Goal: Submit feedback/report problem

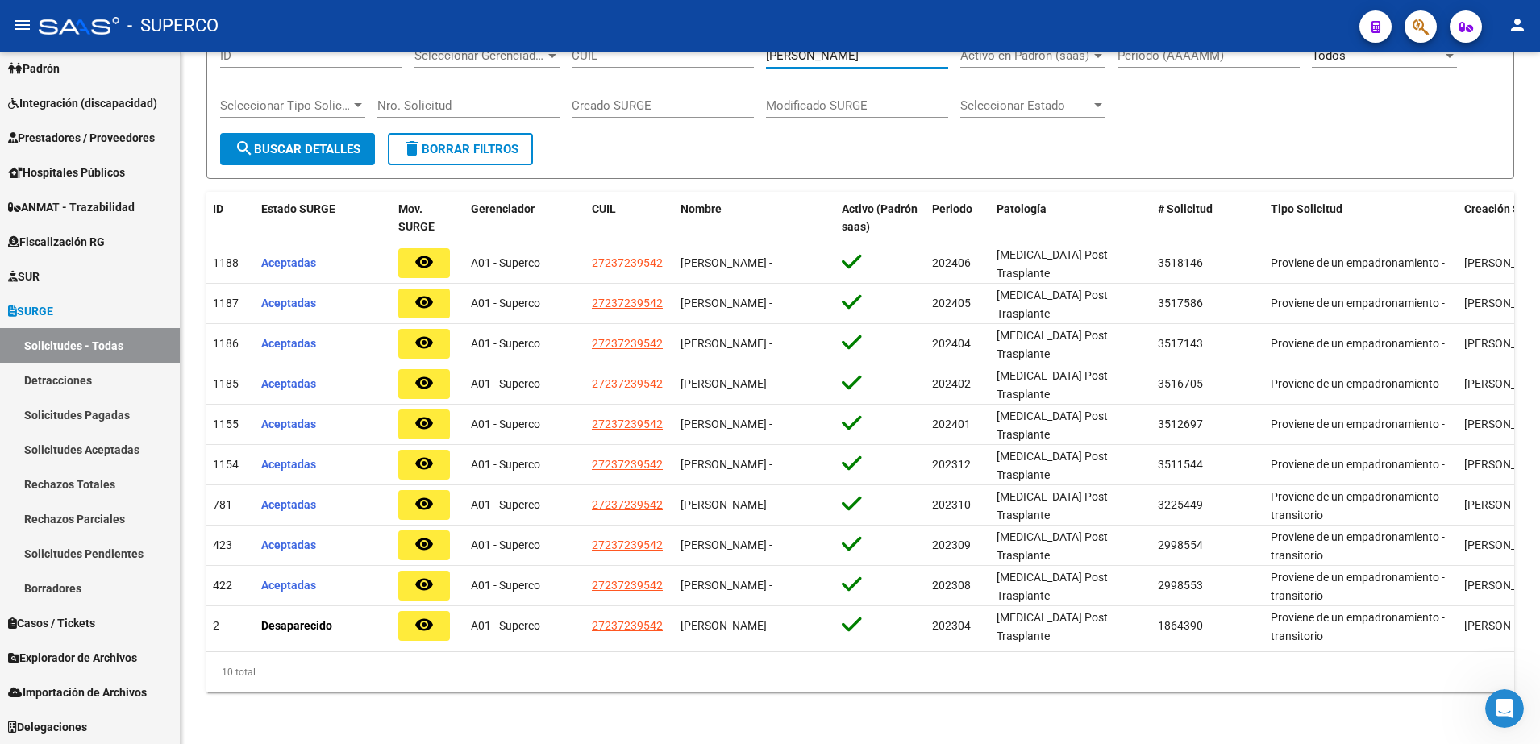
scroll to position [175, 0]
click at [82, 98] on span "Integración (discapacidad)" at bounding box center [82, 103] width 149 height 18
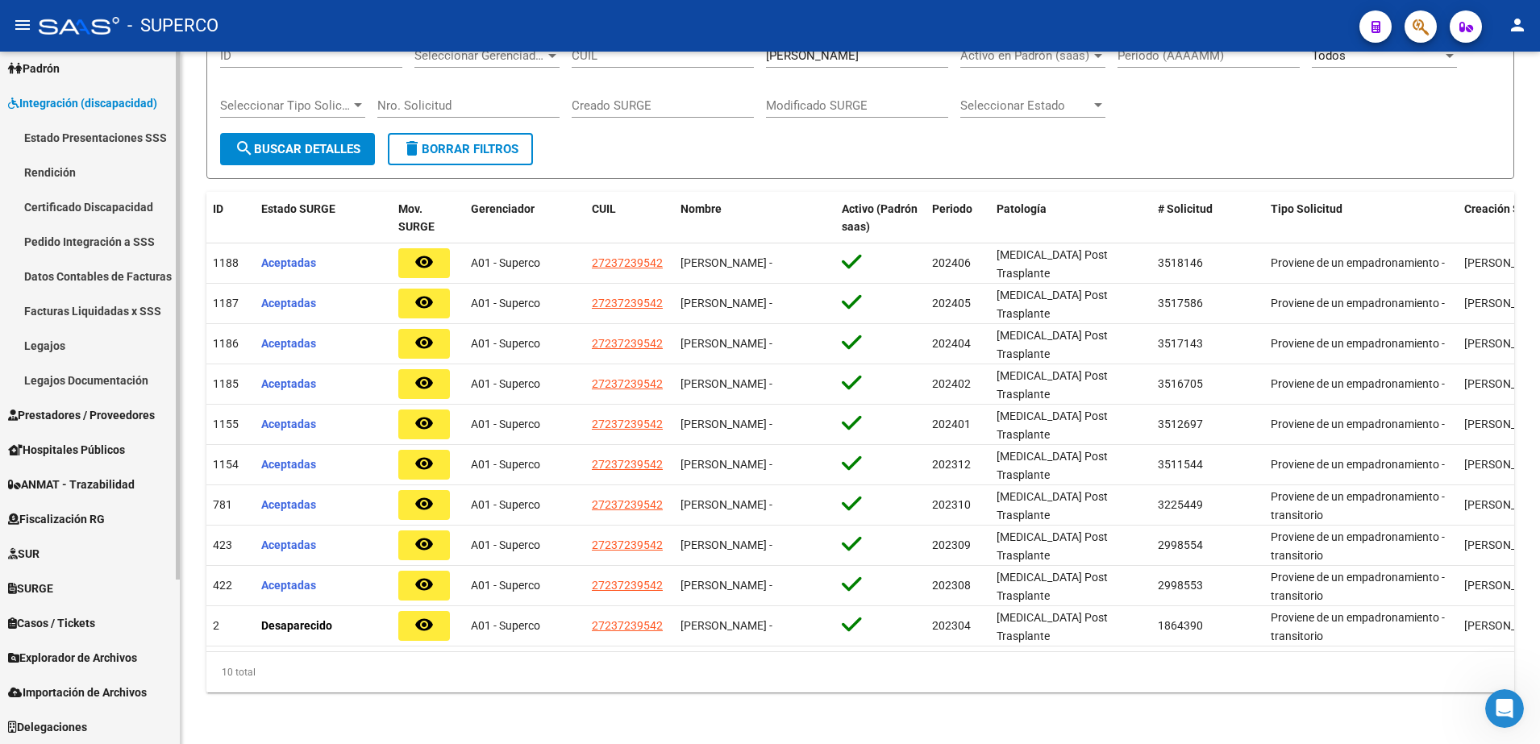
click at [90, 134] on link "Estado Presentaciones SSS" at bounding box center [90, 137] width 180 height 35
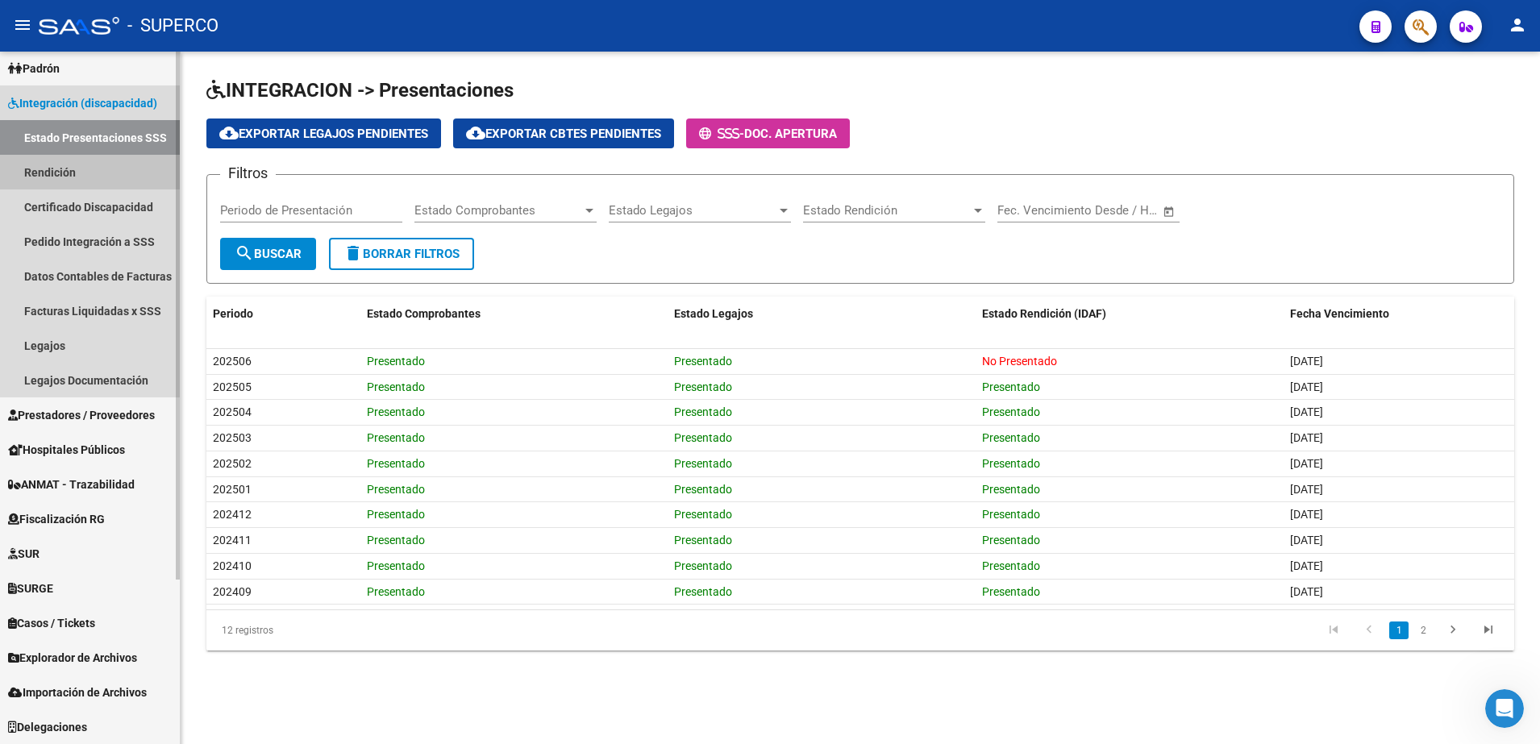
click at [59, 166] on link "Rendición" at bounding box center [90, 172] width 180 height 35
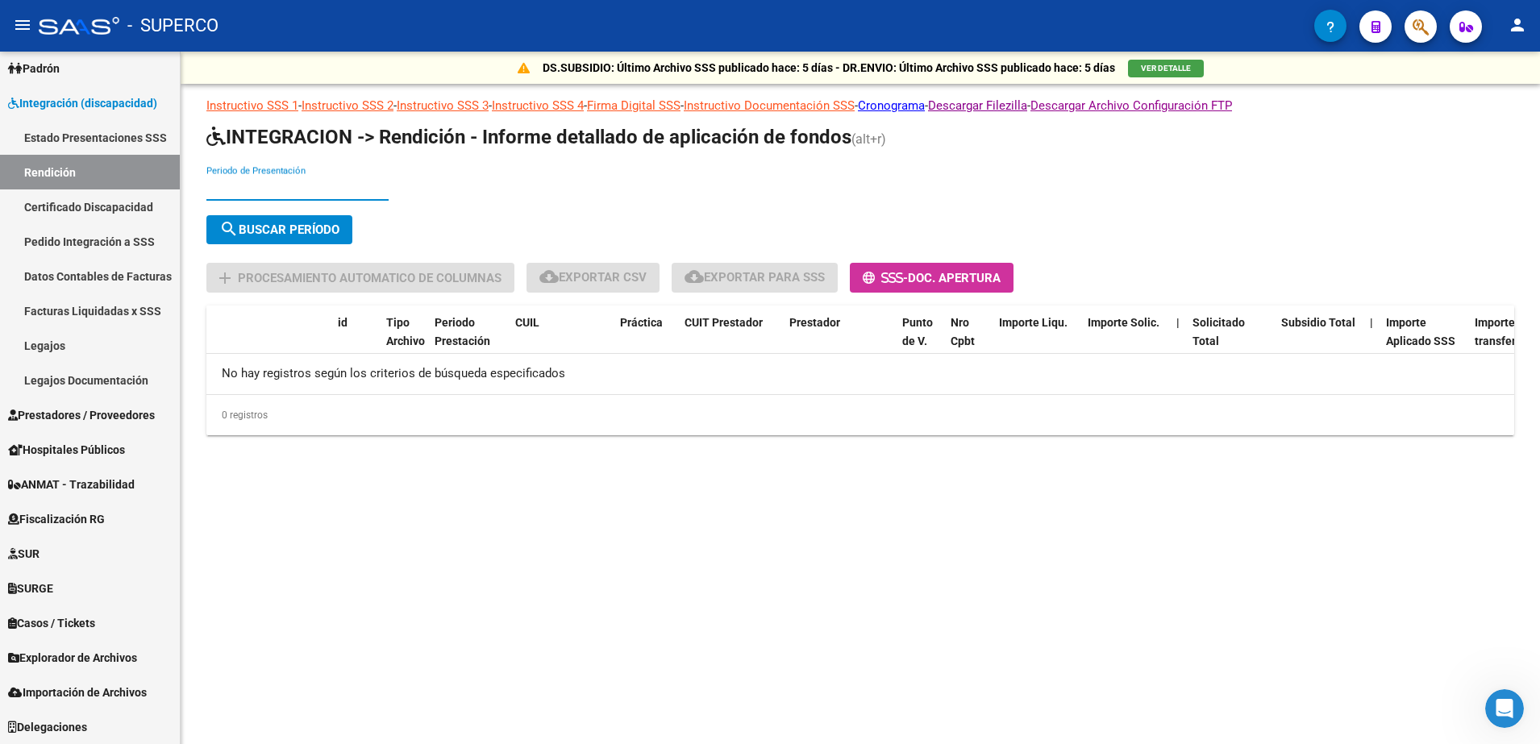
click at [285, 186] on input "Periodo de Presentación" at bounding box center [297, 188] width 182 height 15
type input "202506"
click at [283, 243] on button "search Buscar Período" at bounding box center [279, 229] width 146 height 29
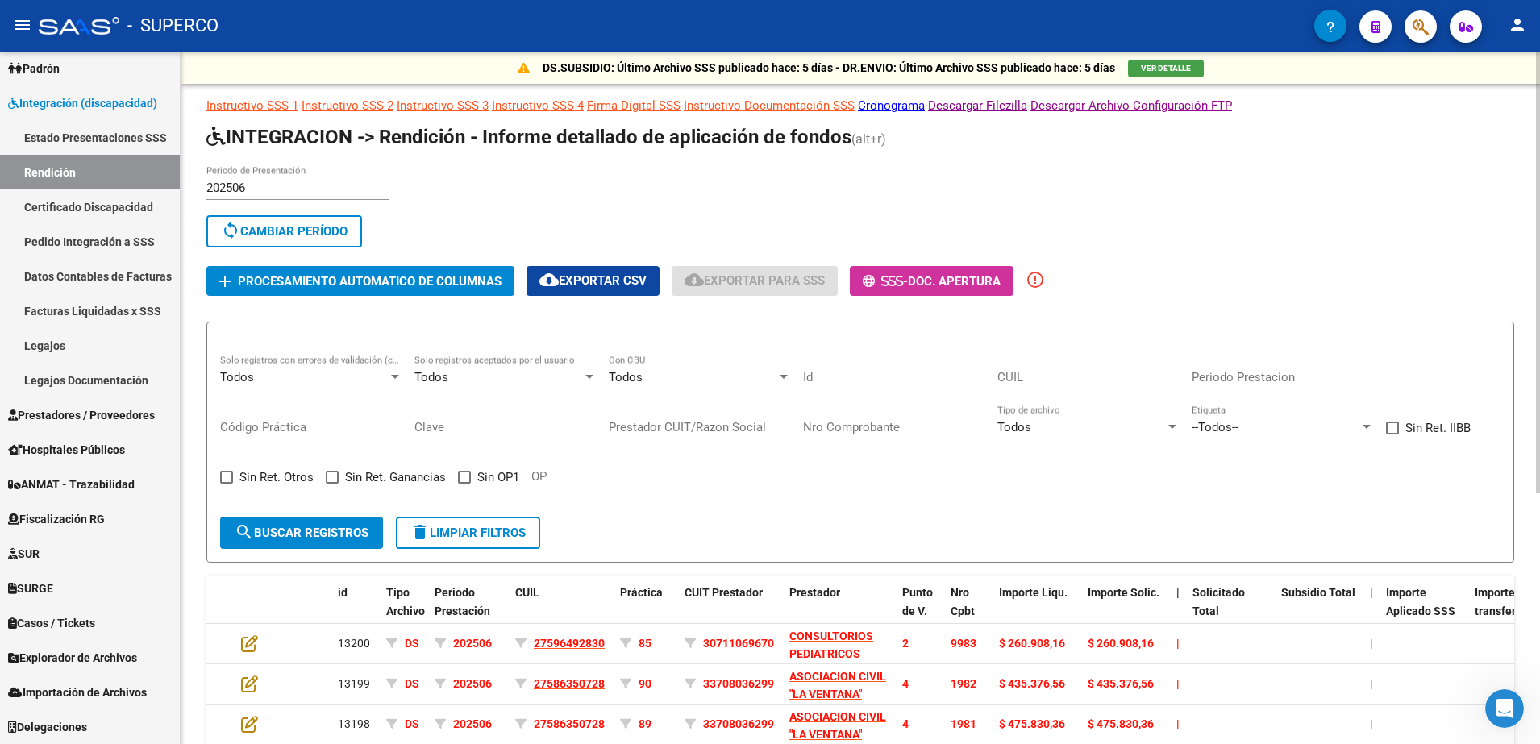
click at [387, 287] on span "Procesamiento automatico de columnas" at bounding box center [370, 281] width 264 height 15
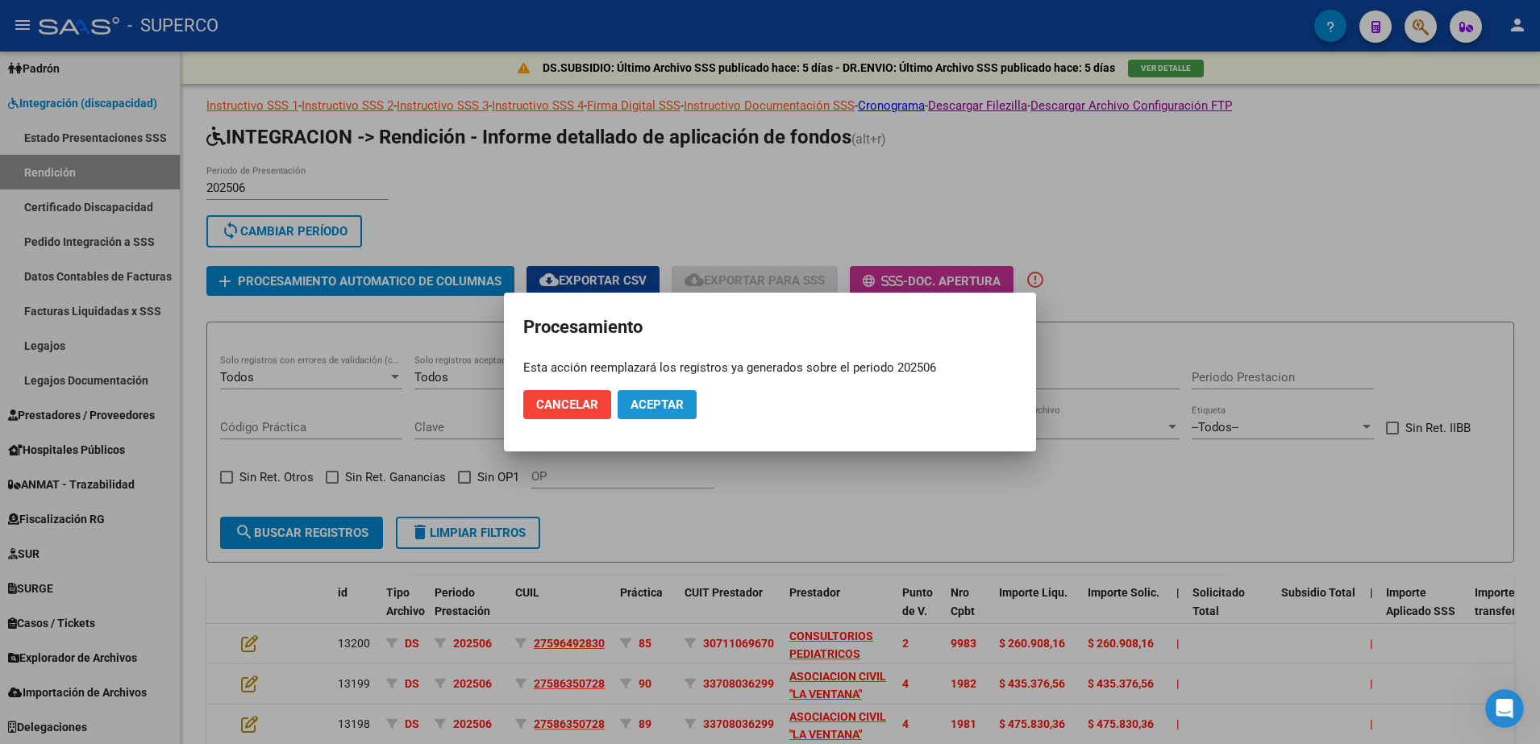
click at [666, 406] on span "Aceptar" at bounding box center [657, 405] width 53 height 15
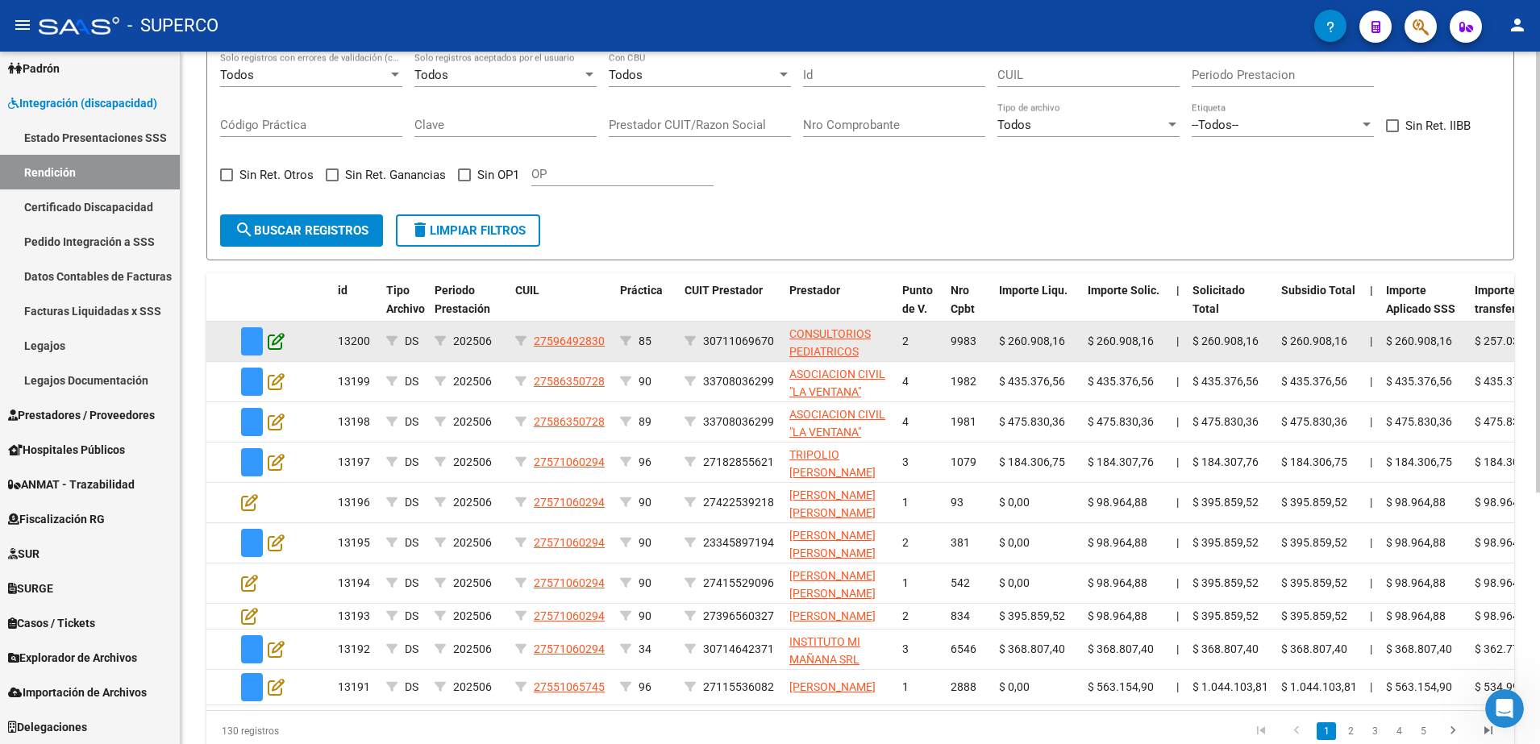
click at [271, 337] on icon at bounding box center [276, 341] width 17 height 18
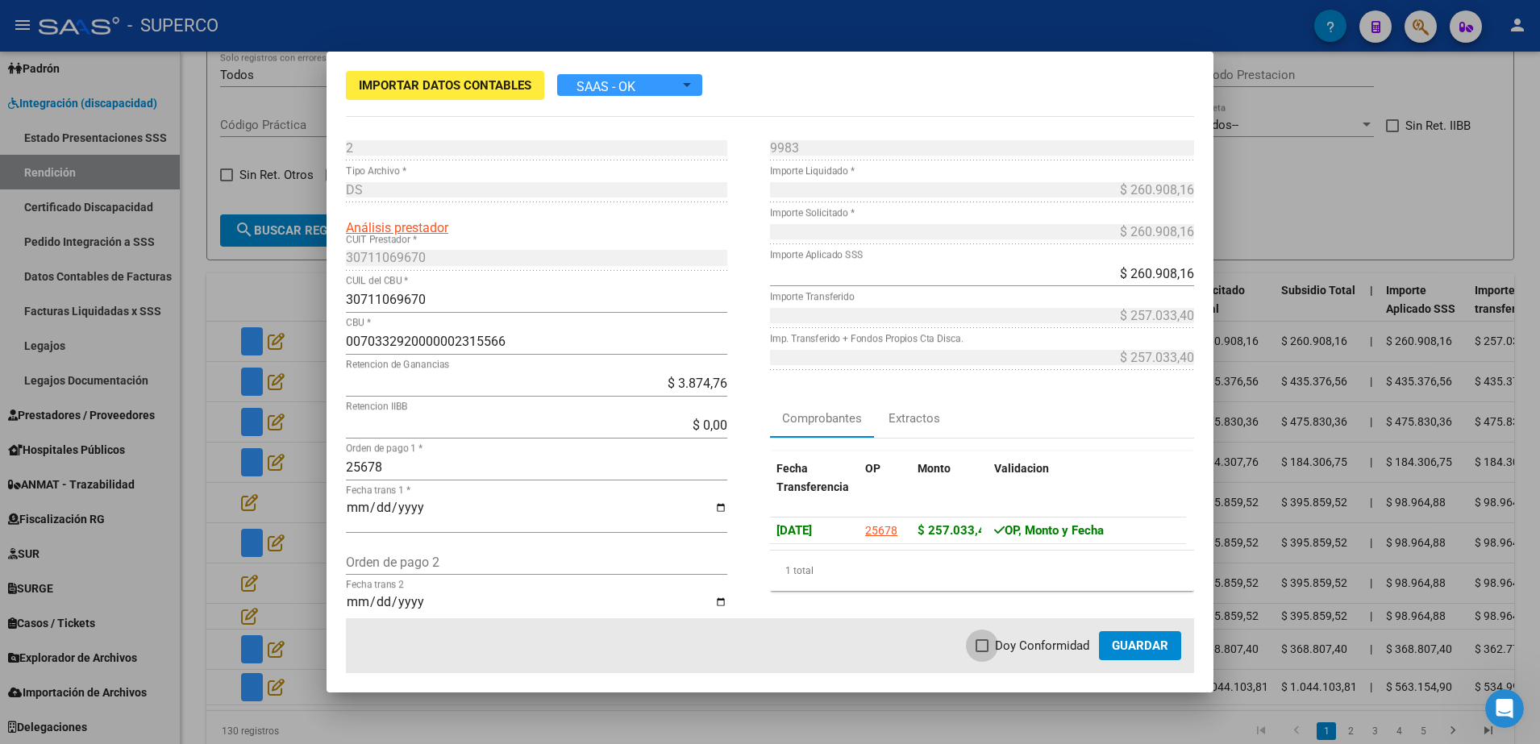
click at [989, 641] on span at bounding box center [982, 645] width 13 height 13
click at [982, 652] on input "Doy Conformidad" at bounding box center [981, 652] width 1 height 1
checkbox input "true"
click at [1130, 651] on span "Guardar" at bounding box center [1140, 646] width 56 height 15
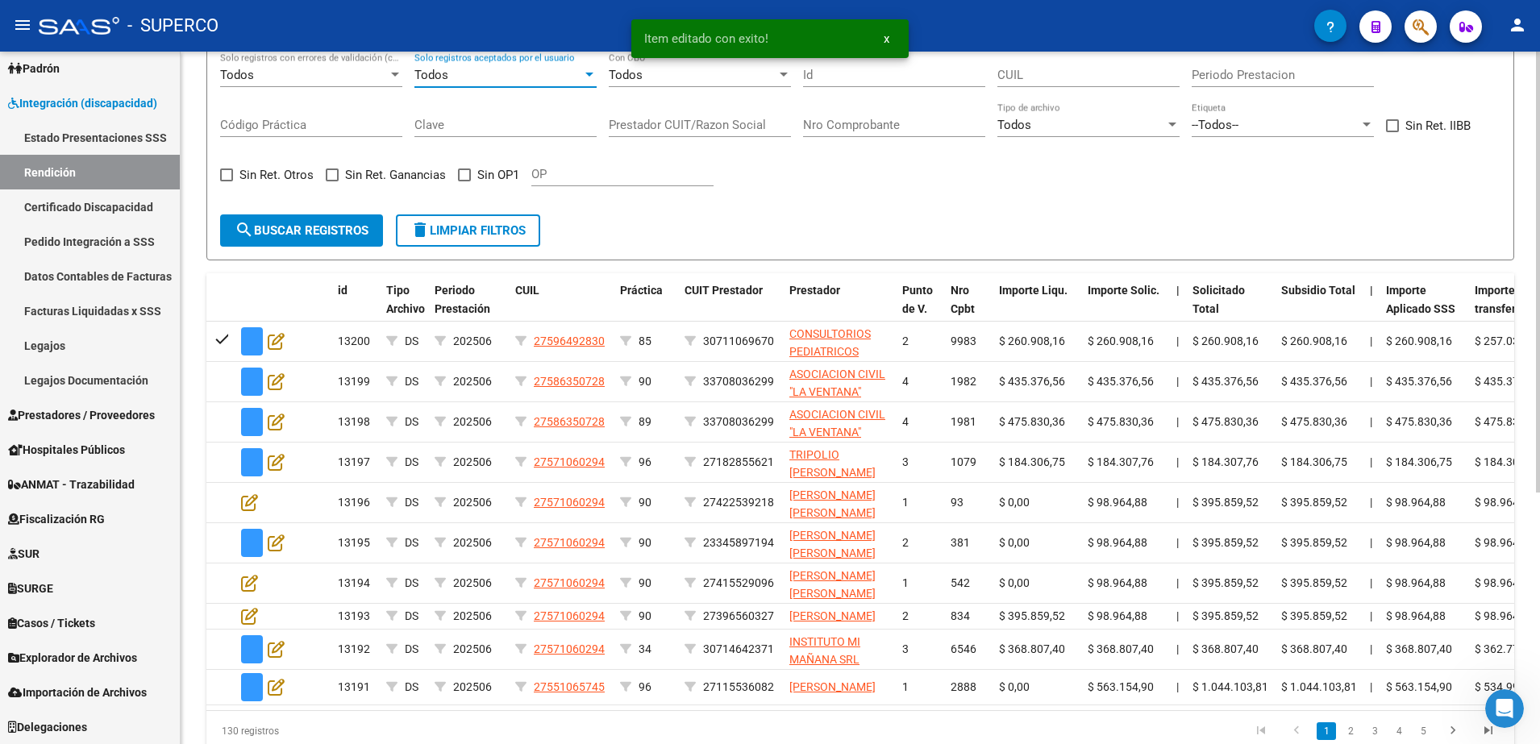
click at [556, 75] on div "Todos" at bounding box center [498, 75] width 168 height 15
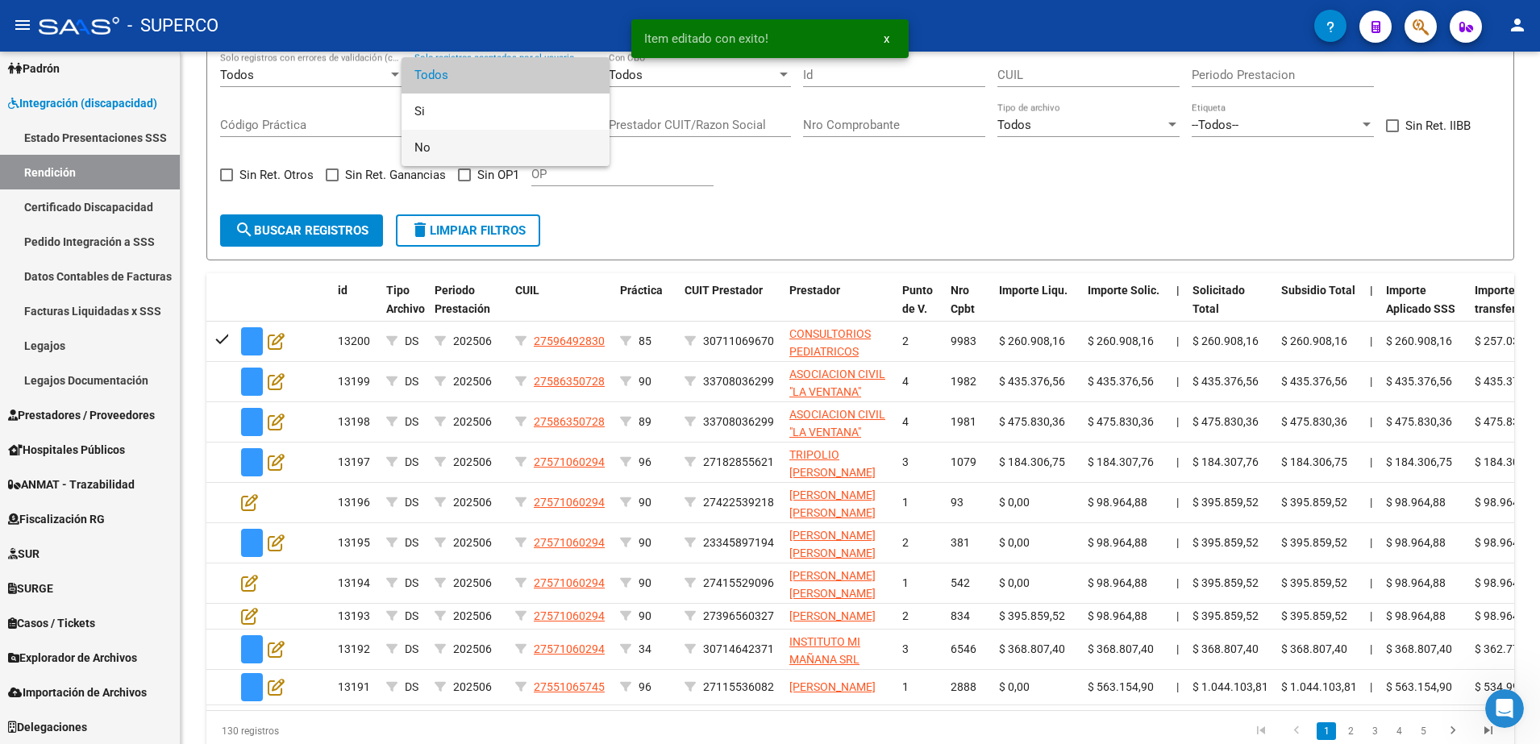
click at [454, 148] on span "No" at bounding box center [505, 148] width 182 height 36
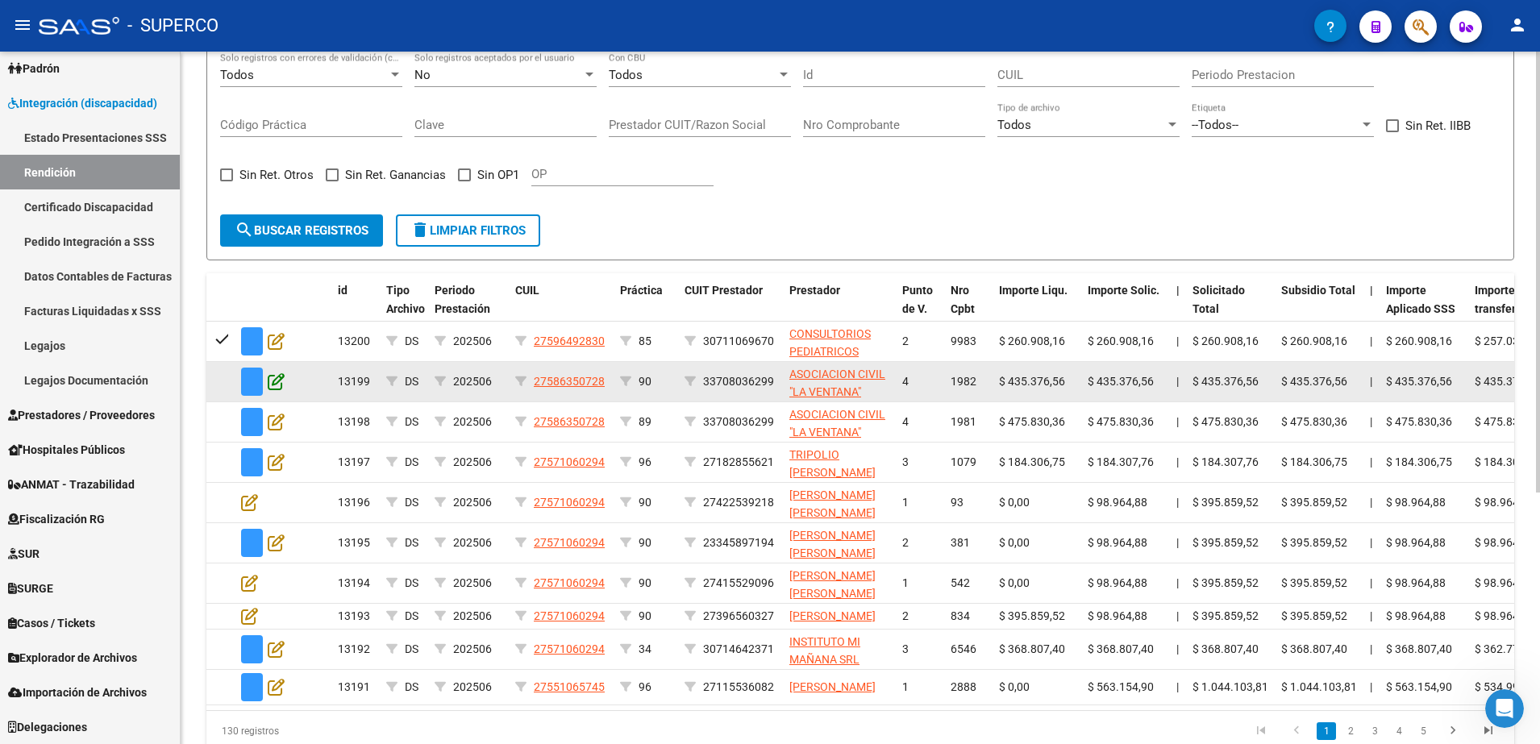
click at [275, 381] on icon at bounding box center [276, 382] width 17 height 18
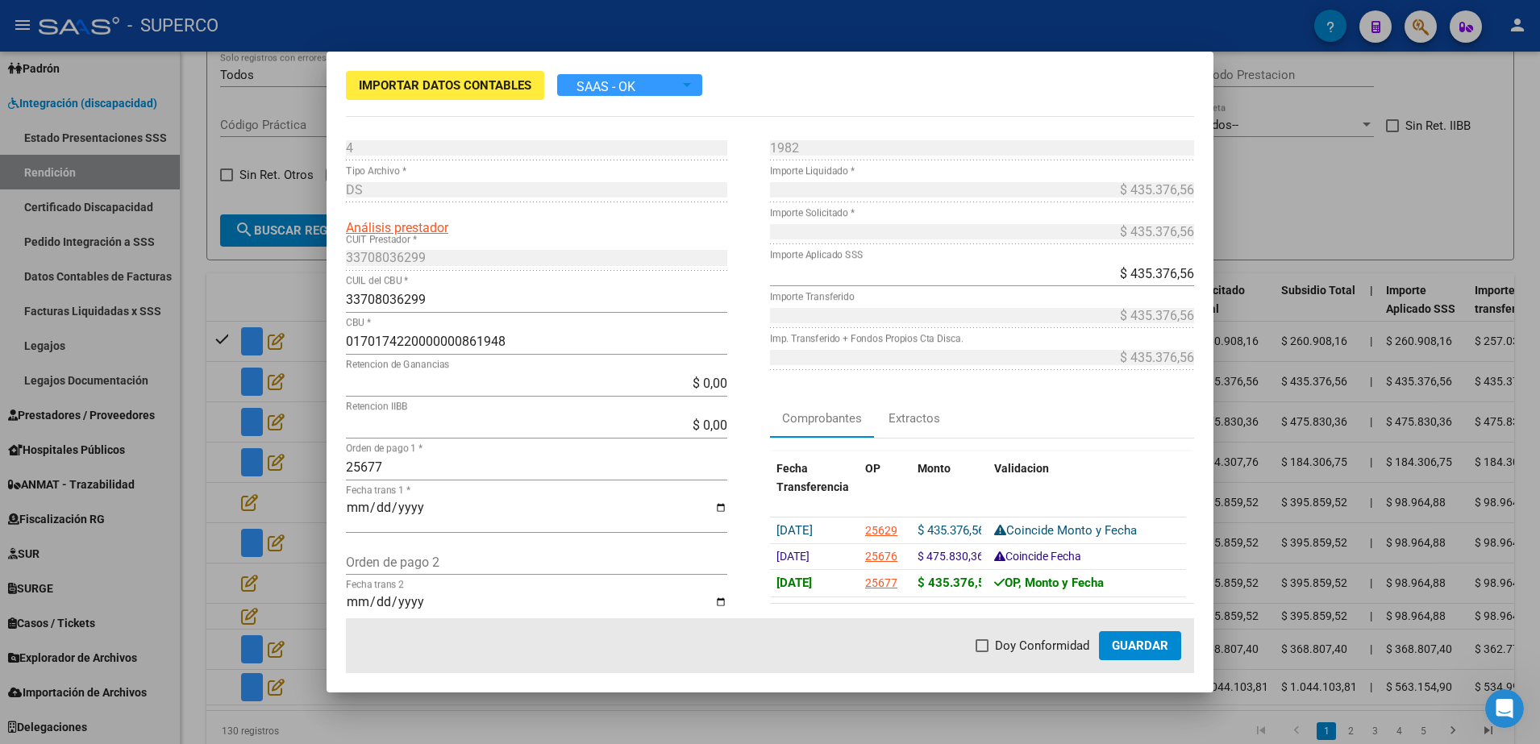
click at [979, 646] on span at bounding box center [982, 645] width 13 height 13
click at [981, 652] on input "Doy Conformidad" at bounding box center [981, 652] width 1 height 1
checkbox input "true"
click at [1135, 644] on span "Guardar" at bounding box center [1140, 646] width 56 height 15
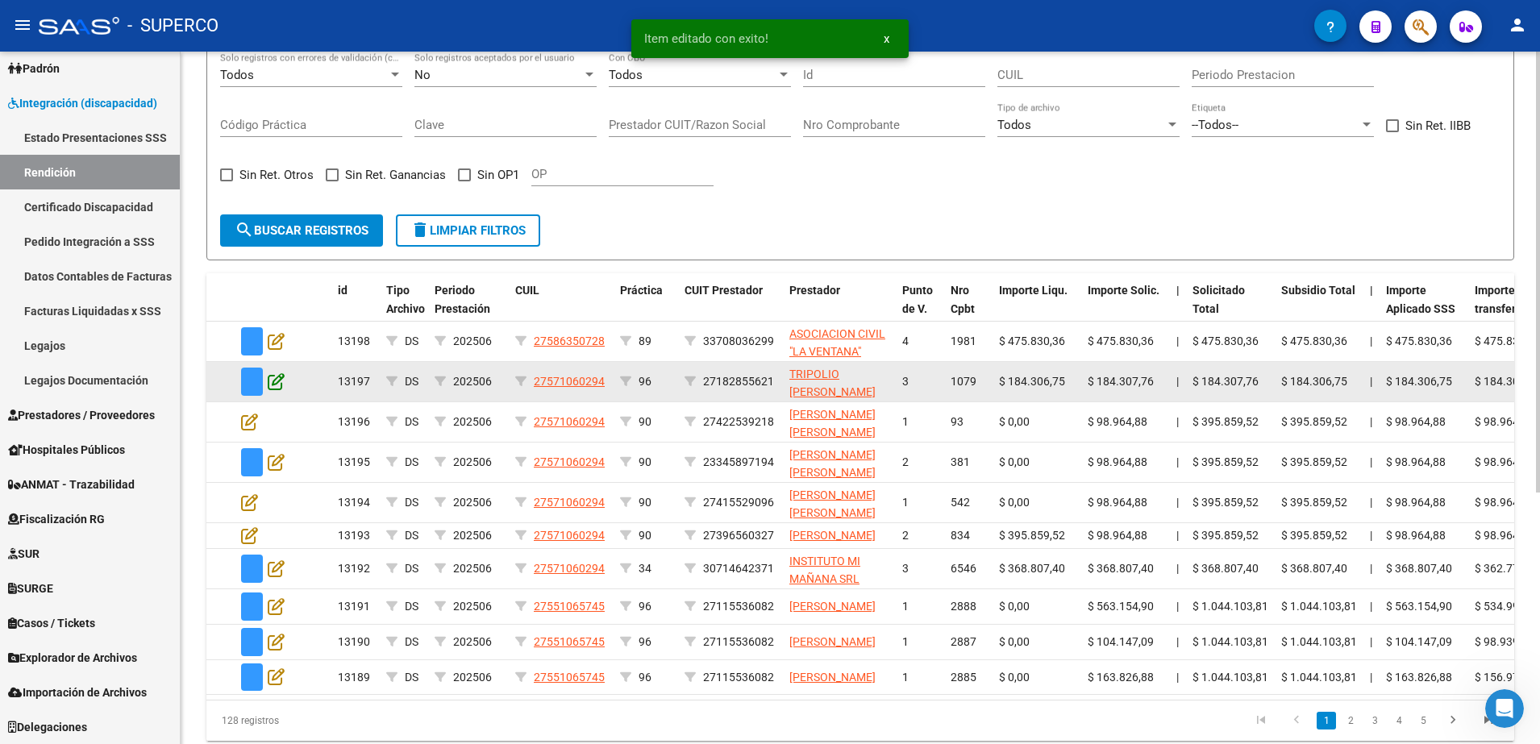
click at [278, 377] on icon at bounding box center [276, 382] width 17 height 18
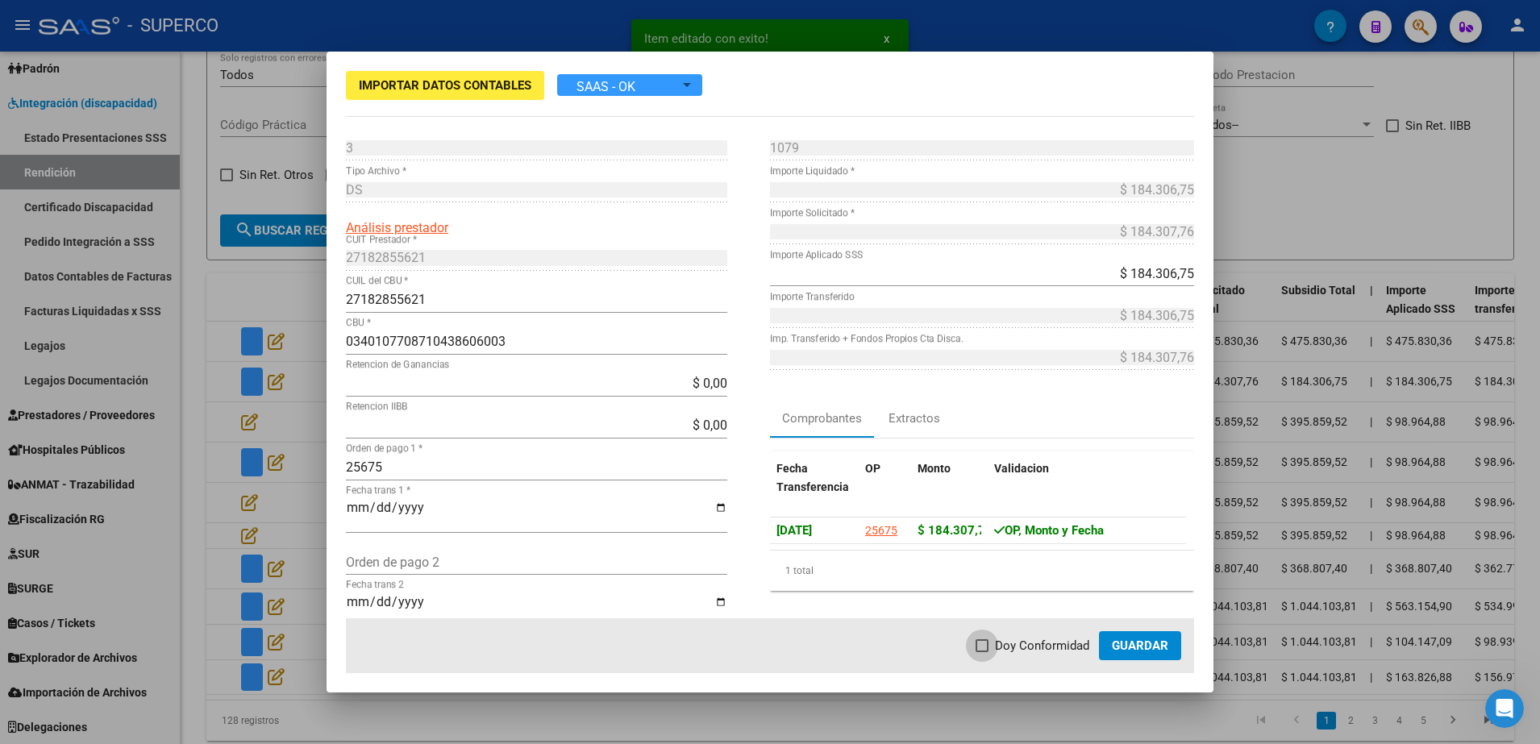
drag, startPoint x: 992, startPoint y: 644, endPoint x: 1084, endPoint y: 629, distance: 93.2
click at [997, 642] on label "Doy Conformidad" at bounding box center [1033, 645] width 114 height 19
click at [982, 652] on input "Doy Conformidad" at bounding box center [981, 652] width 1 height 1
checkbox input "true"
drag, startPoint x: 1123, startPoint y: 658, endPoint x: 1128, endPoint y: 648, distance: 10.8
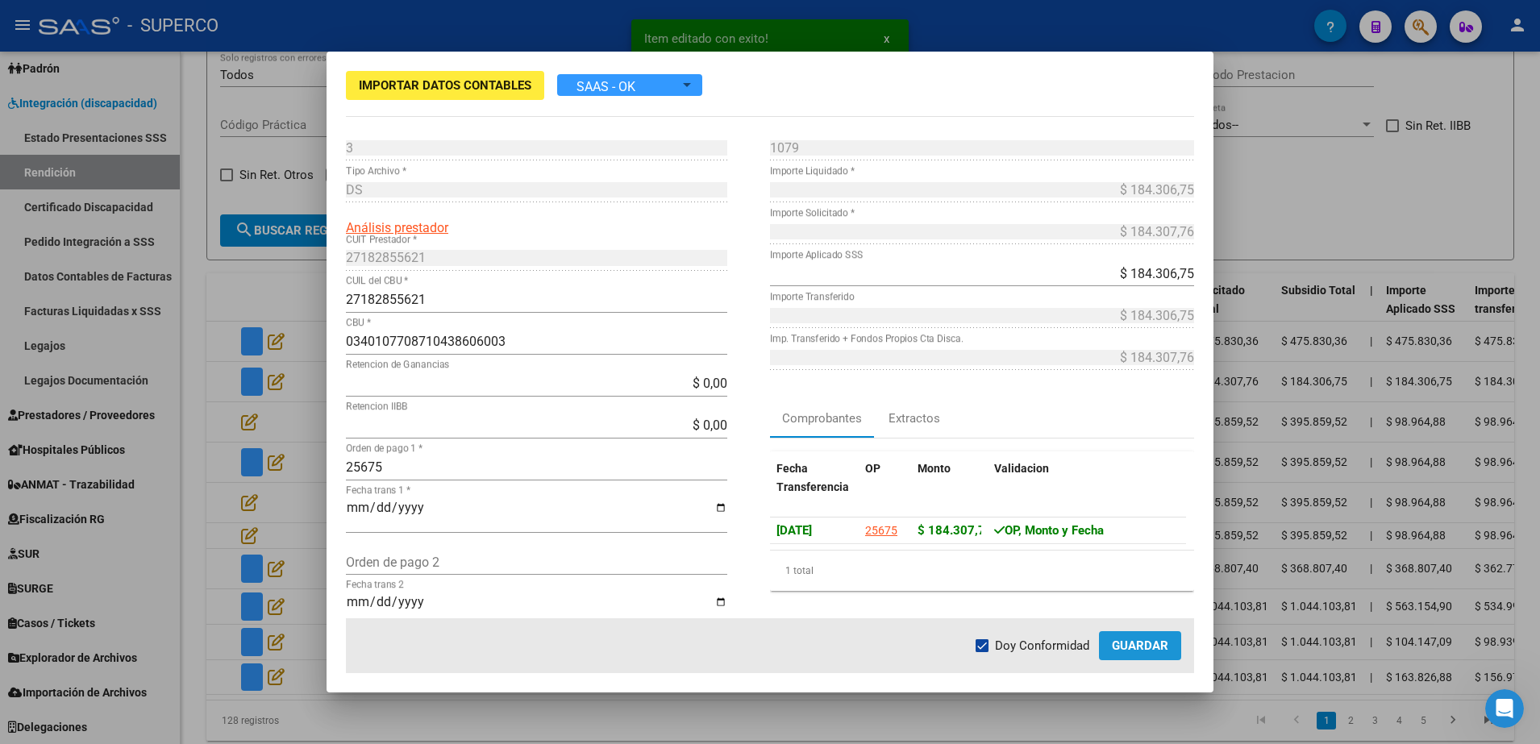
click at [1124, 656] on button "Guardar" at bounding box center [1140, 645] width 82 height 29
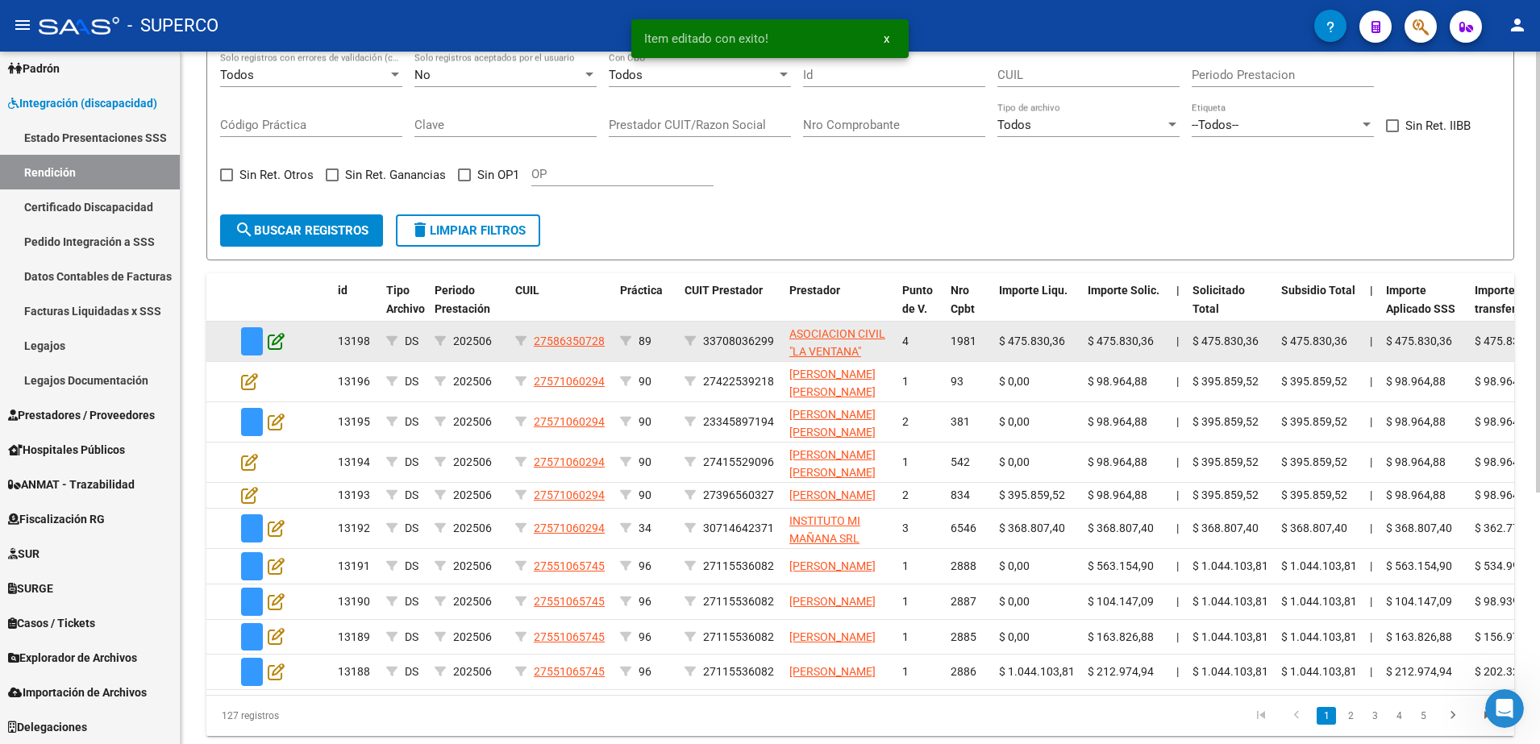
click at [276, 340] on icon at bounding box center [276, 341] width 17 height 18
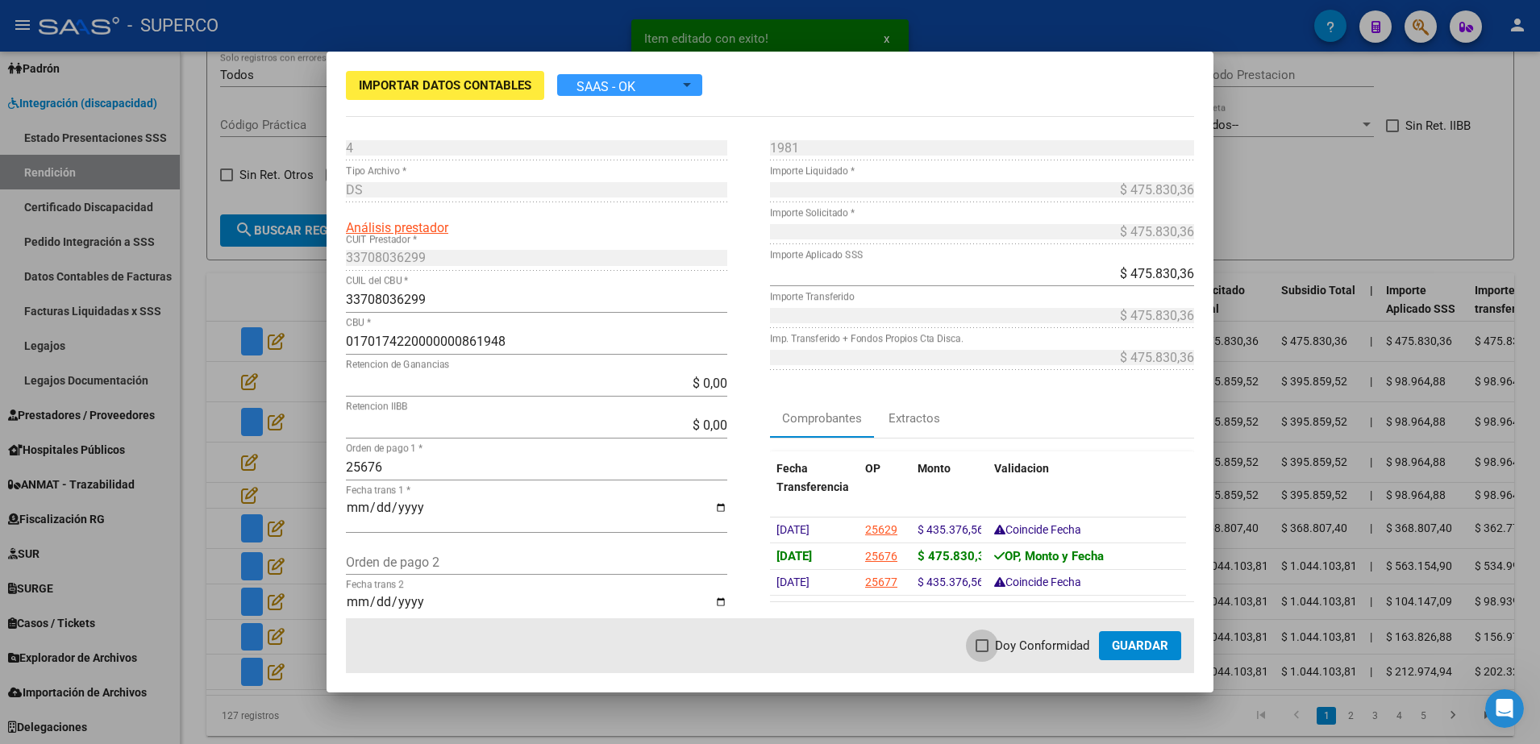
click at [992, 645] on label "Doy Conformidad" at bounding box center [1033, 645] width 114 height 19
click at [982, 652] on input "Doy Conformidad" at bounding box center [981, 652] width 1 height 1
checkbox input "true"
click at [1129, 652] on span "Guardar" at bounding box center [1140, 646] width 56 height 15
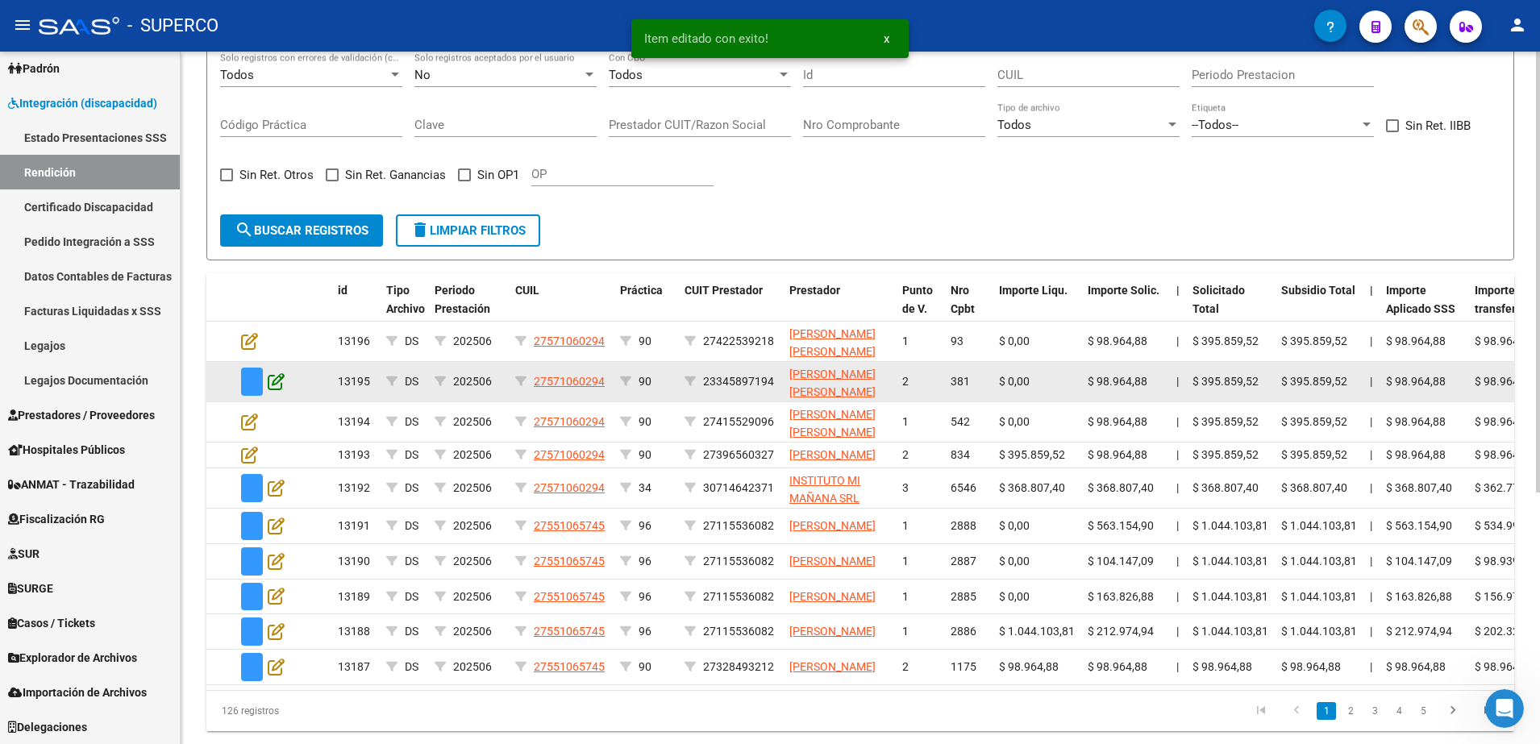
click at [274, 388] on icon at bounding box center [276, 382] width 17 height 18
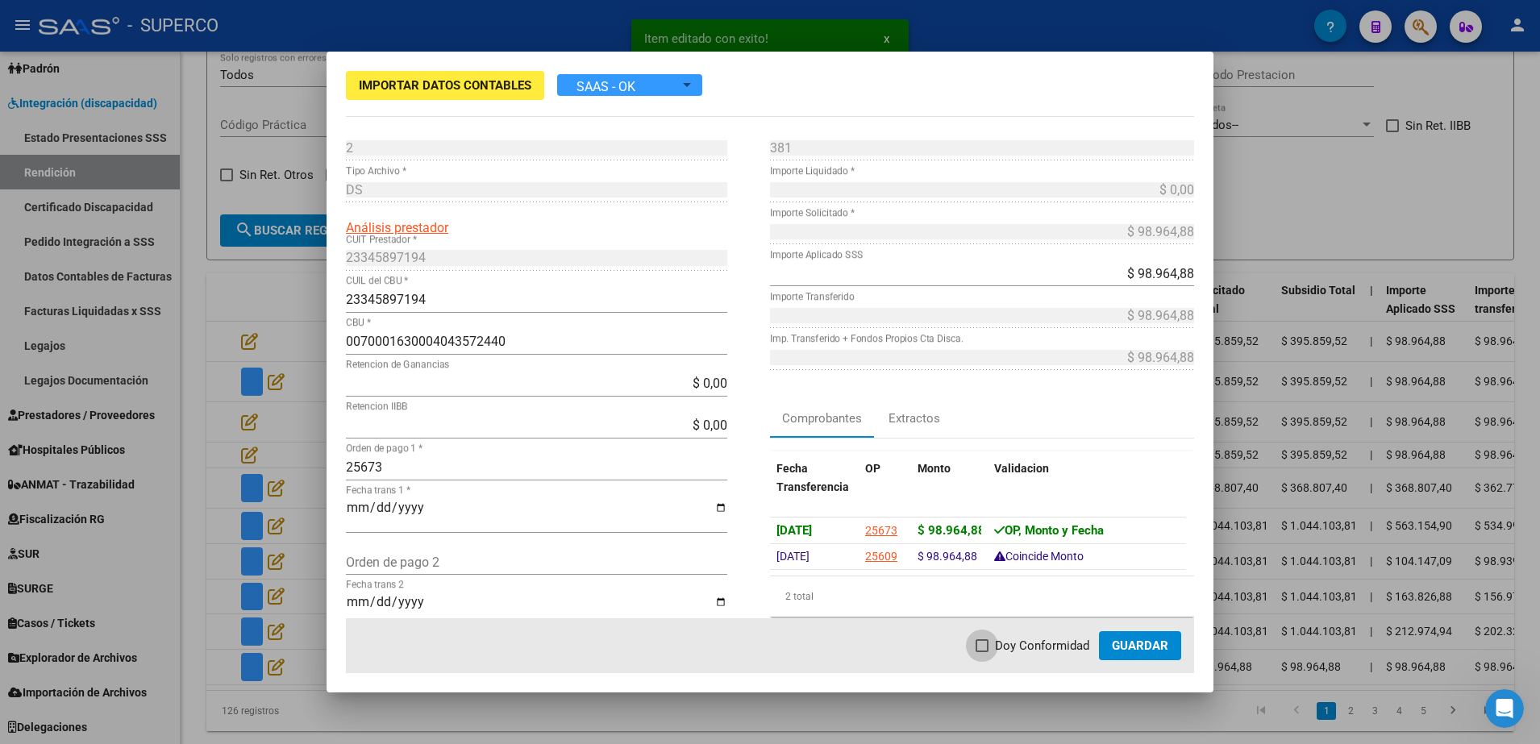
click at [984, 644] on span at bounding box center [982, 645] width 13 height 13
click at [982, 652] on input "Doy Conformidad" at bounding box center [981, 652] width 1 height 1
checkbox input "true"
click at [1168, 656] on button "Guardar" at bounding box center [1140, 645] width 82 height 29
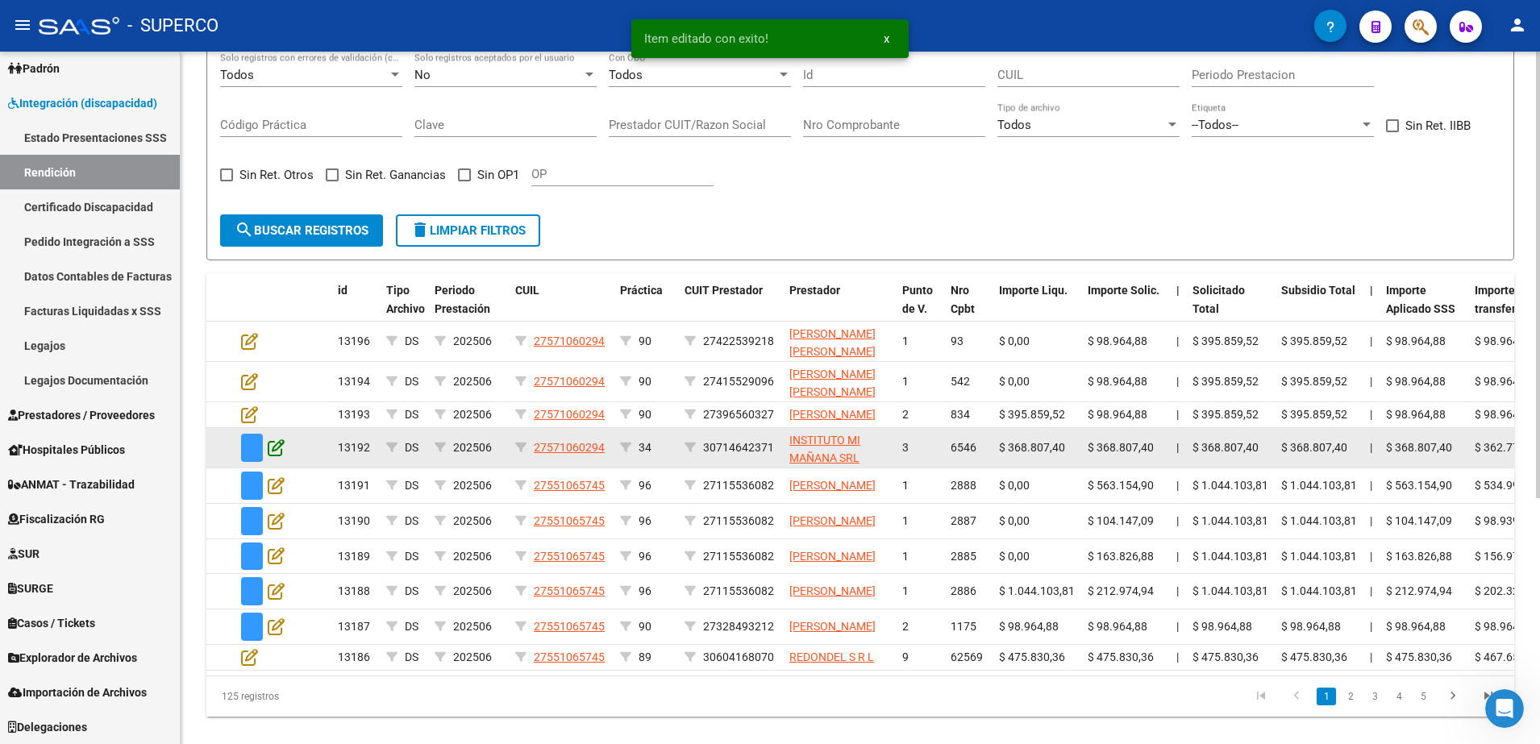
click at [276, 456] on icon at bounding box center [276, 448] width 17 height 18
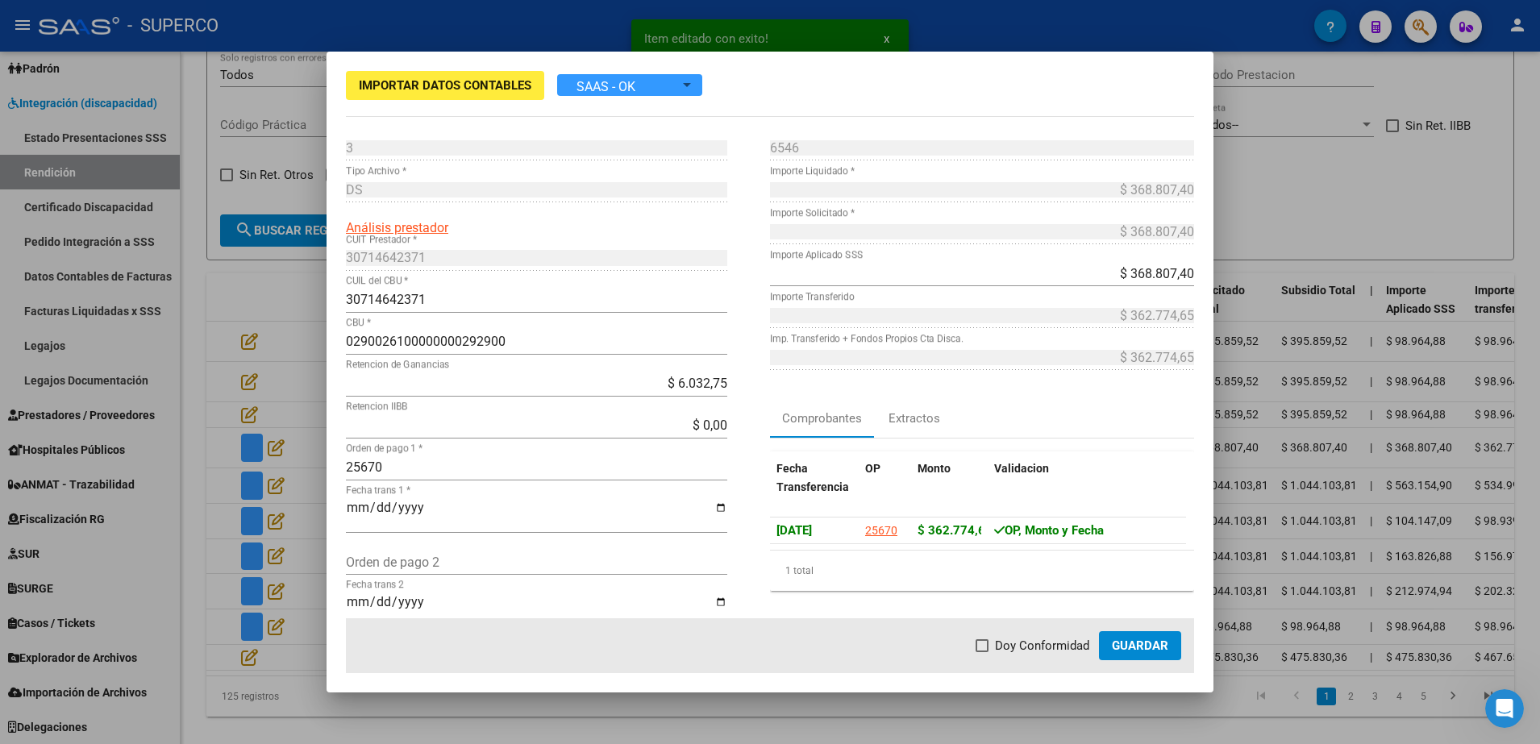
click at [978, 644] on mat-dialog-actions "Doy Conformidad Guardar" at bounding box center [770, 645] width 848 height 55
click at [984, 645] on span at bounding box center [982, 645] width 13 height 13
click at [982, 652] on input "Doy Conformidad" at bounding box center [981, 652] width 1 height 1
checkbox input "true"
click at [1143, 644] on span "Guardar" at bounding box center [1140, 646] width 56 height 15
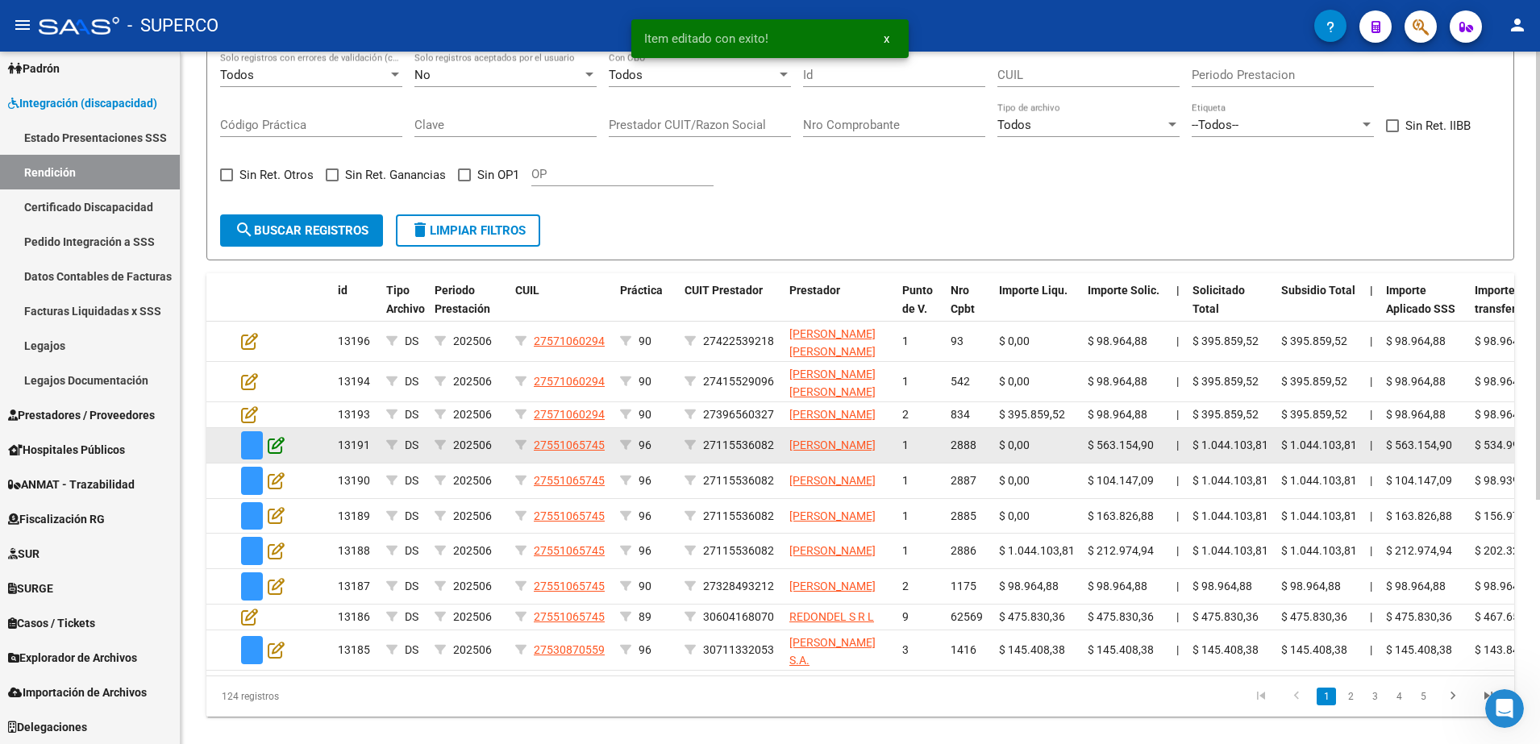
click at [278, 454] on icon at bounding box center [276, 445] width 17 height 18
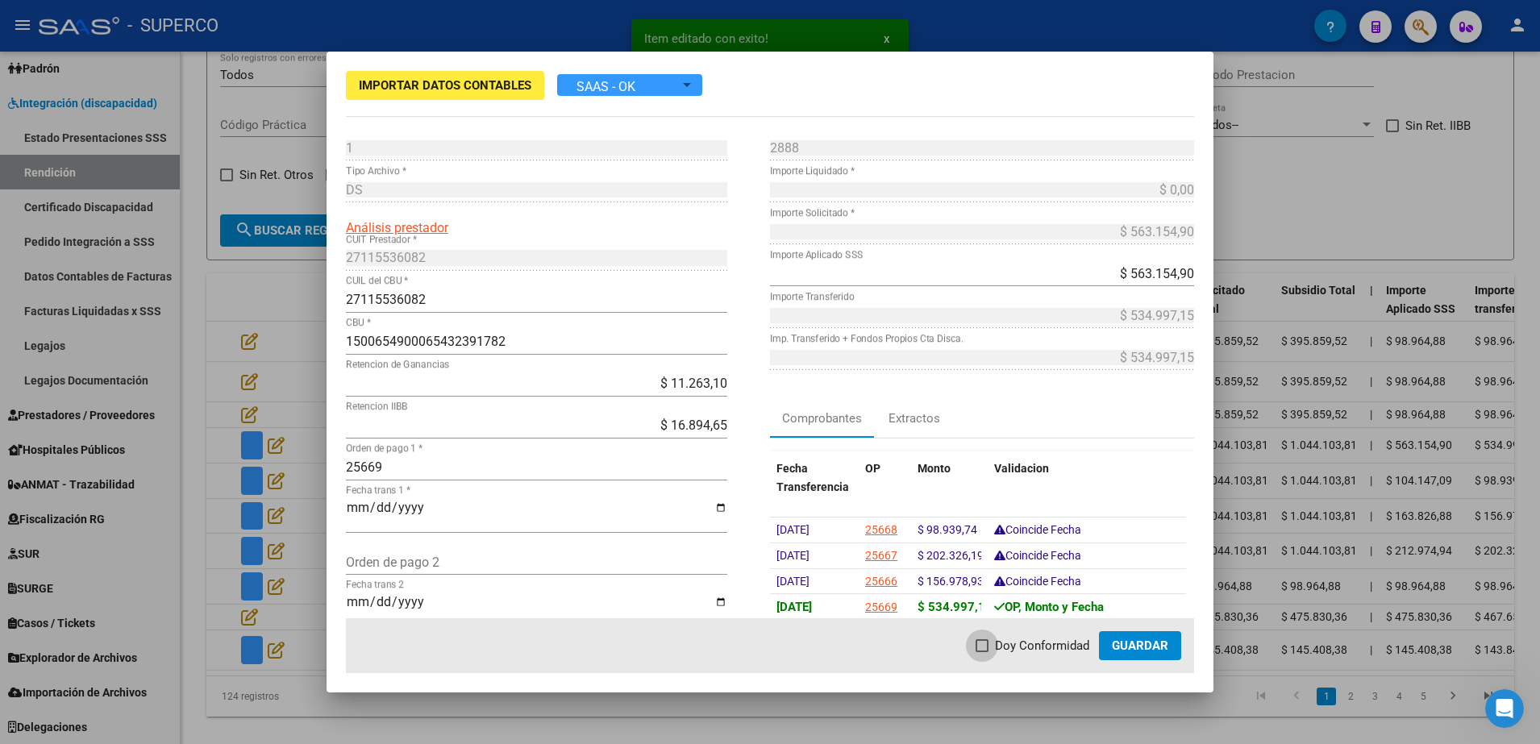
click at [988, 646] on span at bounding box center [982, 645] width 13 height 13
click at [982, 652] on input "Doy Conformidad" at bounding box center [981, 652] width 1 height 1
checkbox input "true"
click at [1135, 644] on span "Guardar" at bounding box center [1140, 646] width 56 height 15
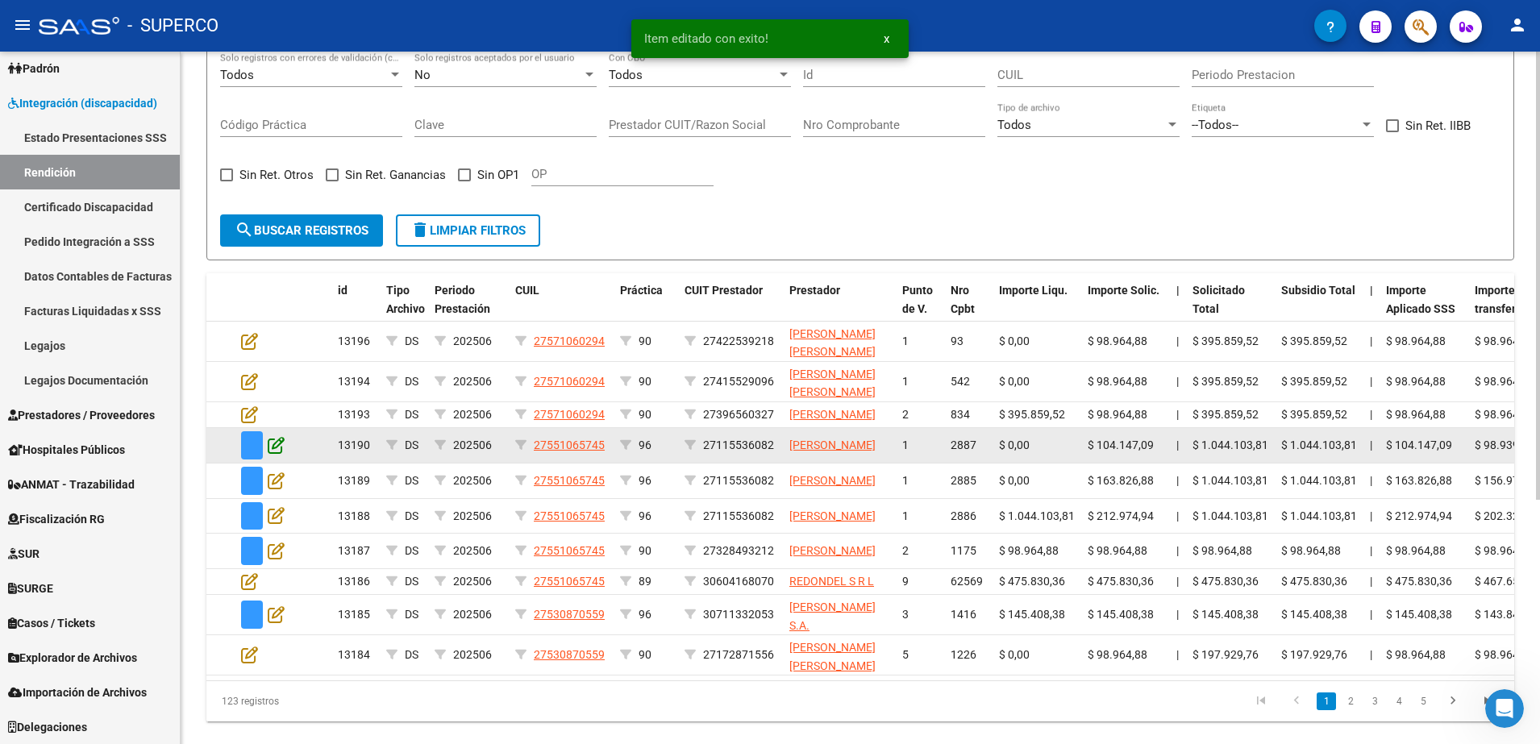
click at [275, 454] on icon at bounding box center [276, 445] width 17 height 18
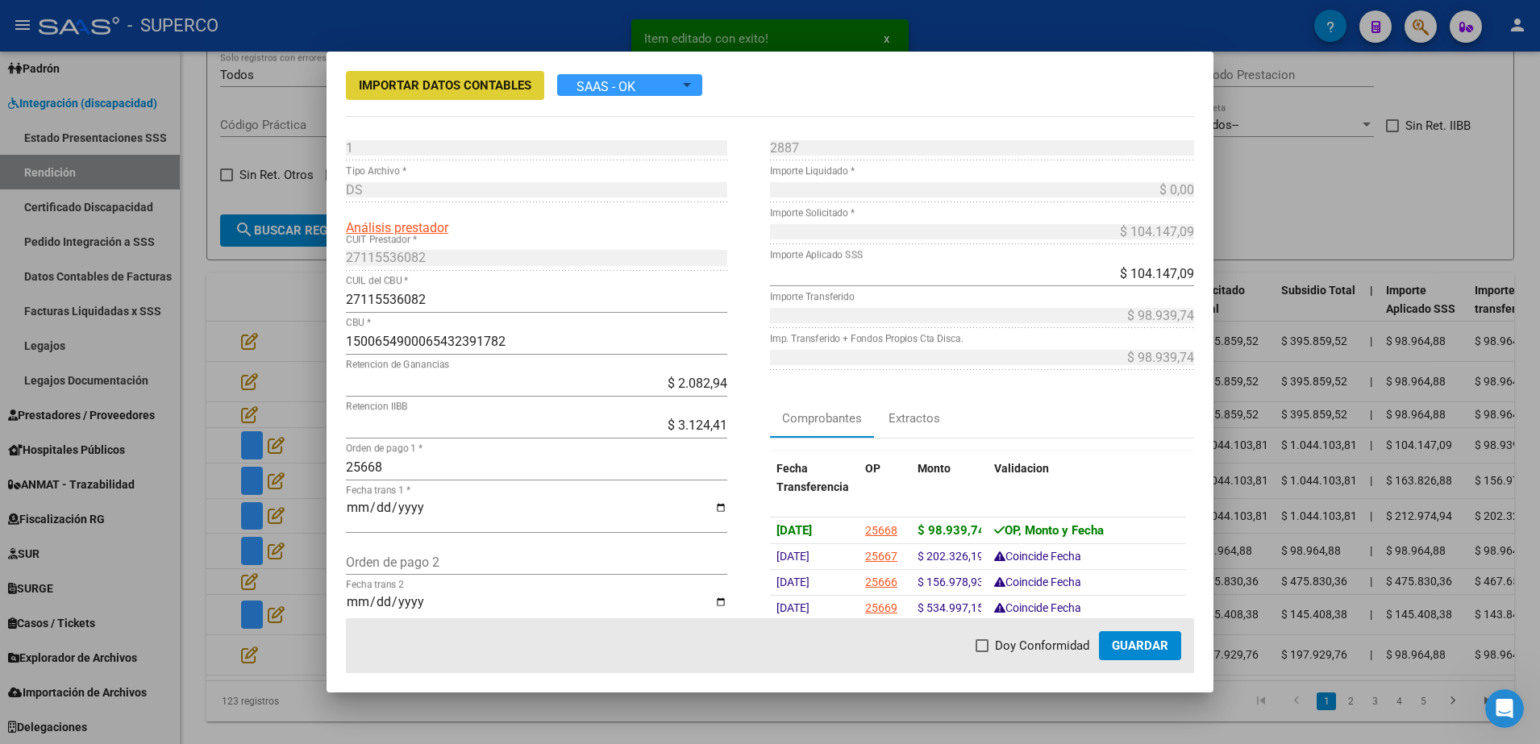
click at [997, 643] on label "Doy Conformidad" at bounding box center [1033, 645] width 114 height 19
click at [982, 652] on input "Doy Conformidad" at bounding box center [981, 652] width 1 height 1
checkbox input "true"
click at [1118, 641] on span "Guardar" at bounding box center [1140, 646] width 56 height 15
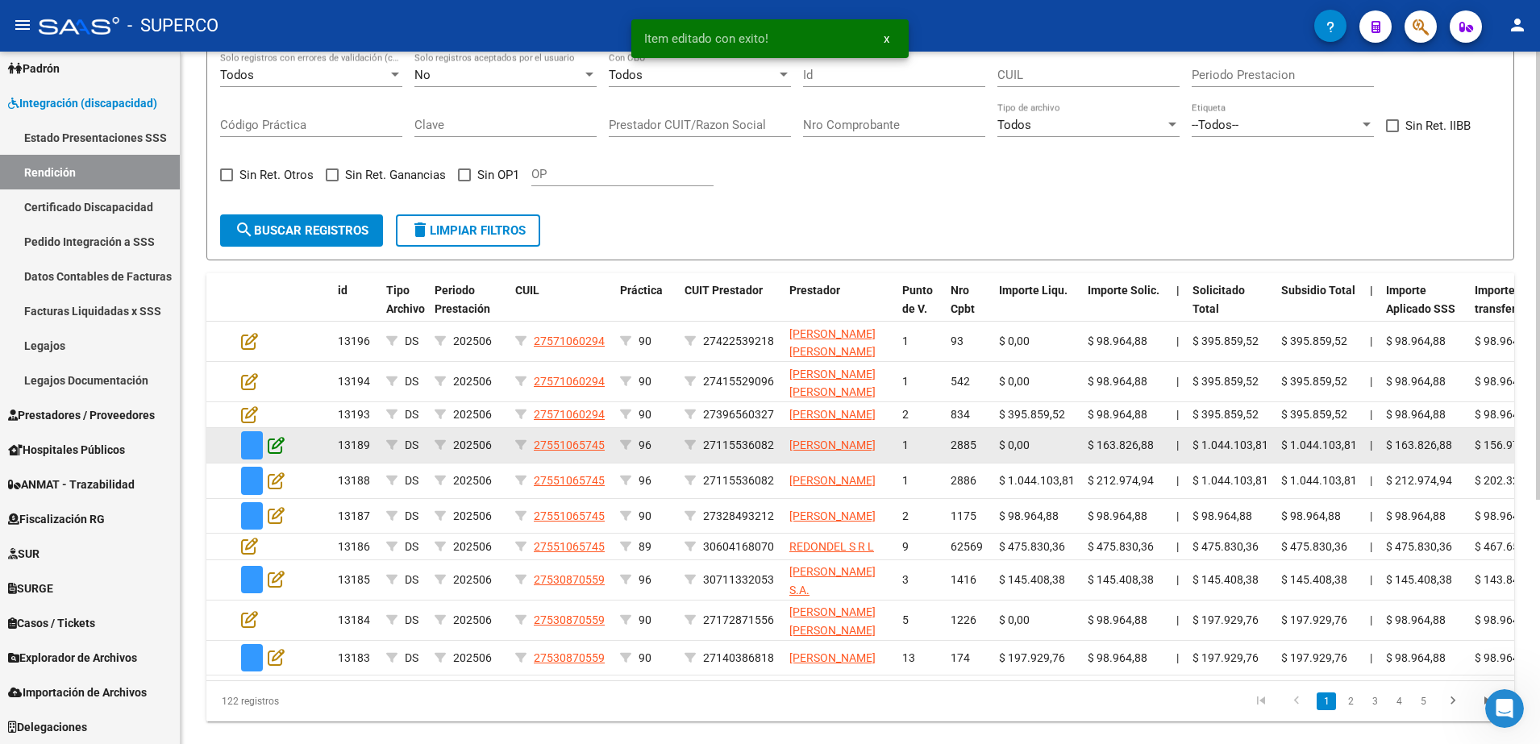
click at [280, 454] on icon at bounding box center [276, 445] width 17 height 18
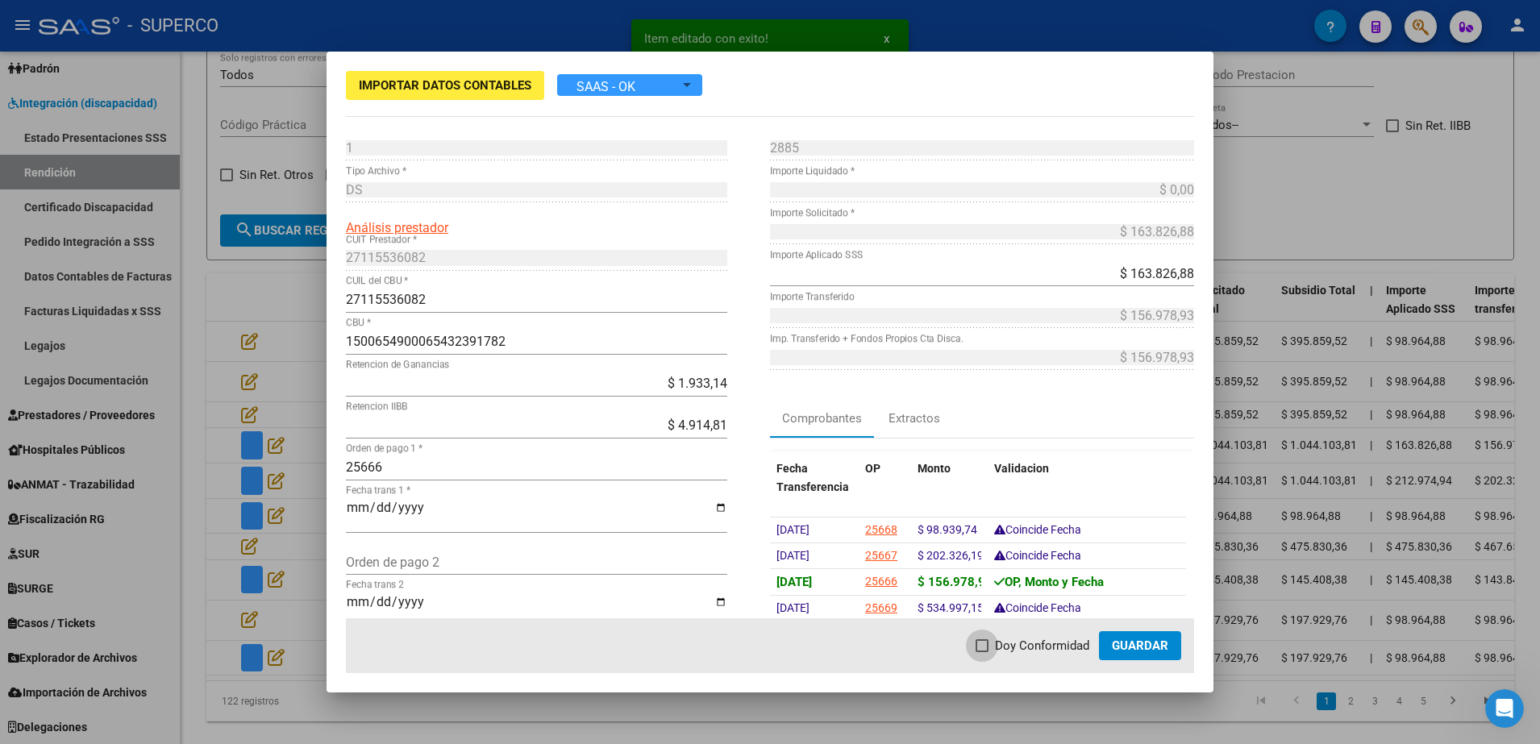
click at [993, 639] on label "Doy Conformidad" at bounding box center [1033, 645] width 114 height 19
click at [982, 652] on input "Doy Conformidad" at bounding box center [981, 652] width 1 height 1
checkbox input "true"
click at [1144, 640] on span "Guardar" at bounding box center [1140, 646] width 56 height 15
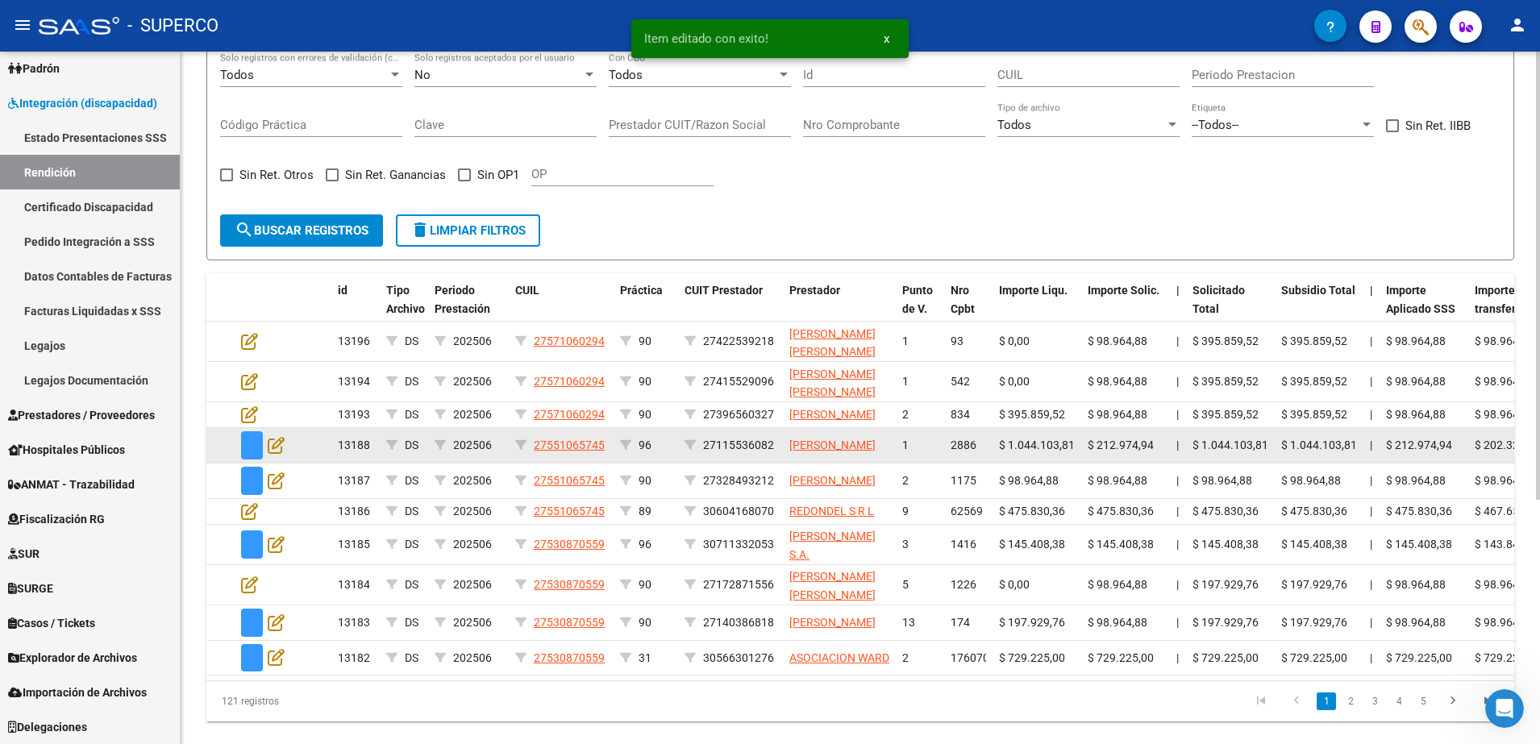
click at [271, 455] on app-edit-rendicion at bounding box center [276, 445] width 17 height 19
click at [274, 454] on icon at bounding box center [276, 445] width 17 height 18
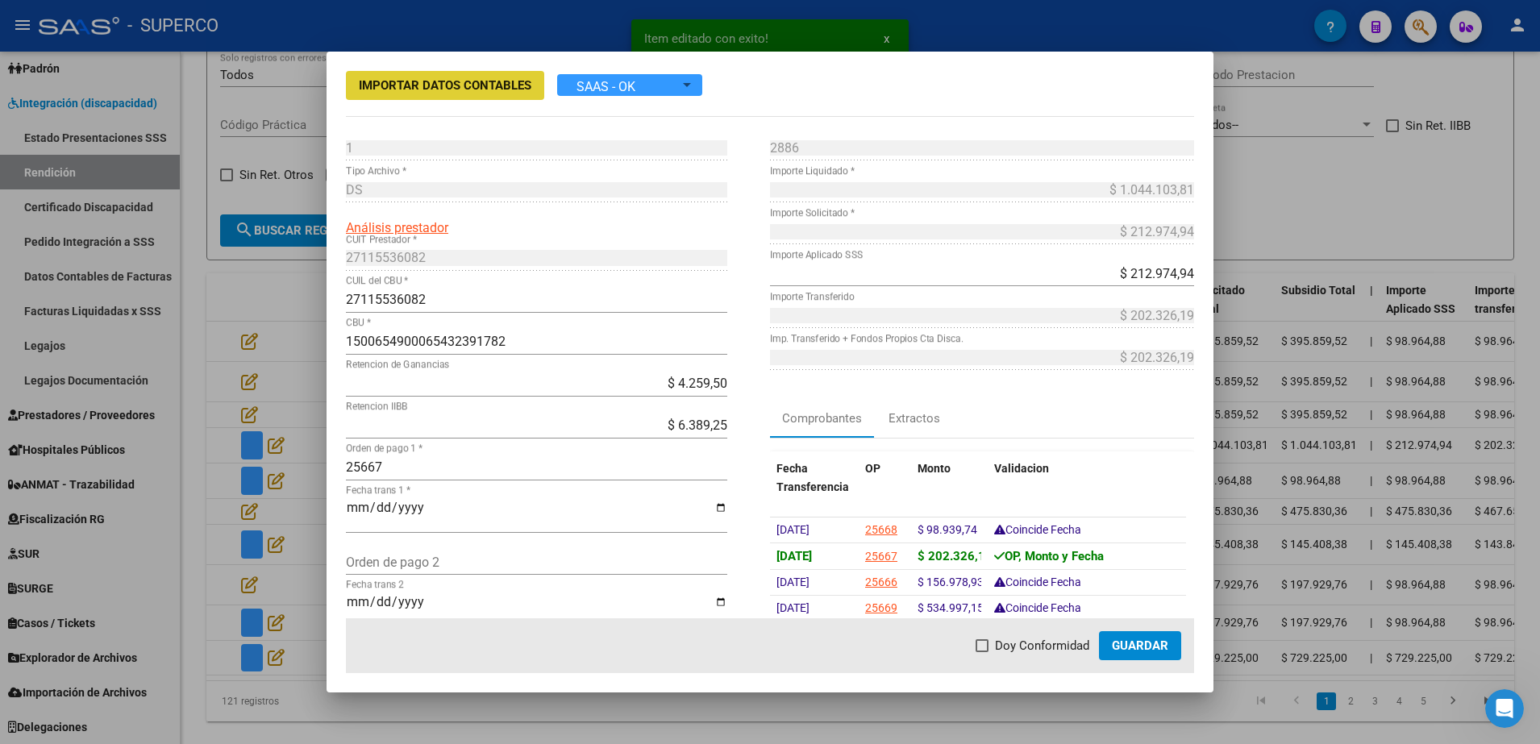
click at [997, 645] on span "Doy Conformidad" at bounding box center [1042, 645] width 94 height 19
click at [982, 652] on input "Doy Conformidad" at bounding box center [981, 652] width 1 height 1
checkbox input "true"
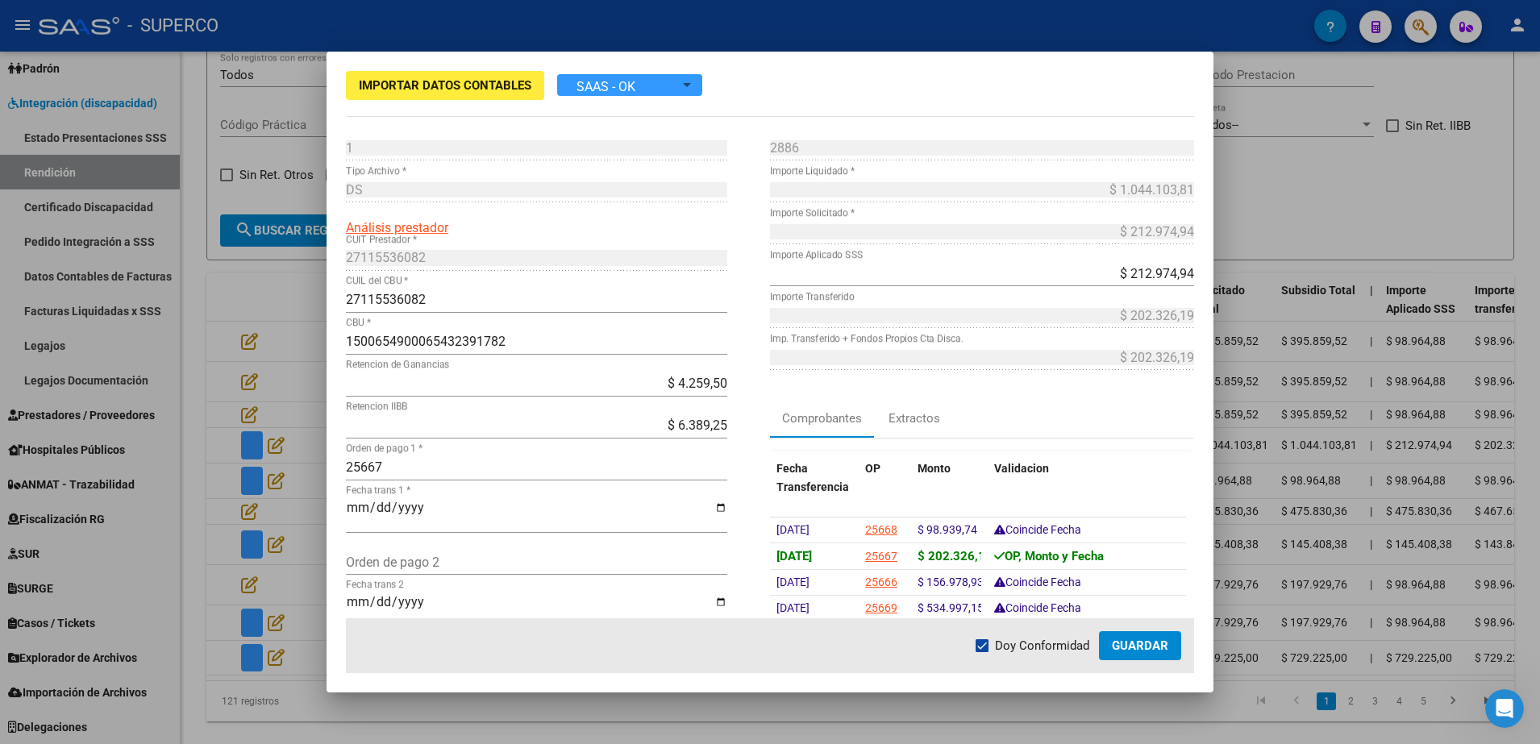
click at [1135, 644] on span "Guardar" at bounding box center [1140, 646] width 56 height 15
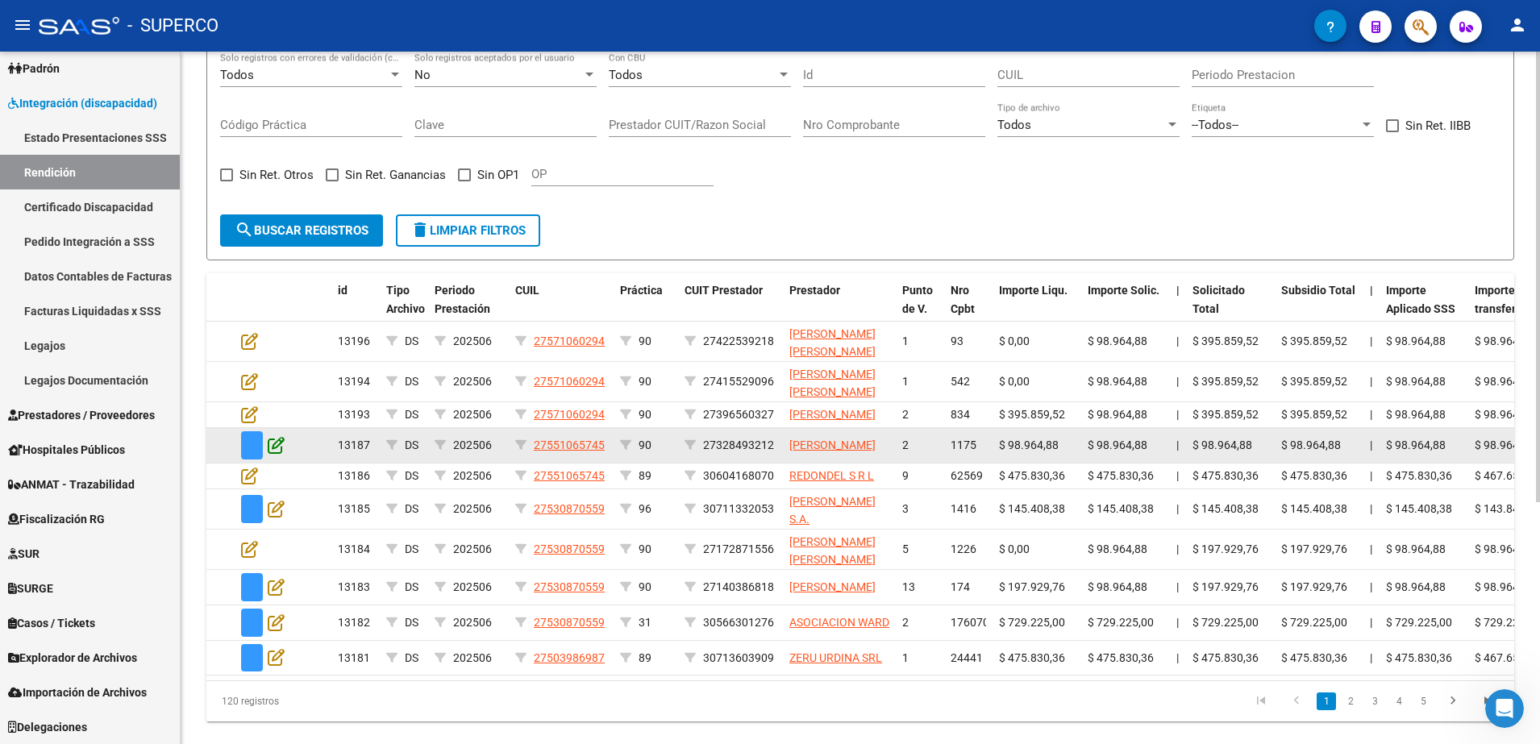
click at [283, 454] on icon at bounding box center [276, 445] width 17 height 18
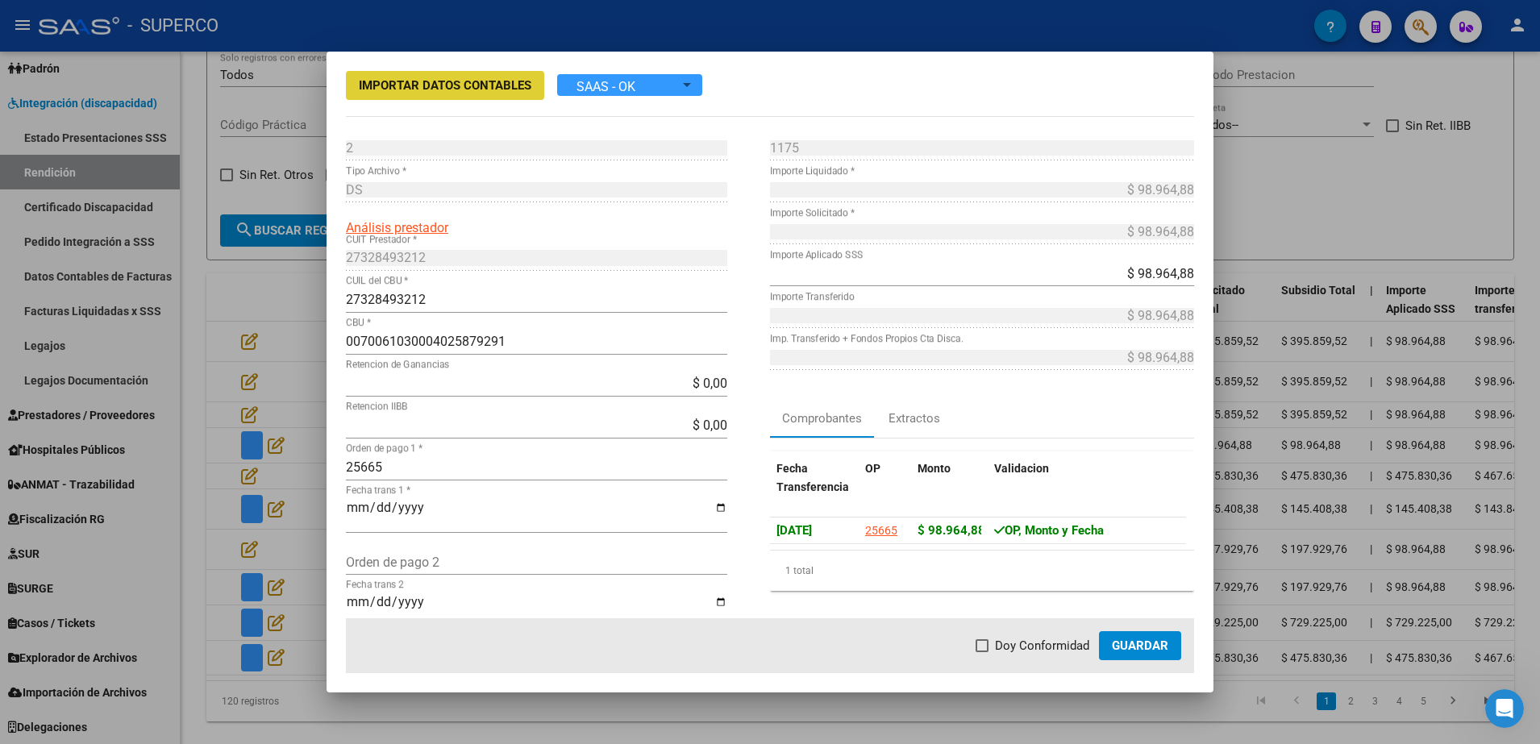
click at [985, 646] on span at bounding box center [982, 645] width 13 height 13
click at [982, 652] on input "Doy Conformidad" at bounding box center [981, 652] width 1 height 1
checkbox input "true"
click at [1149, 644] on span "Guardar" at bounding box center [1140, 646] width 56 height 15
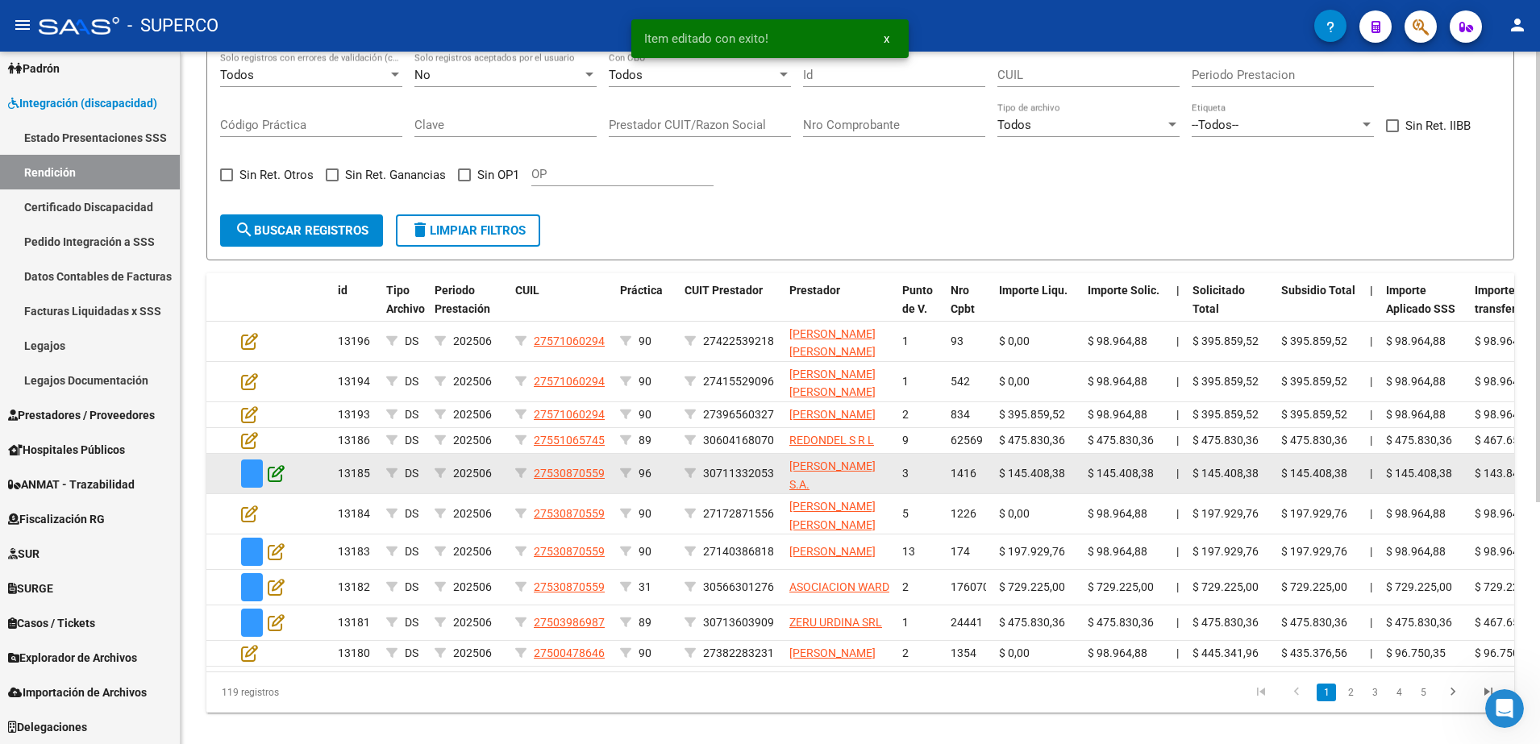
click at [277, 482] on icon at bounding box center [276, 473] width 17 height 18
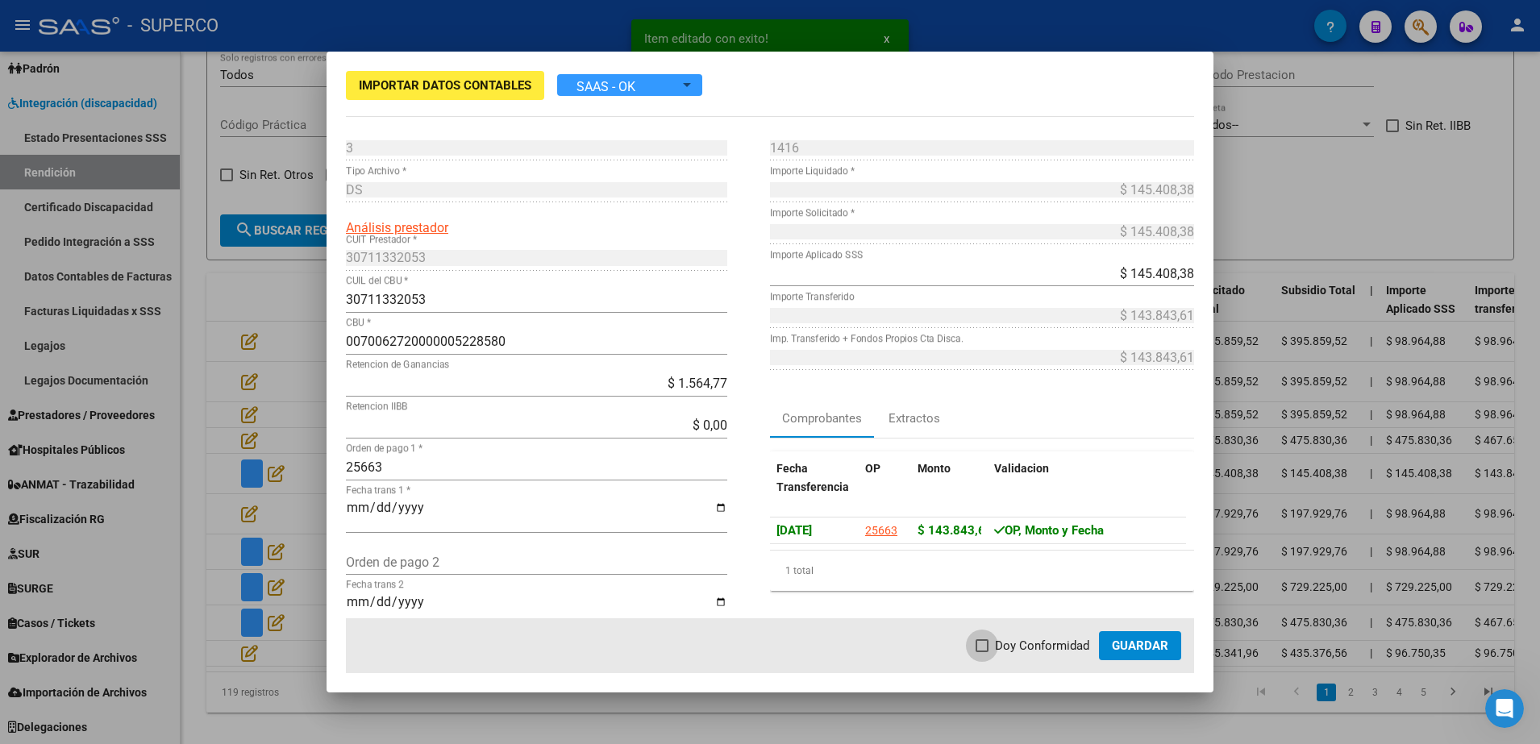
click at [985, 647] on span at bounding box center [982, 645] width 13 height 13
click at [982, 652] on input "Doy Conformidad" at bounding box center [981, 652] width 1 height 1
checkbox input "true"
click at [1143, 641] on span "Guardar" at bounding box center [1140, 646] width 56 height 15
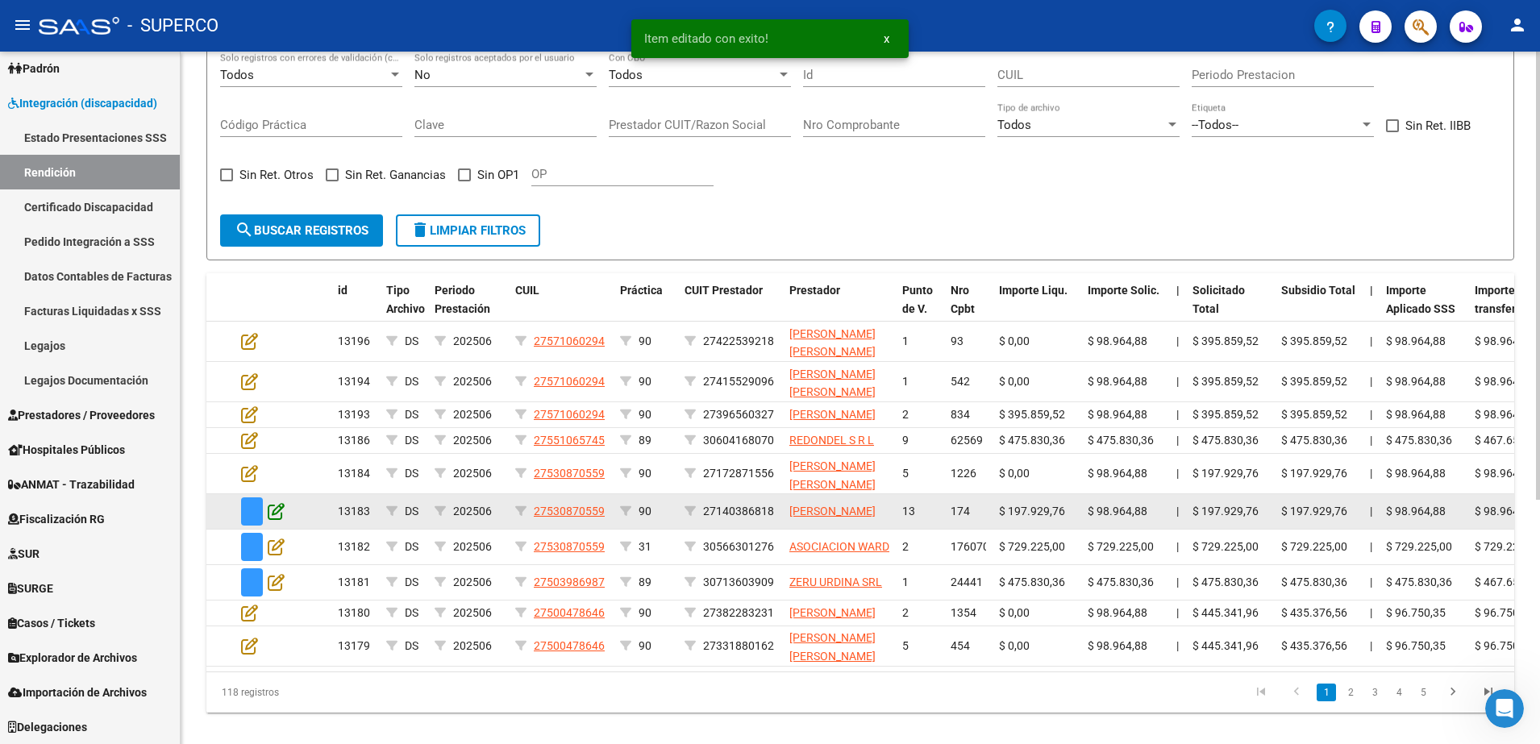
click at [269, 520] on icon at bounding box center [276, 511] width 17 height 18
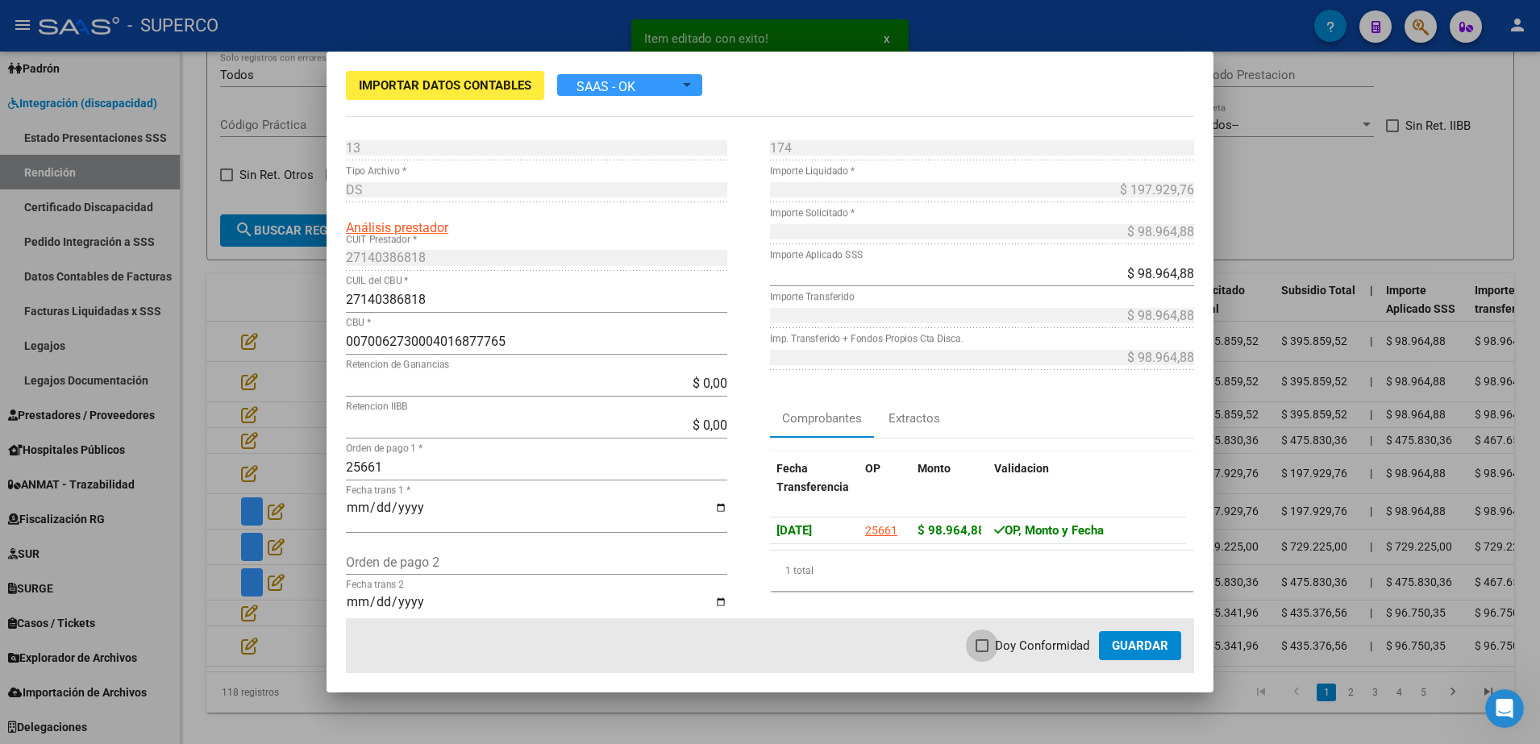
click at [993, 650] on label "Doy Conformidad" at bounding box center [1033, 645] width 114 height 19
click at [982, 652] on input "Doy Conformidad" at bounding box center [981, 652] width 1 height 1
checkbox input "true"
click at [1138, 650] on span "Guardar" at bounding box center [1140, 646] width 56 height 15
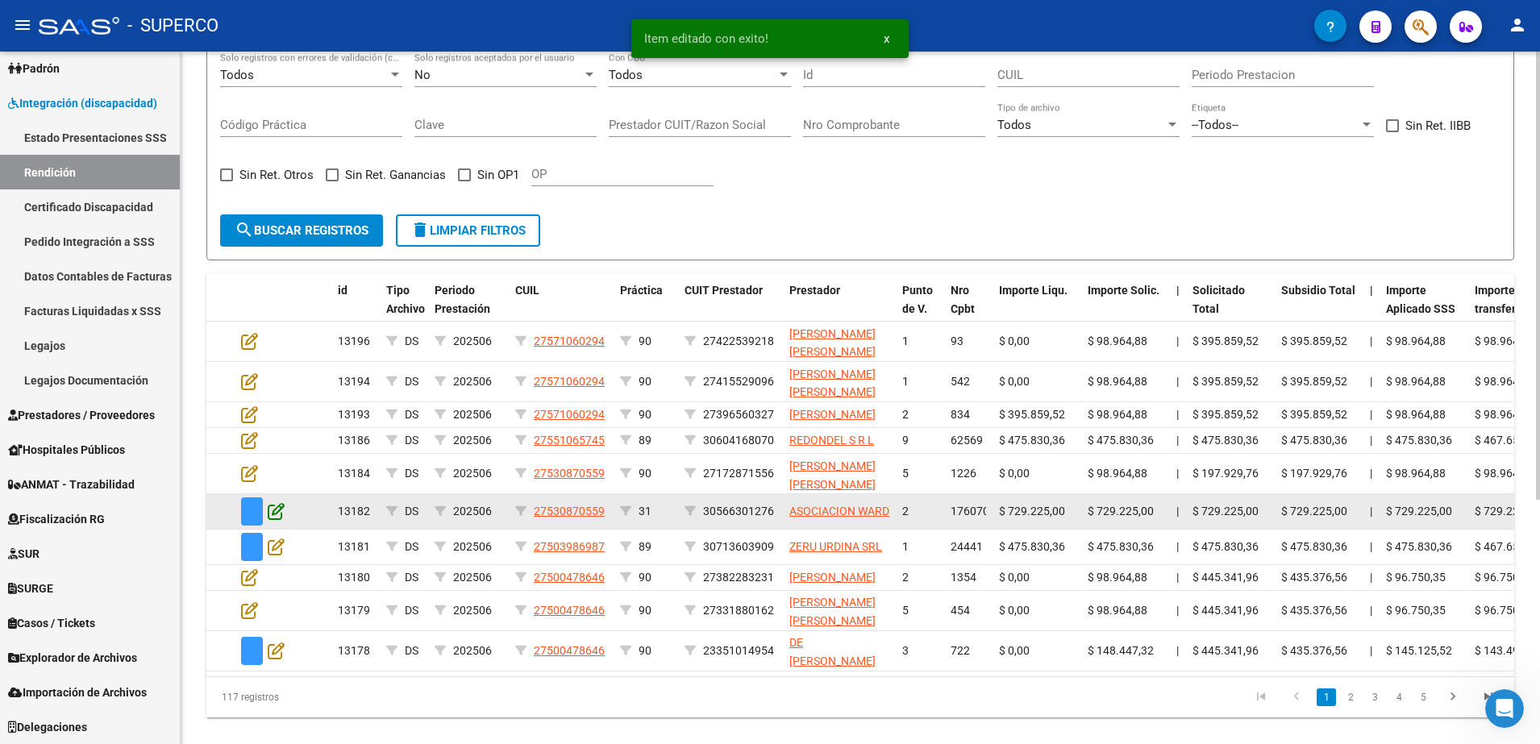
click at [275, 520] on icon at bounding box center [276, 511] width 17 height 18
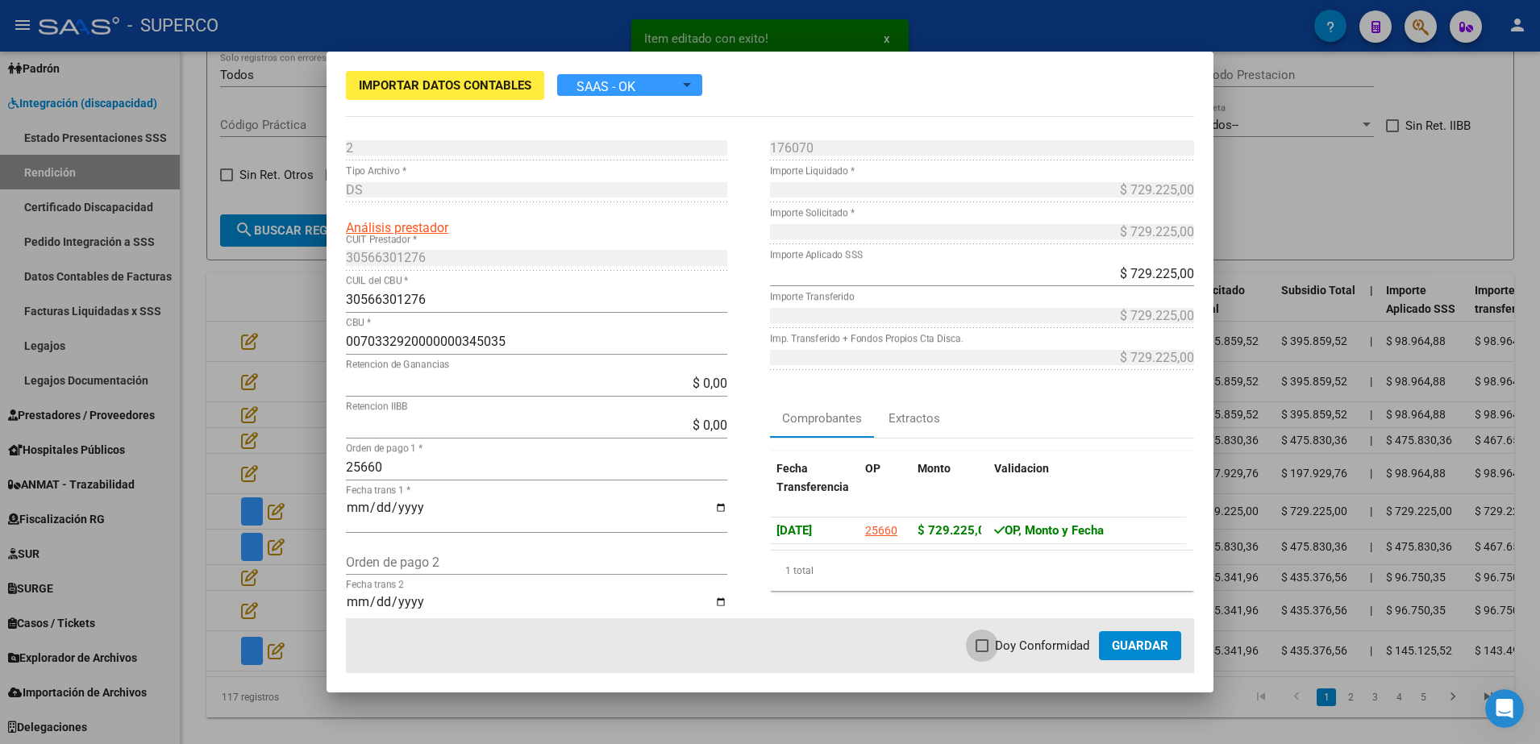
click at [982, 647] on span at bounding box center [982, 645] width 13 height 13
click at [982, 652] on input "Doy Conformidad" at bounding box center [981, 652] width 1 height 1
checkbox input "true"
click at [1153, 639] on span "Guardar" at bounding box center [1140, 646] width 56 height 15
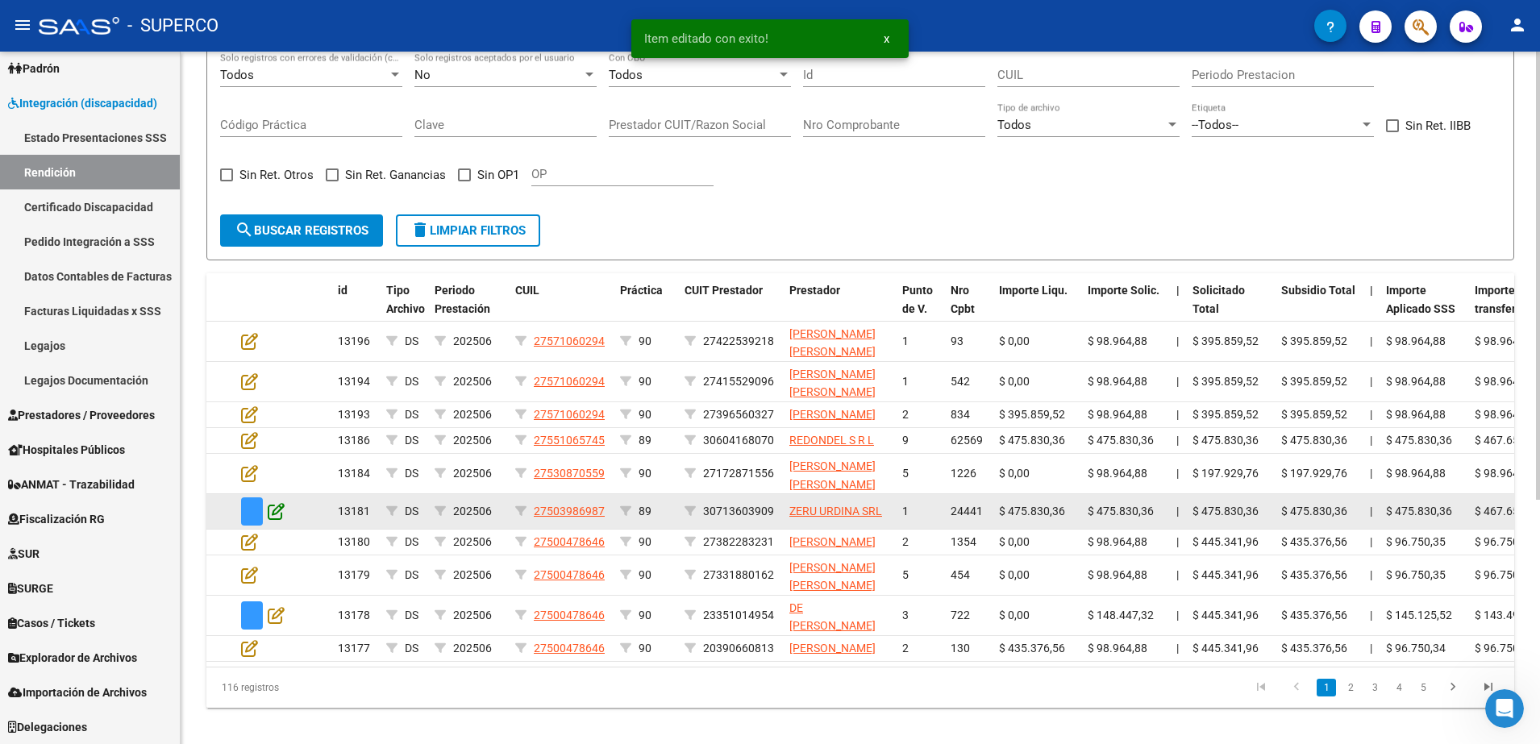
click at [277, 520] on icon at bounding box center [276, 511] width 17 height 18
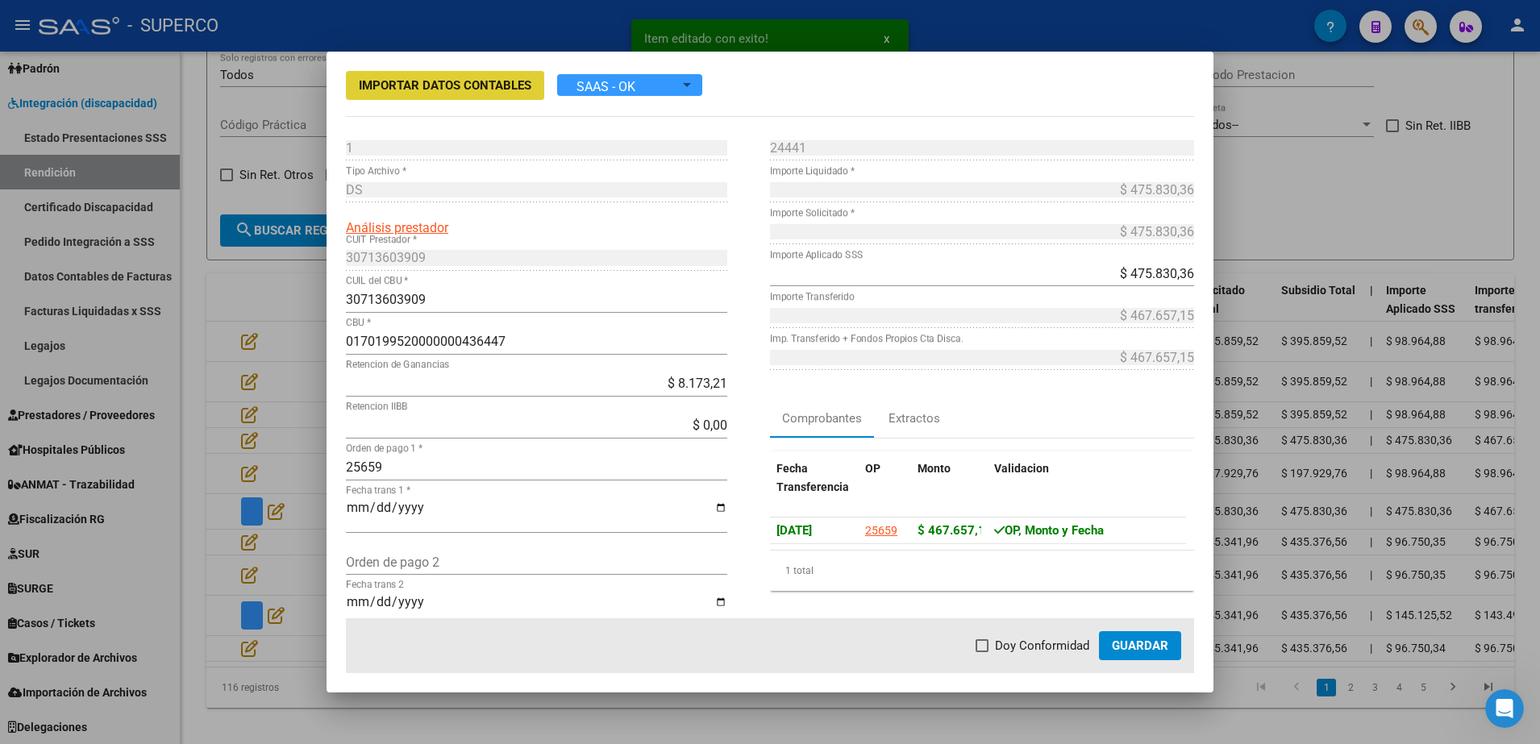
click at [982, 645] on span at bounding box center [982, 645] width 13 height 13
click at [982, 652] on input "Doy Conformidad" at bounding box center [981, 652] width 1 height 1
checkbox input "true"
click at [1168, 651] on span "Guardar" at bounding box center [1140, 646] width 56 height 15
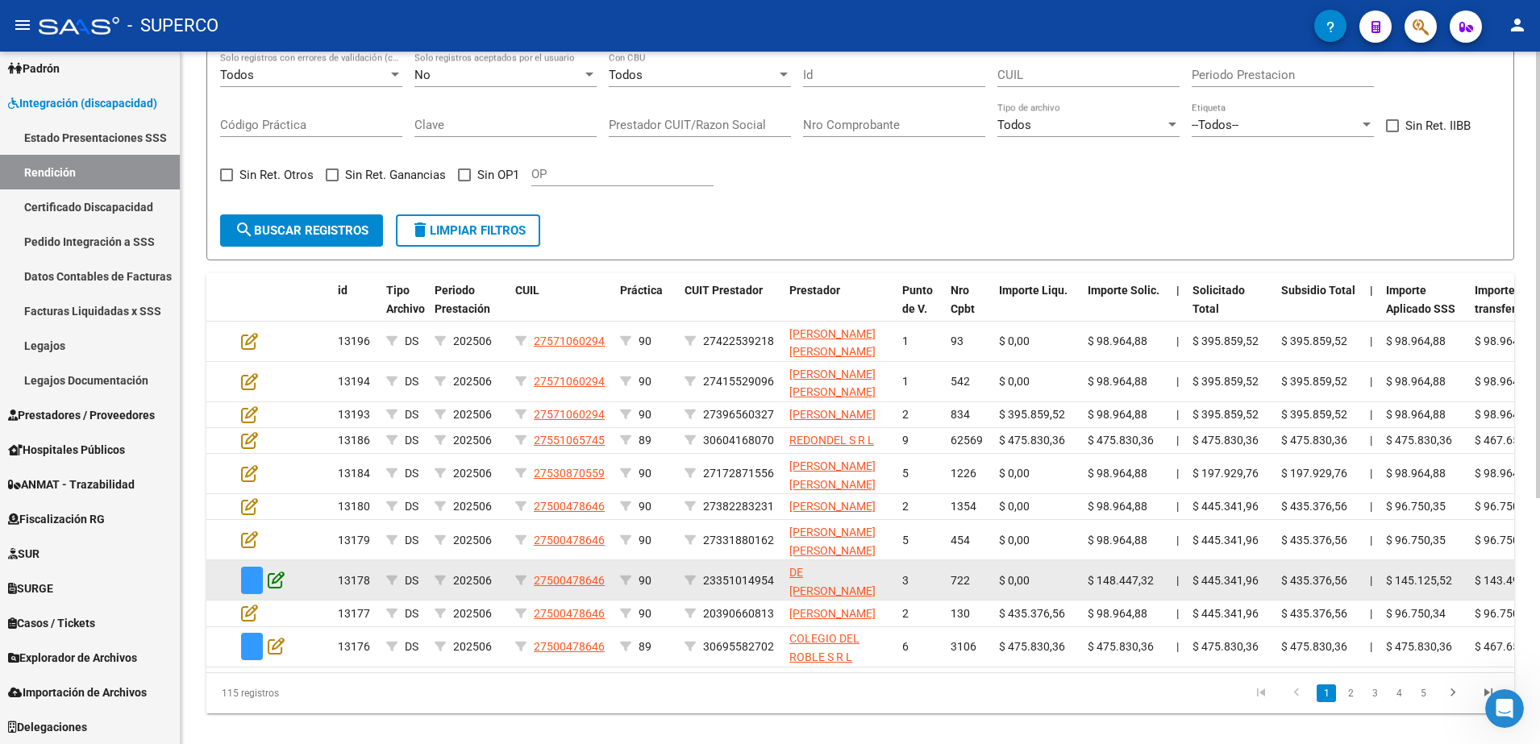
click at [276, 589] on icon at bounding box center [276, 580] width 17 height 18
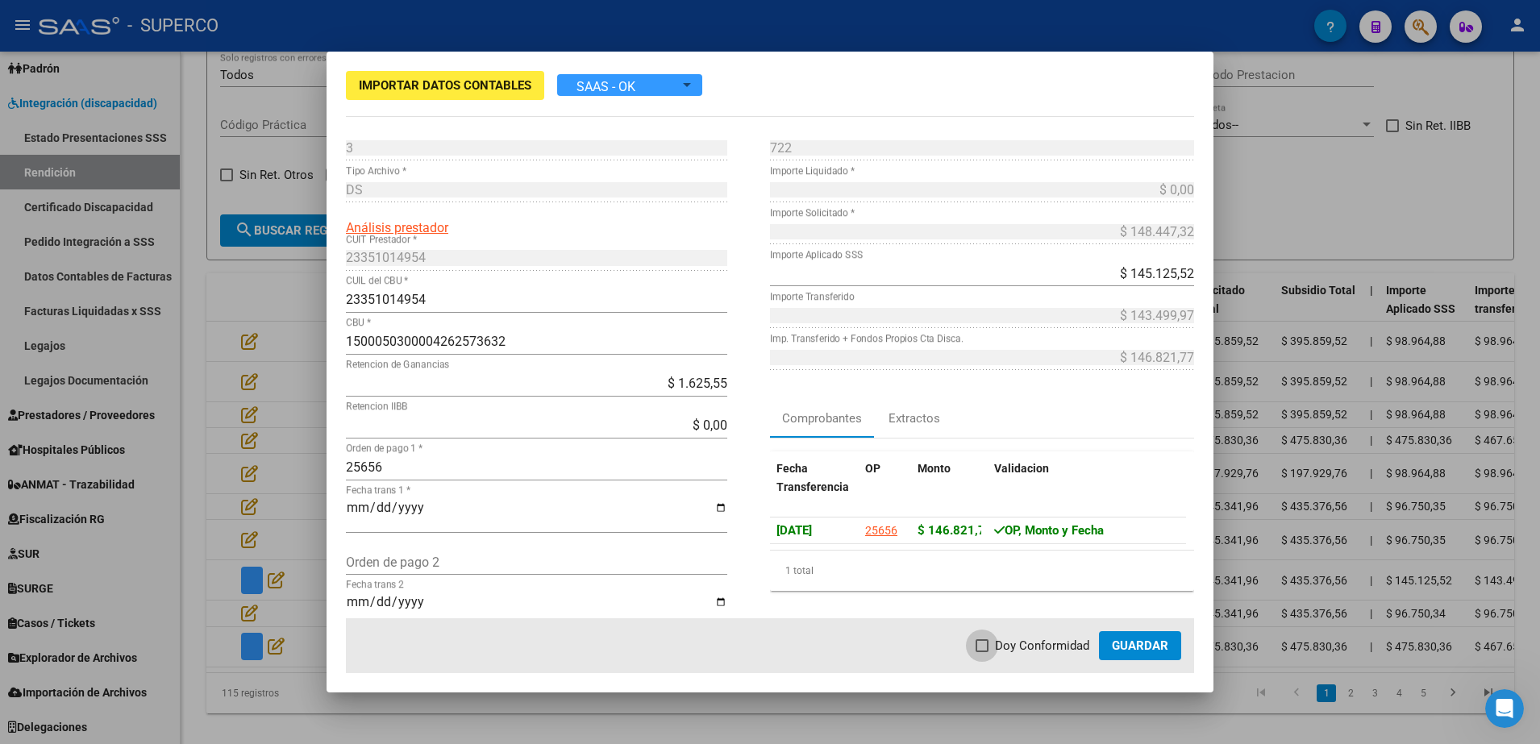
click at [986, 643] on span at bounding box center [982, 645] width 13 height 13
click at [982, 652] on input "Doy Conformidad" at bounding box center [981, 652] width 1 height 1
checkbox input "true"
click at [1129, 644] on span "Guardar" at bounding box center [1140, 646] width 56 height 15
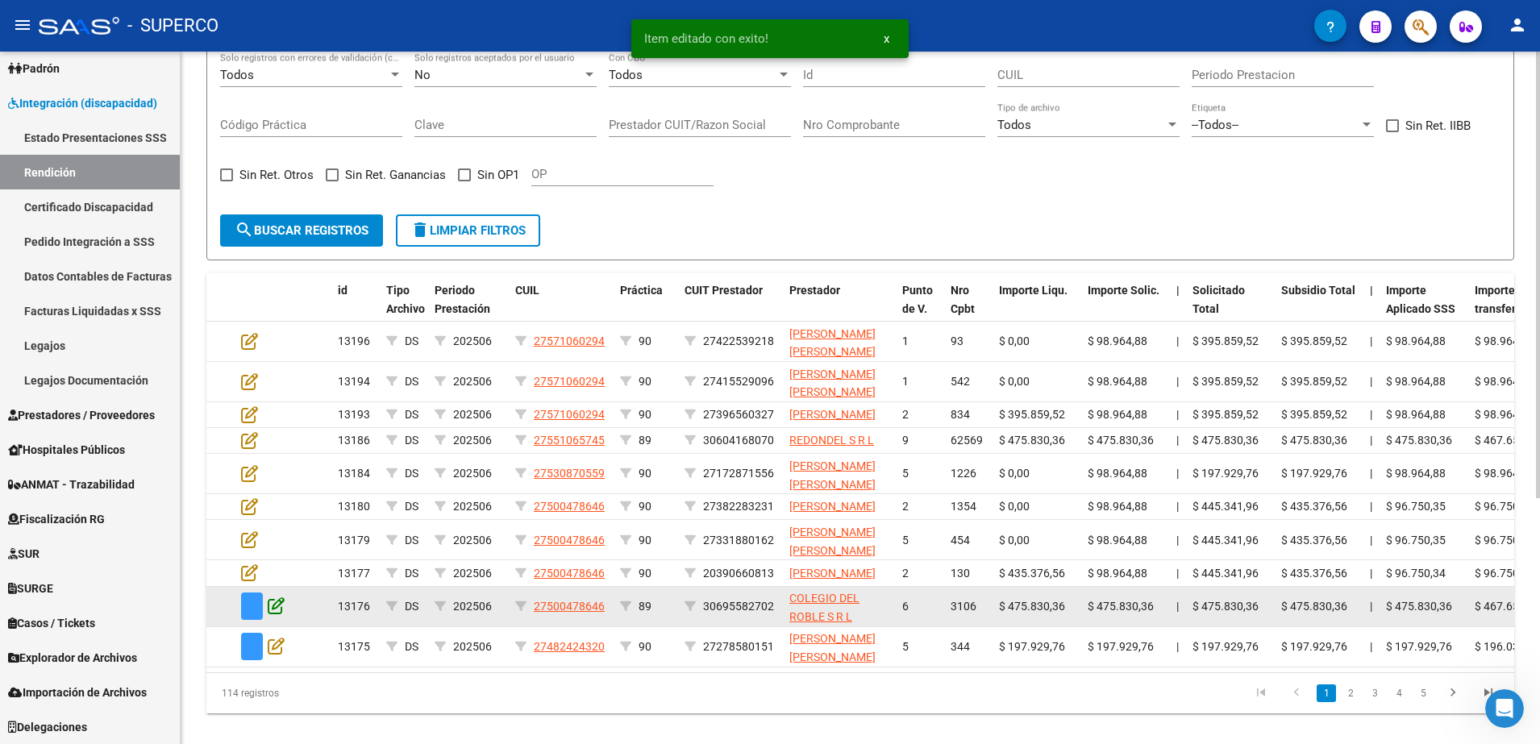
click at [280, 614] on icon at bounding box center [276, 606] width 17 height 18
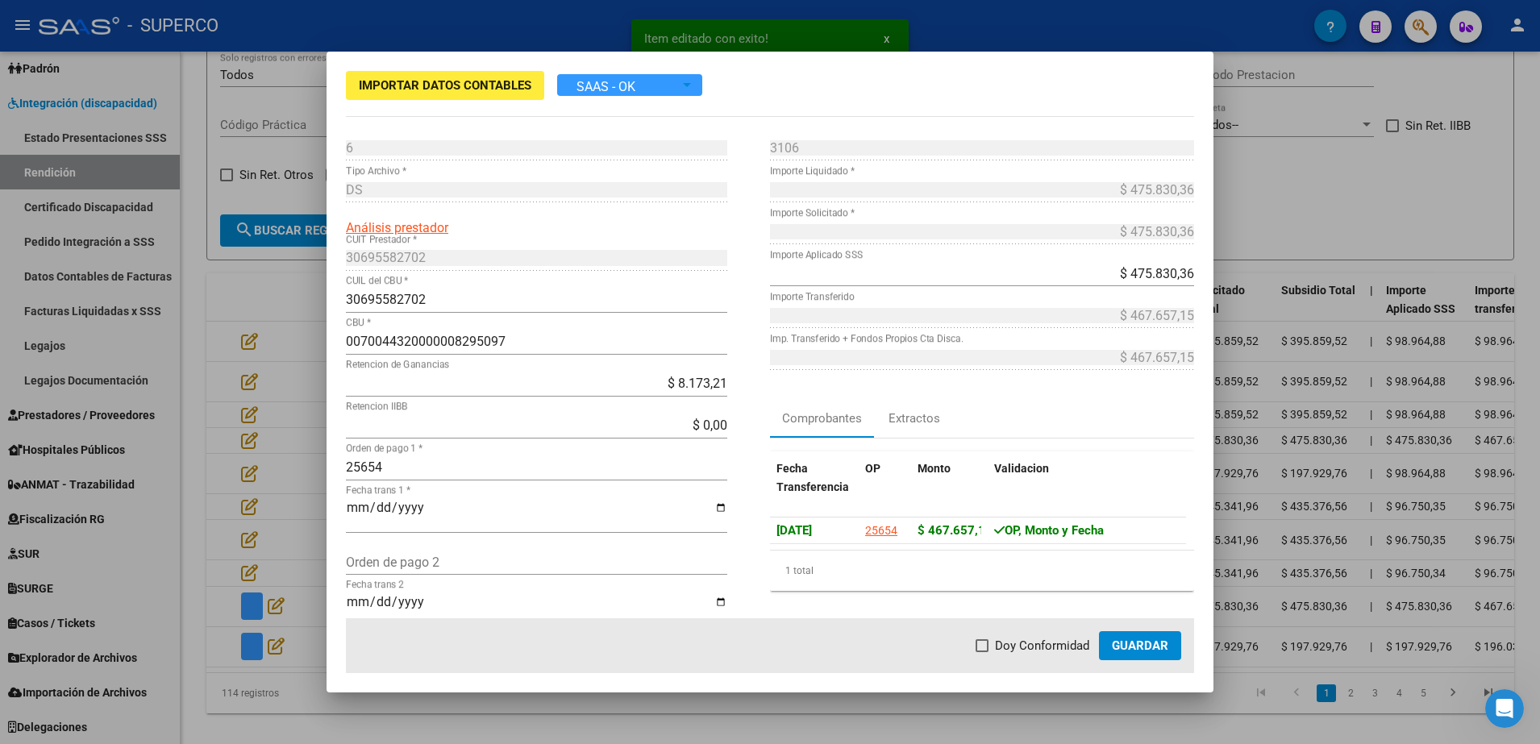
click at [998, 647] on span "Doy Conformidad" at bounding box center [1042, 645] width 94 height 19
click at [982, 652] on input "Doy Conformidad" at bounding box center [981, 652] width 1 height 1
checkbox input "true"
click at [1168, 639] on span "Guardar" at bounding box center [1140, 646] width 56 height 15
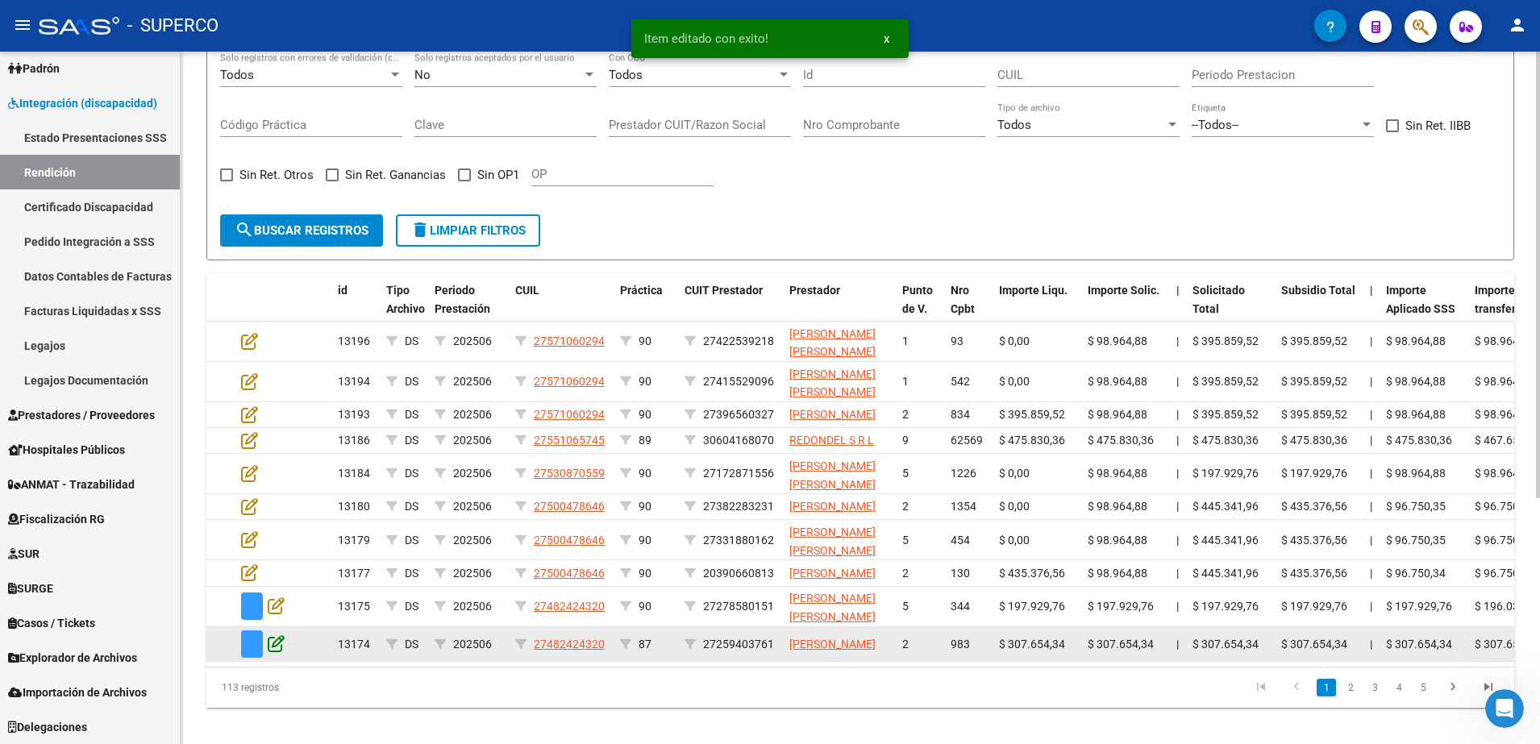
click at [279, 652] on icon at bounding box center [276, 644] width 17 height 18
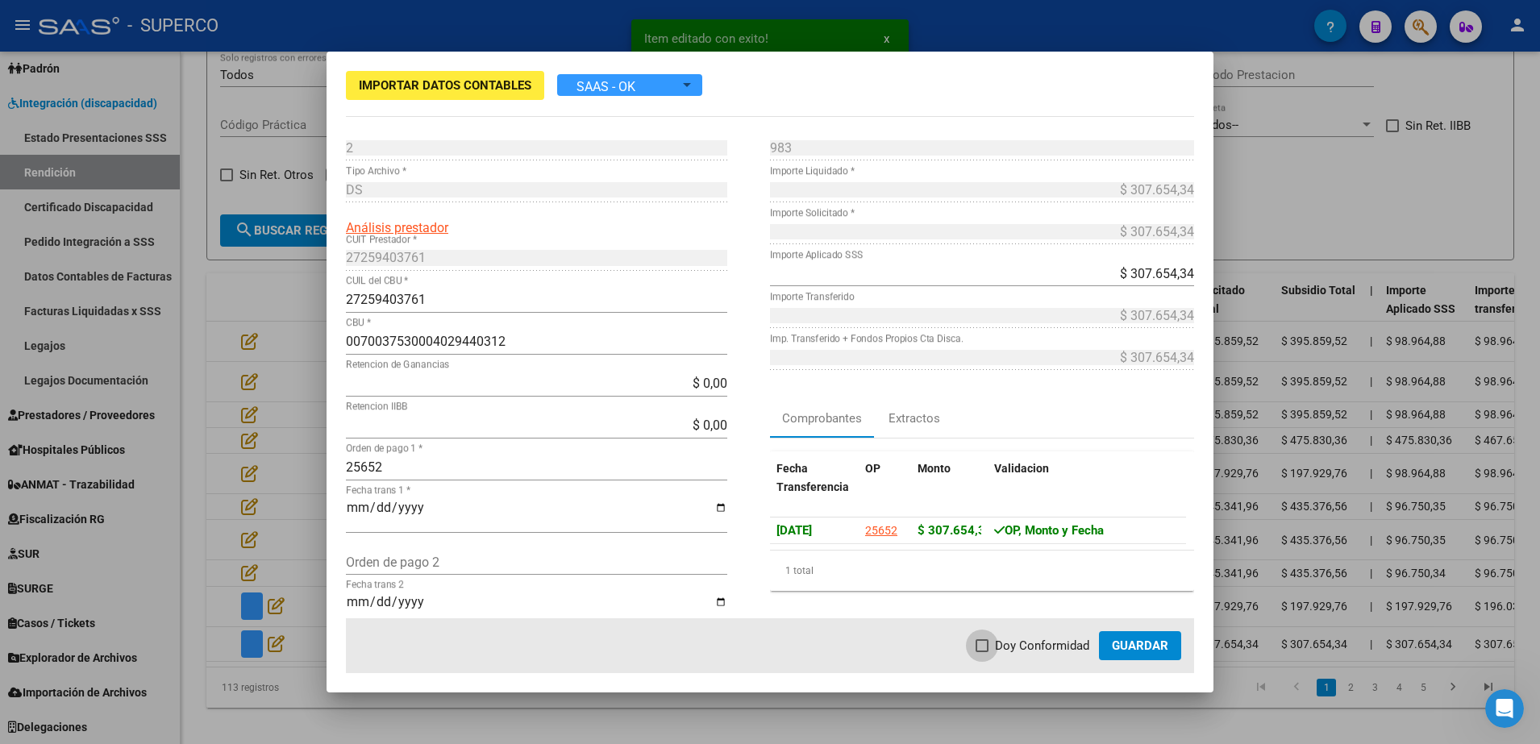
click at [994, 648] on label "Doy Conformidad" at bounding box center [1033, 645] width 114 height 19
click at [982, 652] on input "Doy Conformidad" at bounding box center [981, 652] width 1 height 1
checkbox input "true"
click at [1138, 648] on span "Guardar" at bounding box center [1140, 646] width 56 height 15
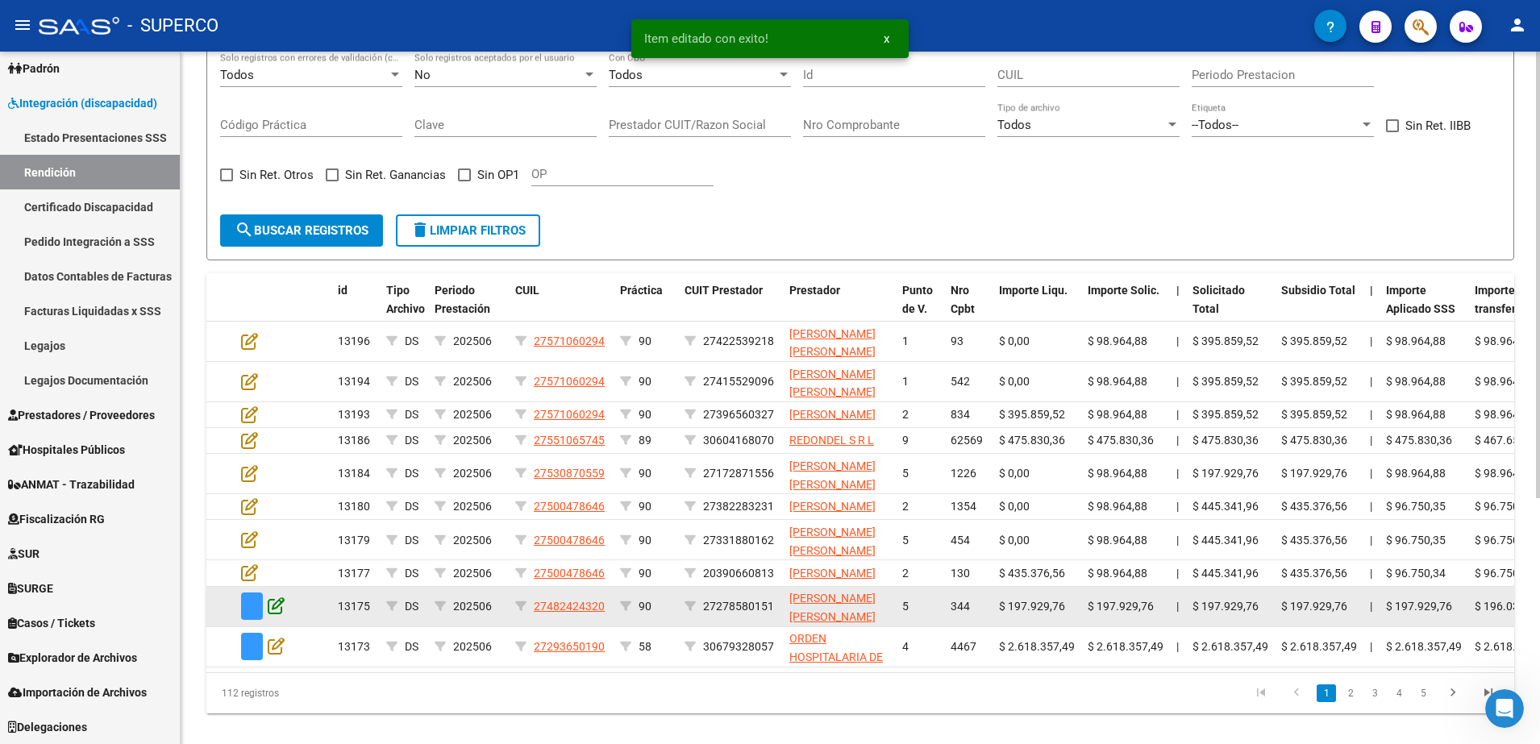
click at [271, 614] on icon at bounding box center [276, 606] width 17 height 18
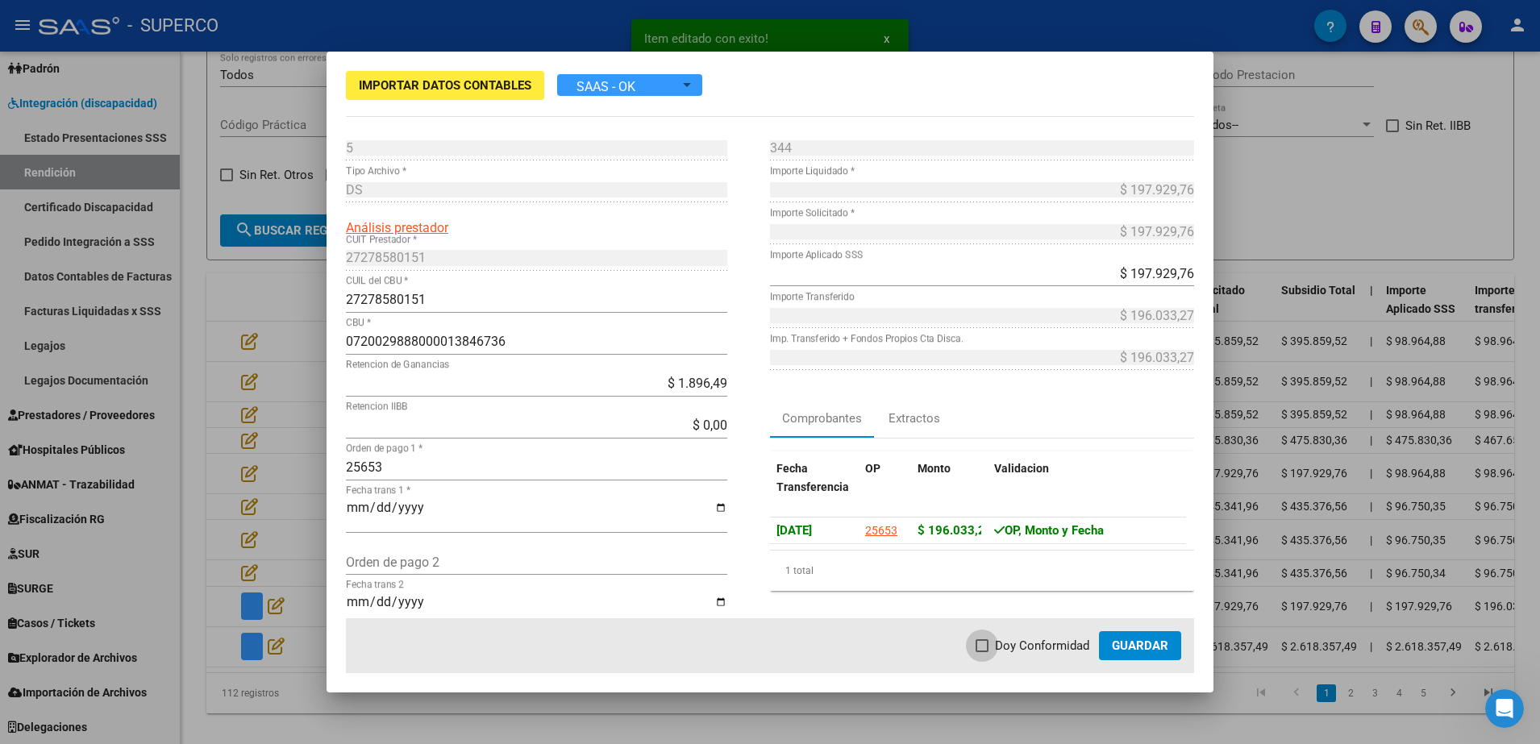
click at [984, 648] on span at bounding box center [982, 645] width 13 height 13
click at [982, 652] on input "Doy Conformidad" at bounding box center [981, 652] width 1 height 1
checkbox input "true"
click at [1131, 642] on span "Guardar" at bounding box center [1140, 646] width 56 height 15
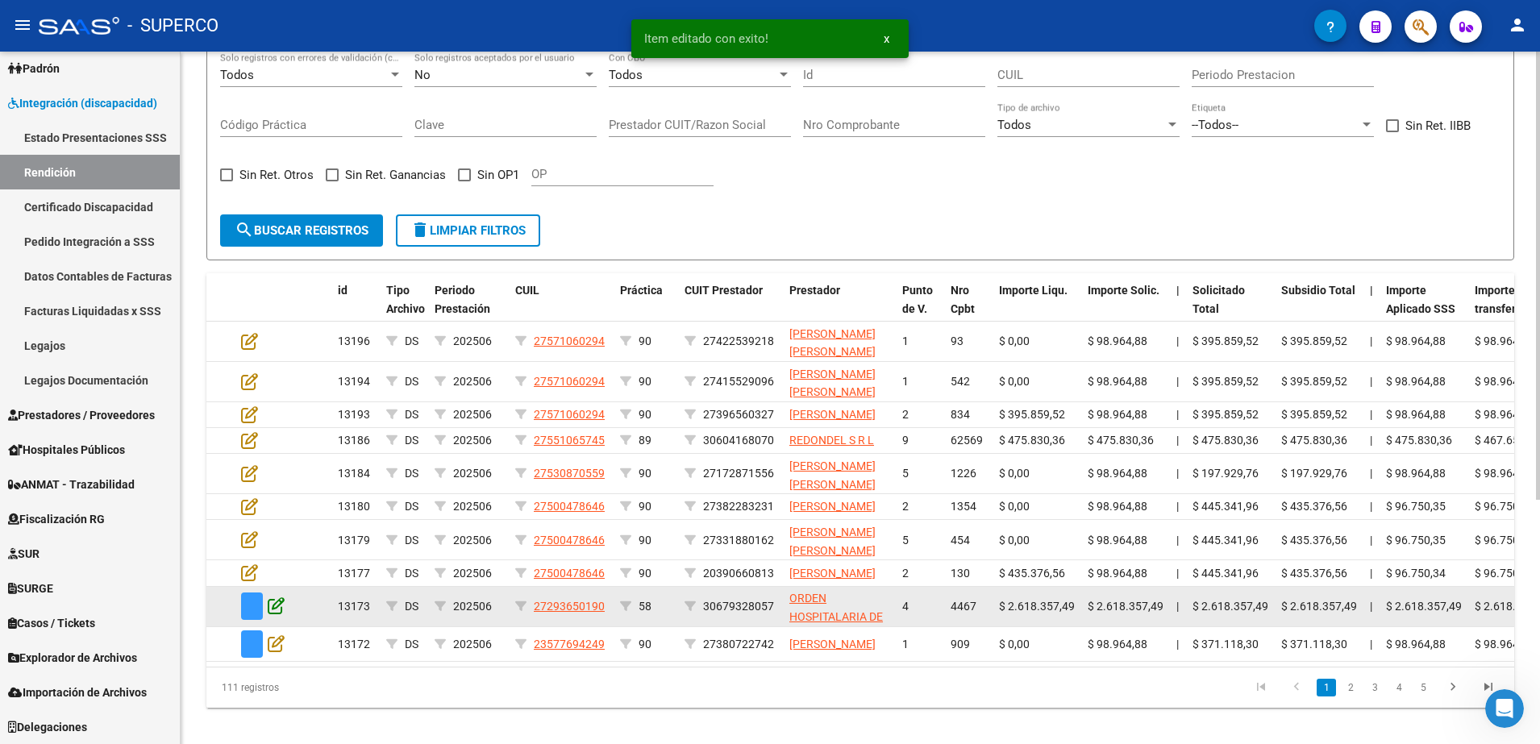
click at [273, 614] on icon at bounding box center [276, 606] width 17 height 18
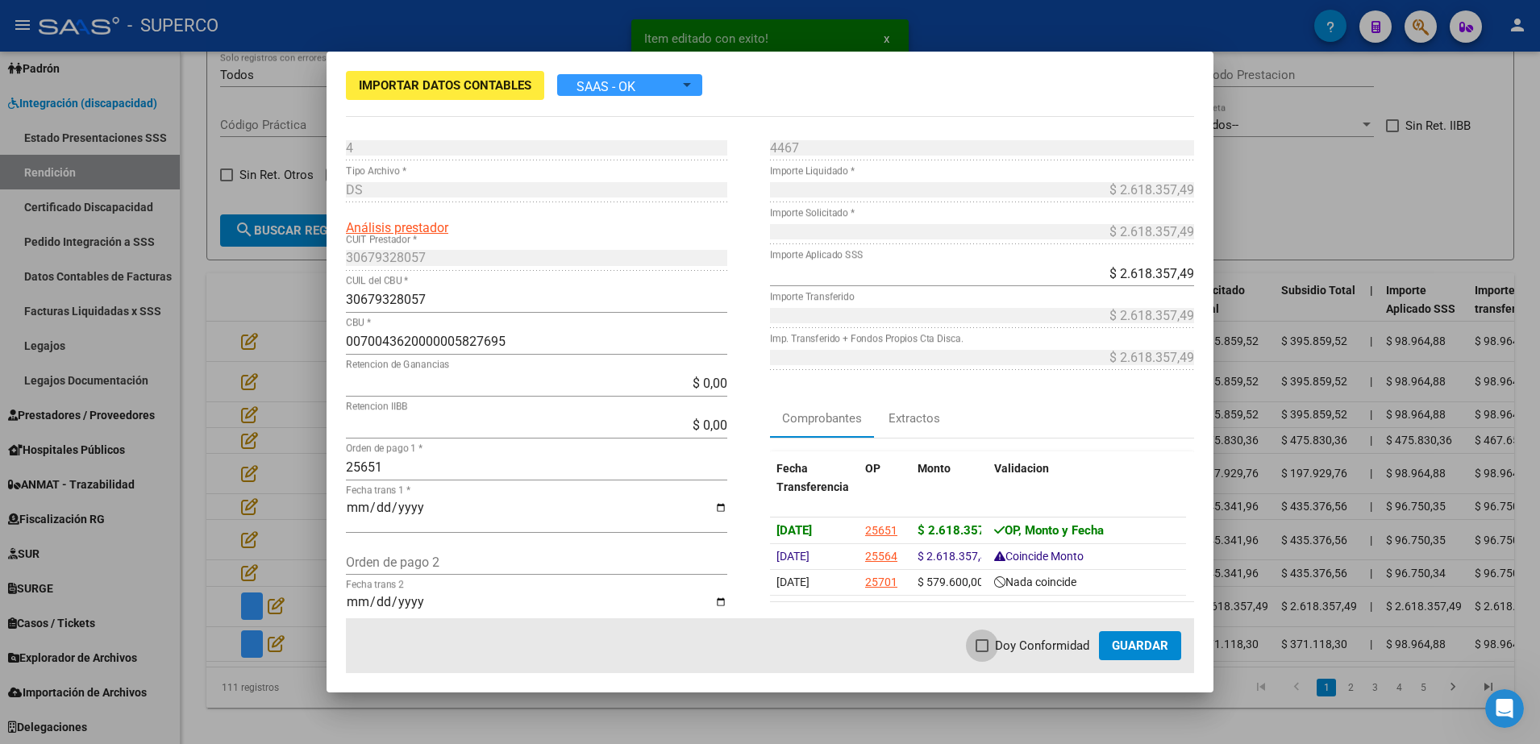
click at [993, 647] on label "Doy Conformidad" at bounding box center [1033, 645] width 114 height 19
click at [982, 652] on input "Doy Conformidad" at bounding box center [981, 652] width 1 height 1
checkbox input "true"
click at [1132, 640] on span "Guardar" at bounding box center [1140, 646] width 56 height 15
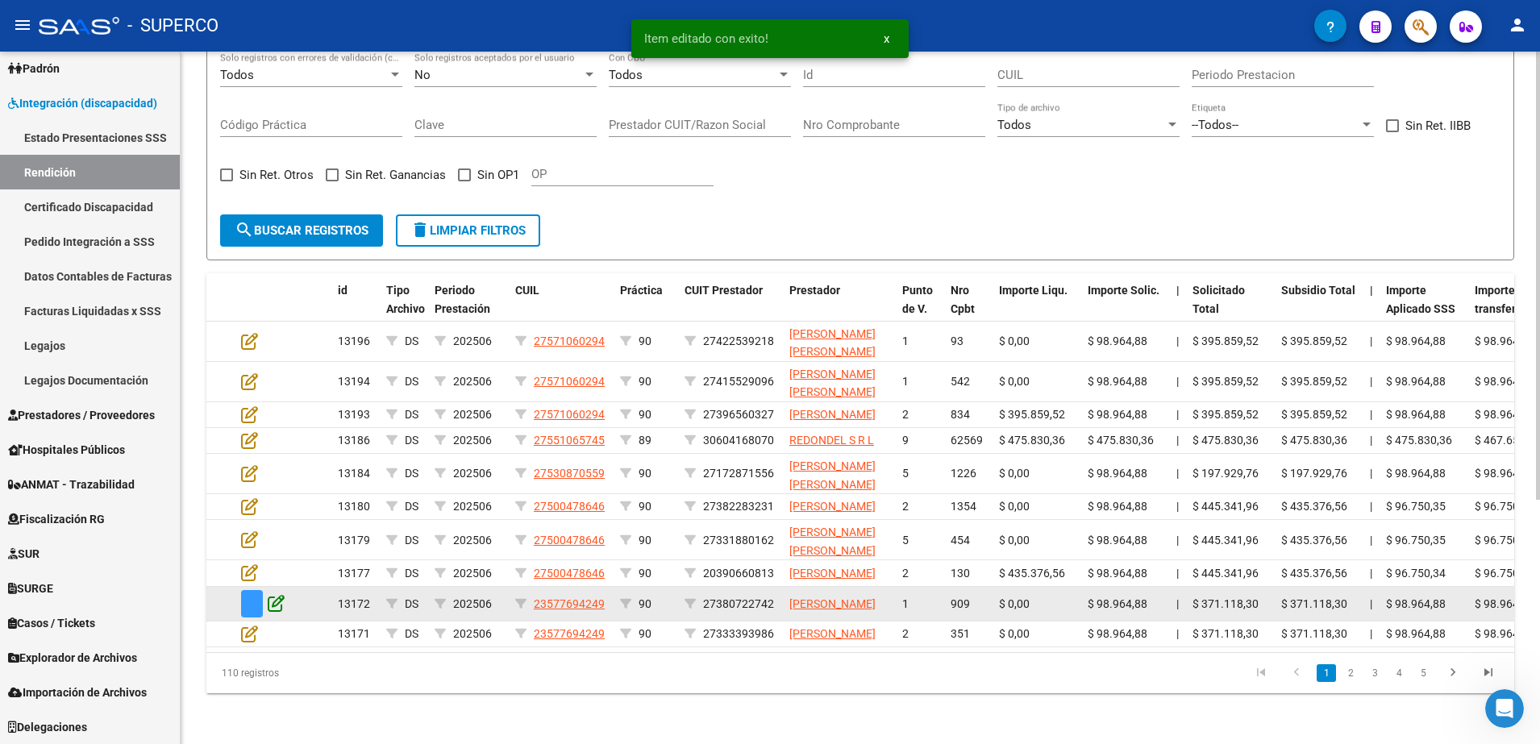
click at [276, 612] on icon at bounding box center [276, 603] width 17 height 18
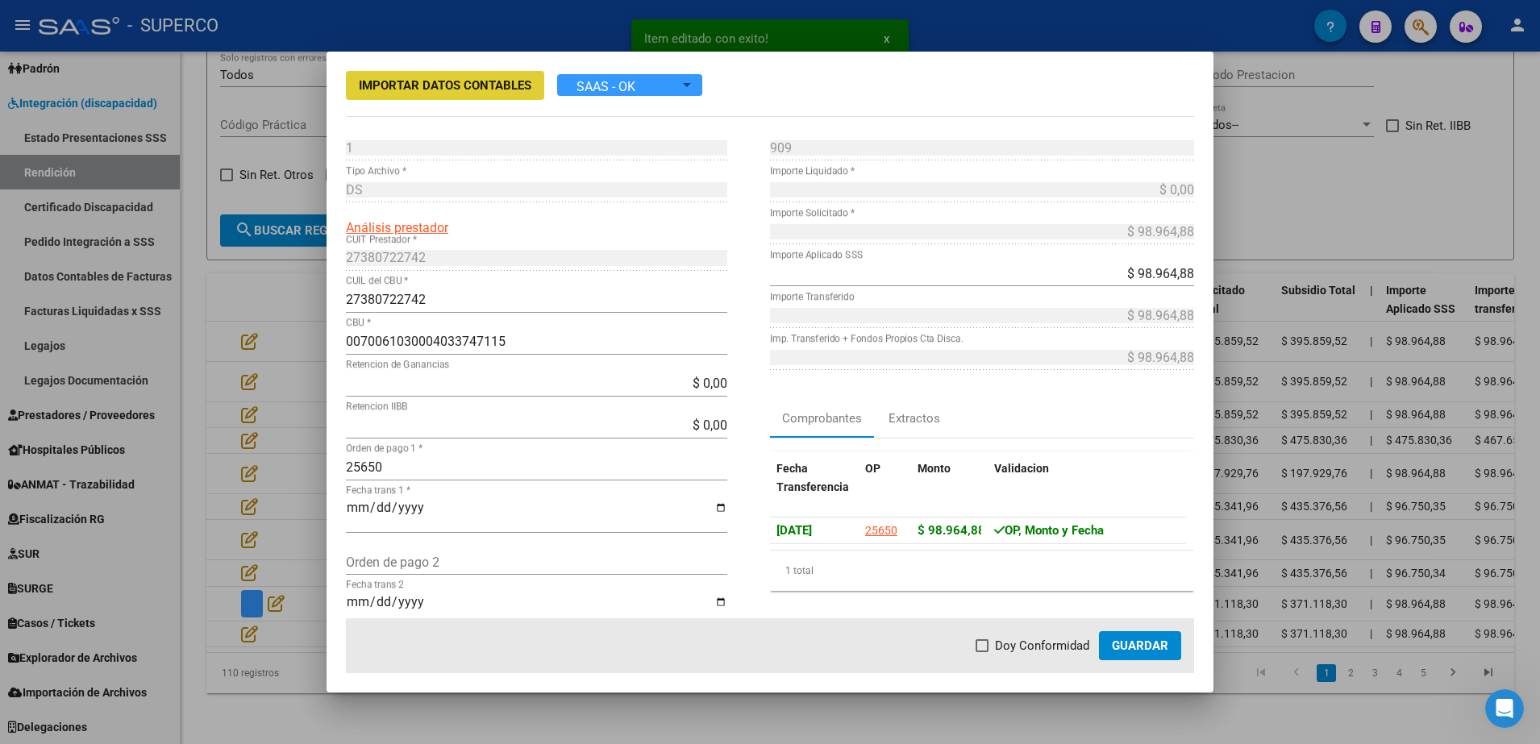
click at [1009, 645] on span "Doy Conformidad" at bounding box center [1042, 645] width 94 height 19
click at [982, 652] on input "Doy Conformidad" at bounding box center [981, 652] width 1 height 1
checkbox input "true"
click at [1114, 636] on button "Guardar" at bounding box center [1140, 645] width 82 height 29
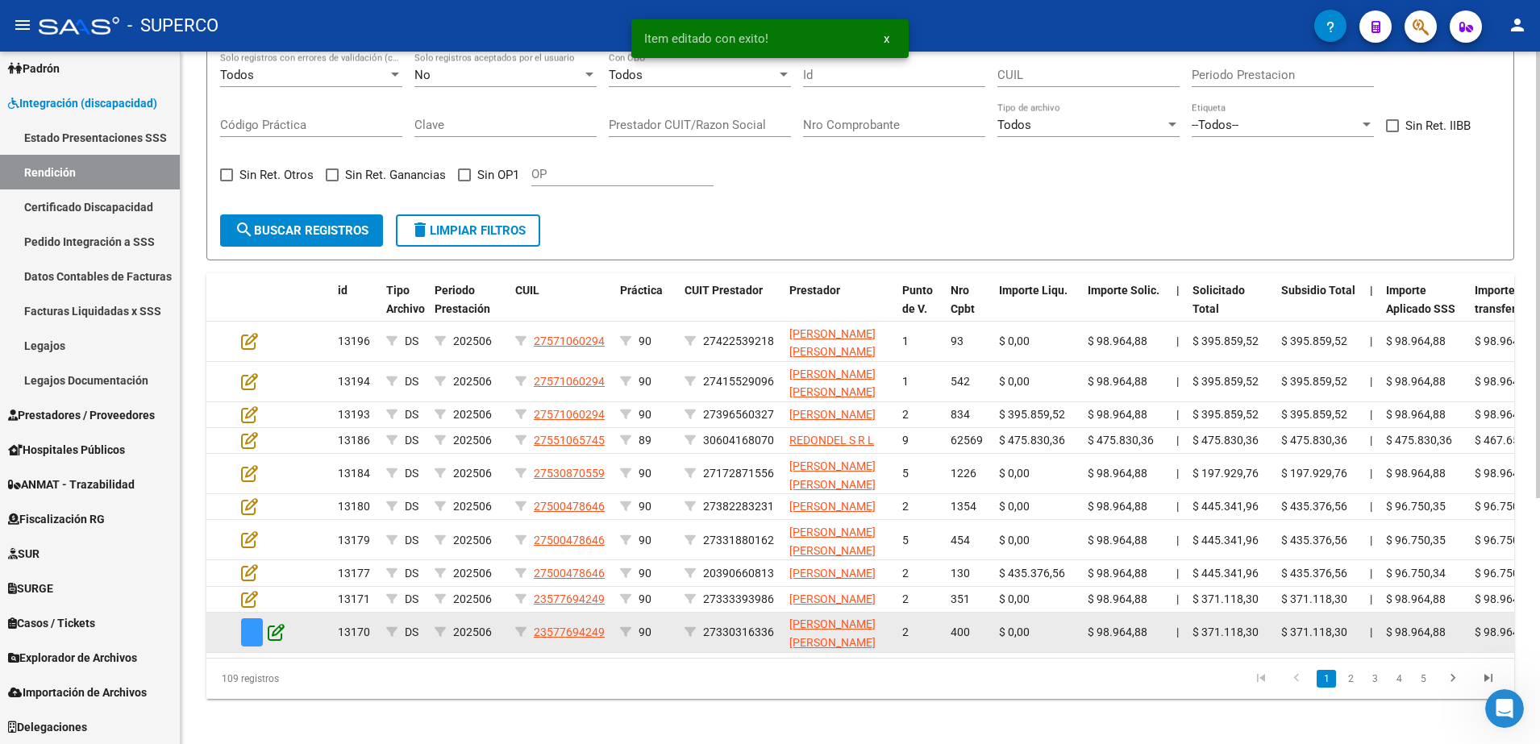
click at [274, 641] on icon at bounding box center [276, 632] width 17 height 18
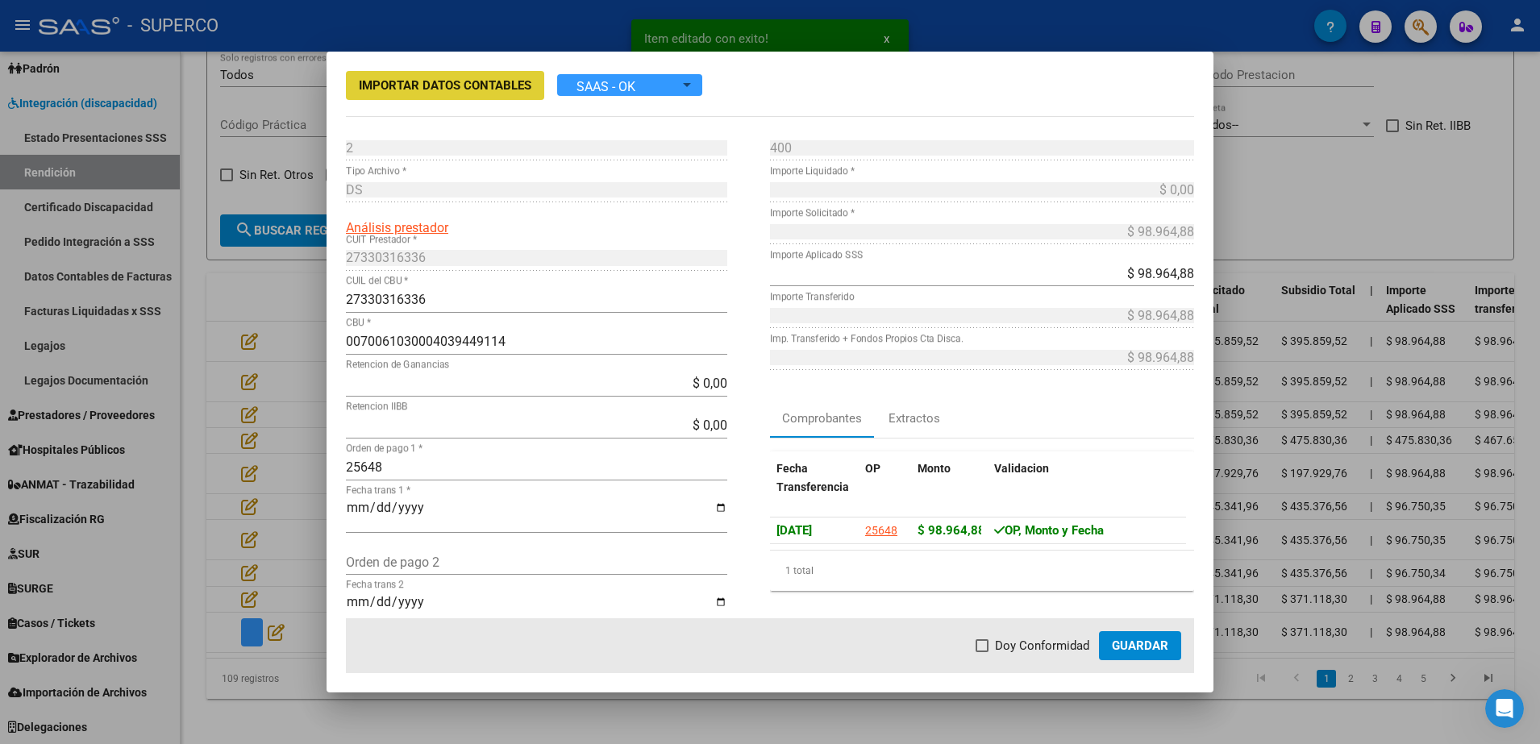
click at [988, 647] on span at bounding box center [982, 645] width 13 height 13
click at [982, 652] on input "Doy Conformidad" at bounding box center [981, 652] width 1 height 1
checkbox input "true"
click at [1136, 647] on span "Guardar" at bounding box center [1140, 646] width 56 height 15
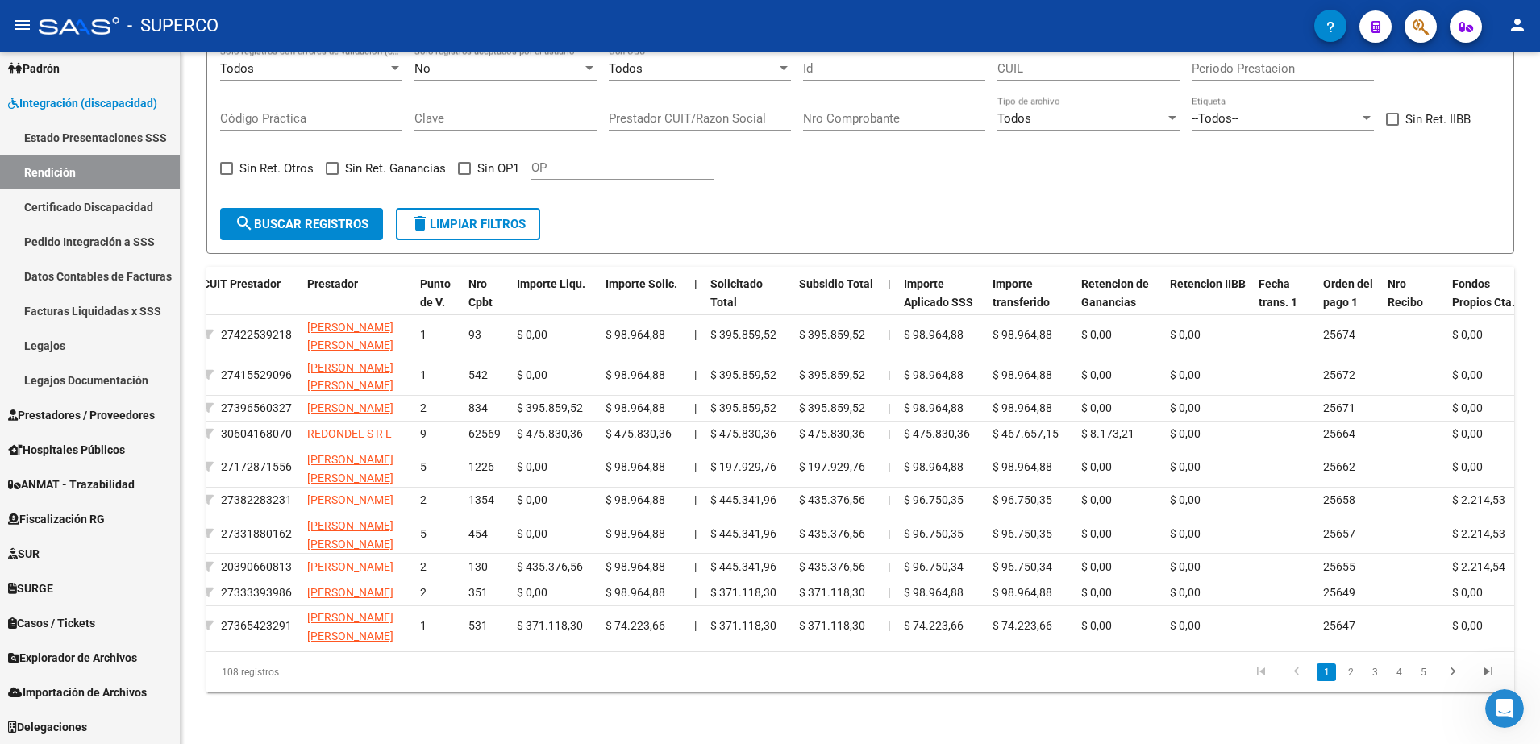
scroll to position [382, 0]
drag, startPoint x: 760, startPoint y: 705, endPoint x: 623, endPoint y: 744, distance: 141.9
click at [623, 743] on html "menu - SUPERCO person Firma Express Inicio Instructivos Contacto OS Reportes Ta…" at bounding box center [770, 372] width 1540 height 744
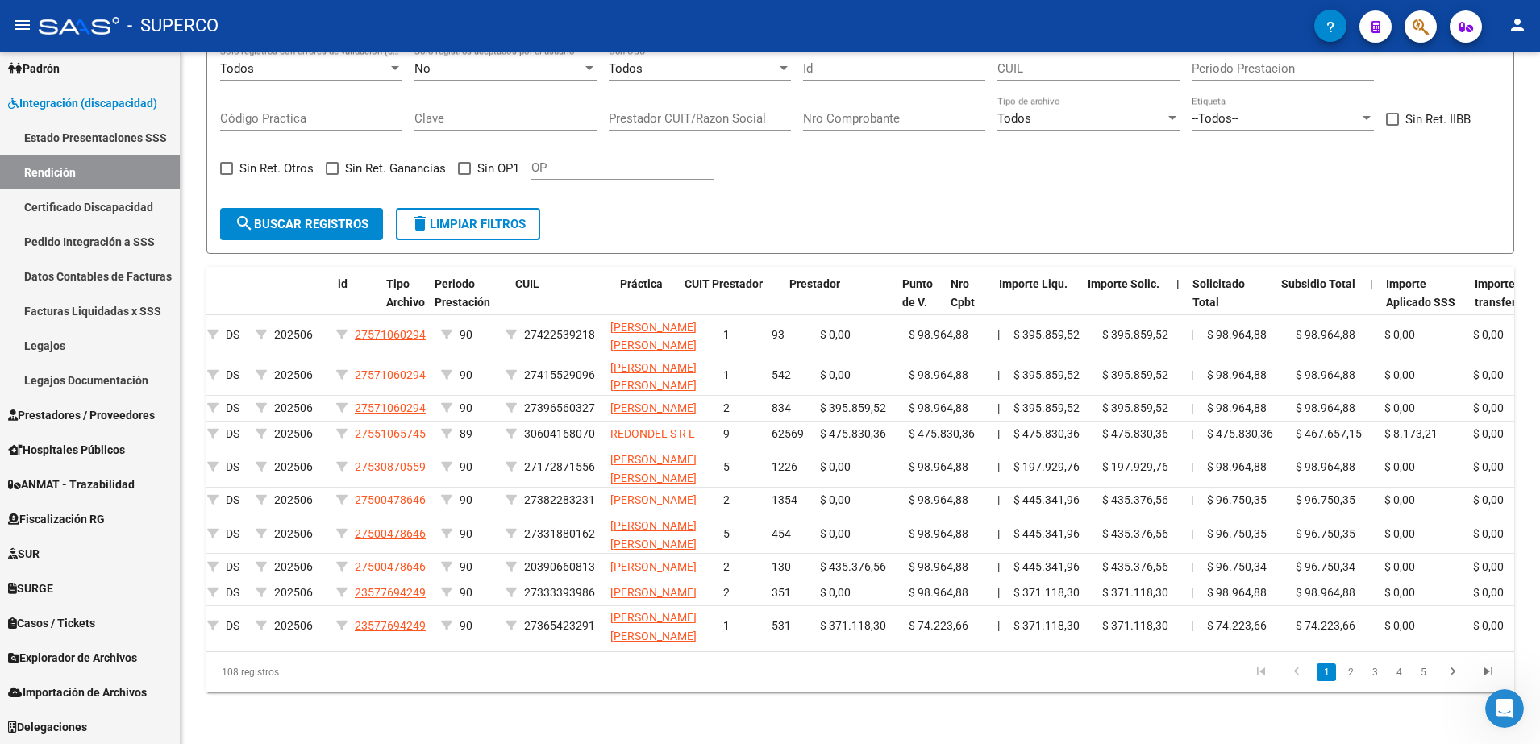
scroll to position [0, 0]
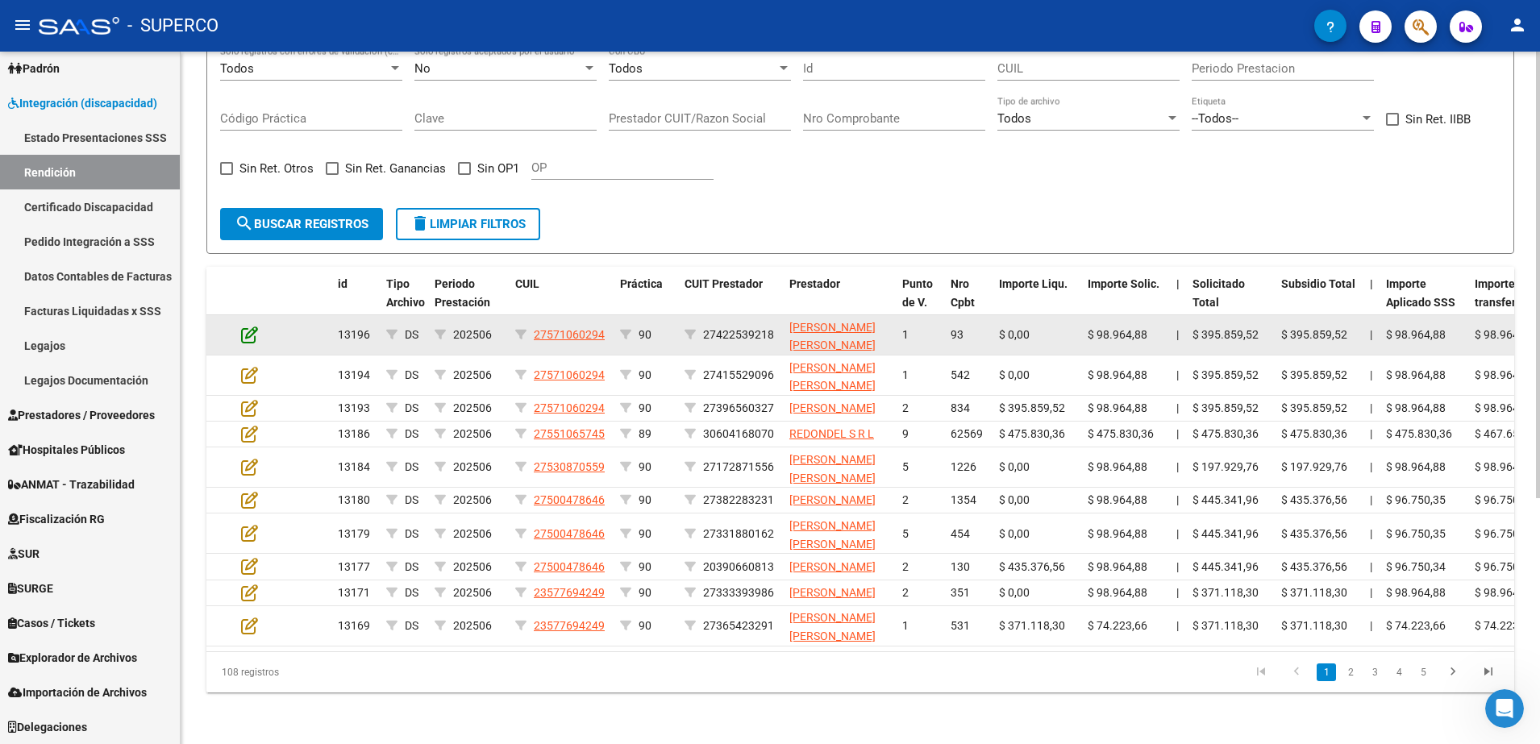
click at [244, 326] on icon at bounding box center [249, 335] width 17 height 18
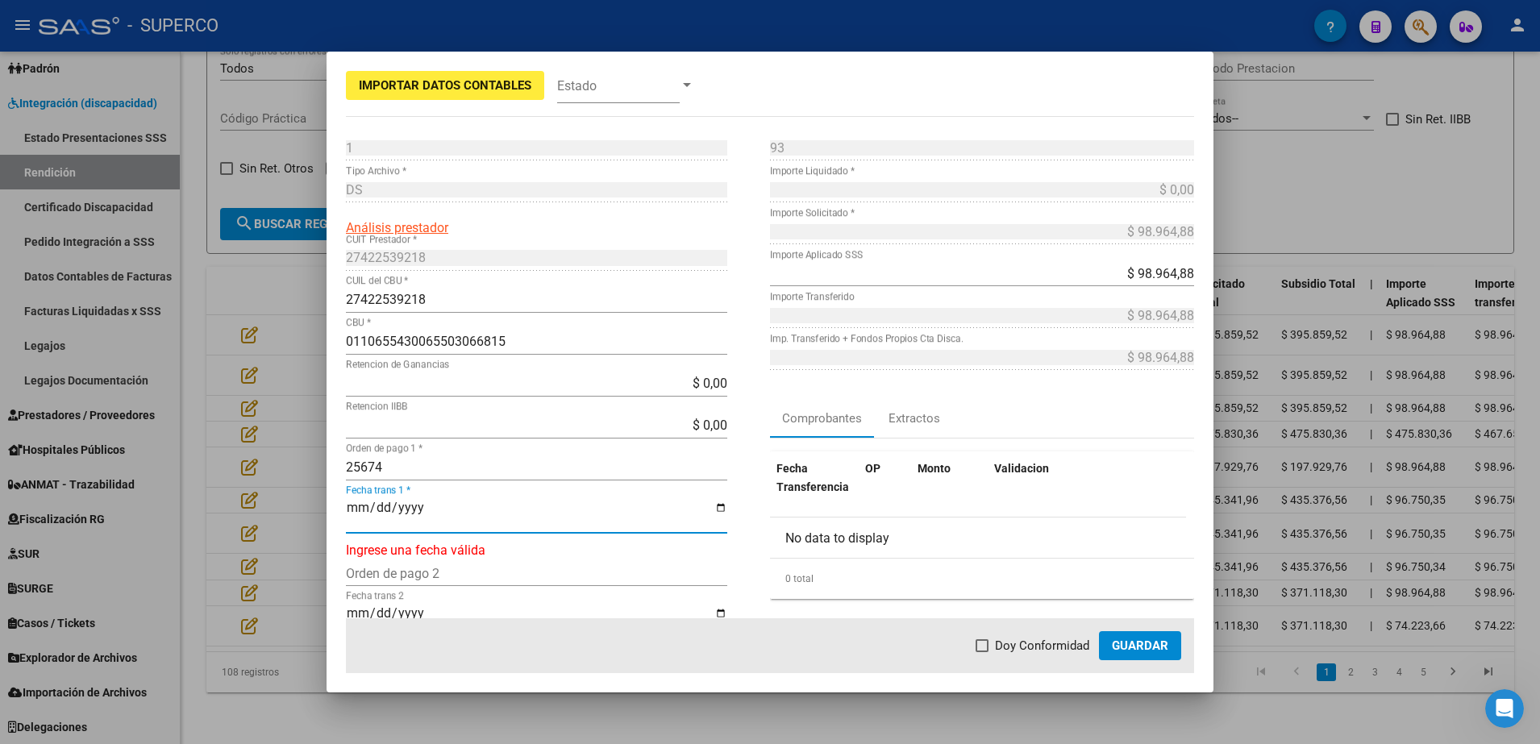
click at [442, 510] on input "Fecha trans 1 *" at bounding box center [536, 514] width 381 height 27
type input "2025-01-22"
click at [986, 640] on span at bounding box center [982, 645] width 13 height 13
click at [982, 652] on input "Doy Conformidad" at bounding box center [981, 652] width 1 height 1
checkbox input "true"
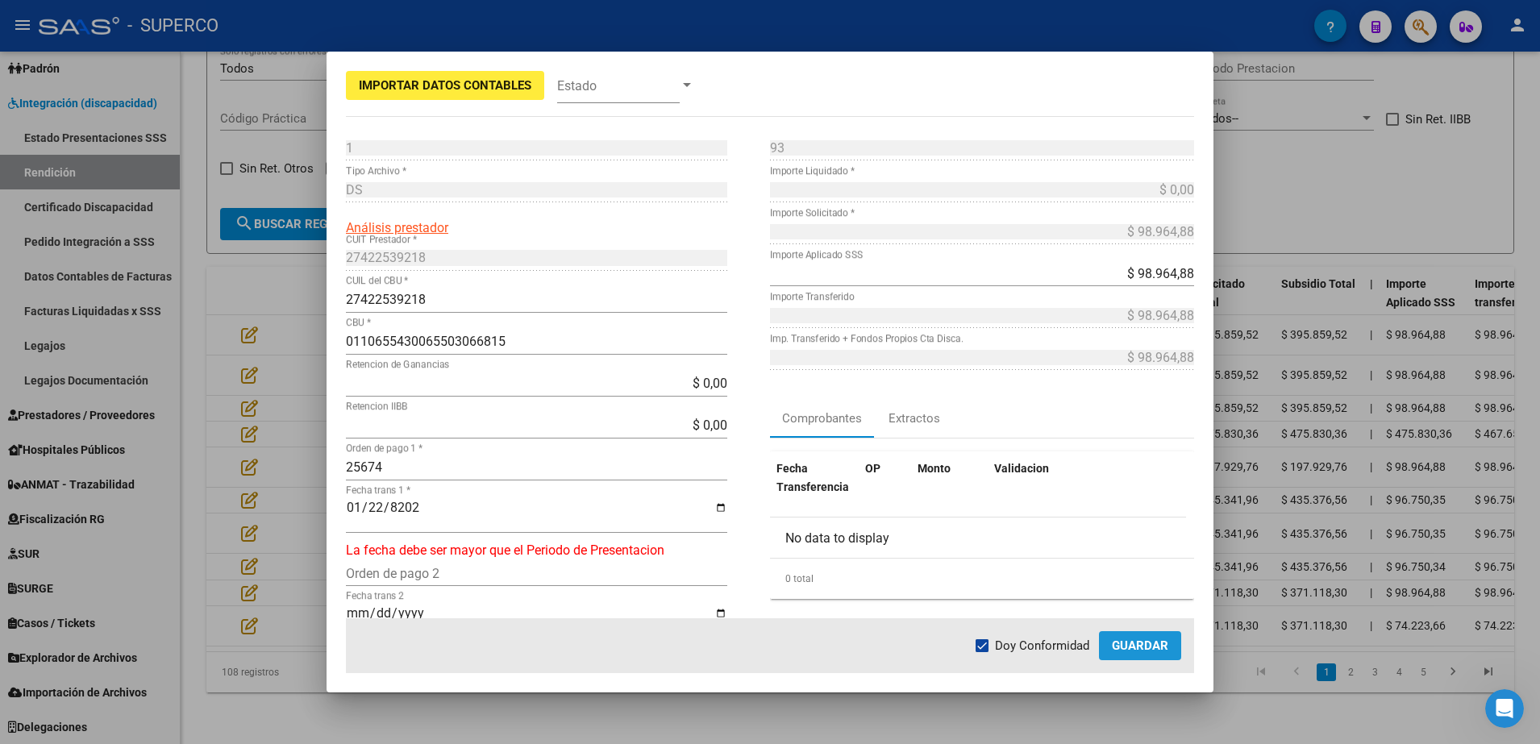
click at [1123, 651] on span "Guardar" at bounding box center [1140, 646] width 56 height 15
drag, startPoint x: 463, startPoint y: 503, endPoint x: 62, endPoint y: 510, distance: 400.8
click at [62, 510] on div "Importar Datos Contables Estado 1 Punto de Venta * DS Tipo Archivo * Análisis p…" at bounding box center [770, 372] width 1540 height 744
type input "2025-01-22"
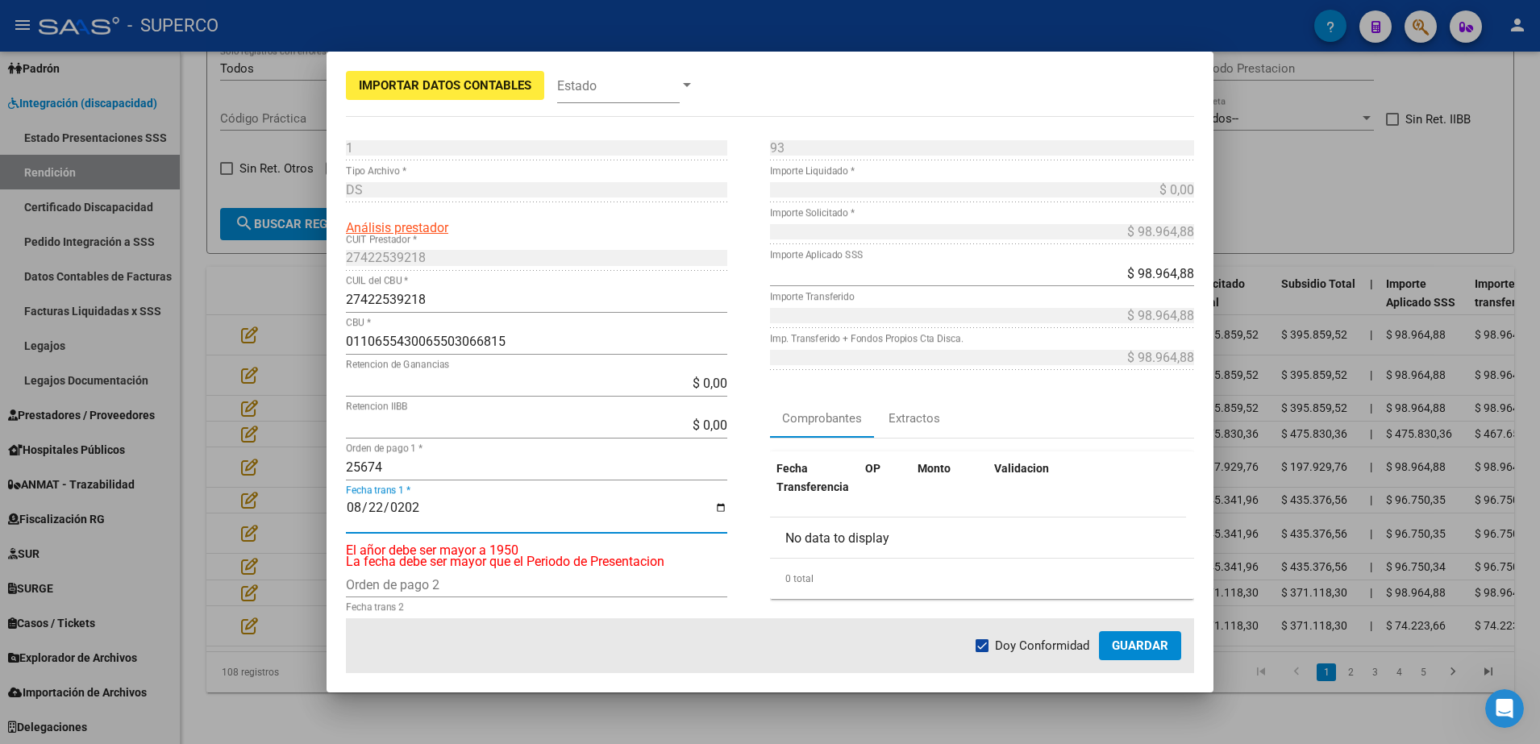
type input "2025-08-22"
click at [1148, 651] on span "Guardar" at bounding box center [1140, 646] width 56 height 15
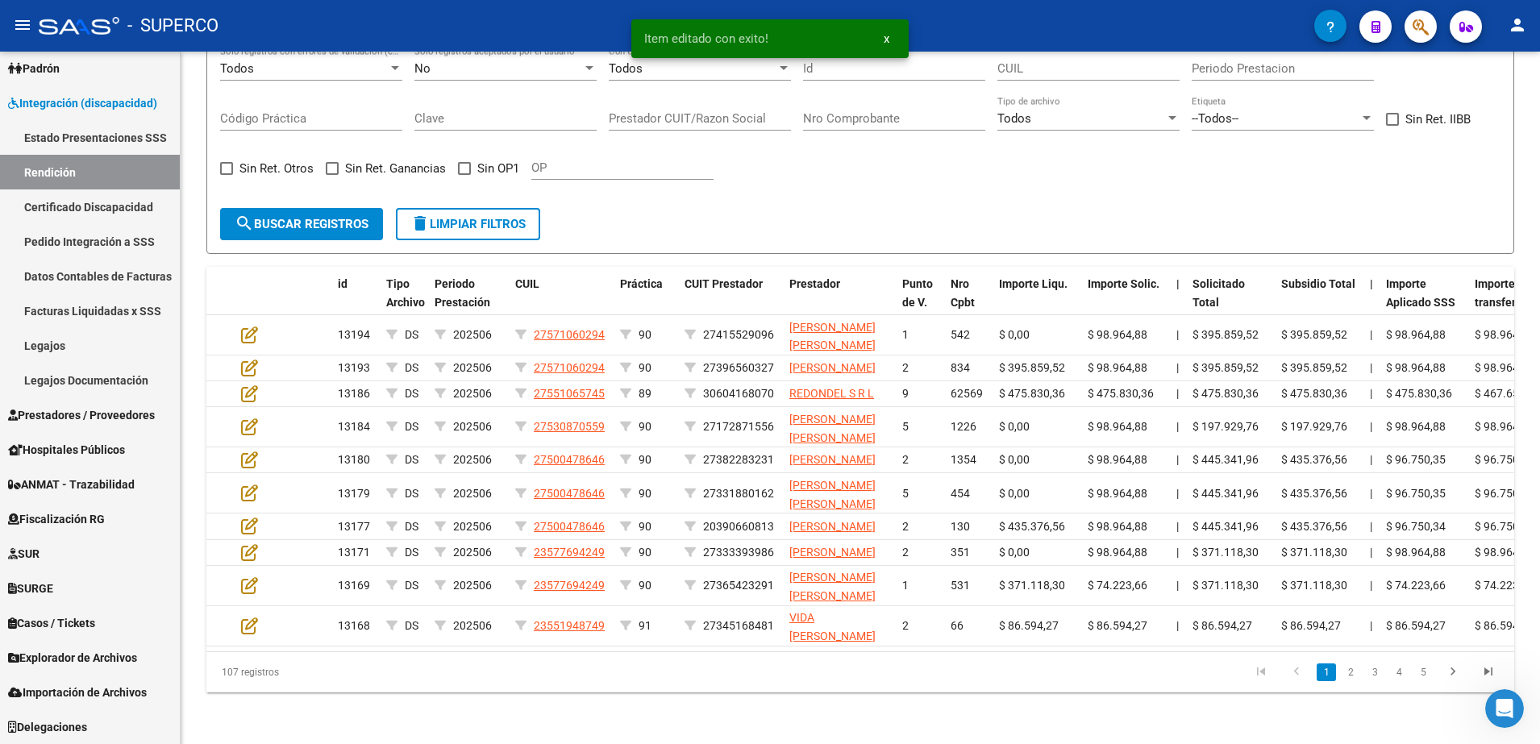
scroll to position [368, 0]
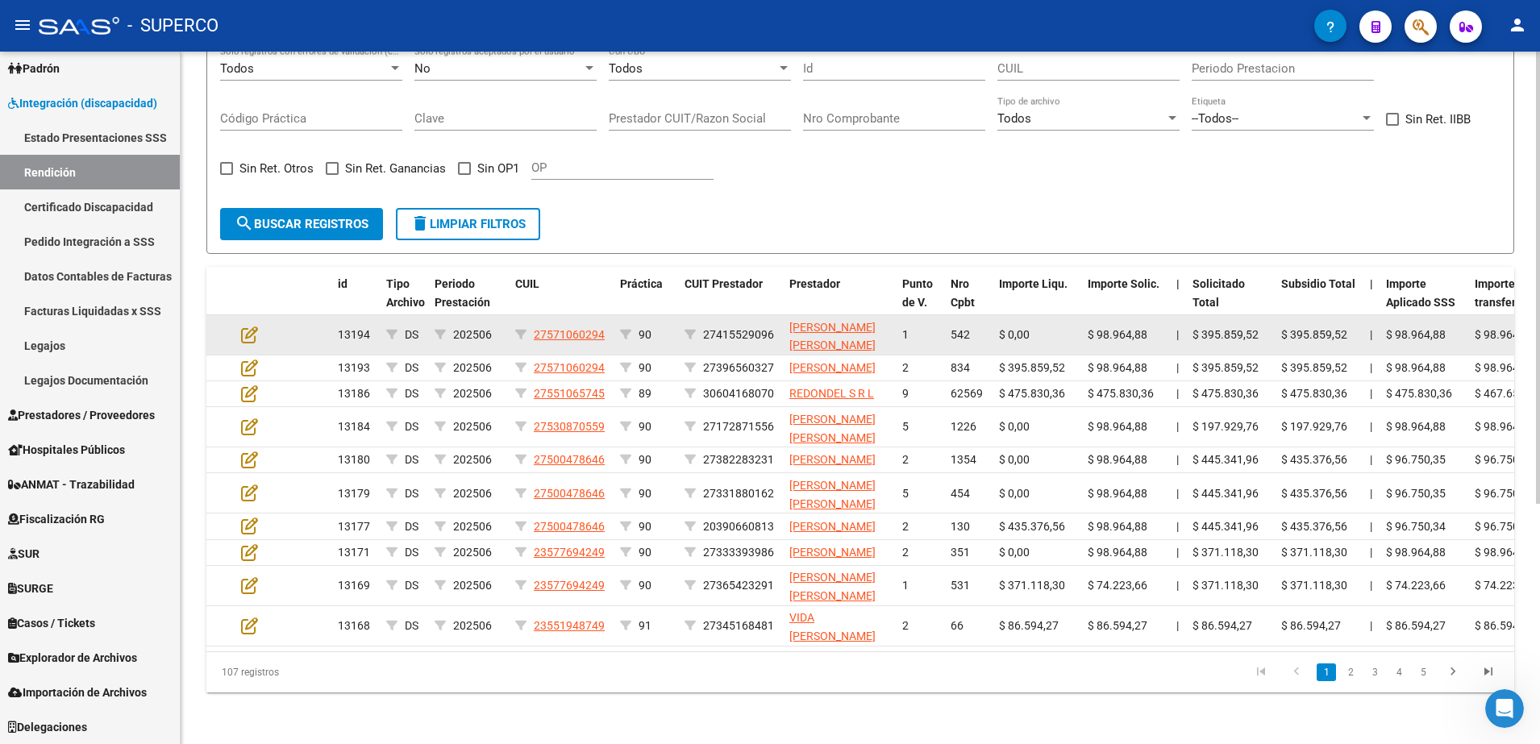
drag, startPoint x: 245, startPoint y: 267, endPoint x: 231, endPoint y: 272, distance: 15.3
click at [231, 315] on datatable-body-cell at bounding box center [220, 335] width 28 height 40
click at [252, 326] on icon at bounding box center [249, 335] width 17 height 18
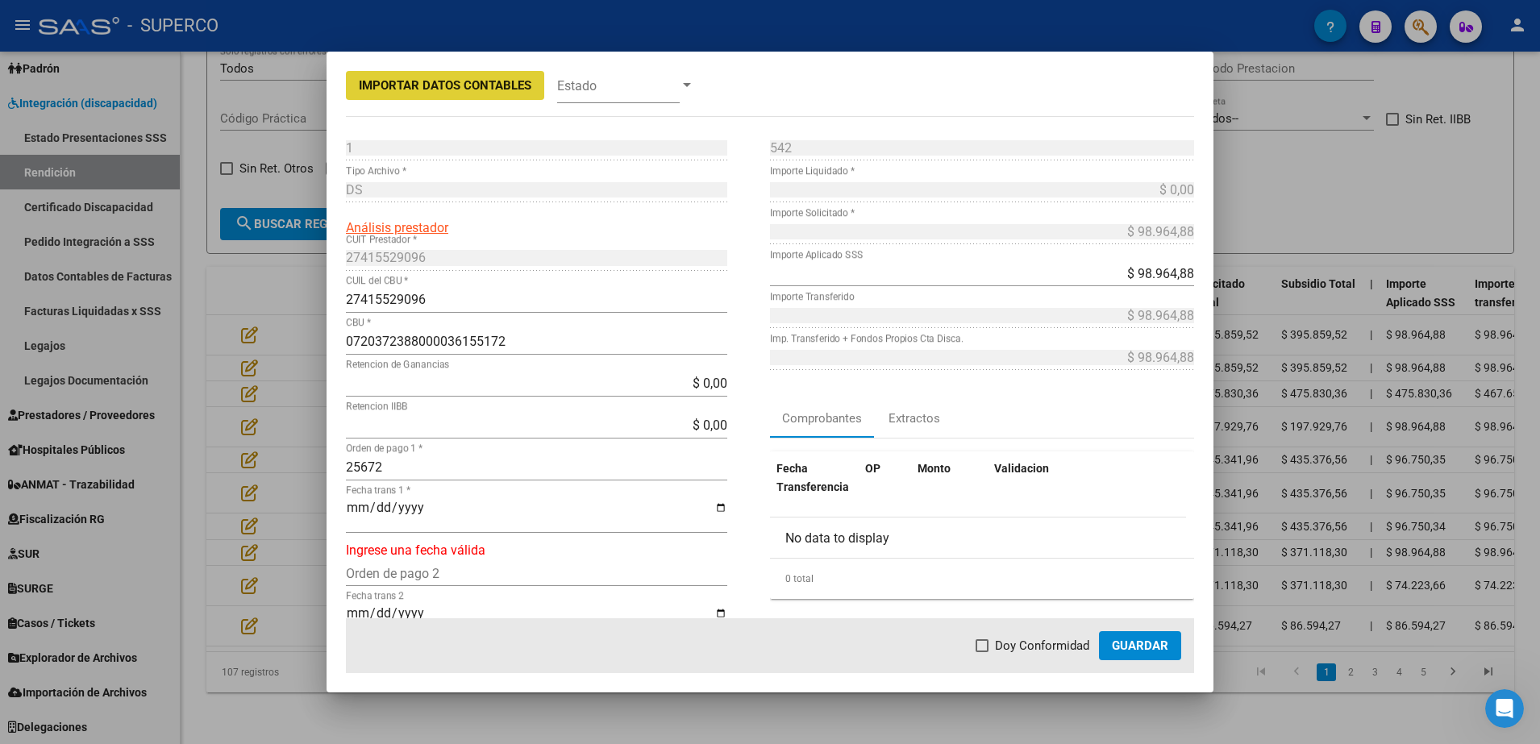
click at [354, 511] on input "Fecha trans 1 *" at bounding box center [536, 514] width 381 height 27
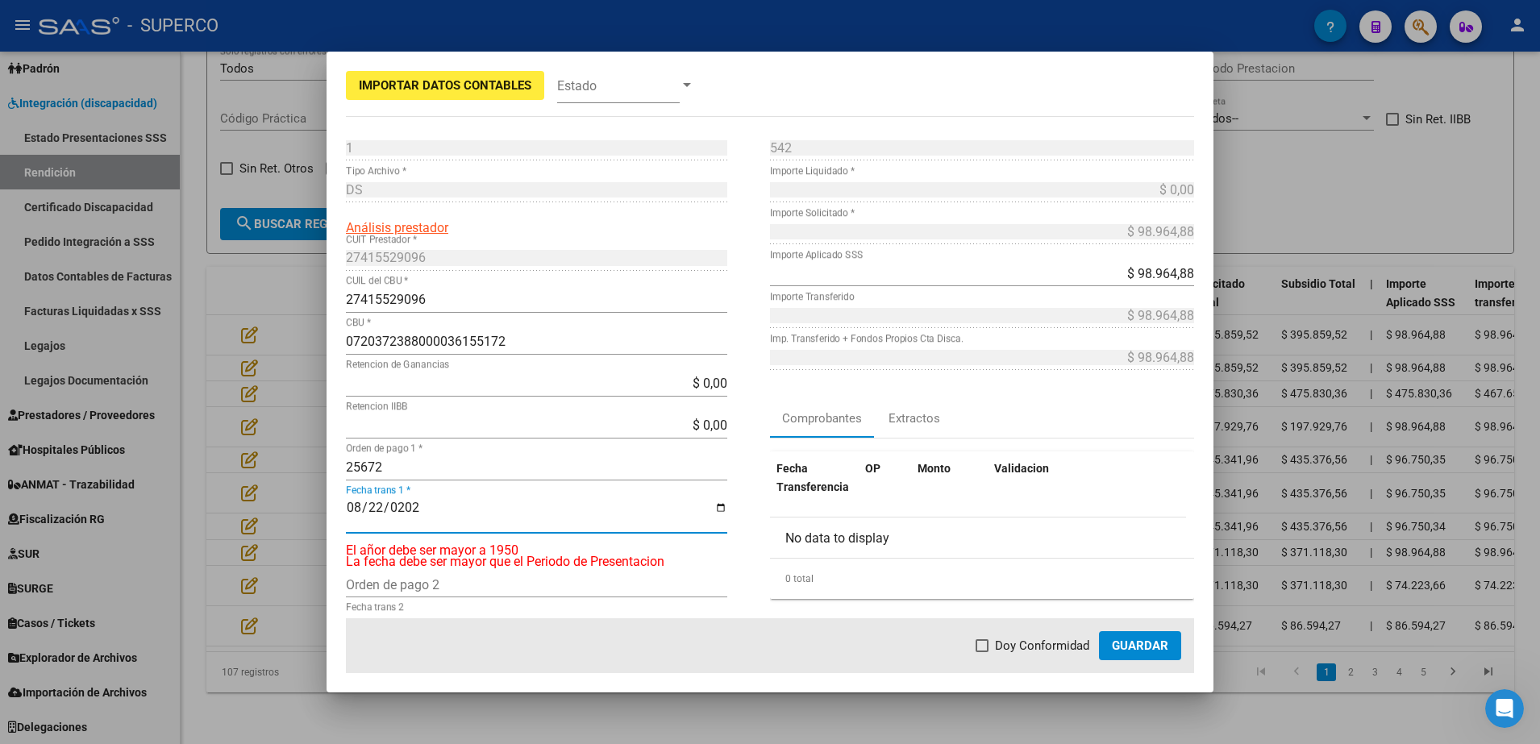
type input "2025-08-22"
click at [988, 639] on span at bounding box center [982, 645] width 13 height 13
click at [982, 652] on input "Doy Conformidad" at bounding box center [981, 652] width 1 height 1
checkbox input "true"
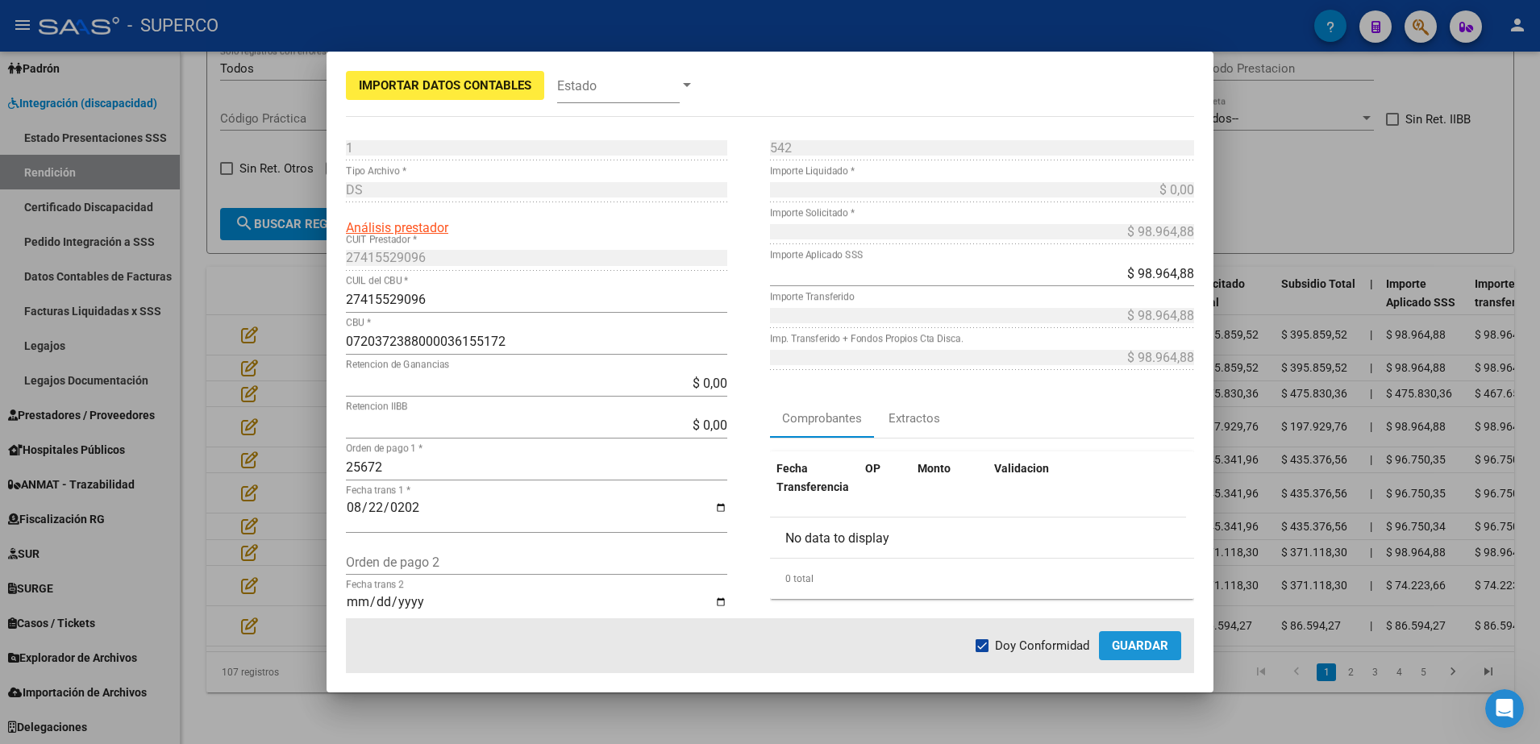
click at [1143, 650] on span "Guardar" at bounding box center [1140, 646] width 56 height 15
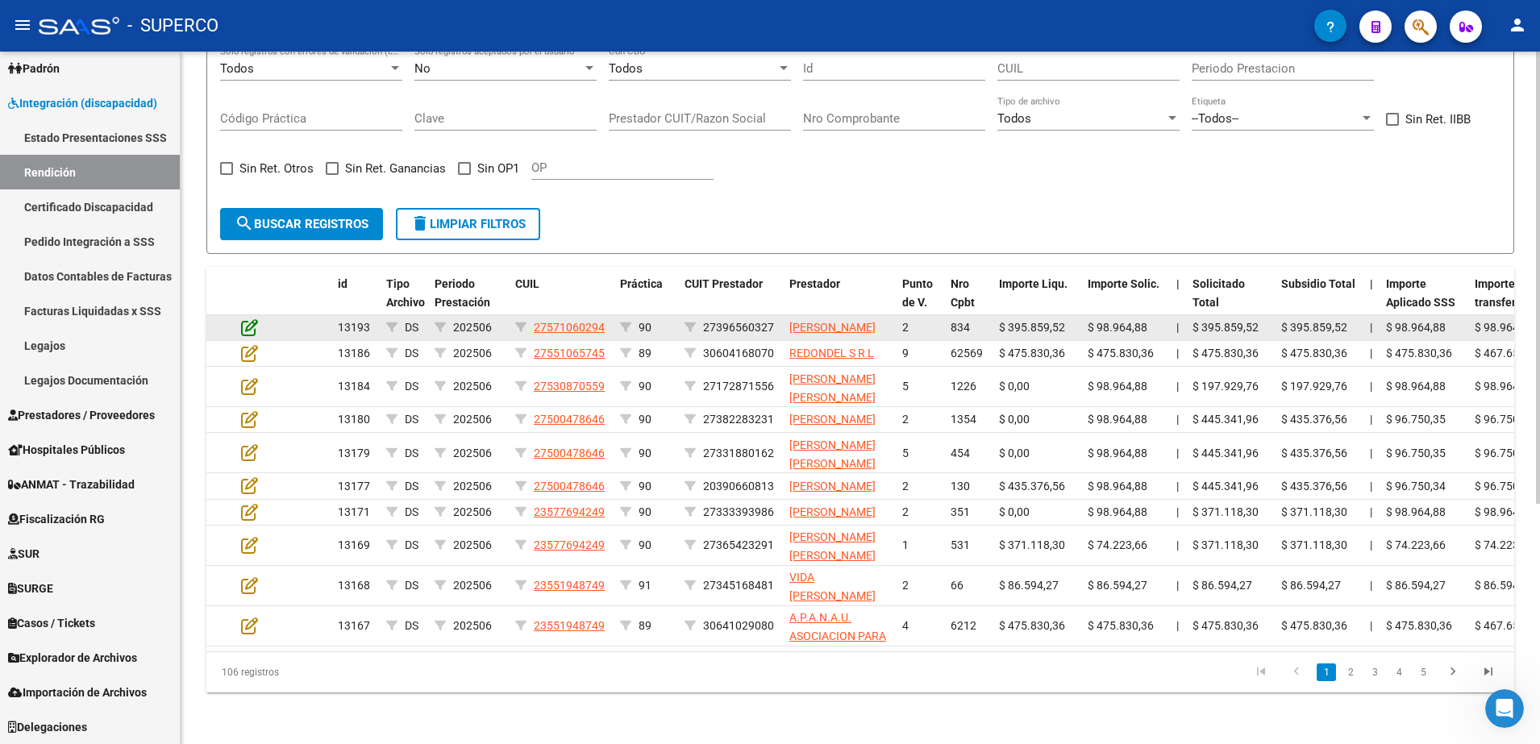
drag, startPoint x: 251, startPoint y: 277, endPoint x: 247, endPoint y: 269, distance: 9.7
click at [247, 319] on icon at bounding box center [249, 328] width 17 height 18
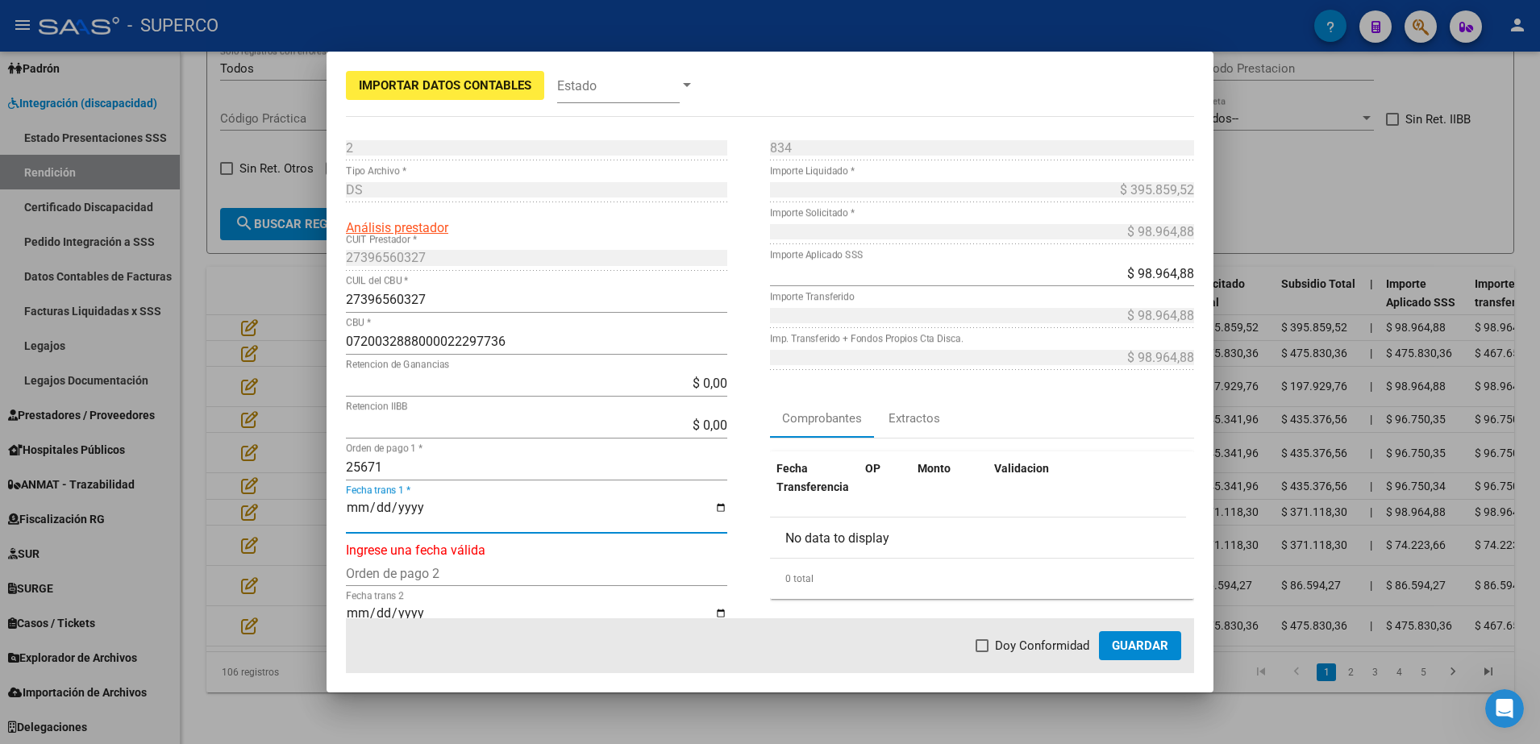
click at [350, 505] on input "Fecha trans 1 *" at bounding box center [536, 514] width 381 height 27
type input "0001-02-20"
type input "0001-08-22"
type input "2025-08-22"
click at [989, 647] on span at bounding box center [982, 645] width 13 height 13
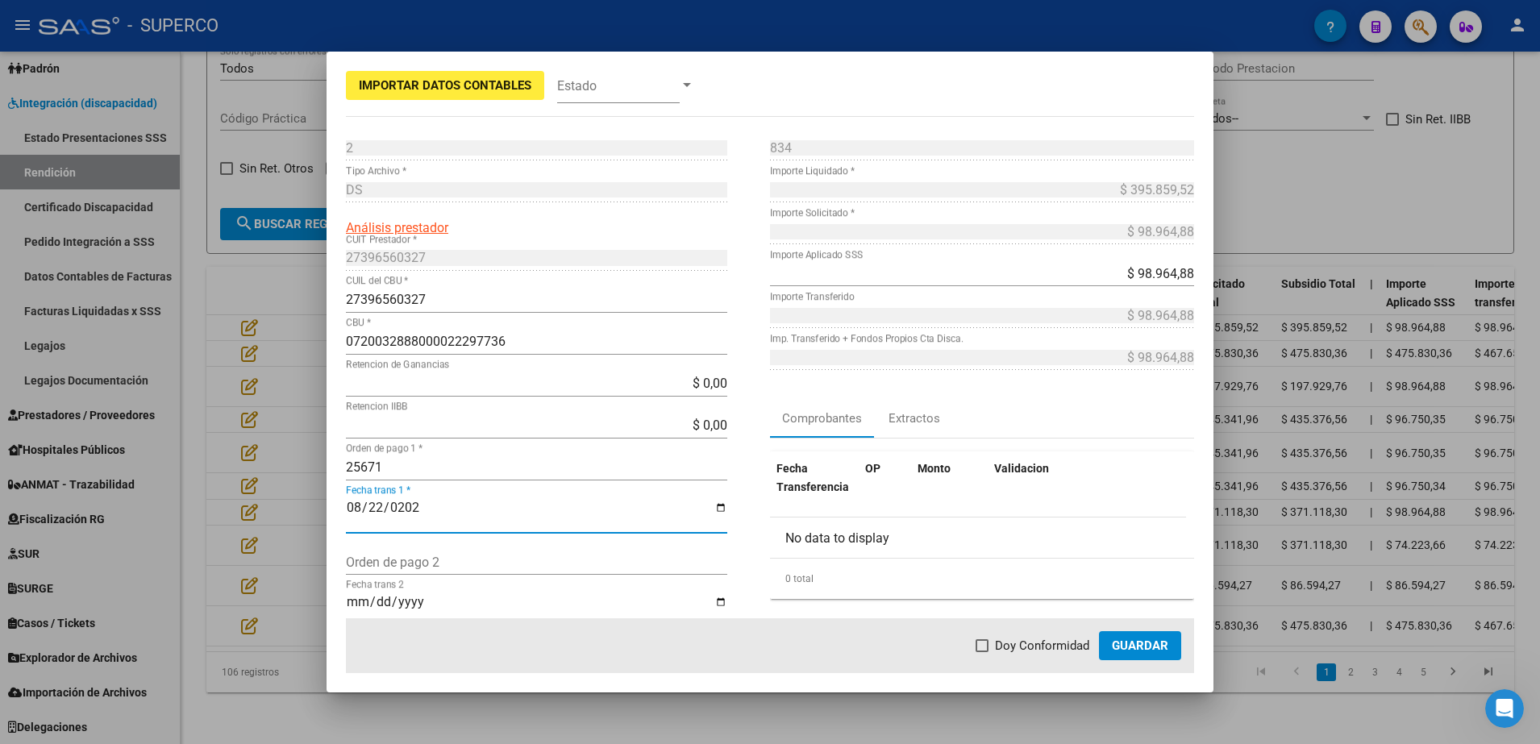
click at [982, 652] on input "Doy Conformidad" at bounding box center [981, 652] width 1 height 1
checkbox input "true"
click at [1135, 644] on span "Guardar" at bounding box center [1140, 646] width 56 height 15
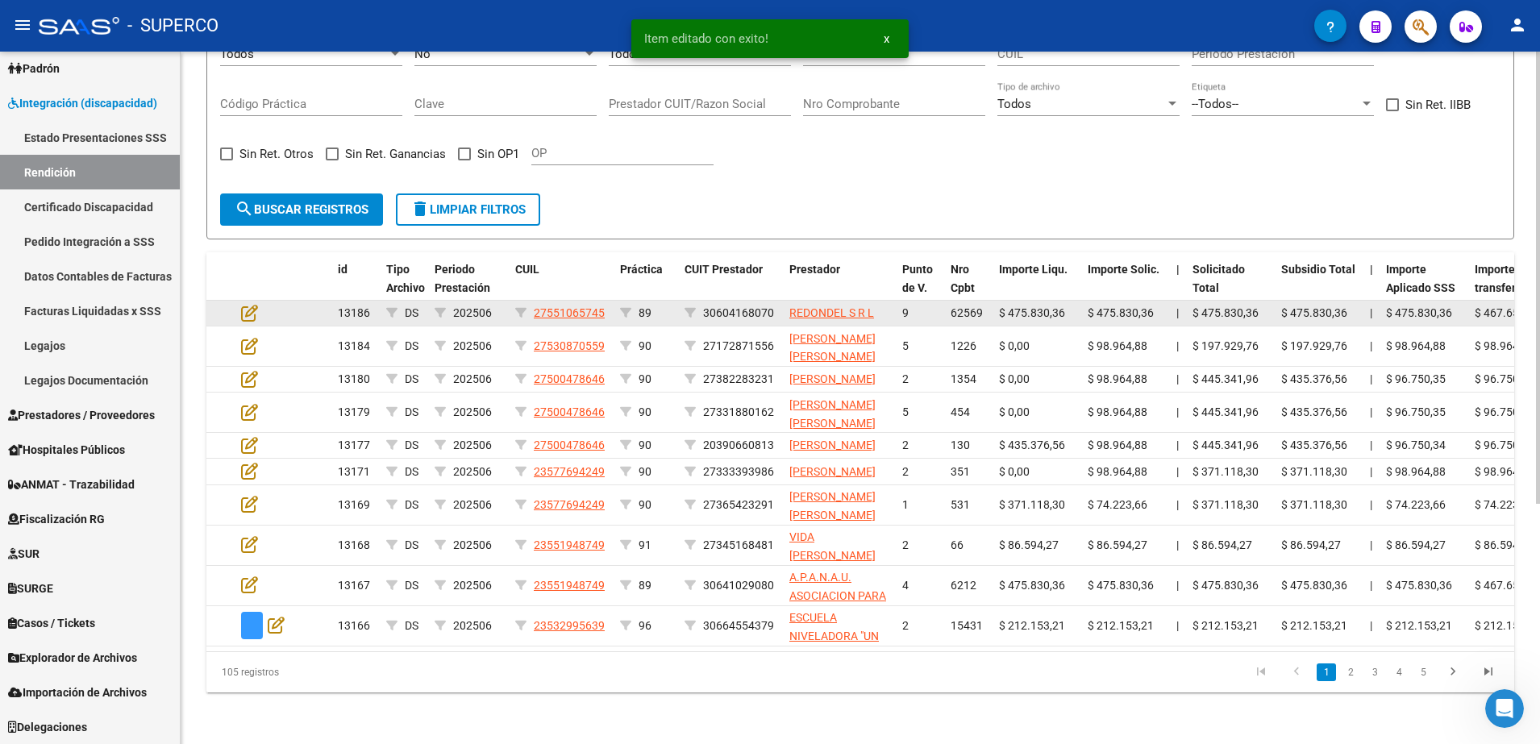
drag, startPoint x: 243, startPoint y: 269, endPoint x: 225, endPoint y: 269, distance: 17.7
click at [225, 301] on datatable-body-cell at bounding box center [220, 313] width 28 height 25
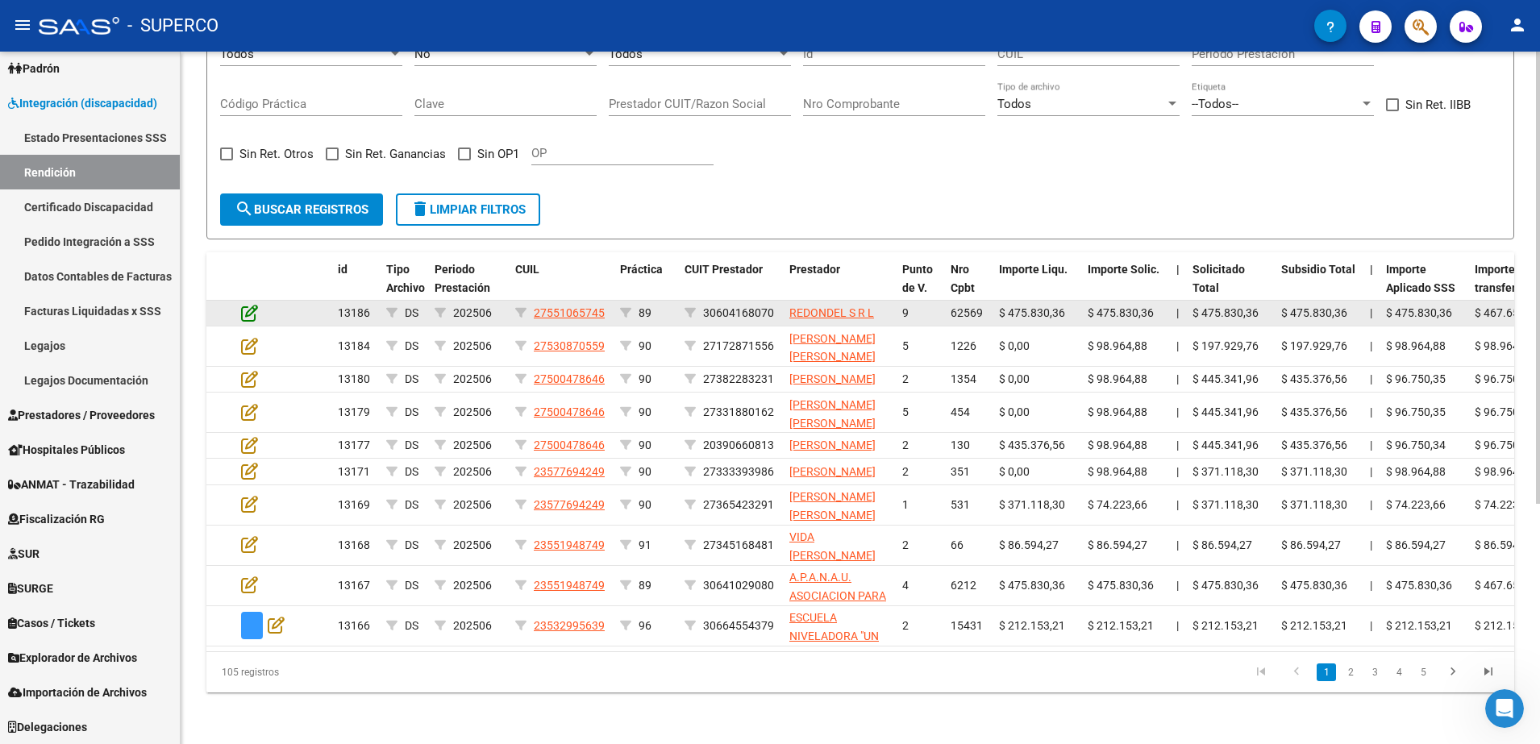
click at [248, 304] on icon at bounding box center [249, 313] width 17 height 18
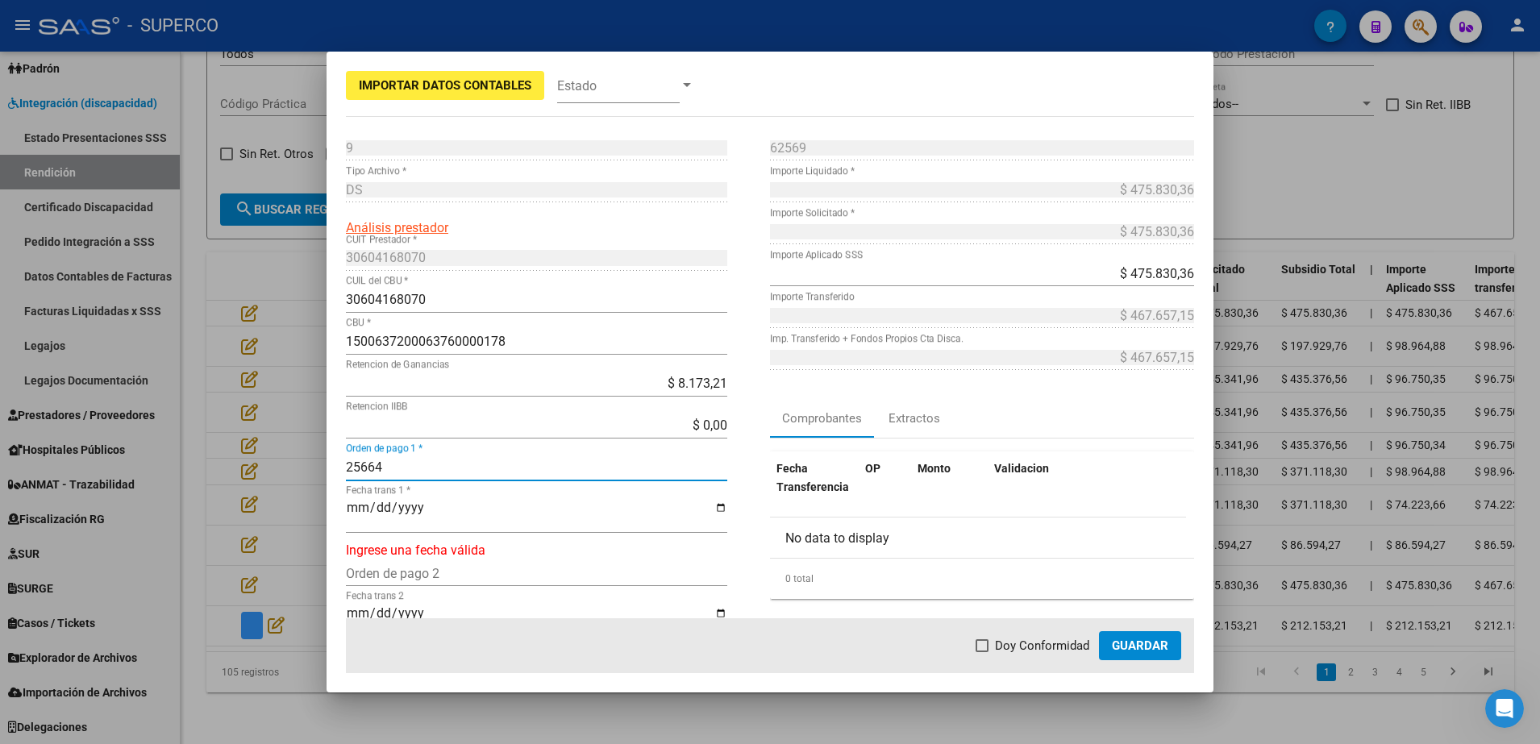
click at [492, 471] on input "25664" at bounding box center [536, 467] width 381 height 15
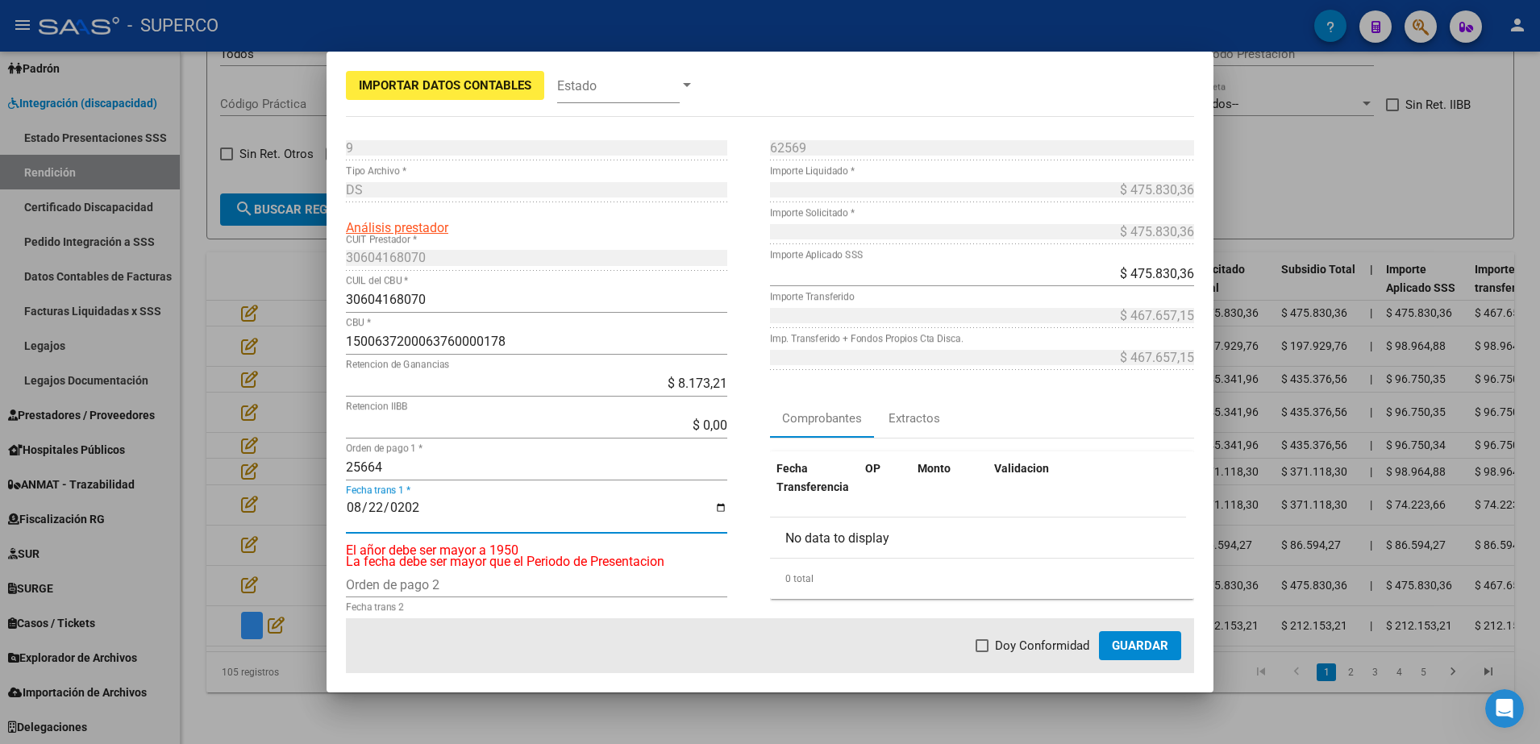
type input "2025-08-22"
click at [986, 648] on span at bounding box center [982, 645] width 13 height 13
click at [982, 652] on input "Doy Conformidad" at bounding box center [981, 652] width 1 height 1
checkbox input "true"
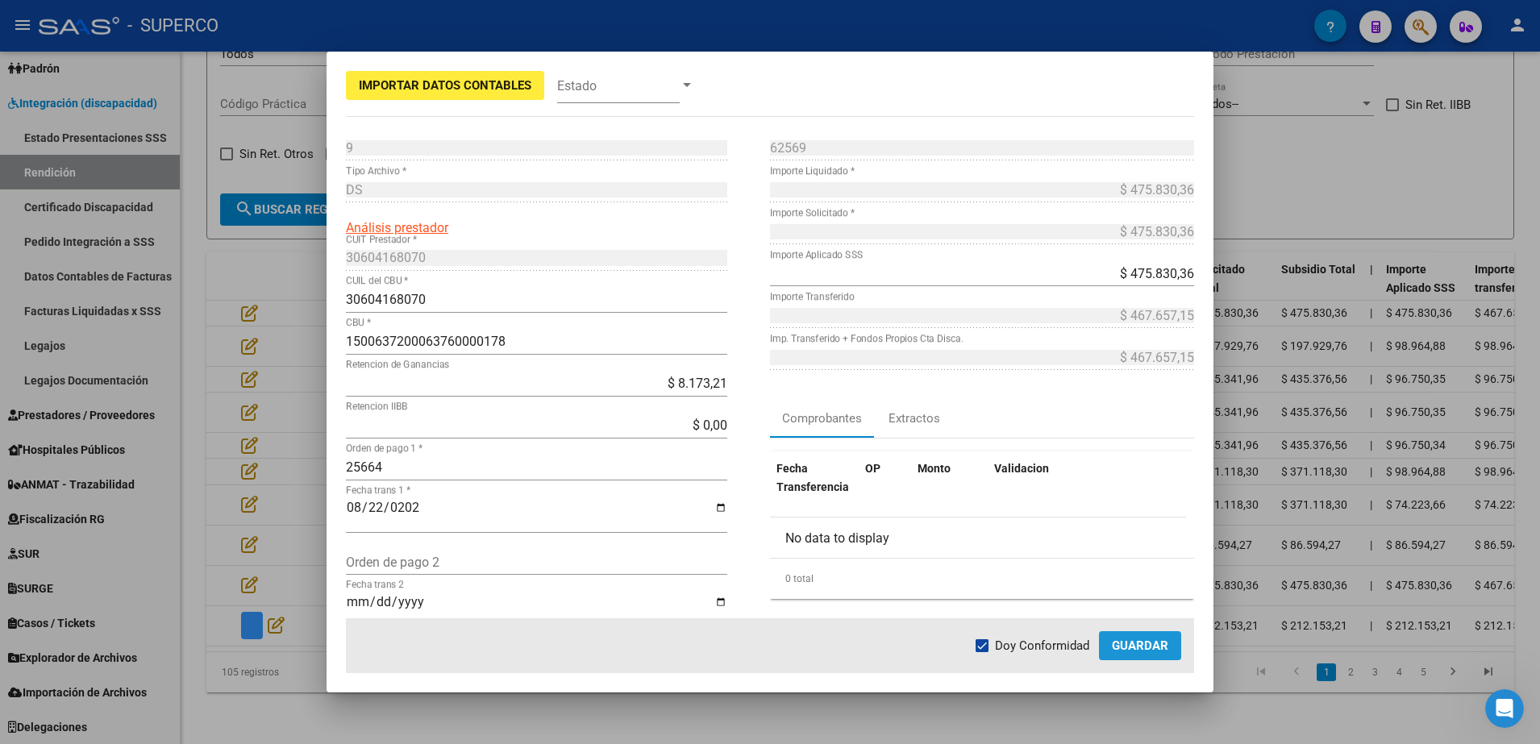
click at [1132, 643] on span "Guardar" at bounding box center [1140, 646] width 56 height 15
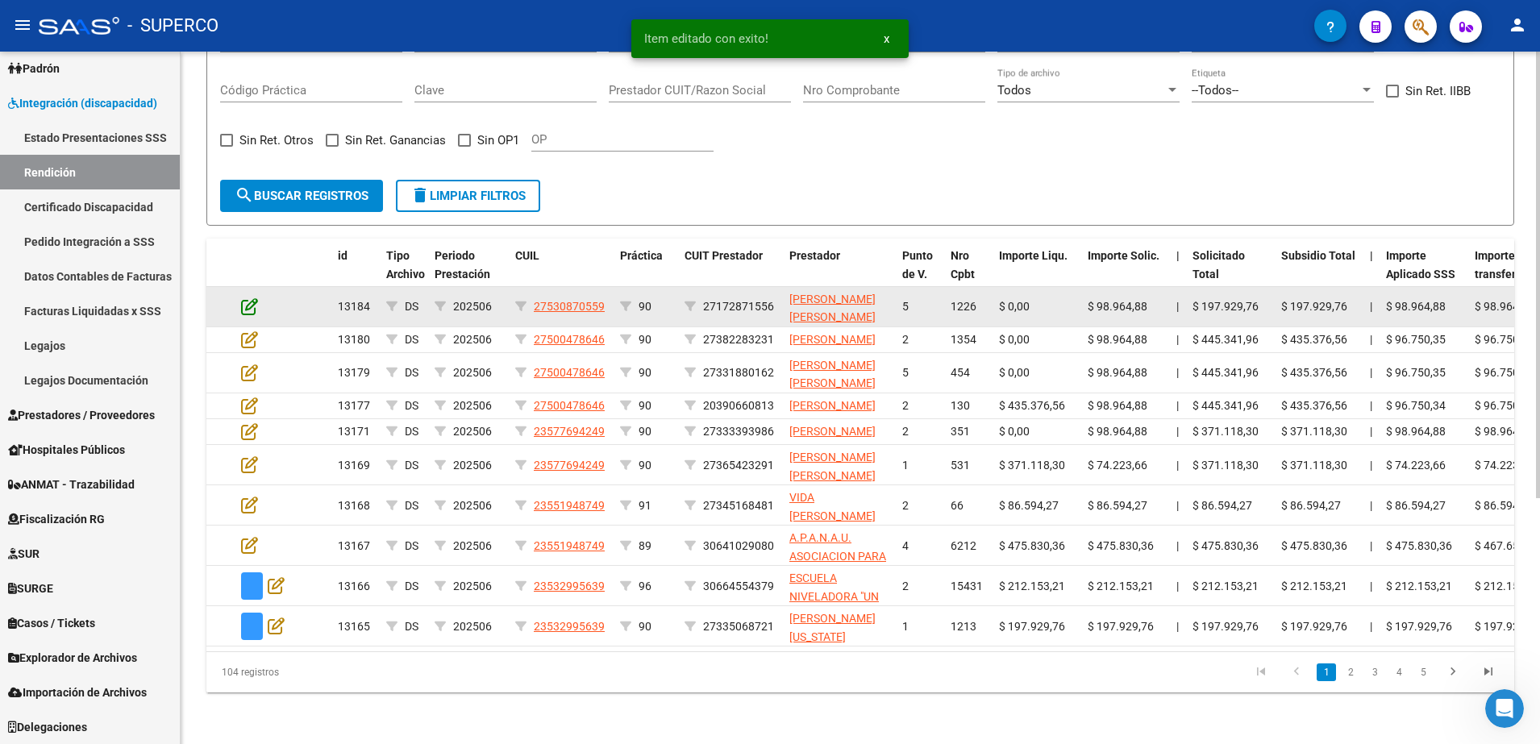
click at [248, 298] on icon at bounding box center [249, 307] width 17 height 18
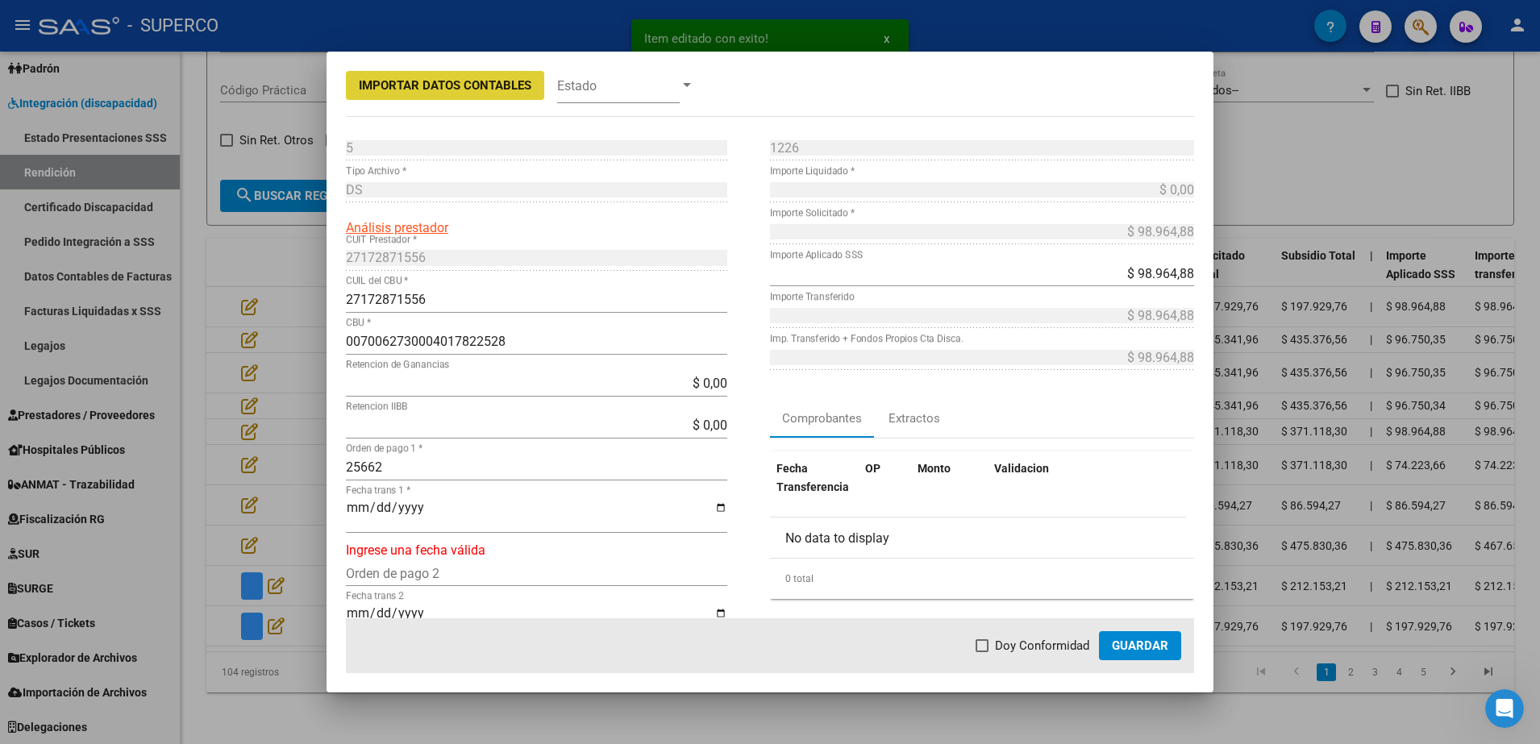
click at [353, 509] on input "Fecha trans 1 *" at bounding box center [536, 514] width 381 height 27
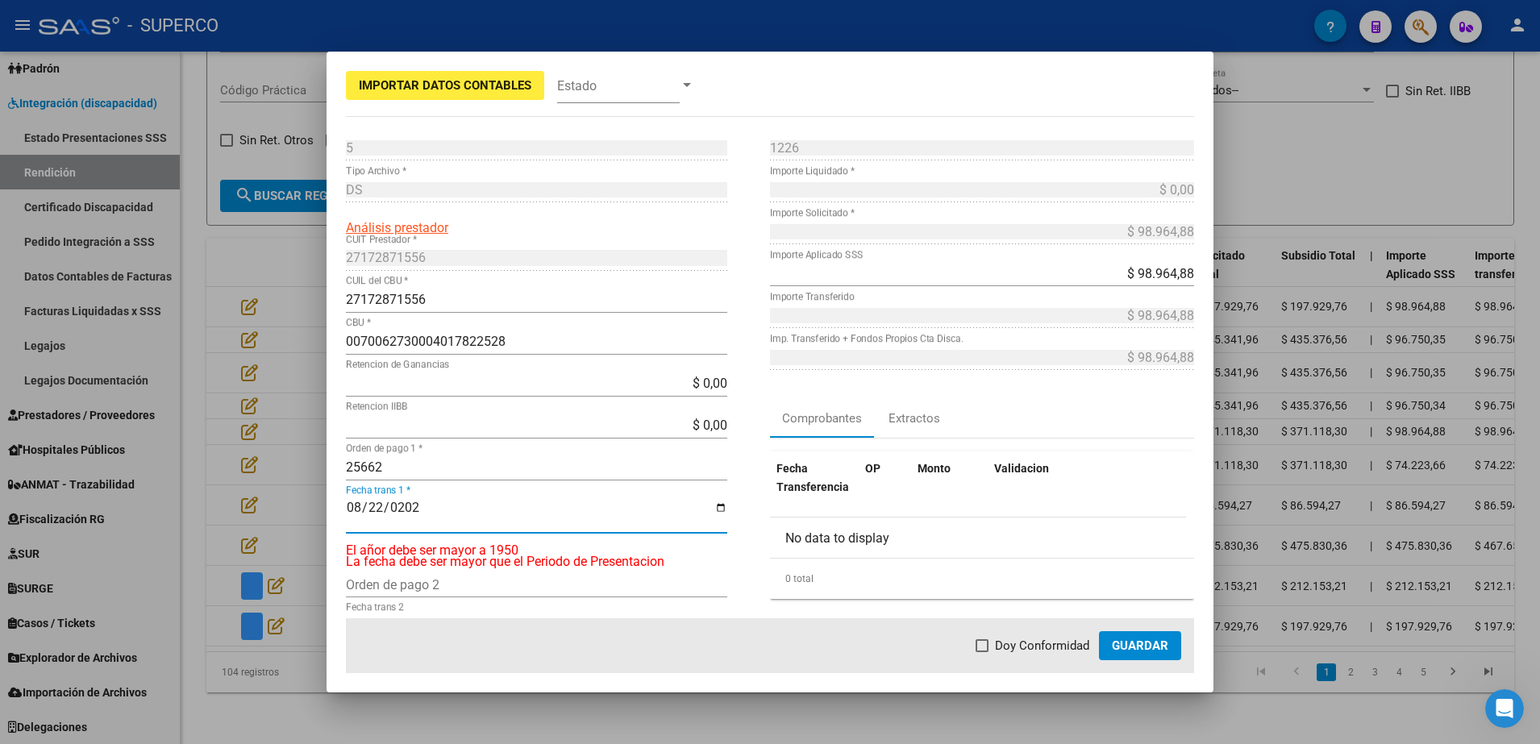
type input "2025-08-22"
click at [993, 641] on label "Doy Conformidad" at bounding box center [1033, 645] width 114 height 19
click at [982, 652] on input "Doy Conformidad" at bounding box center [981, 652] width 1 height 1
checkbox input "true"
click at [1174, 645] on button "Guardar" at bounding box center [1140, 645] width 82 height 29
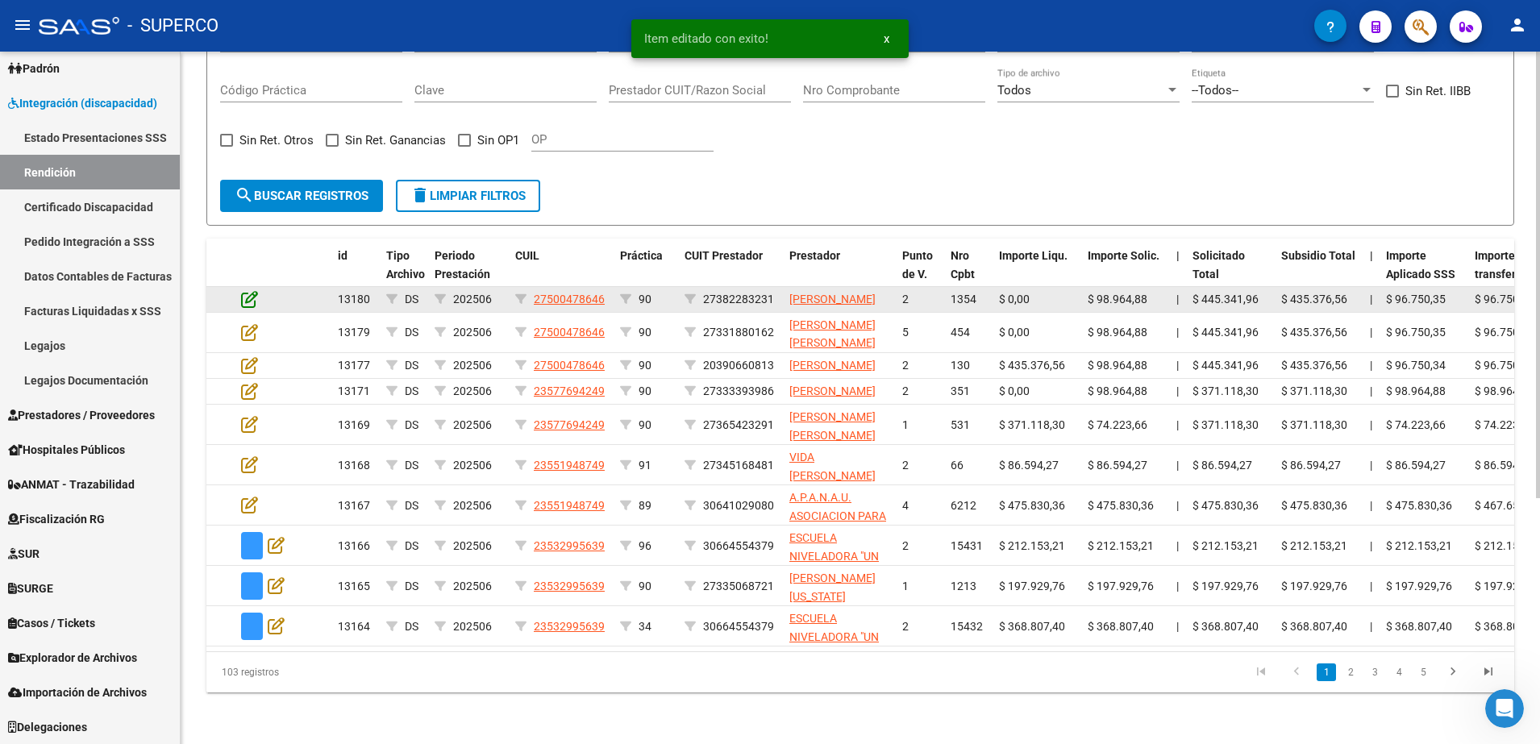
click at [249, 290] on icon at bounding box center [249, 299] width 17 height 18
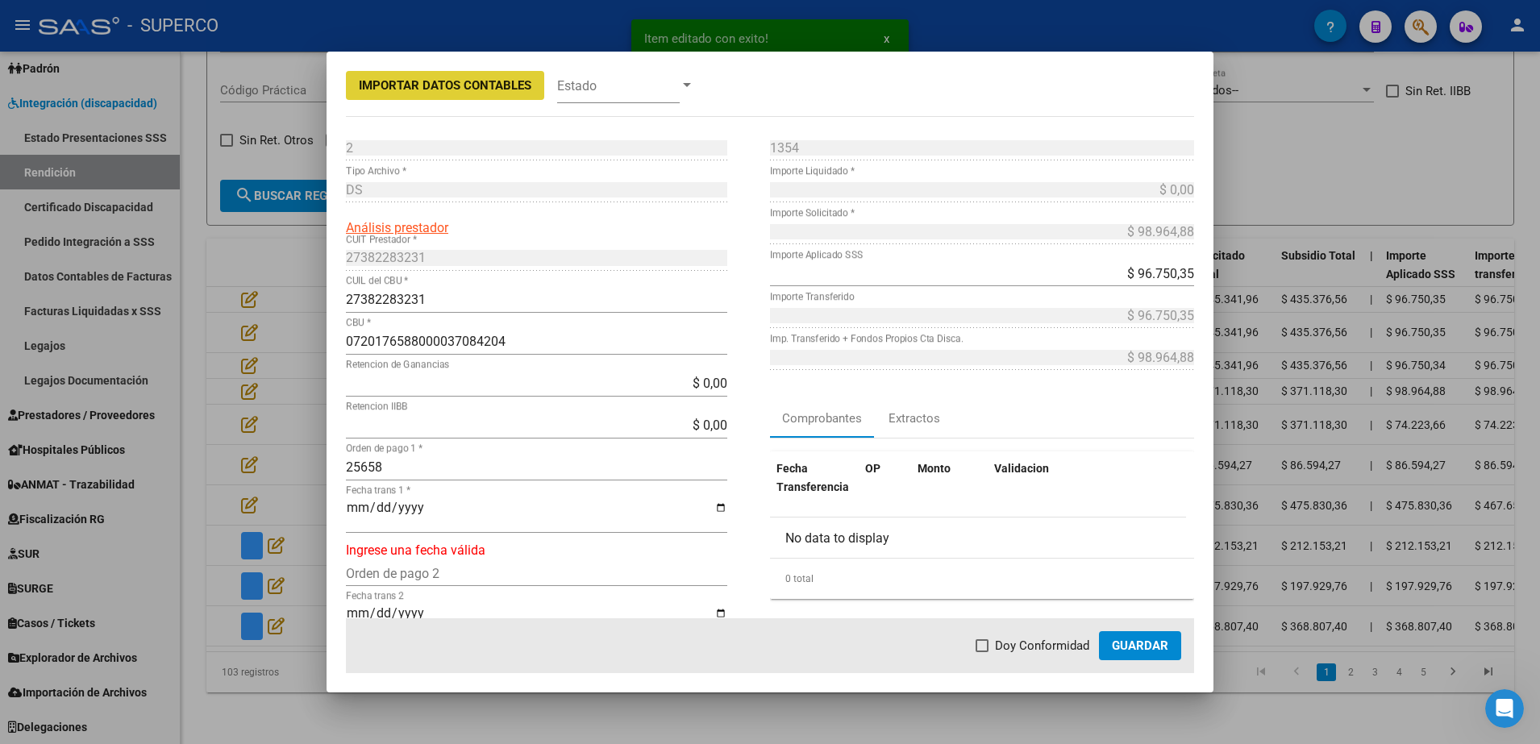
click at [351, 499] on div "Fecha trans 1 *" at bounding box center [536, 515] width 381 height 36
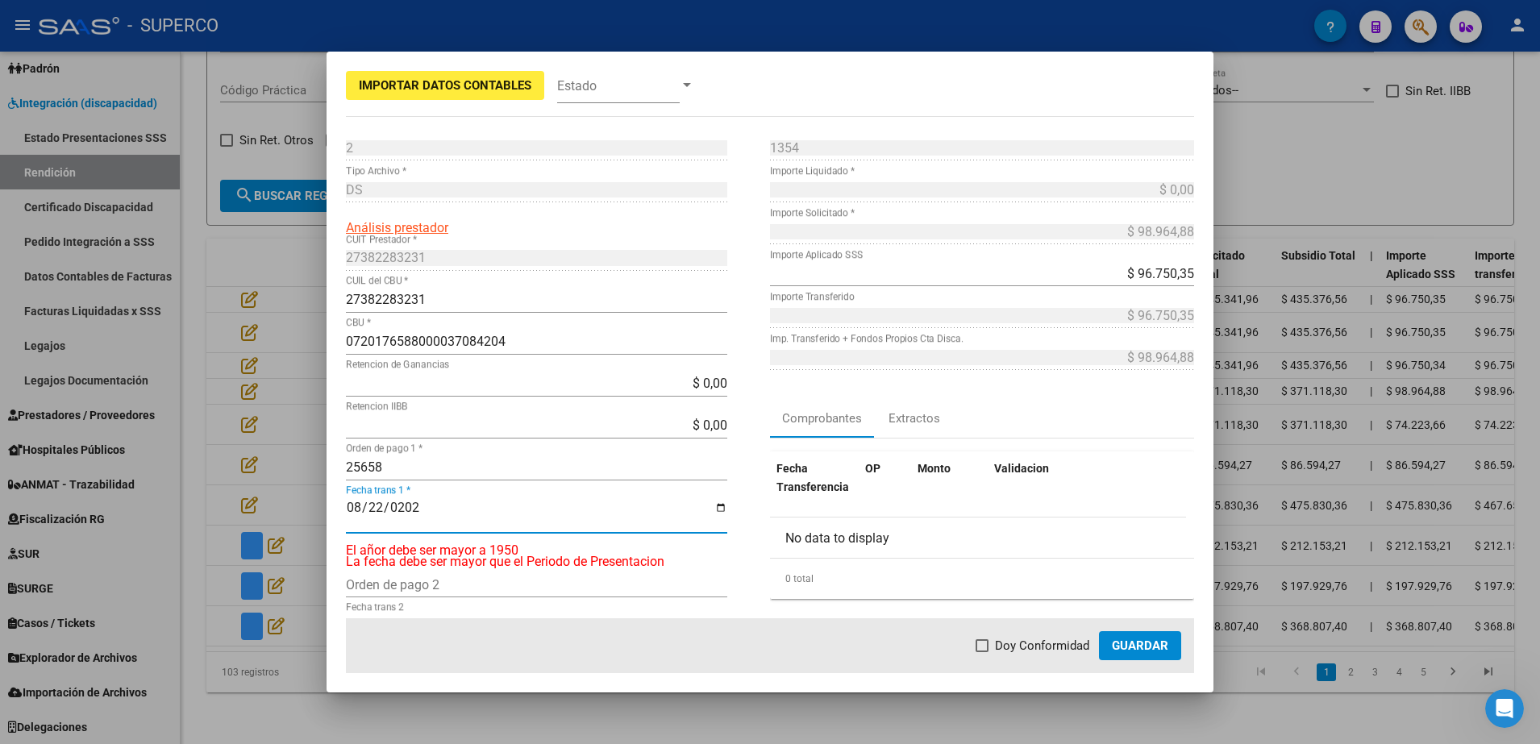
type input "2025-08-22"
click at [984, 650] on span at bounding box center [982, 645] width 13 height 13
click at [982, 652] on input "Doy Conformidad" at bounding box center [981, 652] width 1 height 1
checkbox input "true"
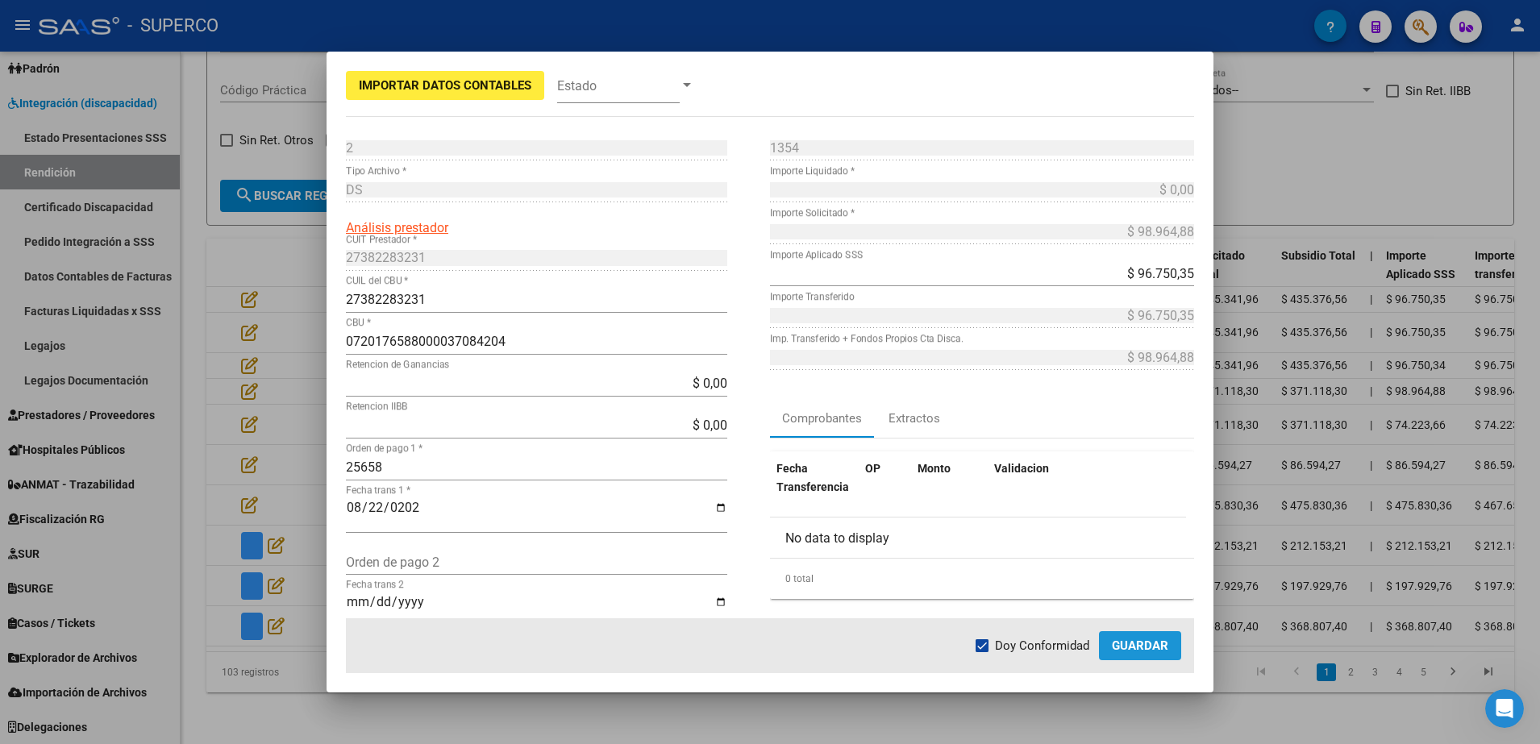
click at [1150, 652] on span "Guardar" at bounding box center [1140, 646] width 56 height 15
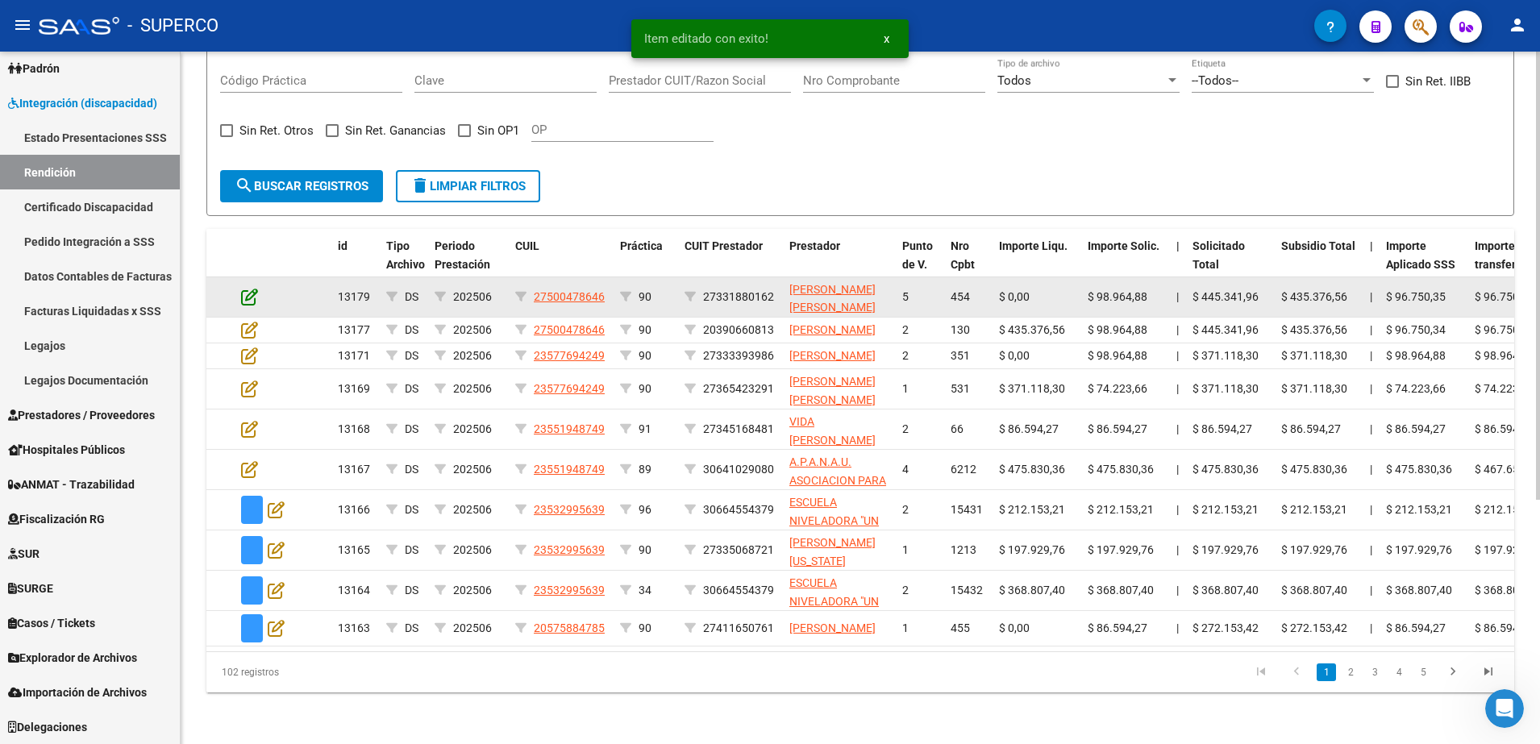
click at [254, 288] on icon at bounding box center [249, 297] width 17 height 18
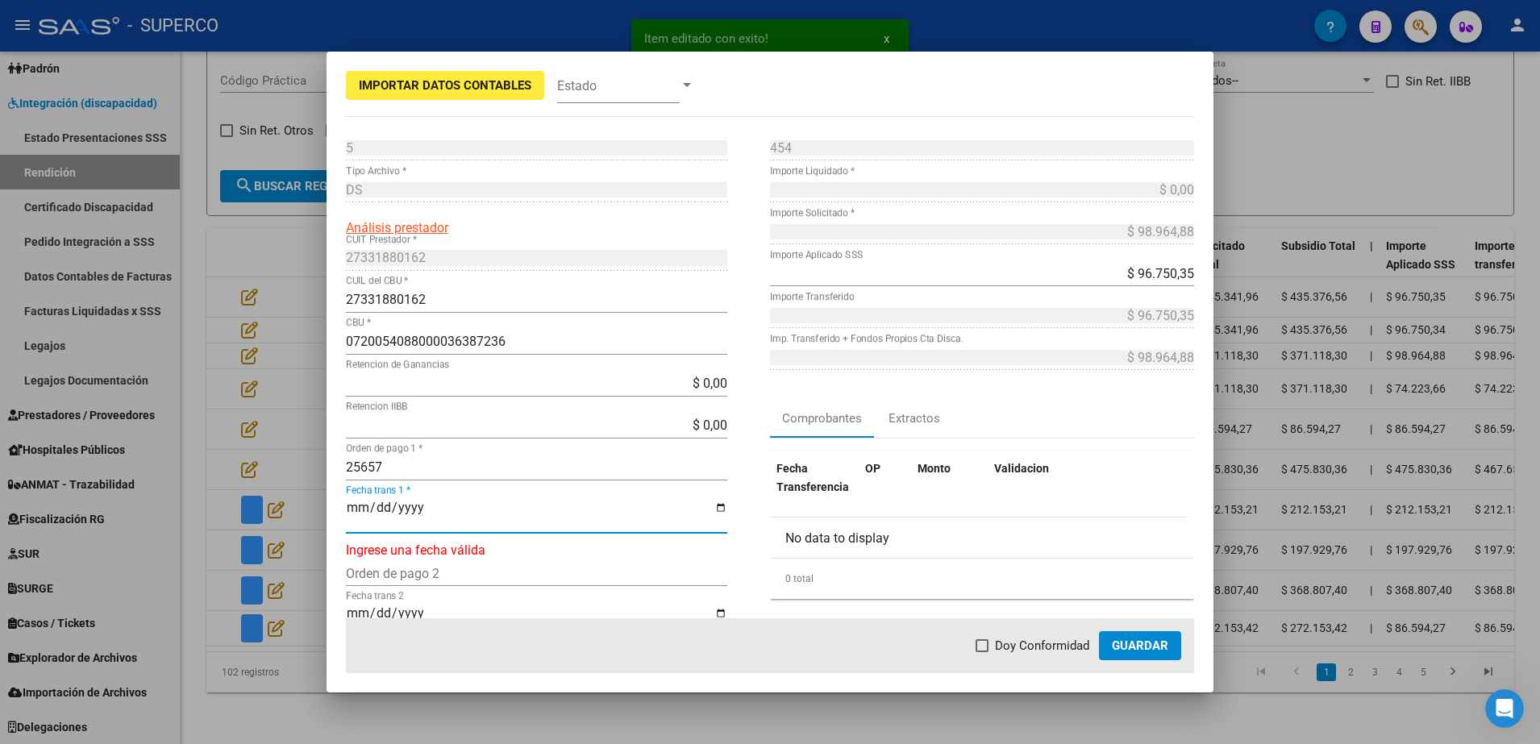
click at [352, 506] on input "Fecha trans 1 *" at bounding box center [536, 514] width 381 height 27
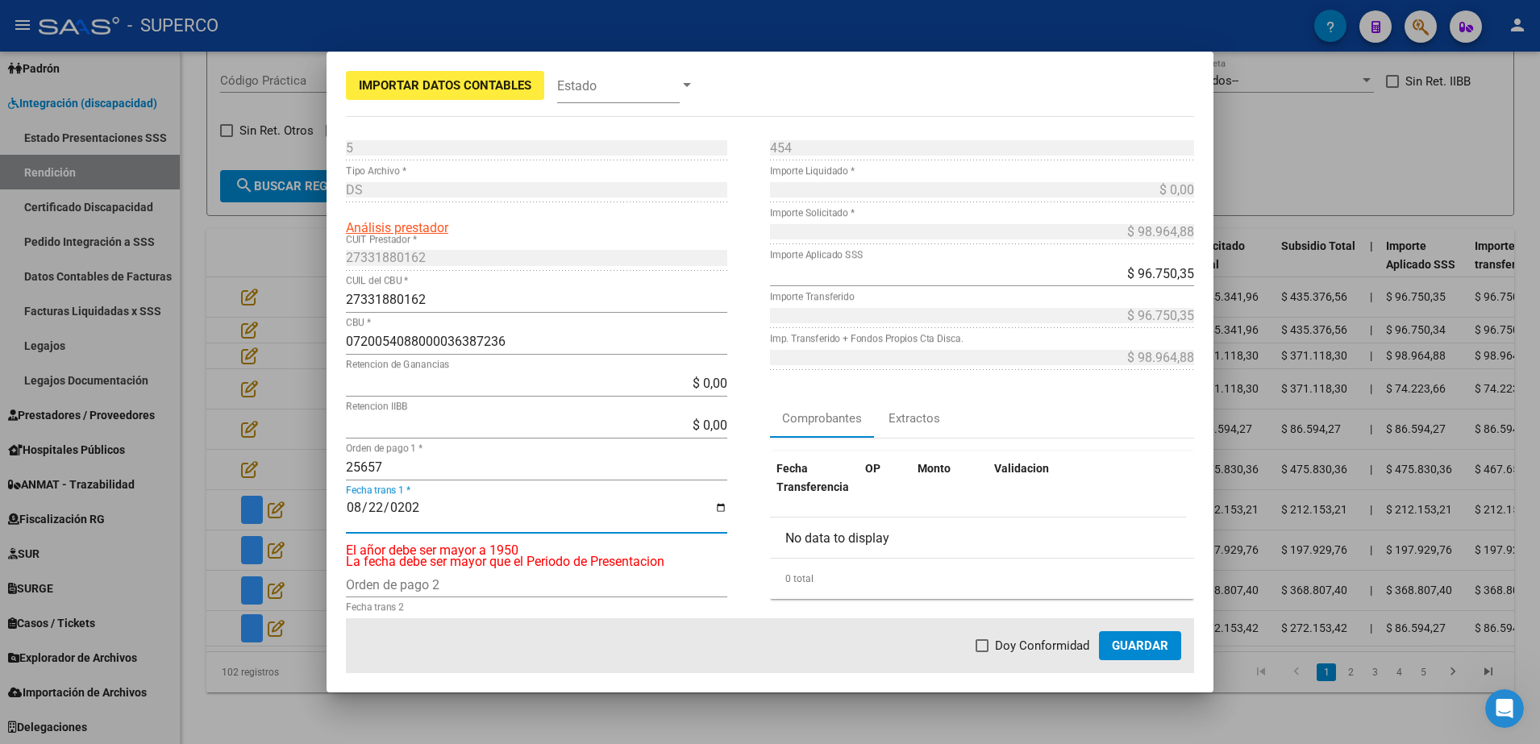
type input "2025-08-22"
click at [993, 643] on label "Doy Conformidad" at bounding box center [1033, 645] width 114 height 19
click at [982, 652] on input "Doy Conformidad" at bounding box center [981, 652] width 1 height 1
checkbox input "true"
click at [1155, 649] on span "Guardar" at bounding box center [1140, 646] width 56 height 15
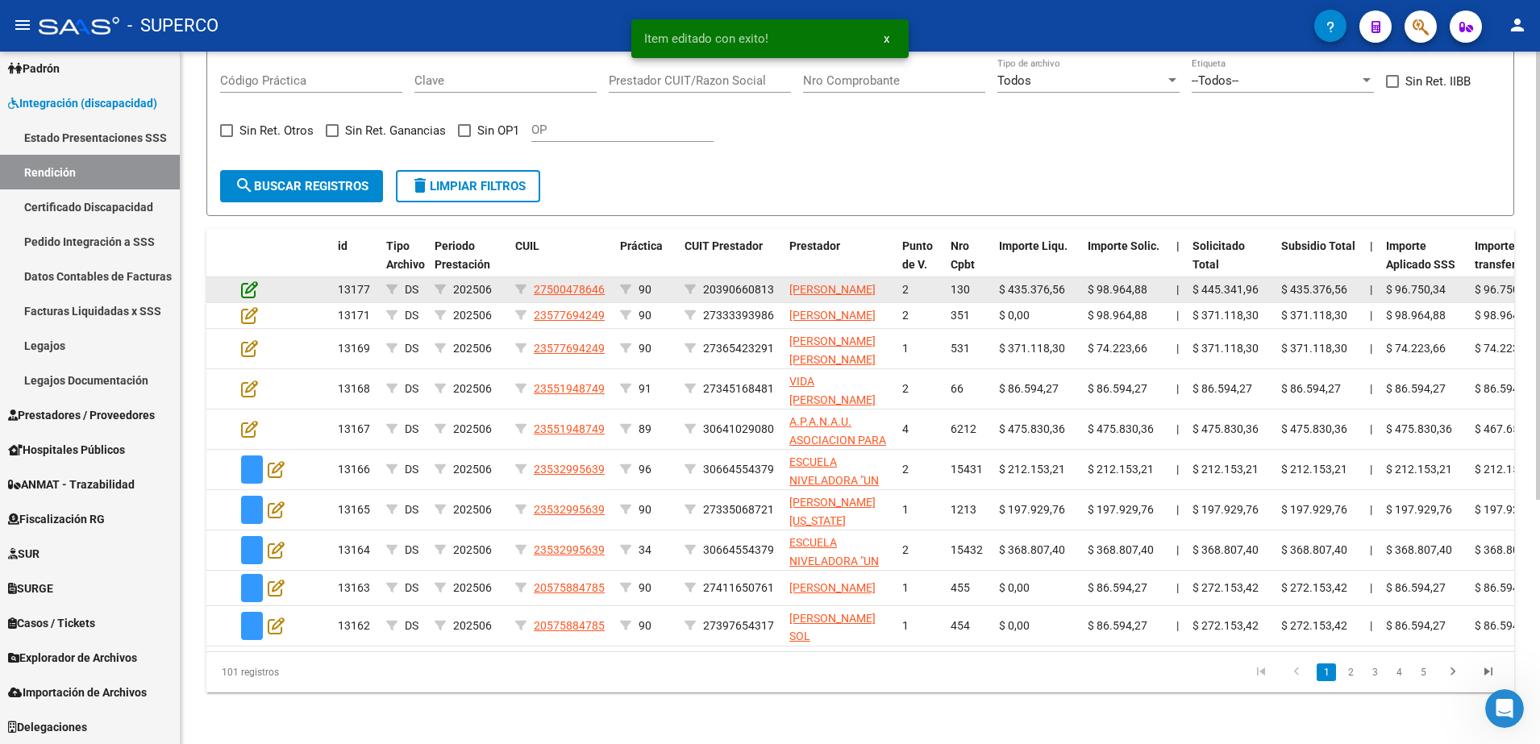
click at [243, 281] on icon at bounding box center [249, 290] width 17 height 18
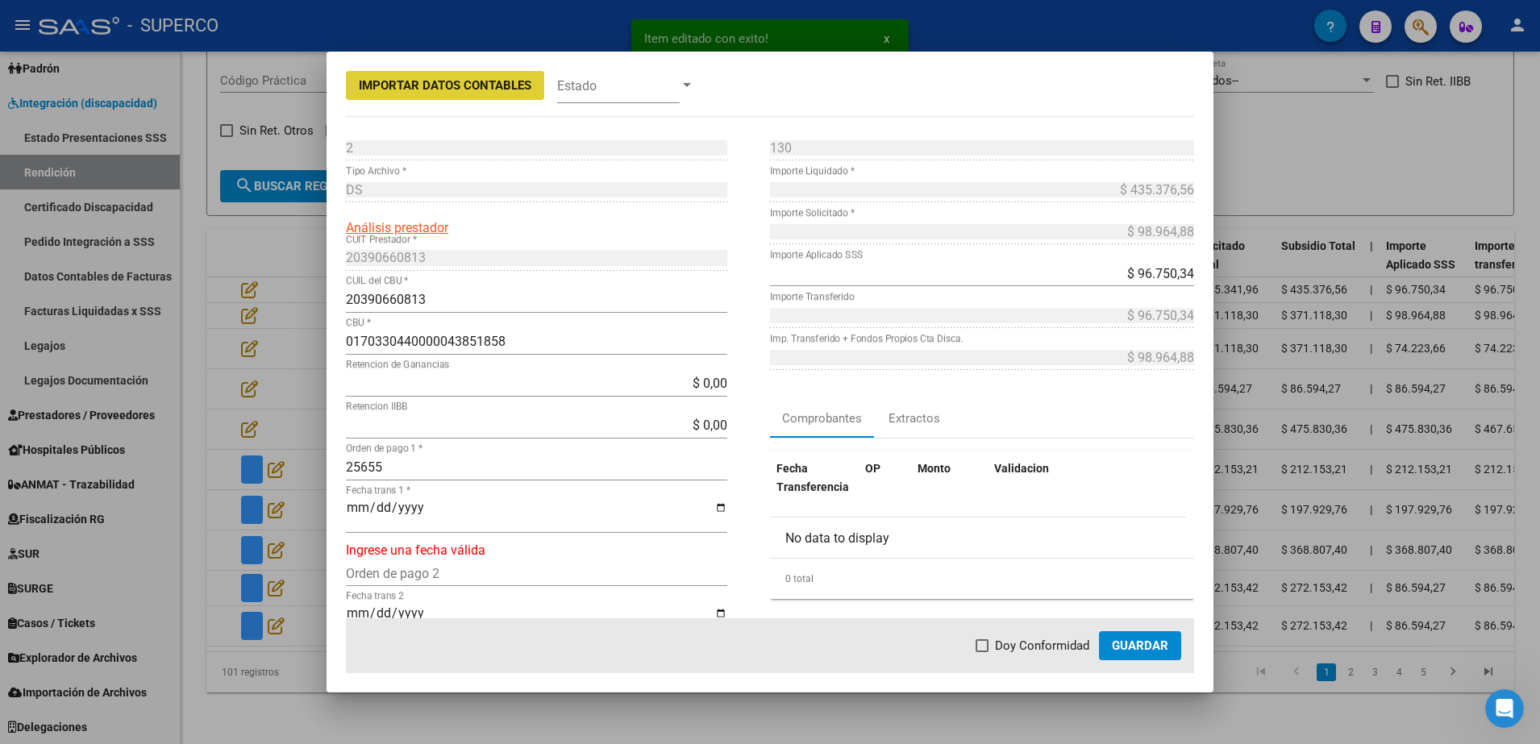
click at [350, 511] on input "Fecha trans 1 *" at bounding box center [536, 514] width 381 height 27
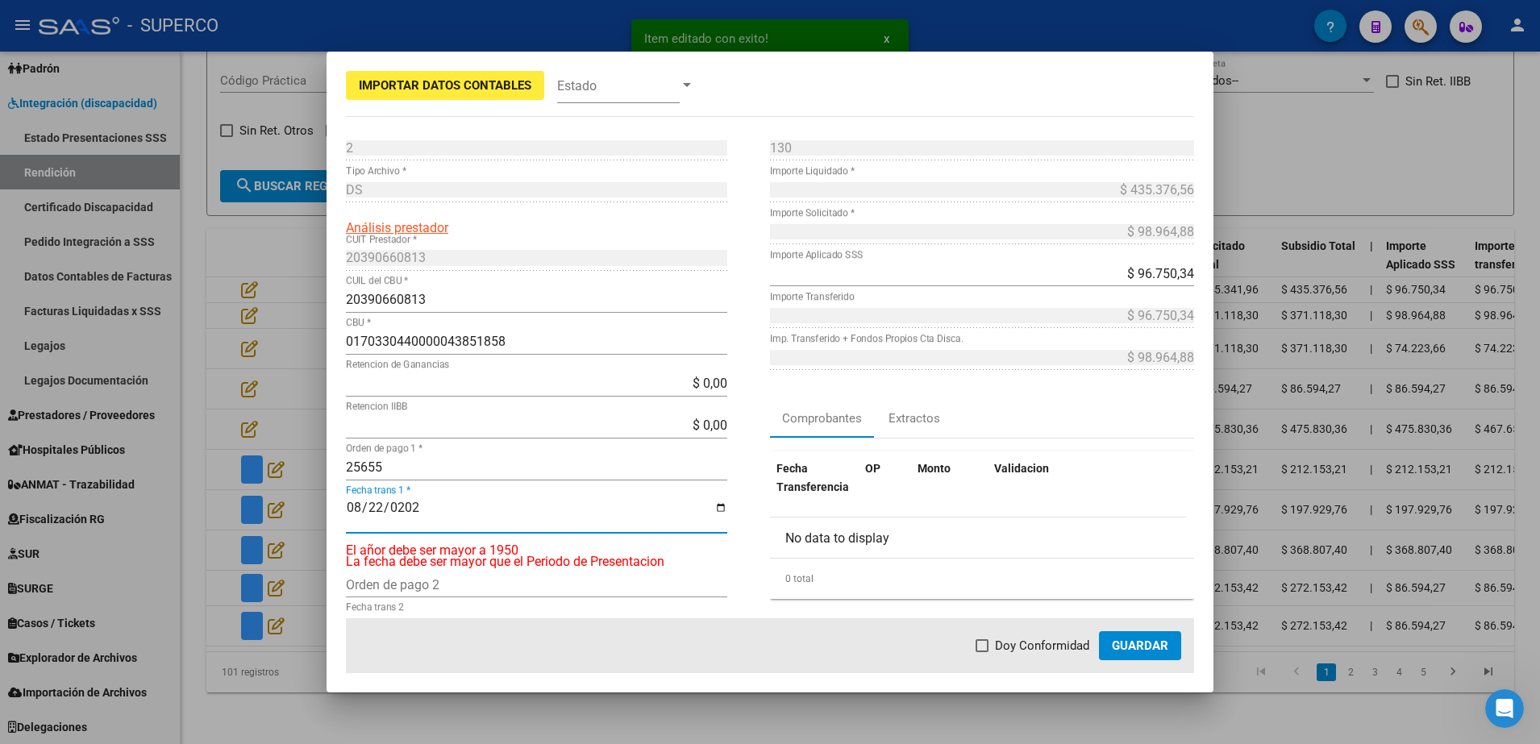
type input "2025-08-22"
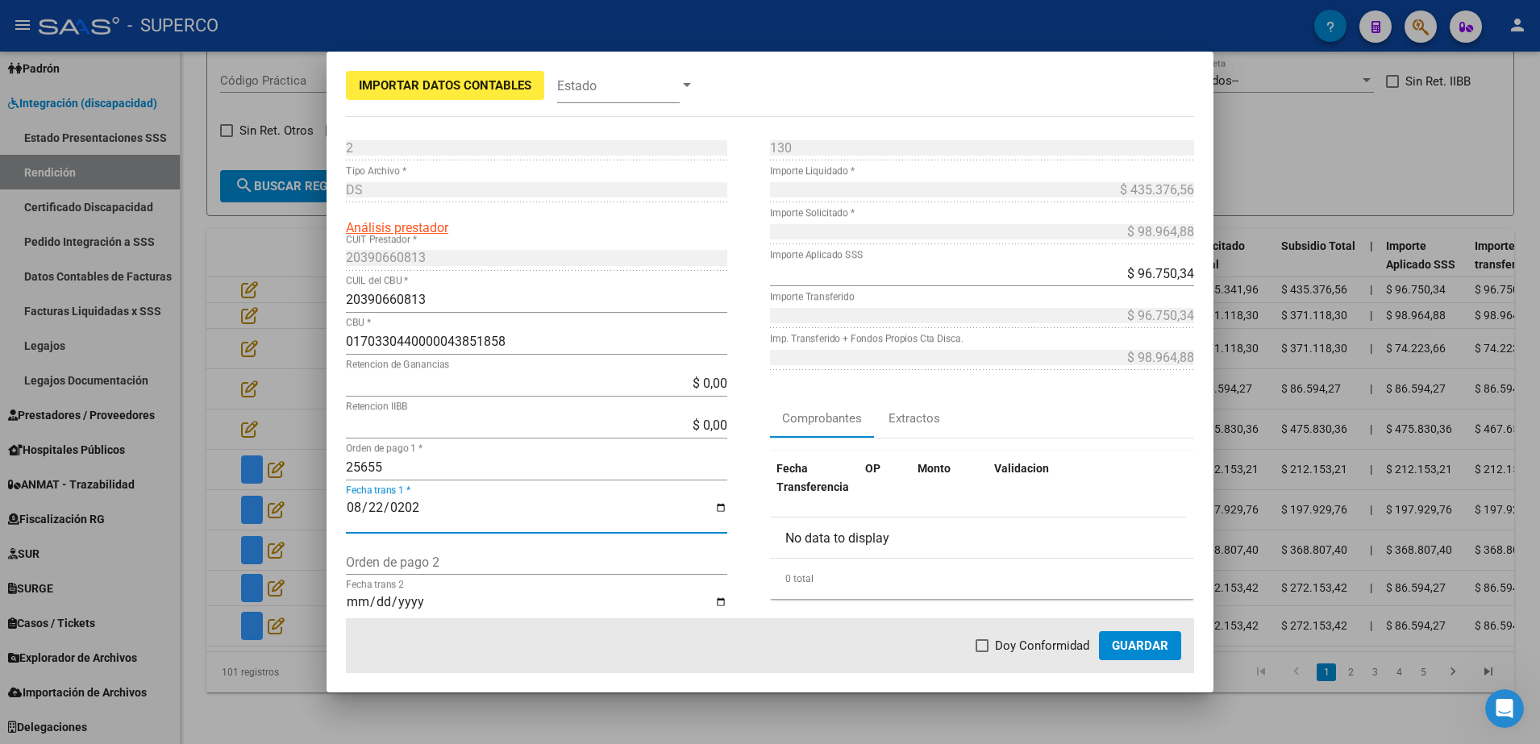
click at [993, 645] on label "Doy Conformidad" at bounding box center [1033, 645] width 114 height 19
click at [982, 652] on input "Doy Conformidad" at bounding box center [981, 652] width 1 height 1
checkbox input "true"
click at [1131, 647] on span "Guardar" at bounding box center [1140, 646] width 56 height 15
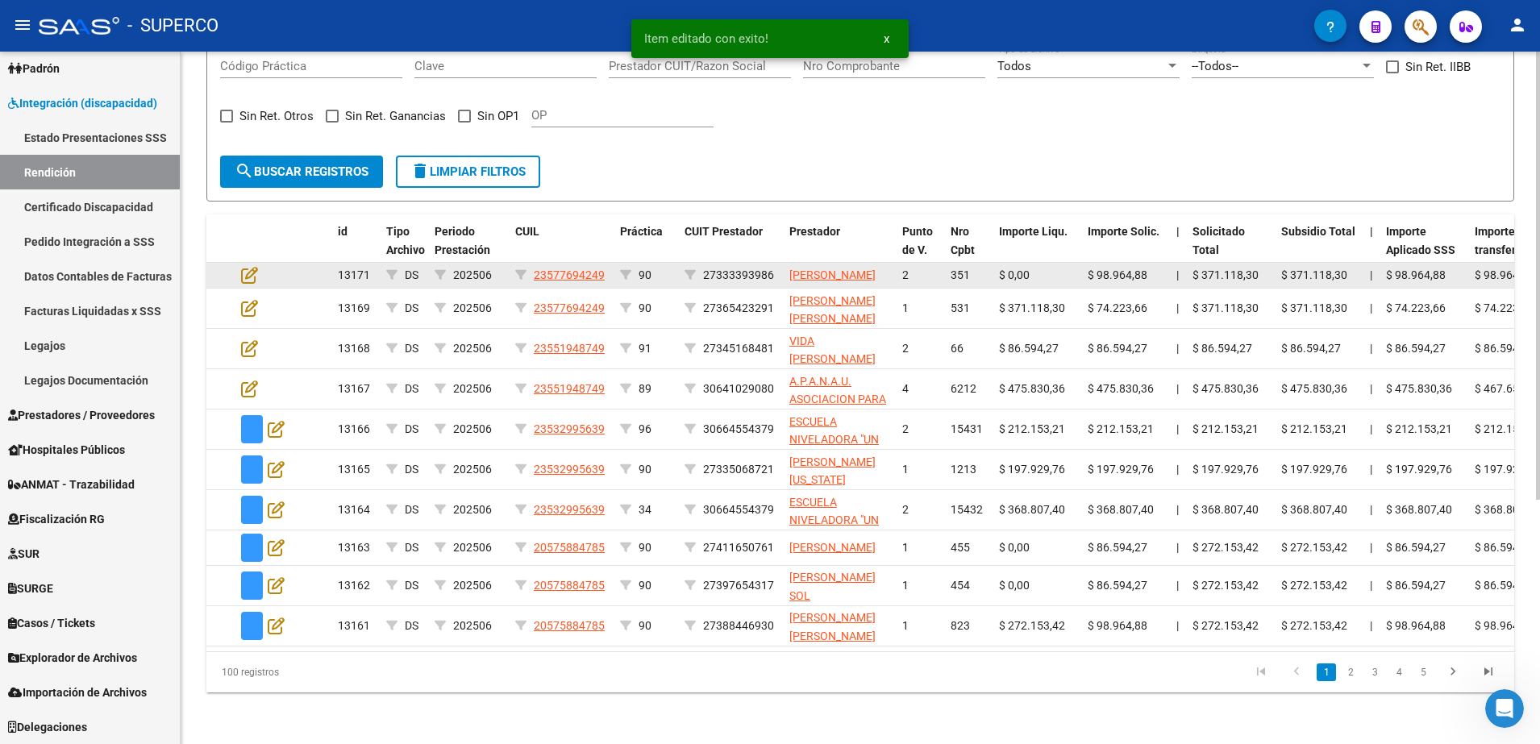
click at [245, 284] on app-edit-rendicion at bounding box center [249, 275] width 17 height 19
click at [245, 271] on icon at bounding box center [249, 275] width 17 height 18
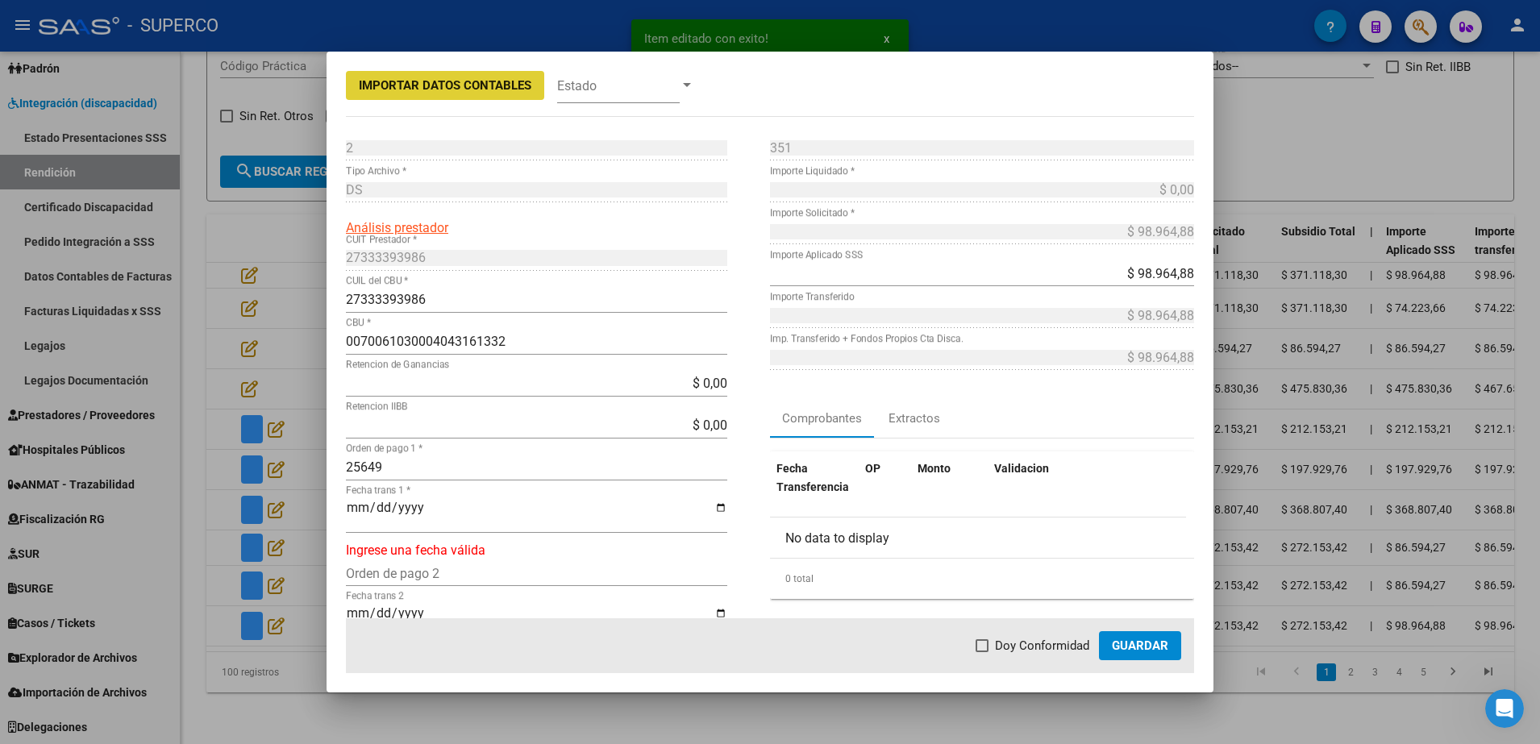
click at [340, 509] on mat-dialog-content "2 Punto de Venta * DS Tipo Archivo * Análisis prestador 27333393986 CUIT Presta…" at bounding box center [770, 377] width 887 height 484
click at [356, 506] on input "Fecha trans 1 *" at bounding box center [536, 514] width 381 height 27
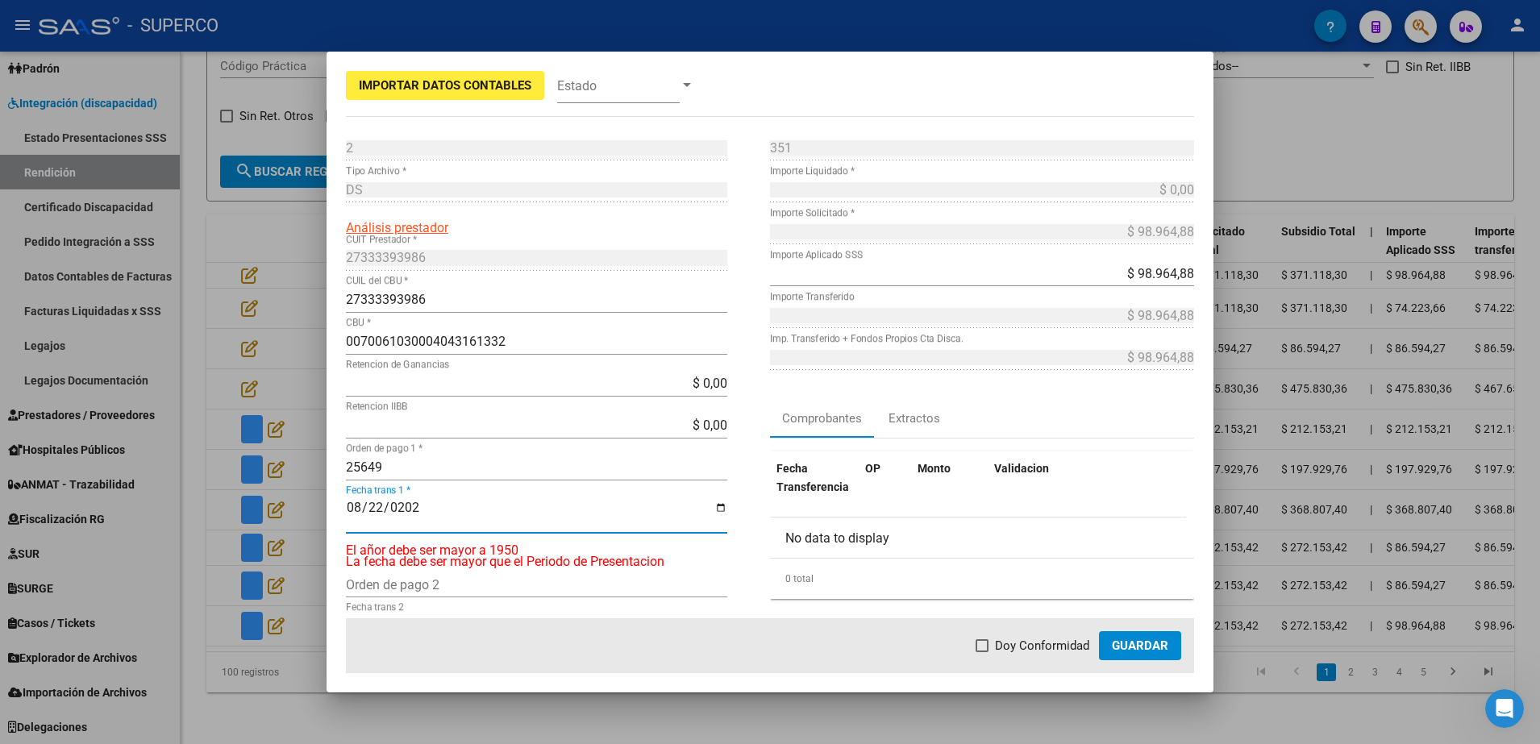
type input "2025-08-22"
drag, startPoint x: 992, startPoint y: 648, endPoint x: 1006, endPoint y: 645, distance: 14.9
click at [993, 648] on label "Doy Conformidad" at bounding box center [1033, 645] width 114 height 19
click at [982, 652] on input "Doy Conformidad" at bounding box center [981, 652] width 1 height 1
checkbox input "true"
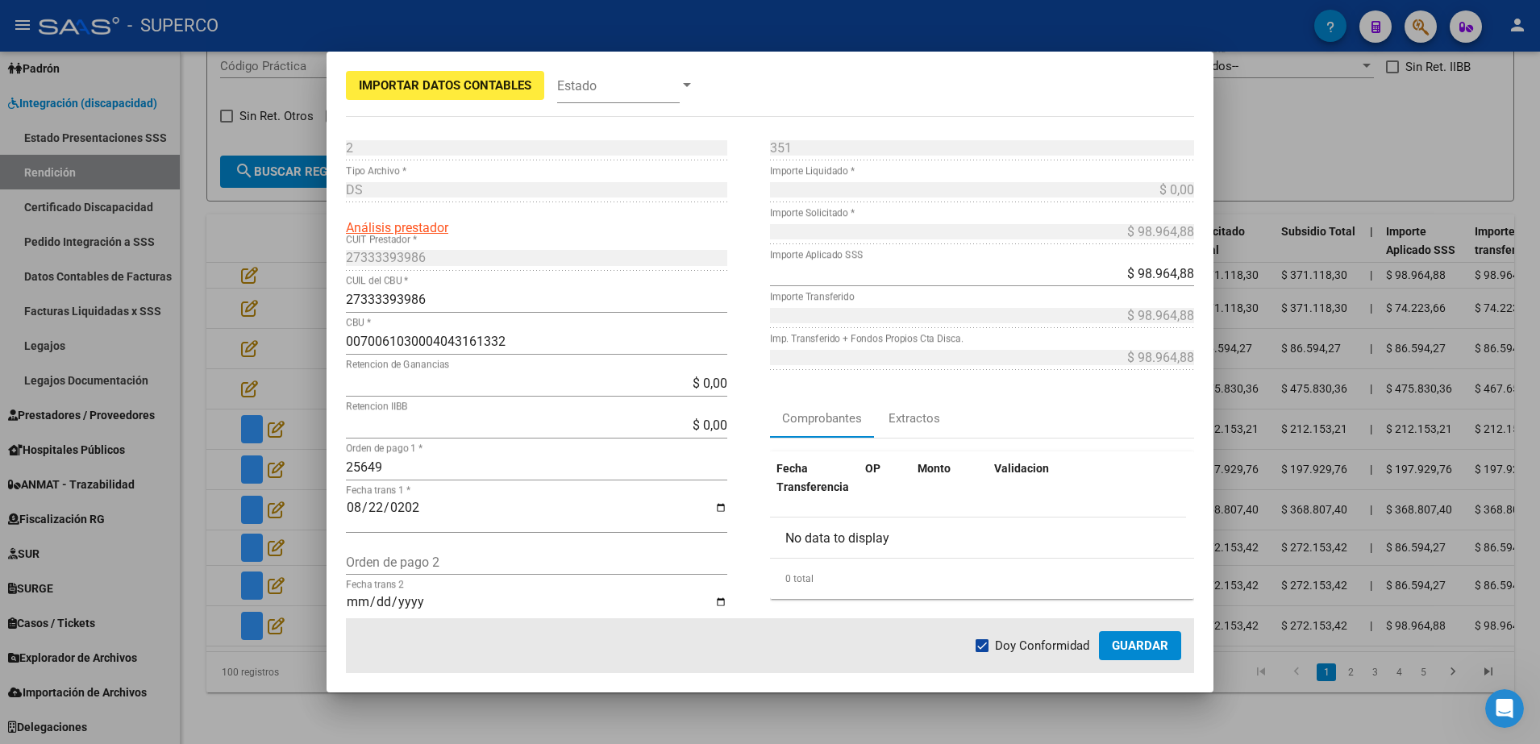
click at [1141, 632] on button "Guardar" at bounding box center [1140, 645] width 82 height 29
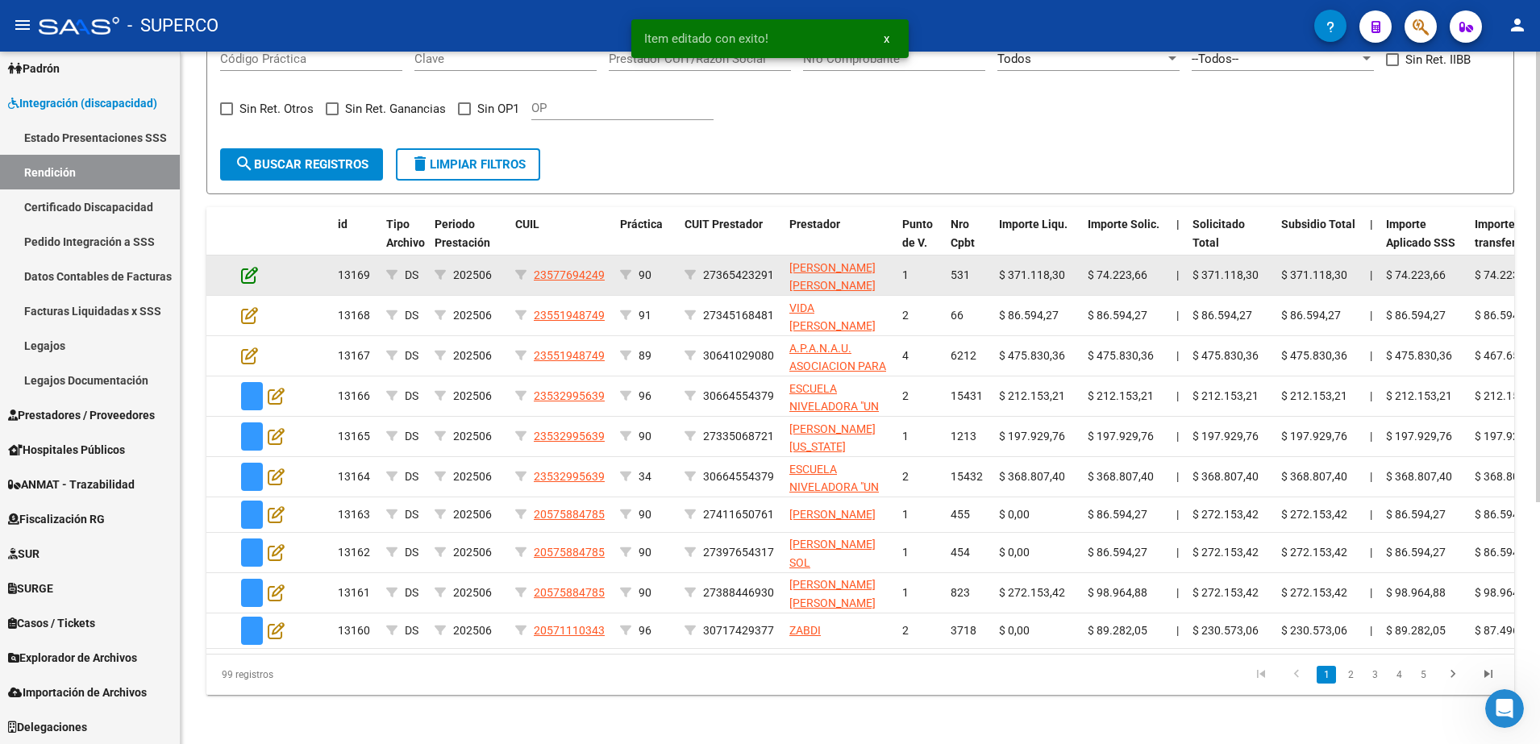
click at [248, 275] on icon at bounding box center [249, 275] width 17 height 18
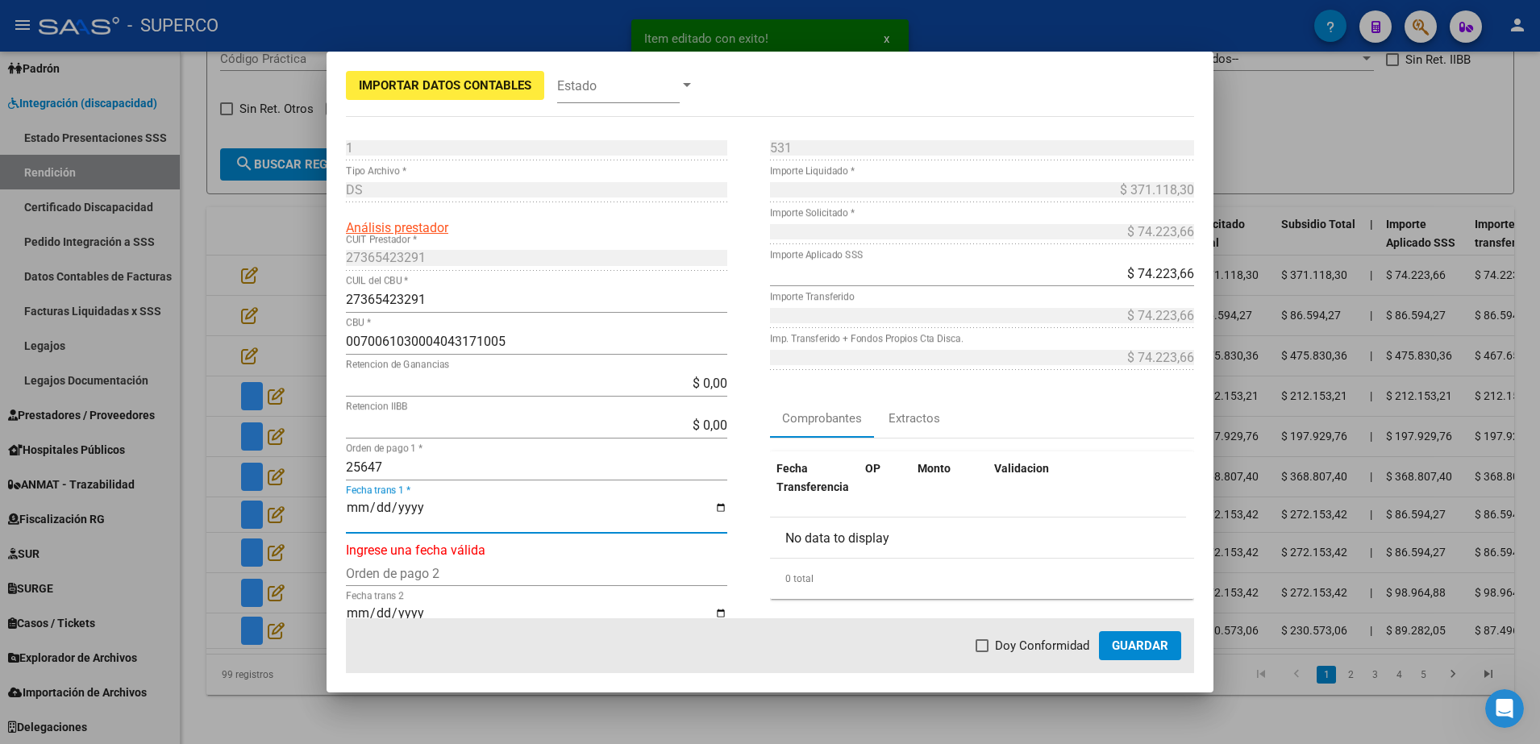
click at [356, 509] on input "Fecha trans 1 *" at bounding box center [536, 514] width 381 height 27
type input "2025-08-22"
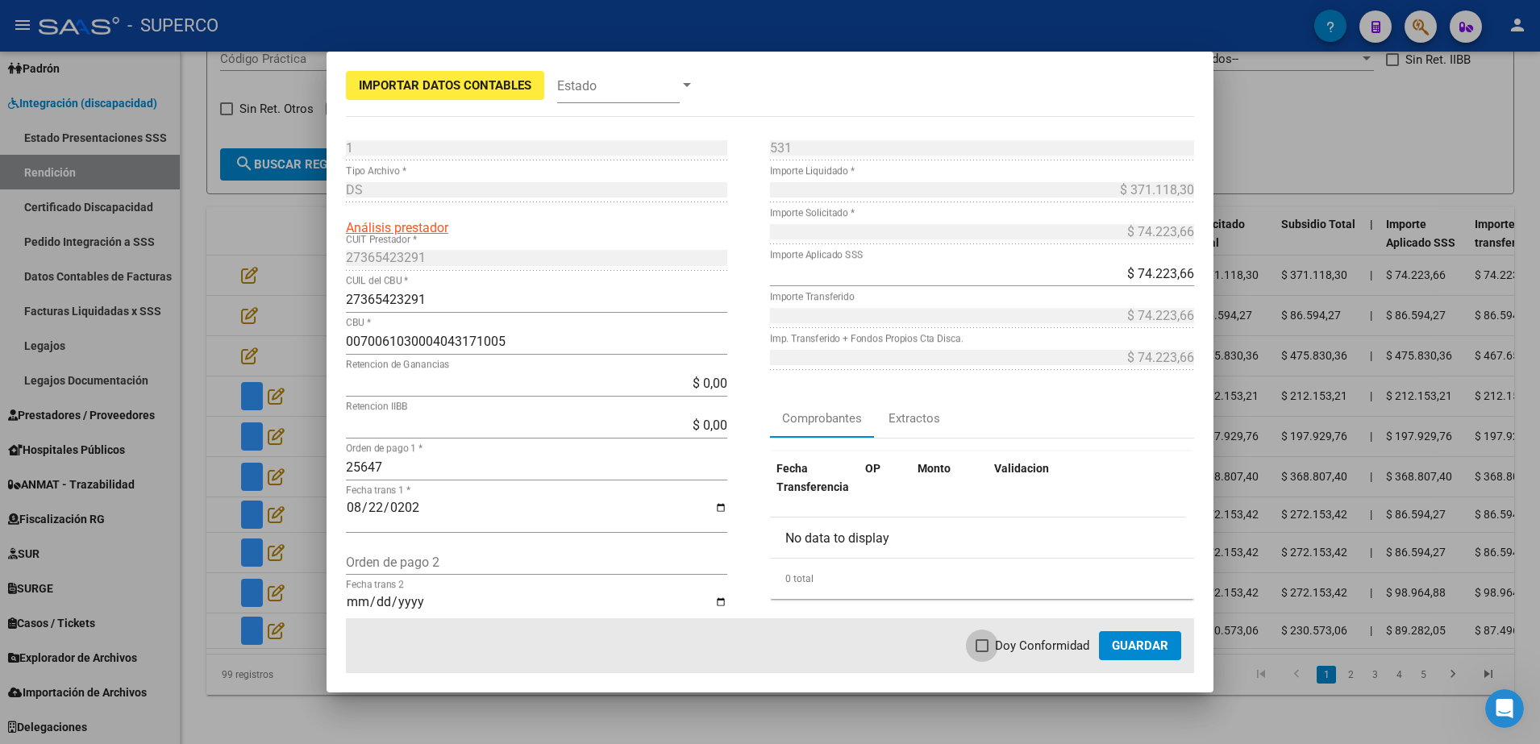
click at [997, 654] on span "Doy Conformidad" at bounding box center [1042, 645] width 94 height 19
click at [982, 653] on input "Doy Conformidad" at bounding box center [981, 652] width 1 height 1
checkbox input "true"
click at [1160, 643] on span "Guardar" at bounding box center [1140, 646] width 56 height 15
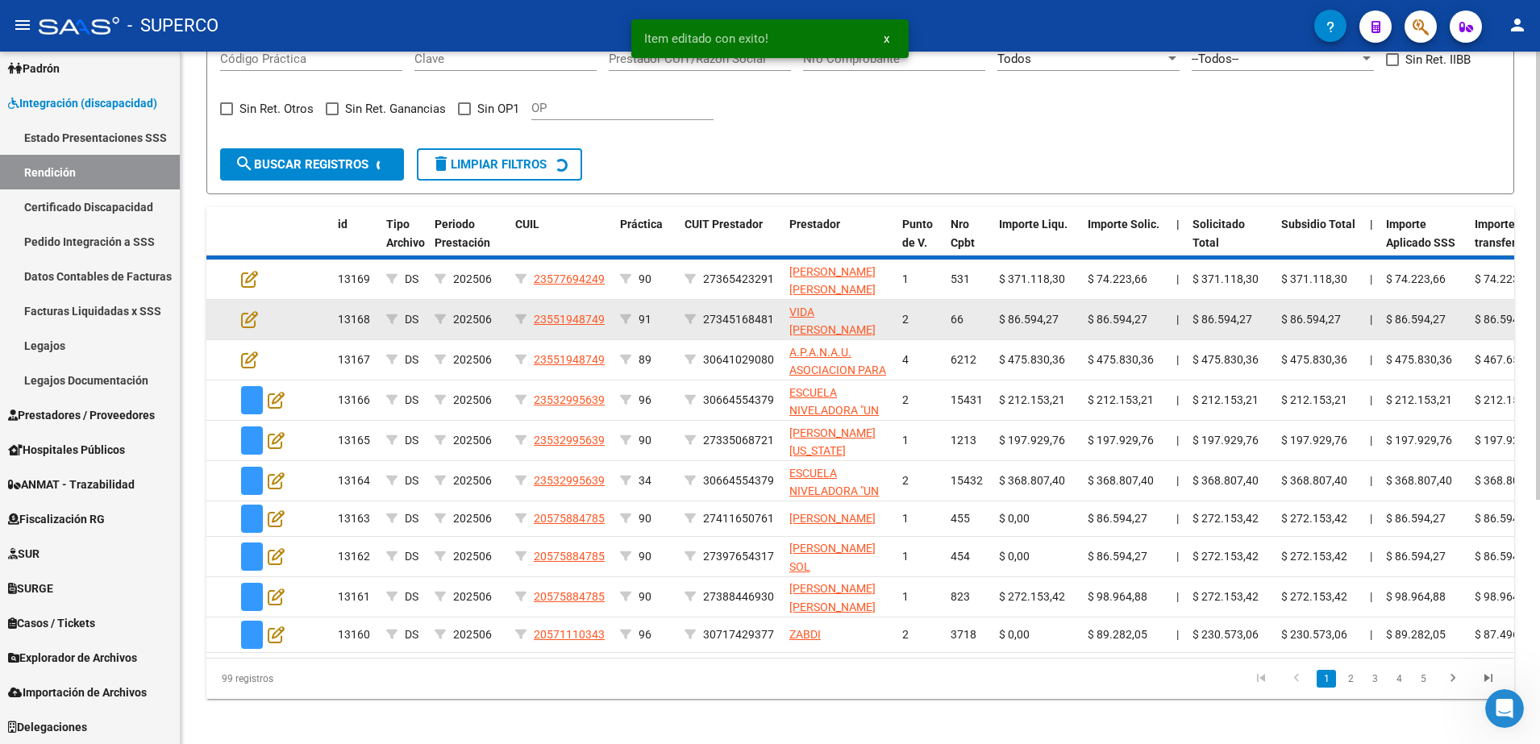
scroll to position [367, 0]
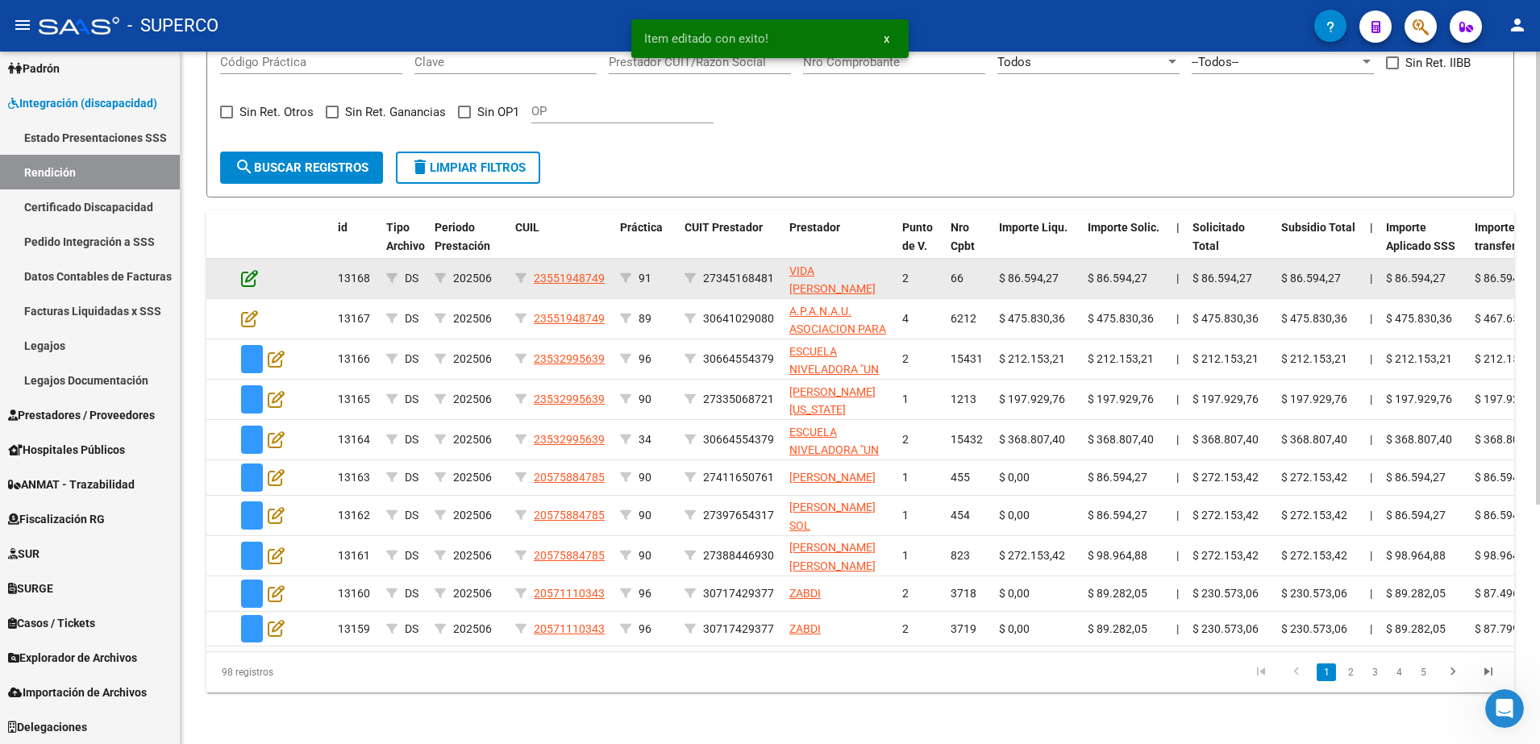
click at [247, 272] on icon at bounding box center [249, 278] width 17 height 18
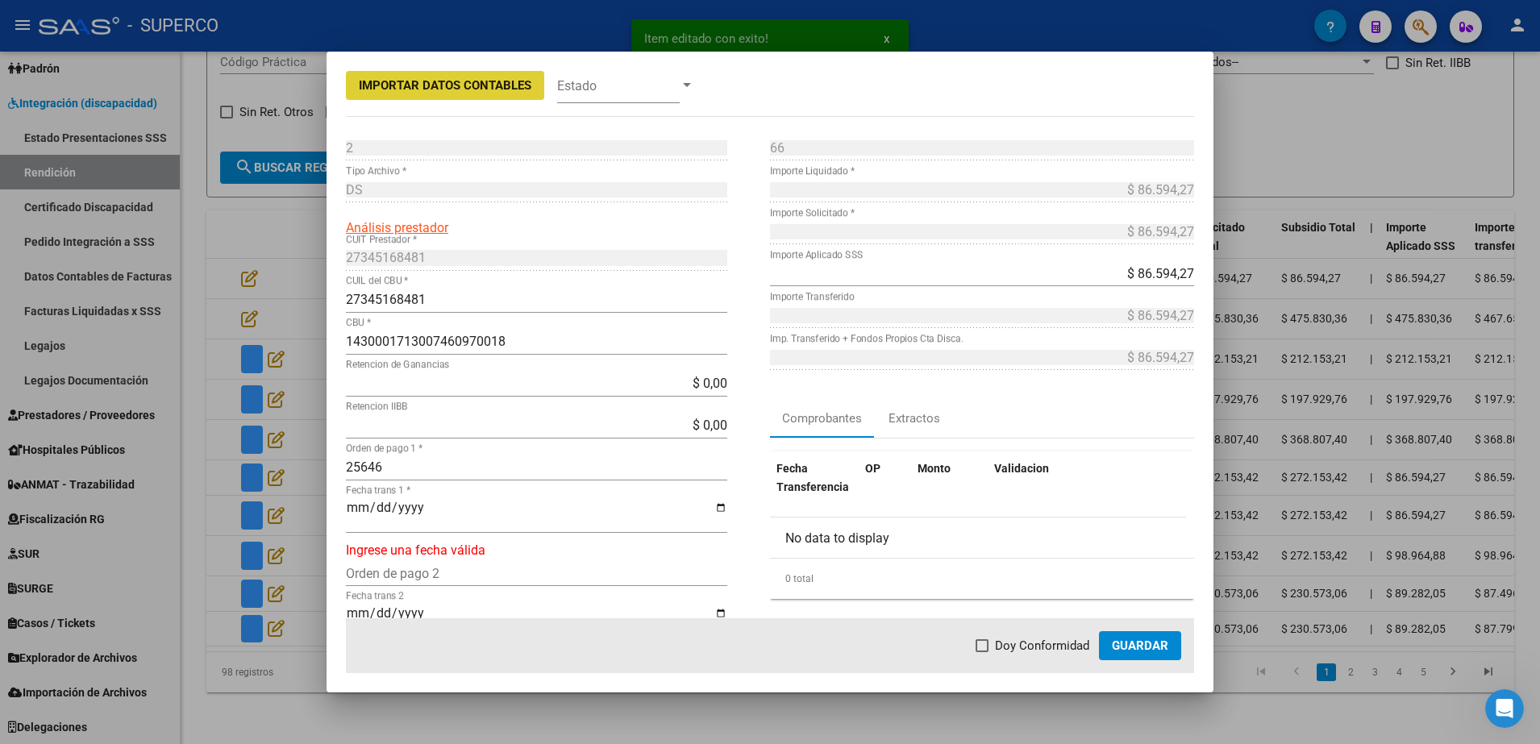
click at [355, 508] on input "Fecha trans 1 *" at bounding box center [536, 514] width 381 height 27
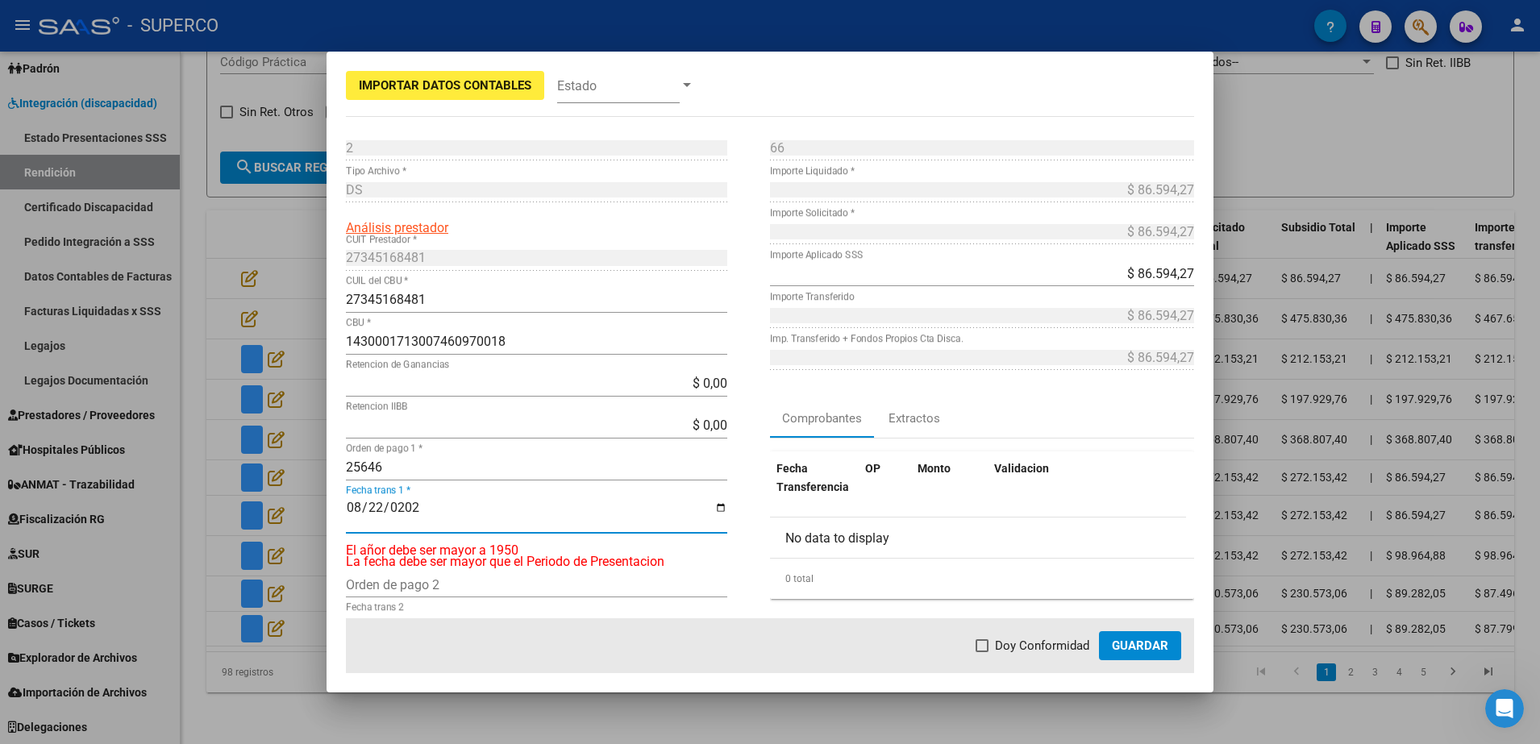
type input "2025-08-22"
click at [993, 653] on label "Doy Conformidad" at bounding box center [1033, 645] width 114 height 19
click at [982, 653] on input "Doy Conformidad" at bounding box center [981, 652] width 1 height 1
checkbox input "true"
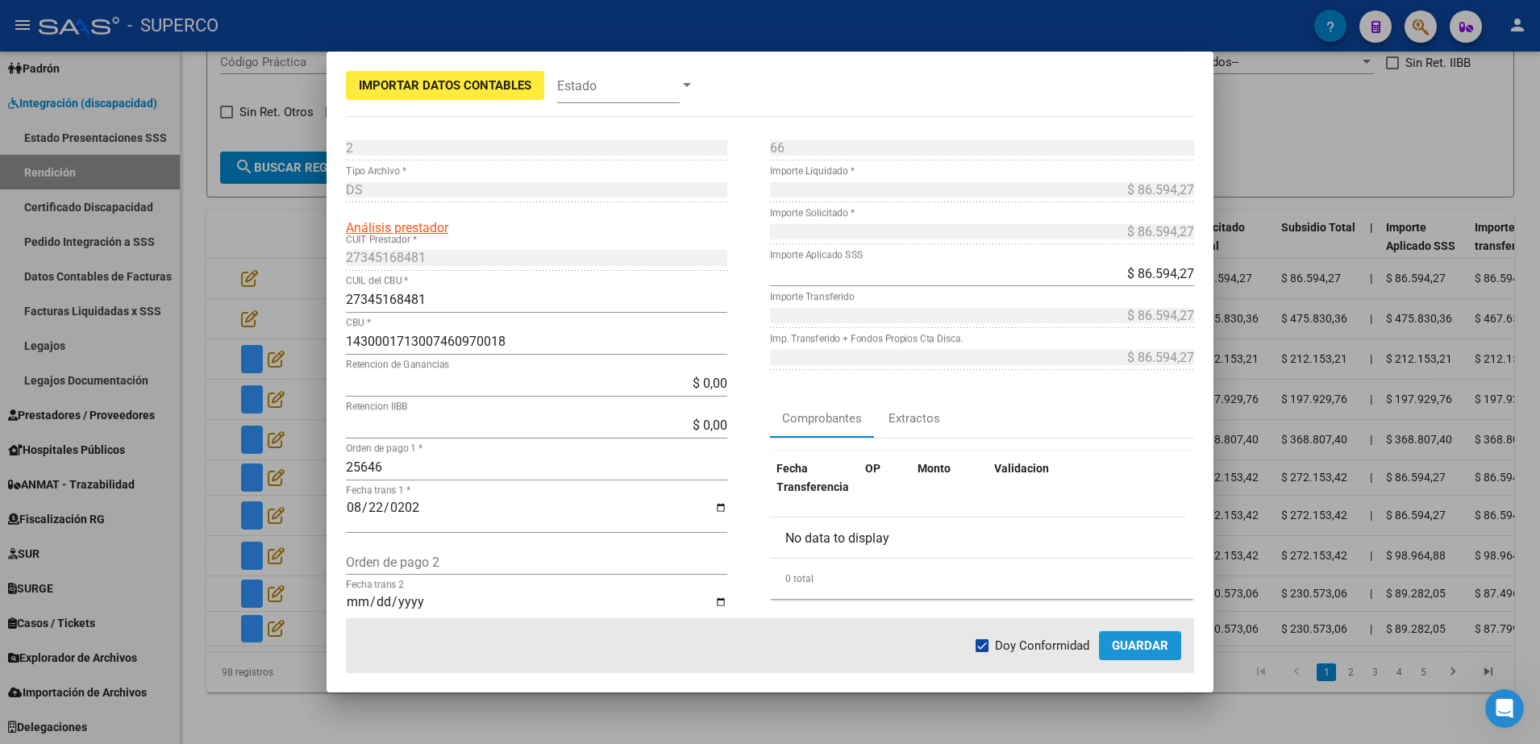
click at [1129, 641] on span "Guardar" at bounding box center [1140, 646] width 56 height 15
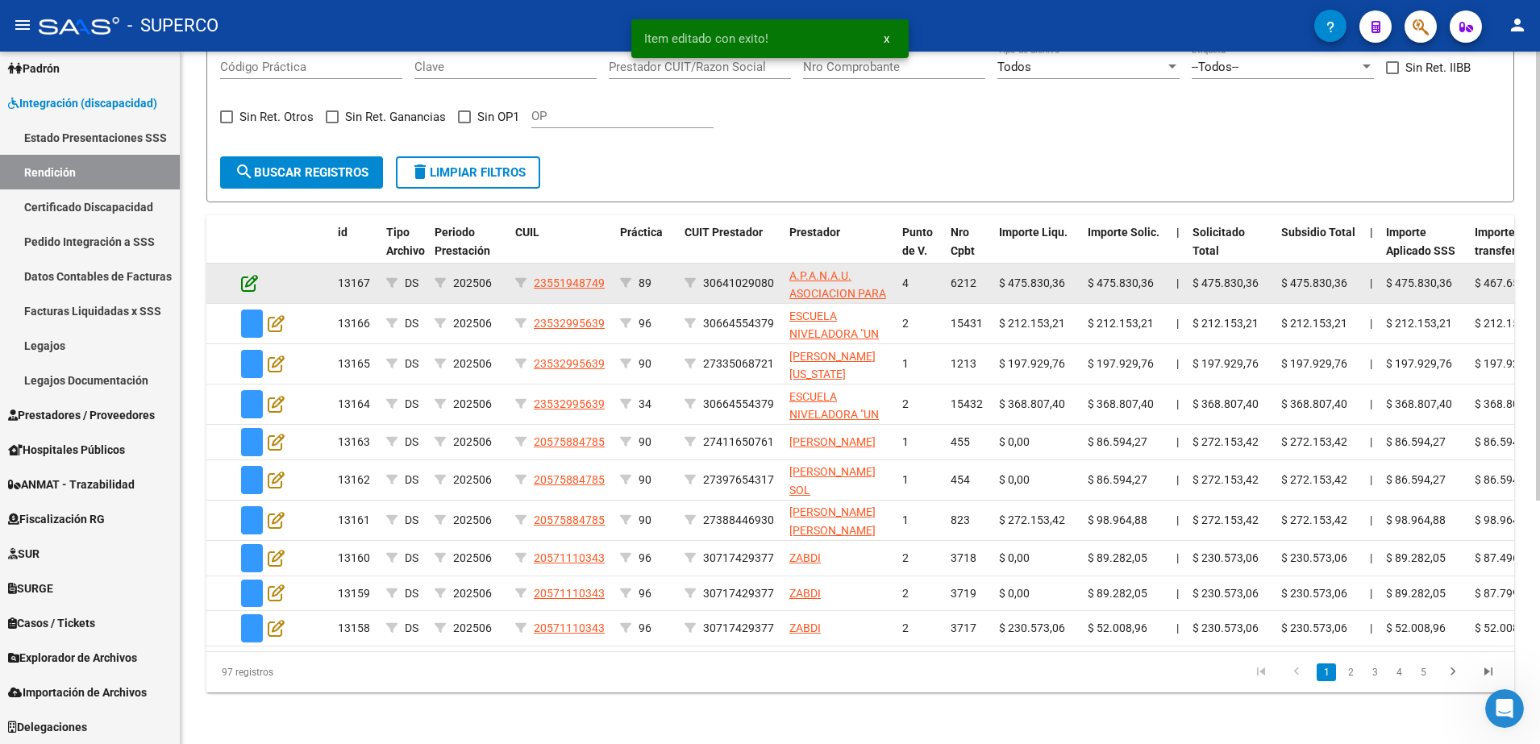
click at [243, 276] on icon at bounding box center [249, 283] width 17 height 18
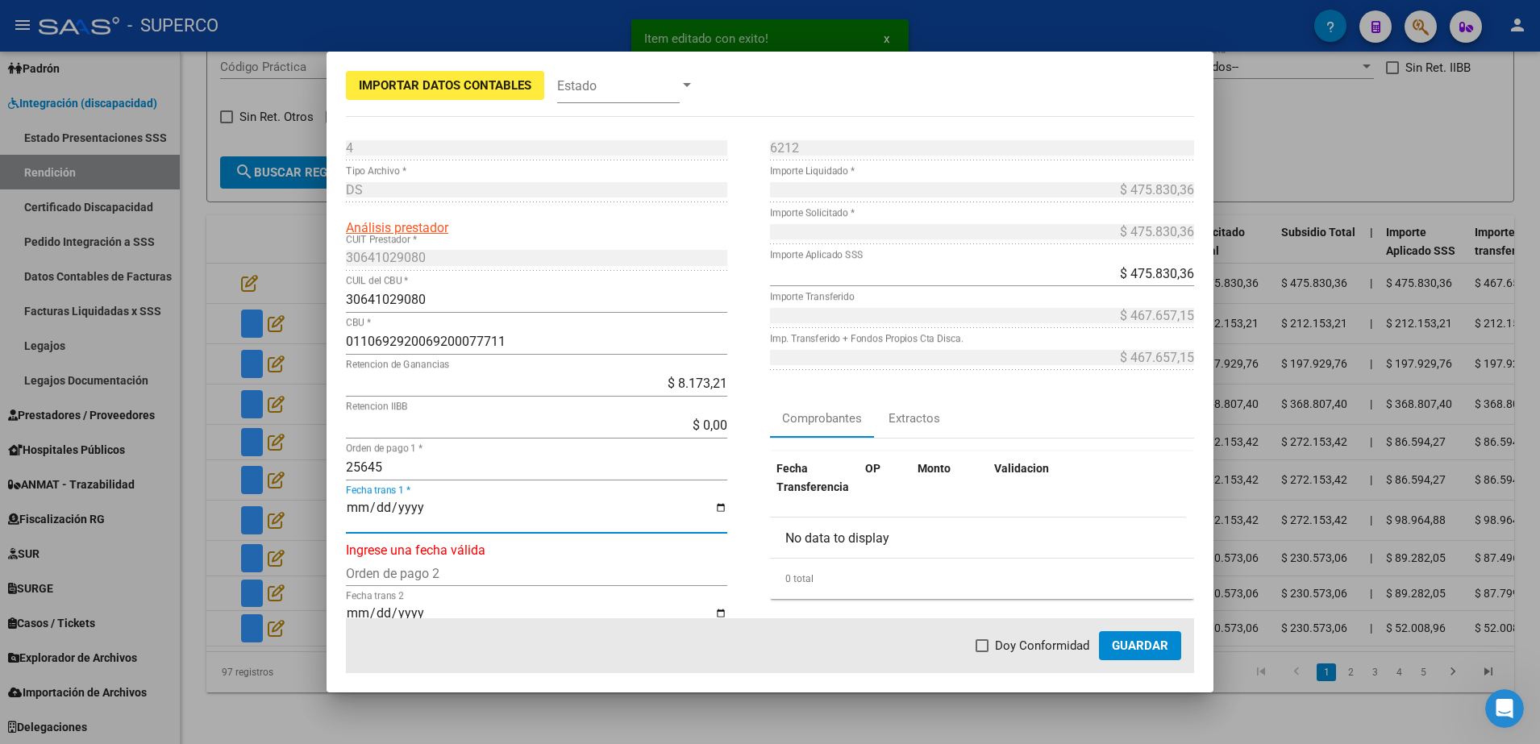
click at [349, 510] on input "Fecha trans 1 *" at bounding box center [536, 514] width 381 height 27
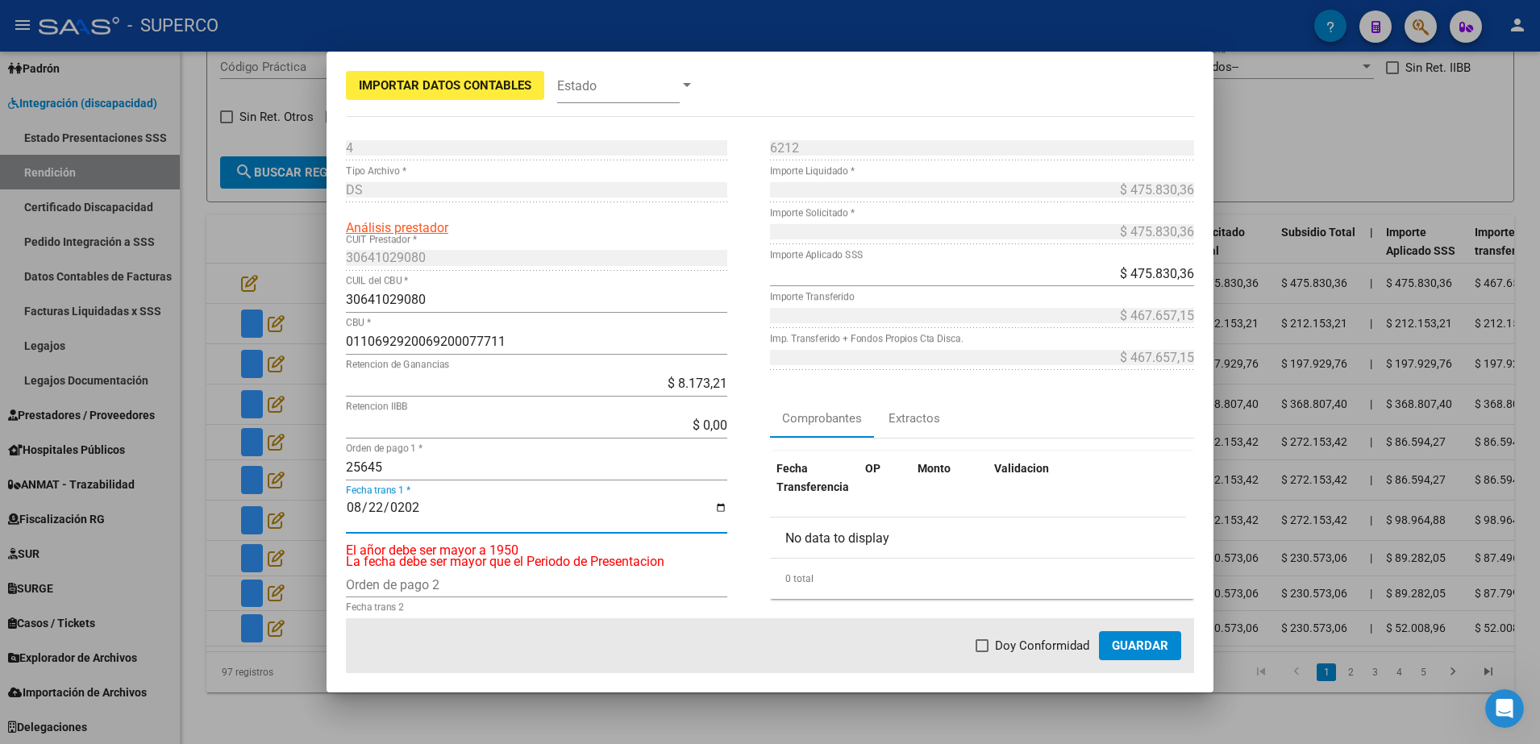
type input "2025-08-22"
click at [988, 639] on span at bounding box center [982, 645] width 13 height 13
click at [982, 652] on input "Doy Conformidad" at bounding box center [981, 652] width 1 height 1
checkbox input "true"
click at [1124, 639] on span "Guardar" at bounding box center [1140, 646] width 56 height 15
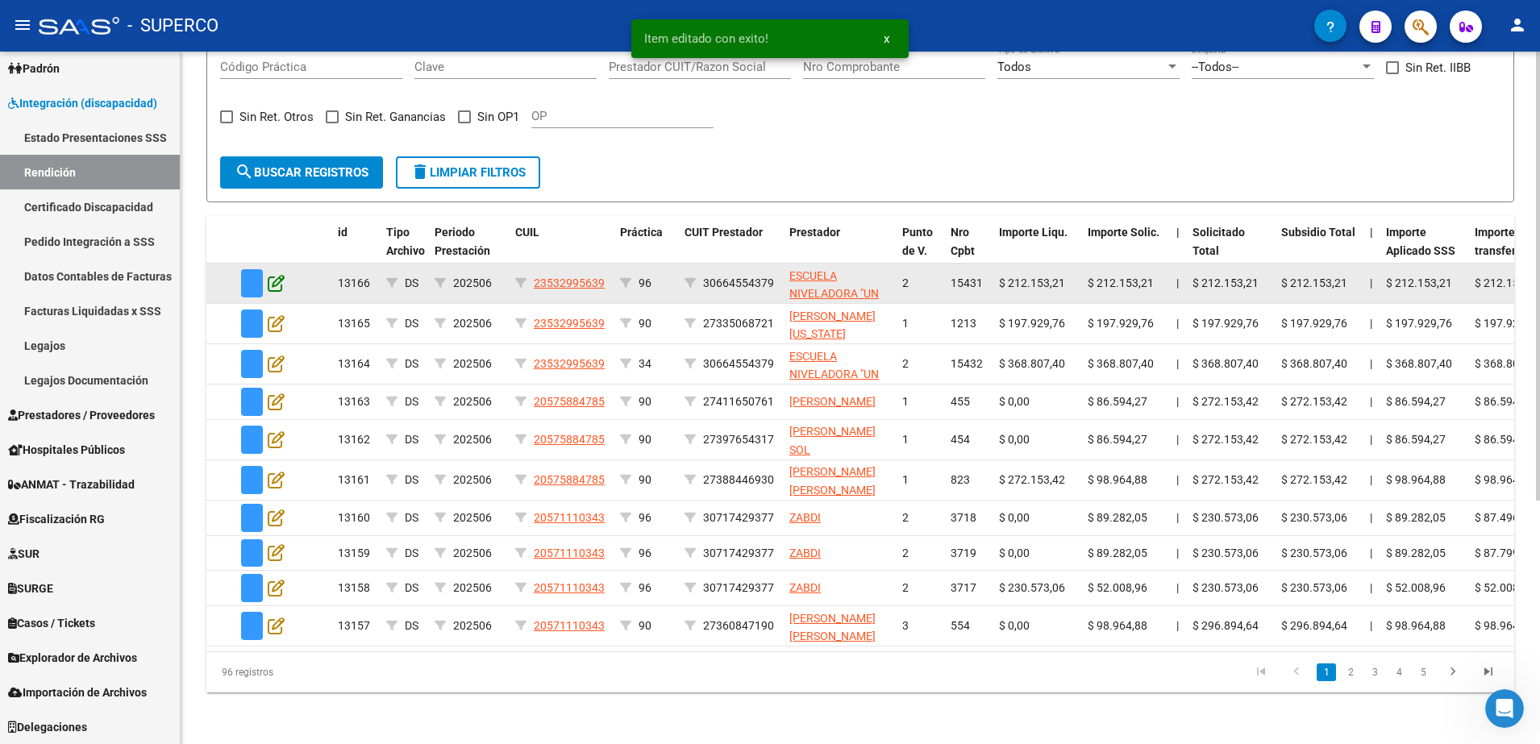
click at [272, 277] on icon at bounding box center [276, 283] width 17 height 18
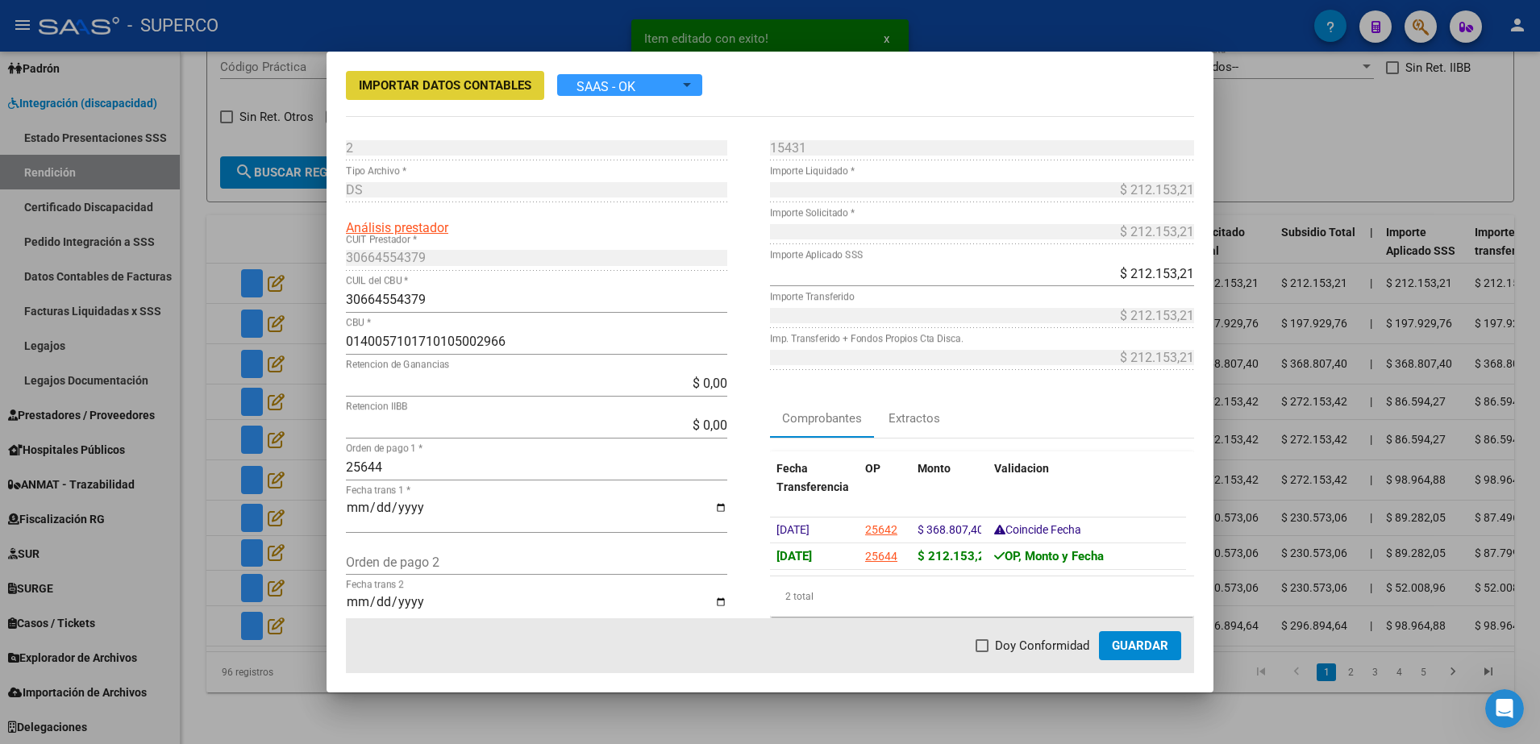
click at [988, 635] on mat-dialog-actions "Doy Conformidad Guardar" at bounding box center [770, 645] width 848 height 55
click at [989, 645] on span at bounding box center [982, 645] width 13 height 13
click at [982, 652] on input "Doy Conformidad" at bounding box center [981, 652] width 1 height 1
checkbox input "true"
click at [1139, 640] on span "Guardar" at bounding box center [1140, 646] width 56 height 15
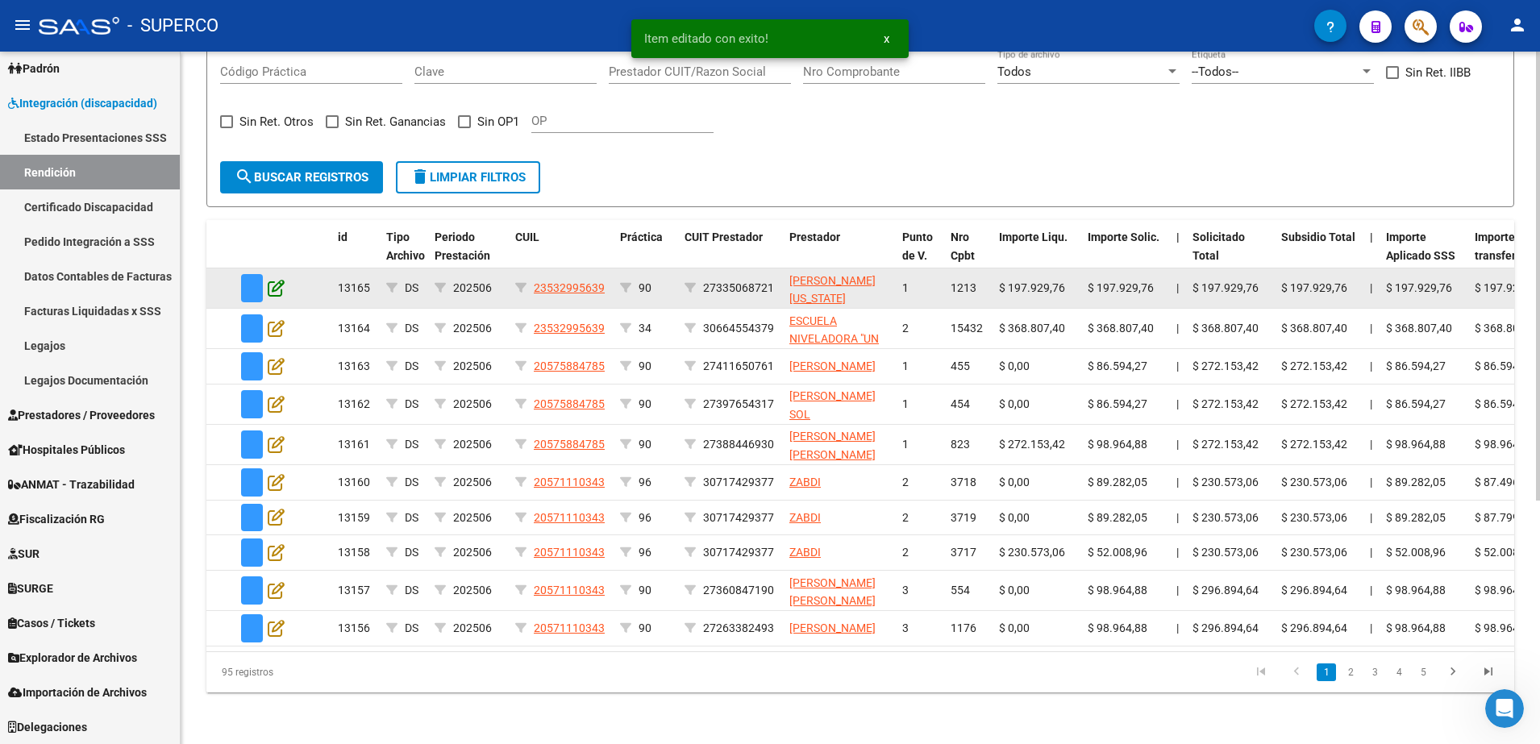
click at [277, 279] on icon at bounding box center [276, 288] width 17 height 18
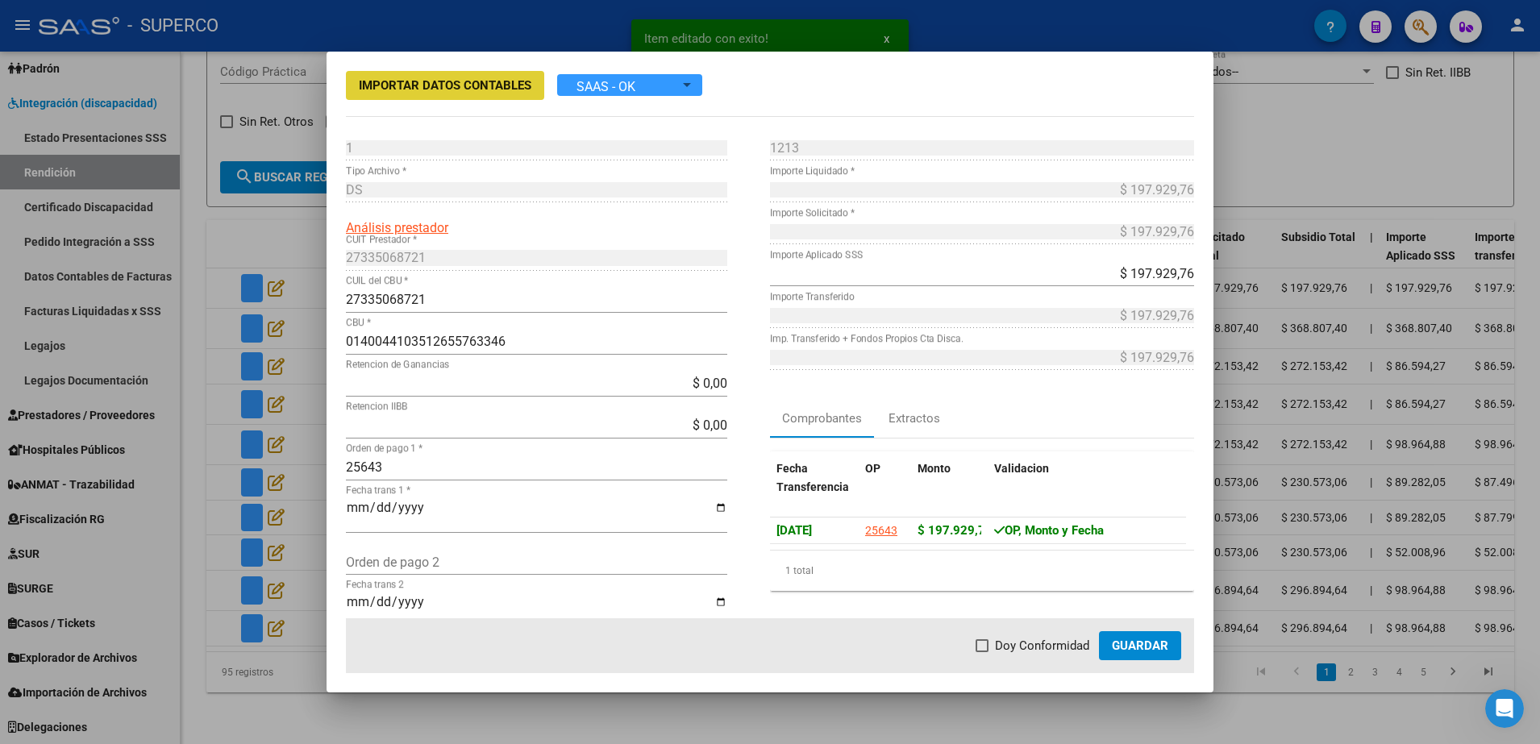
click at [987, 643] on span at bounding box center [982, 645] width 13 height 13
click at [982, 652] on input "Doy Conformidad" at bounding box center [981, 652] width 1 height 1
checkbox input "true"
click at [1138, 643] on span "Guardar" at bounding box center [1140, 646] width 56 height 15
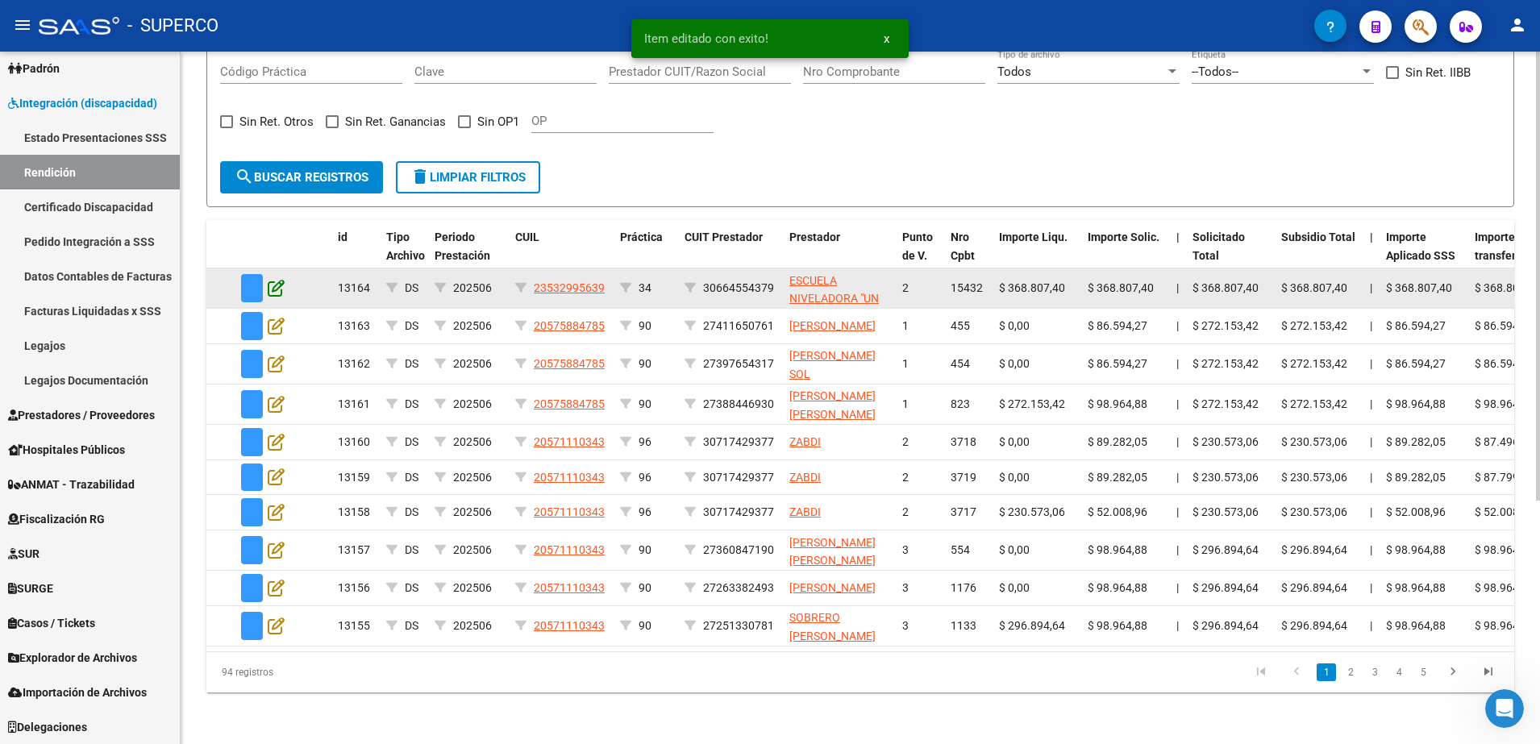
click at [277, 279] on icon at bounding box center [276, 288] width 17 height 18
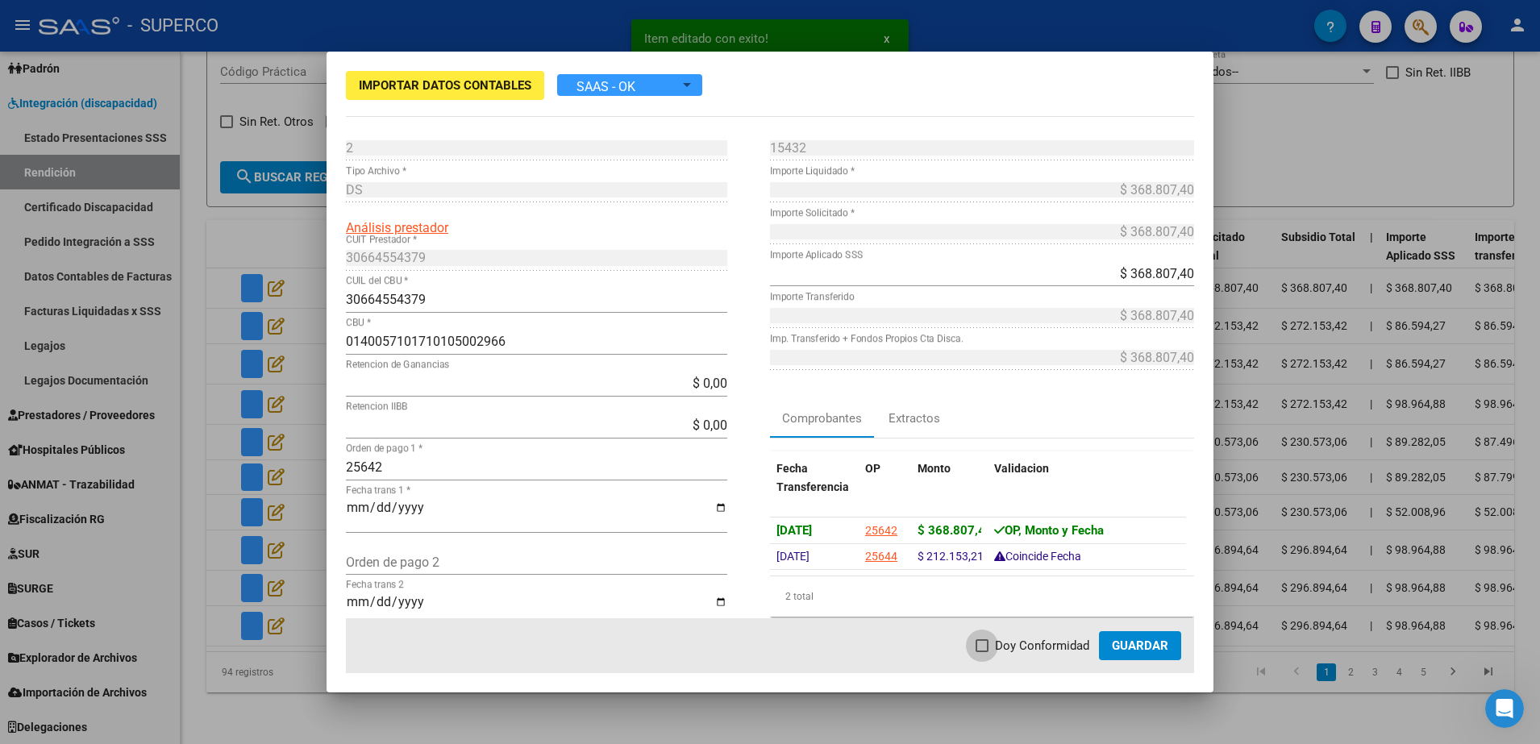
click at [979, 646] on span at bounding box center [982, 645] width 13 height 13
click at [981, 652] on input "Doy Conformidad" at bounding box center [981, 652] width 1 height 1
checkbox input "true"
click at [1149, 646] on span "Guardar" at bounding box center [1140, 646] width 56 height 15
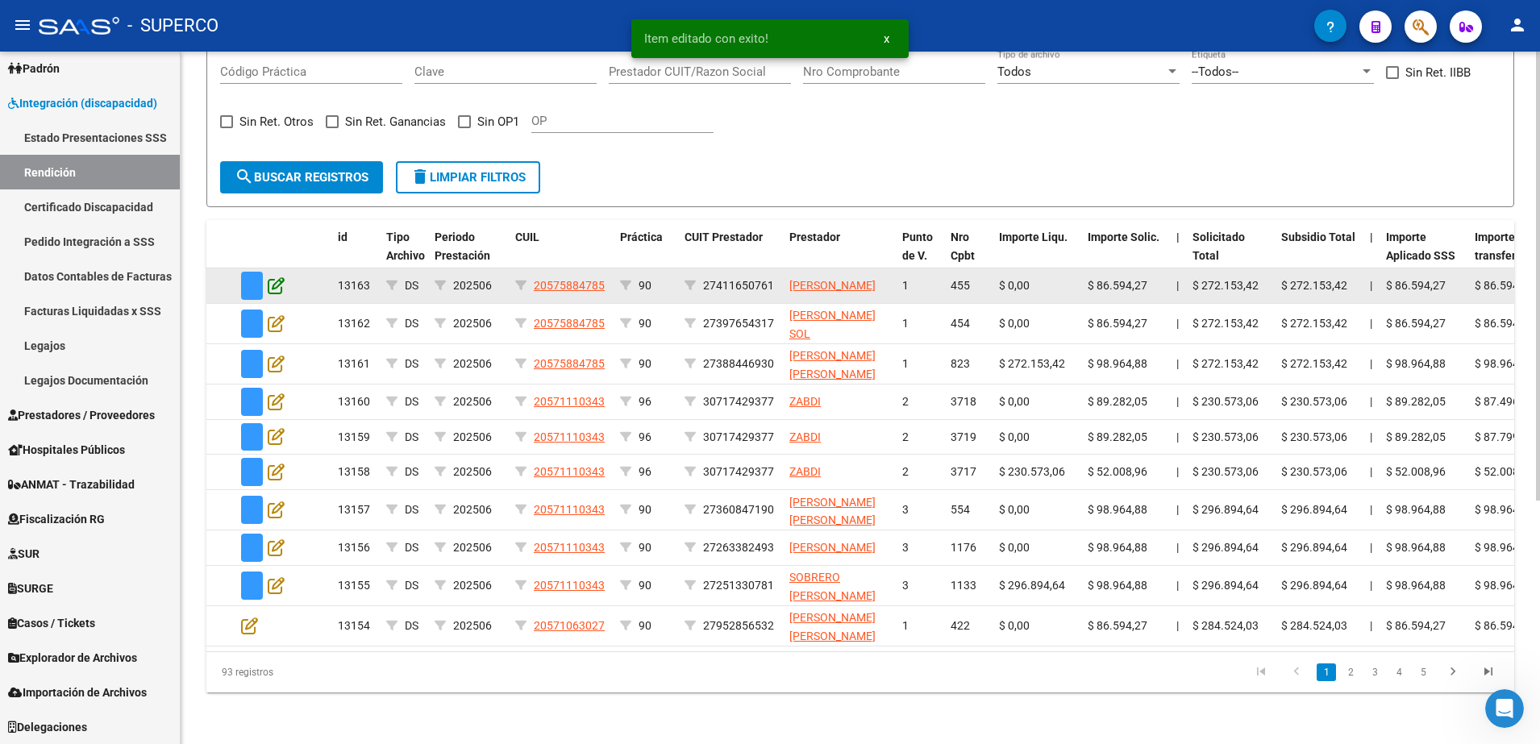
click at [279, 279] on icon at bounding box center [276, 286] width 17 height 18
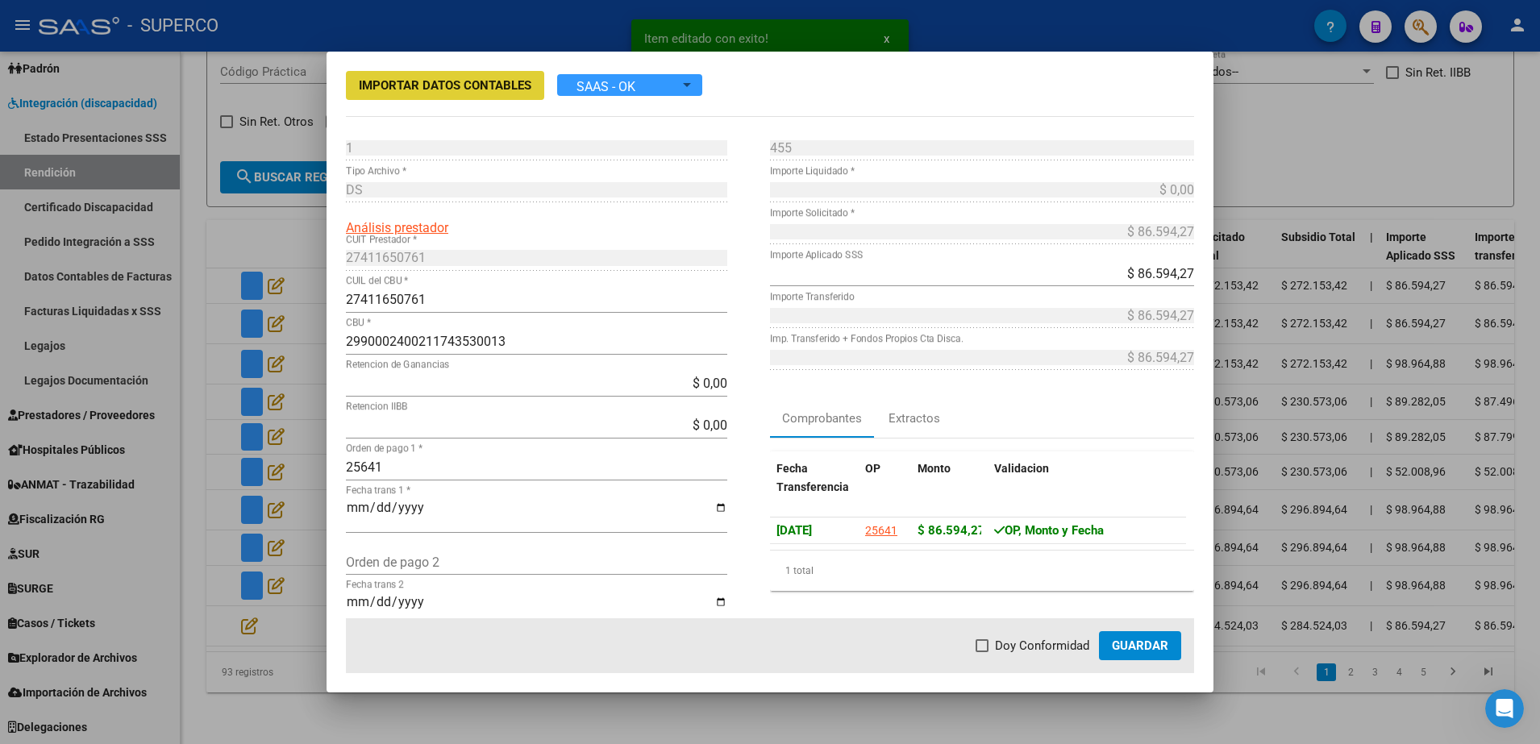
click at [988, 639] on span at bounding box center [982, 645] width 13 height 13
click at [982, 652] on input "Doy Conformidad" at bounding box center [981, 652] width 1 height 1
checkbox input "true"
click at [1125, 660] on mat-dialog-actions "Doy Conformidad Guardar" at bounding box center [770, 645] width 848 height 55
click at [1125, 652] on span "Guardar" at bounding box center [1140, 646] width 56 height 15
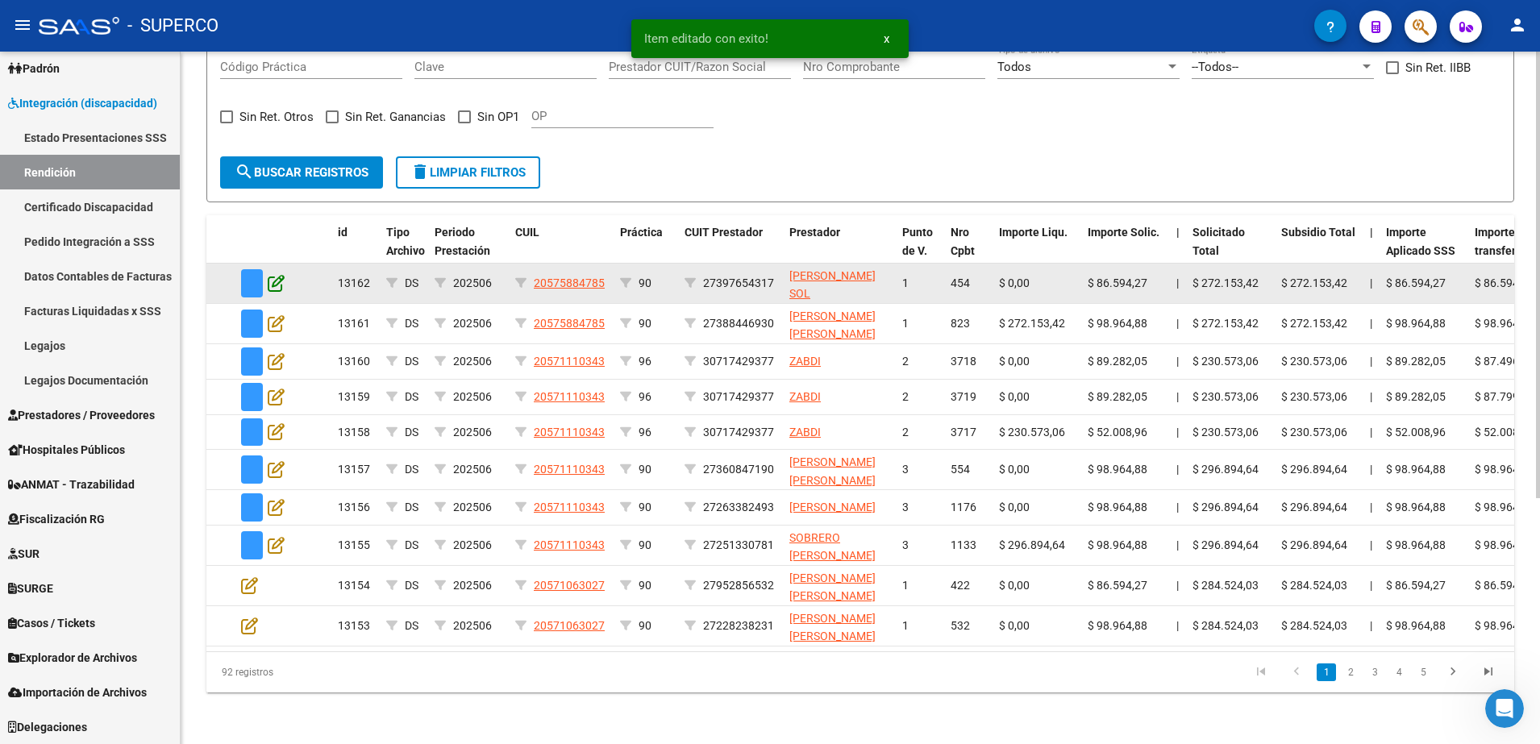
click at [272, 274] on icon at bounding box center [276, 283] width 17 height 18
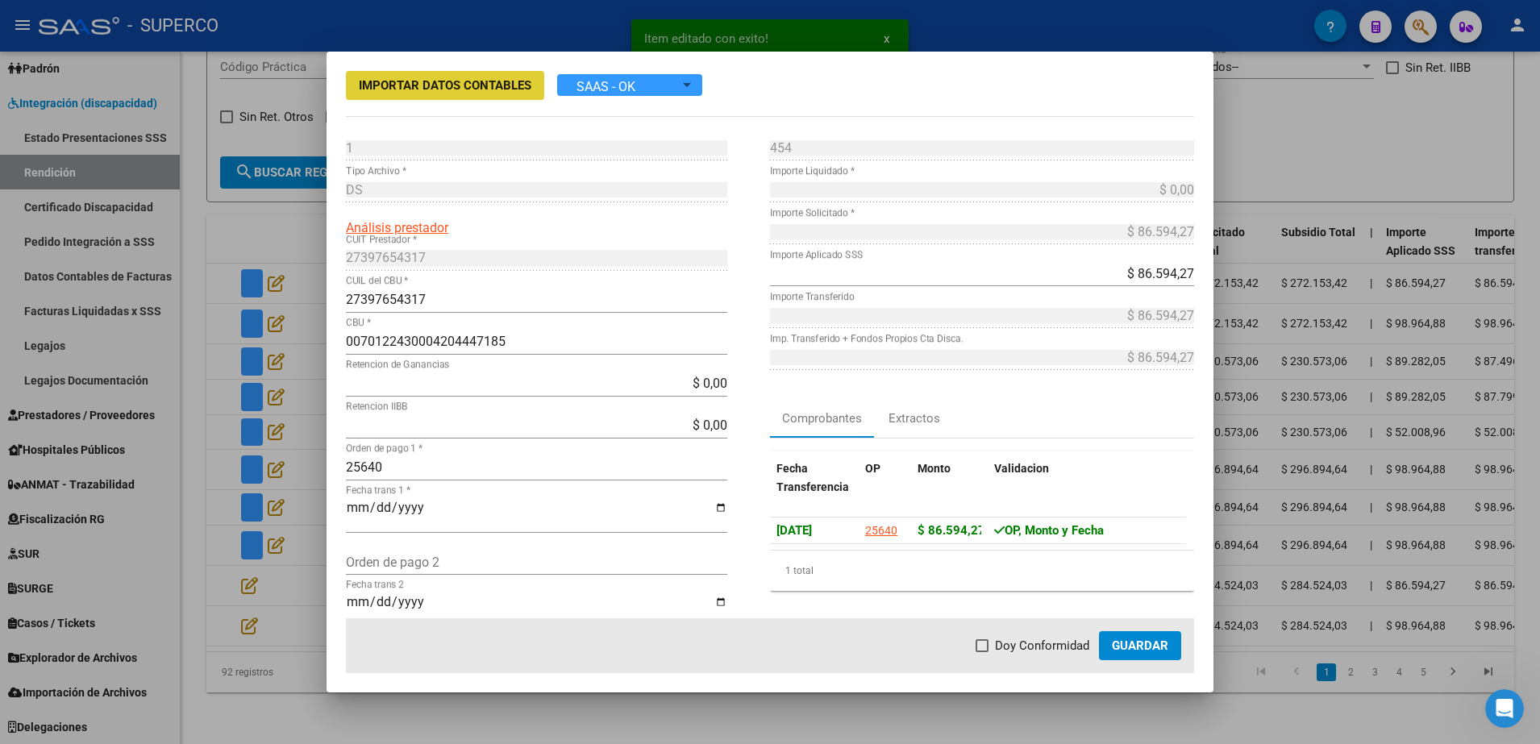
click at [981, 644] on span at bounding box center [982, 645] width 13 height 13
click at [981, 652] on input "Doy Conformidad" at bounding box center [981, 652] width 1 height 1
checkbox input "true"
click at [1123, 643] on span "Guardar" at bounding box center [1140, 646] width 56 height 15
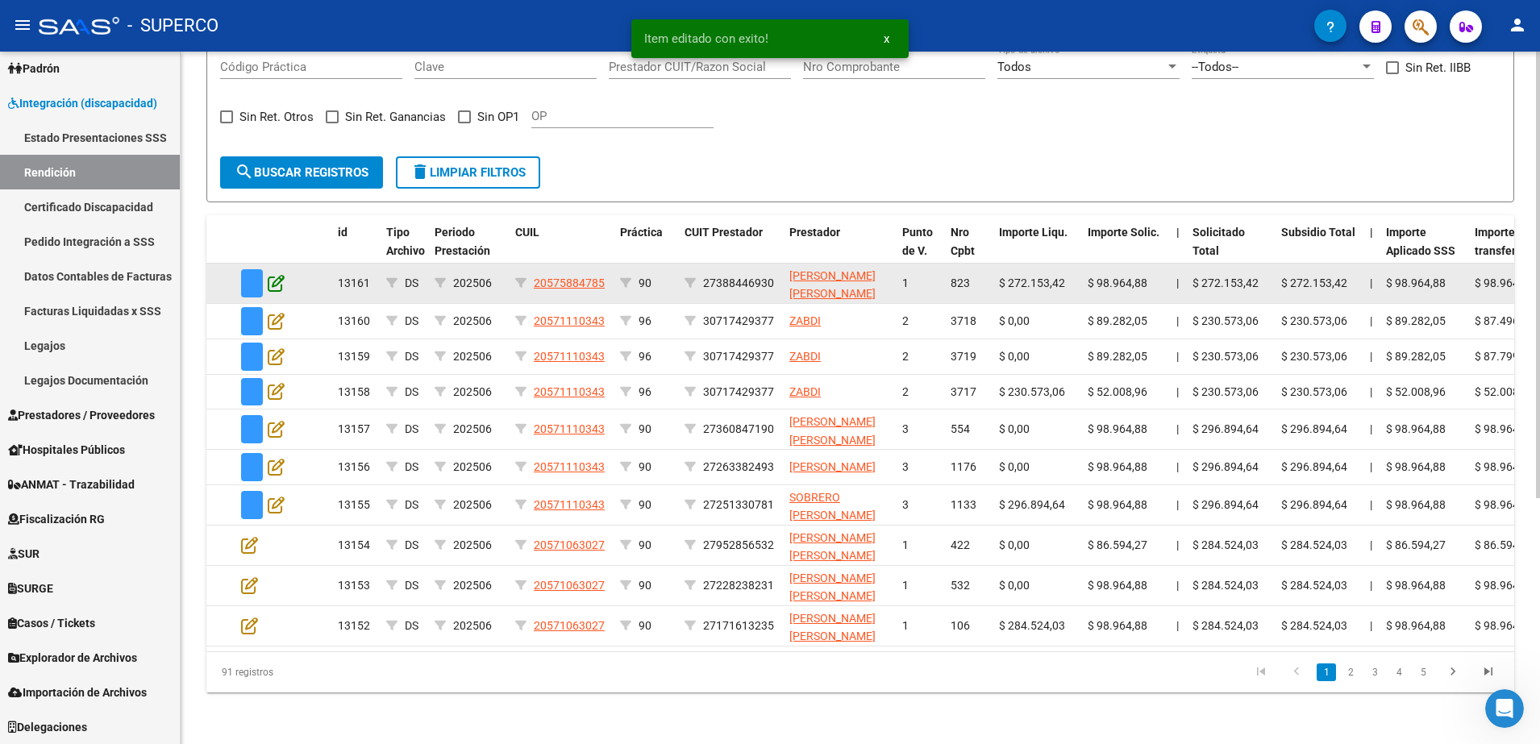
click at [278, 278] on icon at bounding box center [276, 283] width 17 height 18
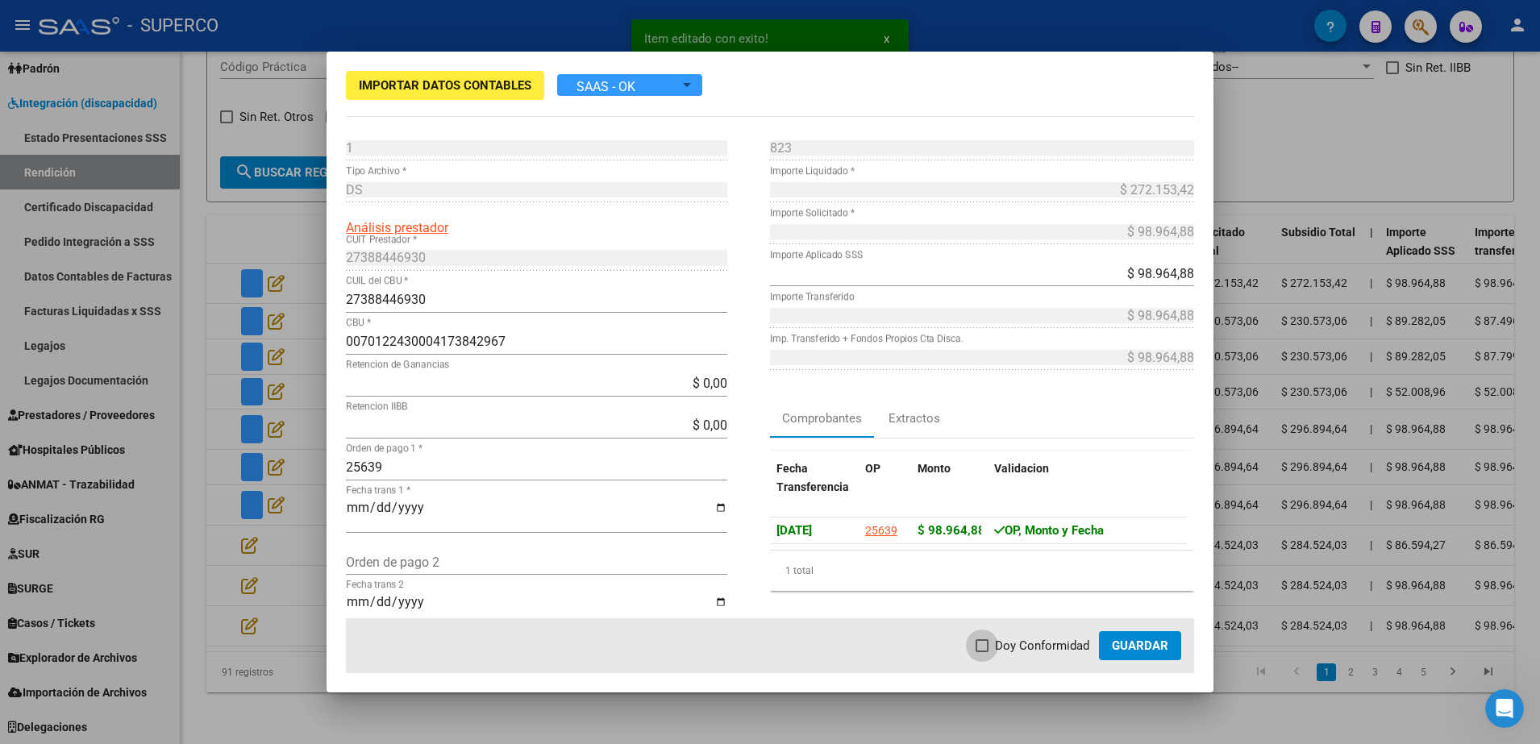
click at [1001, 645] on span "Doy Conformidad" at bounding box center [1042, 645] width 94 height 19
click at [982, 652] on input "Doy Conformidad" at bounding box center [981, 652] width 1 height 1
checkbox input "true"
click at [1143, 645] on span "Guardar" at bounding box center [1140, 646] width 56 height 15
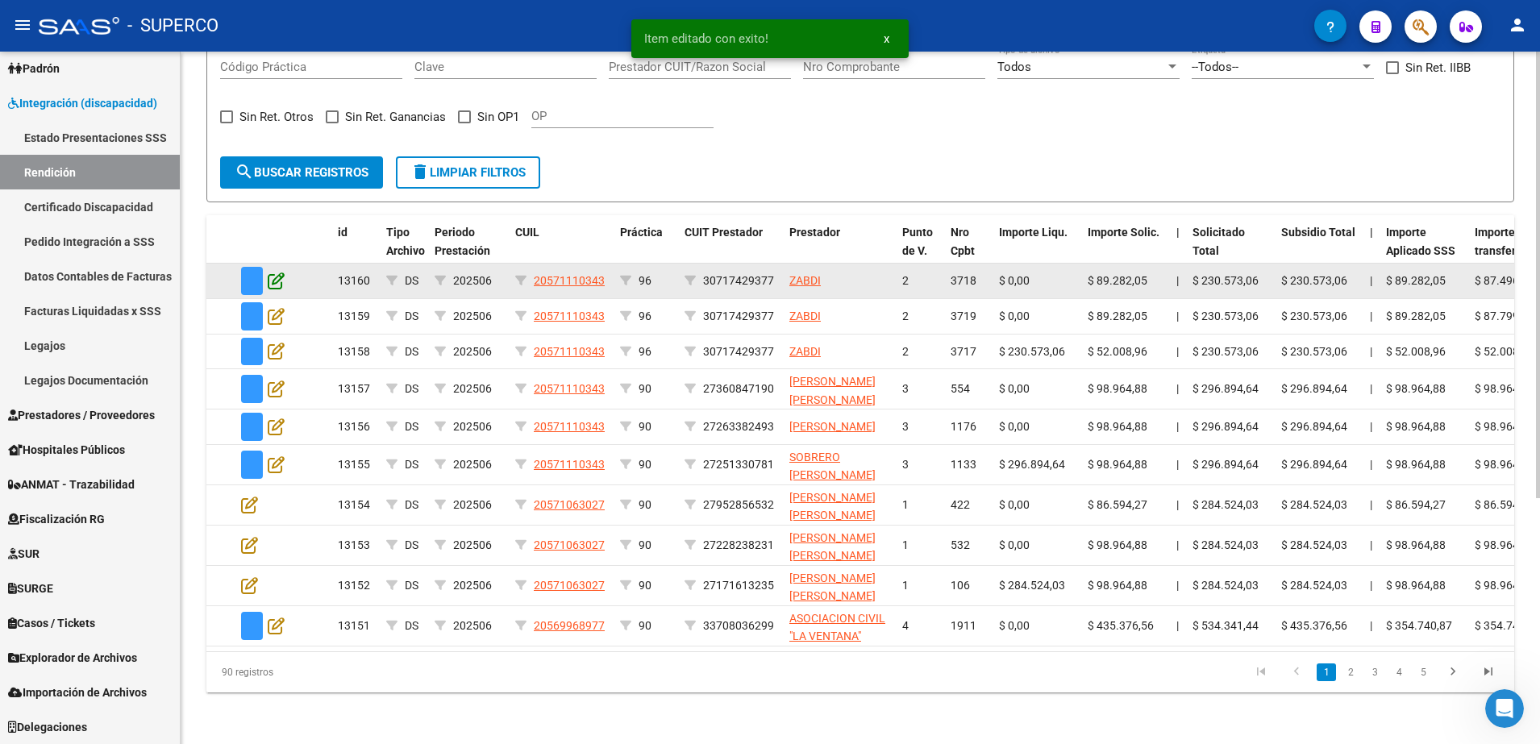
click at [279, 278] on icon at bounding box center [276, 281] width 17 height 18
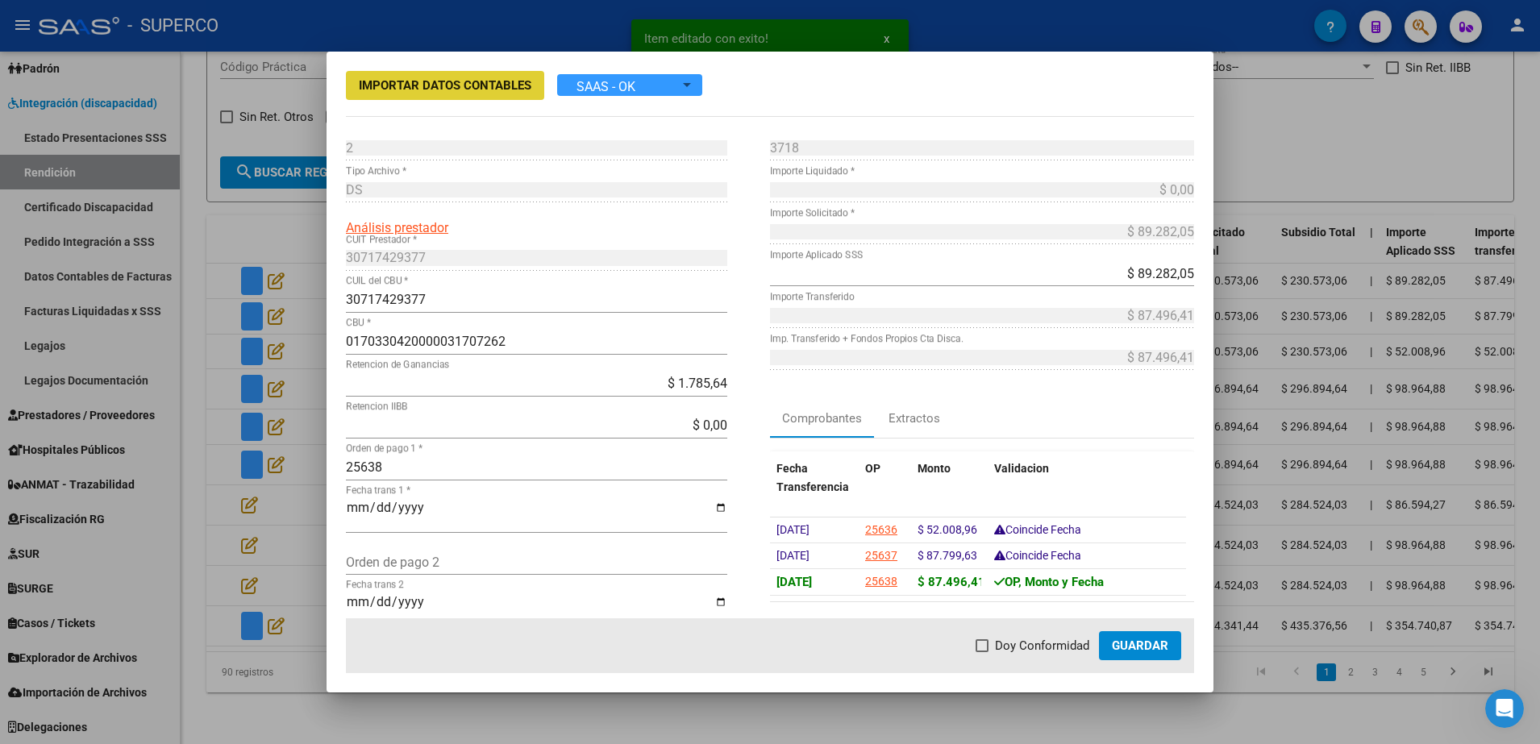
click at [993, 642] on label "Doy Conformidad" at bounding box center [1033, 645] width 114 height 19
click at [982, 652] on input "Doy Conformidad" at bounding box center [981, 652] width 1 height 1
checkbox input "true"
click at [1147, 649] on span "Guardar" at bounding box center [1140, 646] width 56 height 15
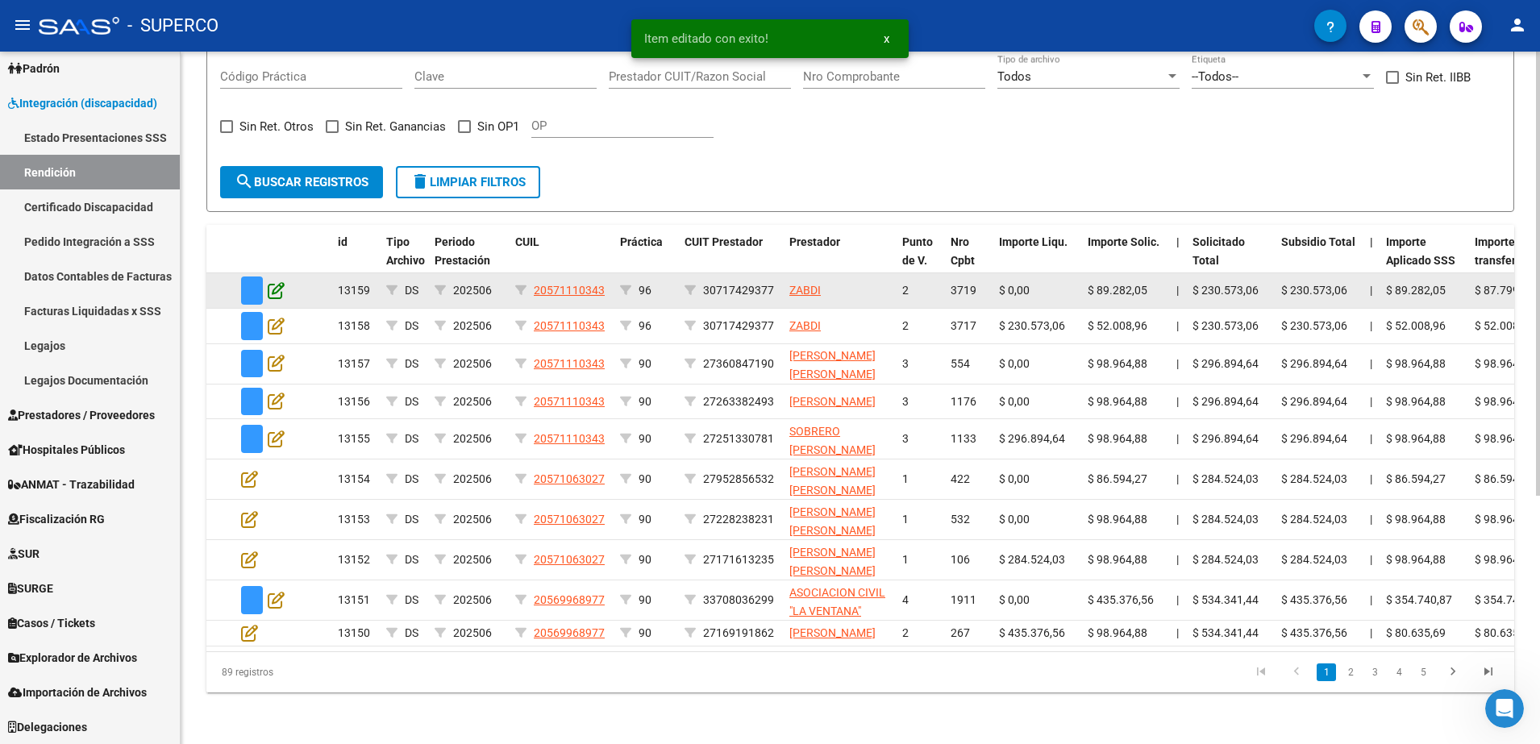
click at [275, 281] on icon at bounding box center [276, 290] width 17 height 18
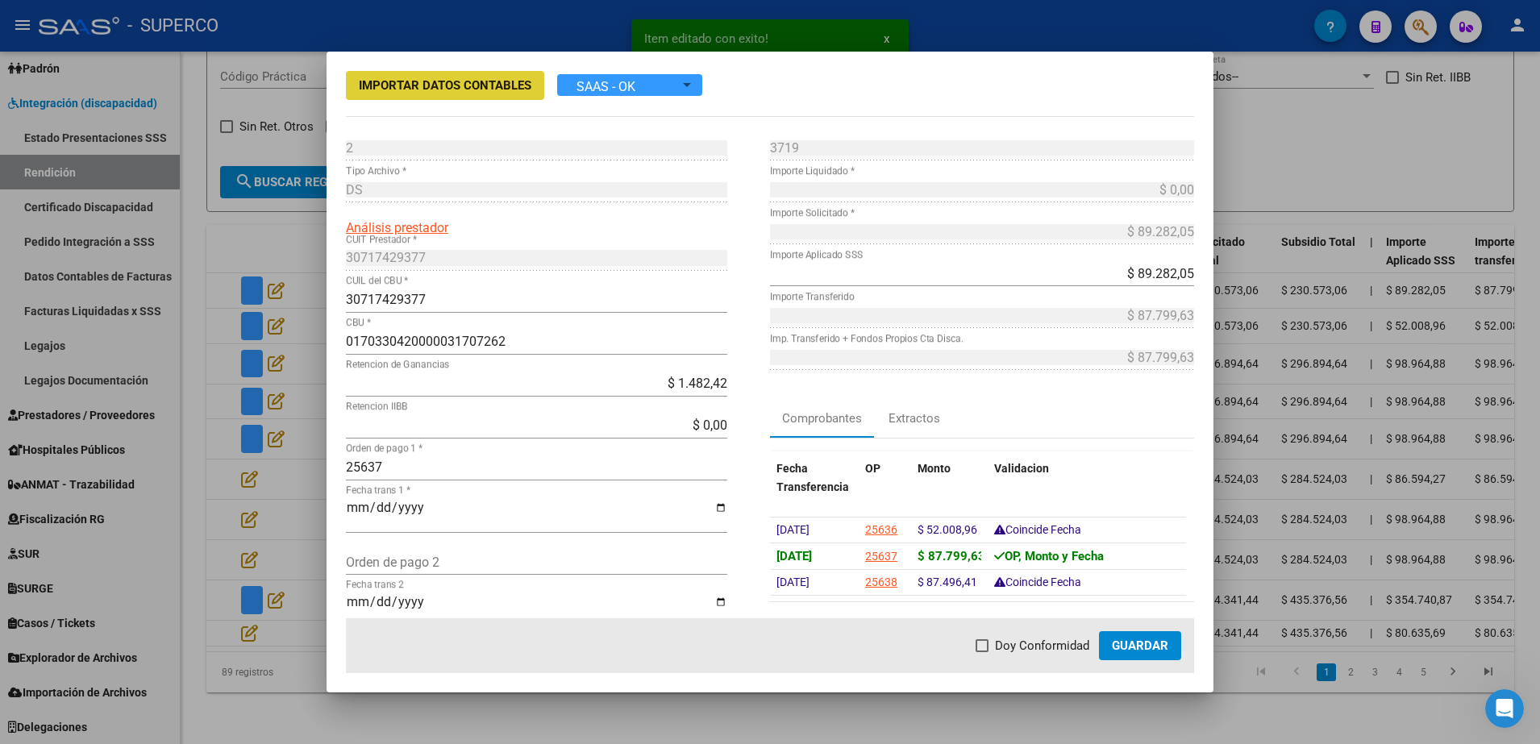
drag, startPoint x: 988, startPoint y: 643, endPoint x: 1068, endPoint y: 642, distance: 80.6
click at [989, 643] on span at bounding box center [982, 645] width 13 height 13
click at [982, 652] on input "Doy Conformidad" at bounding box center [981, 652] width 1 height 1
checkbox input "true"
click at [1105, 641] on button "Guardar" at bounding box center [1140, 645] width 82 height 29
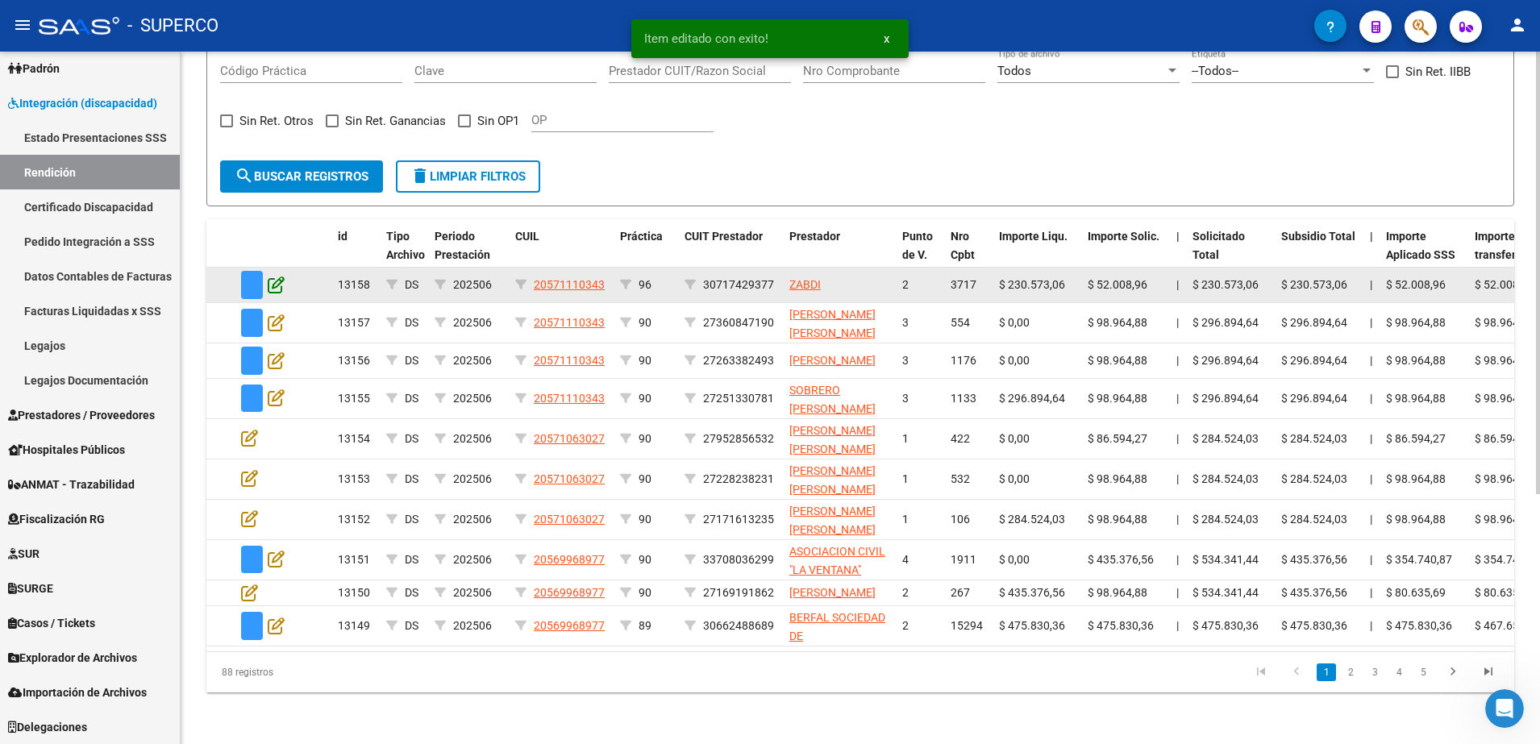
click at [274, 276] on icon at bounding box center [276, 285] width 17 height 18
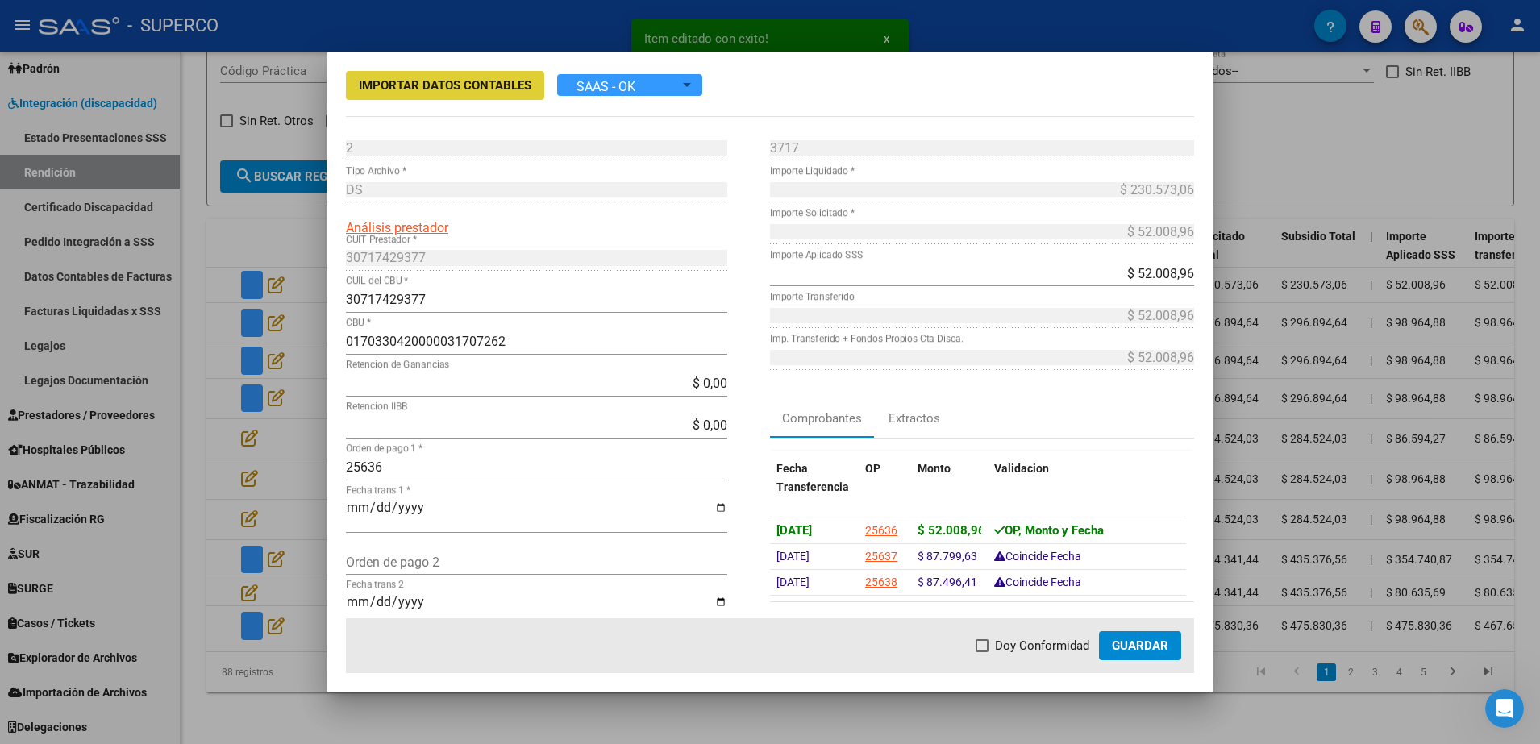
click at [989, 643] on span at bounding box center [982, 645] width 13 height 13
click at [982, 652] on input "Doy Conformidad" at bounding box center [981, 652] width 1 height 1
checkbox input "true"
click at [1147, 649] on span "Guardar" at bounding box center [1140, 646] width 56 height 15
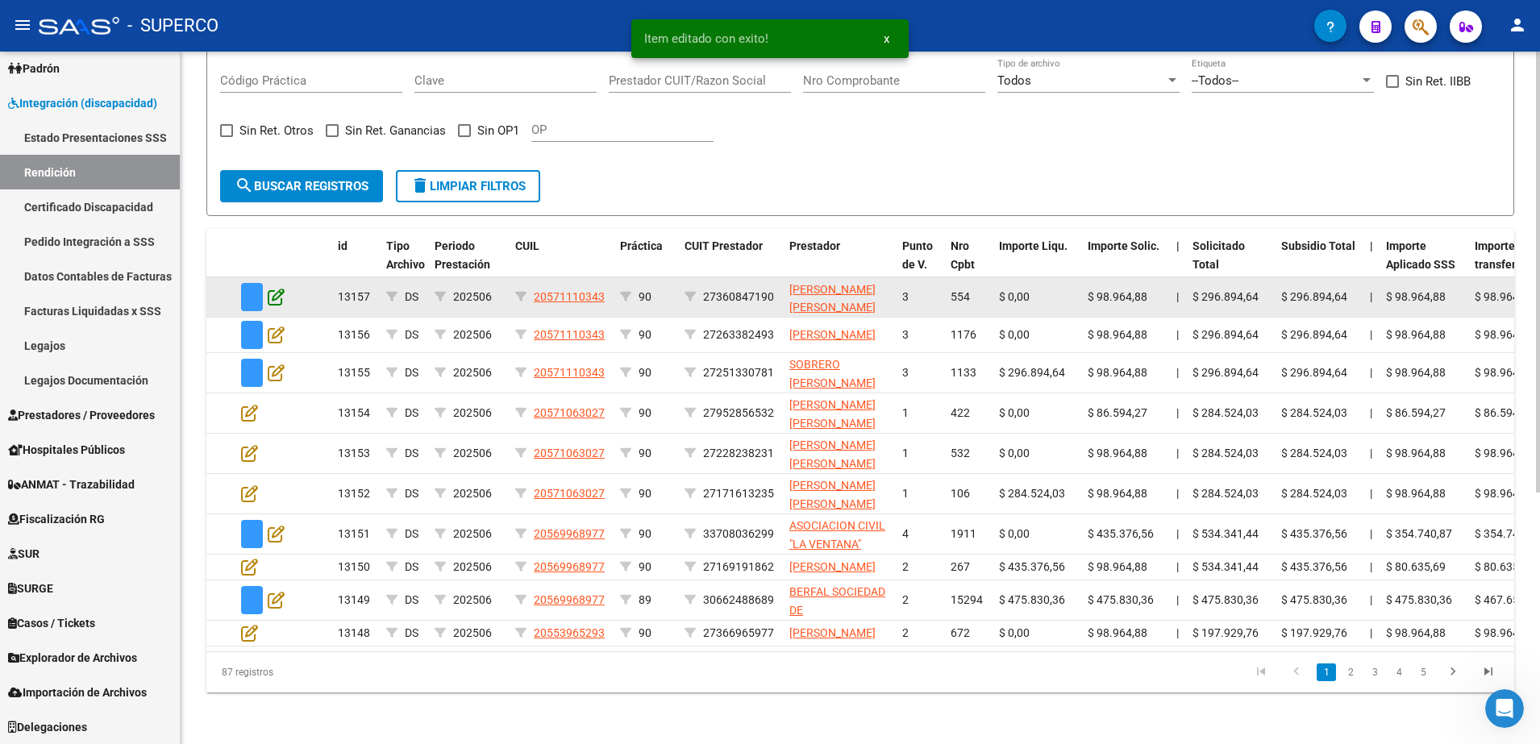
click at [277, 288] on icon at bounding box center [276, 297] width 17 height 18
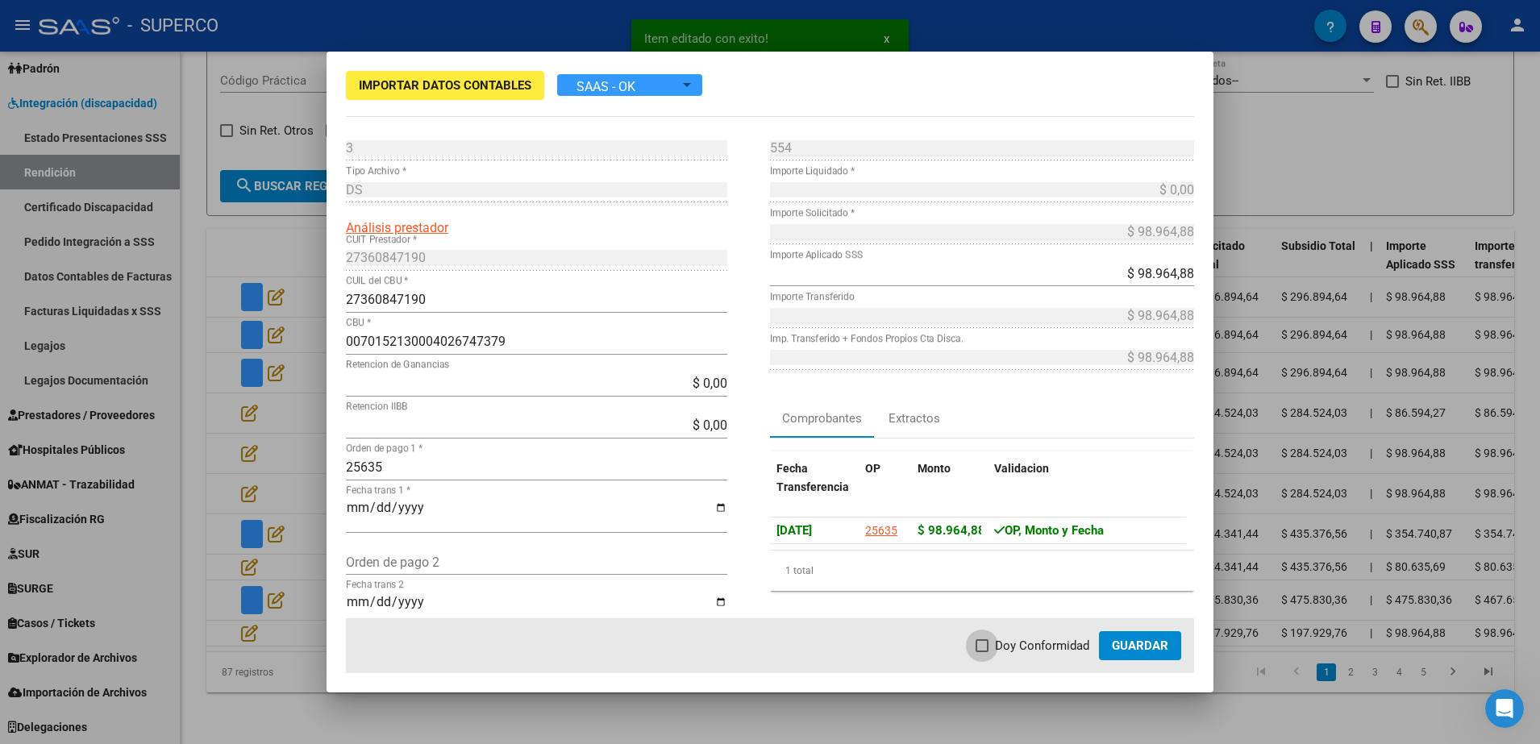
click at [989, 652] on label "Doy Conformidad" at bounding box center [1033, 645] width 114 height 19
click at [982, 652] on input "Doy Conformidad" at bounding box center [981, 652] width 1 height 1
checkbox input "true"
click at [1140, 642] on span "Guardar" at bounding box center [1140, 646] width 56 height 15
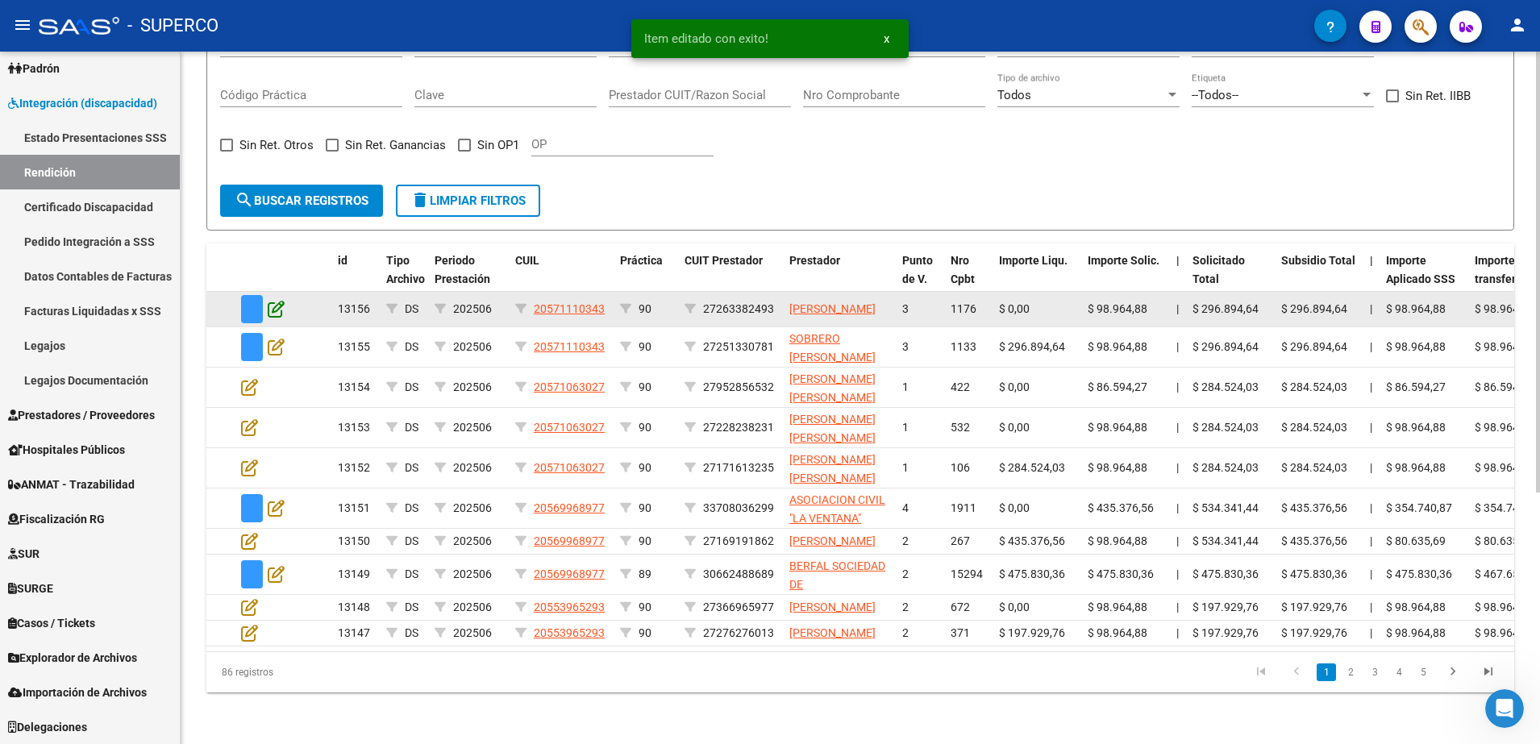
click at [273, 300] on icon at bounding box center [276, 309] width 17 height 18
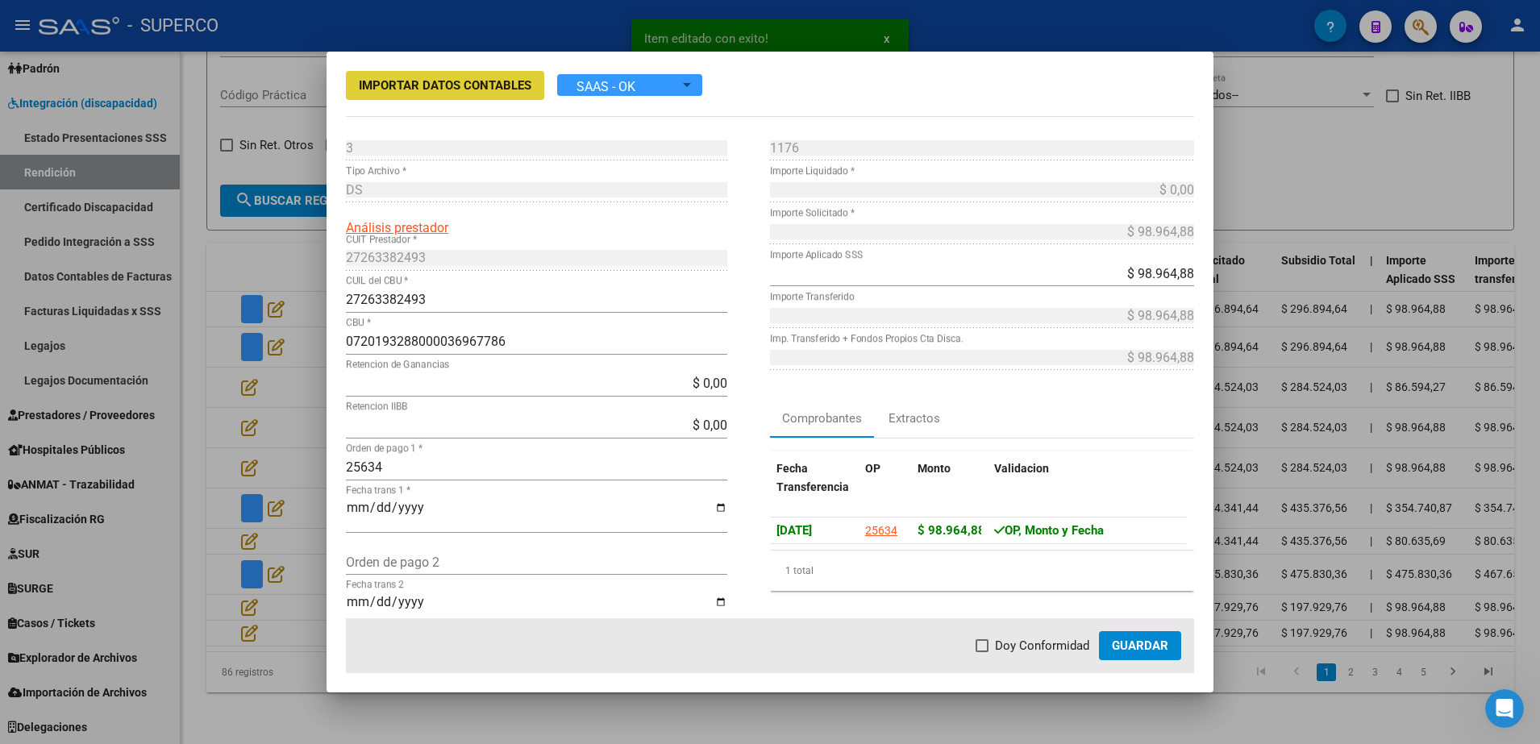
click at [1005, 648] on span "Doy Conformidad" at bounding box center [1042, 645] width 94 height 19
click at [982, 652] on input "Doy Conformidad" at bounding box center [981, 652] width 1 height 1
checkbox input "true"
click at [1155, 651] on span "Guardar" at bounding box center [1140, 646] width 56 height 15
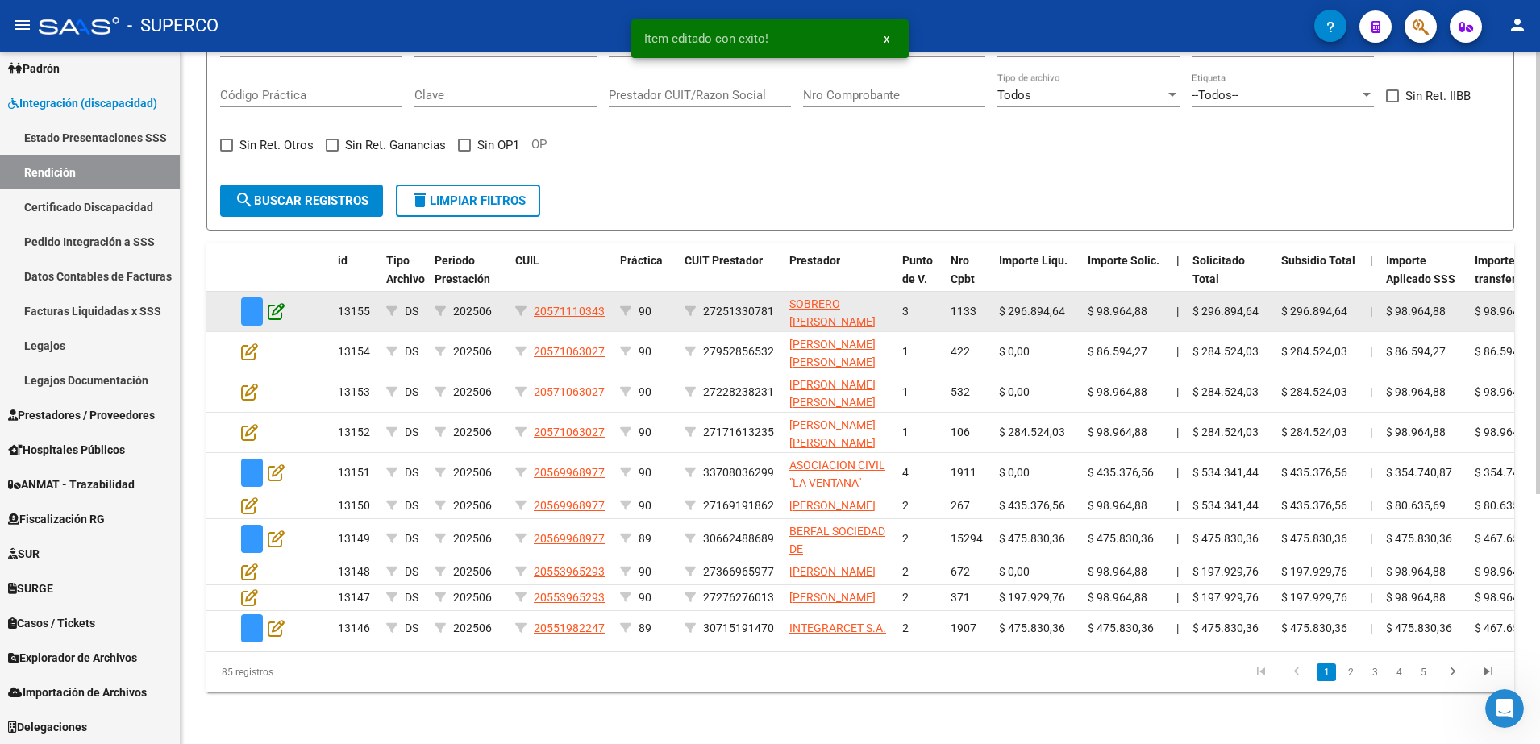
click at [279, 302] on icon at bounding box center [276, 311] width 17 height 18
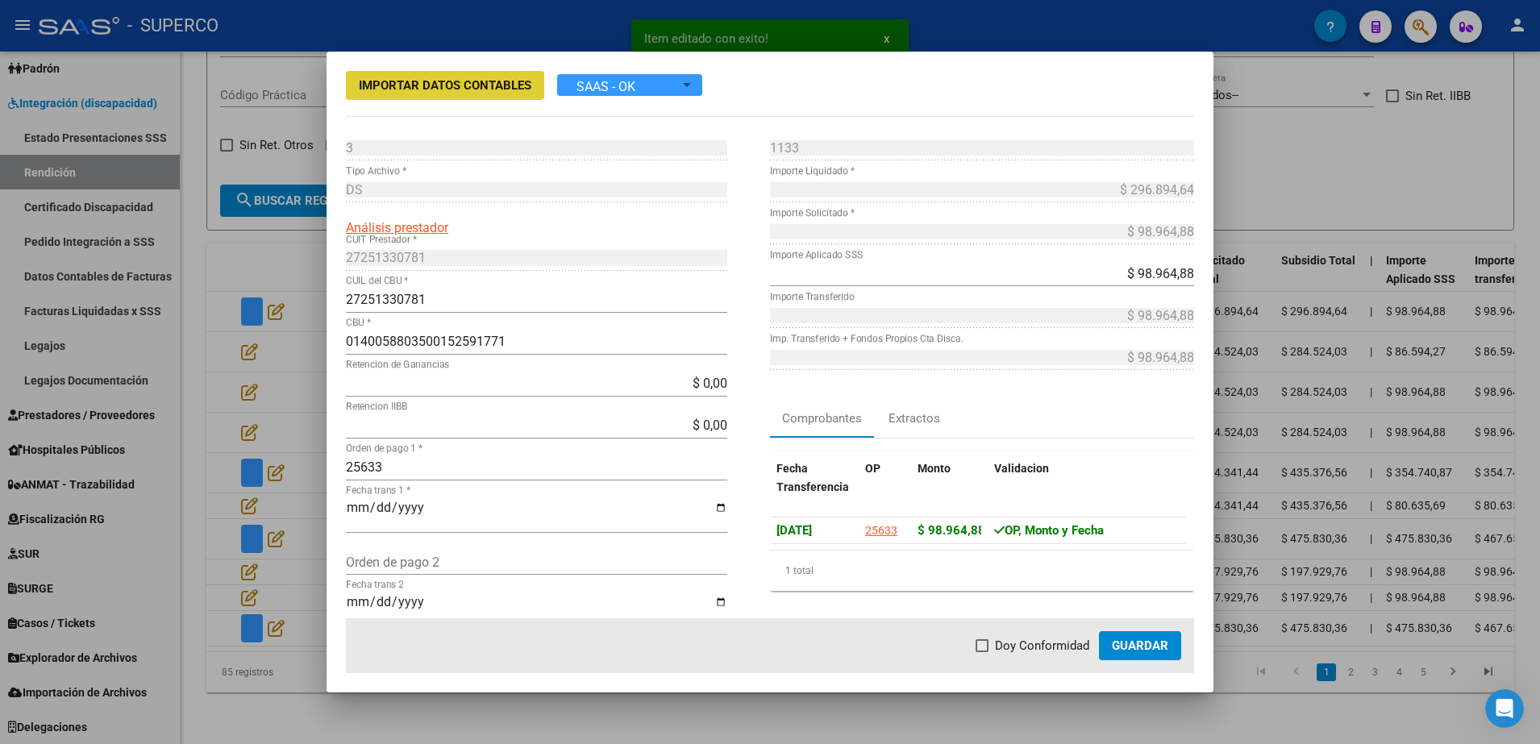
click at [1001, 647] on span "Doy Conformidad" at bounding box center [1042, 645] width 94 height 19
click at [982, 652] on input "Doy Conformidad" at bounding box center [981, 652] width 1 height 1
checkbox input "true"
click at [1126, 647] on span "Guardar" at bounding box center [1140, 646] width 56 height 15
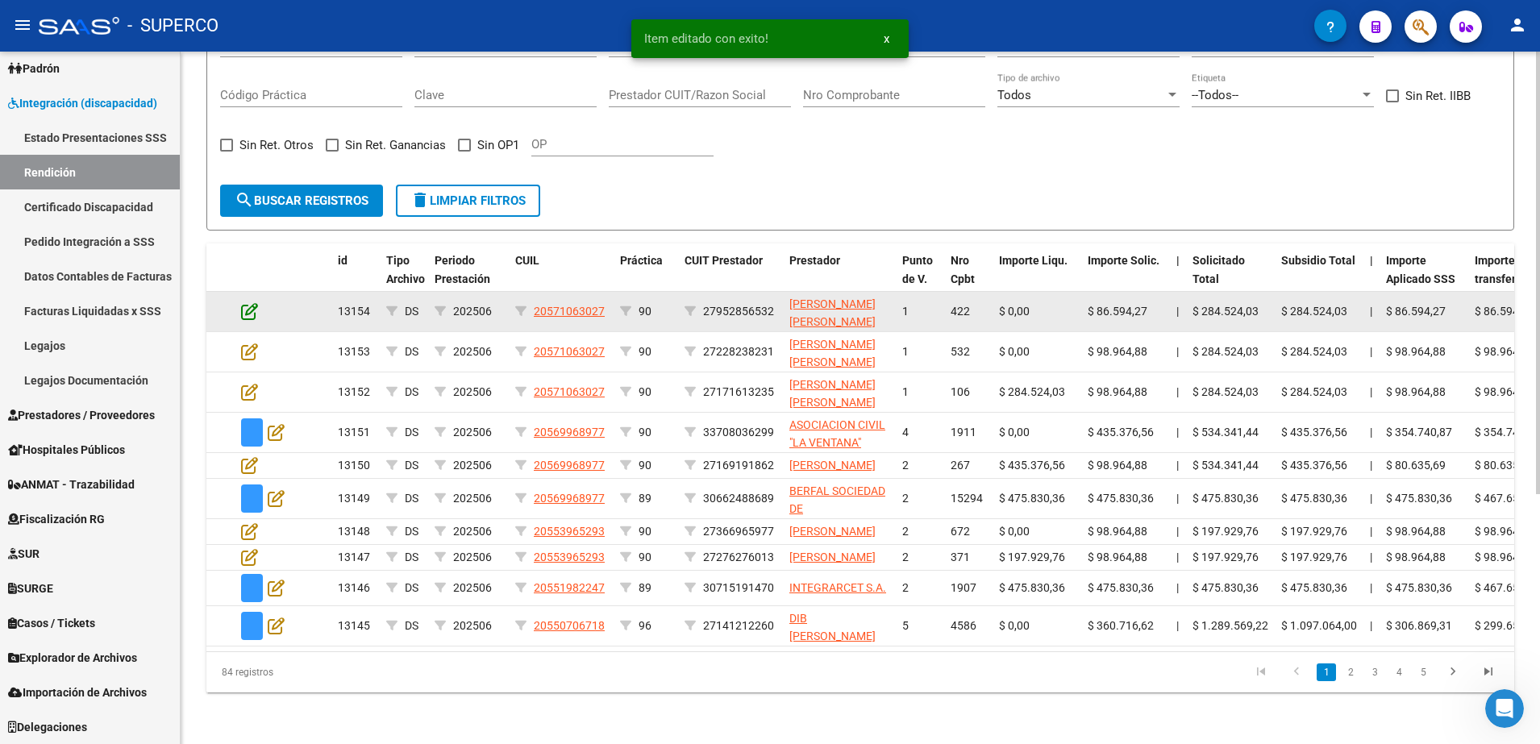
click at [249, 302] on icon at bounding box center [249, 311] width 17 height 18
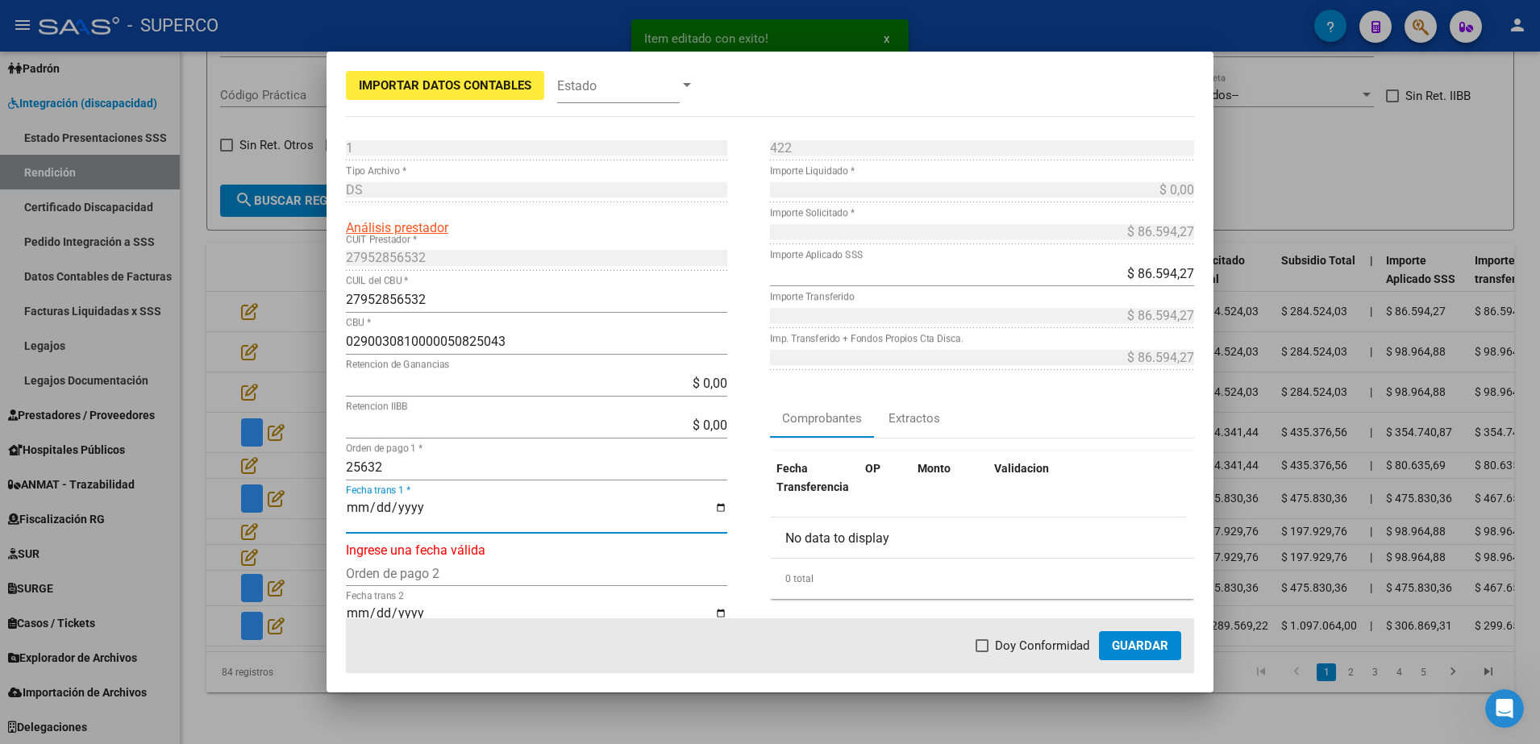
click at [352, 506] on input "Fecha trans 1 *" at bounding box center [536, 514] width 381 height 27
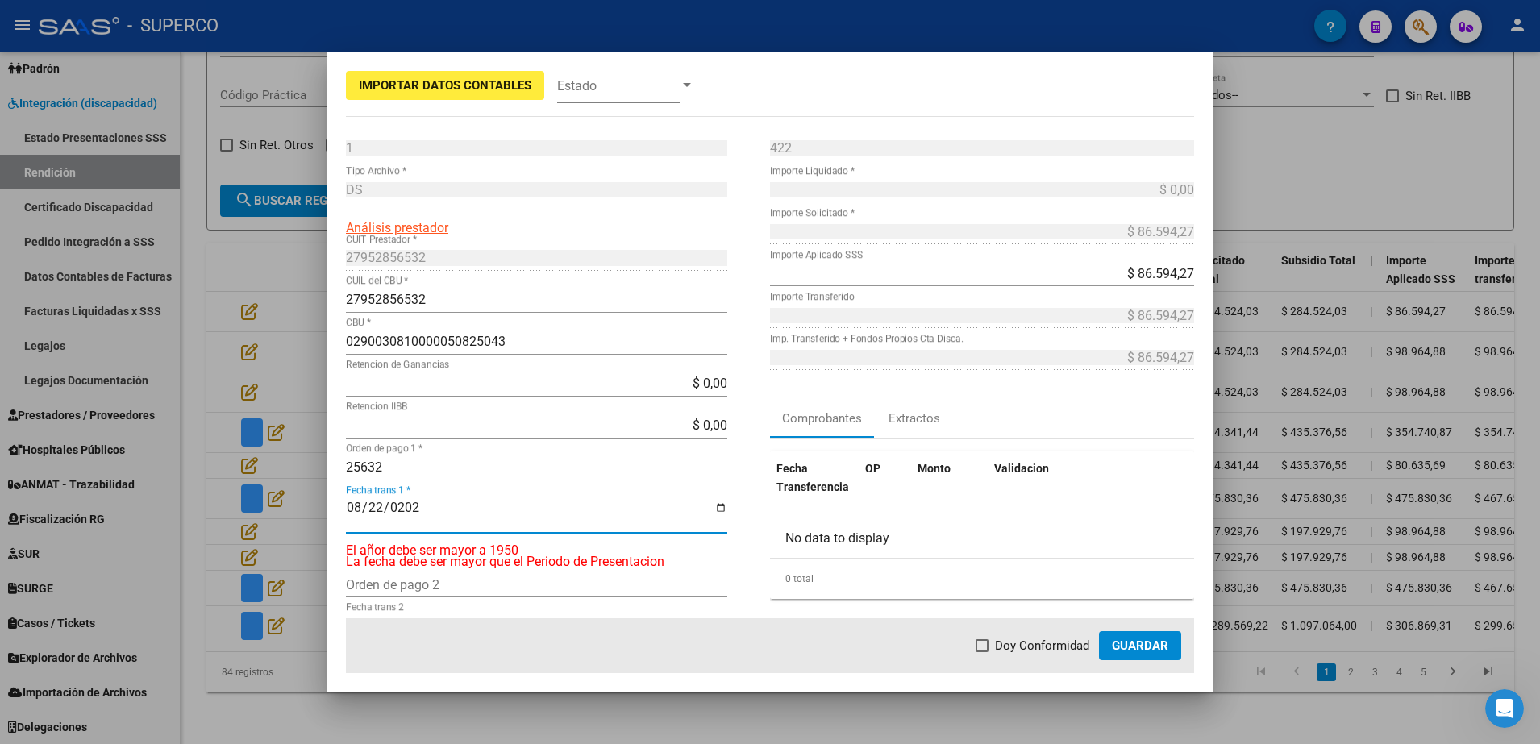
type input "2025-08-22"
click at [988, 649] on span at bounding box center [982, 645] width 13 height 13
click at [982, 652] on input "Doy Conformidad" at bounding box center [981, 652] width 1 height 1
checkbox input "true"
click at [1138, 647] on span "Guardar" at bounding box center [1140, 646] width 56 height 15
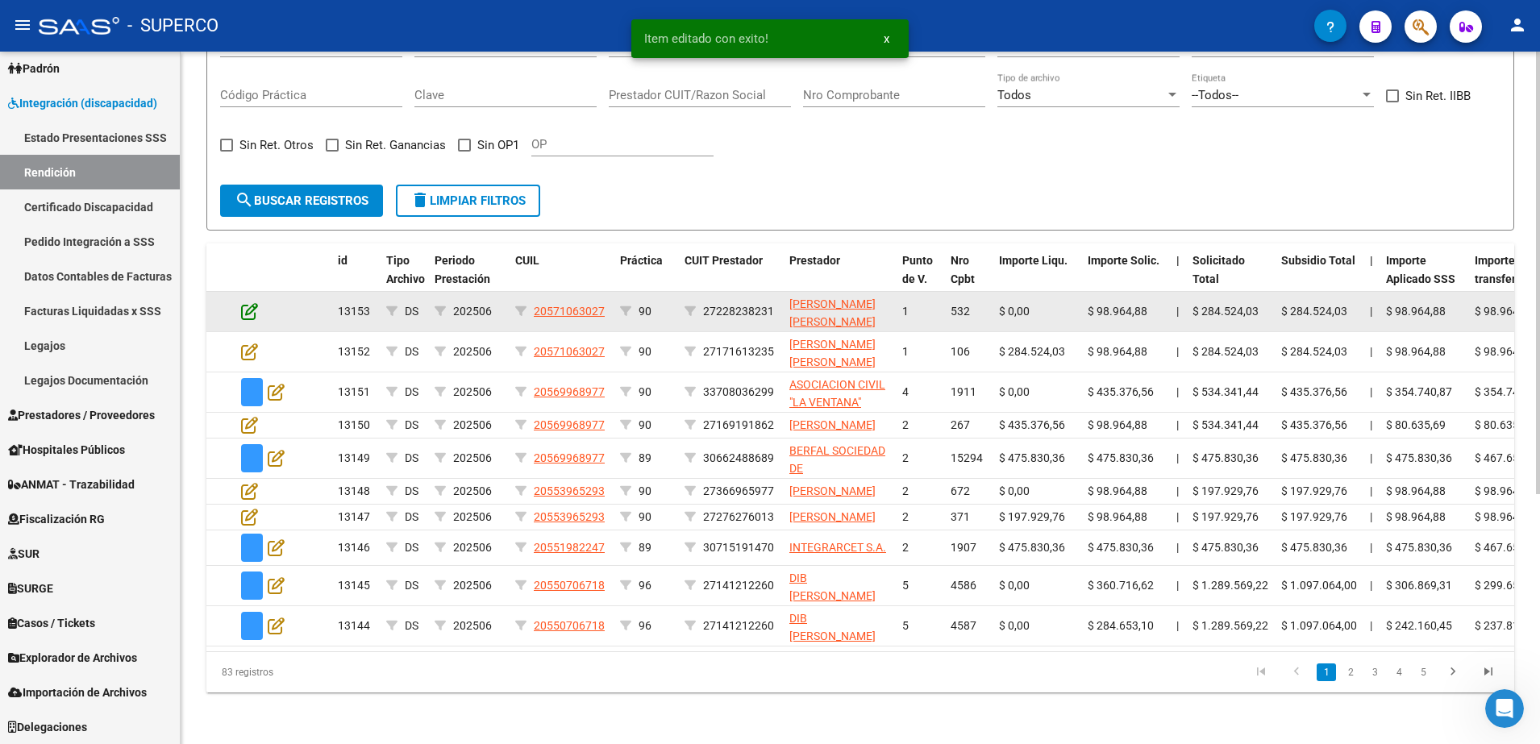
click at [252, 302] on icon at bounding box center [249, 311] width 17 height 18
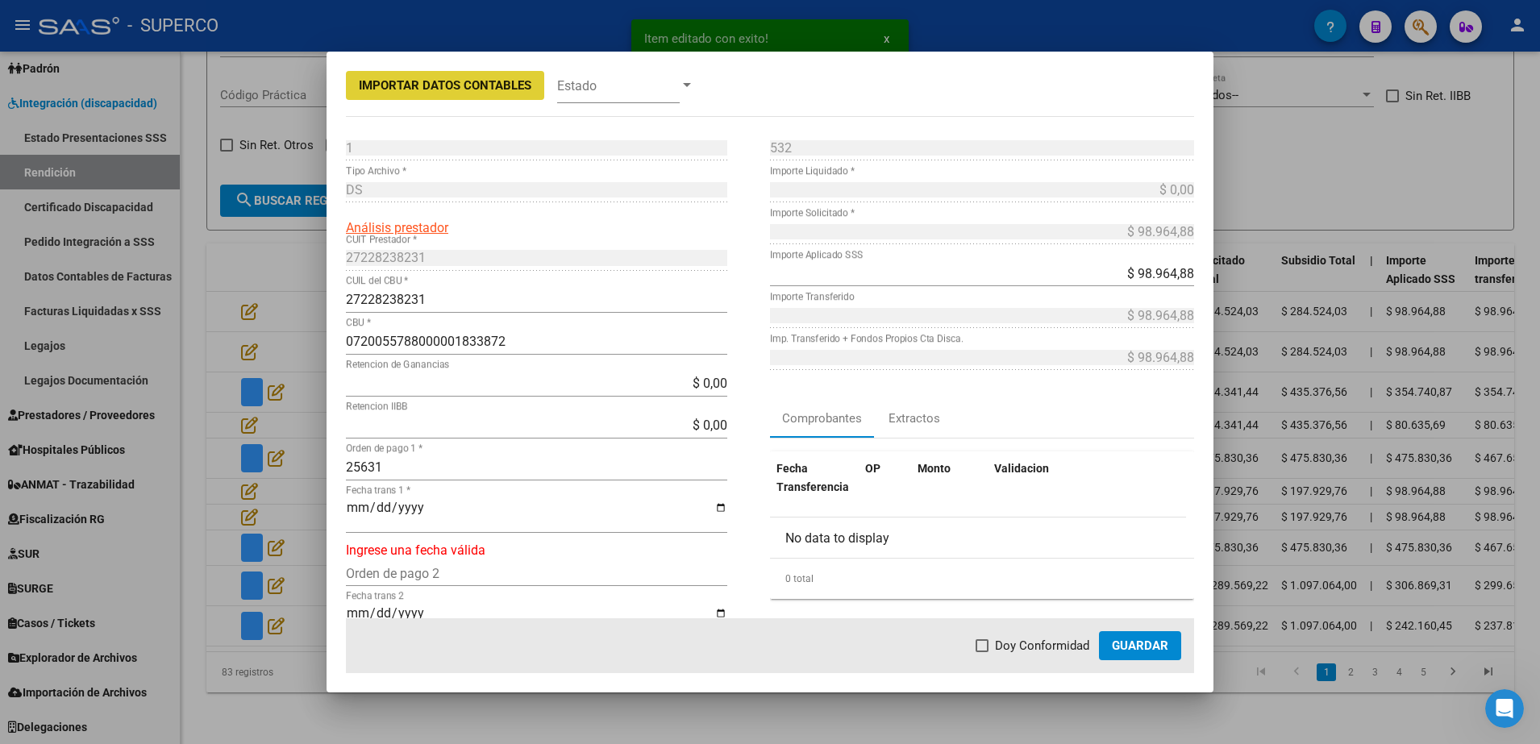
click at [346, 506] on input "Fecha trans 1 *" at bounding box center [536, 514] width 381 height 27
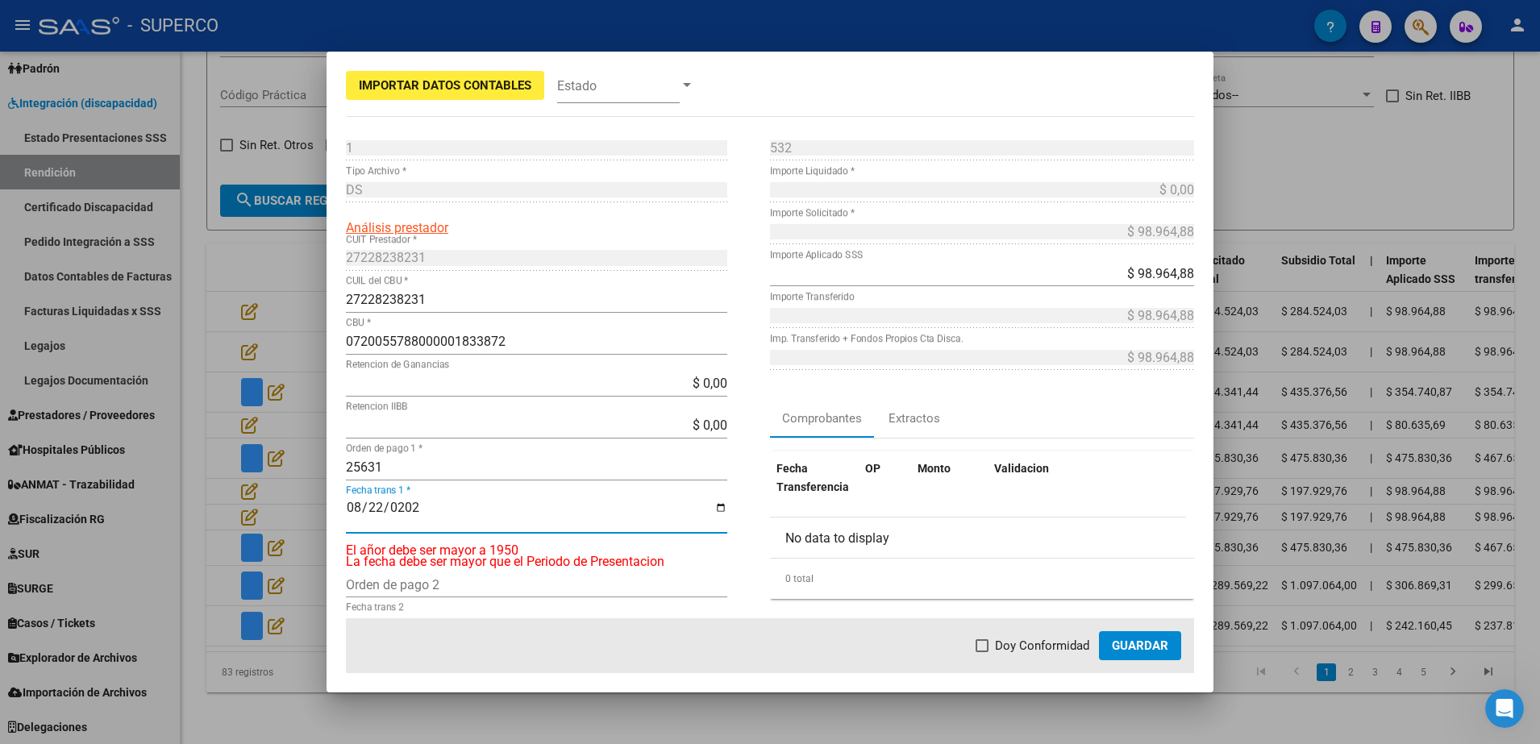
type input "2025-08-22"
click at [1018, 647] on span "Doy Conformidad" at bounding box center [1042, 645] width 94 height 19
click at [982, 652] on input "Doy Conformidad" at bounding box center [981, 652] width 1 height 1
checkbox input "true"
click at [1142, 655] on button "Guardar" at bounding box center [1140, 645] width 82 height 29
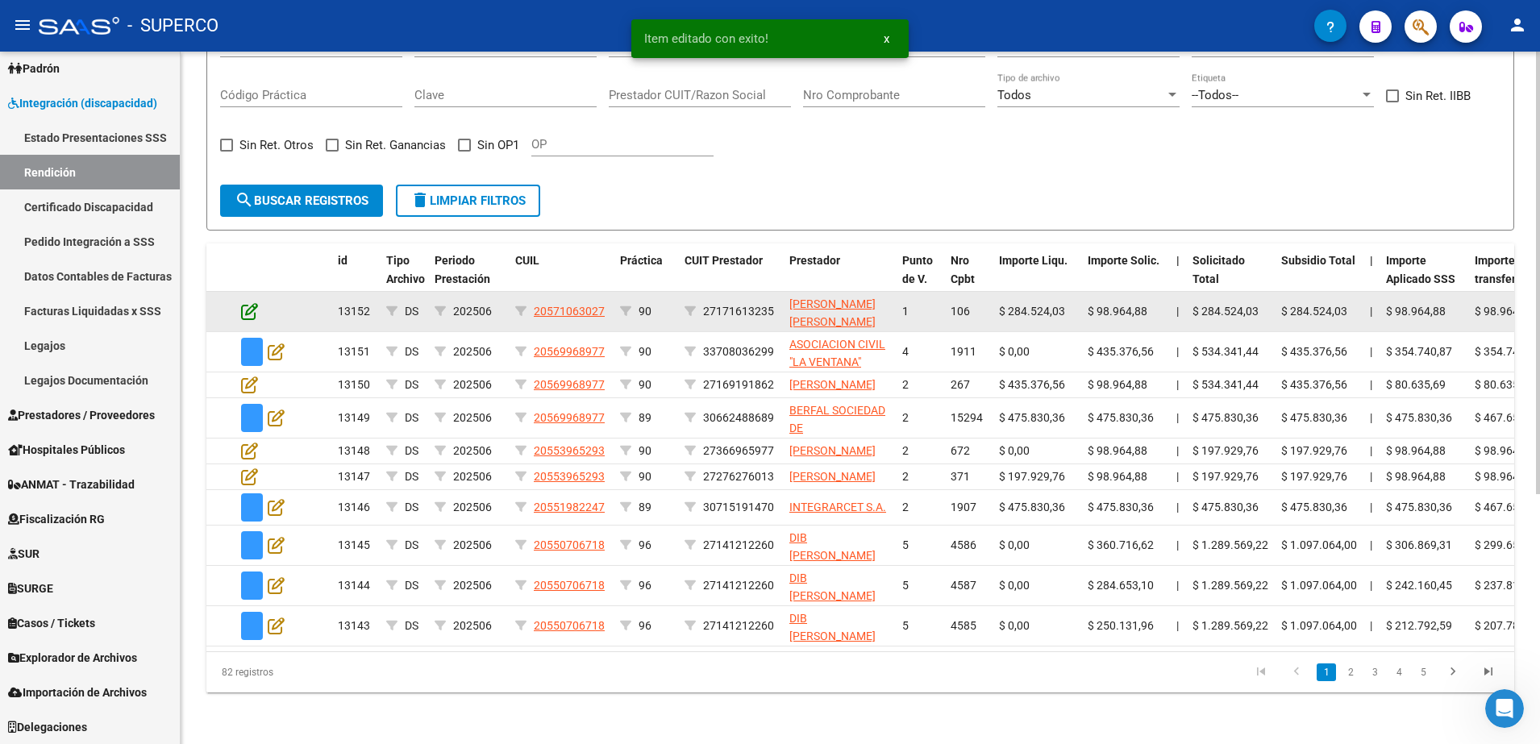
click at [248, 302] on icon at bounding box center [249, 311] width 17 height 18
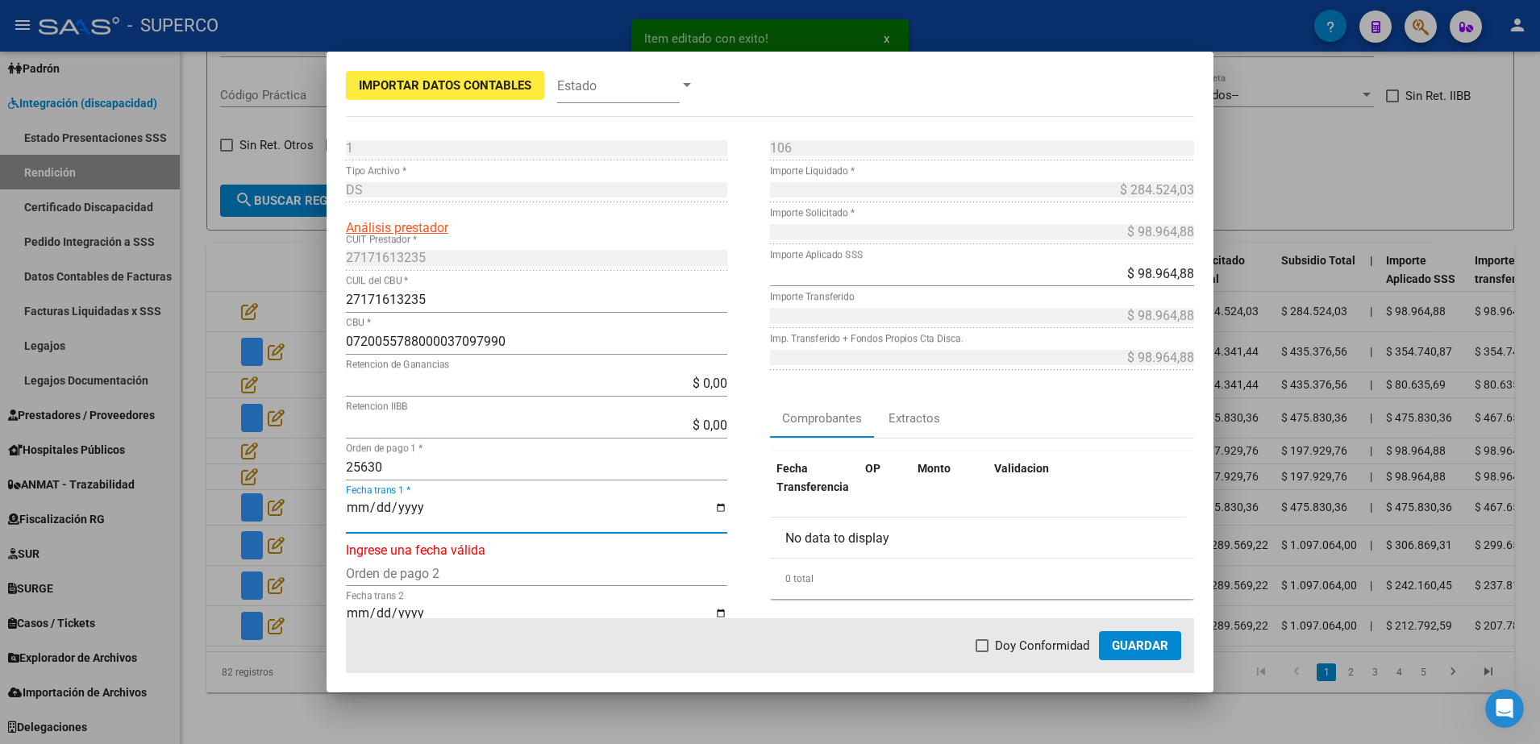
click at [349, 510] on input "Fecha trans 1 *" at bounding box center [536, 514] width 381 height 27
type input "2025-08-22"
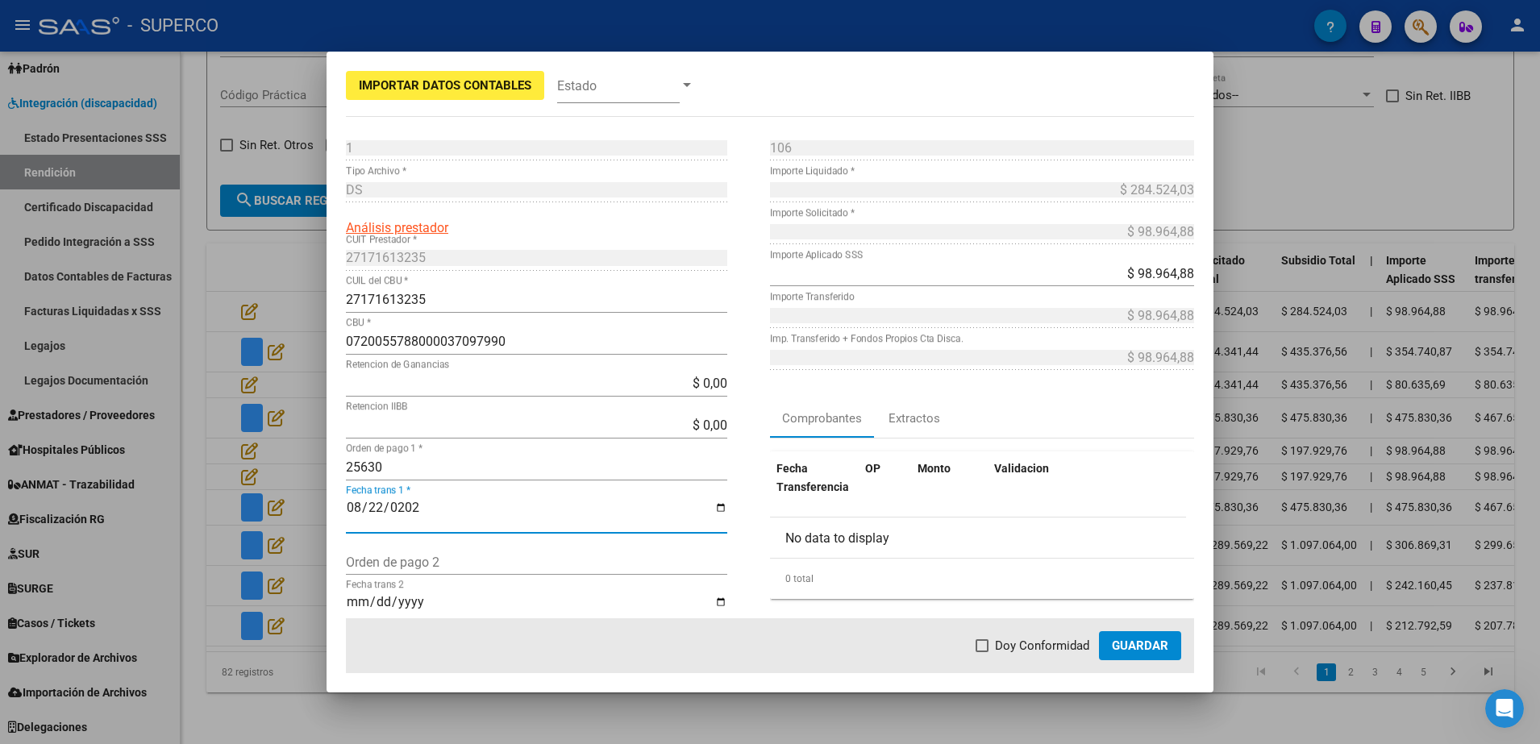
click at [989, 649] on span at bounding box center [982, 645] width 13 height 13
click at [982, 652] on input "Doy Conformidad" at bounding box center [981, 652] width 1 height 1
checkbox input "true"
click at [1142, 657] on button "Guardar" at bounding box center [1140, 645] width 82 height 29
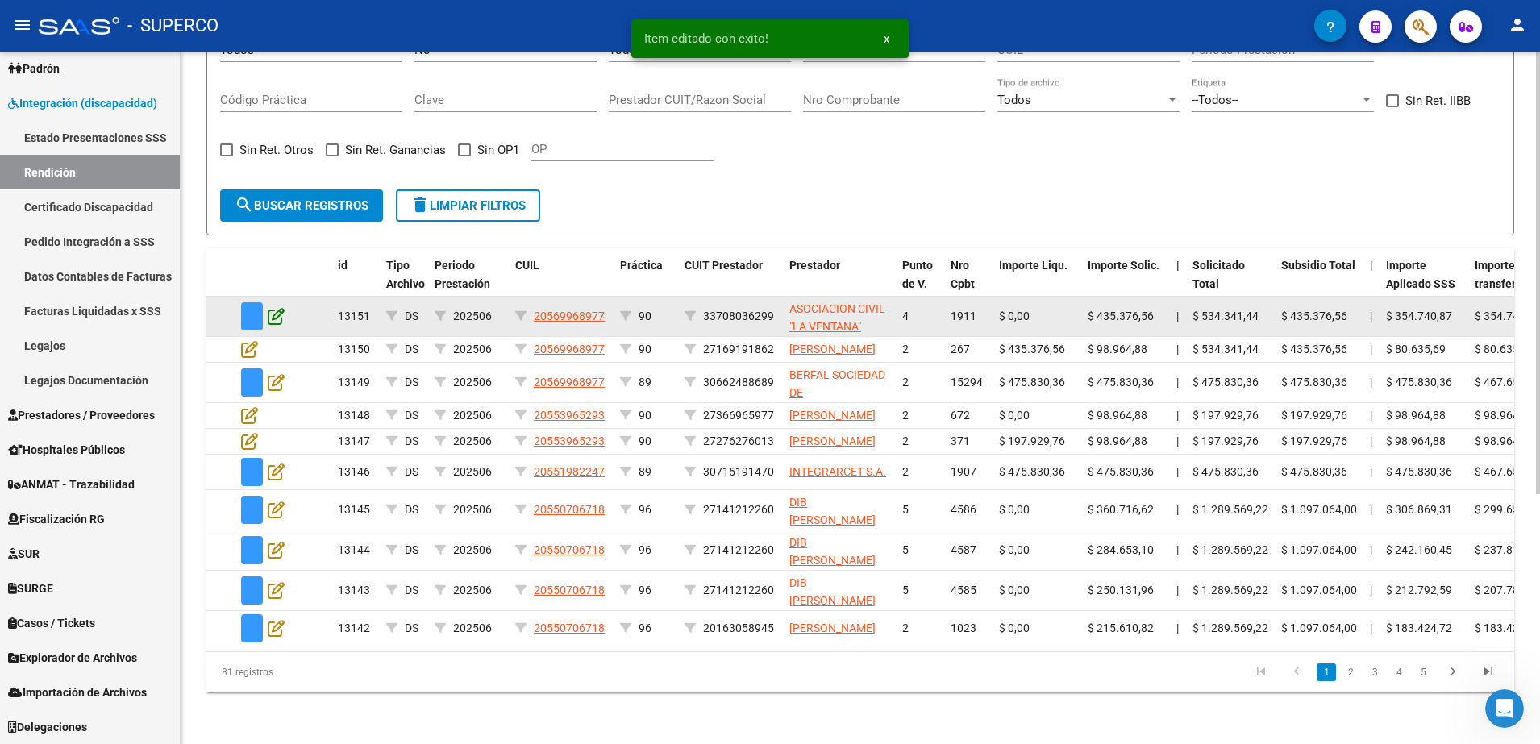
click at [281, 307] on icon at bounding box center [276, 316] width 17 height 18
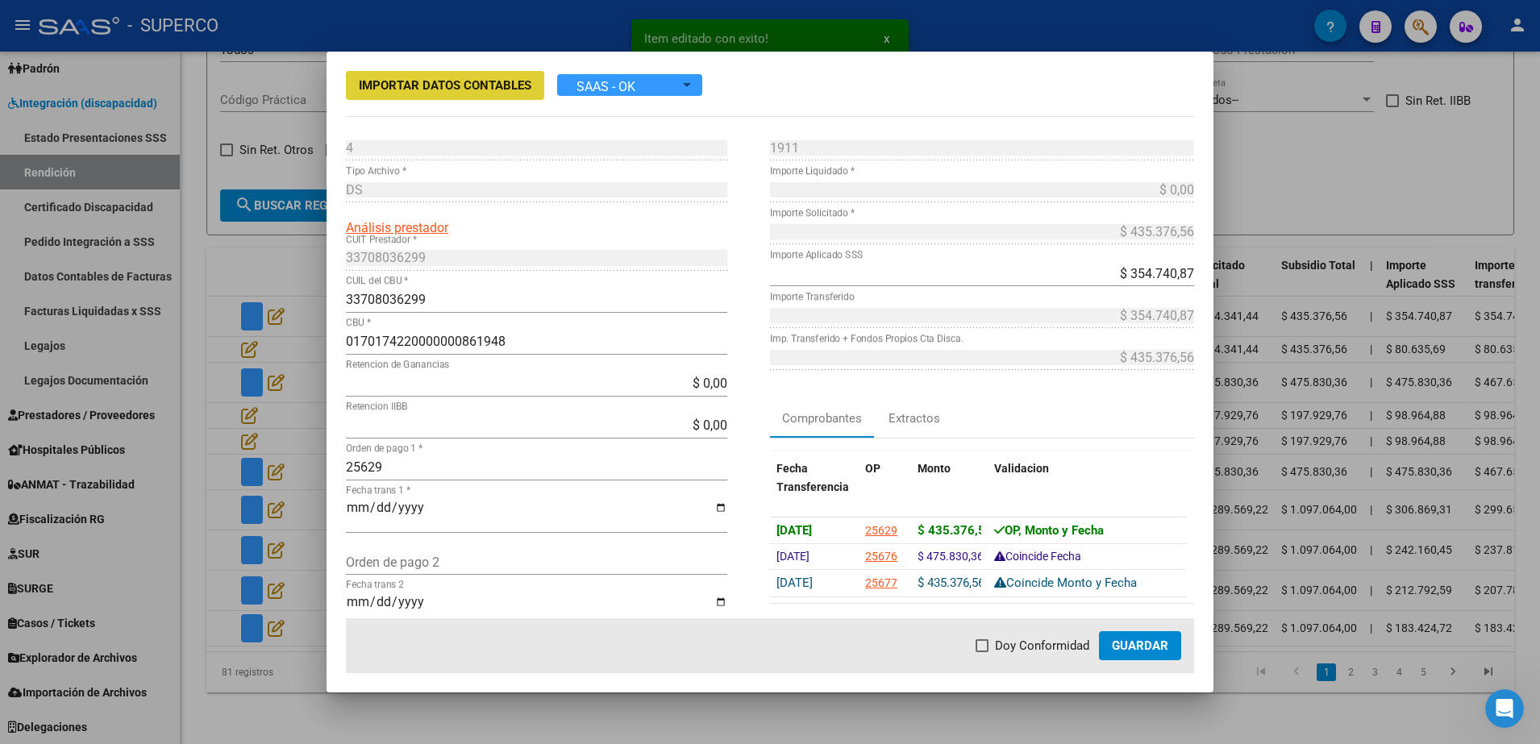
click at [988, 647] on span at bounding box center [982, 645] width 13 height 13
click at [982, 652] on input "Doy Conformidad" at bounding box center [981, 652] width 1 height 1
click at [1185, 643] on mat-dialog-actions "Doy Conformidad Guardar" at bounding box center [770, 645] width 848 height 55
click at [1080, 643] on span "Doy Conformidad" at bounding box center [1042, 645] width 94 height 19
click at [982, 652] on input "Doy Conformidad" at bounding box center [981, 652] width 1 height 1
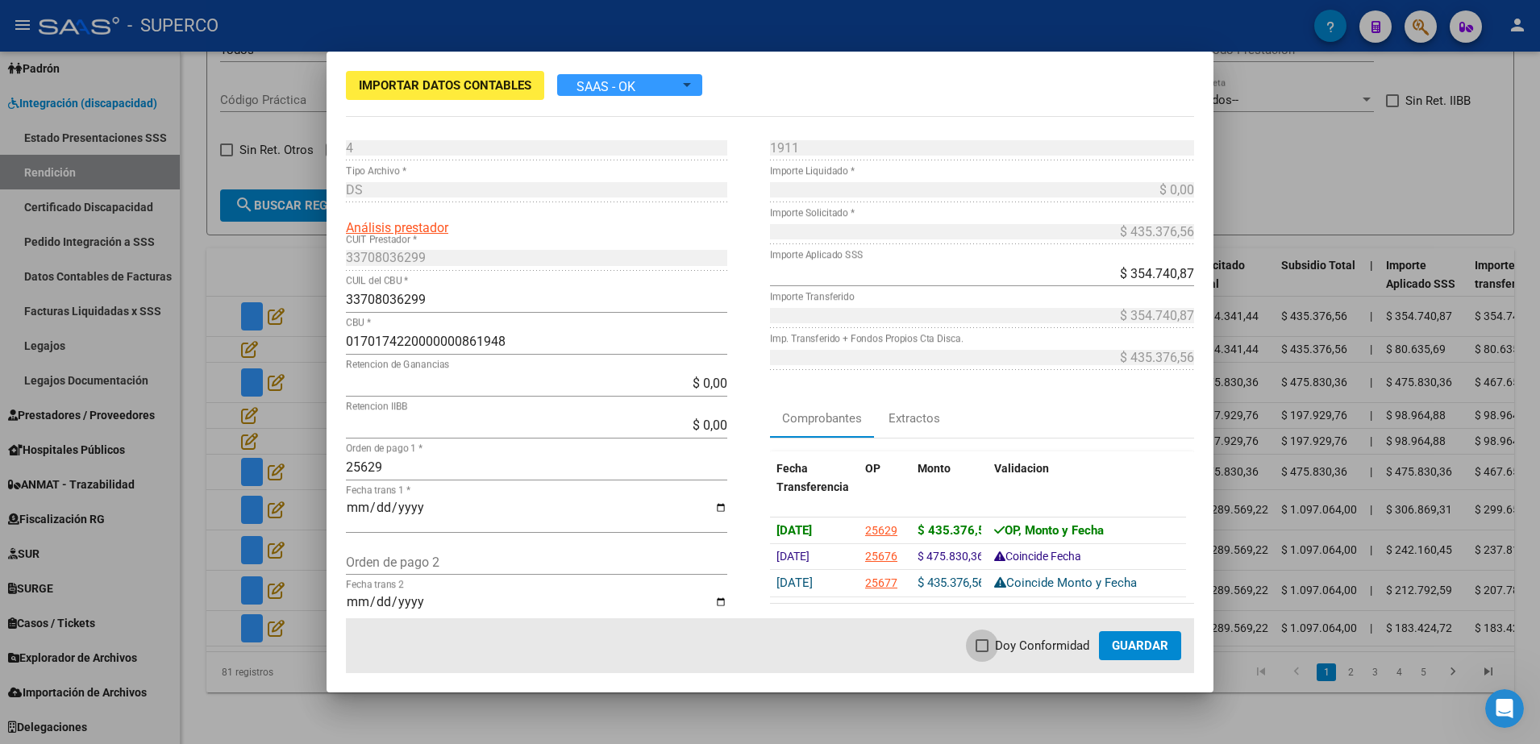
click at [992, 643] on label "Doy Conformidad" at bounding box center [1033, 645] width 114 height 19
click at [982, 652] on input "Doy Conformidad" at bounding box center [981, 652] width 1 height 1
checkbox input "true"
click at [1117, 651] on span "Guardar" at bounding box center [1140, 646] width 56 height 15
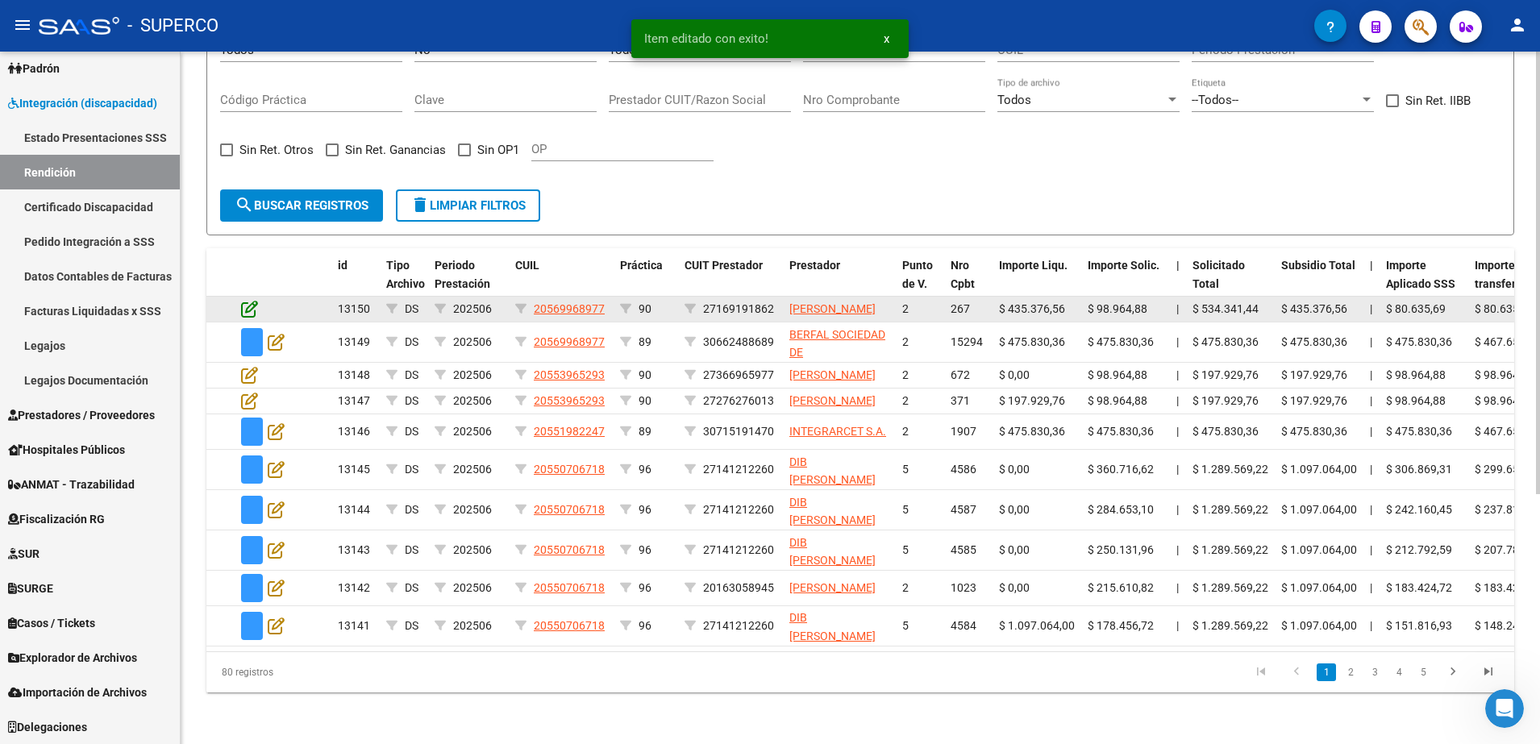
click at [250, 300] on icon at bounding box center [249, 309] width 17 height 18
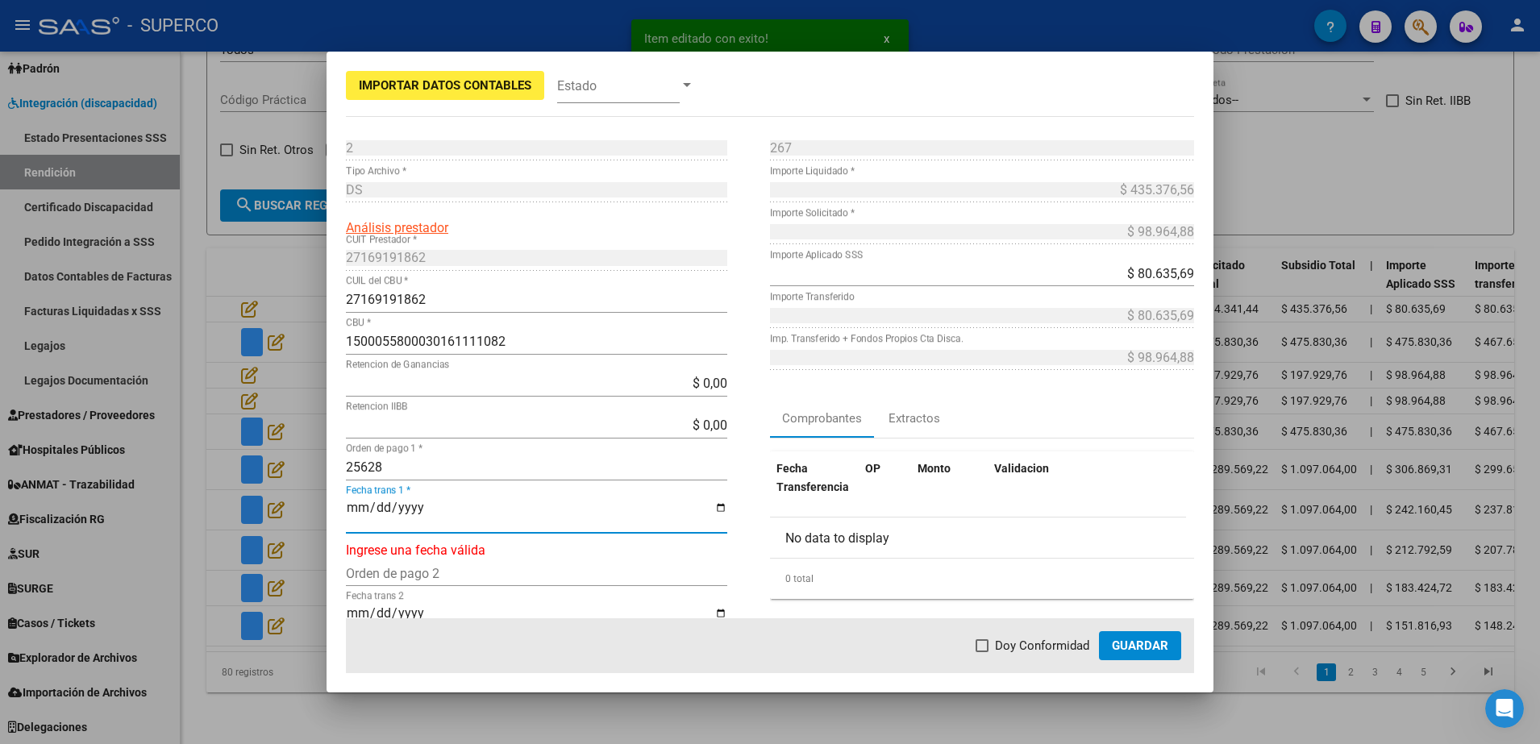
click at [352, 517] on input "Fecha trans 1 *" at bounding box center [536, 514] width 381 height 27
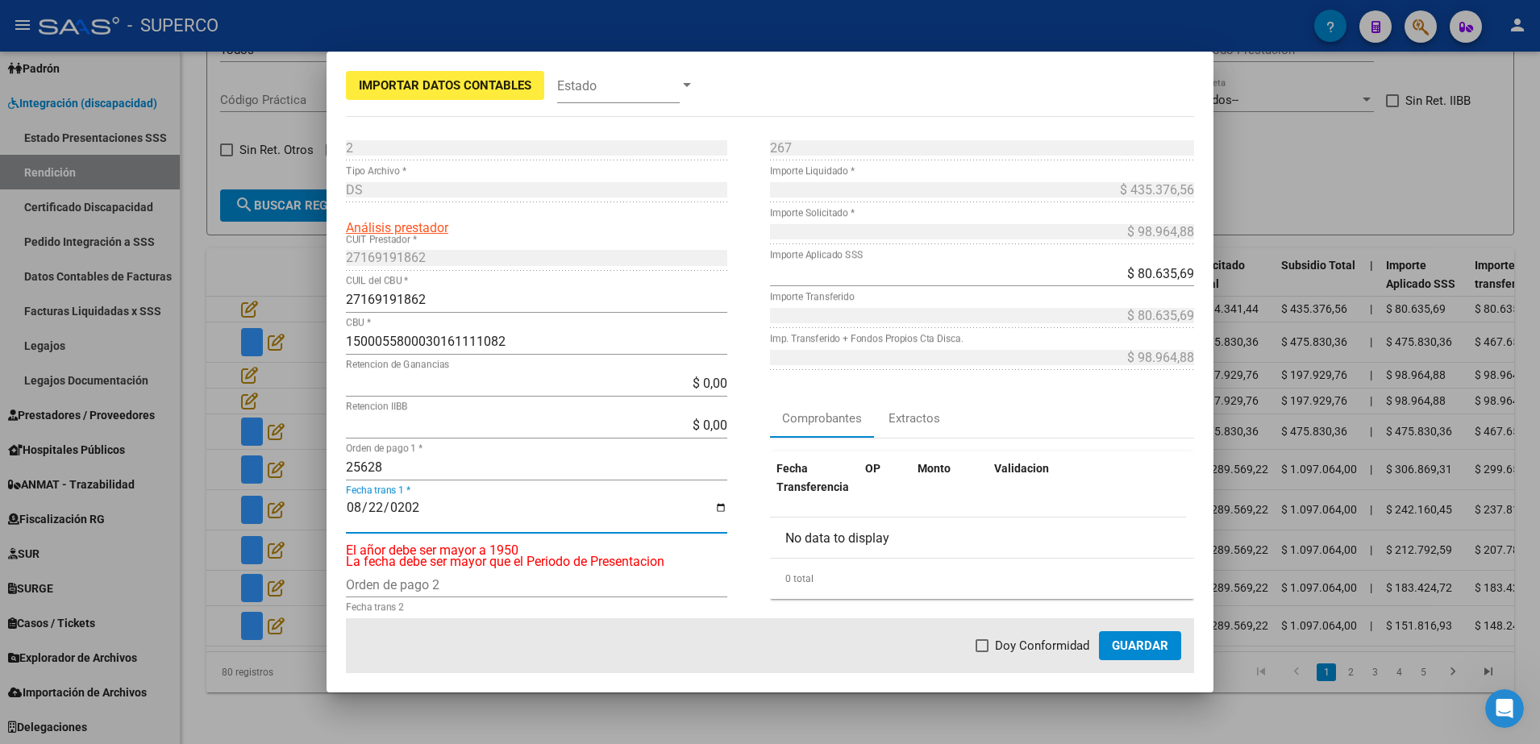
type input "2025-08-22"
click at [982, 647] on span at bounding box center [982, 645] width 13 height 13
click at [982, 652] on input "Doy Conformidad" at bounding box center [981, 652] width 1 height 1
checkbox input "true"
click at [1149, 653] on button "Guardar" at bounding box center [1140, 645] width 82 height 29
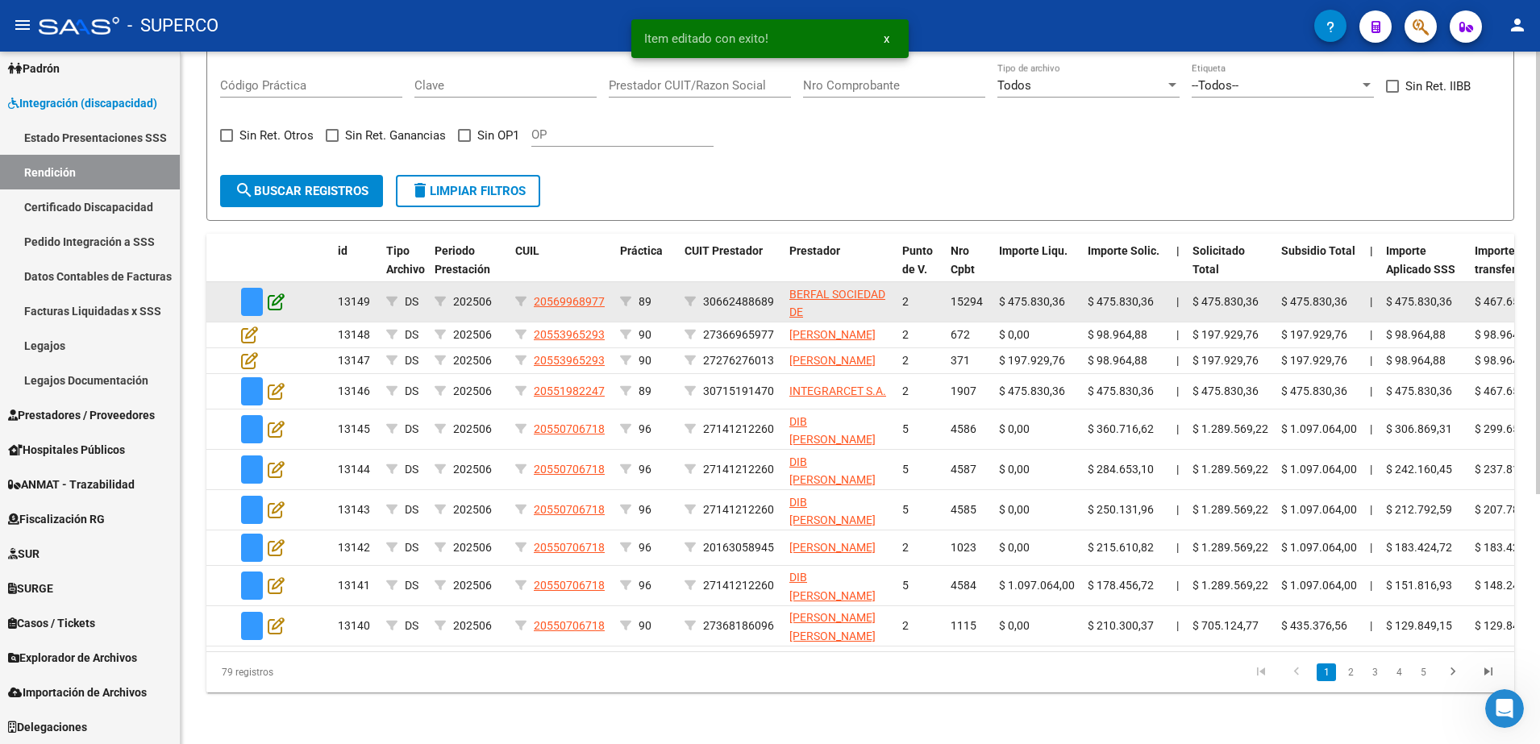
click at [280, 293] on icon at bounding box center [276, 302] width 17 height 18
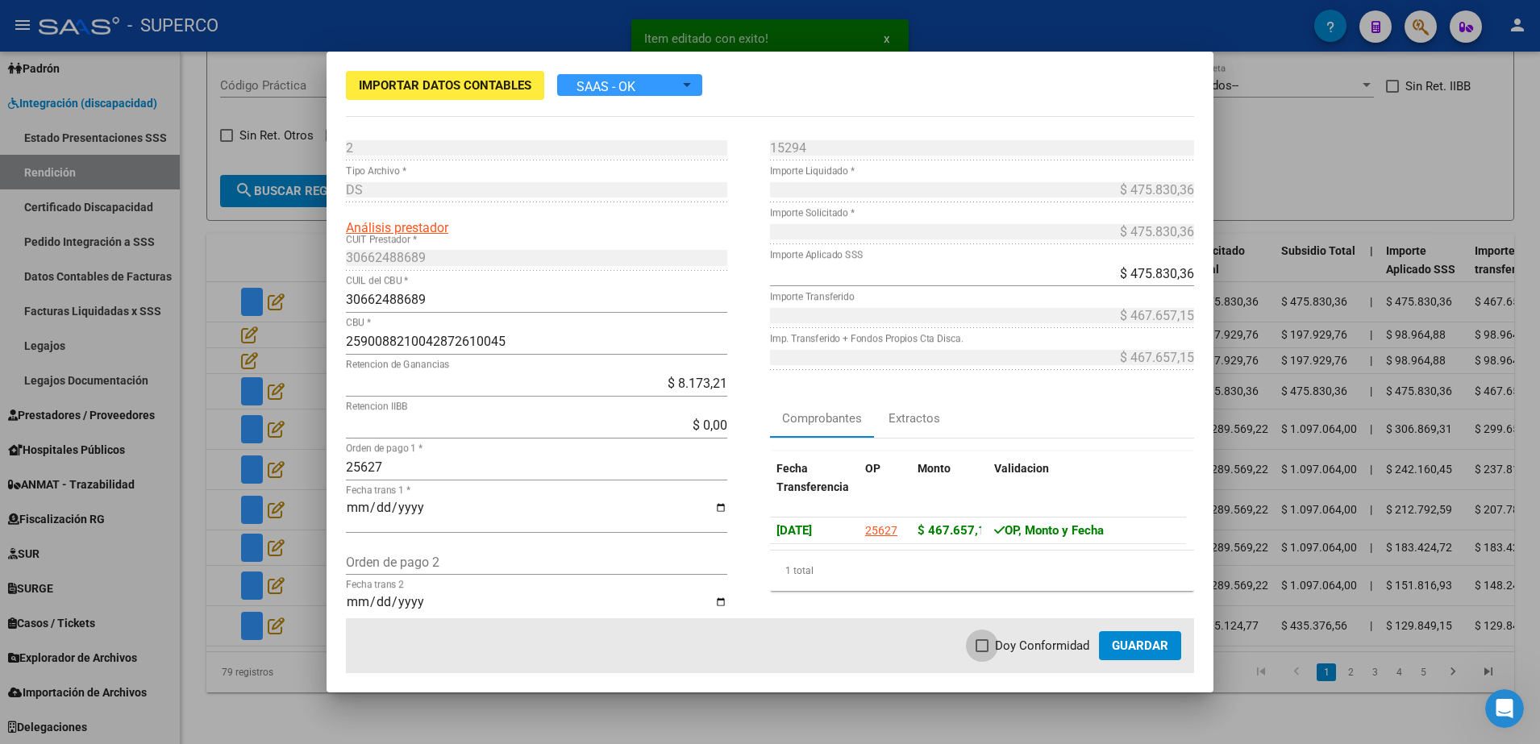
click at [987, 640] on span at bounding box center [982, 645] width 13 height 13
click at [982, 652] on input "Doy Conformidad" at bounding box center [981, 652] width 1 height 1
checkbox input "true"
click at [1144, 643] on span "Guardar" at bounding box center [1140, 646] width 56 height 15
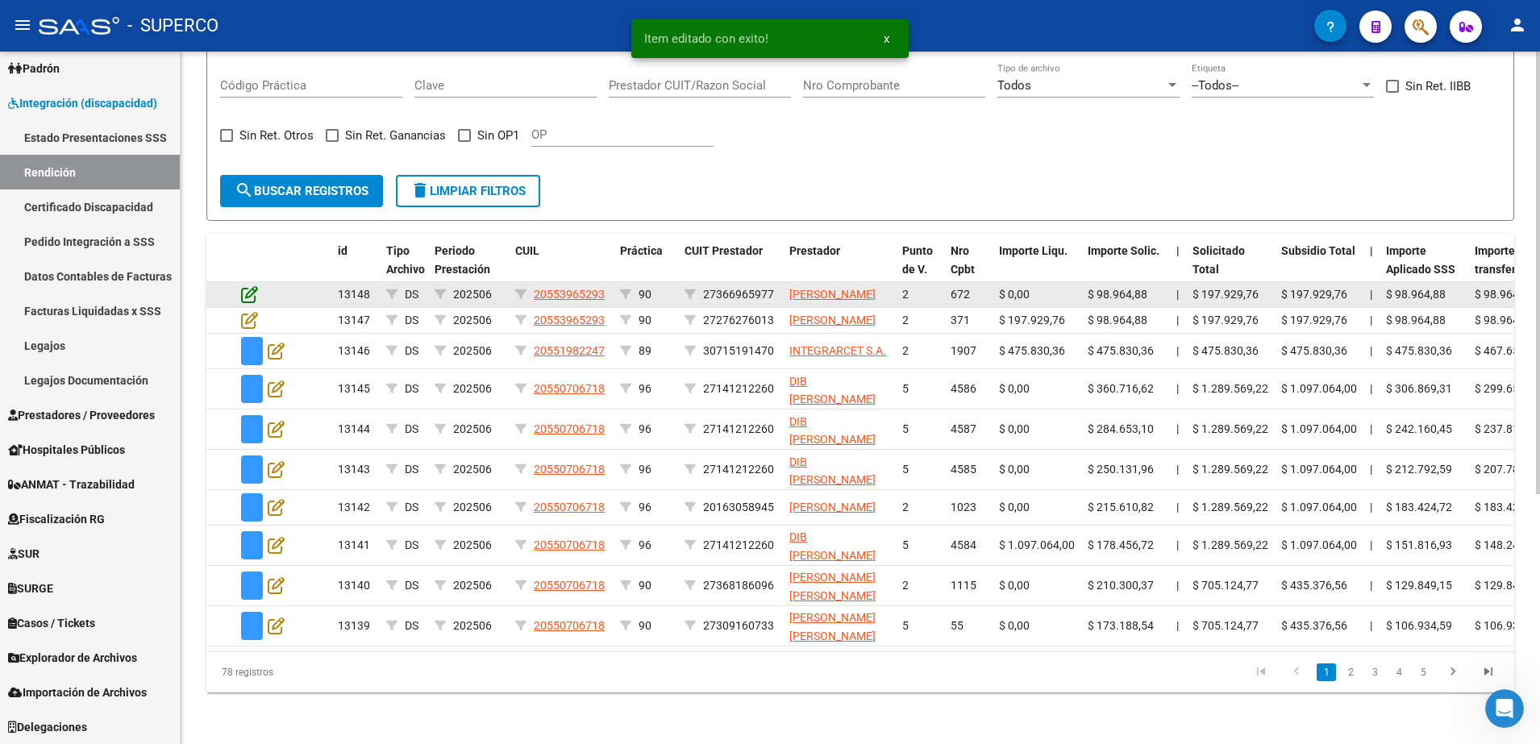
click at [253, 285] on icon at bounding box center [249, 294] width 17 height 18
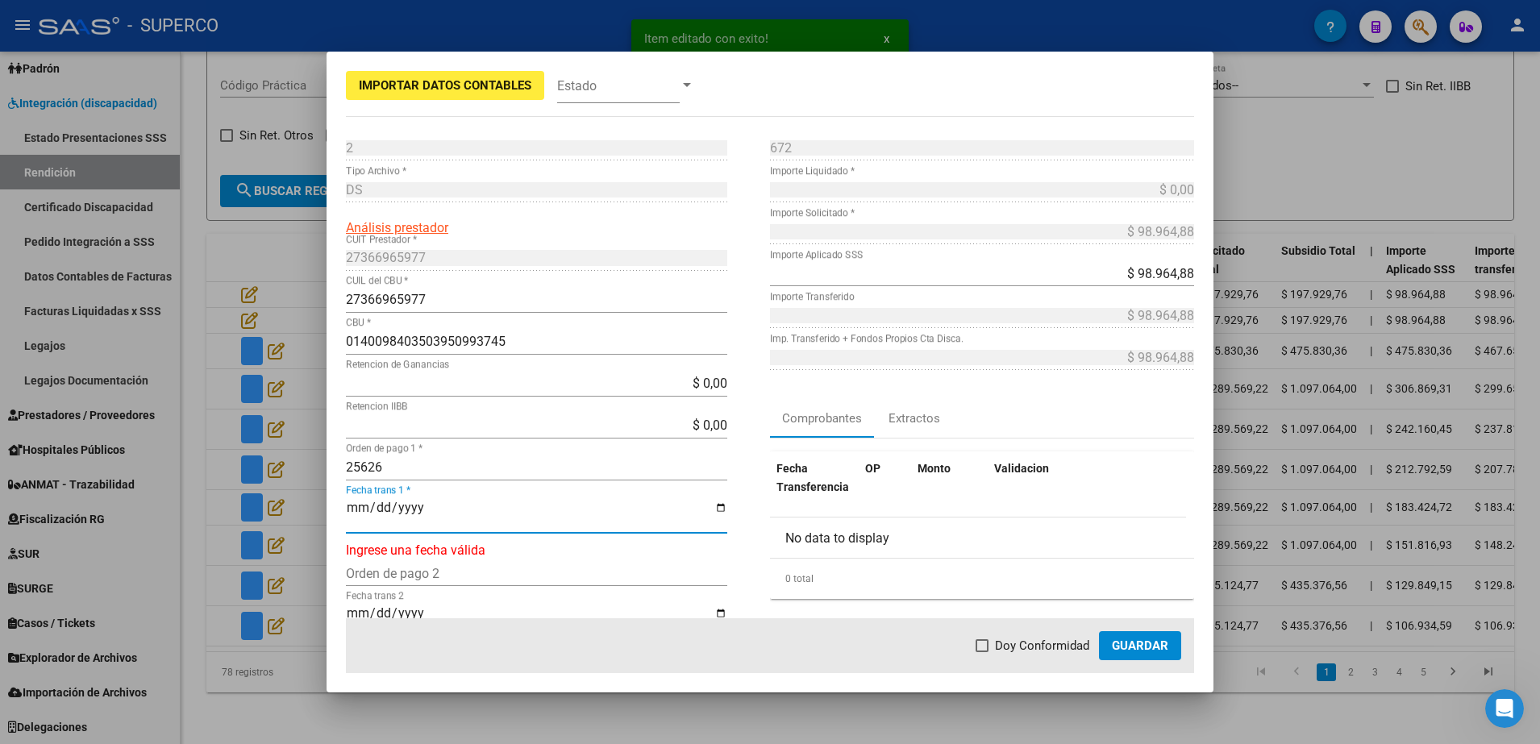
click at [350, 506] on input "Fecha trans 1 *" at bounding box center [536, 514] width 381 height 27
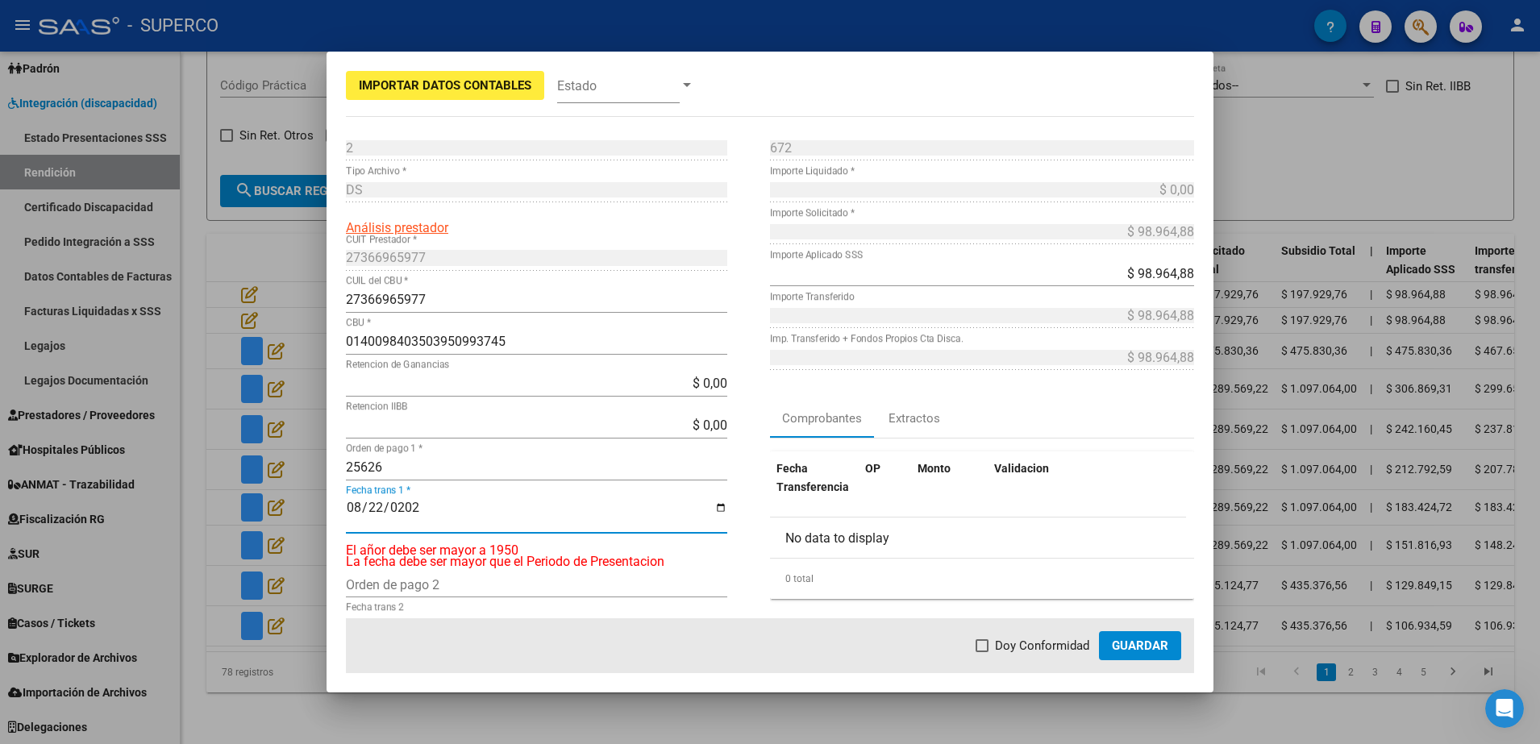
type input "2025-08-22"
click at [988, 653] on label "Doy Conformidad" at bounding box center [1033, 645] width 114 height 19
click at [982, 653] on input "Doy Conformidad" at bounding box center [981, 652] width 1 height 1
checkbox input "true"
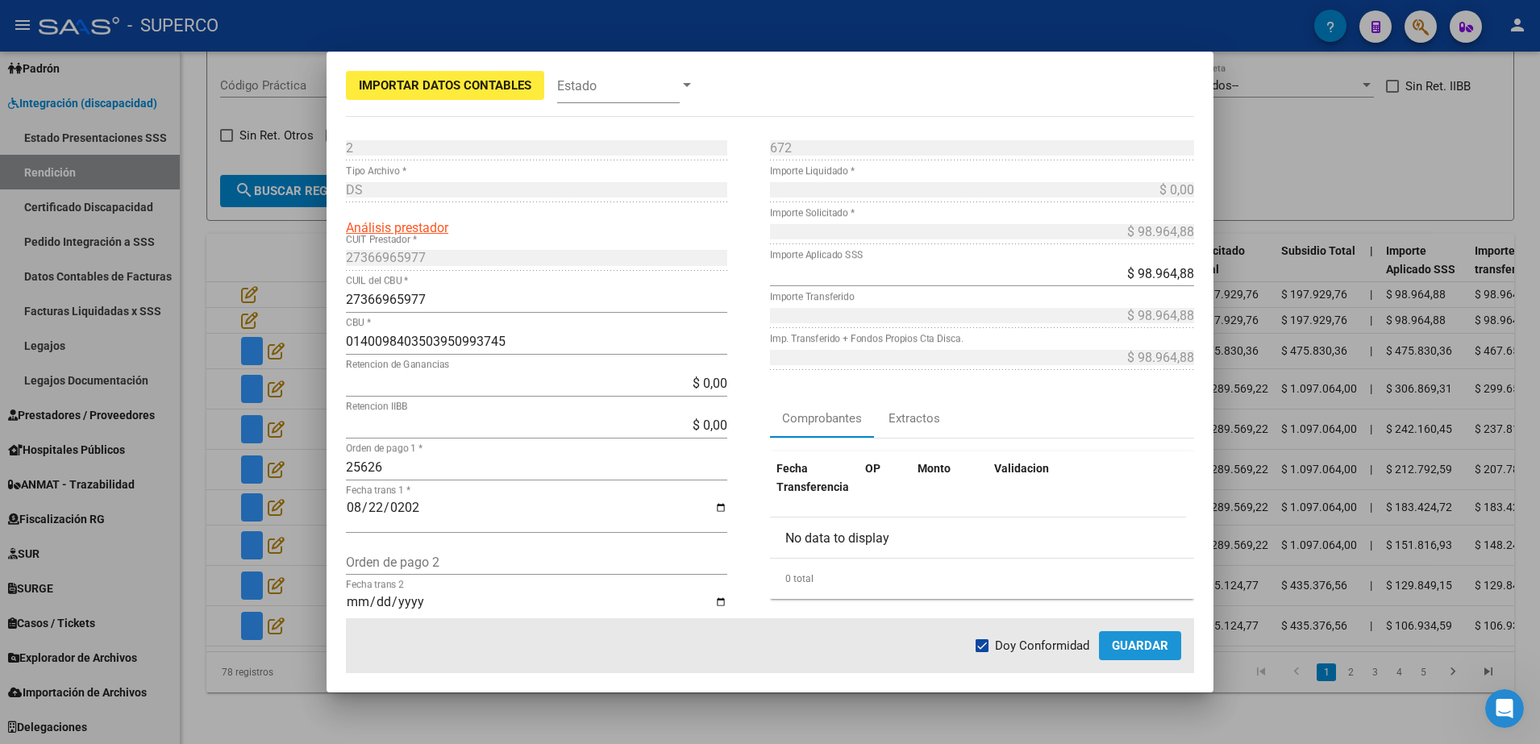
click at [1151, 657] on button "Guardar" at bounding box center [1140, 645] width 82 height 29
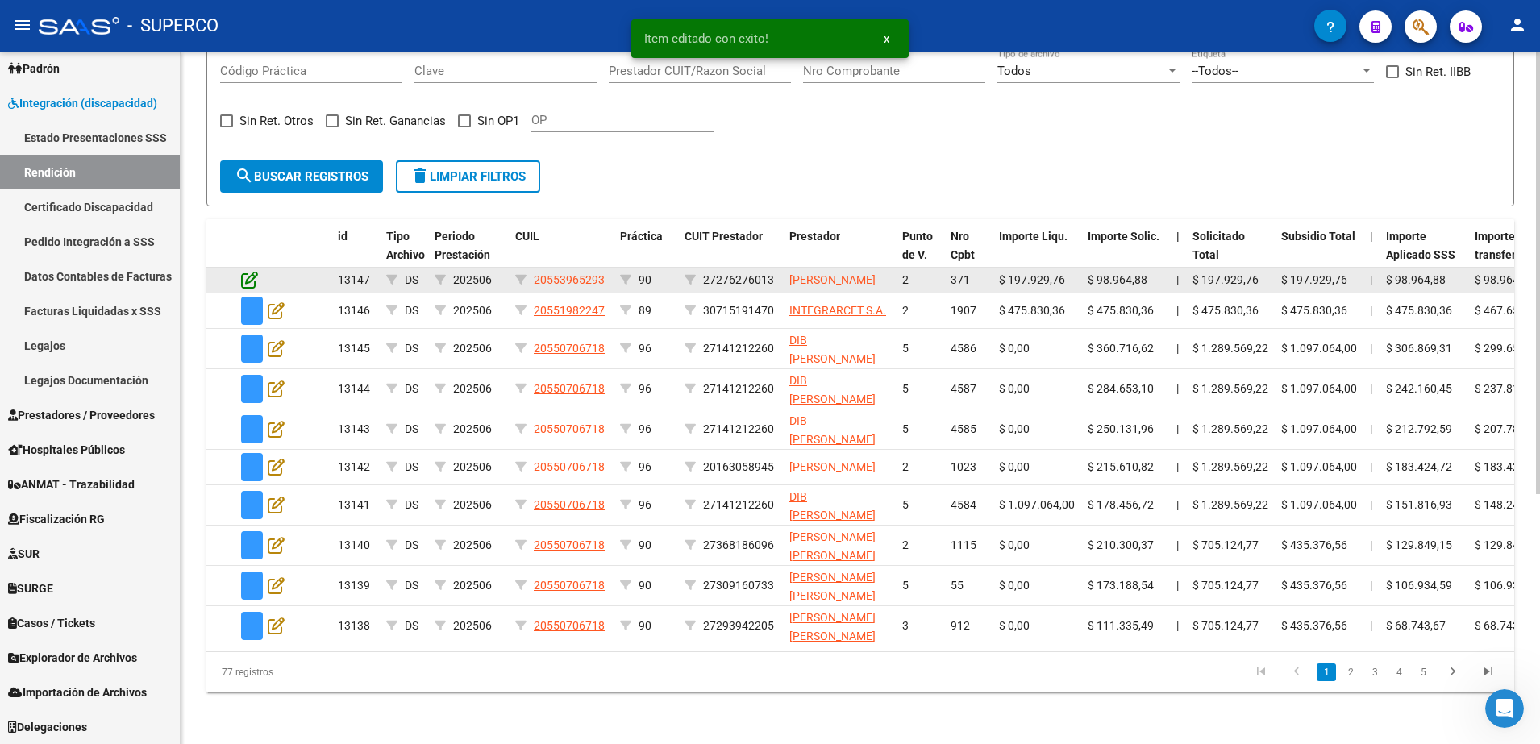
click at [246, 281] on icon at bounding box center [249, 280] width 17 height 18
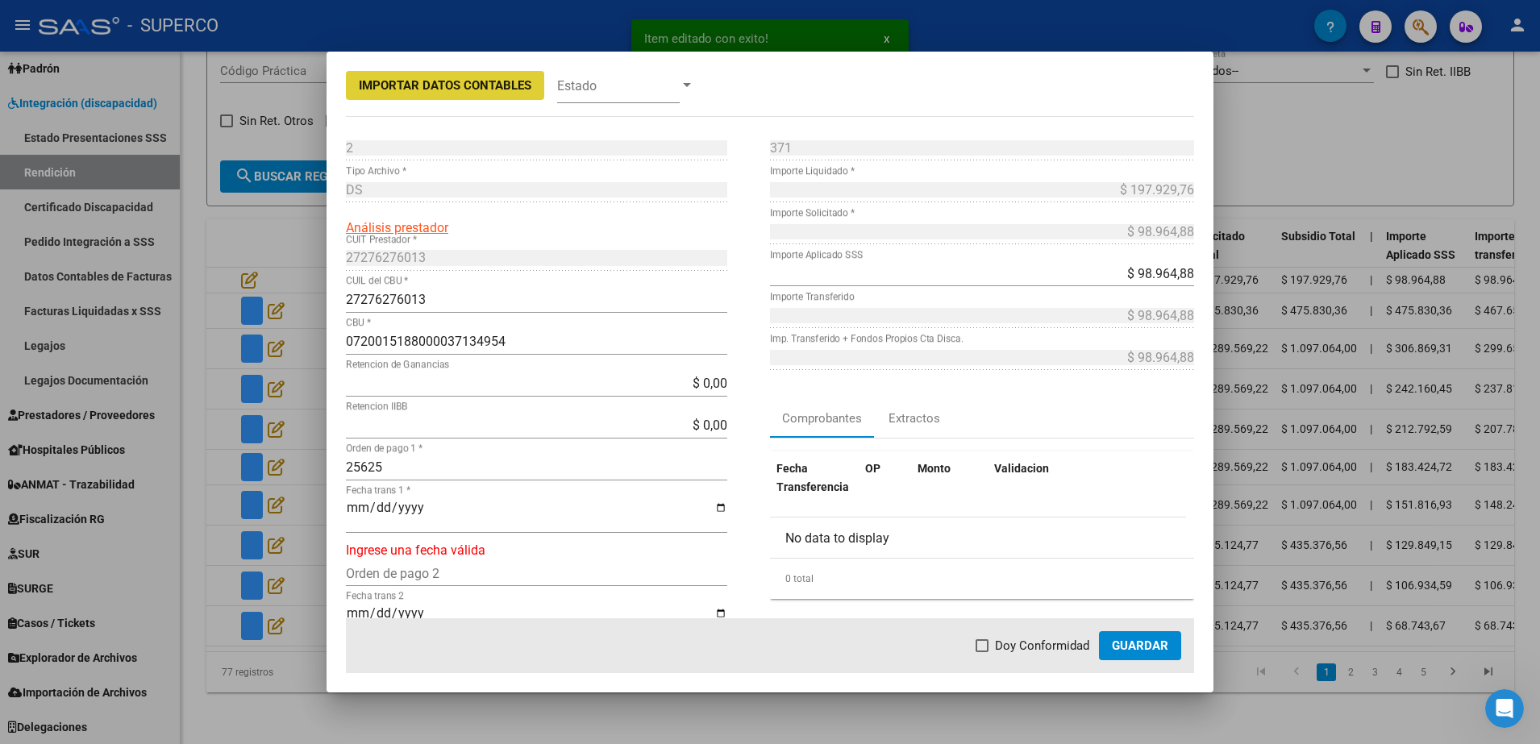
click at [352, 502] on input "Fecha trans 1 *" at bounding box center [536, 514] width 381 height 27
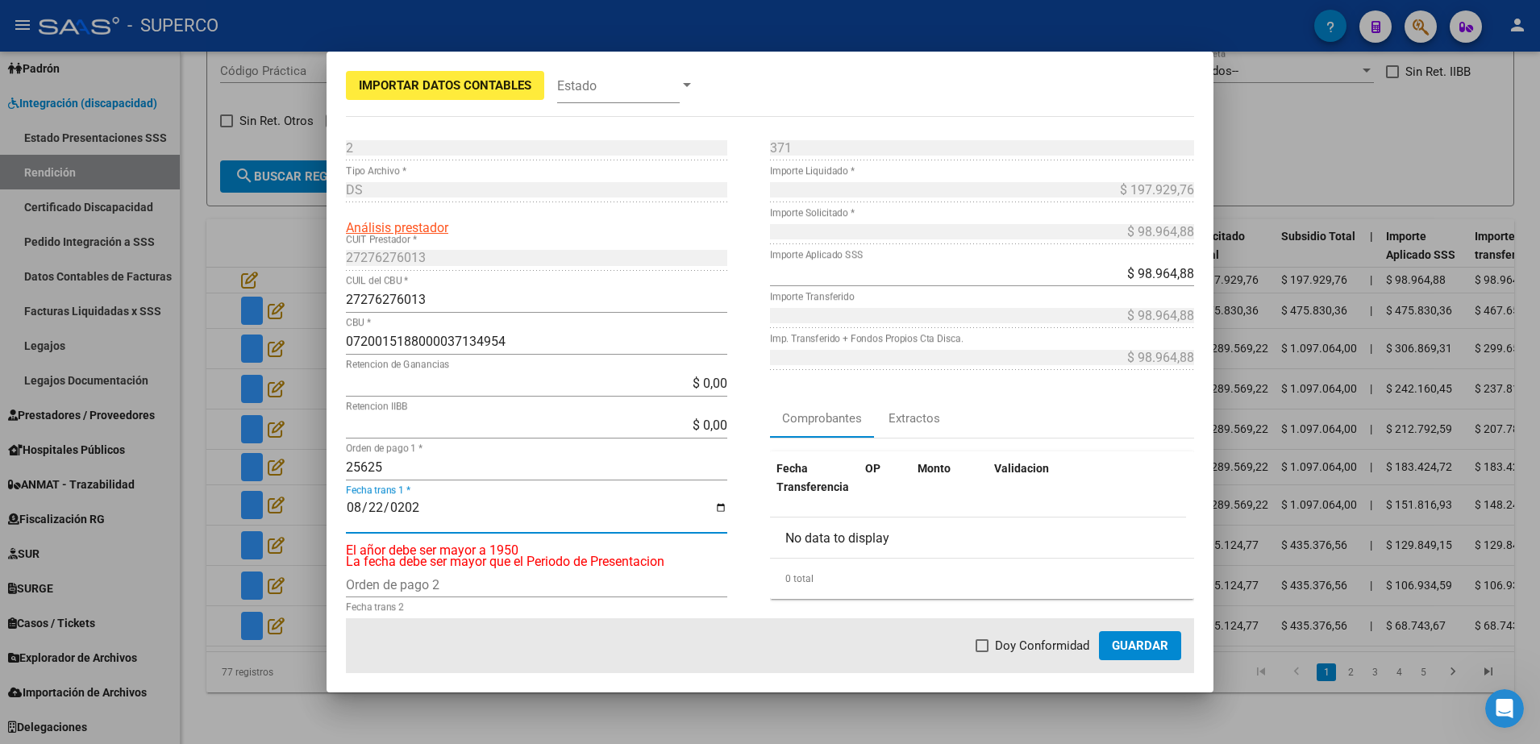
type input "2025-08-22"
click at [994, 647] on label "Doy Conformidad" at bounding box center [1033, 645] width 114 height 19
click at [982, 652] on input "Doy Conformidad" at bounding box center [981, 652] width 1 height 1
checkbox input "true"
click at [1108, 633] on button "Guardar" at bounding box center [1140, 645] width 82 height 29
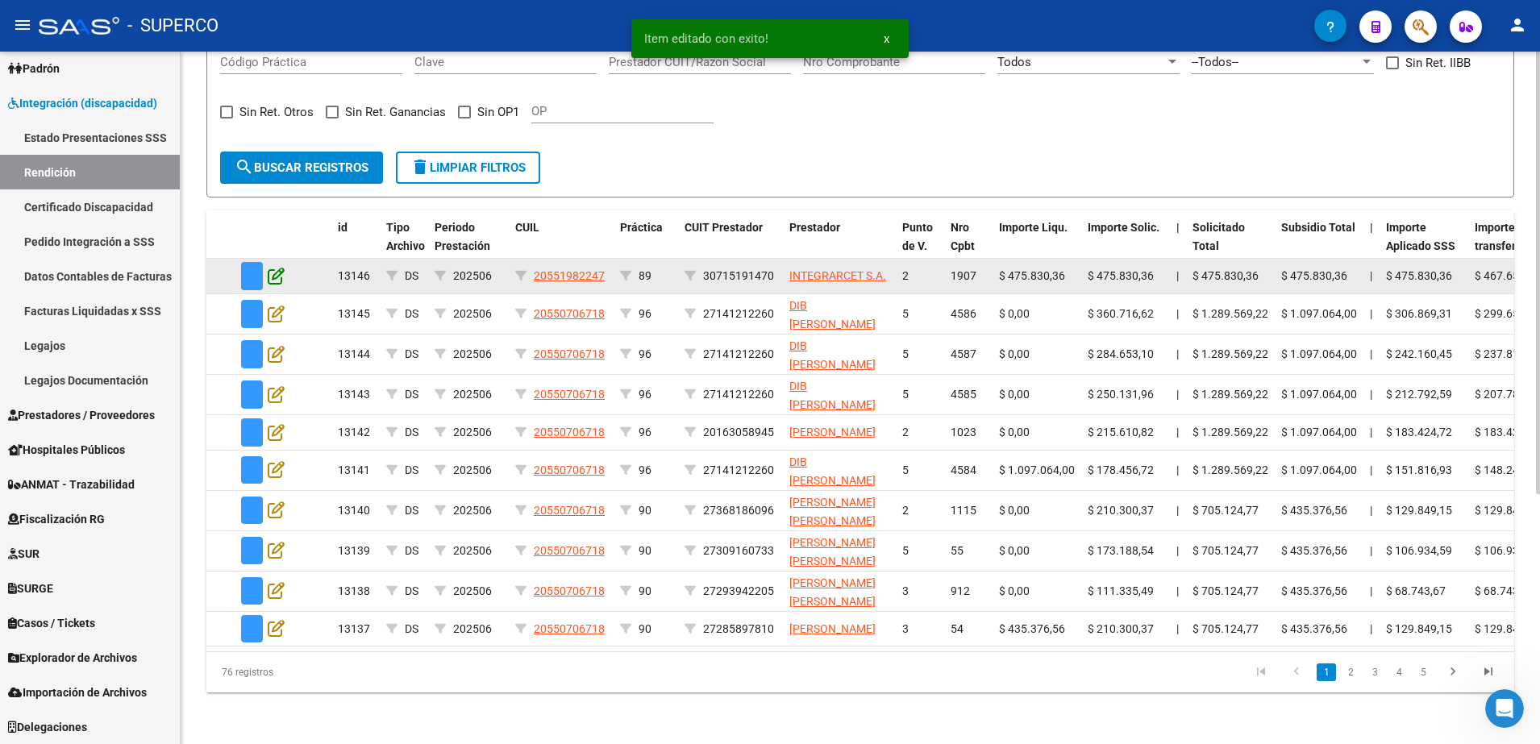
click at [277, 278] on icon at bounding box center [276, 276] width 17 height 18
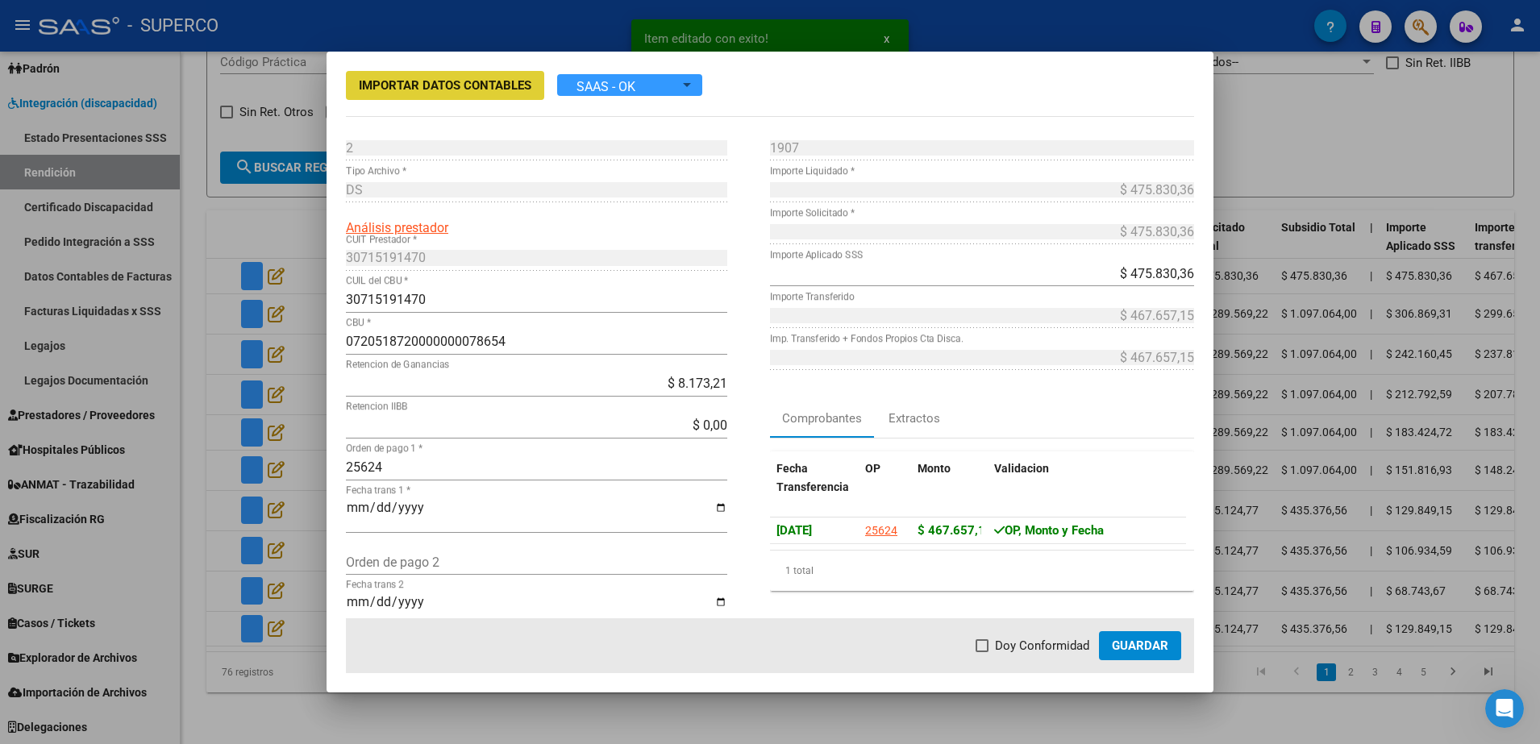
click at [984, 648] on span at bounding box center [982, 645] width 13 height 13
click at [982, 652] on input "Doy Conformidad" at bounding box center [981, 652] width 1 height 1
checkbox input "true"
click at [1163, 650] on span "Guardar" at bounding box center [1140, 646] width 56 height 15
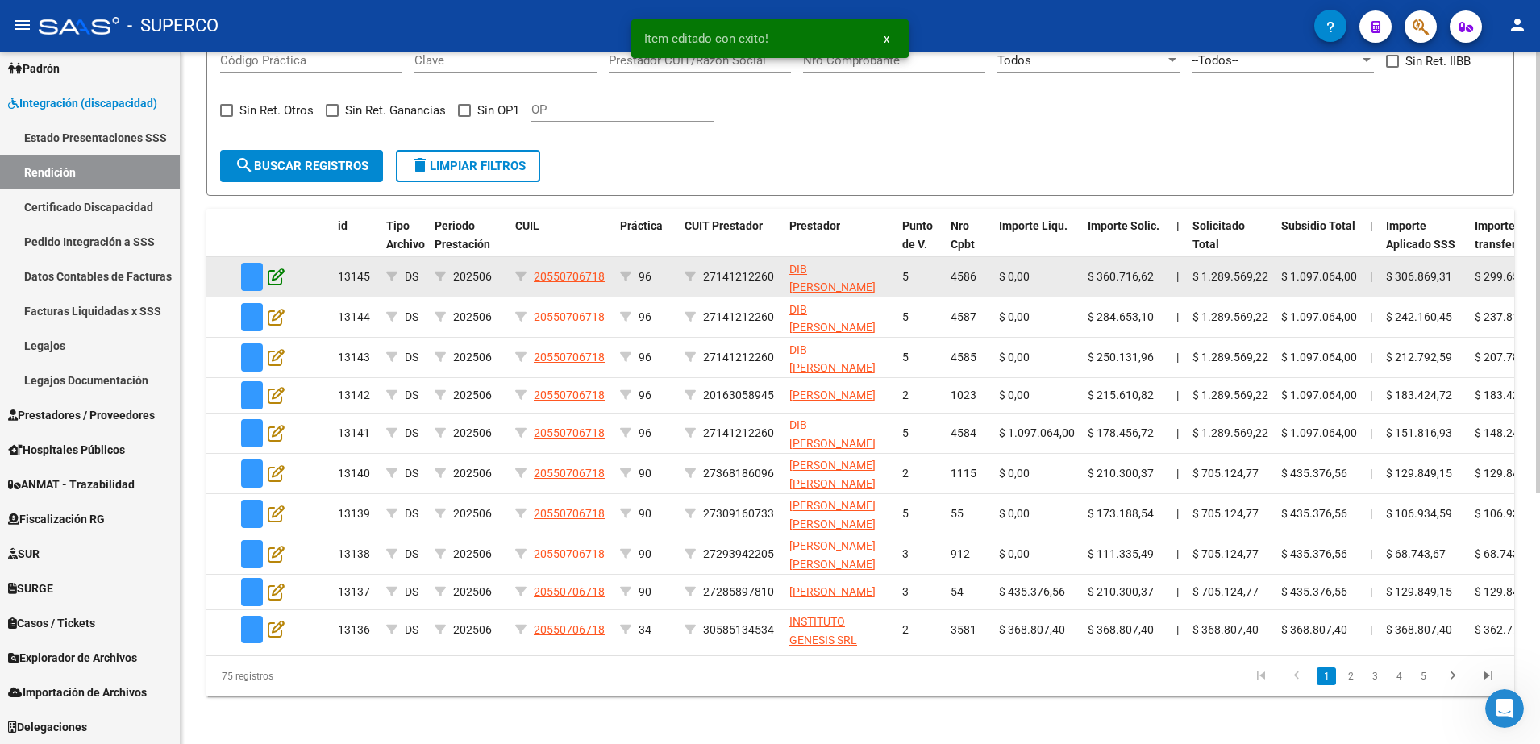
click at [277, 277] on icon at bounding box center [276, 277] width 17 height 18
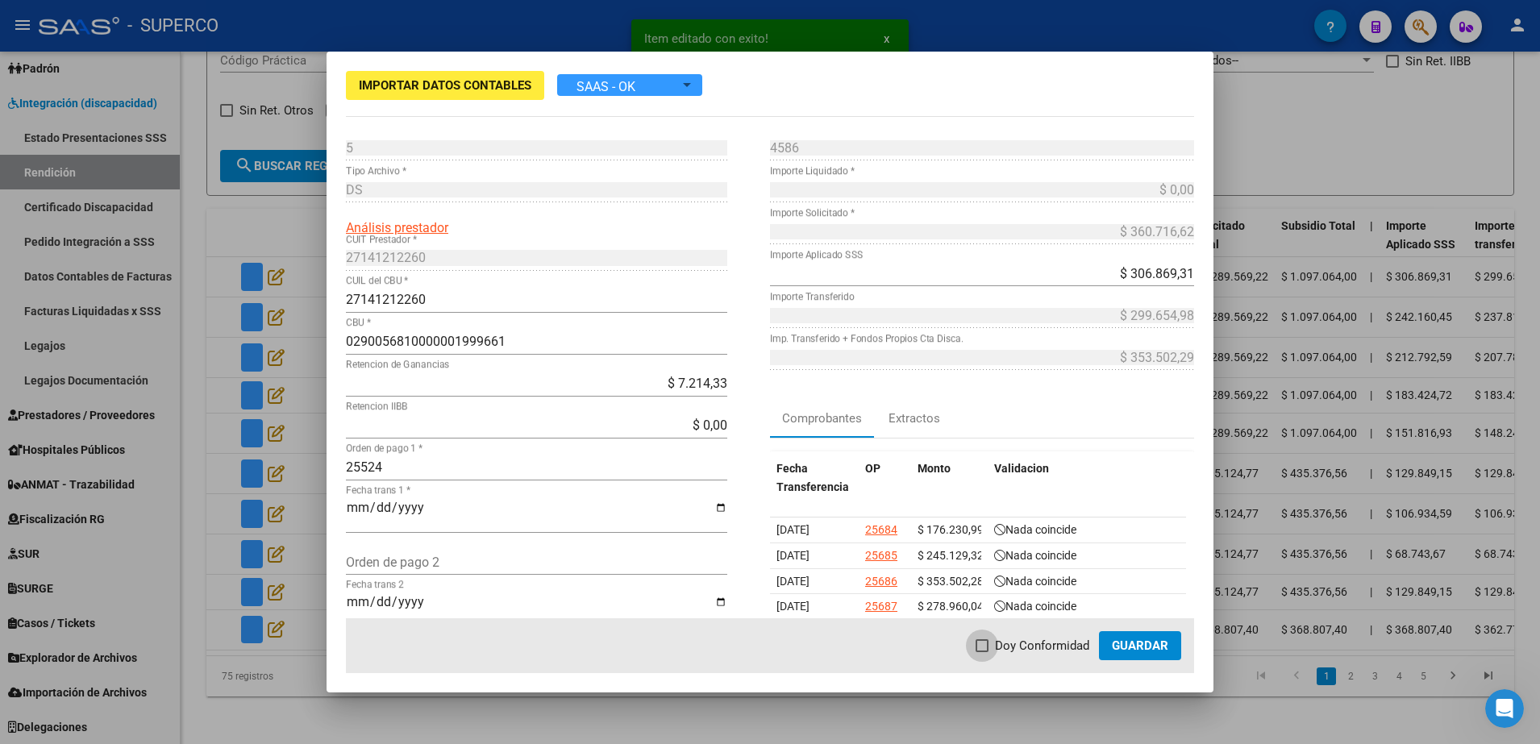
click at [992, 647] on label "Doy Conformidad" at bounding box center [1033, 645] width 114 height 19
click at [982, 652] on input "Doy Conformidad" at bounding box center [981, 652] width 1 height 1
checkbox input "true"
click at [1121, 655] on button "Guardar" at bounding box center [1140, 645] width 82 height 29
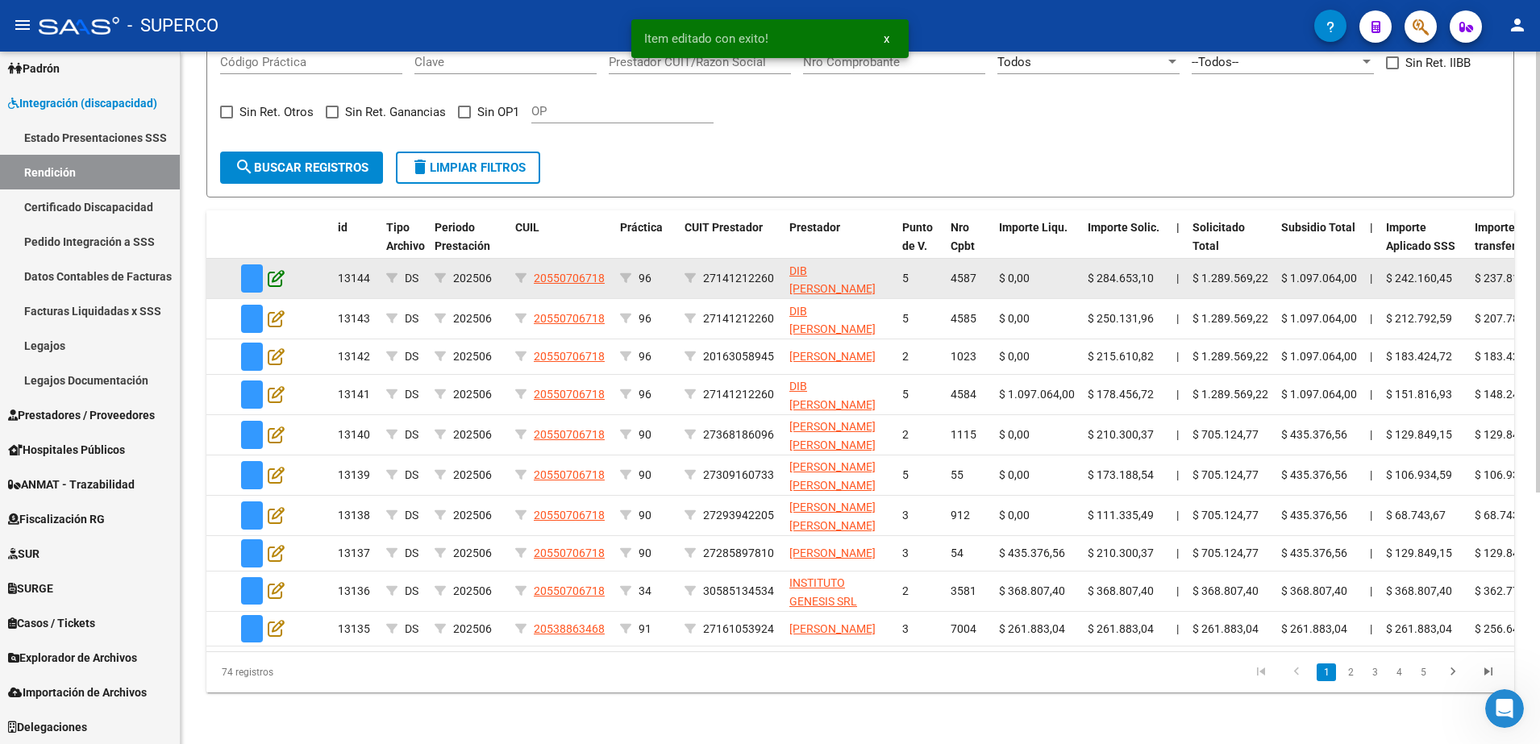
click at [282, 276] on icon at bounding box center [276, 278] width 17 height 18
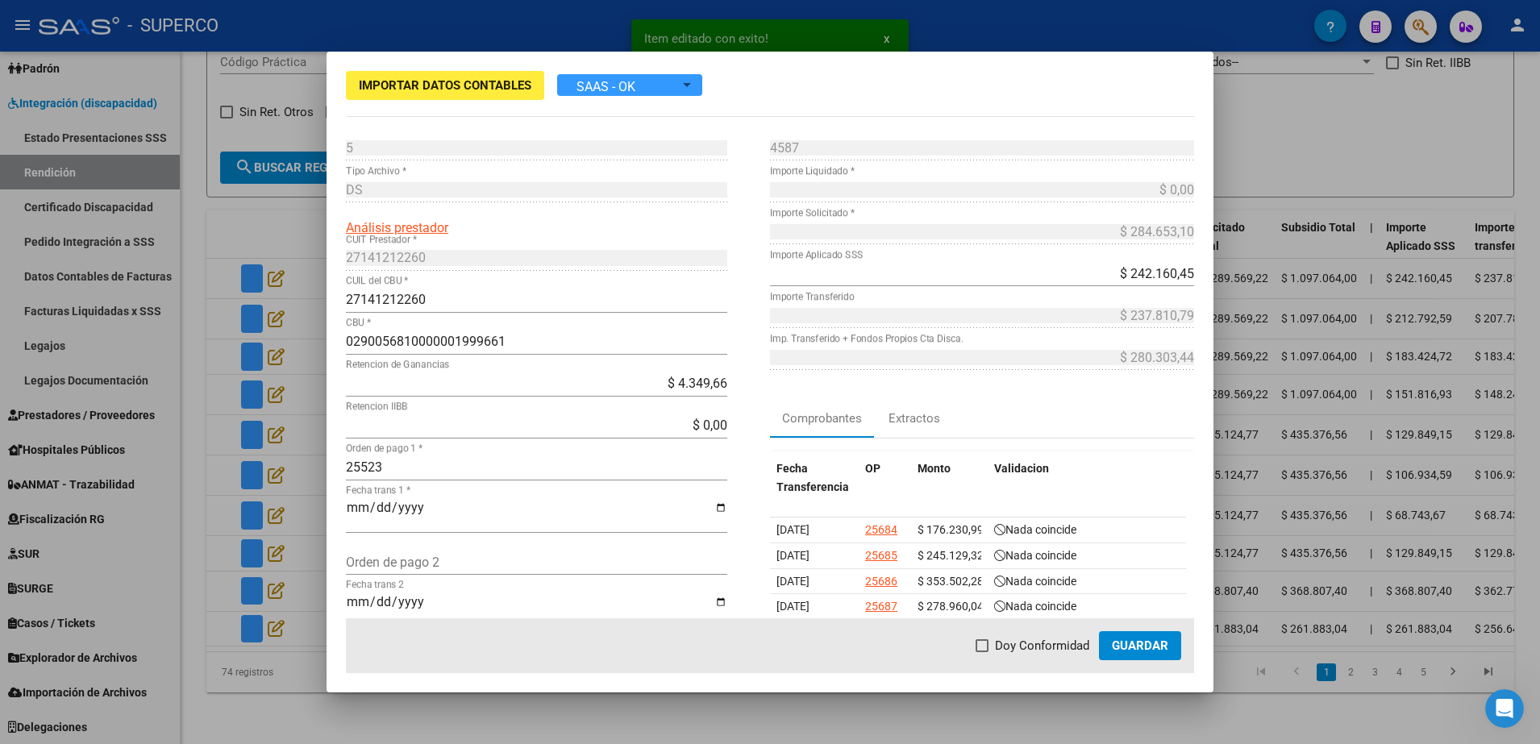
drag, startPoint x: 971, startPoint y: 650, endPoint x: 1003, endPoint y: 643, distance: 33.1
click at [972, 649] on mat-dialog-actions "Doy Conformidad Guardar" at bounding box center [770, 645] width 848 height 55
click at [1004, 642] on span "Doy Conformidad" at bounding box center [1042, 645] width 94 height 19
click at [982, 652] on input "Doy Conformidad" at bounding box center [981, 652] width 1 height 1
checkbox input "true"
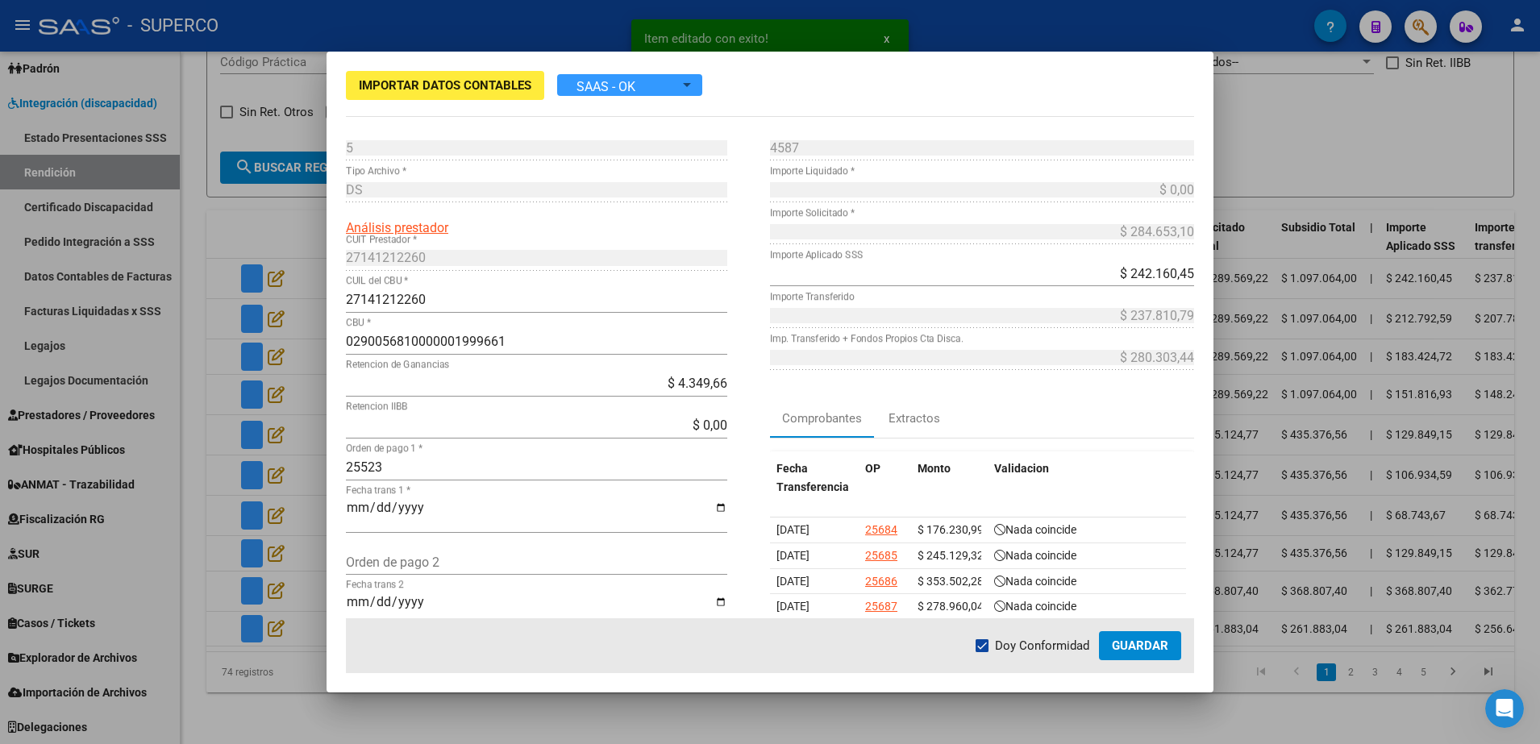
click at [1126, 645] on span "Guardar" at bounding box center [1140, 646] width 56 height 15
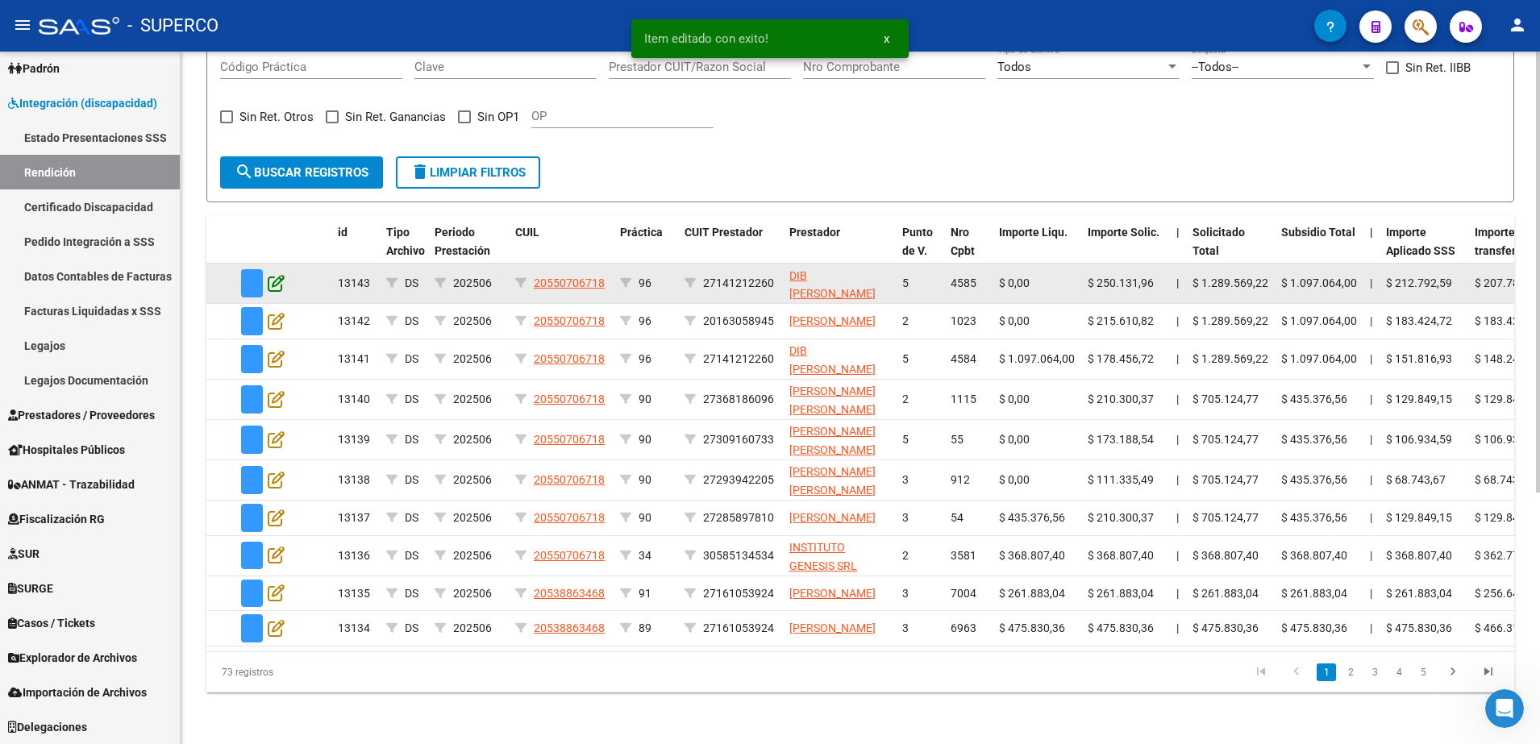
click at [275, 281] on icon at bounding box center [276, 283] width 17 height 18
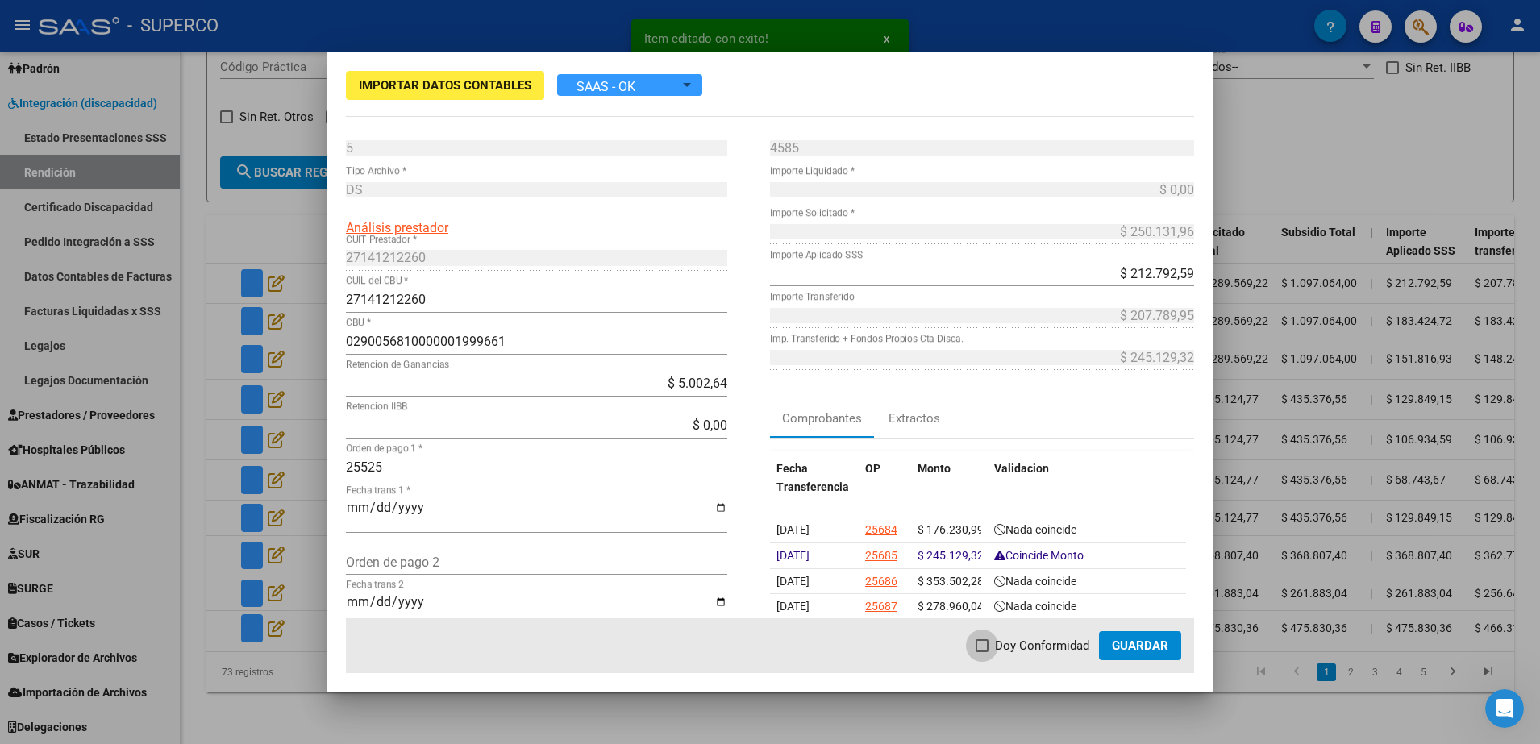
click at [989, 645] on span at bounding box center [982, 645] width 13 height 13
click at [982, 652] on input "Doy Conformidad" at bounding box center [981, 652] width 1 height 1
checkbox input "true"
click at [1139, 641] on span "Guardar" at bounding box center [1140, 646] width 56 height 15
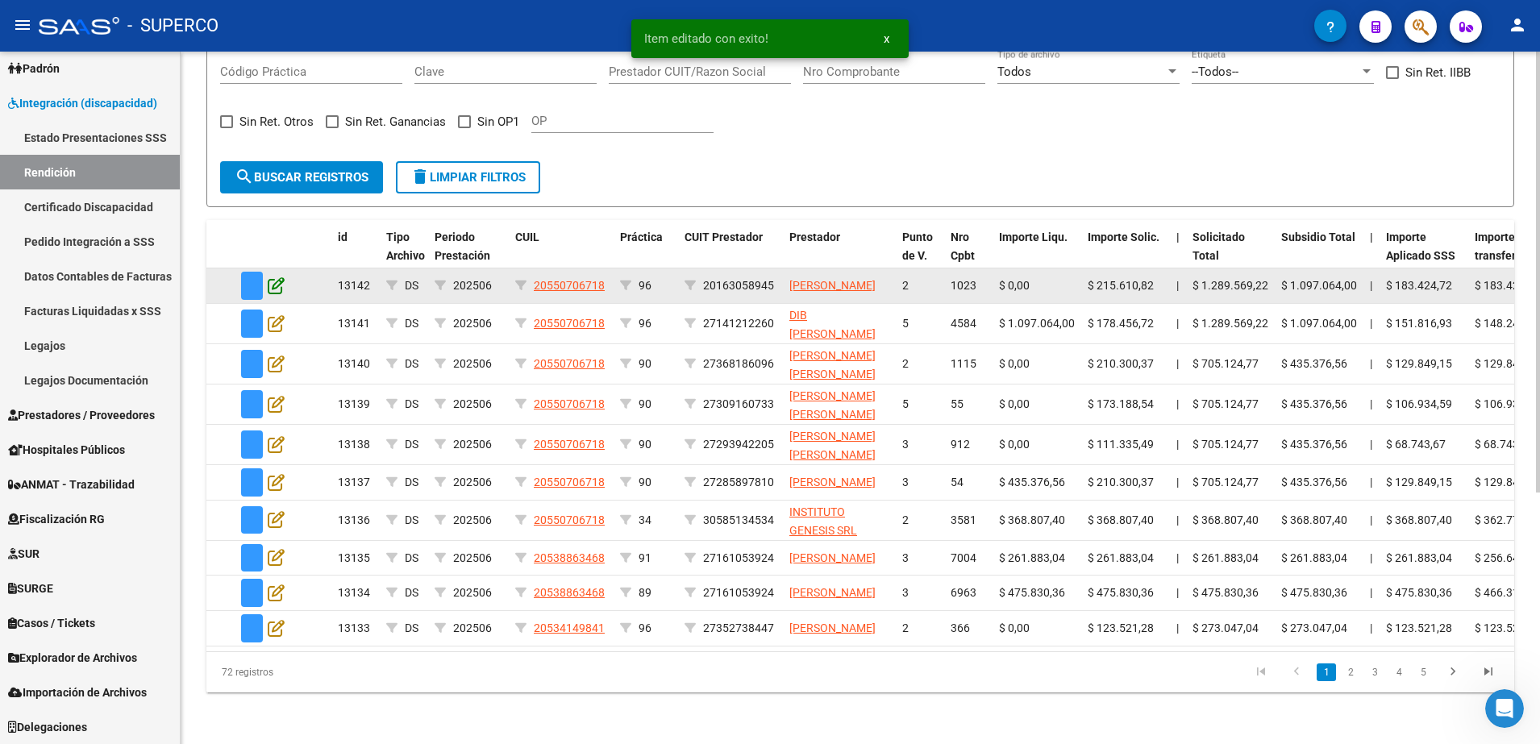
click at [279, 277] on icon at bounding box center [276, 286] width 17 height 18
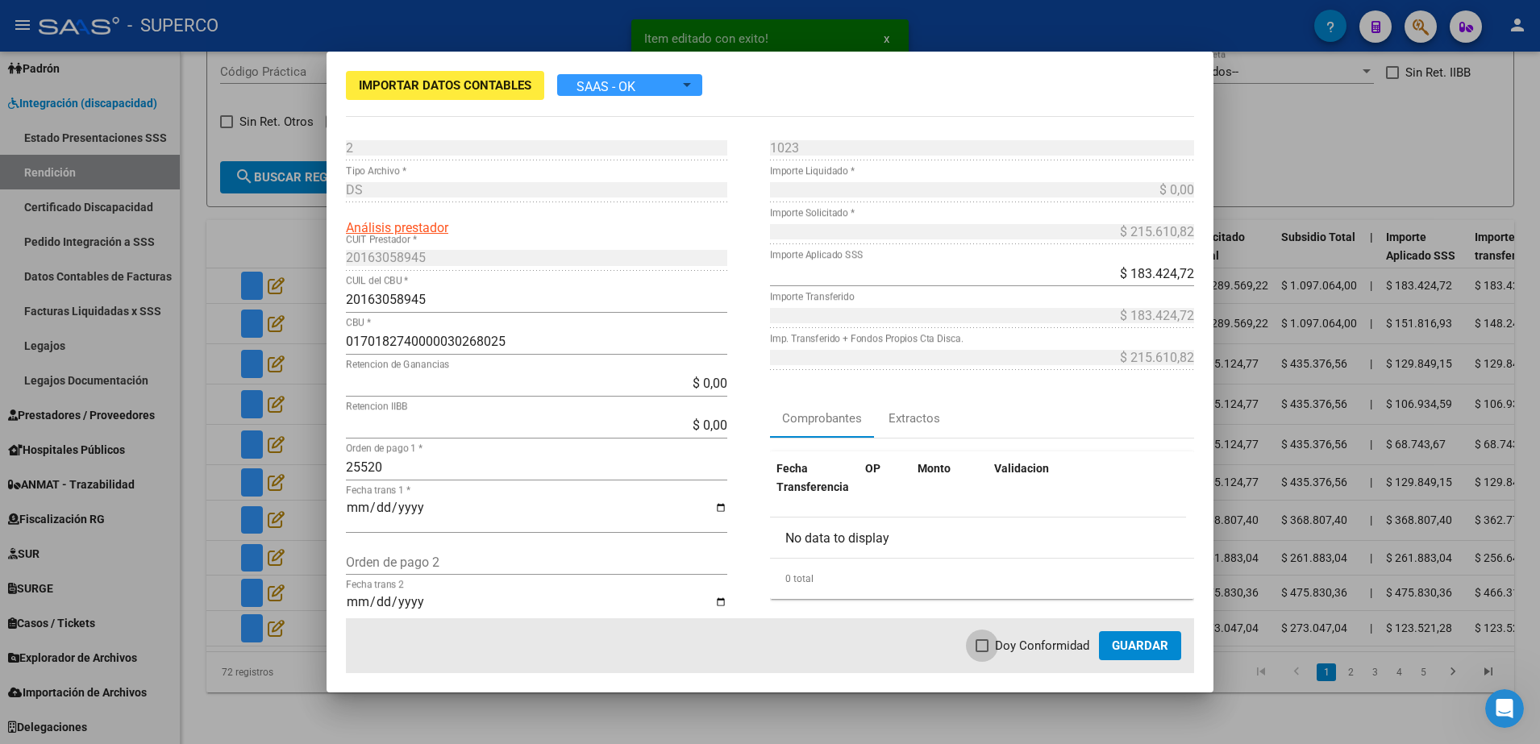
drag, startPoint x: 984, startPoint y: 641, endPoint x: 994, endPoint y: 639, distance: 10.8
click at [985, 641] on span at bounding box center [982, 645] width 13 height 13
click at [982, 652] on input "Doy Conformidad" at bounding box center [981, 652] width 1 height 1
checkbox input "true"
click at [1160, 643] on span "Guardar" at bounding box center [1140, 646] width 56 height 15
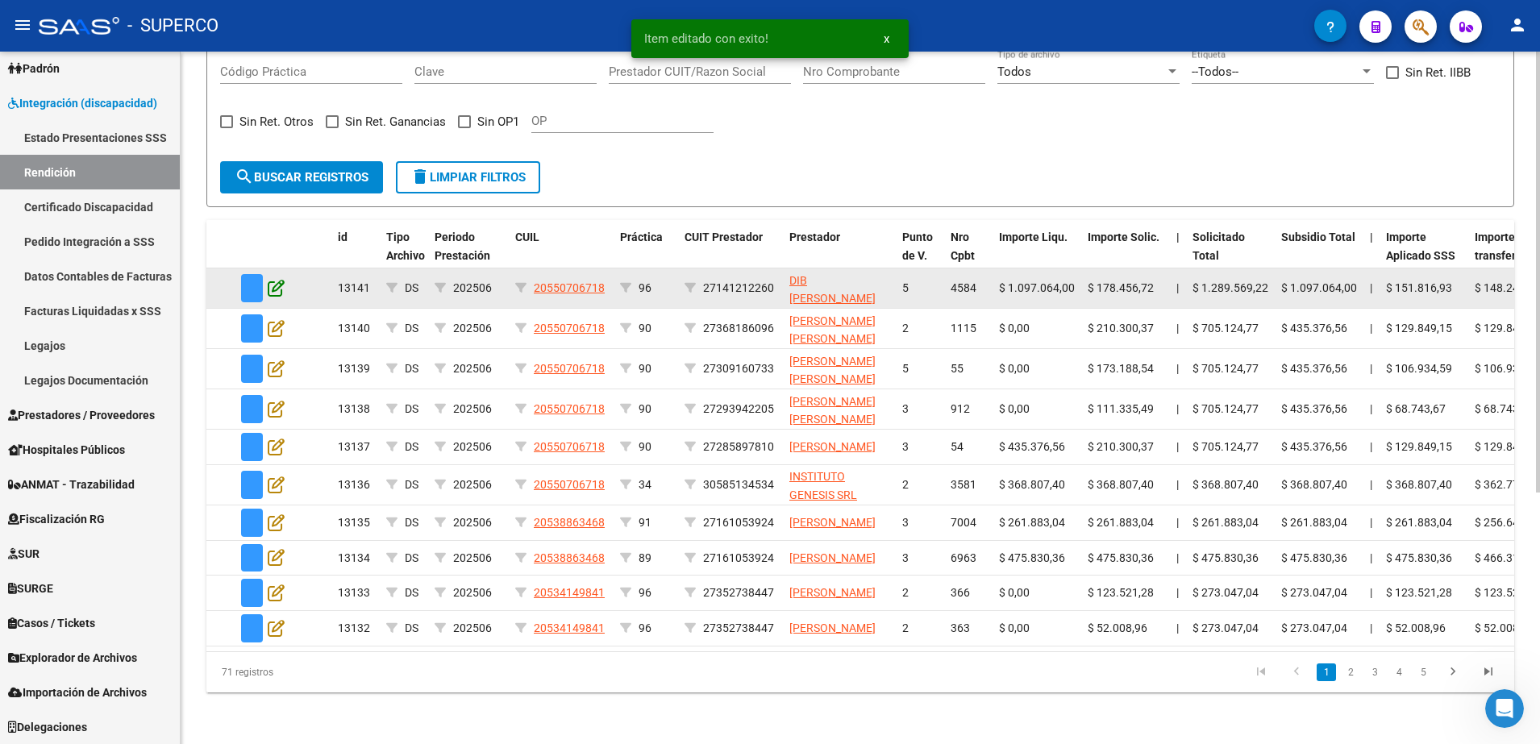
click at [280, 279] on icon at bounding box center [276, 288] width 17 height 18
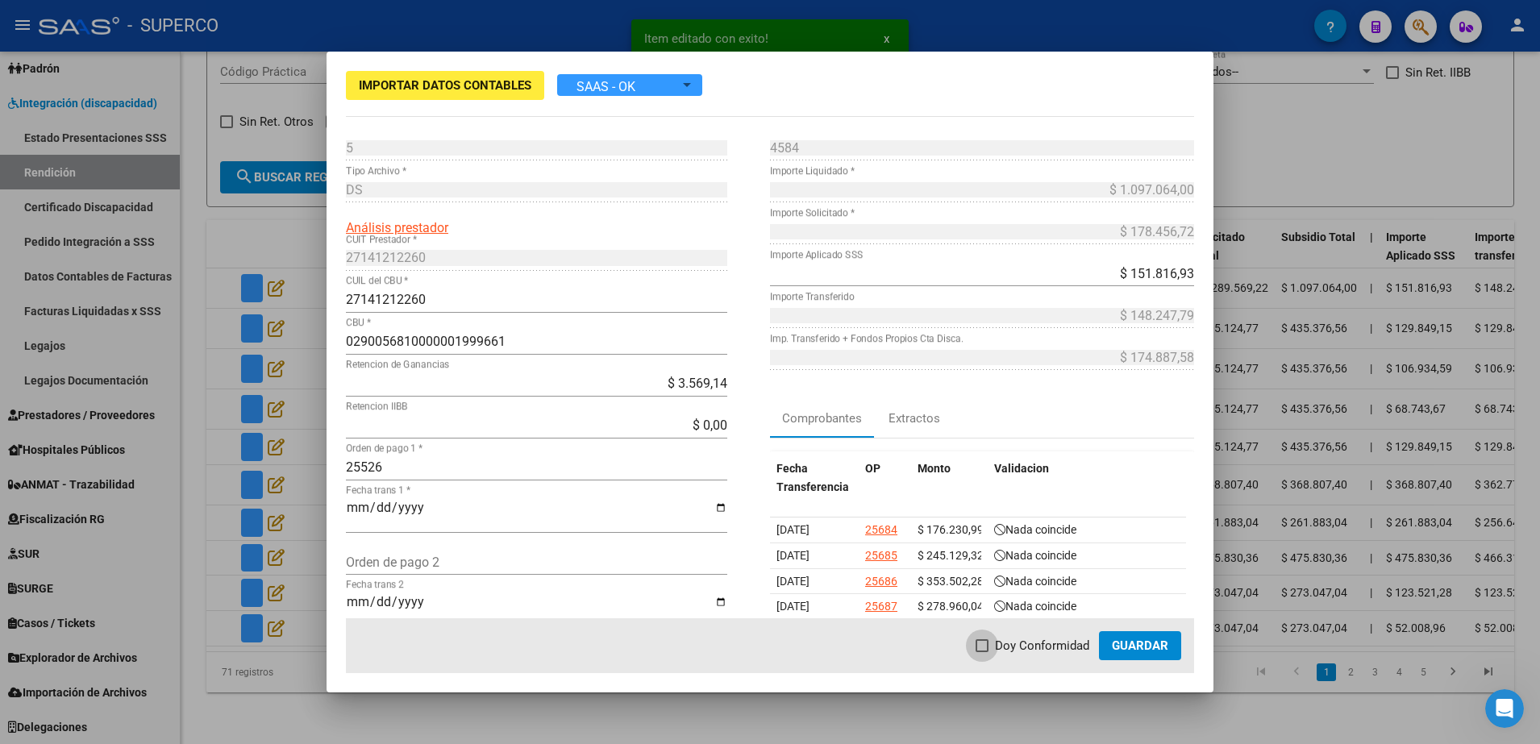
click at [986, 645] on span at bounding box center [982, 645] width 13 height 13
click at [982, 652] on input "Doy Conformidad" at bounding box center [981, 652] width 1 height 1
checkbox input "true"
click at [1110, 654] on button "Guardar" at bounding box center [1140, 645] width 82 height 29
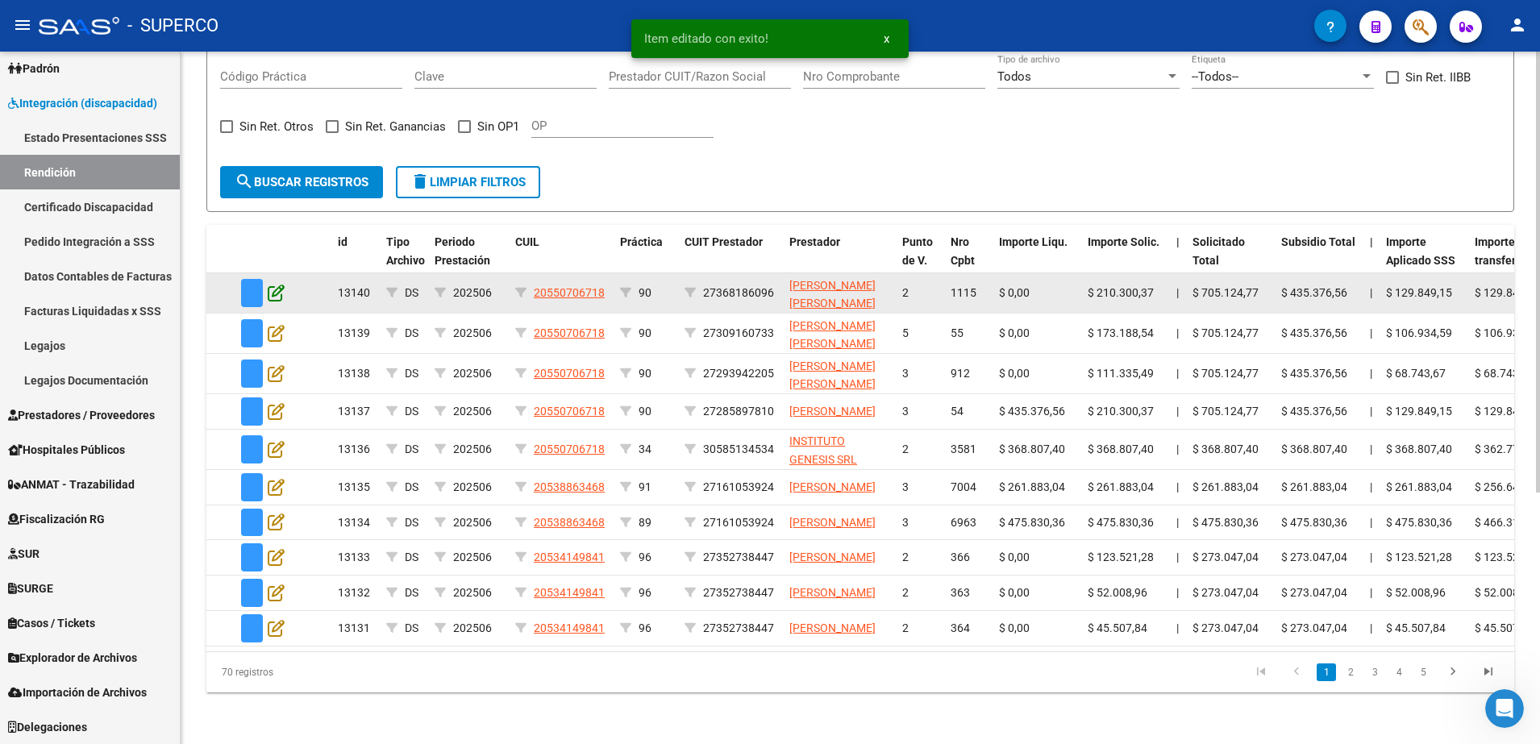
click at [271, 284] on icon at bounding box center [276, 293] width 17 height 18
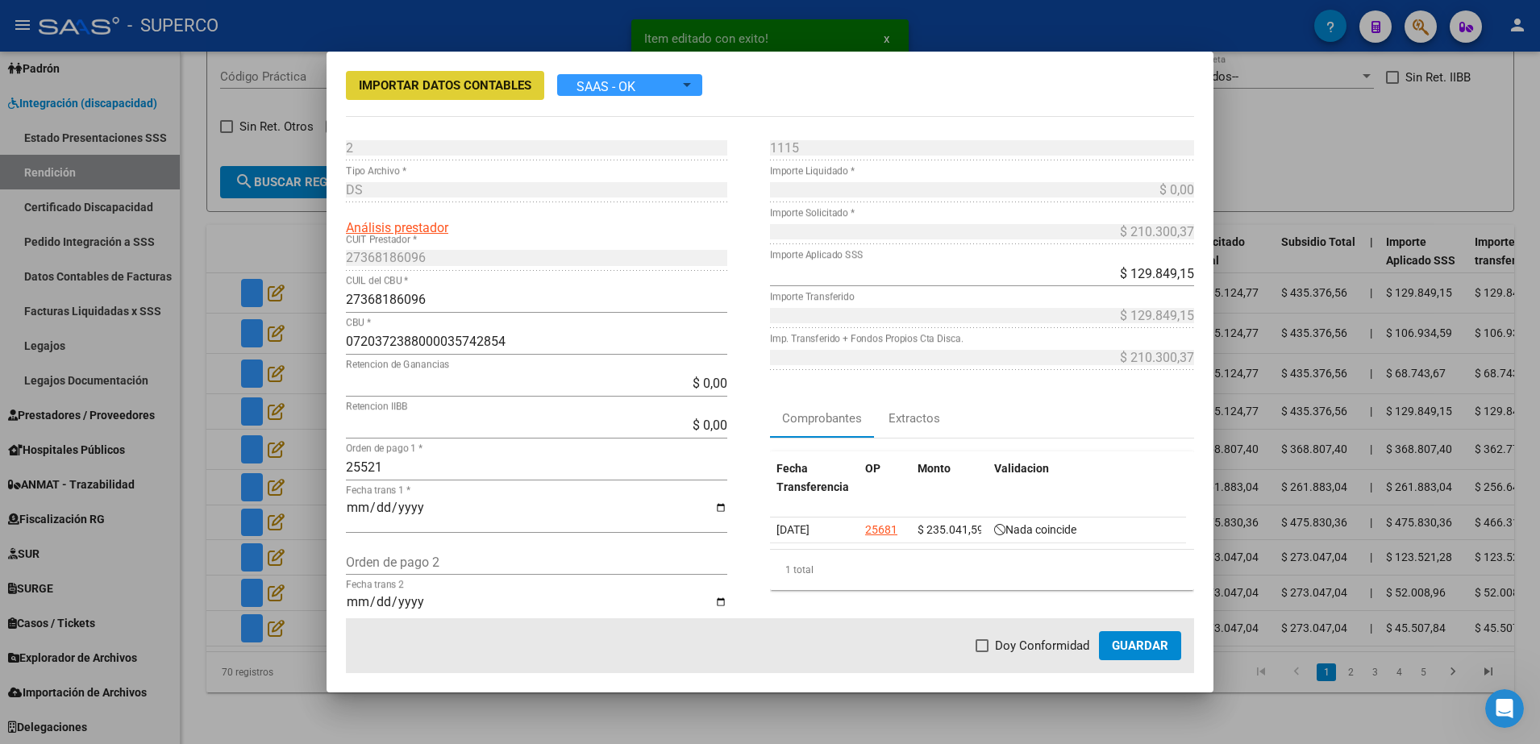
click at [985, 647] on span at bounding box center [982, 645] width 13 height 13
click at [982, 652] on input "Doy Conformidad" at bounding box center [981, 652] width 1 height 1
checkbox input "true"
click at [1153, 652] on span "Guardar" at bounding box center [1140, 646] width 56 height 15
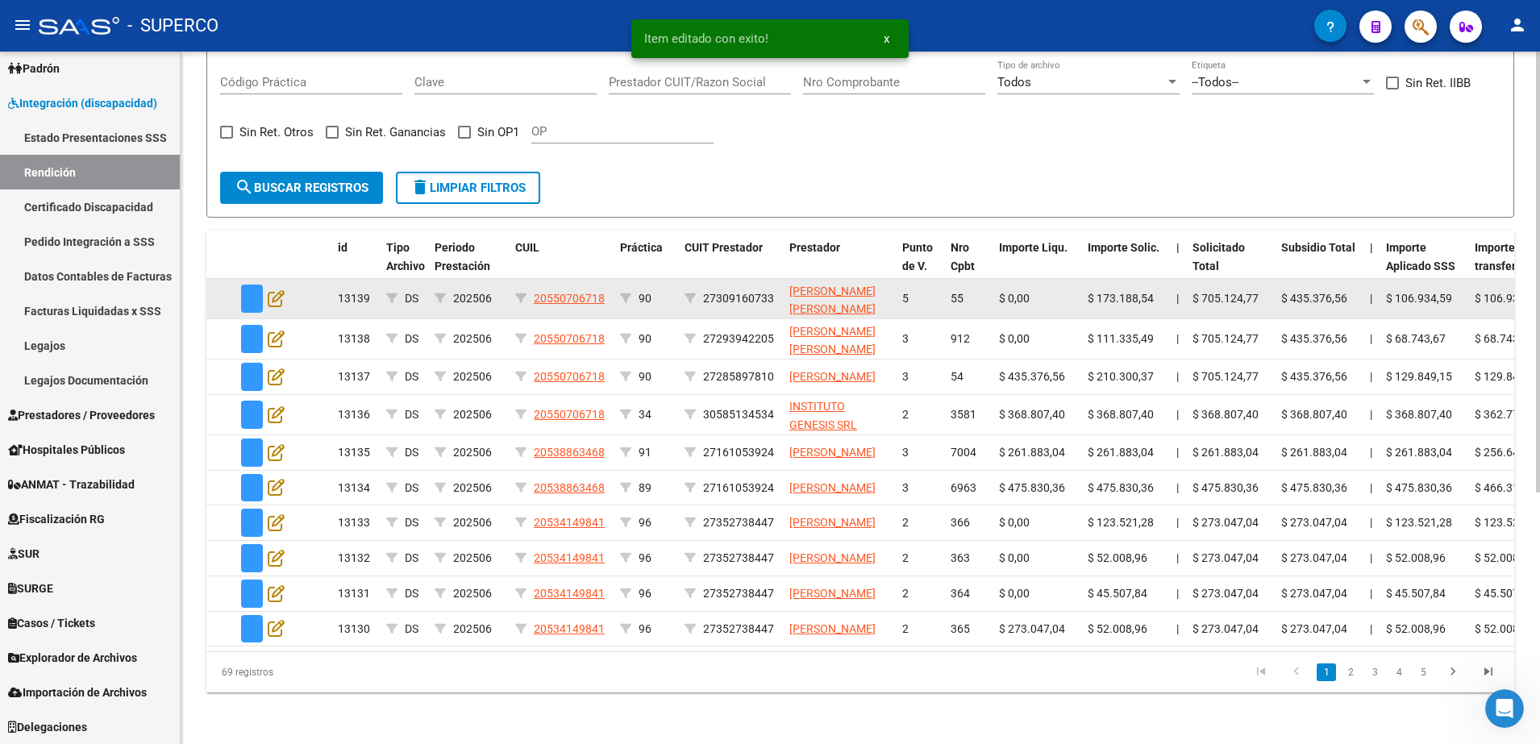
click at [274, 289] on app-edit-rendicion at bounding box center [276, 298] width 17 height 19
click at [277, 289] on icon at bounding box center [276, 298] width 17 height 18
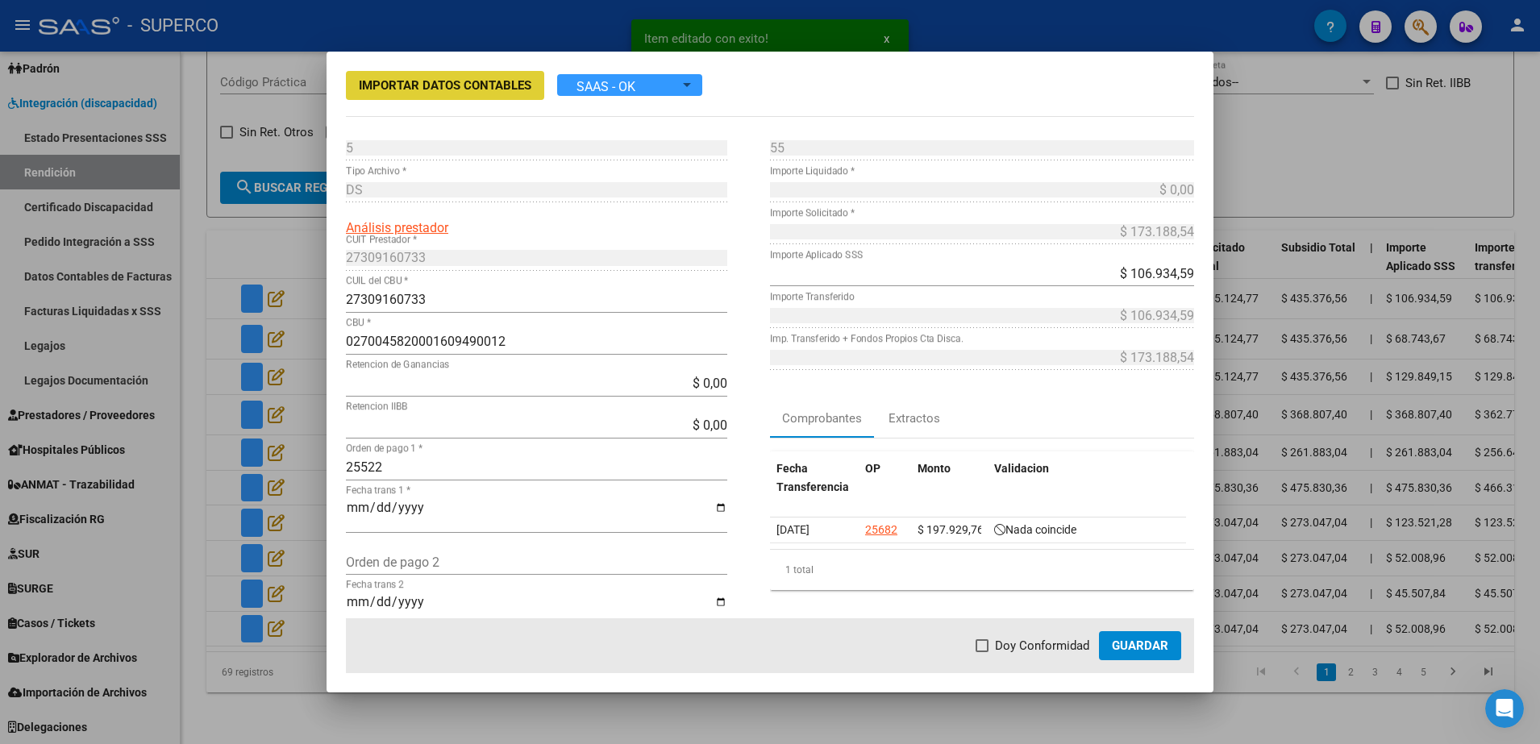
click at [979, 641] on span at bounding box center [982, 645] width 13 height 13
click at [981, 652] on input "Doy Conformidad" at bounding box center [981, 652] width 1 height 1
checkbox input "true"
click at [1147, 639] on span "Guardar" at bounding box center [1140, 646] width 56 height 15
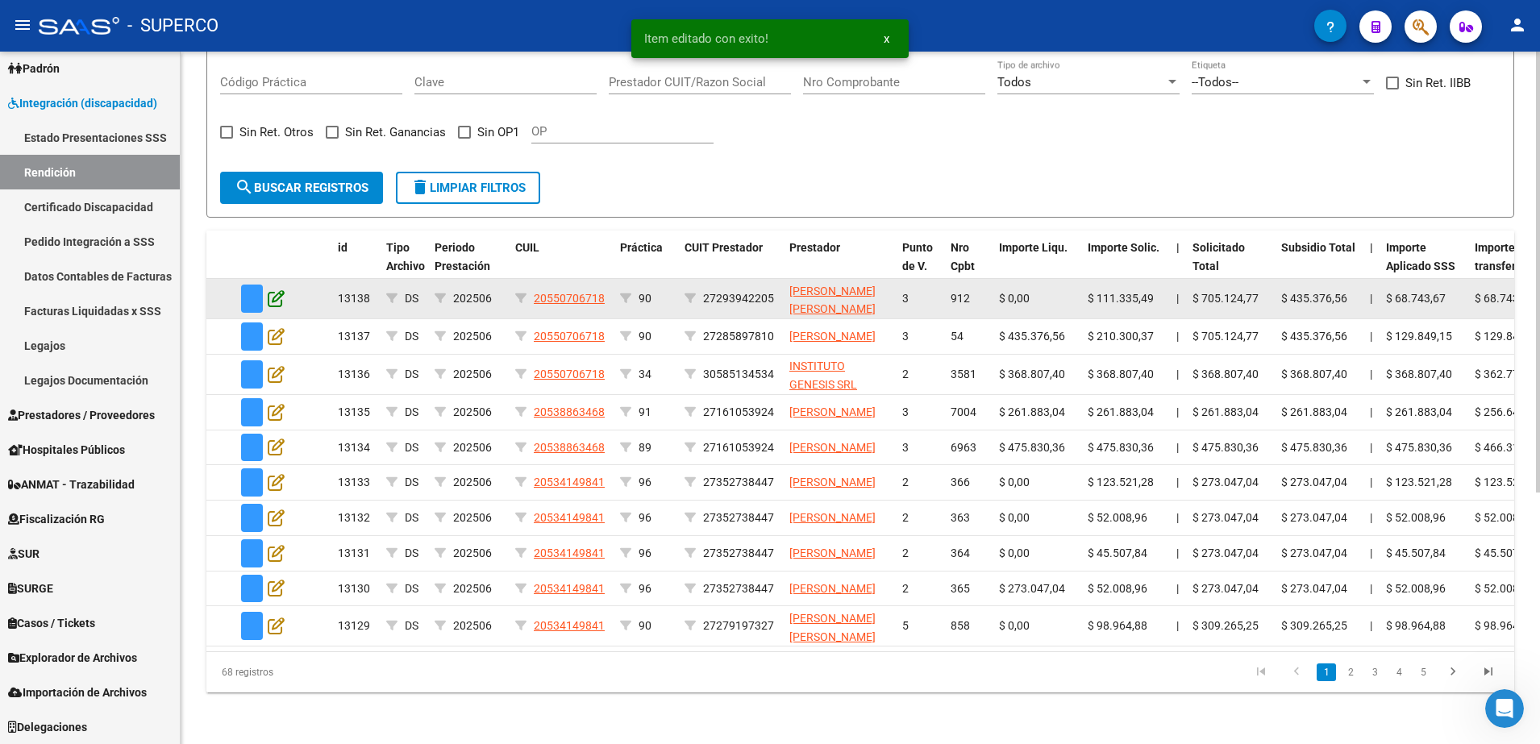
click at [277, 289] on icon at bounding box center [276, 298] width 17 height 18
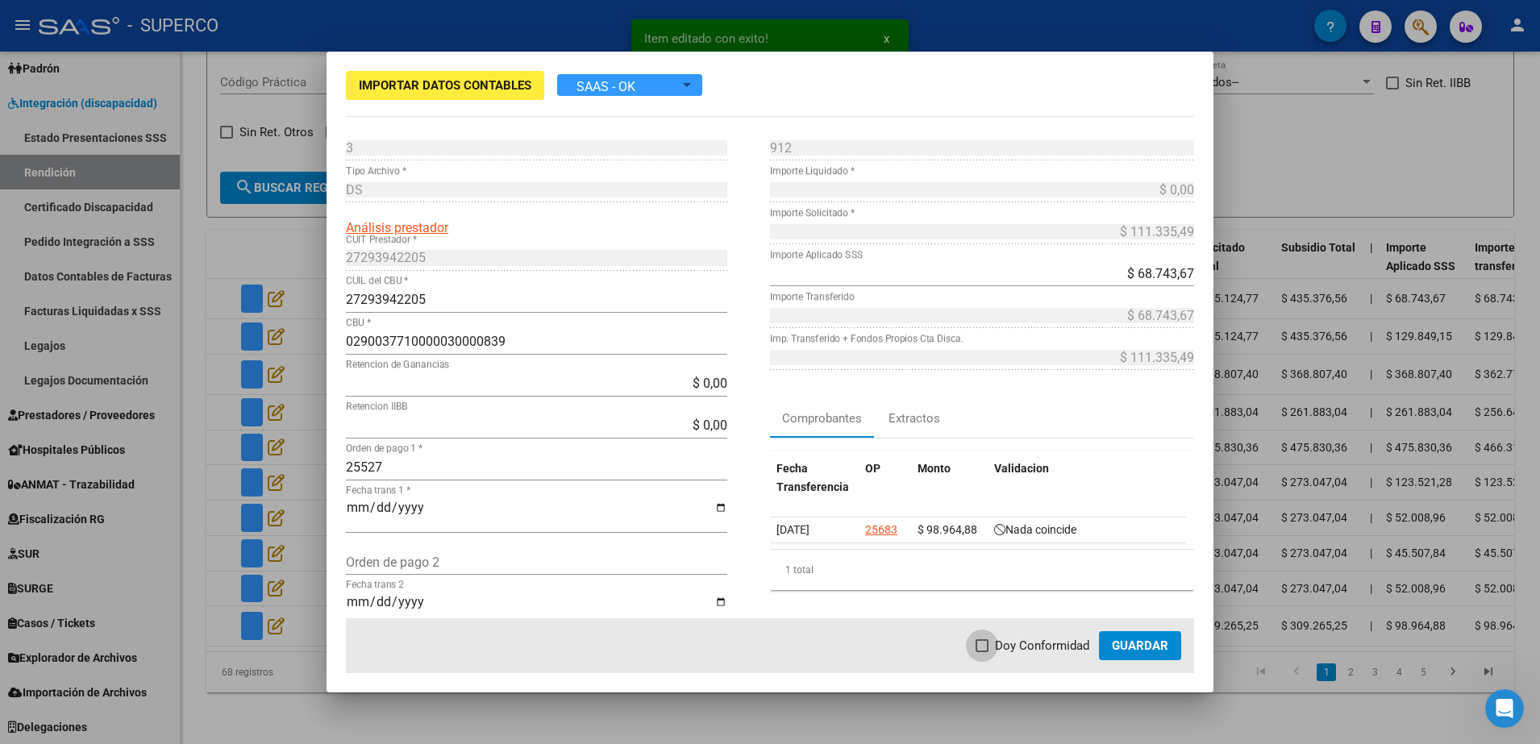
click at [981, 645] on span at bounding box center [982, 645] width 13 height 13
click at [981, 652] on input "Doy Conformidad" at bounding box center [981, 652] width 1 height 1
checkbox input "true"
click at [1152, 659] on button "Guardar" at bounding box center [1140, 645] width 82 height 29
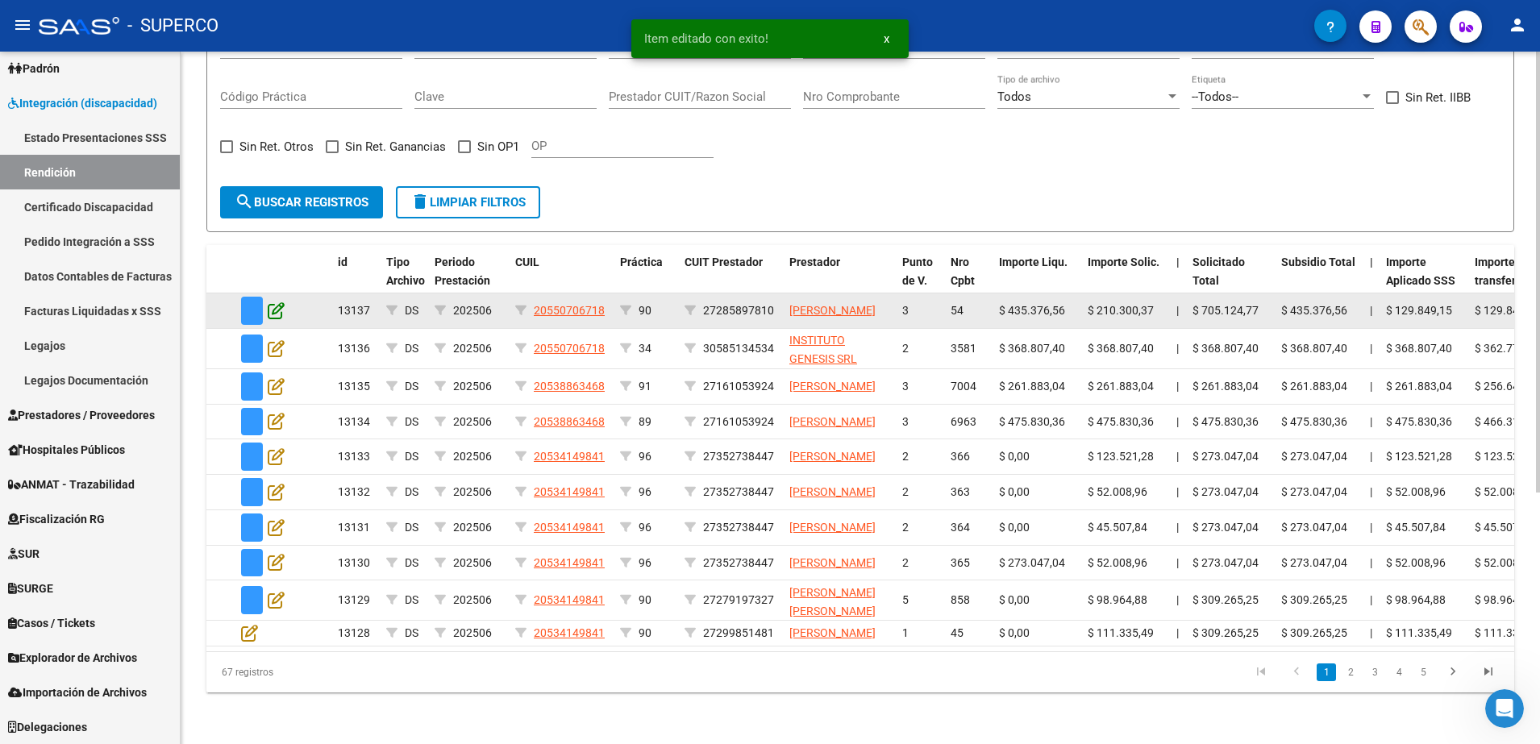
click at [269, 302] on icon at bounding box center [276, 311] width 17 height 18
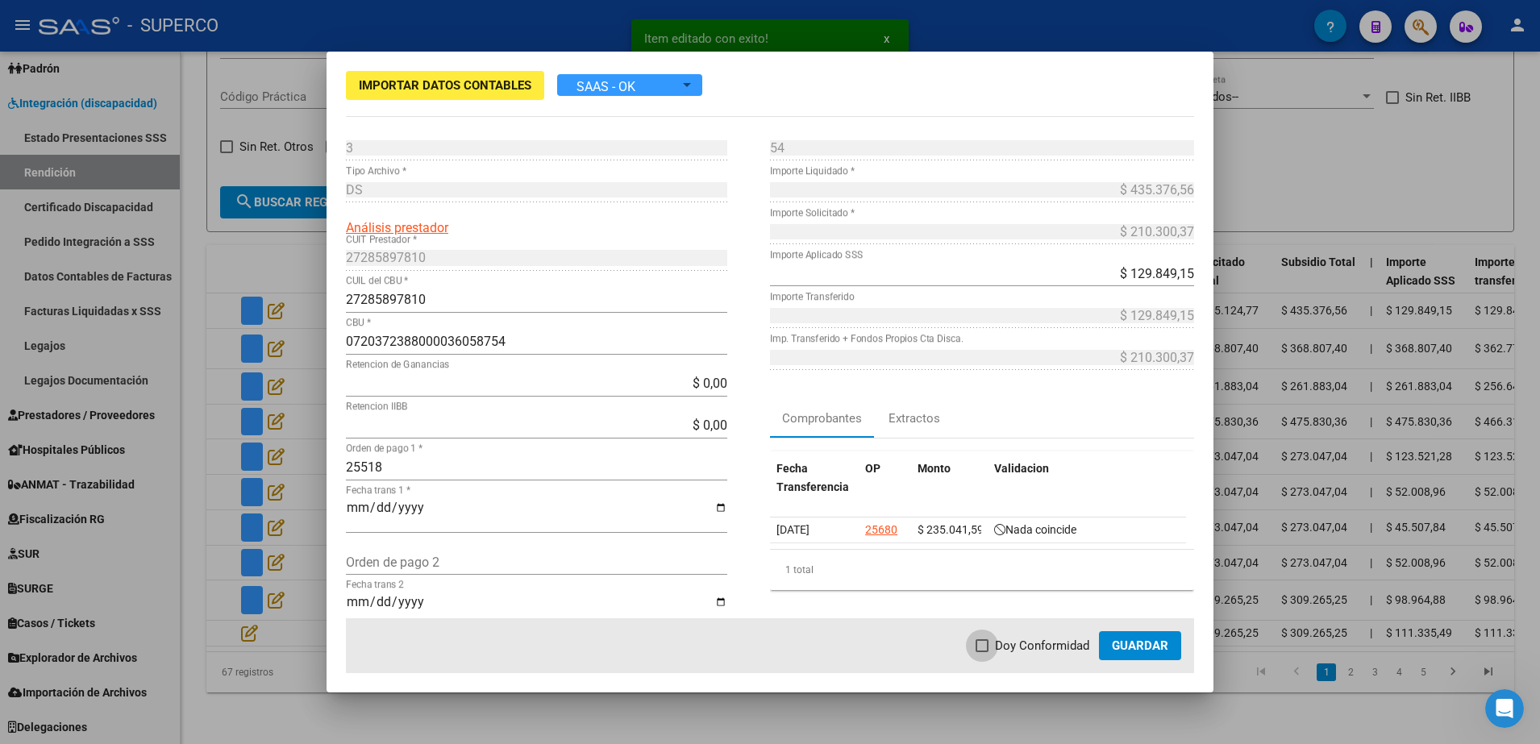
click at [1018, 652] on span "Doy Conformidad" at bounding box center [1042, 645] width 94 height 19
click at [982, 652] on input "Doy Conformidad" at bounding box center [981, 652] width 1 height 1
checkbox input "true"
click at [1143, 663] on mat-dialog-actions "Doy Conformidad Guardar" at bounding box center [770, 645] width 848 height 55
click at [1141, 651] on span "Guardar" at bounding box center [1140, 646] width 56 height 15
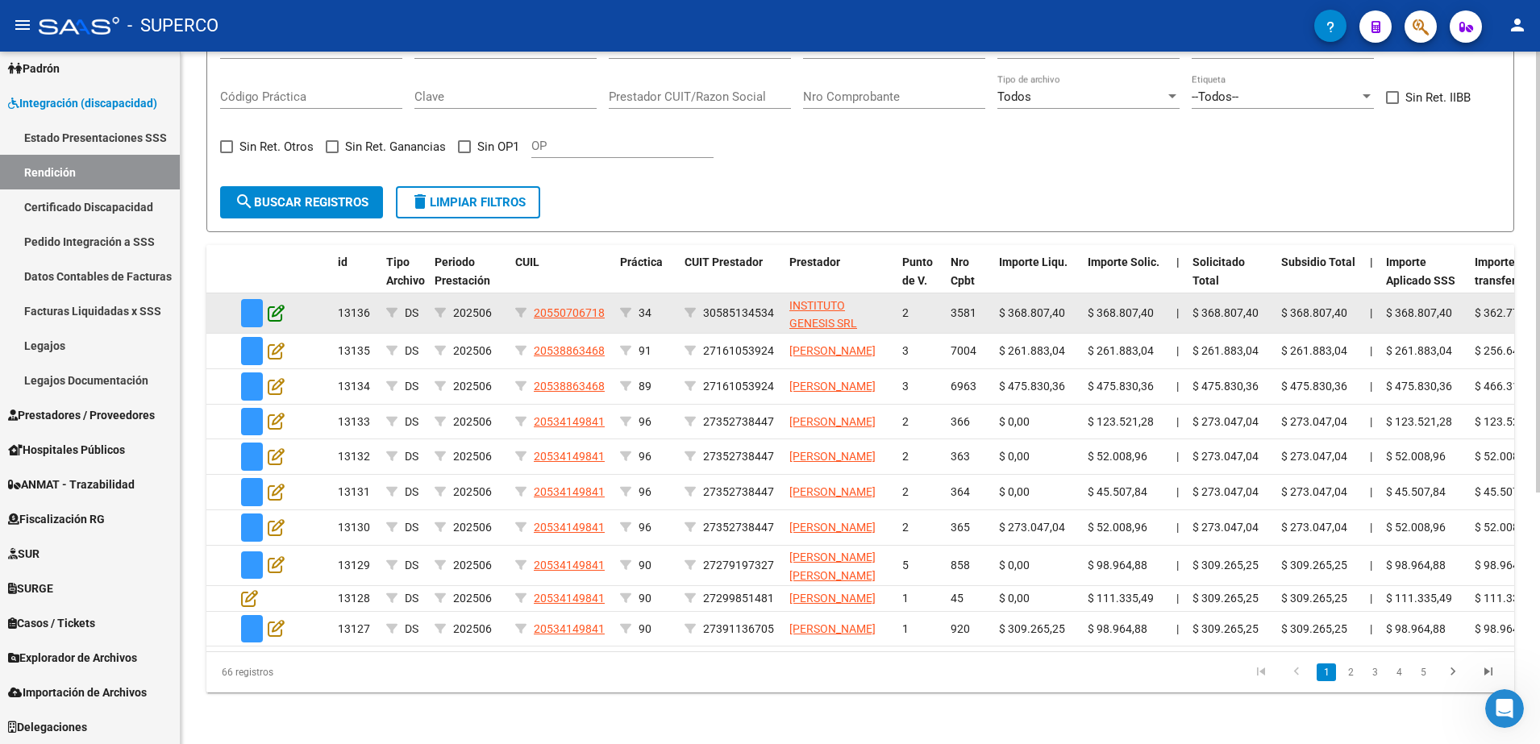
click at [269, 304] on icon at bounding box center [276, 313] width 17 height 18
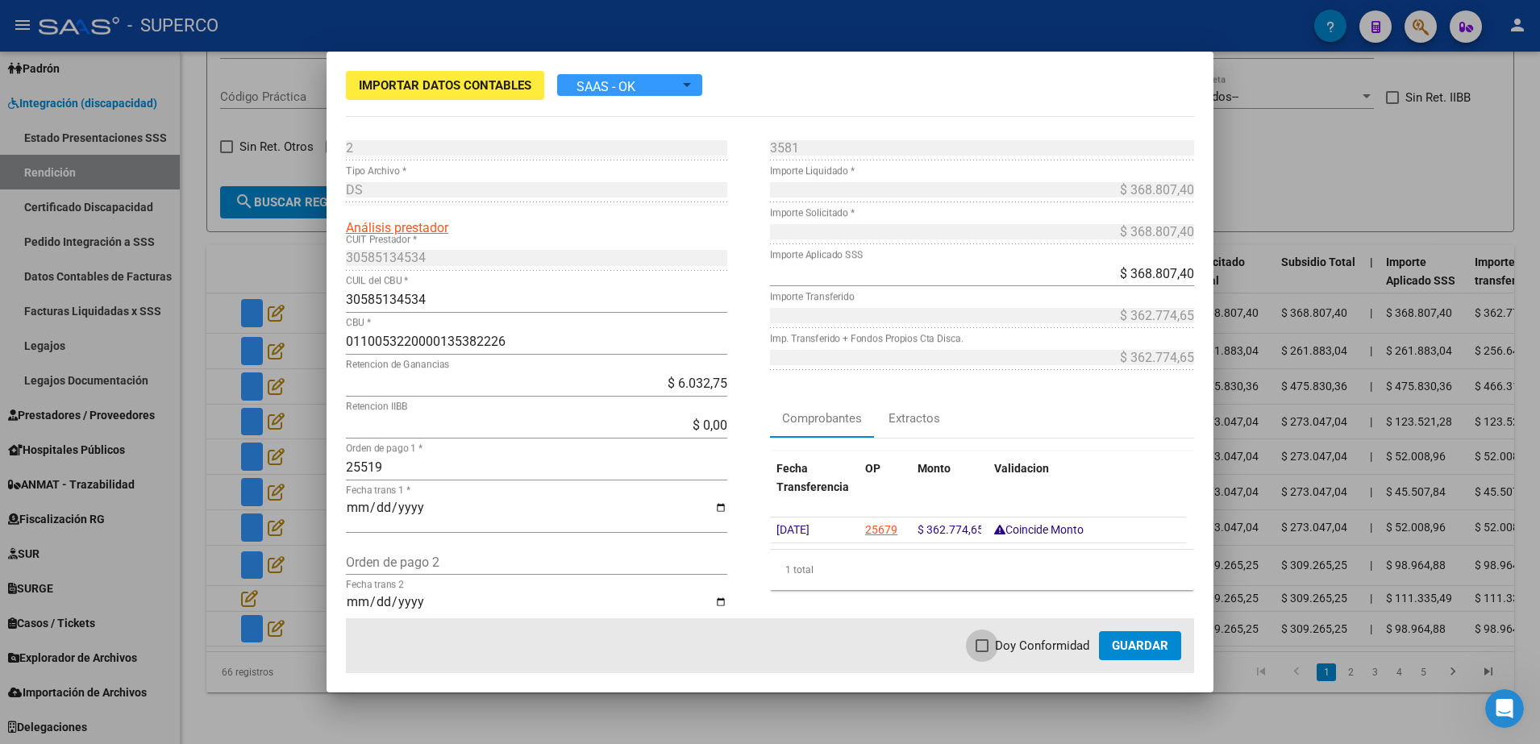
click at [989, 643] on span at bounding box center [982, 645] width 13 height 13
click at [982, 652] on input "Doy Conformidad" at bounding box center [981, 652] width 1 height 1
checkbox input "true"
click at [1161, 656] on button "Guardar" at bounding box center [1140, 645] width 82 height 29
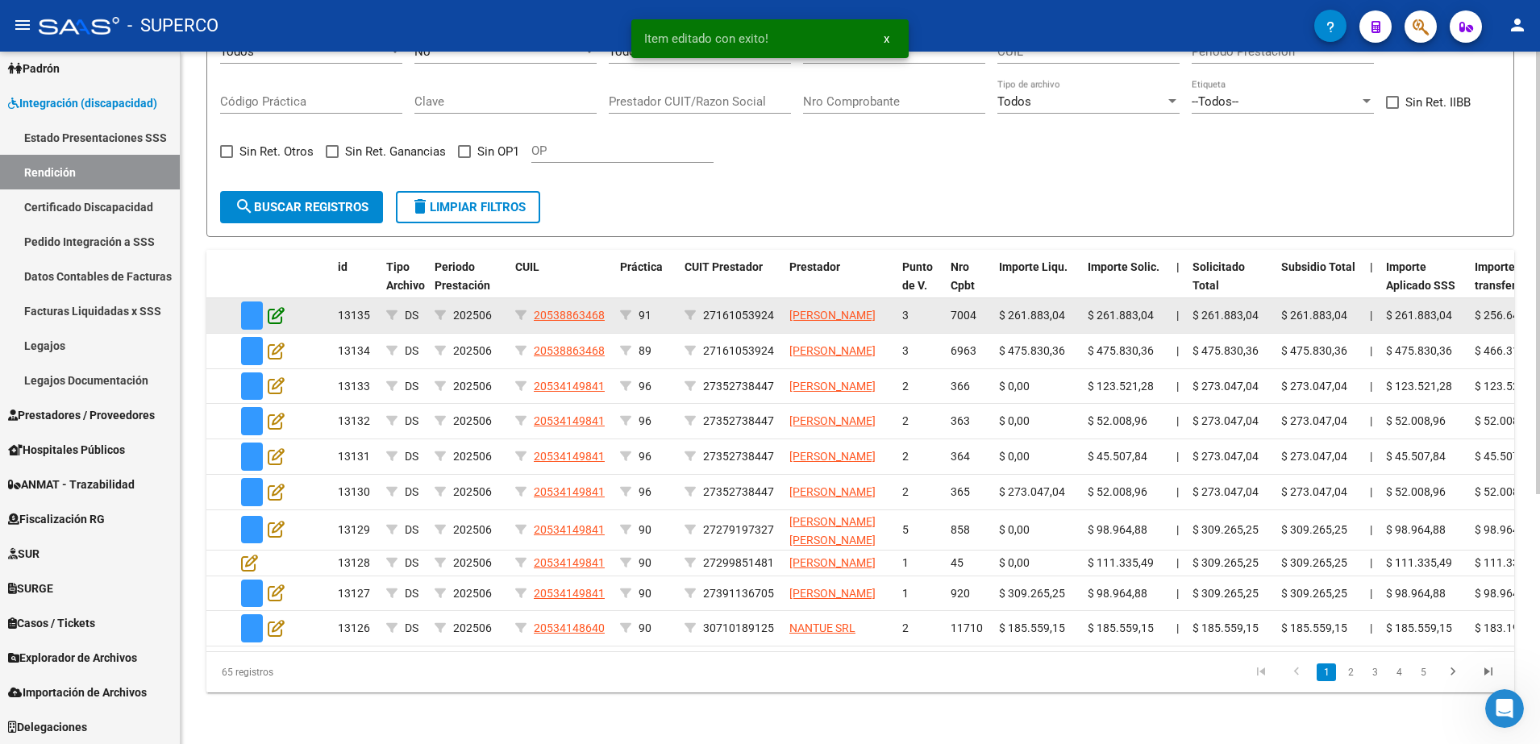
click at [283, 306] on icon at bounding box center [276, 315] width 17 height 18
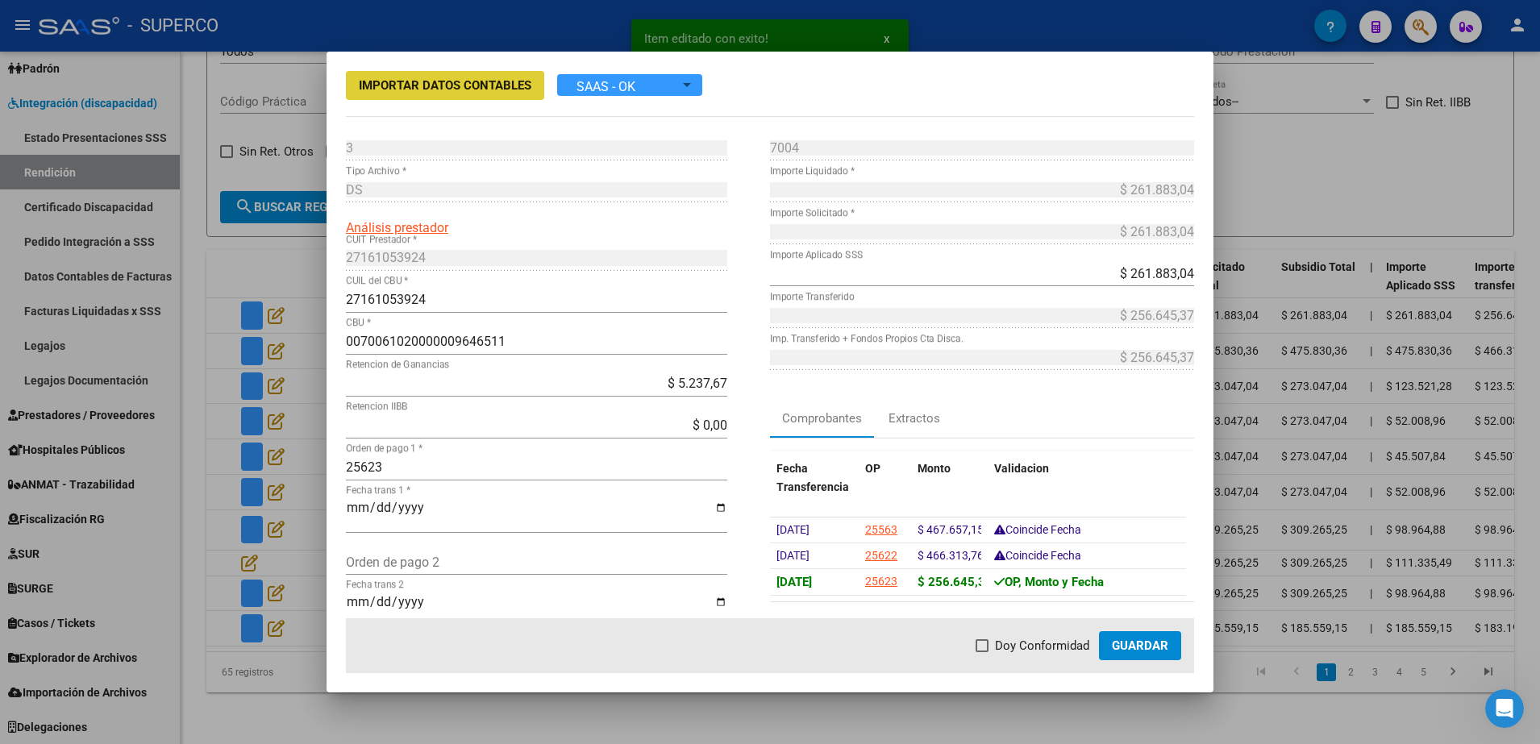
click at [998, 642] on span "Doy Conformidad" at bounding box center [1042, 645] width 94 height 19
click at [982, 652] on input "Doy Conformidad" at bounding box center [981, 652] width 1 height 1
checkbox input "true"
click at [1135, 642] on span "Guardar" at bounding box center [1140, 646] width 56 height 15
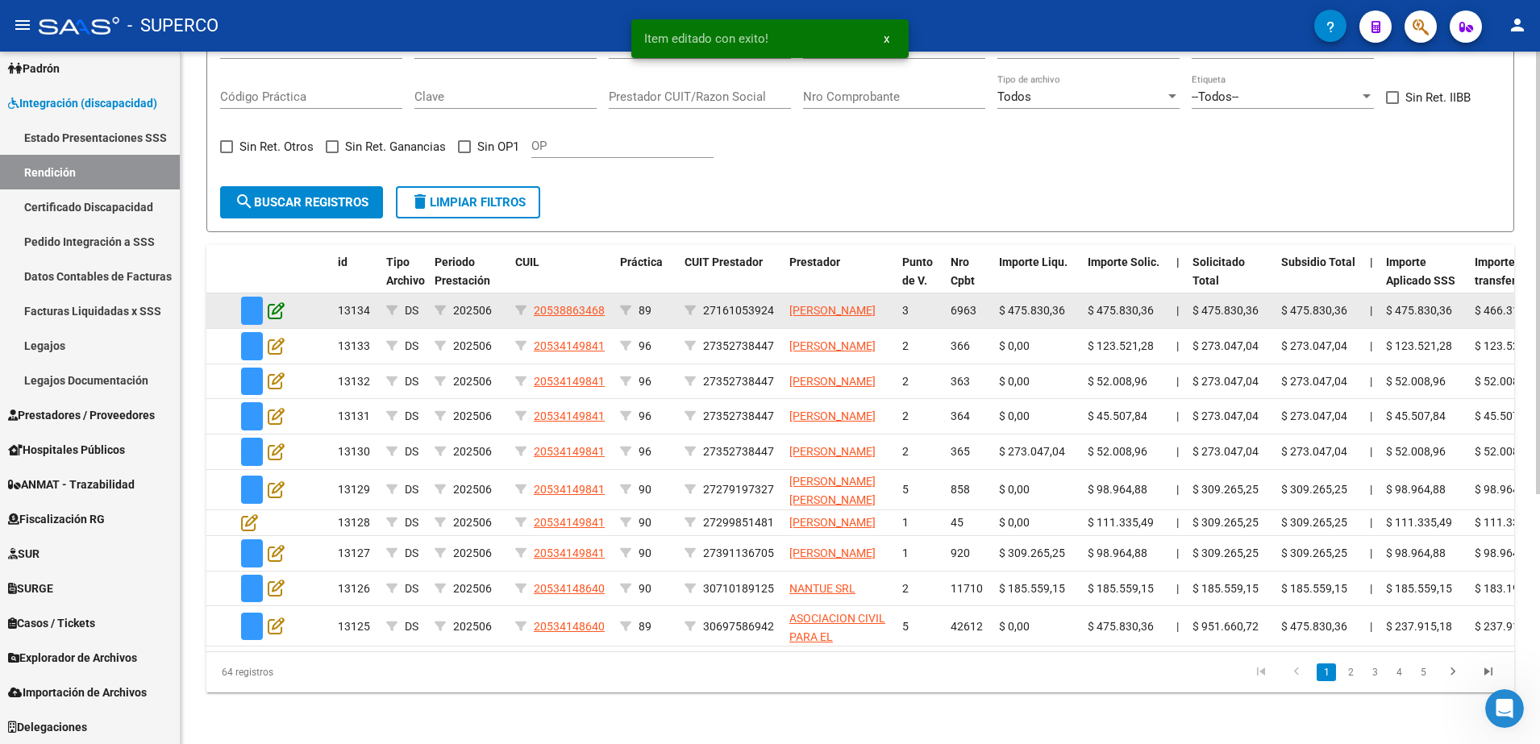
click at [272, 302] on icon at bounding box center [276, 311] width 17 height 18
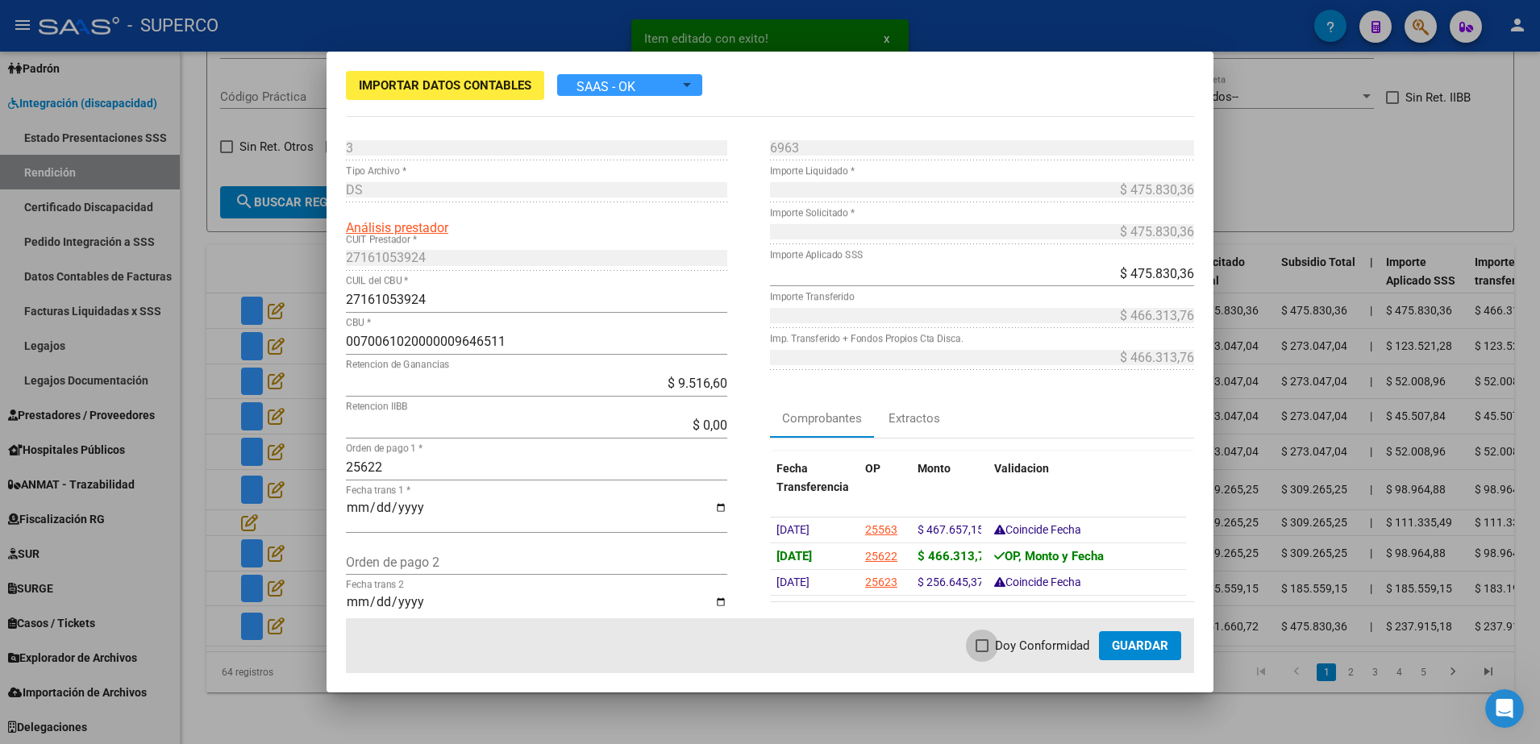
drag, startPoint x: 993, startPoint y: 649, endPoint x: 1046, endPoint y: 630, distance: 55.9
click at [996, 647] on label "Doy Conformidad" at bounding box center [1033, 645] width 114 height 19
click at [982, 652] on input "Doy Conformidad" at bounding box center [981, 652] width 1 height 1
checkbox input "true"
click at [1126, 647] on span "Guardar" at bounding box center [1140, 646] width 56 height 15
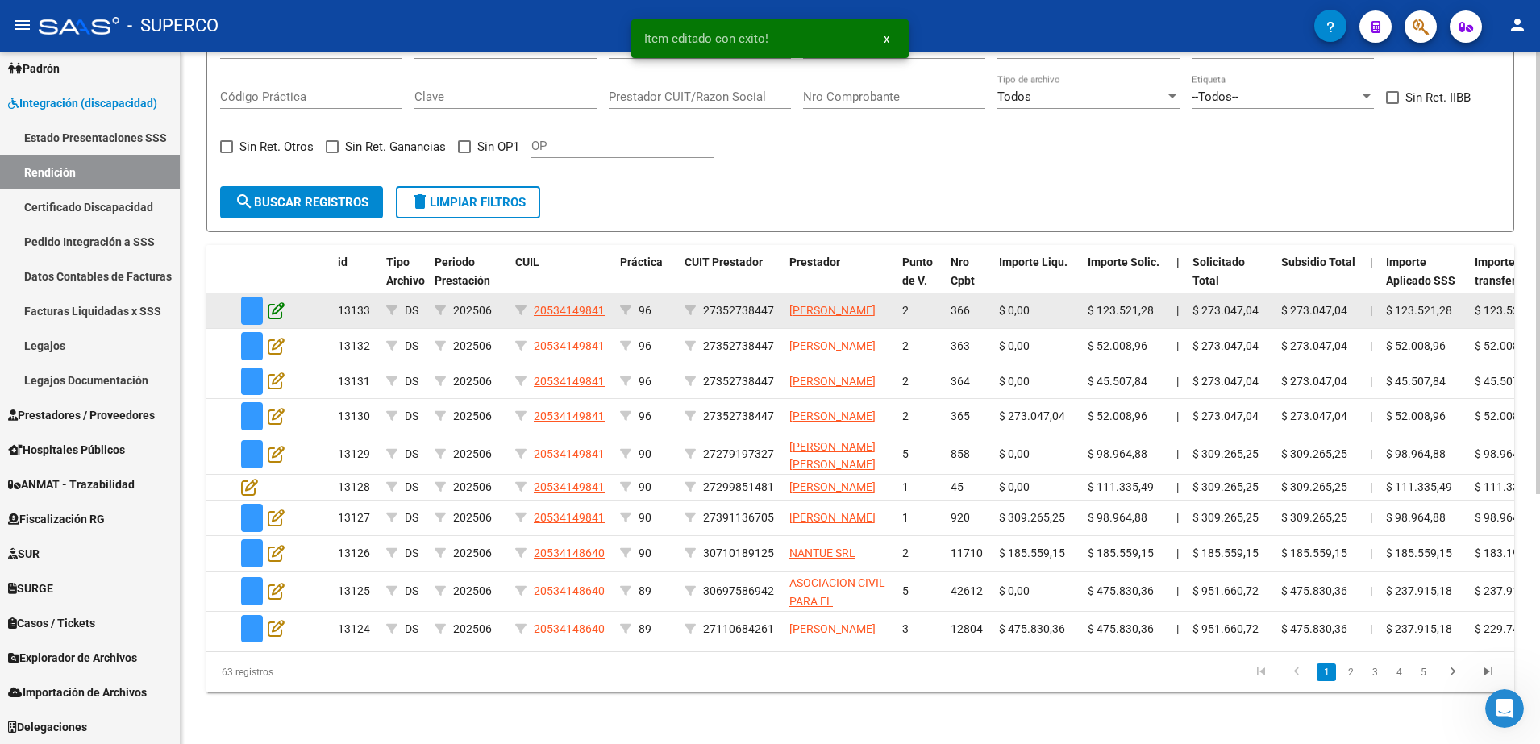
click at [277, 302] on icon at bounding box center [276, 311] width 17 height 18
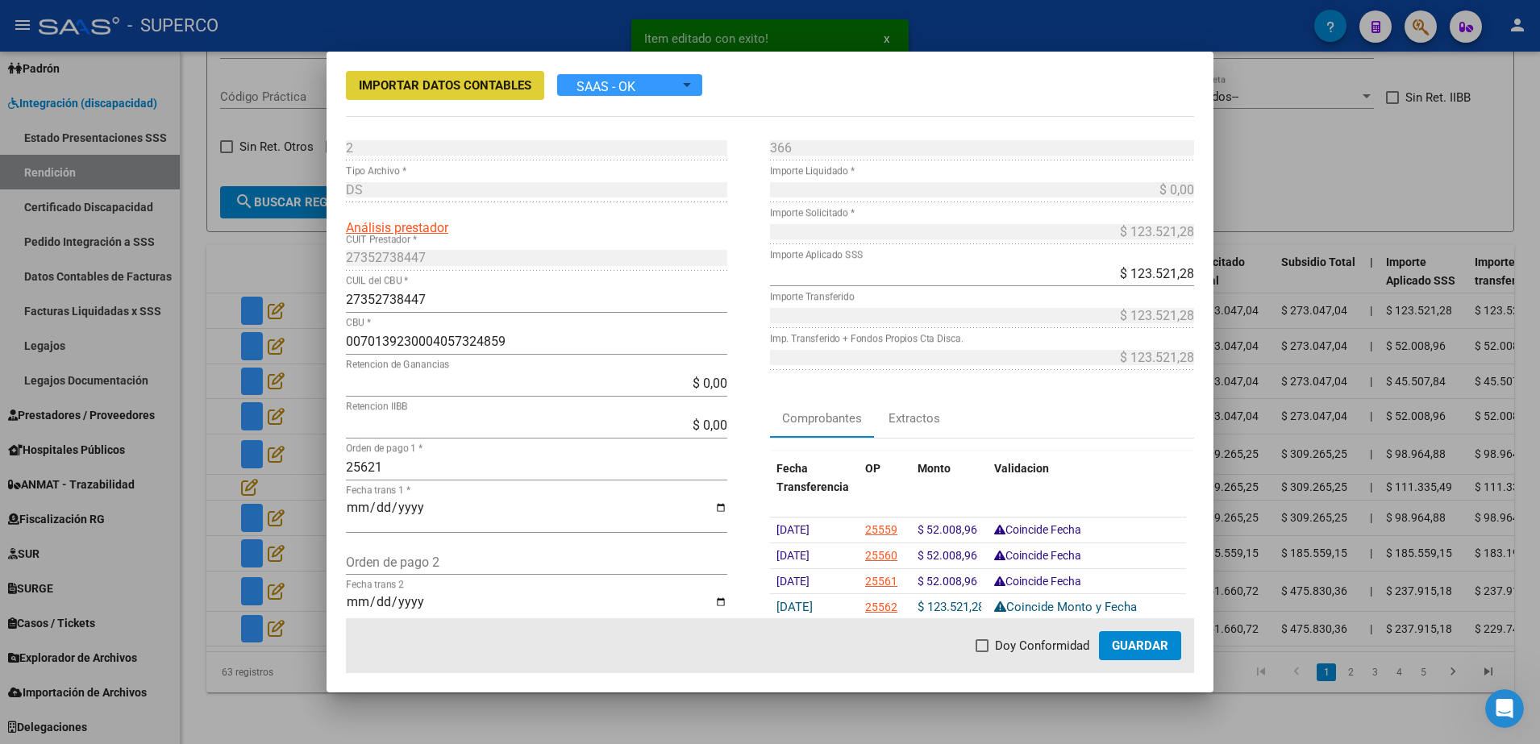
click at [1030, 644] on span "Doy Conformidad" at bounding box center [1042, 645] width 94 height 19
click at [982, 652] on input "Doy Conformidad" at bounding box center [981, 652] width 1 height 1
checkbox input "true"
click at [1148, 644] on span "Guardar" at bounding box center [1140, 646] width 56 height 15
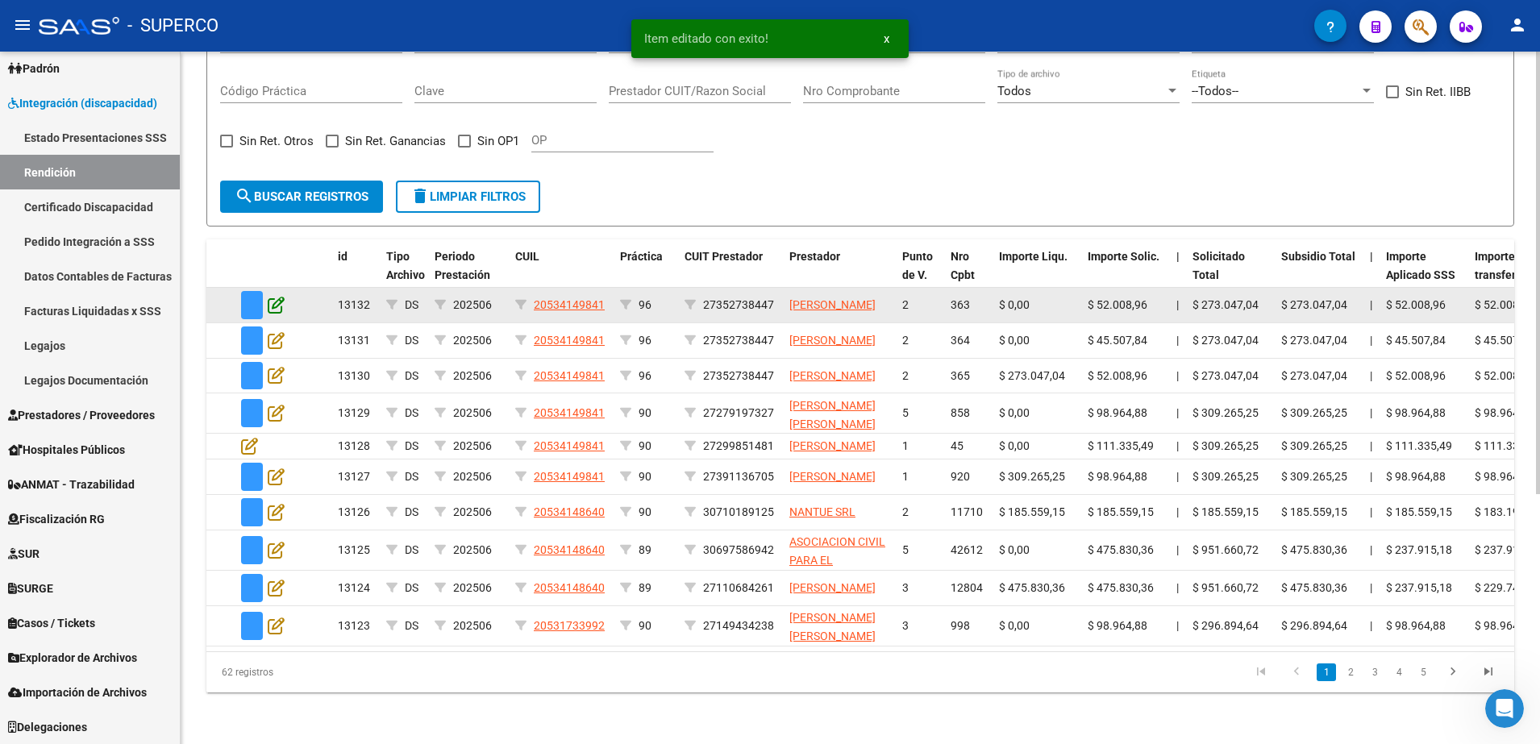
click at [274, 296] on icon at bounding box center [276, 305] width 17 height 18
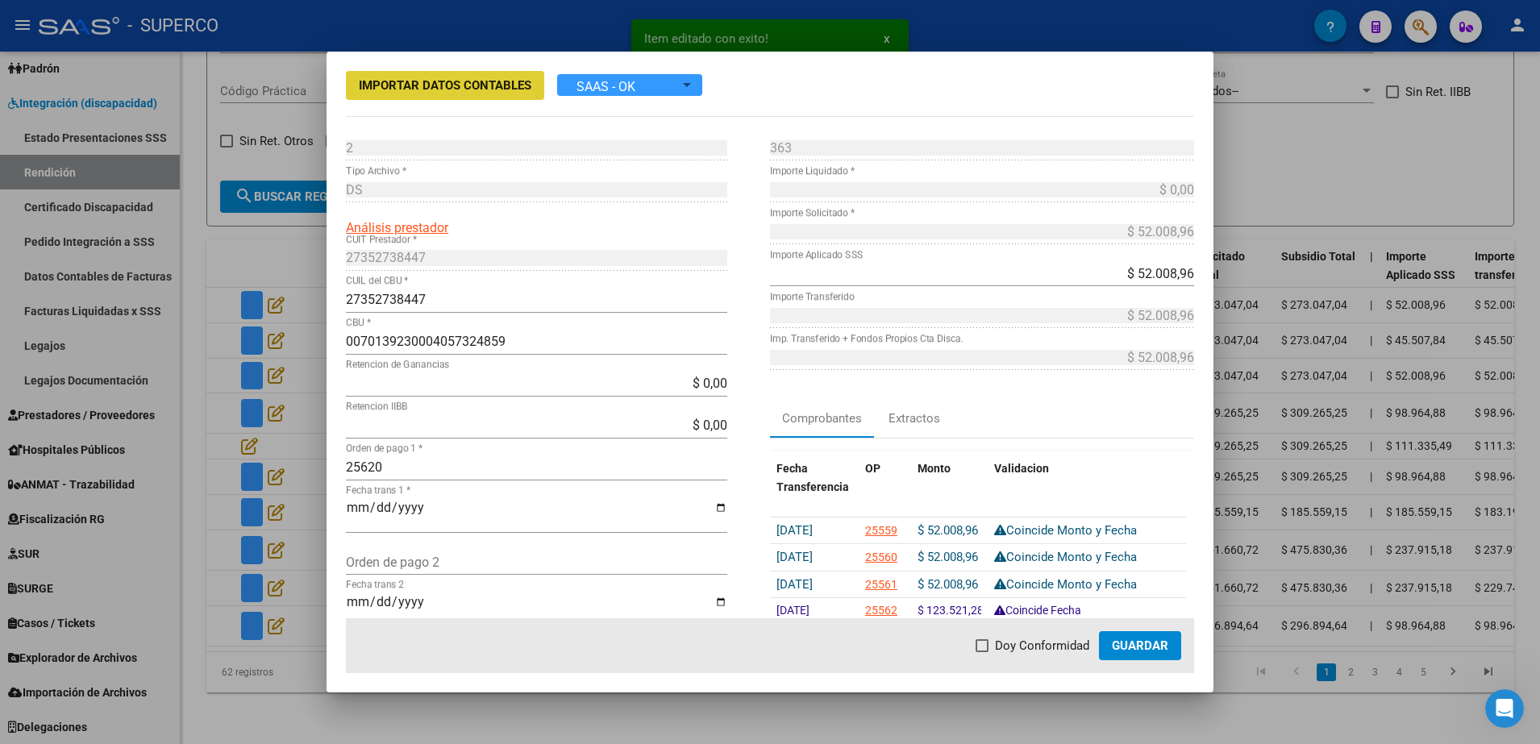
click at [993, 642] on label "Doy Conformidad" at bounding box center [1033, 645] width 114 height 19
click at [982, 652] on input "Doy Conformidad" at bounding box center [981, 652] width 1 height 1
checkbox input "true"
click at [1127, 653] on button "Guardar" at bounding box center [1140, 645] width 82 height 29
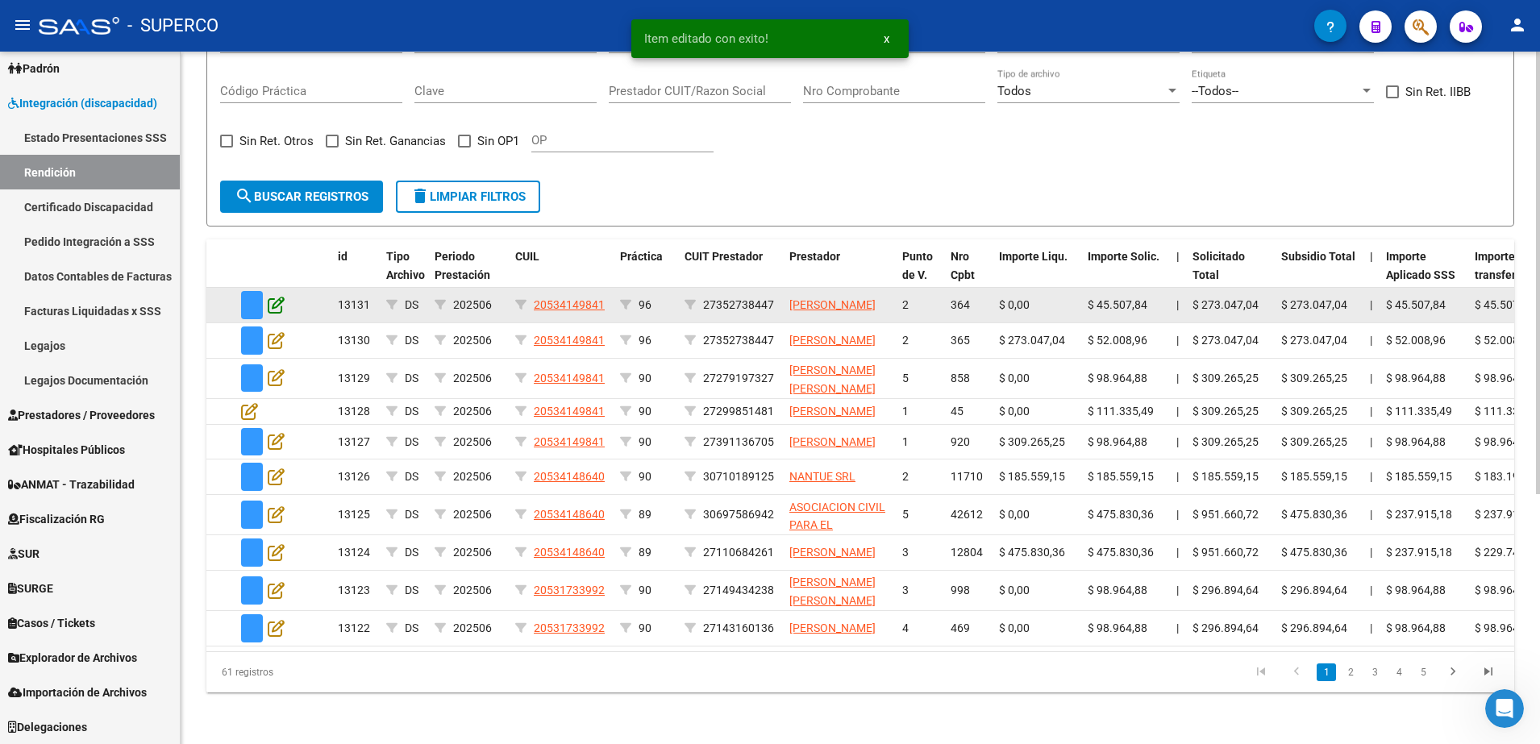
click at [272, 296] on icon at bounding box center [276, 305] width 17 height 18
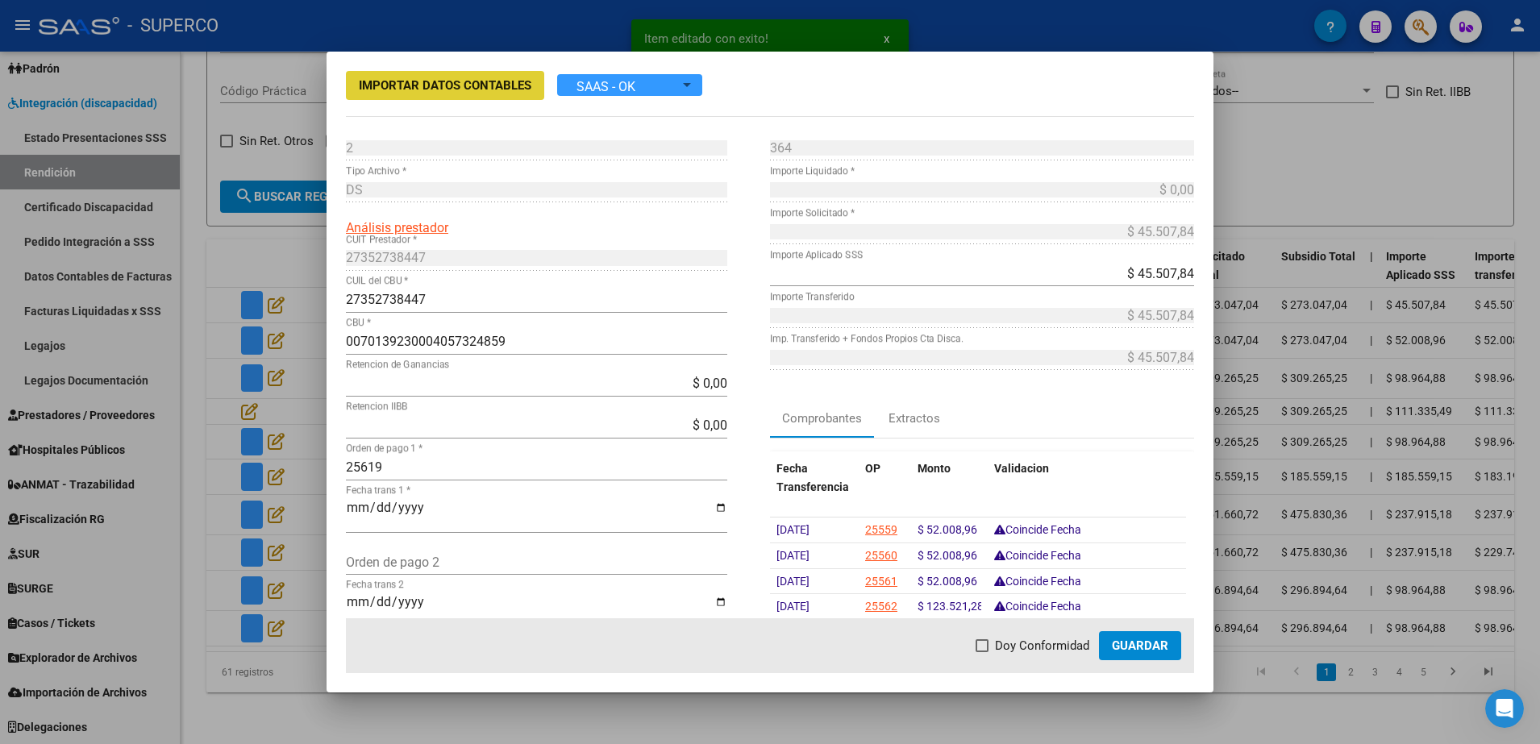
drag, startPoint x: 1000, startPoint y: 651, endPoint x: 1022, endPoint y: 638, distance: 25.3
click at [1003, 651] on span "Doy Conformidad" at bounding box center [1042, 645] width 94 height 19
click at [982, 652] on input "Doy Conformidad" at bounding box center [981, 652] width 1 height 1
checkbox input "true"
click at [1137, 644] on span "Guardar" at bounding box center [1140, 646] width 56 height 15
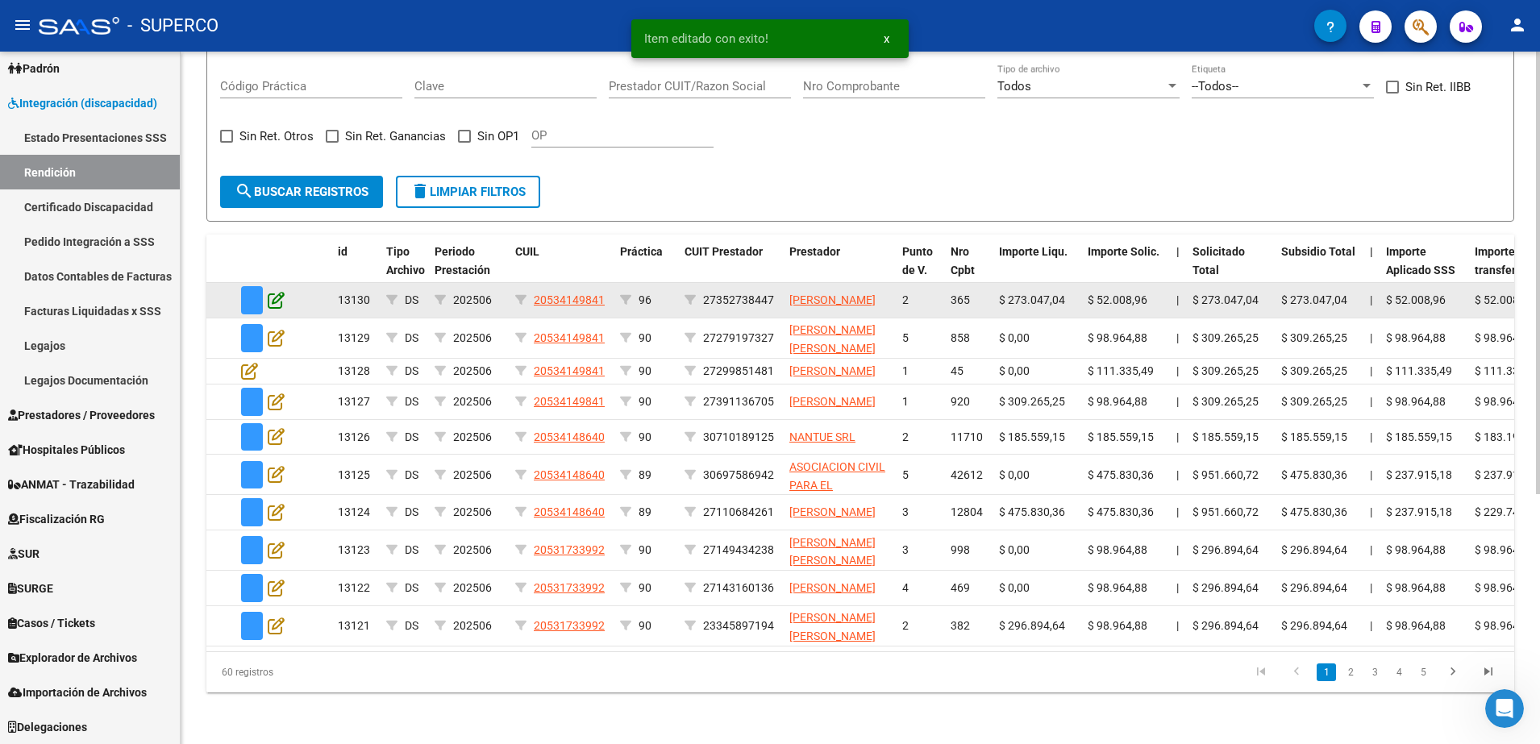
click at [273, 291] on icon at bounding box center [276, 300] width 17 height 18
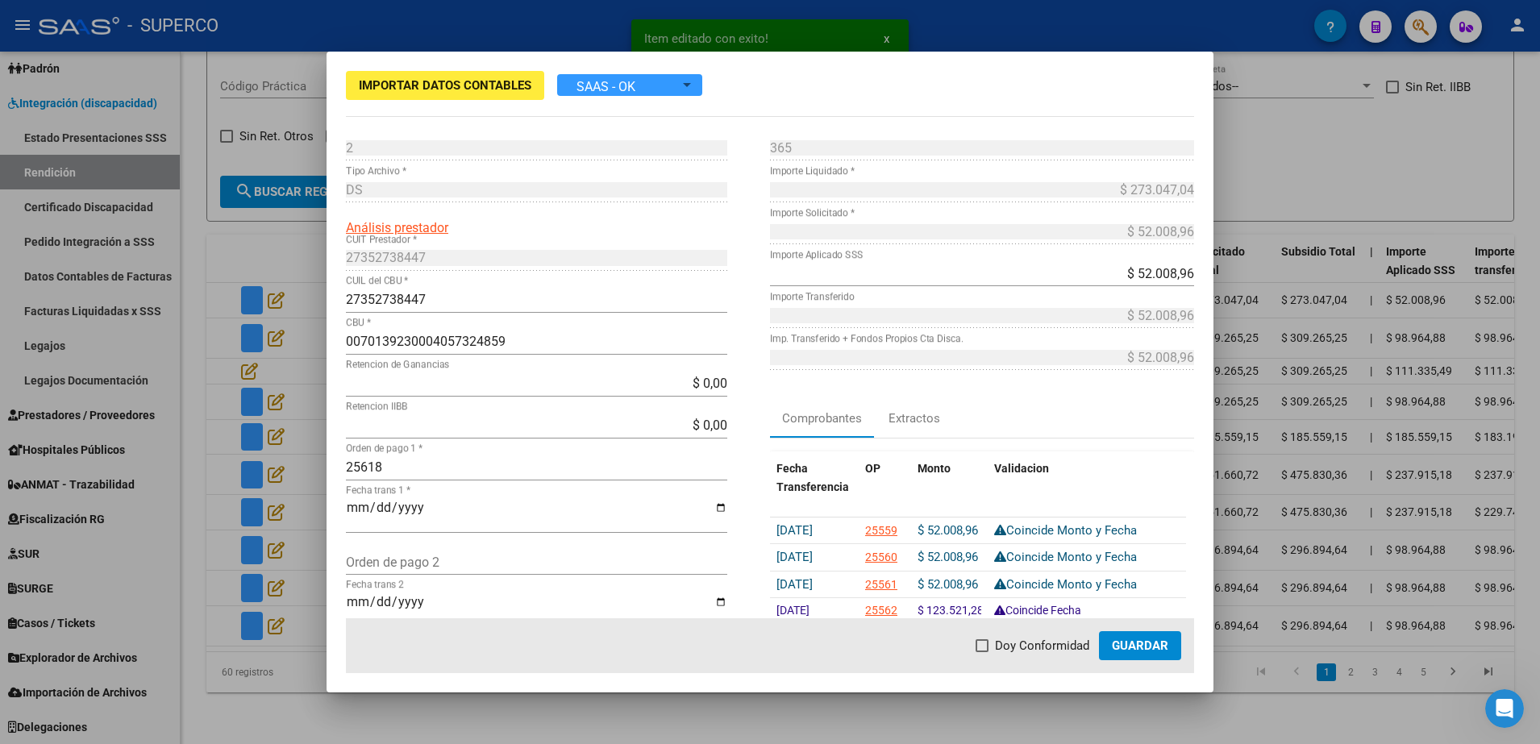
click at [963, 641] on mat-dialog-actions "Doy Conformidad Guardar" at bounding box center [770, 645] width 848 height 55
click at [1006, 647] on span "Doy Conformidad" at bounding box center [1042, 645] width 94 height 19
click at [982, 652] on input "Doy Conformidad" at bounding box center [981, 652] width 1 height 1
checkbox input "true"
click at [1171, 643] on button "Guardar" at bounding box center [1140, 645] width 82 height 29
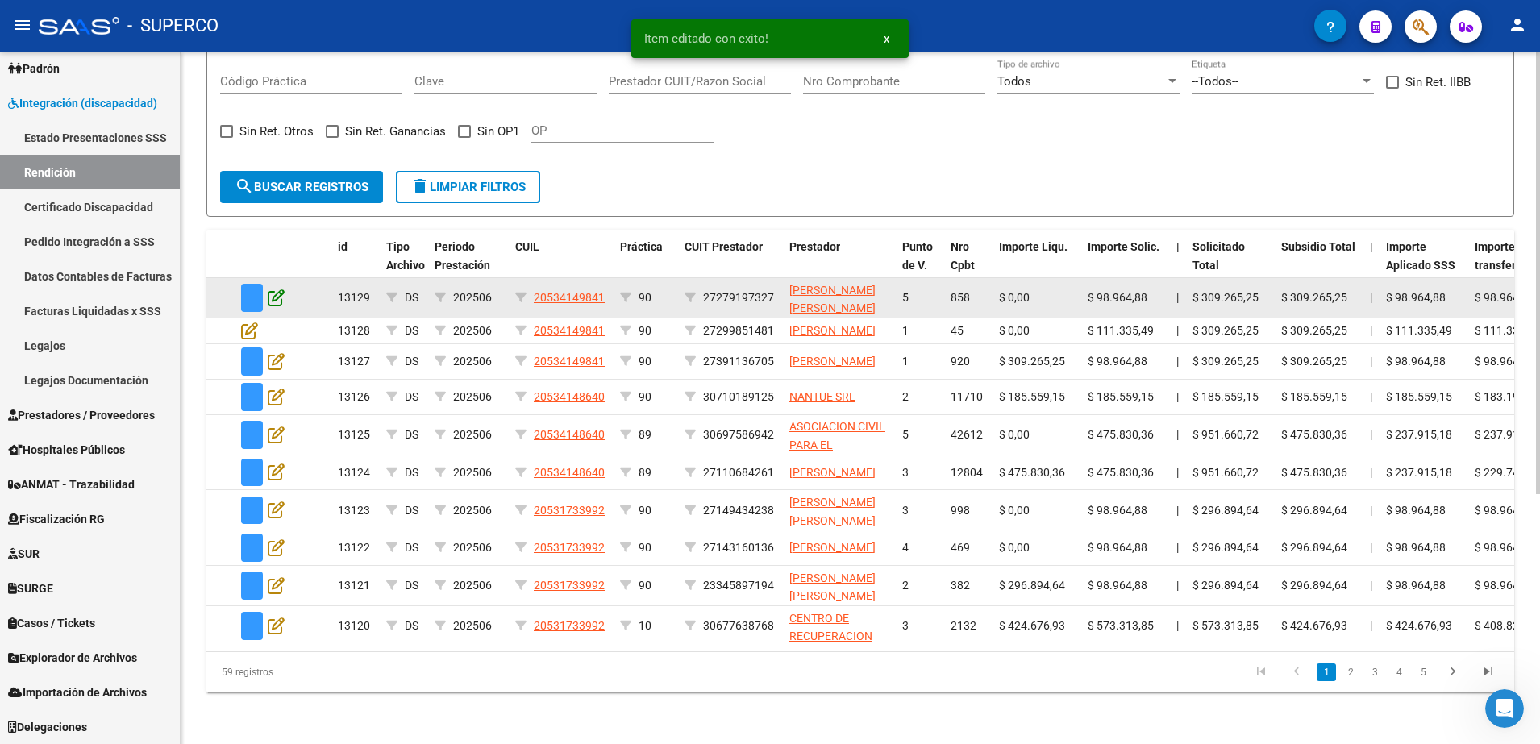
click at [274, 289] on icon at bounding box center [276, 298] width 17 height 18
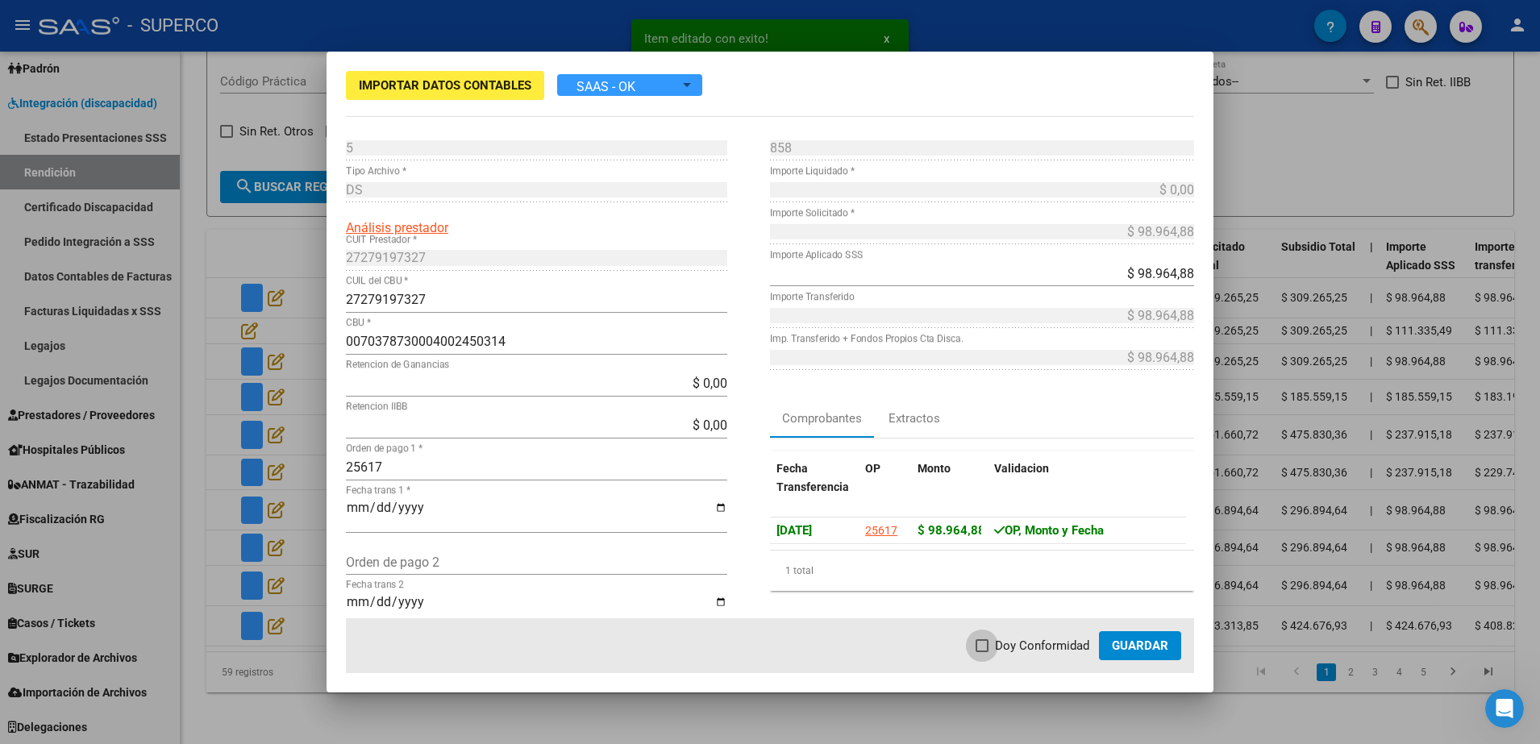
click at [989, 643] on span at bounding box center [982, 645] width 13 height 13
click at [982, 652] on input "Doy Conformidad" at bounding box center [981, 652] width 1 height 1
checkbox input "true"
click at [1113, 643] on button "Guardar" at bounding box center [1140, 645] width 82 height 29
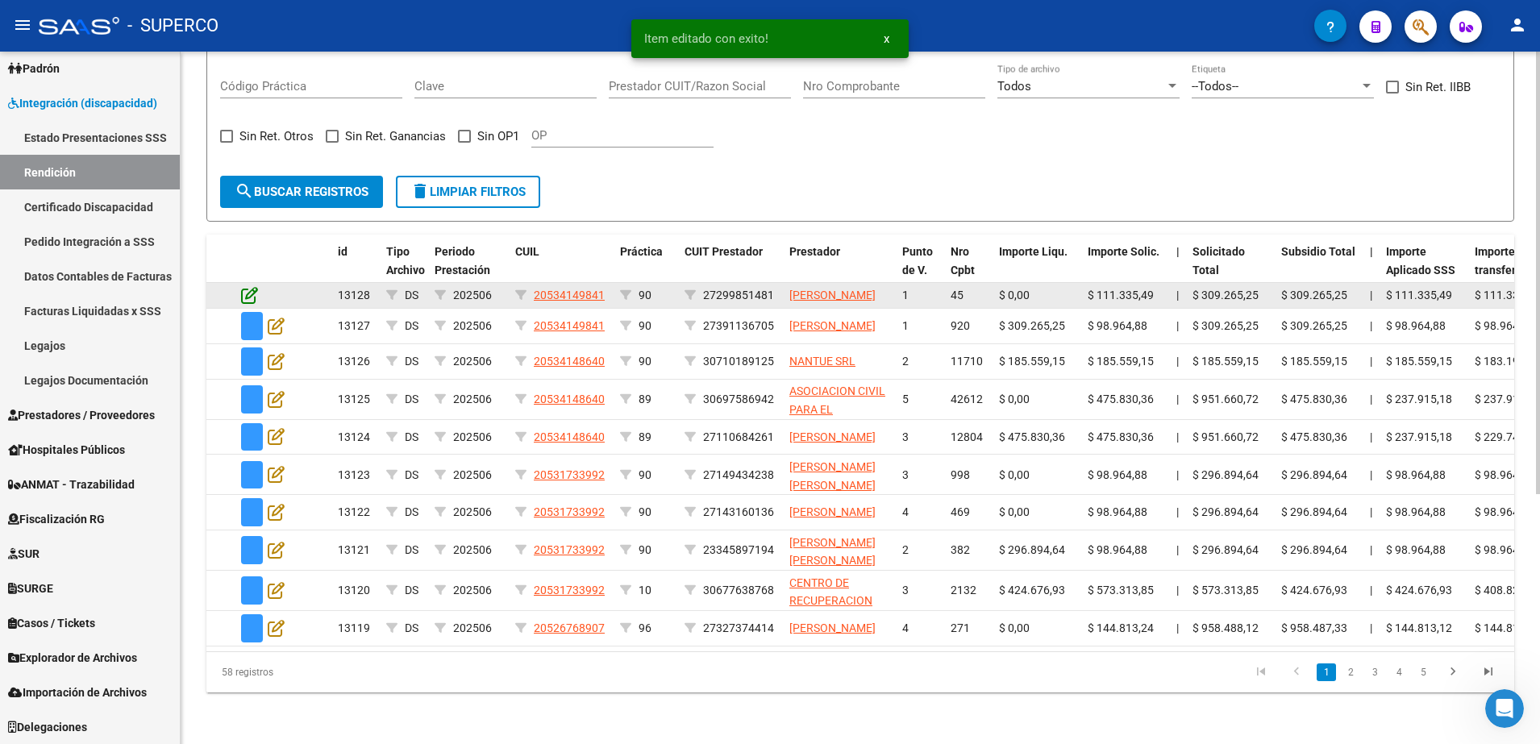
click at [246, 286] on icon at bounding box center [249, 295] width 17 height 18
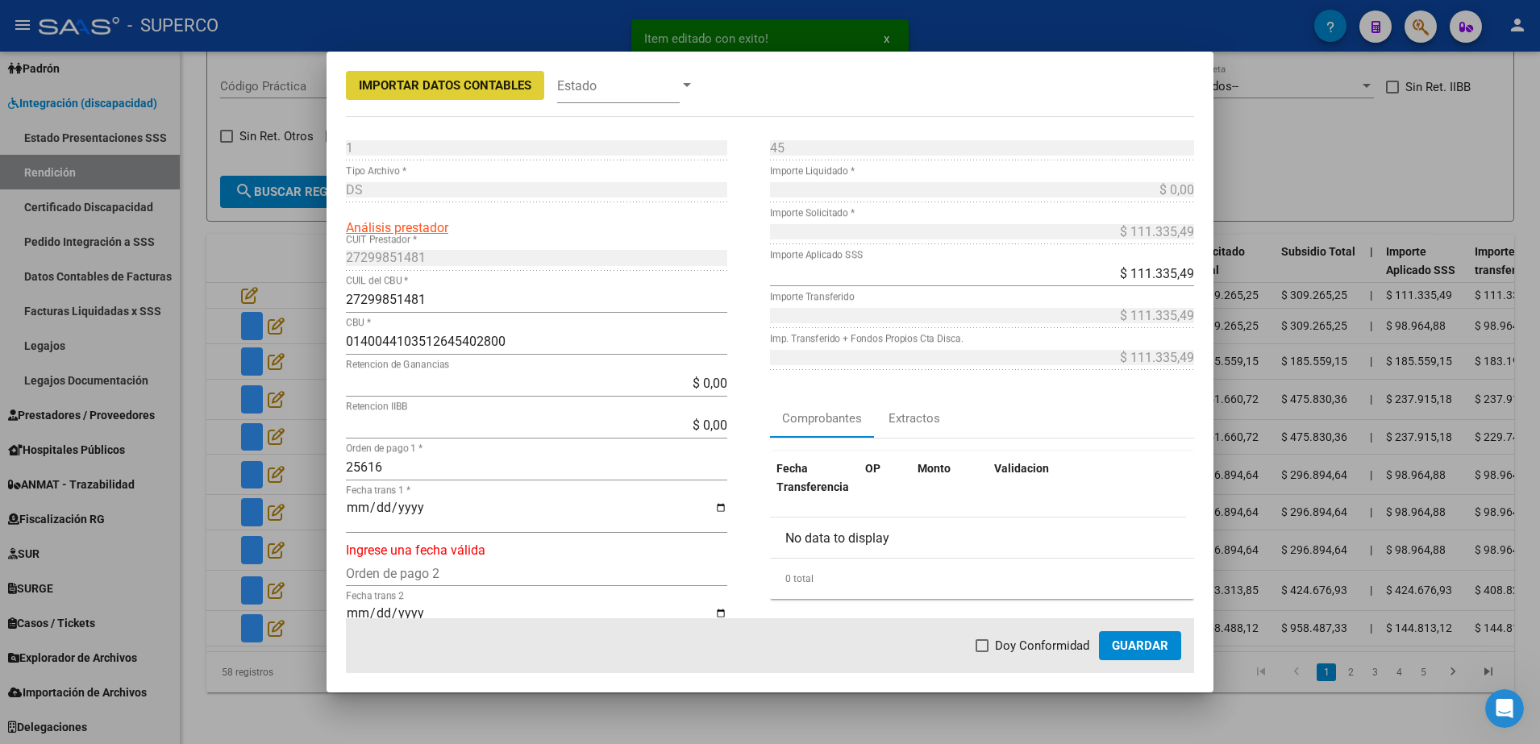
click at [352, 508] on input "Fecha trans 1 *" at bounding box center [536, 514] width 381 height 27
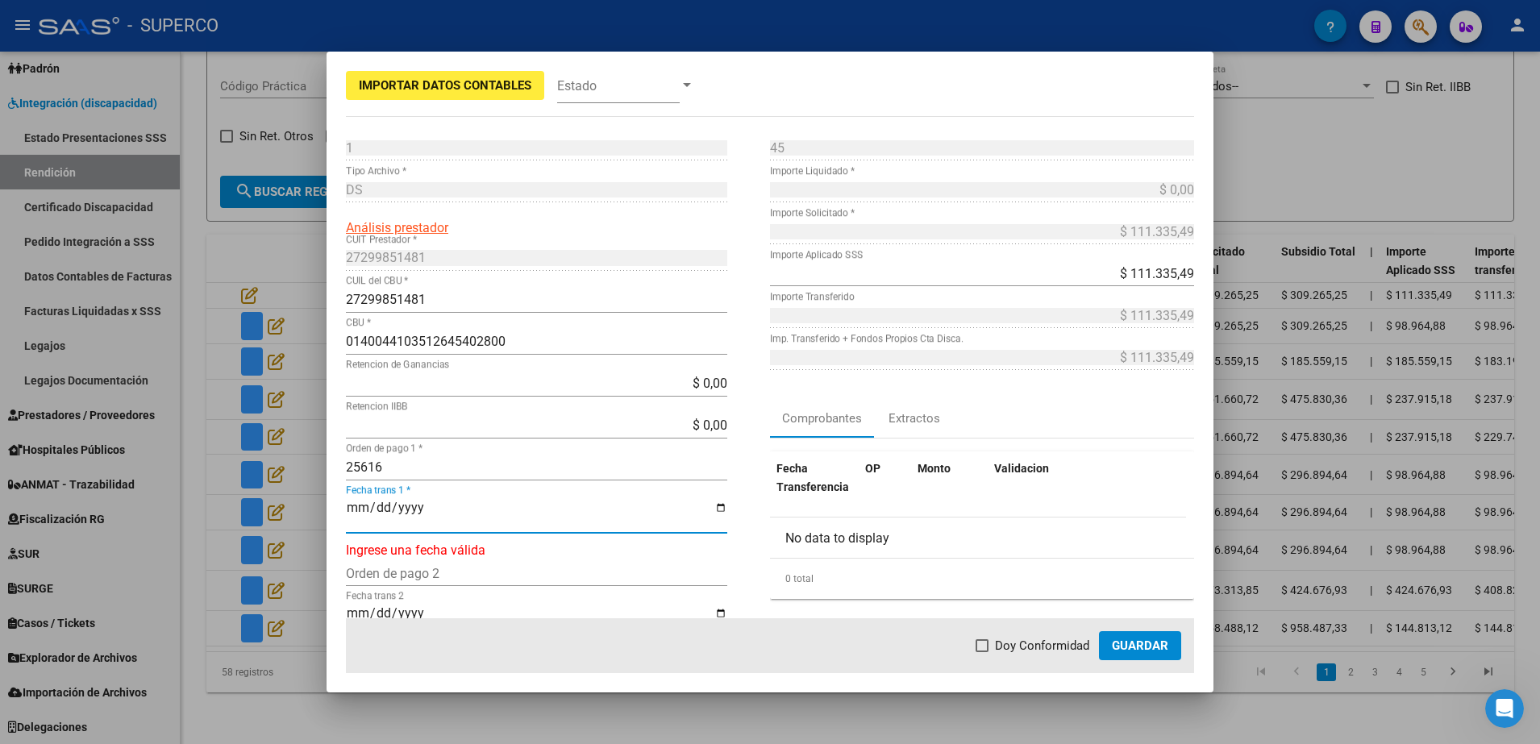
type input "0002-02-20"
type input "[DATE]"
click at [989, 641] on span at bounding box center [982, 645] width 13 height 13
click at [982, 652] on input "Doy Conformidad" at bounding box center [981, 652] width 1 height 1
checkbox input "true"
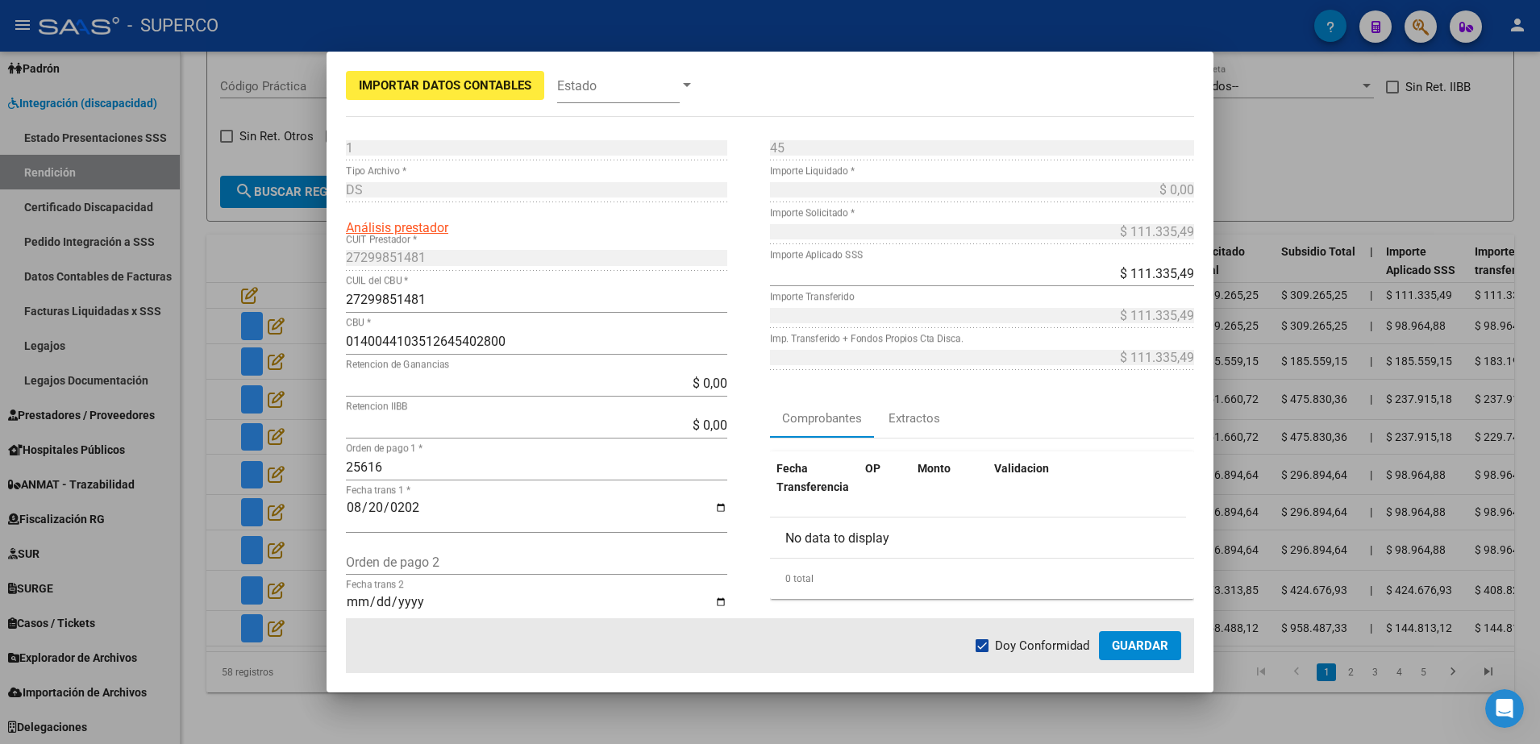
click at [1144, 639] on span "Guardar" at bounding box center [1140, 646] width 56 height 15
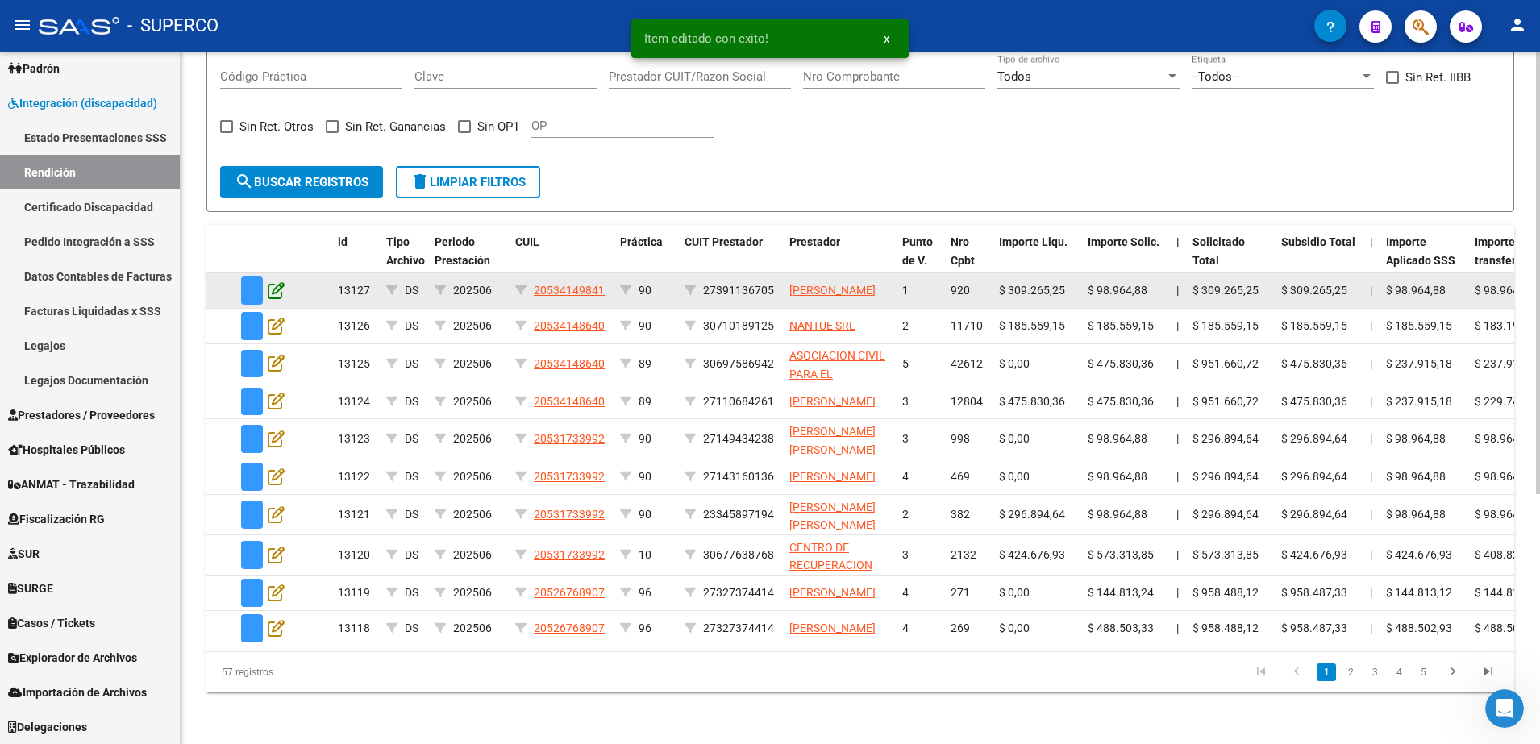
click at [279, 281] on icon at bounding box center [276, 290] width 17 height 18
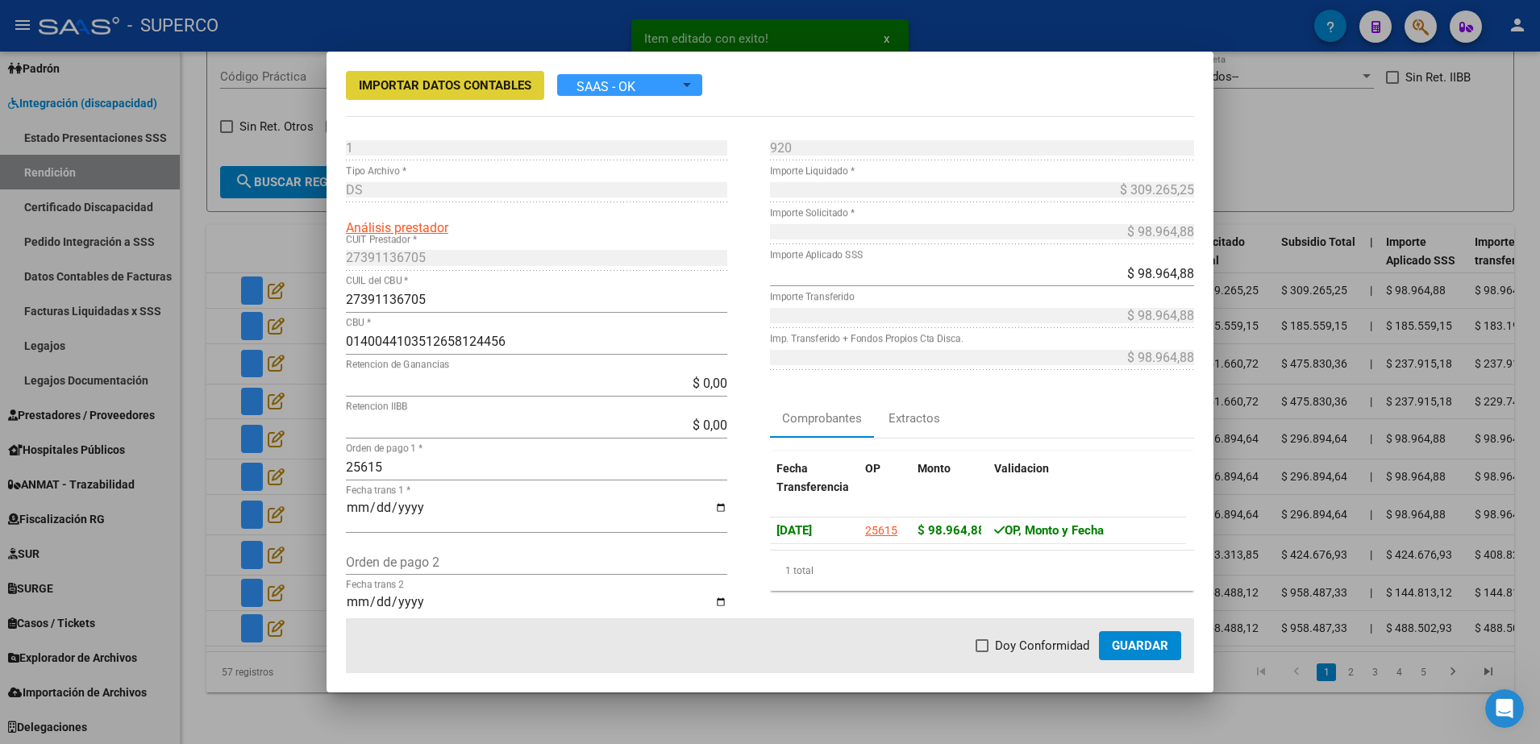
drag, startPoint x: 997, startPoint y: 645, endPoint x: 1060, endPoint y: 633, distance: 64.8
click at [997, 644] on label "Doy Conformidad" at bounding box center [1033, 645] width 114 height 19
click at [982, 652] on input "Doy Conformidad" at bounding box center [981, 652] width 1 height 1
checkbox input "true"
click at [1148, 636] on button "Guardar" at bounding box center [1140, 645] width 82 height 29
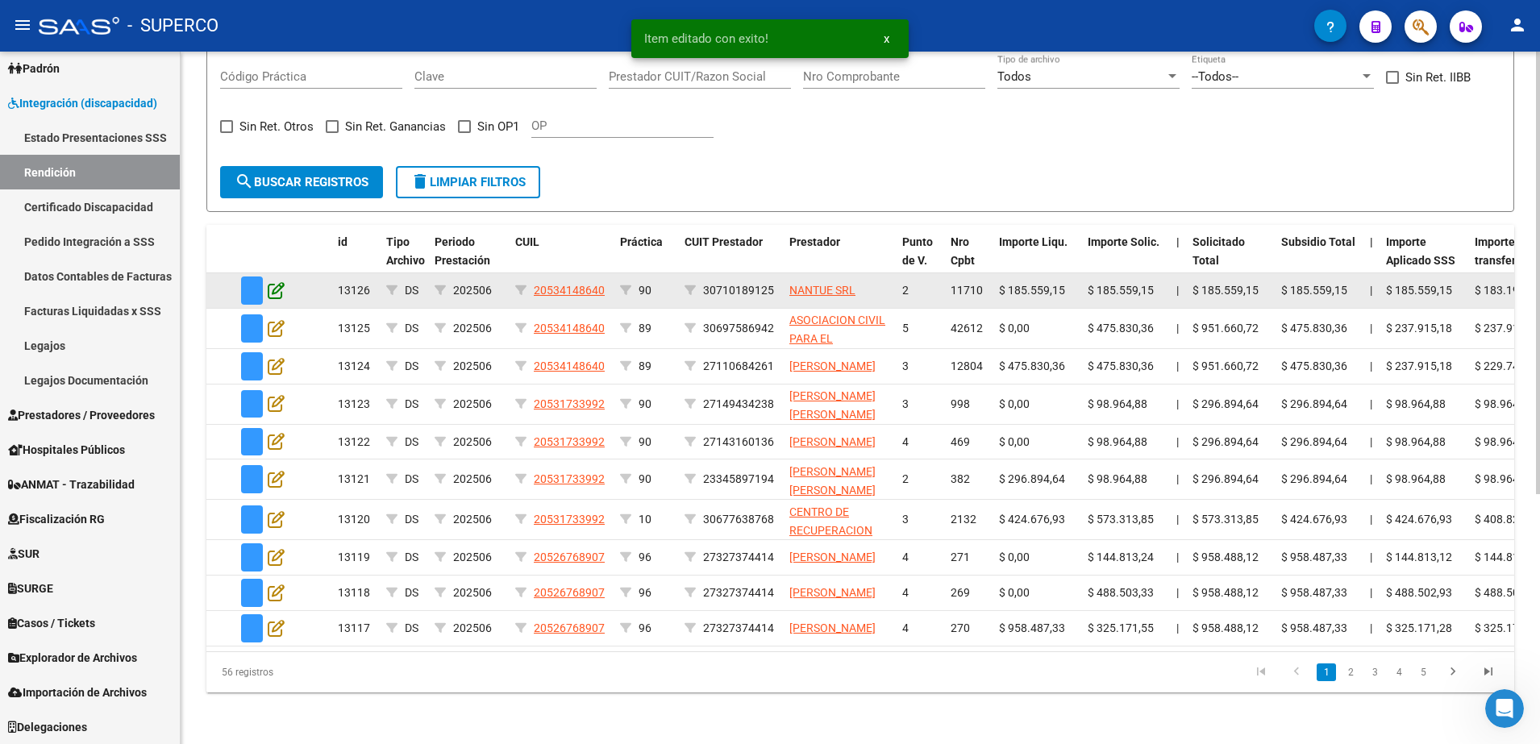
click at [280, 281] on icon at bounding box center [276, 290] width 17 height 18
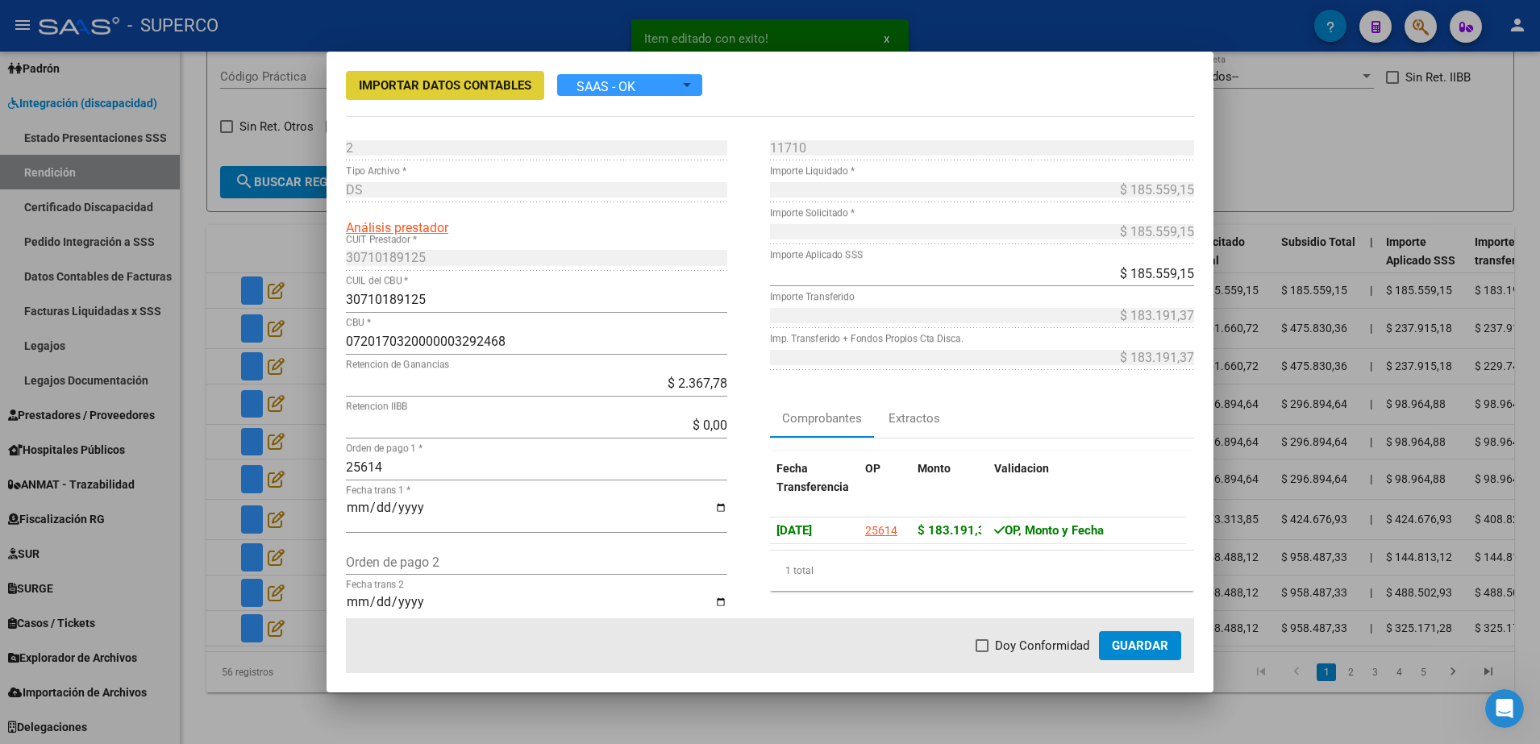
click at [987, 645] on span at bounding box center [982, 645] width 13 height 13
click at [982, 652] on input "Doy Conformidad" at bounding box center [981, 652] width 1 height 1
checkbox input "true"
click at [1110, 653] on button "Guardar" at bounding box center [1140, 645] width 82 height 29
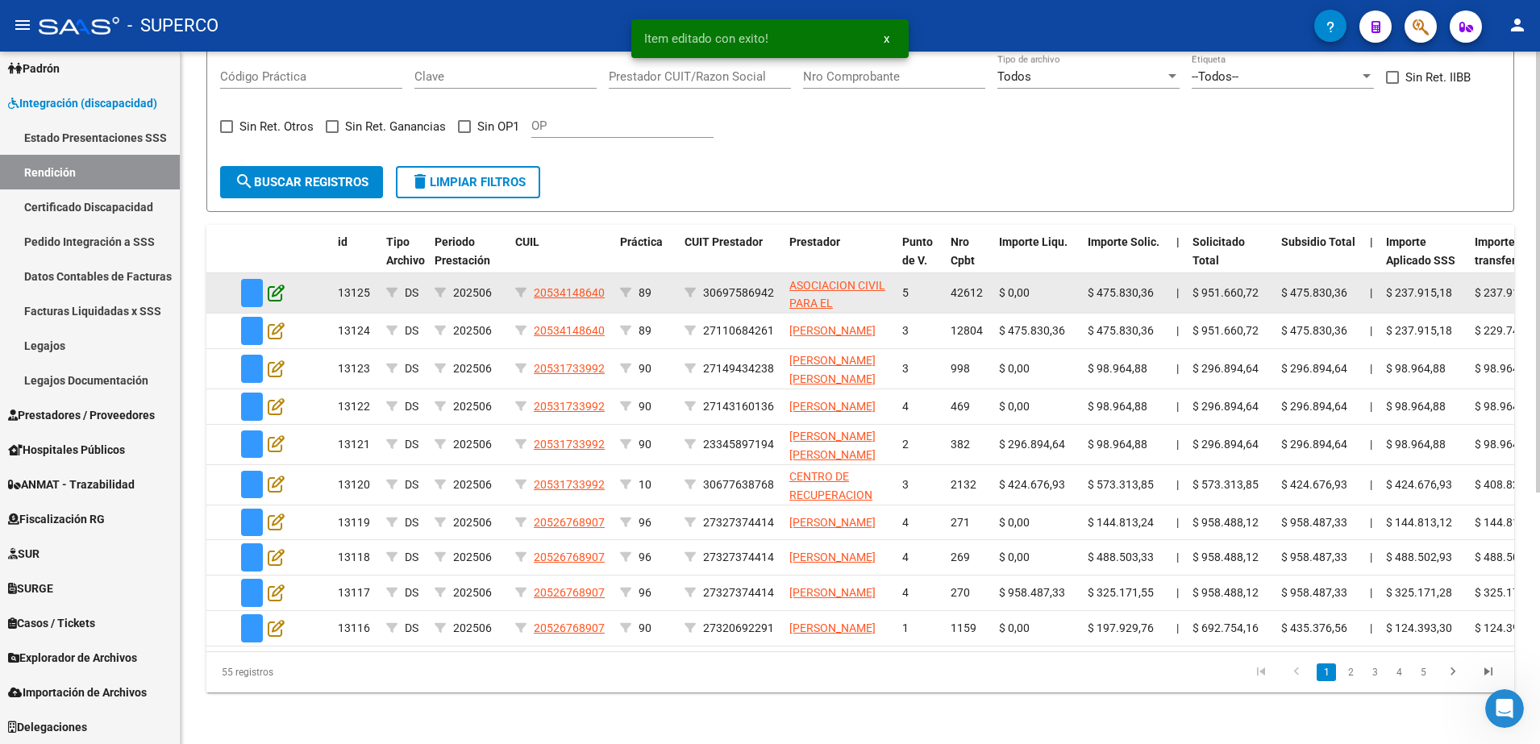
click at [281, 284] on icon at bounding box center [276, 293] width 17 height 18
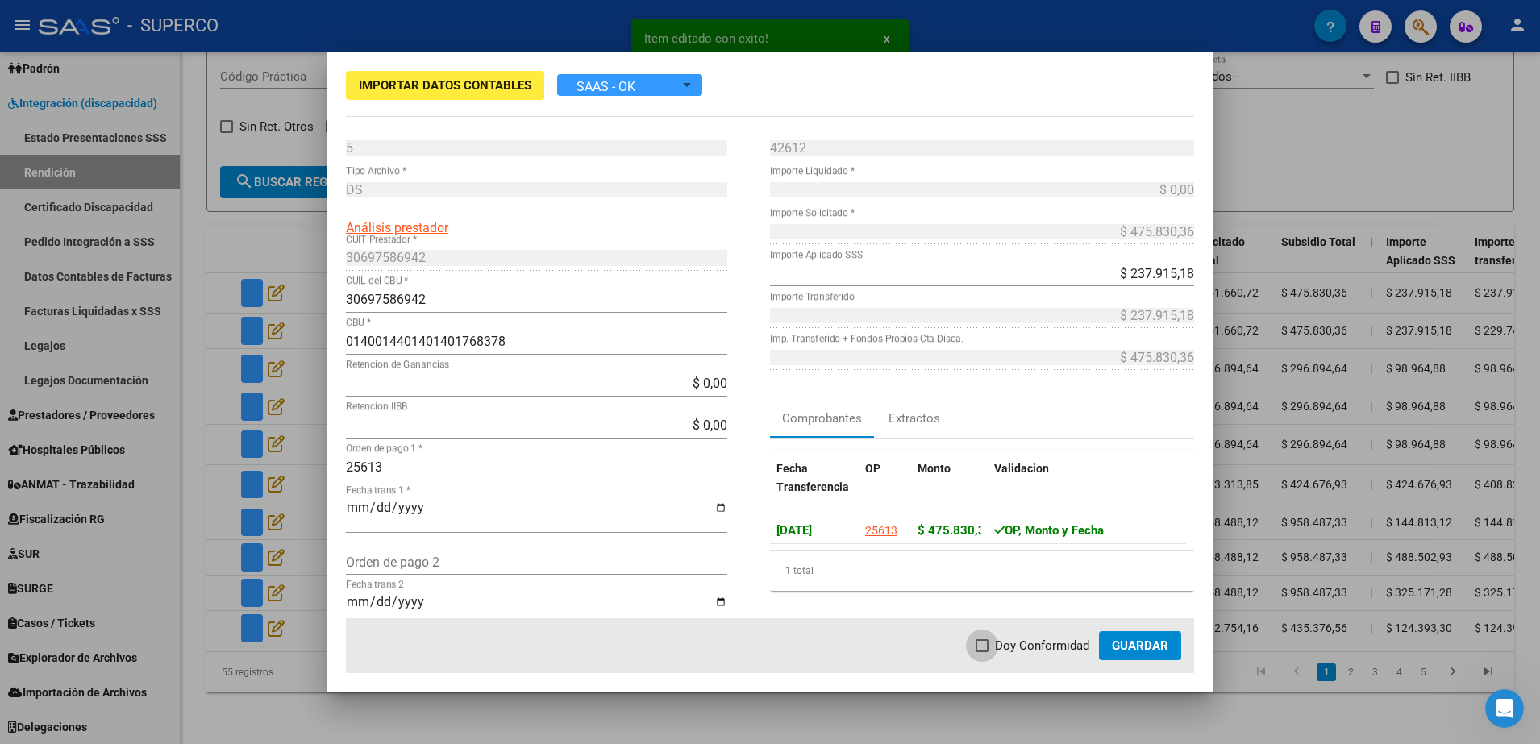
drag, startPoint x: 1010, startPoint y: 644, endPoint x: 1119, endPoint y: 629, distance: 109.9
click at [1024, 641] on span "Doy Conformidad" at bounding box center [1042, 645] width 94 height 19
click at [982, 652] on input "Doy Conformidad" at bounding box center [981, 652] width 1 height 1
checkbox input "true"
click at [1133, 646] on span "Guardar" at bounding box center [1140, 646] width 56 height 15
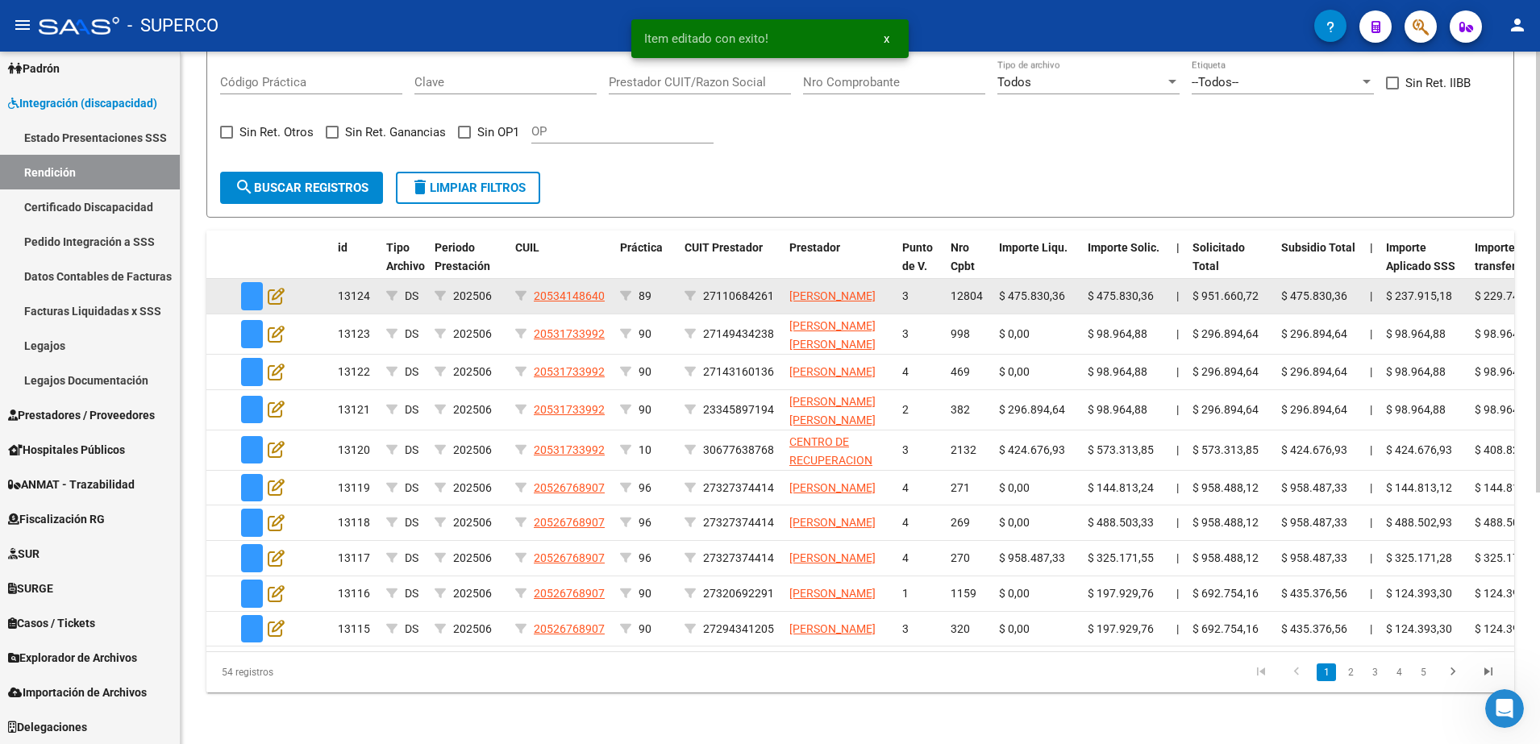
click at [269, 287] on app-edit-rendicion at bounding box center [276, 296] width 17 height 19
click at [281, 287] on icon at bounding box center [276, 296] width 17 height 18
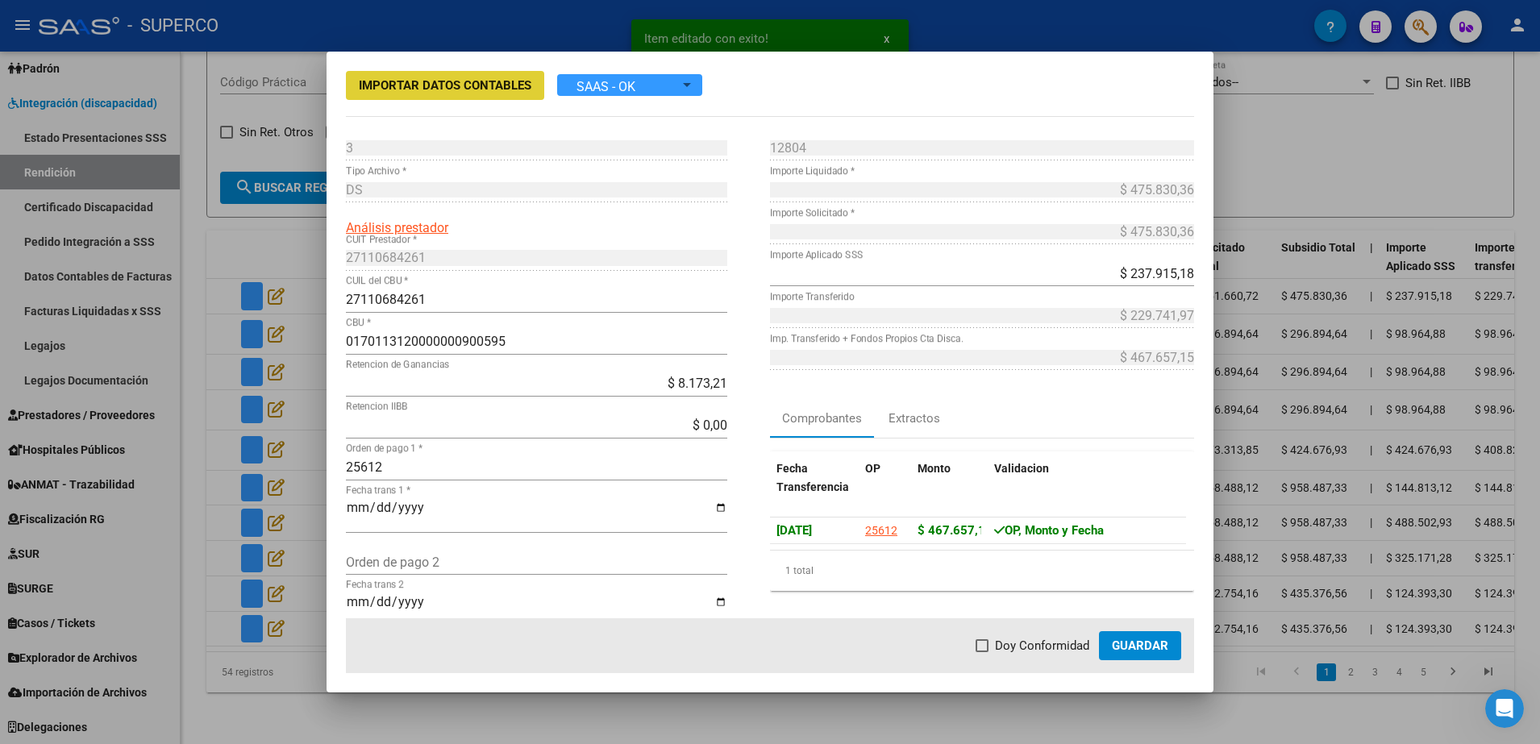
click at [992, 644] on label "Doy Conformidad" at bounding box center [1033, 645] width 114 height 19
click at [982, 652] on input "Doy Conformidad" at bounding box center [981, 652] width 1 height 1
checkbox input "true"
click at [1149, 649] on span "Guardar" at bounding box center [1140, 646] width 56 height 15
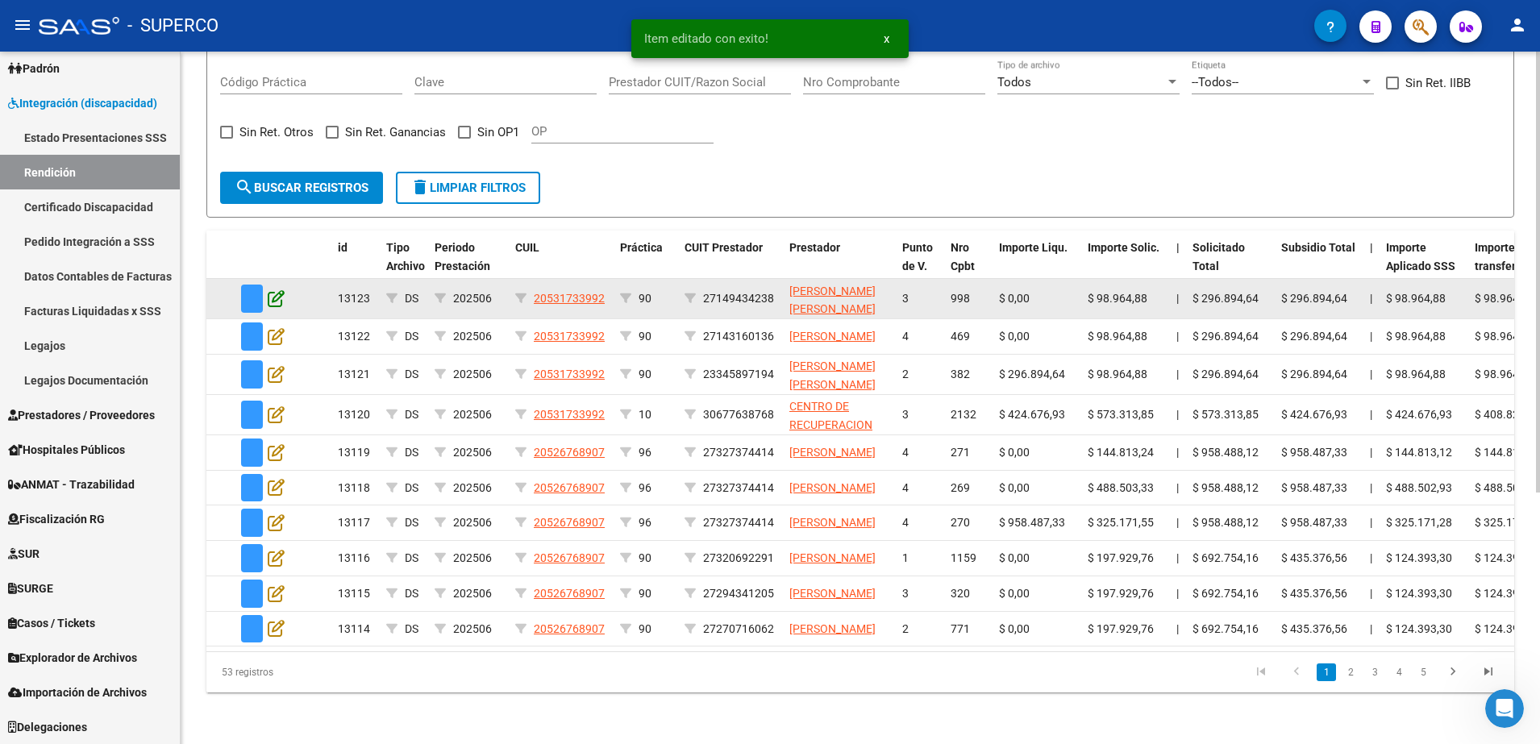
click at [274, 289] on icon at bounding box center [276, 298] width 17 height 18
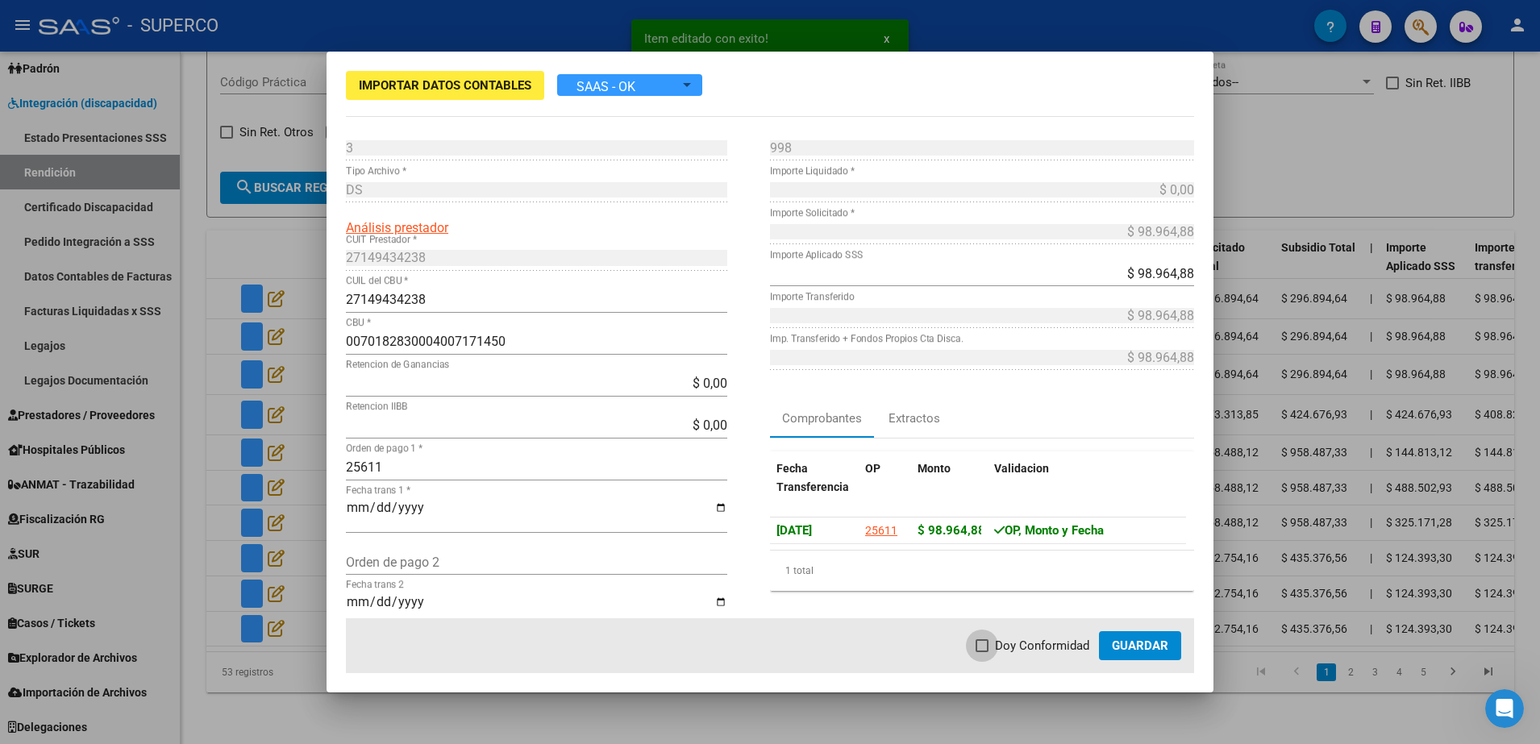
drag, startPoint x: 999, startPoint y: 642, endPoint x: 1116, endPoint y: 632, distance: 117.3
click at [1000, 642] on span "Doy Conformidad" at bounding box center [1042, 645] width 94 height 19
click at [982, 652] on input "Doy Conformidad" at bounding box center [981, 652] width 1 height 1
checkbox input "true"
click at [1135, 646] on span "Guardar" at bounding box center [1140, 646] width 56 height 15
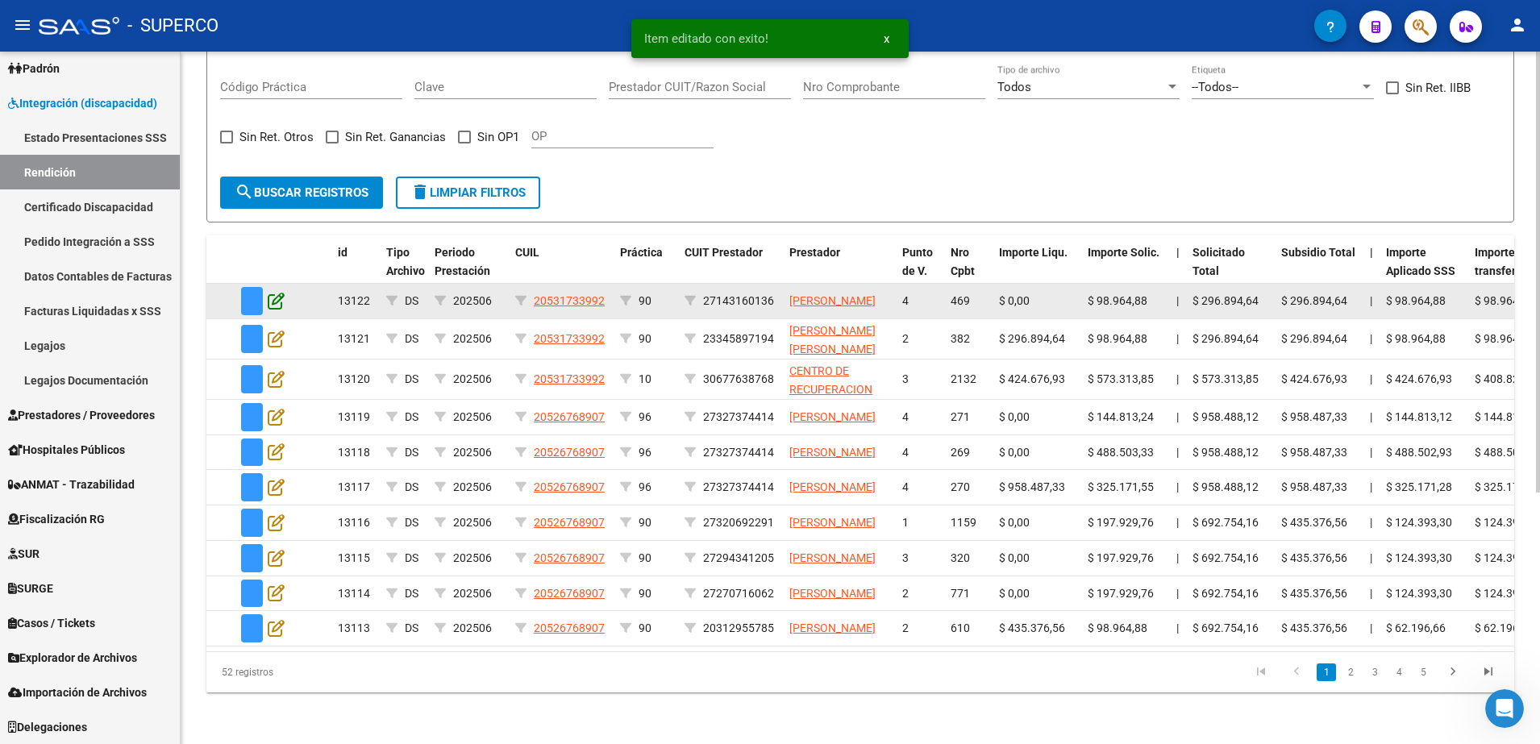
click at [273, 292] on icon at bounding box center [276, 301] width 17 height 18
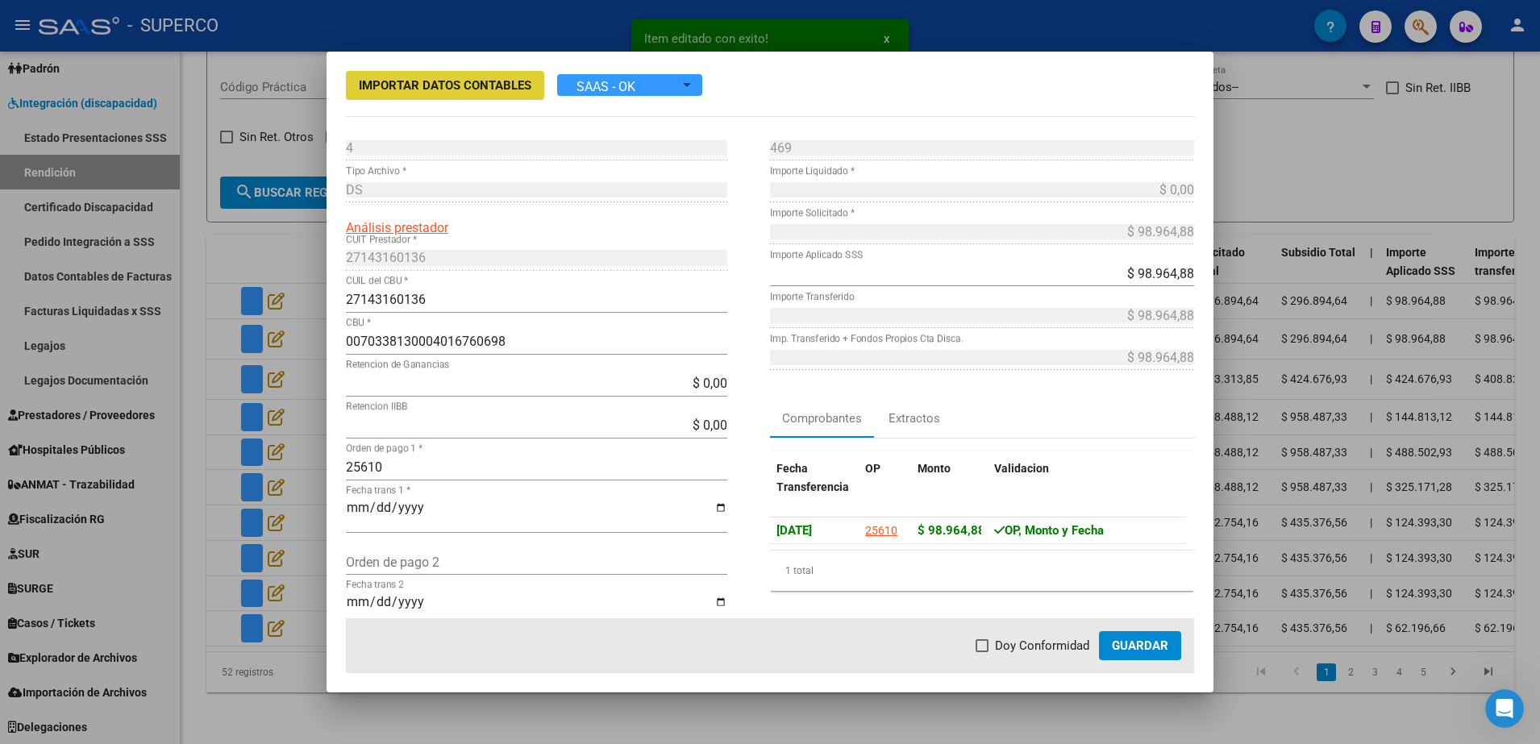
click at [1036, 644] on span "Doy Conformidad" at bounding box center [1042, 645] width 94 height 19
click at [982, 652] on input "Doy Conformidad" at bounding box center [981, 652] width 1 height 1
checkbox input "true"
click at [1141, 651] on span "Guardar" at bounding box center [1140, 646] width 56 height 15
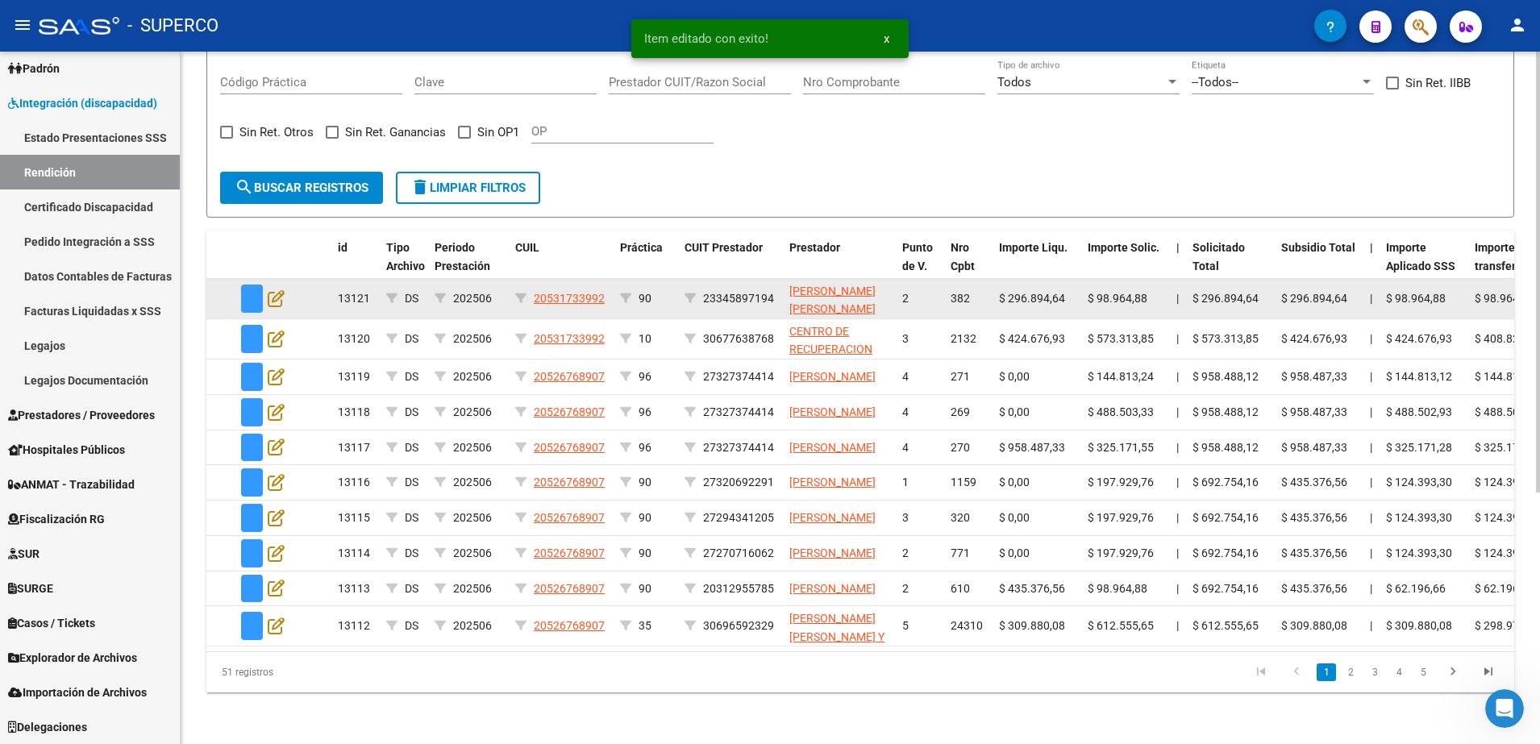
click at [285, 285] on datatable-body-cell at bounding box center [263, 299] width 56 height 40
click at [276, 289] on icon at bounding box center [276, 298] width 17 height 18
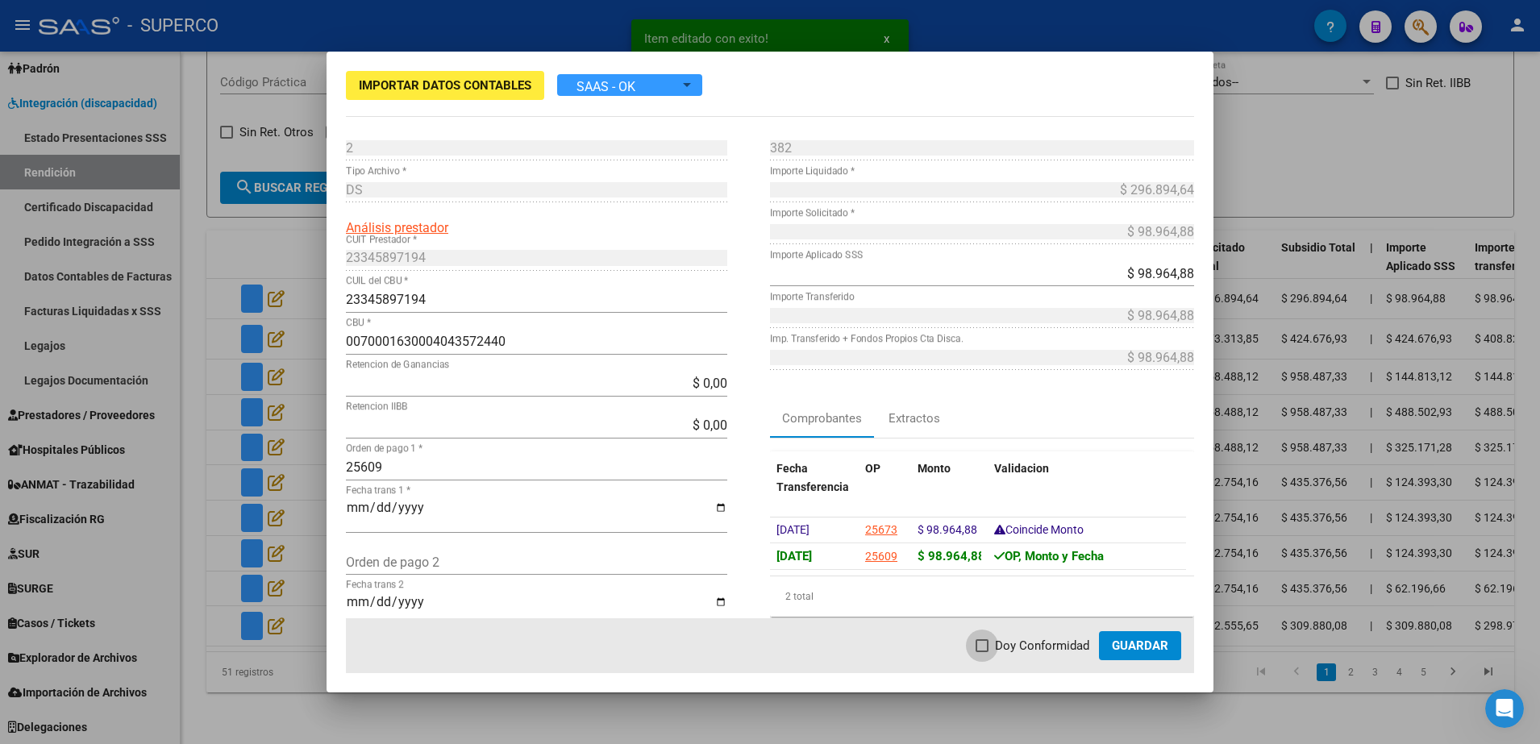
drag, startPoint x: 1021, startPoint y: 648, endPoint x: 1079, endPoint y: 634, distance: 59.8
click at [1022, 648] on span "Doy Conformidad" at bounding box center [1042, 645] width 94 height 19
click at [982, 652] on input "Doy Conformidad" at bounding box center [981, 652] width 1 height 1
checkbox input "true"
click at [1136, 654] on button "Guardar" at bounding box center [1140, 645] width 82 height 29
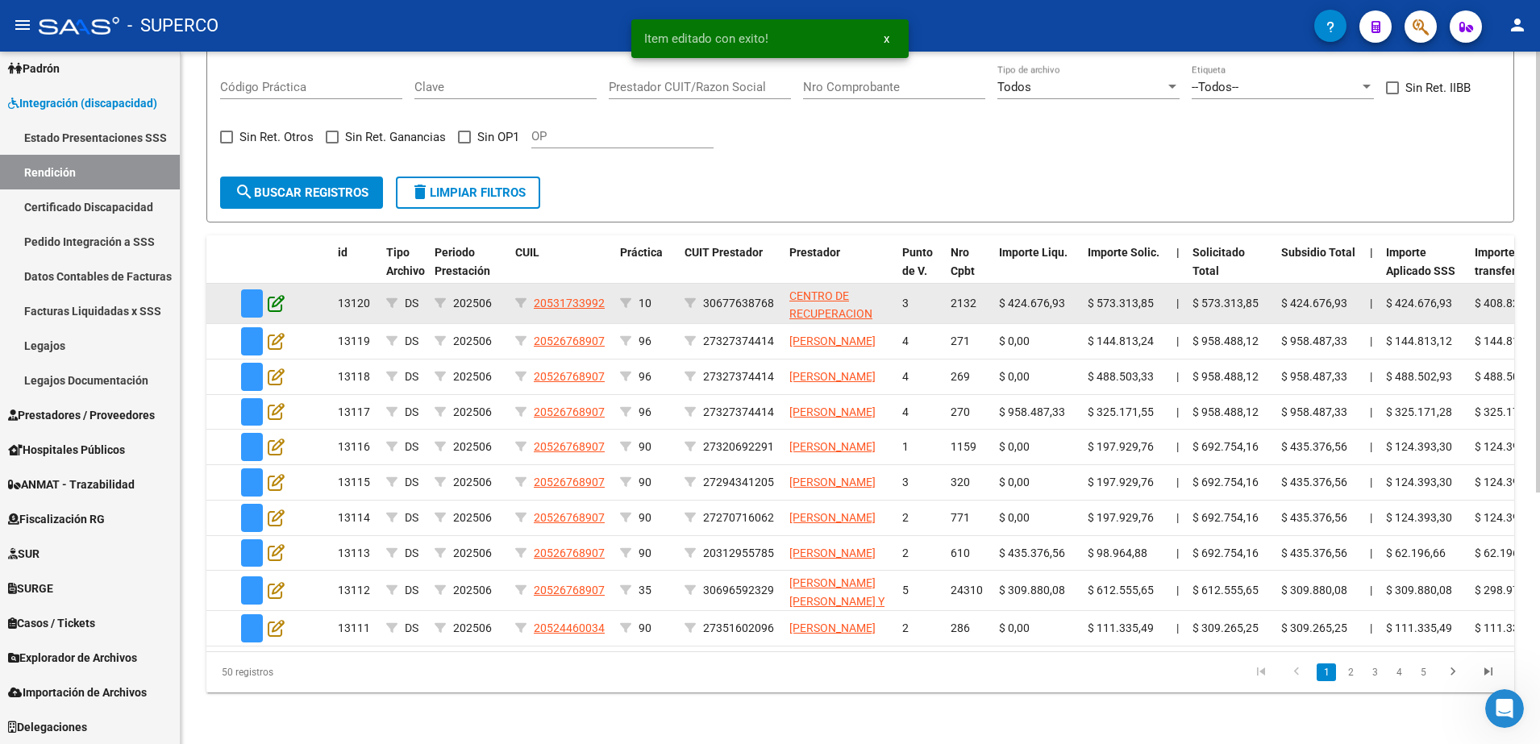
click at [276, 294] on icon at bounding box center [276, 303] width 17 height 18
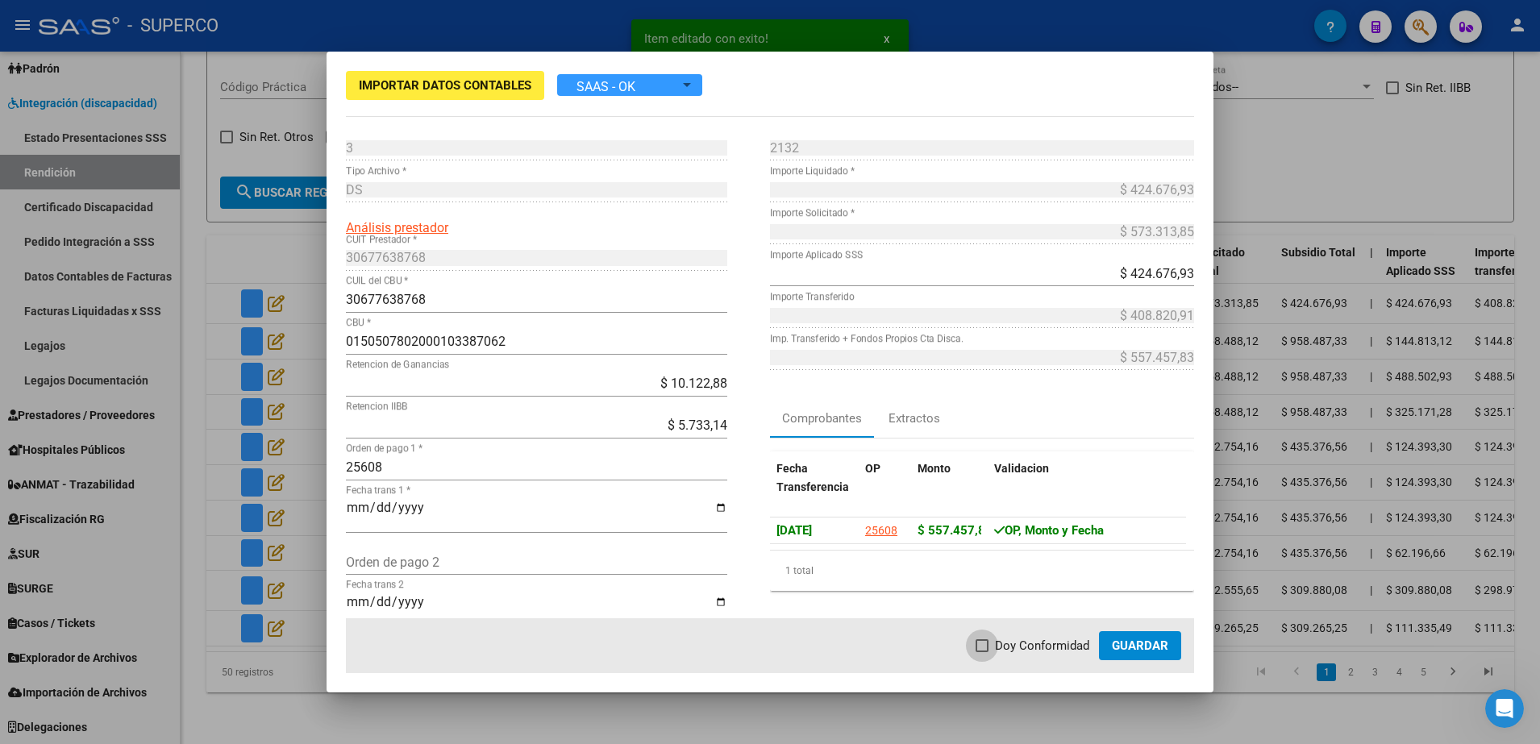
click at [985, 646] on span at bounding box center [982, 645] width 13 height 13
click at [982, 652] on input "Doy Conformidad" at bounding box center [981, 652] width 1 height 1
checkbox input "true"
click at [1159, 639] on span "Guardar" at bounding box center [1140, 646] width 56 height 15
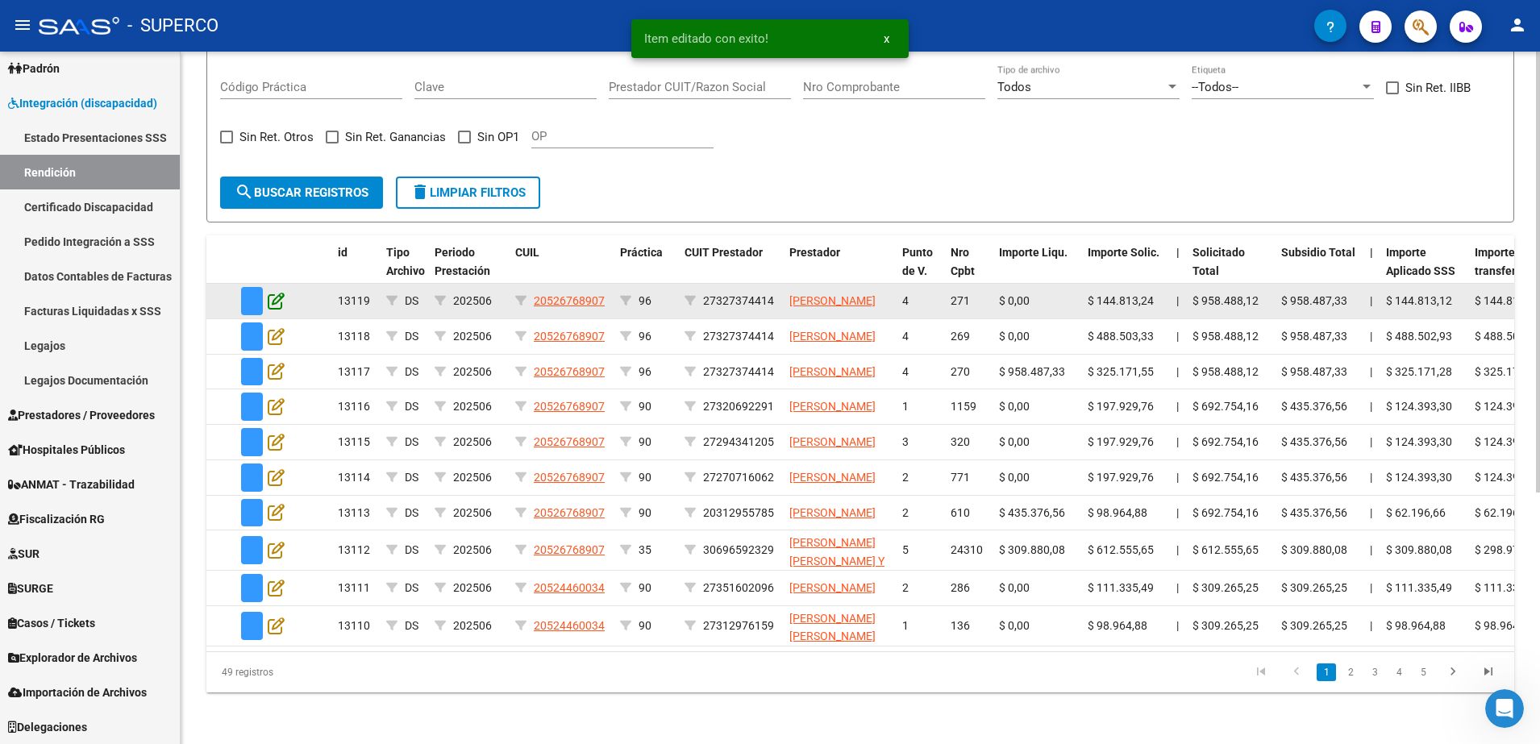
click at [272, 292] on icon at bounding box center [276, 301] width 17 height 18
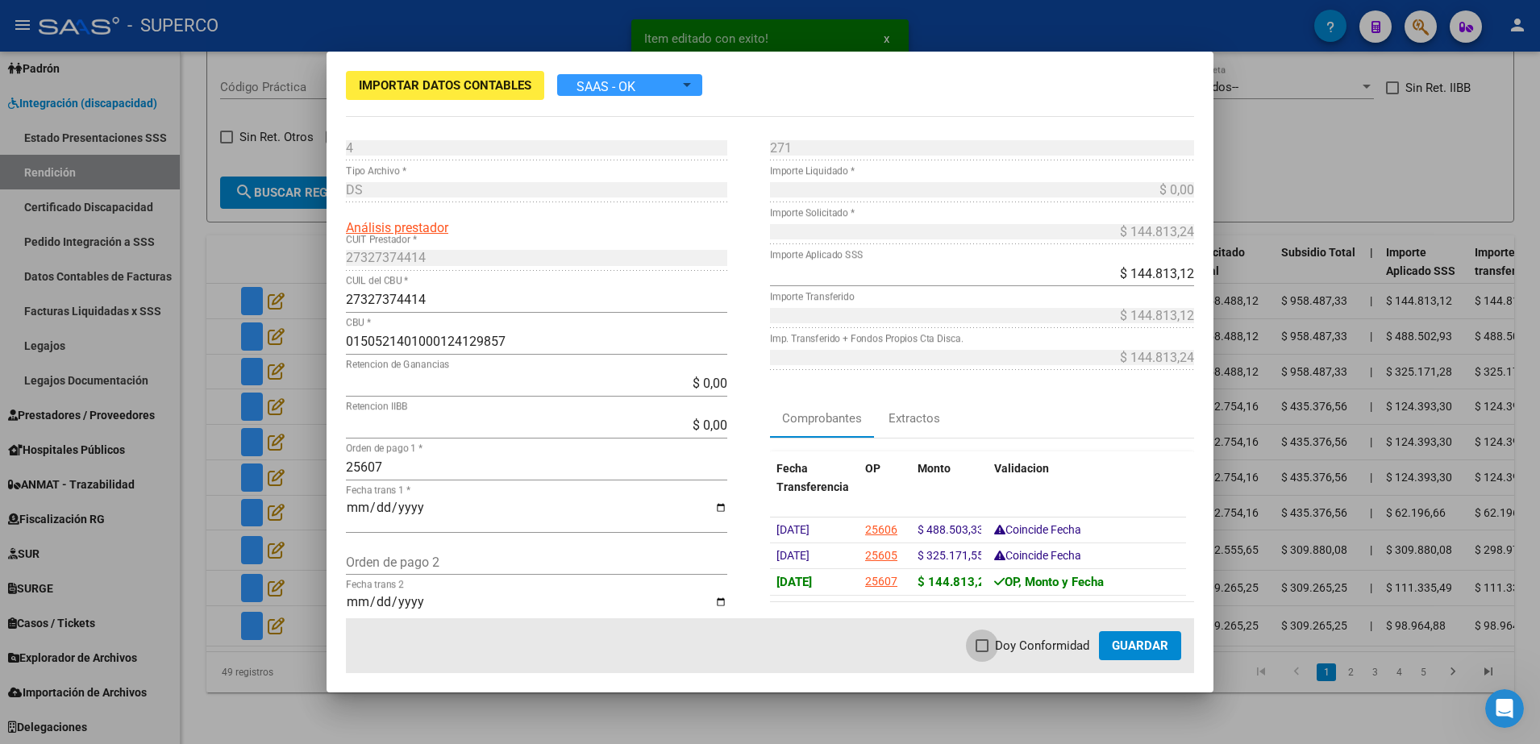
click at [993, 643] on label "Doy Conformidad" at bounding box center [1033, 645] width 114 height 19
click at [982, 652] on input "Doy Conformidad" at bounding box center [981, 652] width 1 height 1
checkbox input "true"
click at [1149, 639] on span "Guardar" at bounding box center [1140, 646] width 56 height 15
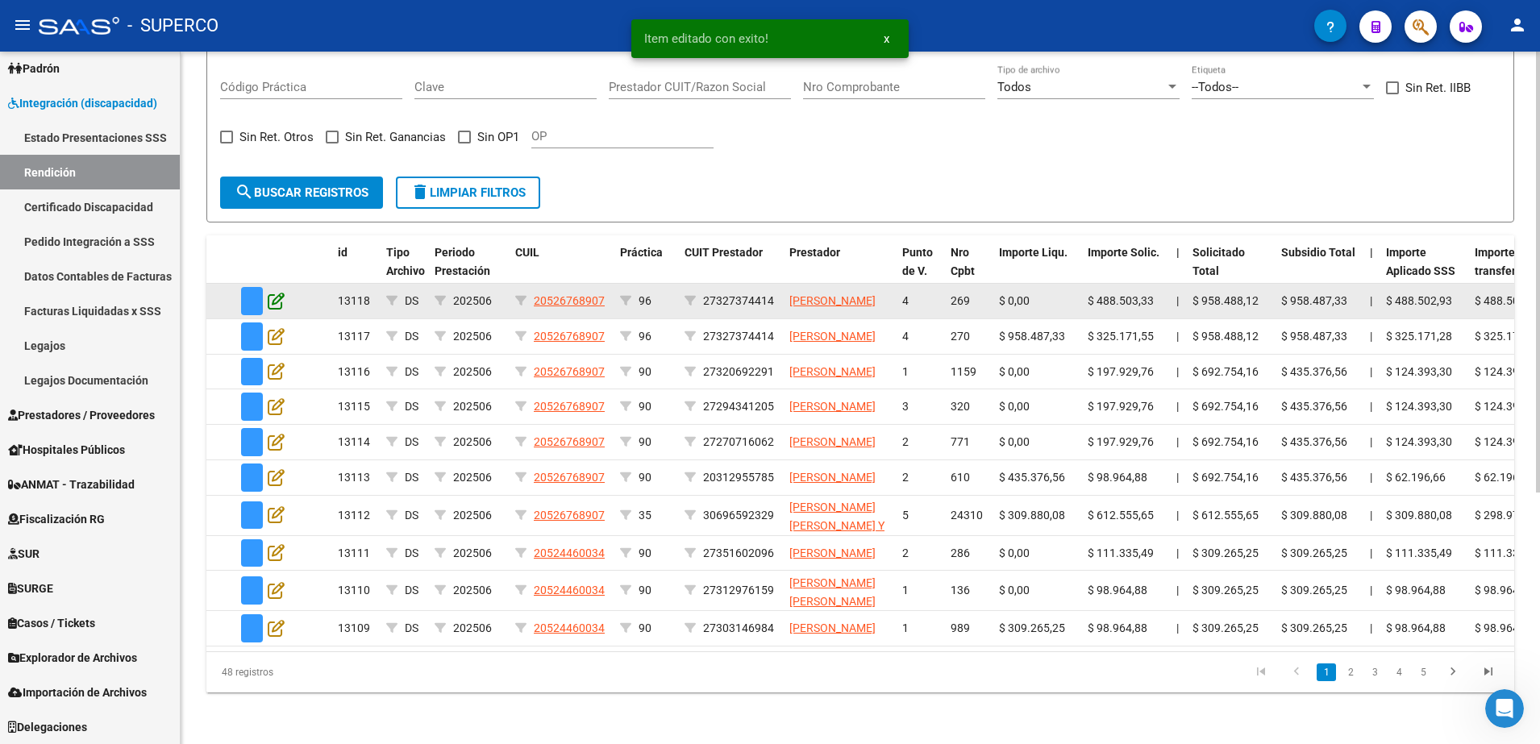
click at [269, 292] on icon at bounding box center [276, 301] width 17 height 18
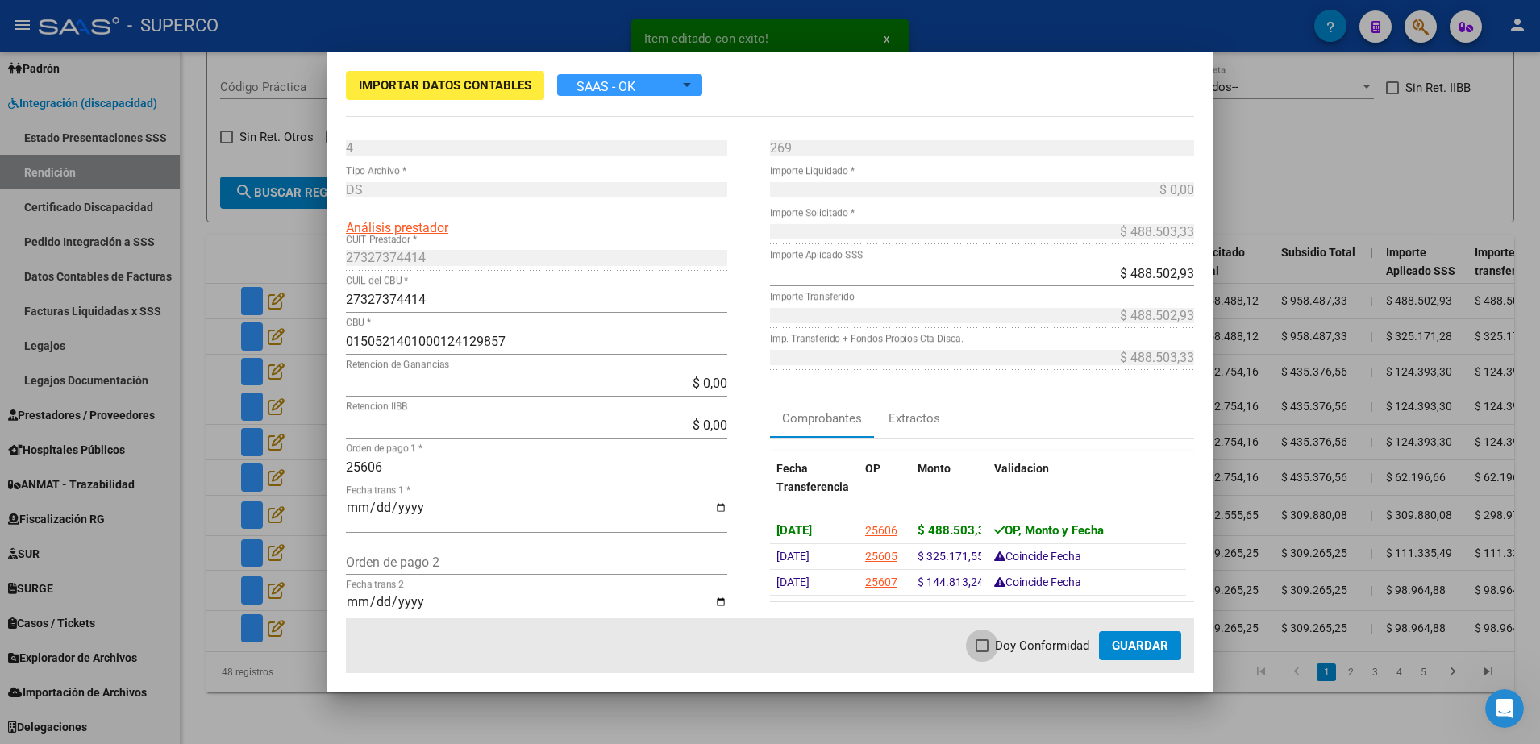
click at [984, 644] on span at bounding box center [982, 645] width 13 height 13
click at [982, 652] on input "Doy Conformidad" at bounding box center [981, 652] width 1 height 1
checkbox input "true"
click at [1132, 653] on button "Guardar" at bounding box center [1140, 645] width 82 height 29
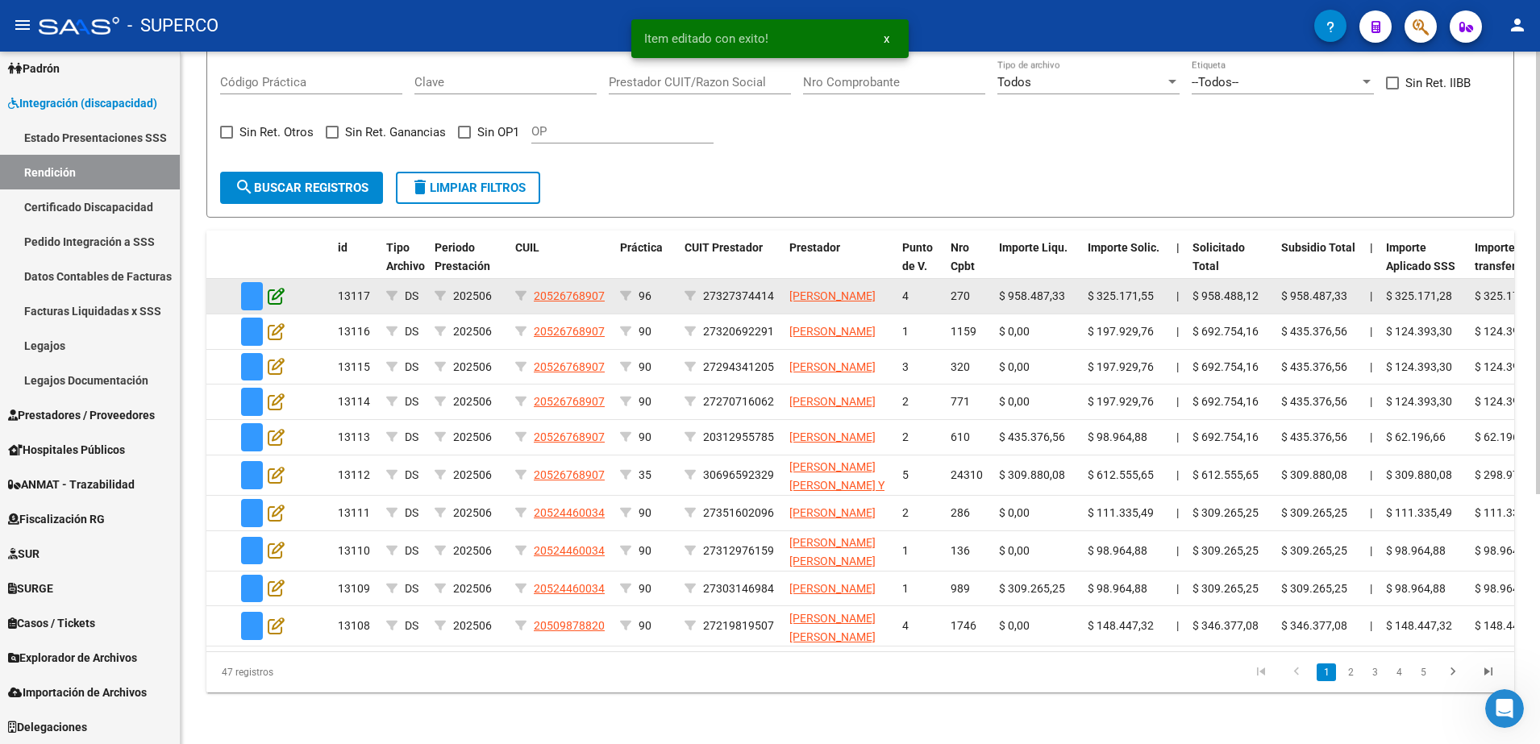
click at [277, 287] on icon at bounding box center [276, 296] width 17 height 18
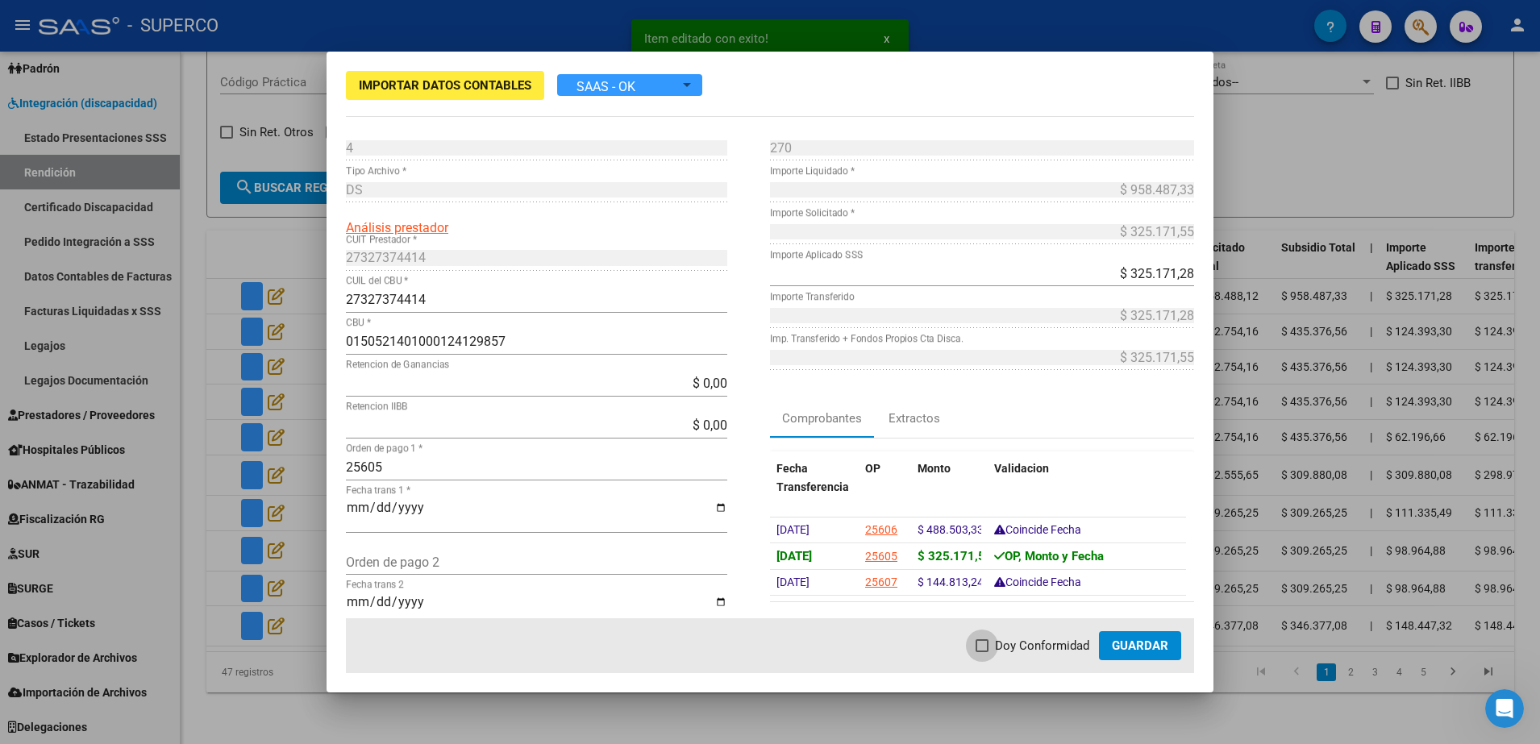
click at [1024, 644] on span "Doy Conformidad" at bounding box center [1042, 645] width 94 height 19
click at [982, 652] on input "Doy Conformidad" at bounding box center [981, 652] width 1 height 1
checkbox input "true"
click at [1117, 642] on span "Guardar" at bounding box center [1140, 646] width 56 height 15
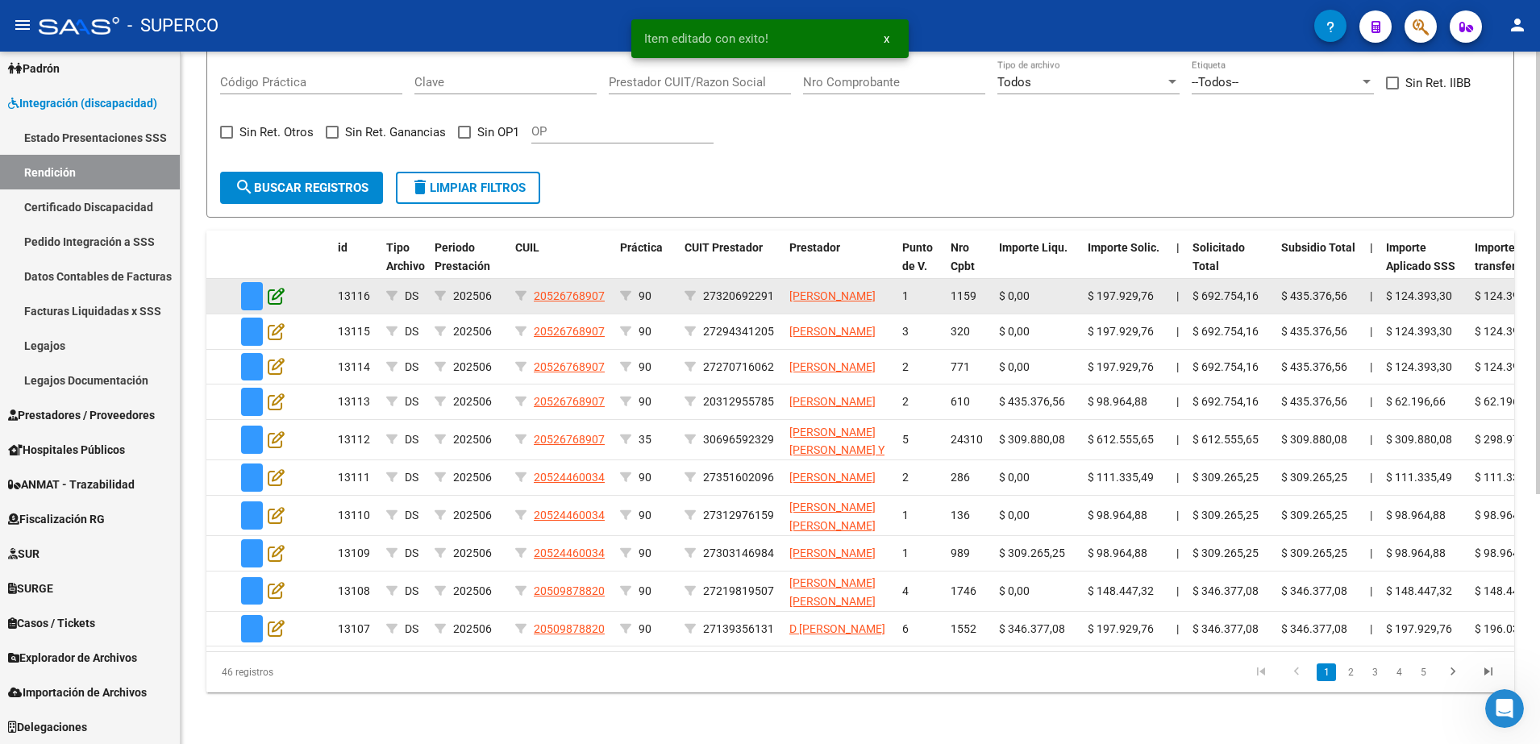
click at [277, 287] on icon at bounding box center [276, 296] width 17 height 18
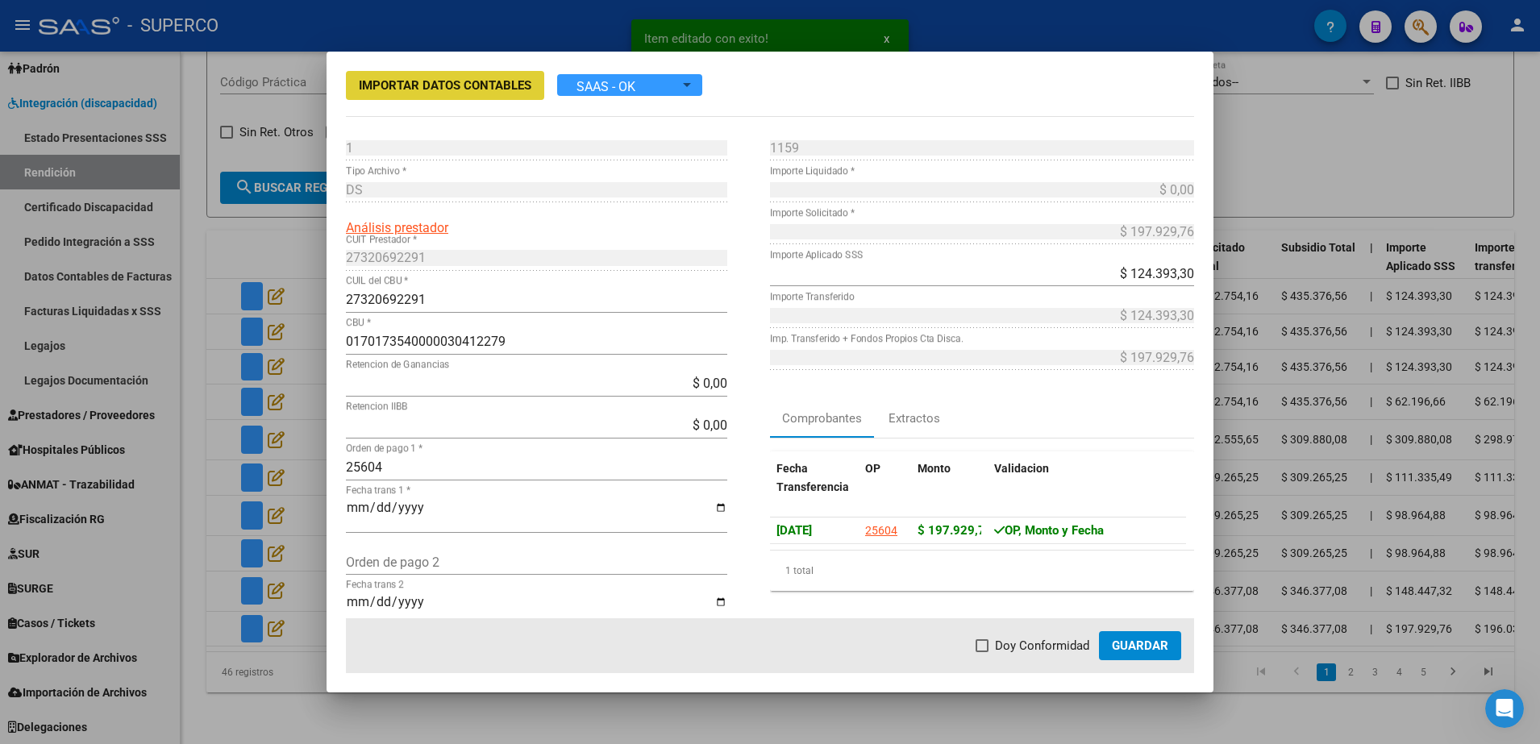
click at [998, 643] on span "Doy Conformidad" at bounding box center [1042, 645] width 94 height 19
click at [982, 652] on input "Doy Conformidad" at bounding box center [981, 652] width 1 height 1
checkbox input "true"
click at [1145, 645] on span "Guardar" at bounding box center [1140, 646] width 56 height 15
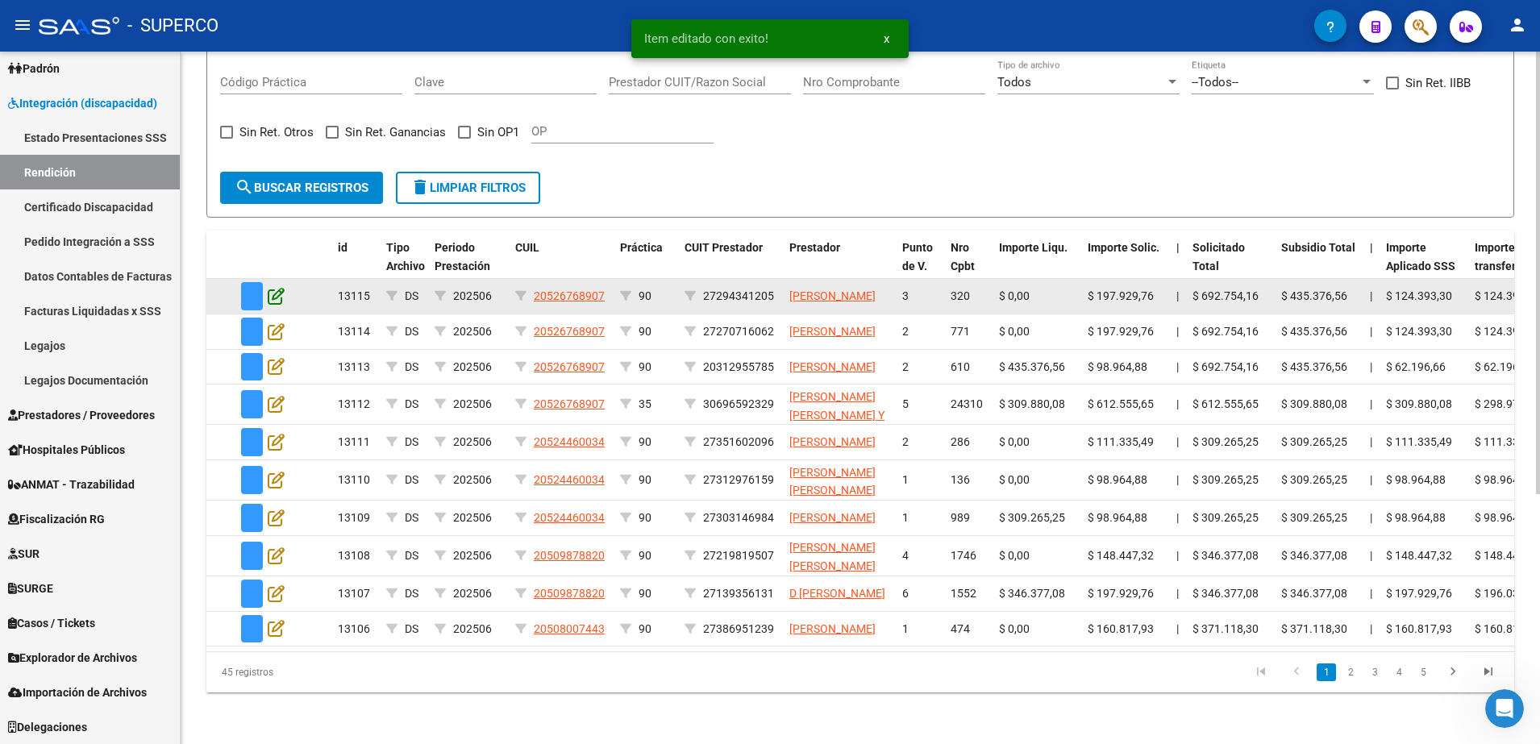
click at [269, 287] on icon at bounding box center [276, 296] width 17 height 18
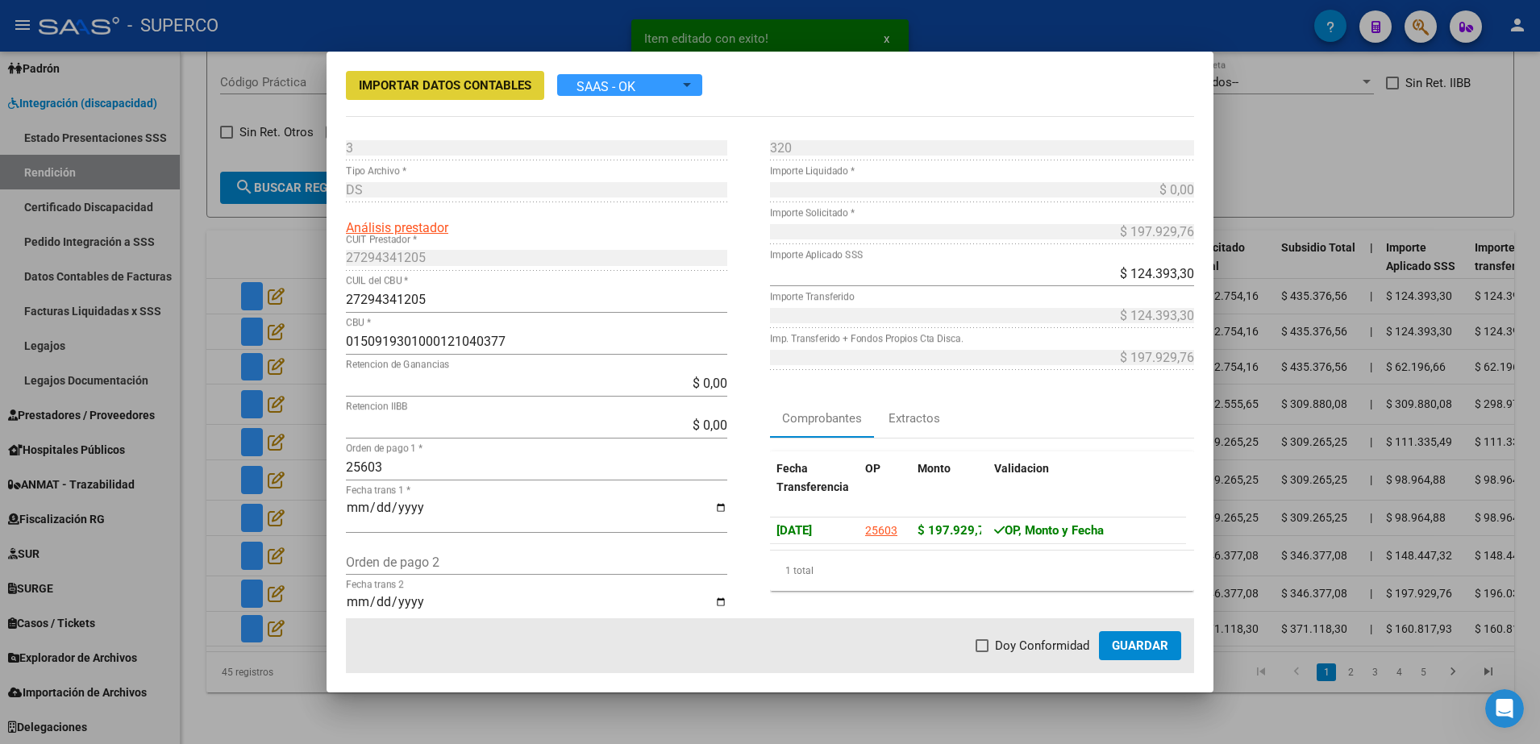
click at [994, 647] on label "Doy Conformidad" at bounding box center [1033, 645] width 114 height 19
click at [982, 652] on input "Doy Conformidad" at bounding box center [981, 652] width 1 height 1
checkbox input "true"
click at [1147, 652] on span "Guardar" at bounding box center [1140, 646] width 56 height 15
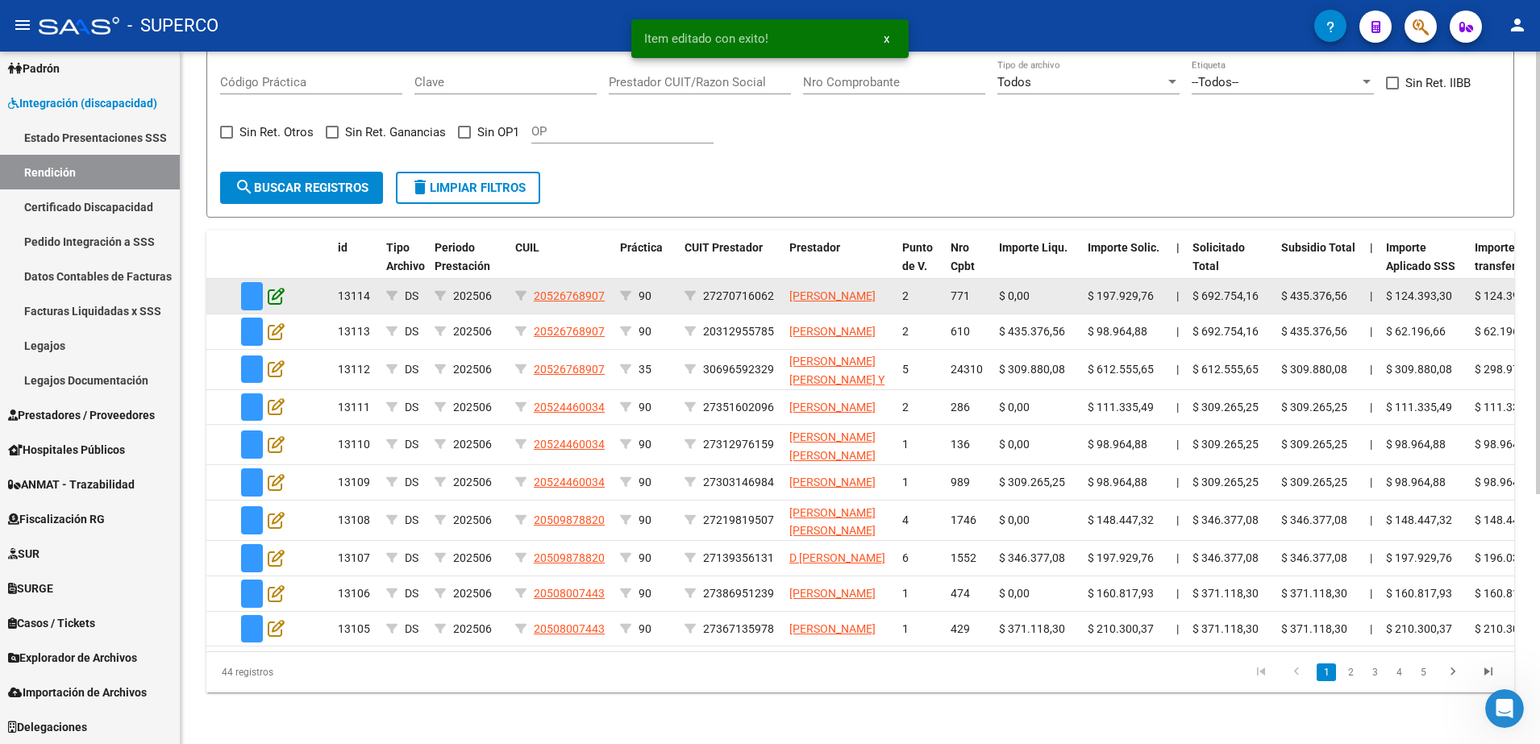
click at [278, 287] on icon at bounding box center [276, 296] width 17 height 18
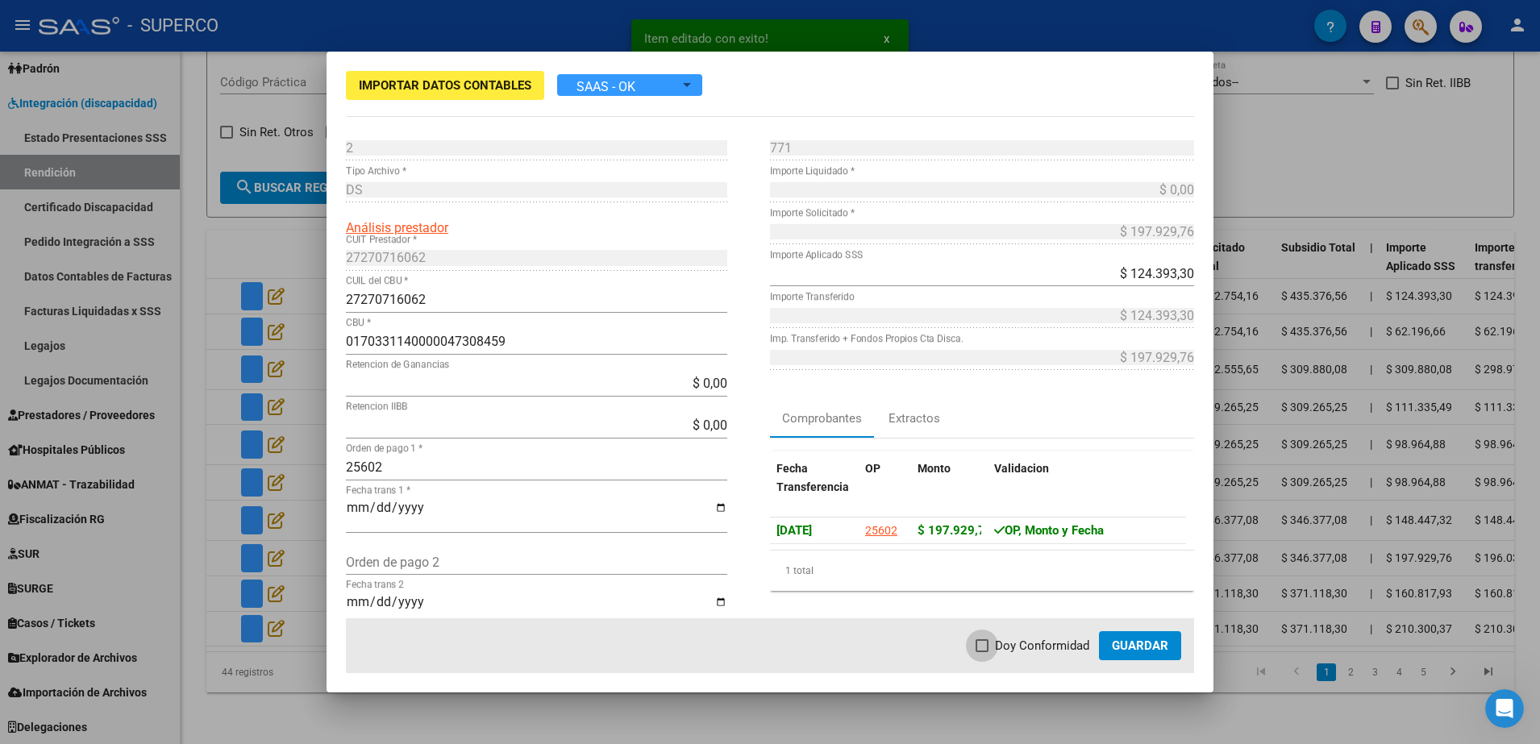
click at [1010, 643] on span "Doy Conformidad" at bounding box center [1042, 645] width 94 height 19
click at [982, 652] on input "Doy Conformidad" at bounding box center [981, 652] width 1 height 1
checkbox input "true"
click at [1121, 643] on span "Guardar" at bounding box center [1140, 646] width 56 height 15
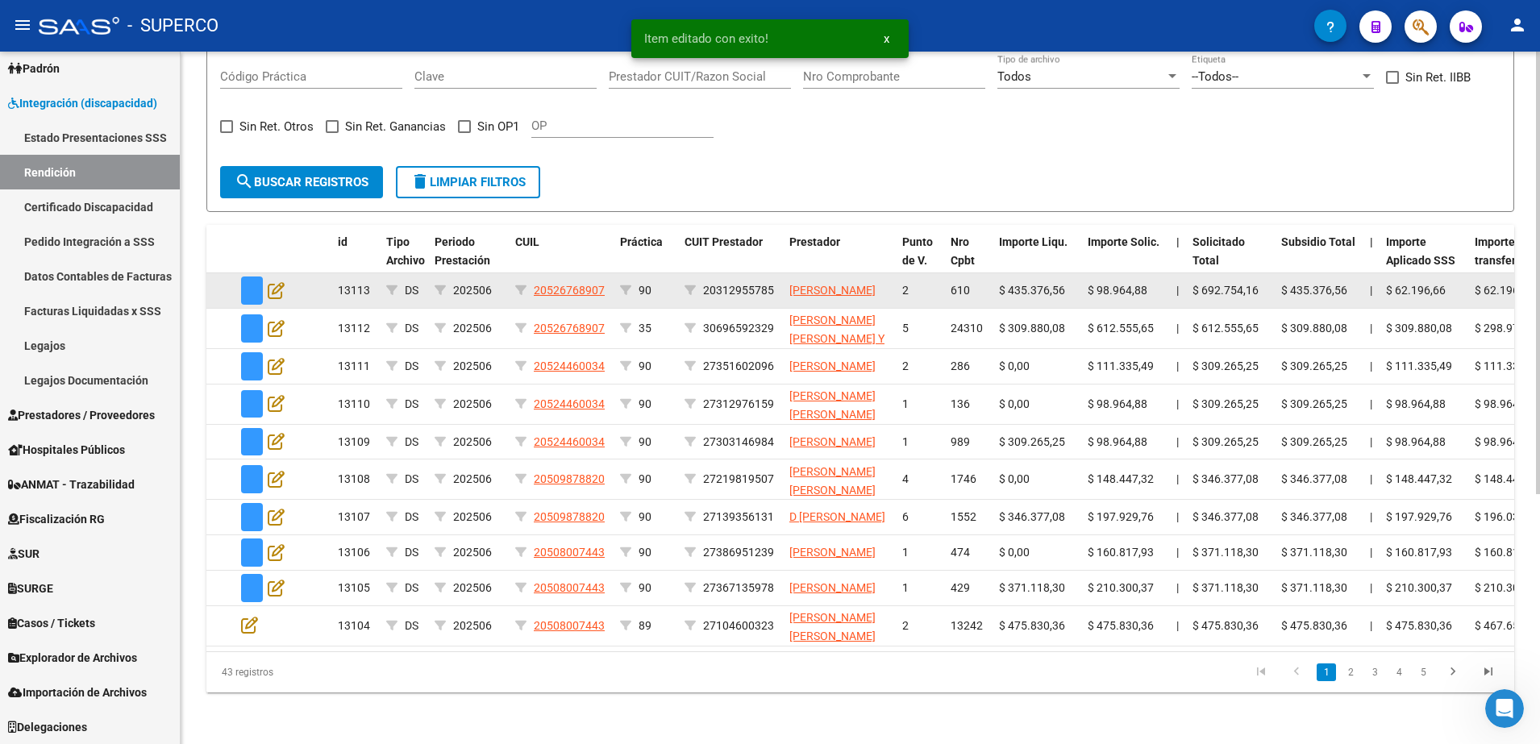
click at [264, 277] on div at bounding box center [263, 291] width 44 height 28
click at [277, 281] on icon at bounding box center [276, 290] width 17 height 18
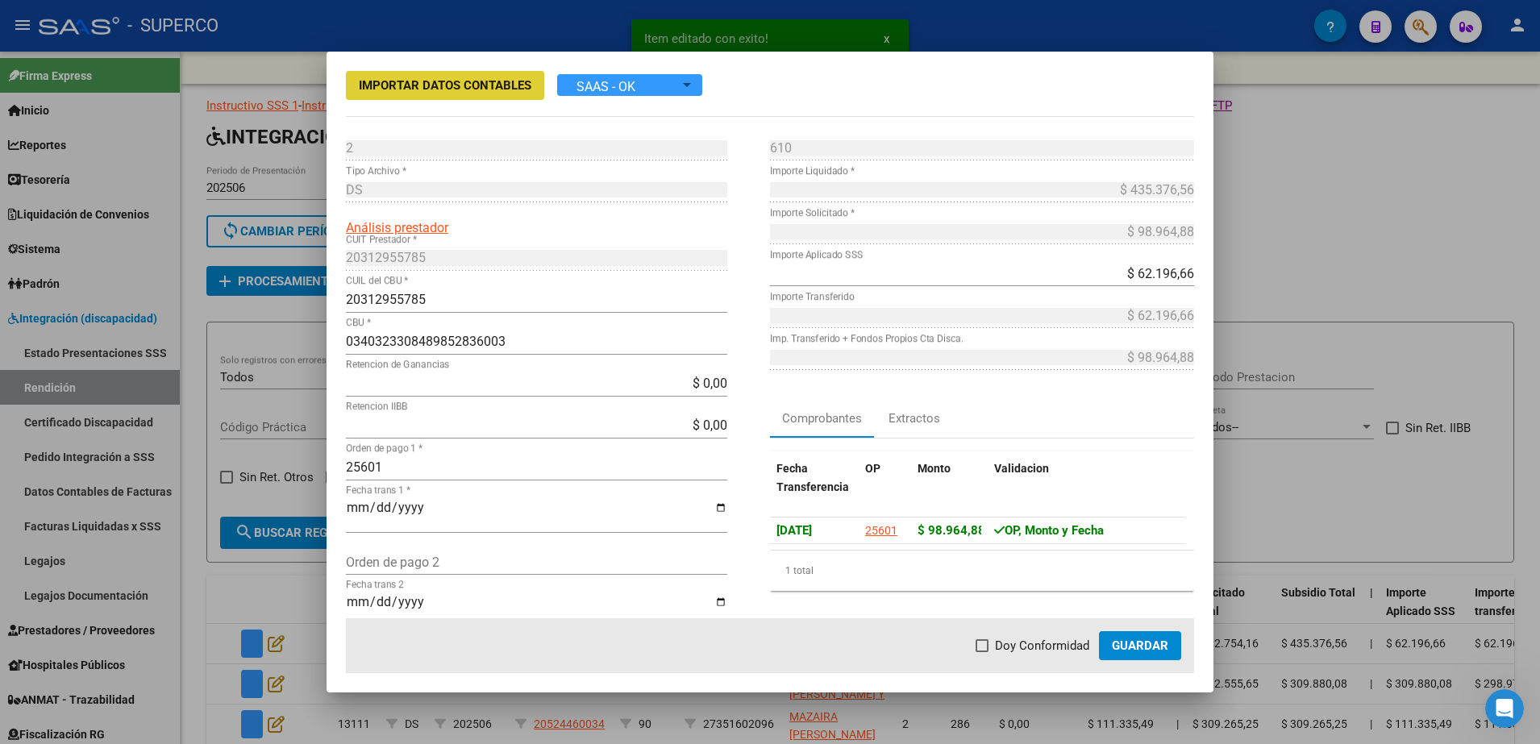
scroll to position [367, 0]
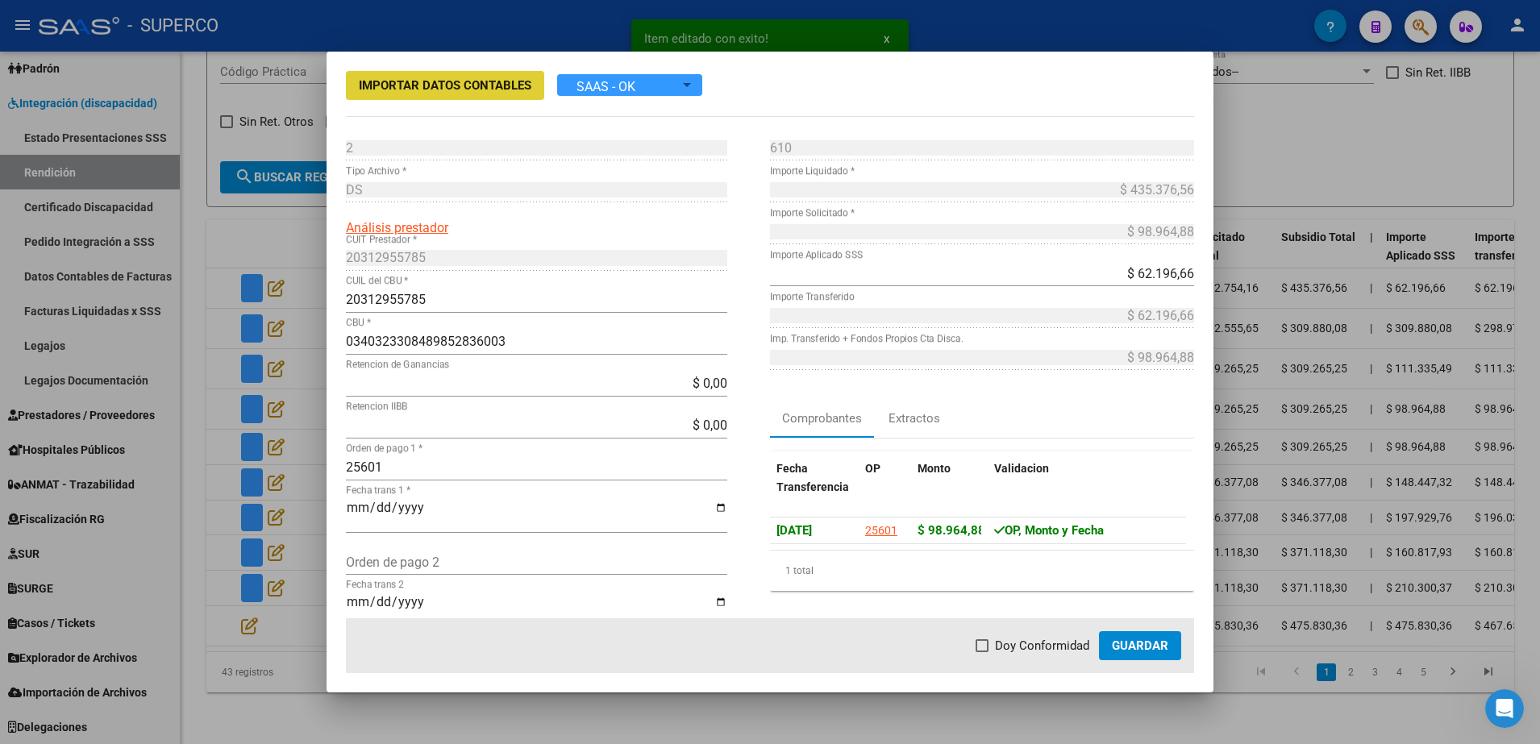
click at [986, 639] on span at bounding box center [982, 645] width 13 height 13
click at [982, 652] on input "Doy Conformidad" at bounding box center [981, 652] width 1 height 1
checkbox input "true"
click at [1135, 651] on span "Guardar" at bounding box center [1140, 646] width 56 height 15
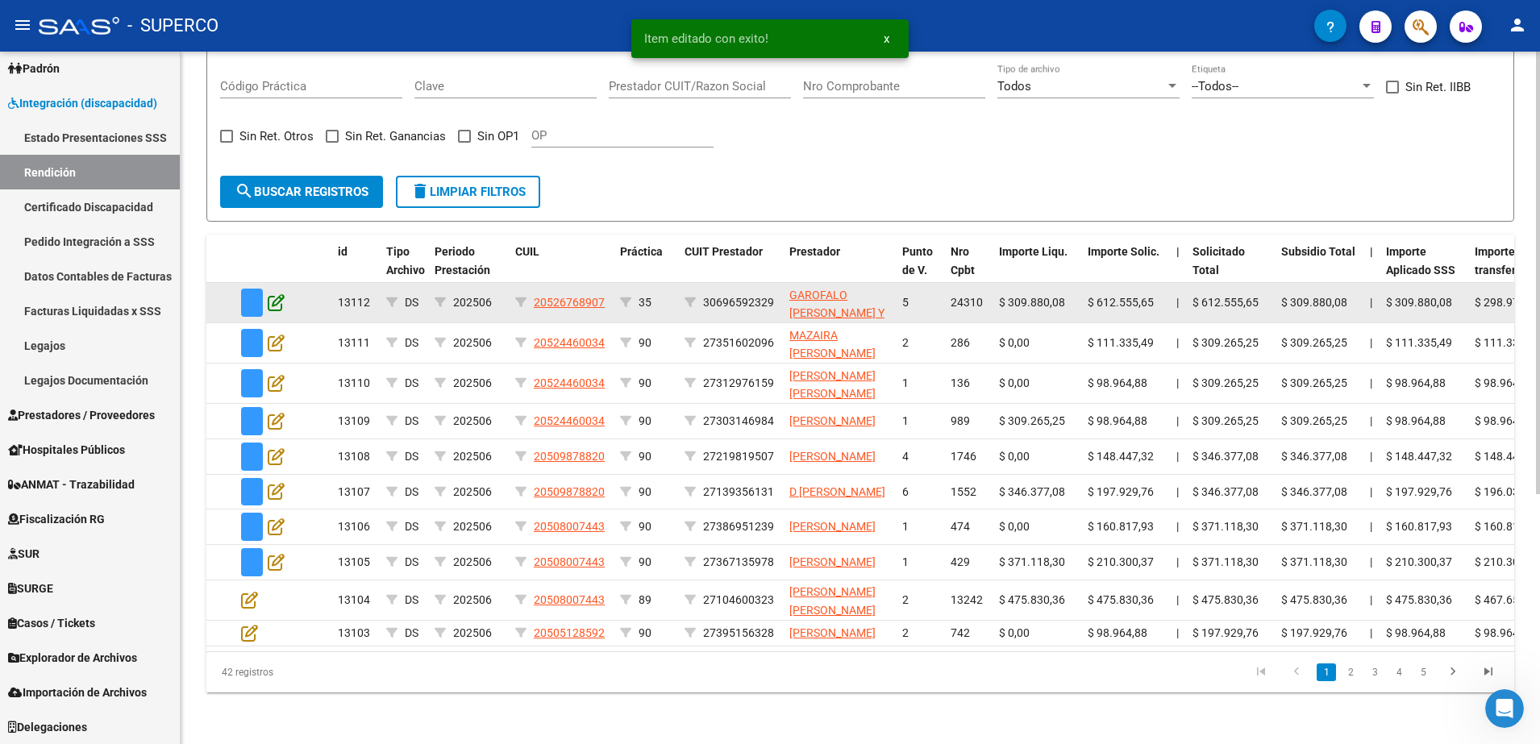
click at [276, 294] on icon at bounding box center [276, 303] width 17 height 18
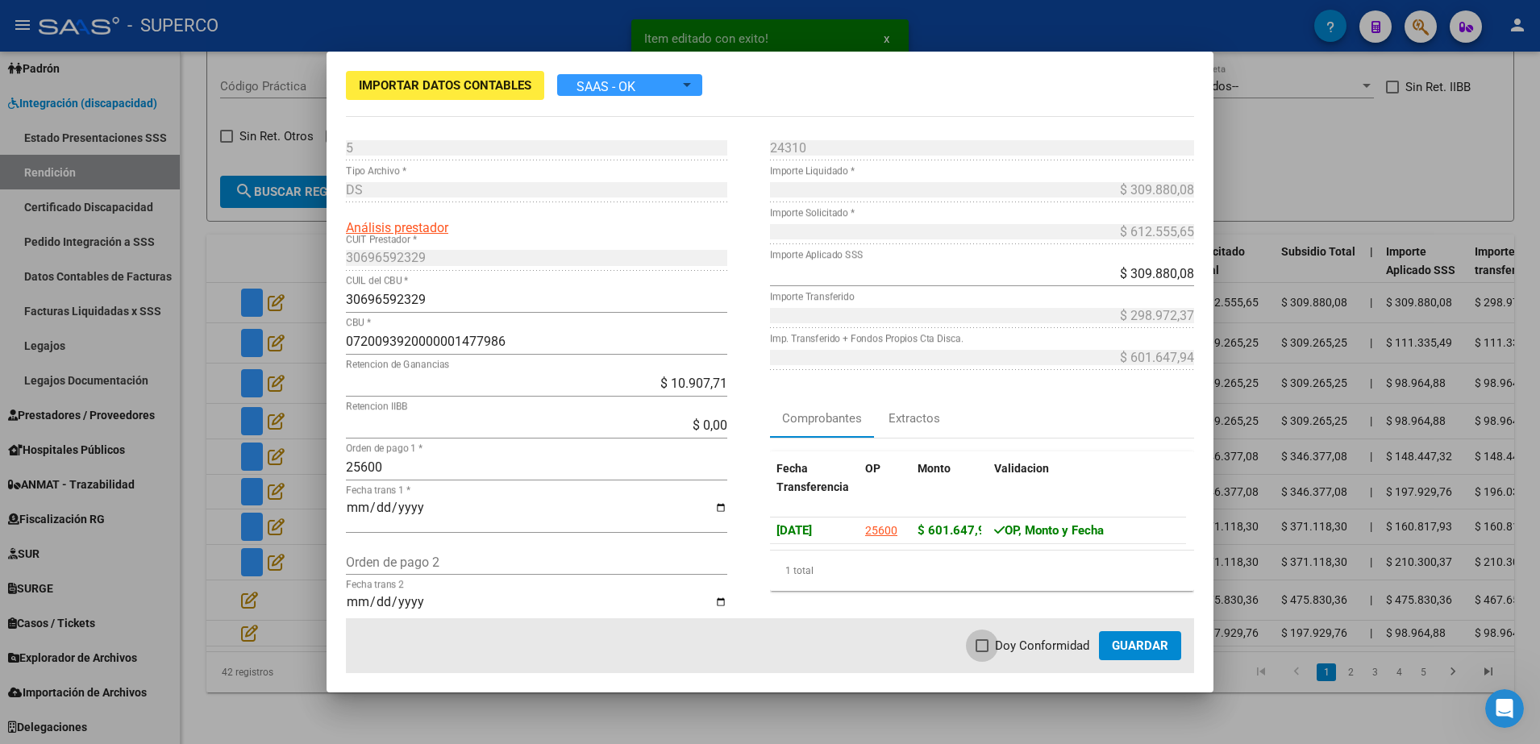
click at [992, 652] on label "Doy Conformidad" at bounding box center [1033, 645] width 114 height 19
click at [982, 652] on input "Doy Conformidad" at bounding box center [981, 652] width 1 height 1
checkbox input "true"
click at [1136, 647] on span "Guardar" at bounding box center [1140, 646] width 56 height 15
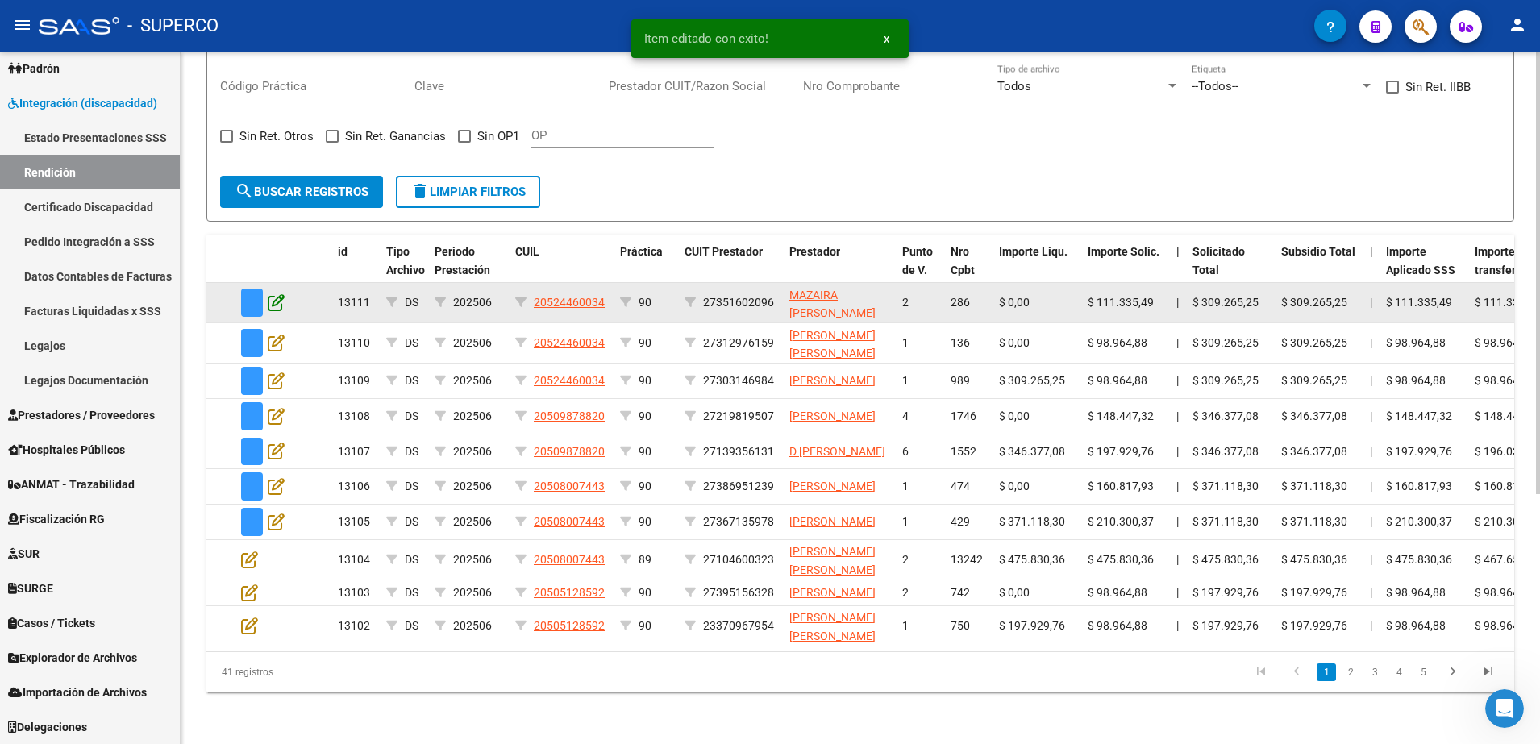
click at [273, 294] on icon at bounding box center [276, 303] width 17 height 18
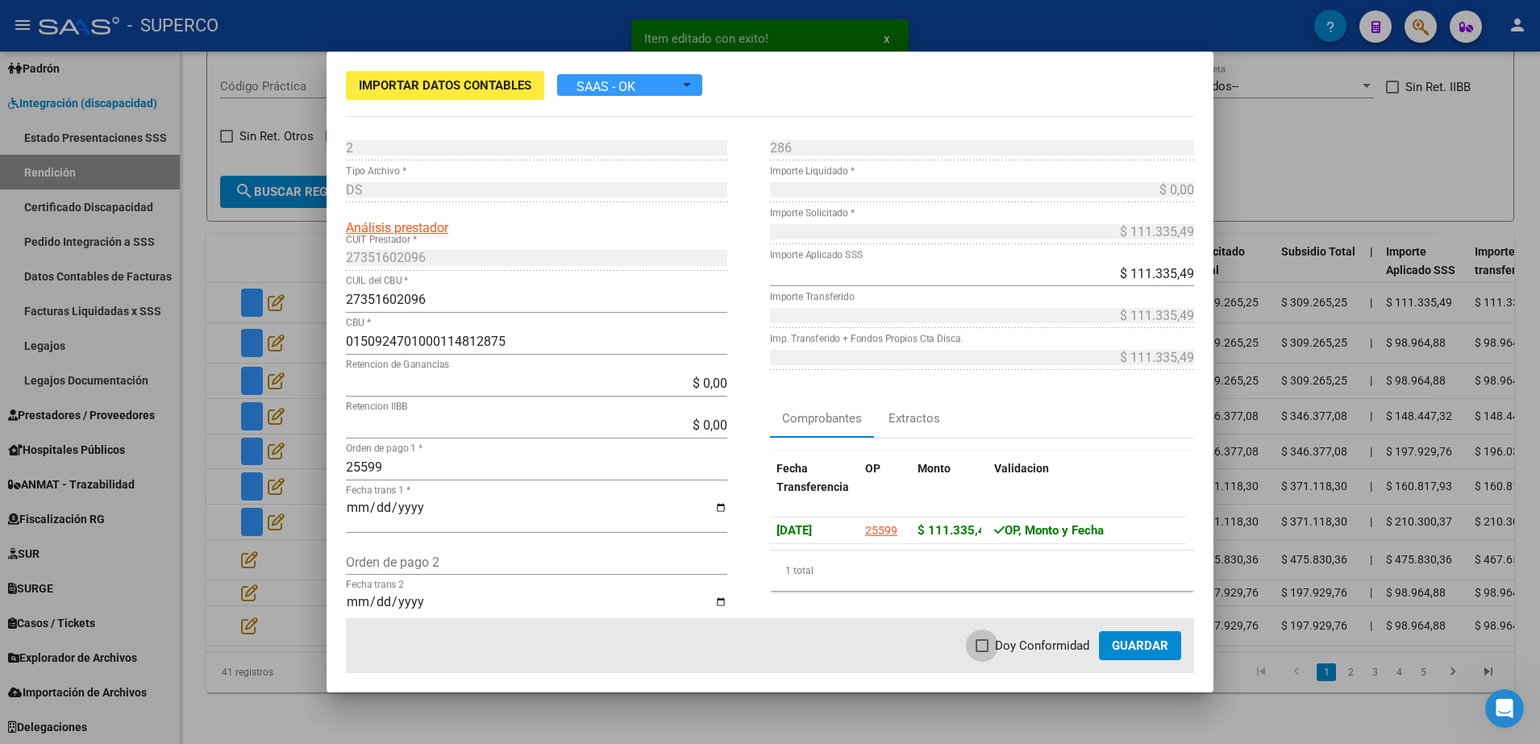
click at [979, 640] on span at bounding box center [982, 645] width 13 height 13
click at [981, 652] on input "Doy Conformidad" at bounding box center [981, 652] width 1 height 1
checkbox input "true"
click at [1151, 646] on span "Guardar" at bounding box center [1140, 646] width 56 height 15
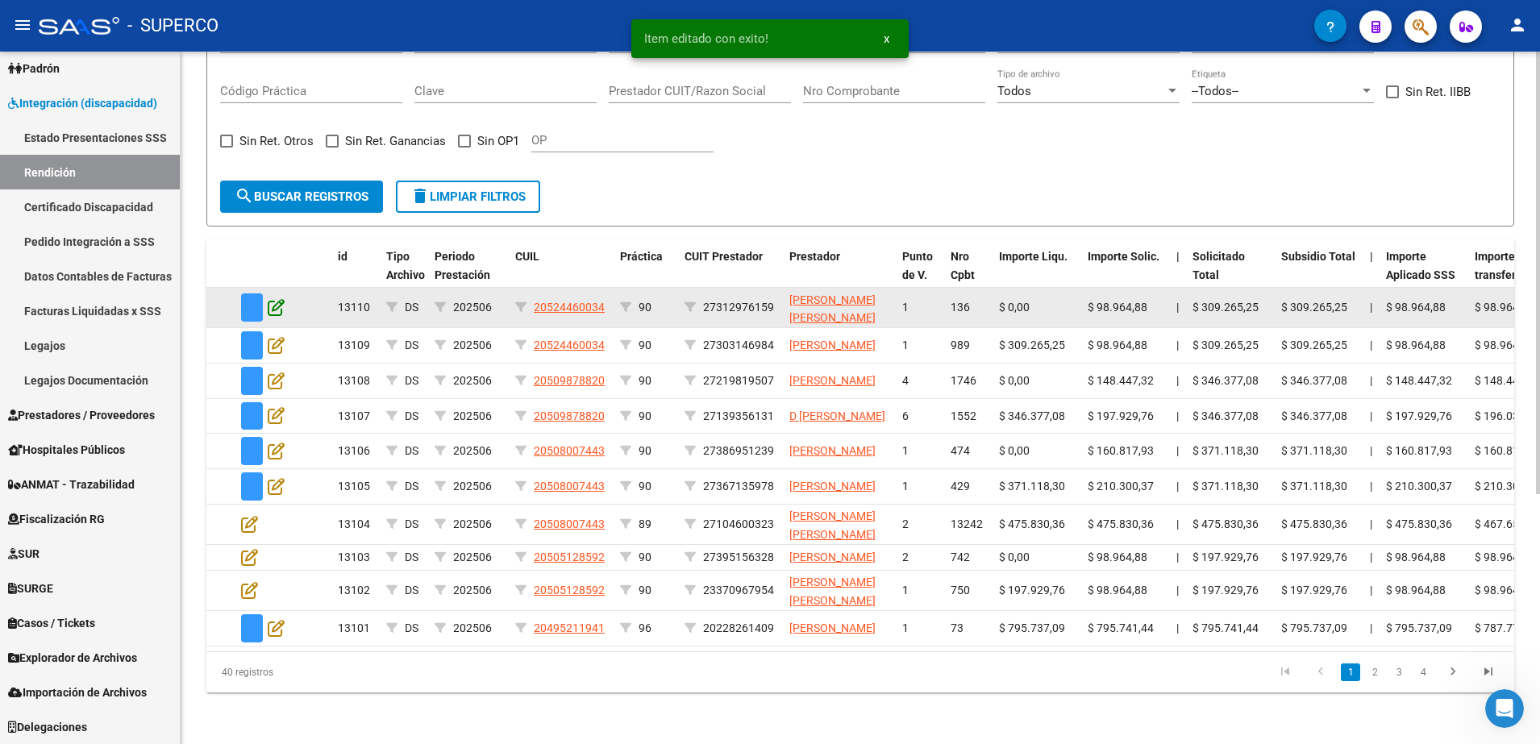
click at [277, 298] on icon at bounding box center [276, 307] width 17 height 18
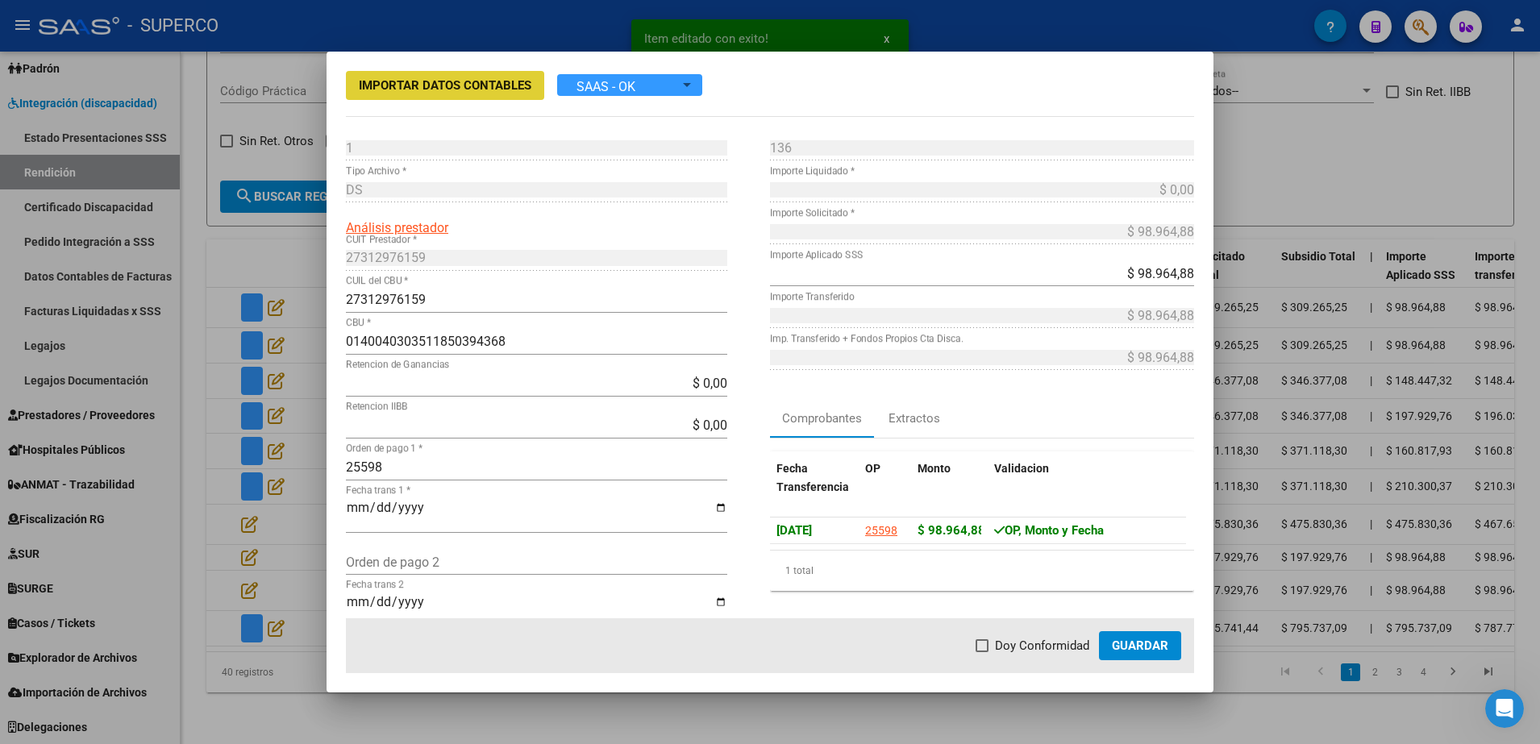
click at [1000, 647] on span "Doy Conformidad" at bounding box center [1042, 645] width 94 height 19
click at [982, 652] on input "Doy Conformidad" at bounding box center [981, 652] width 1 height 1
checkbox input "true"
click at [1175, 641] on button "Guardar" at bounding box center [1140, 645] width 82 height 29
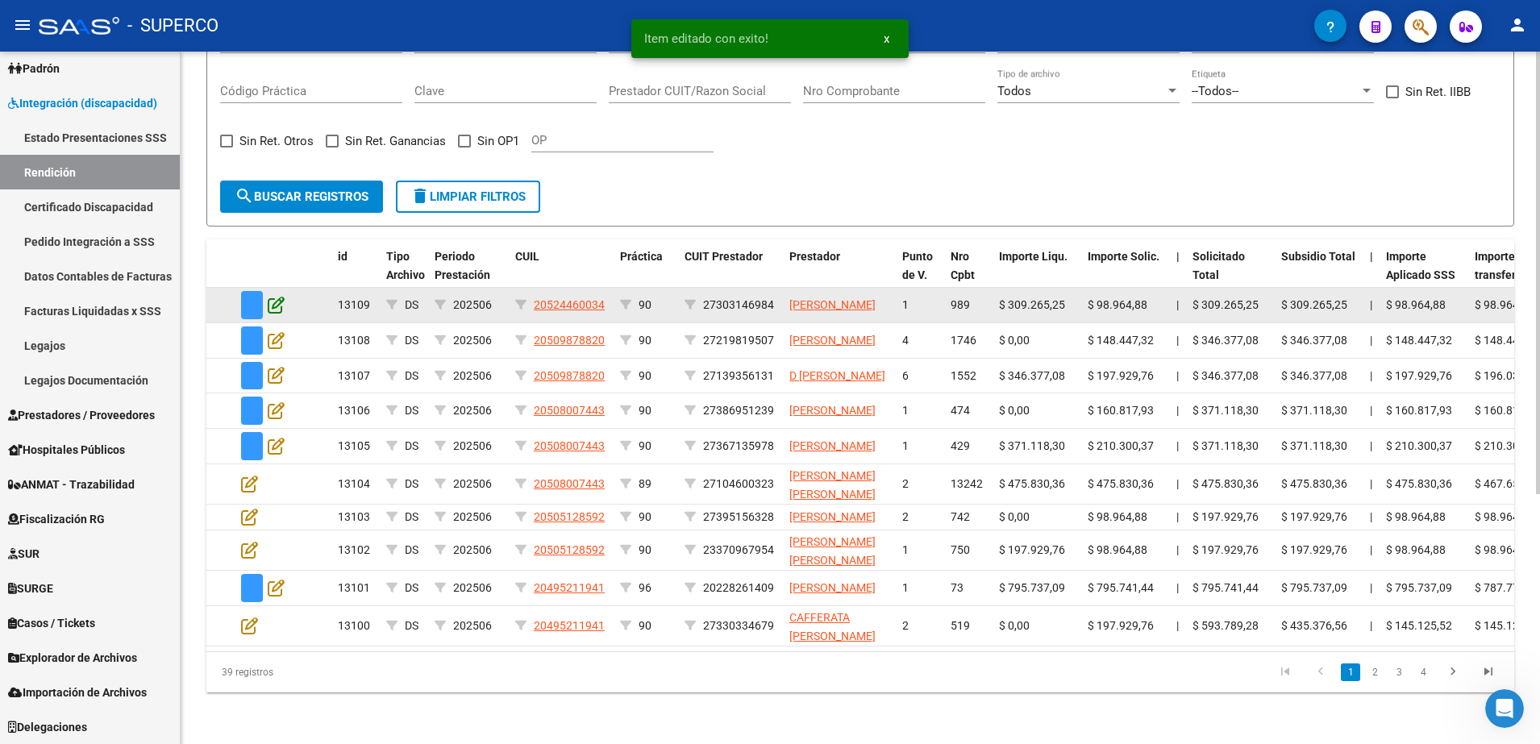
click at [278, 296] on icon at bounding box center [276, 305] width 17 height 18
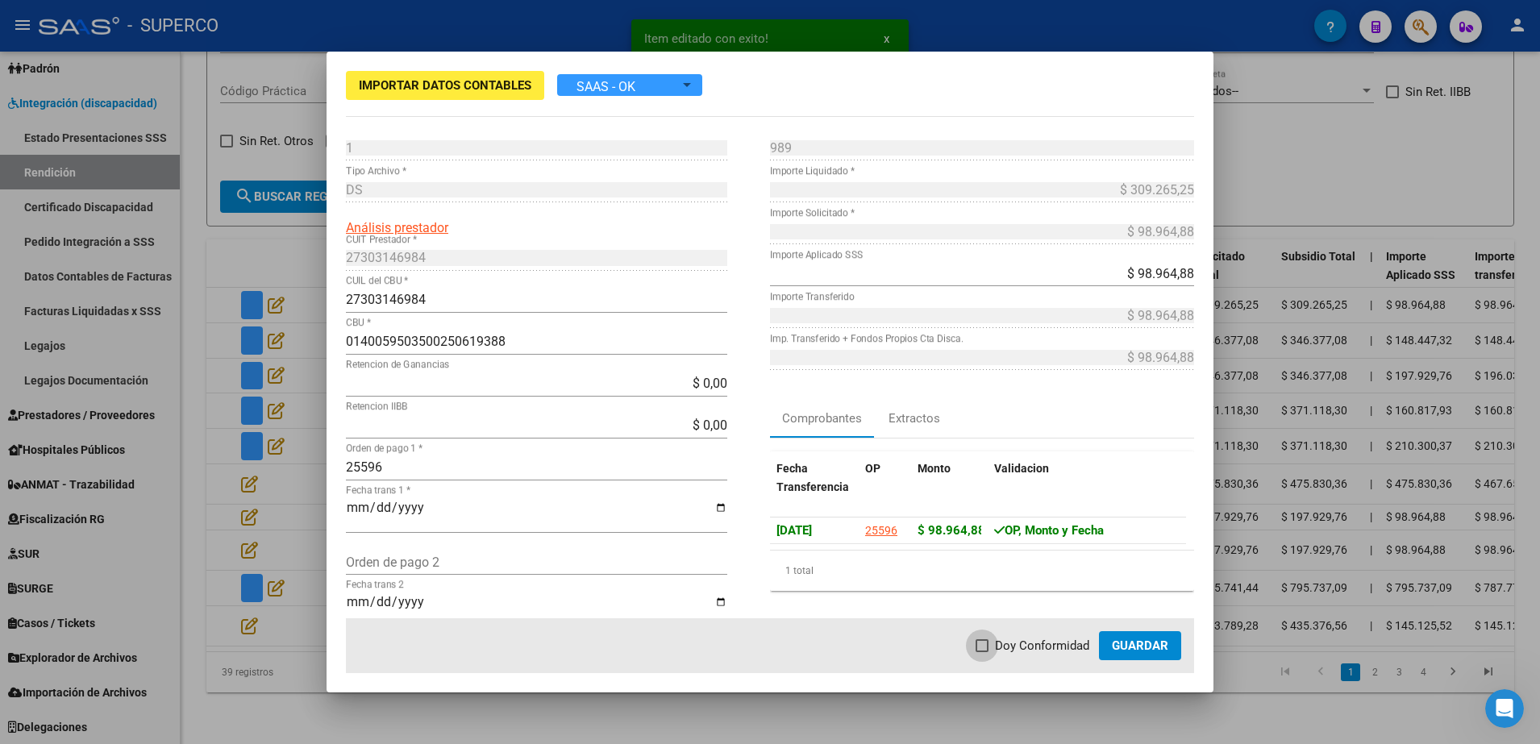
click at [1022, 643] on span "Doy Conformidad" at bounding box center [1042, 645] width 94 height 19
click at [982, 652] on input "Doy Conformidad" at bounding box center [981, 652] width 1 height 1
checkbox input "true"
click at [1151, 639] on span "Guardar" at bounding box center [1140, 646] width 56 height 15
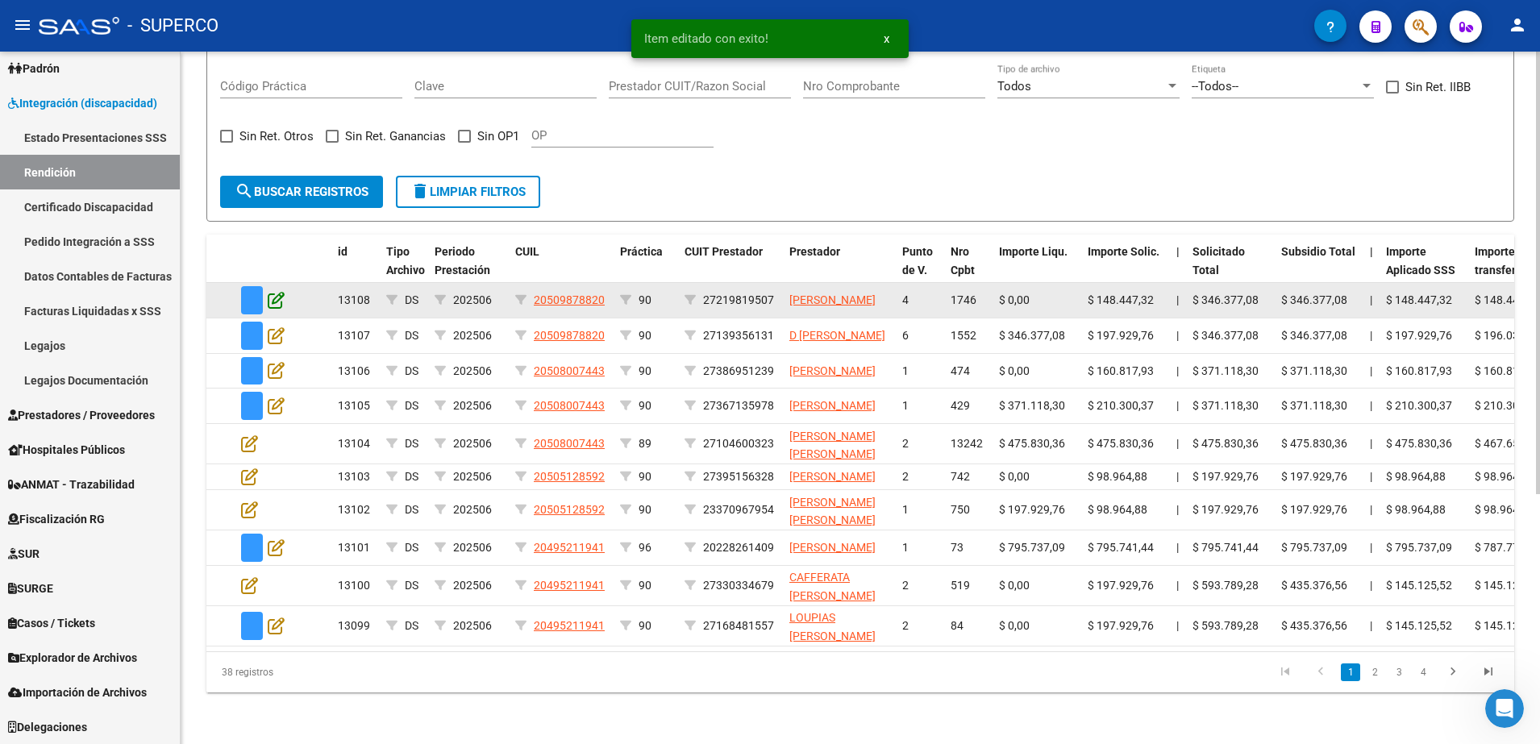
click at [278, 291] on icon at bounding box center [276, 300] width 17 height 18
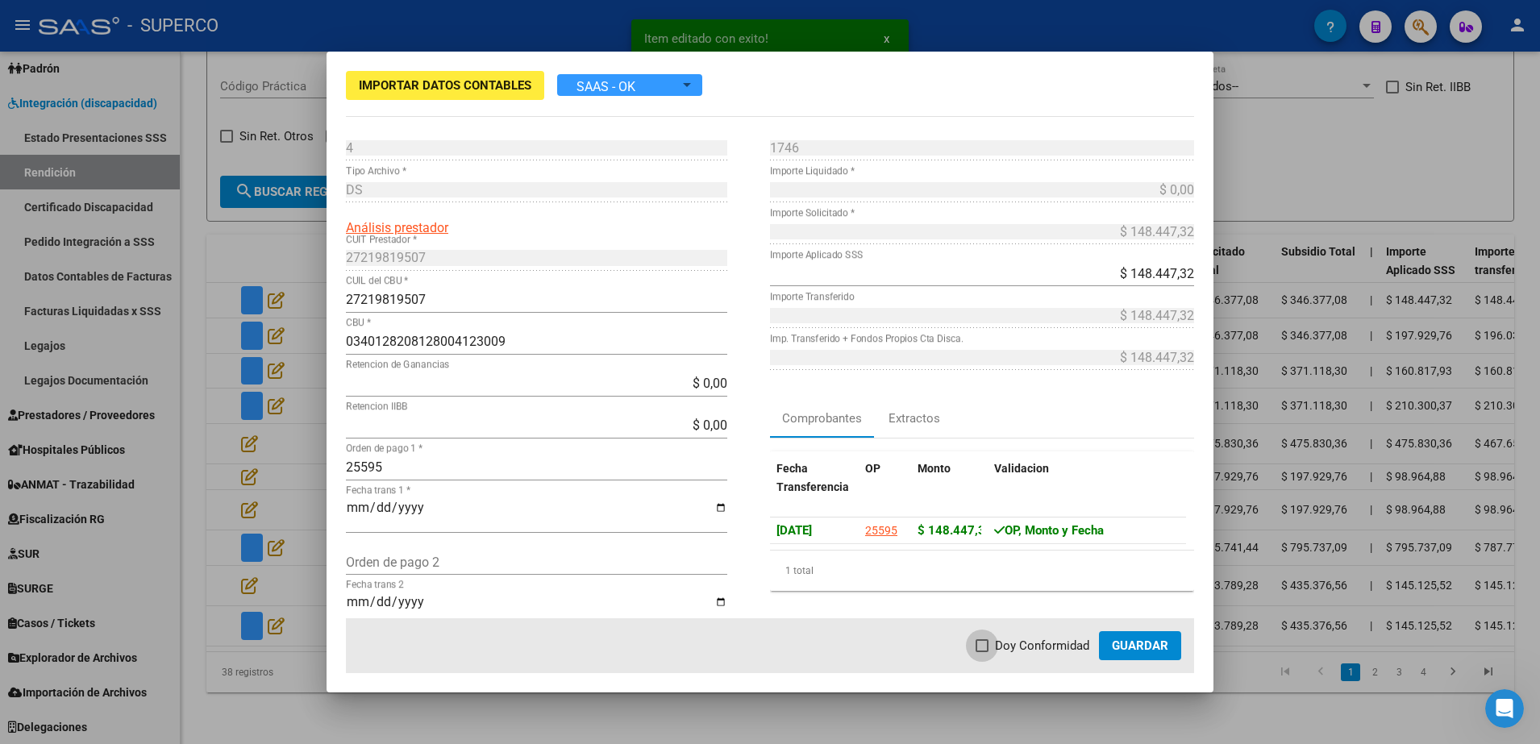
click at [1026, 646] on span "Doy Conformidad" at bounding box center [1042, 645] width 94 height 19
click at [982, 652] on input "Doy Conformidad" at bounding box center [981, 652] width 1 height 1
checkbox input "true"
click at [1135, 647] on span "Guardar" at bounding box center [1140, 646] width 56 height 15
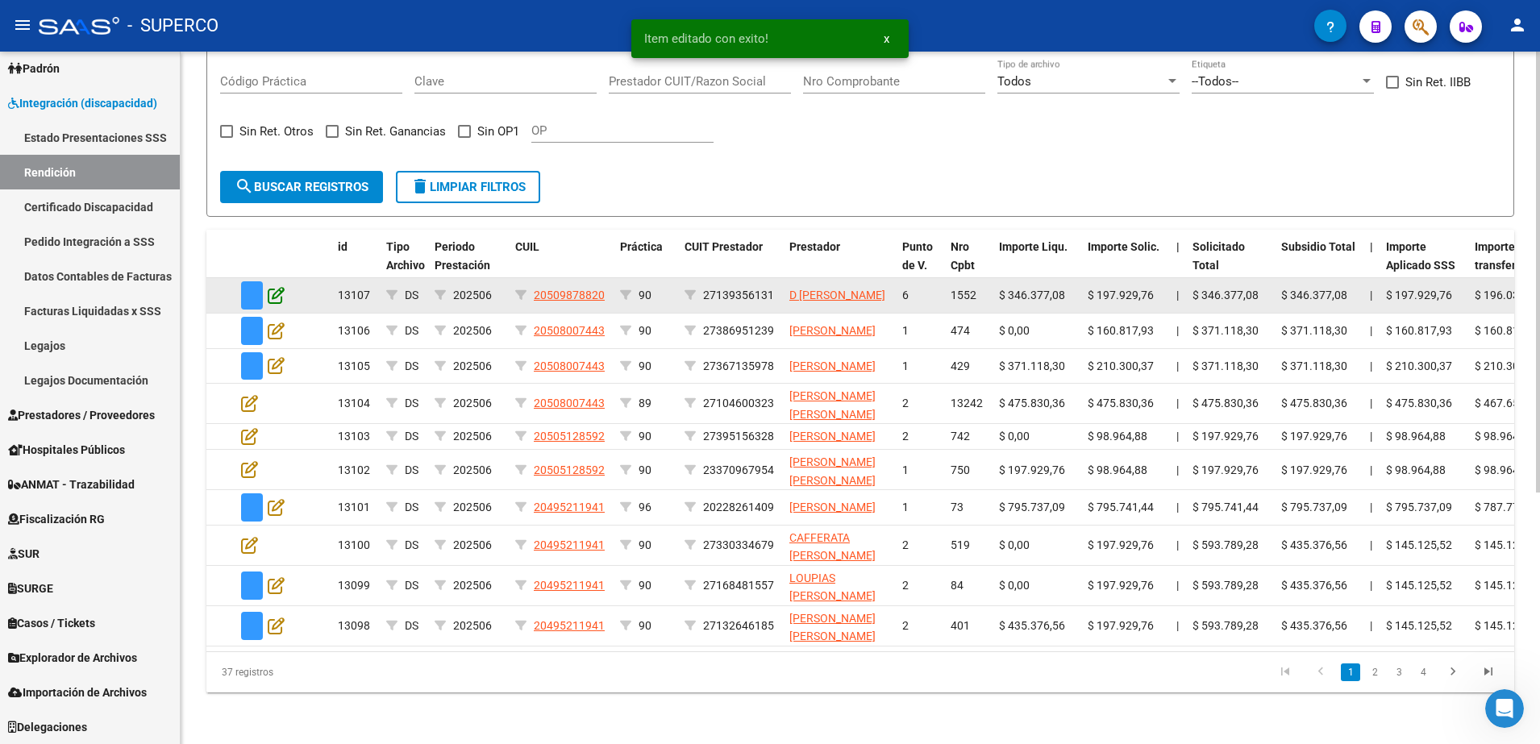
click at [271, 286] on icon at bounding box center [276, 295] width 17 height 18
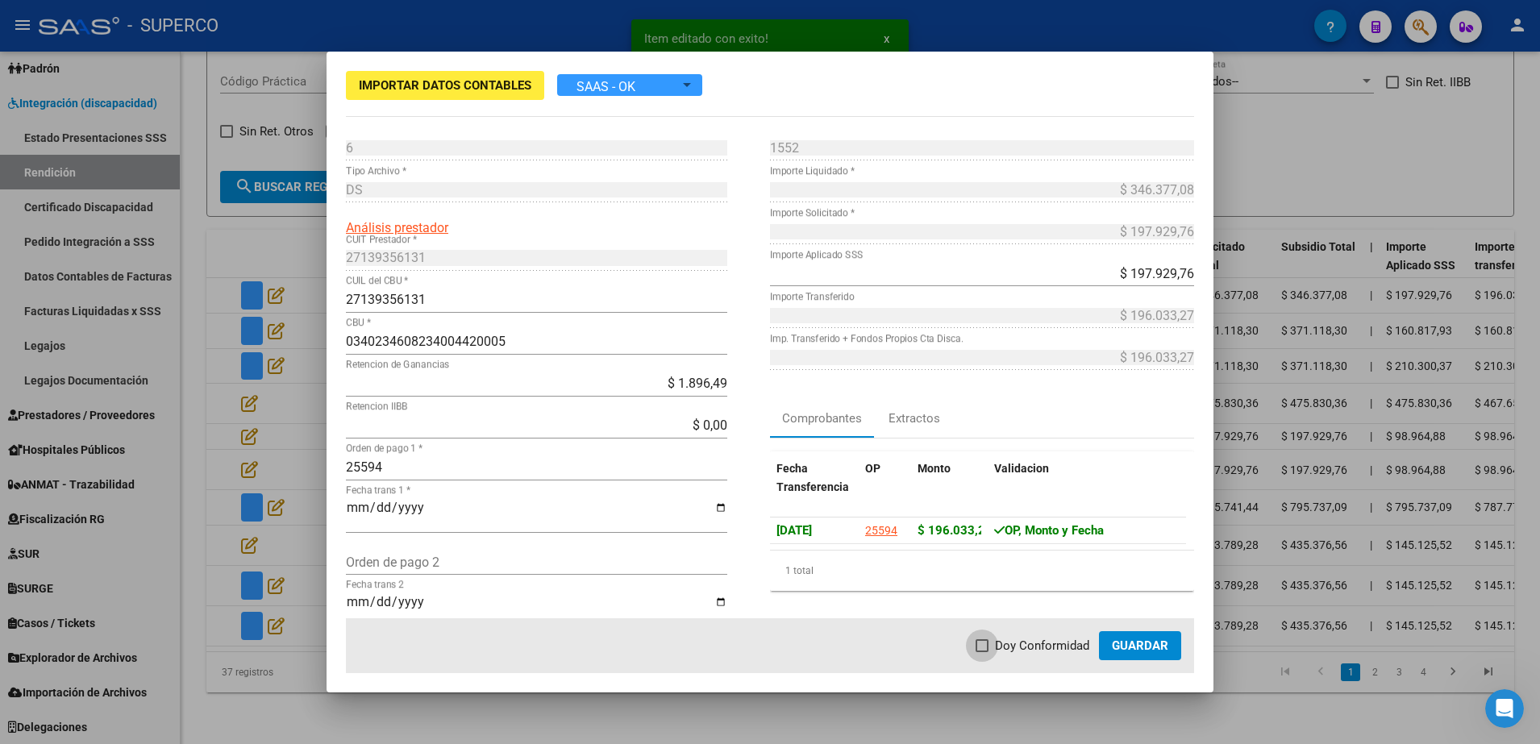
click at [1004, 651] on span "Doy Conformidad" at bounding box center [1042, 645] width 94 height 19
click at [982, 652] on input "Doy Conformidad" at bounding box center [981, 652] width 1 height 1
checkbox input "true"
click at [1135, 651] on span "Guardar" at bounding box center [1140, 646] width 56 height 15
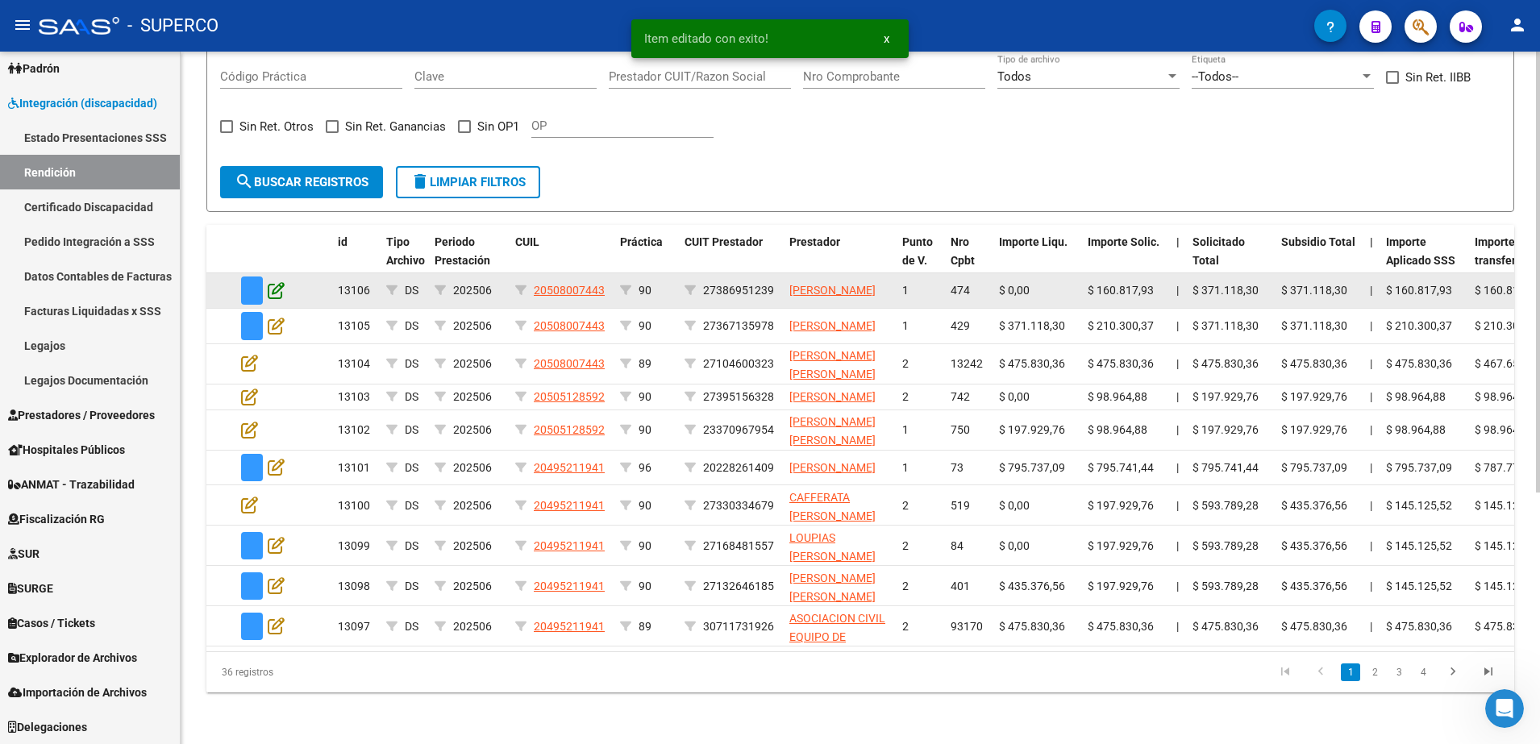
click at [273, 281] on icon at bounding box center [276, 290] width 17 height 18
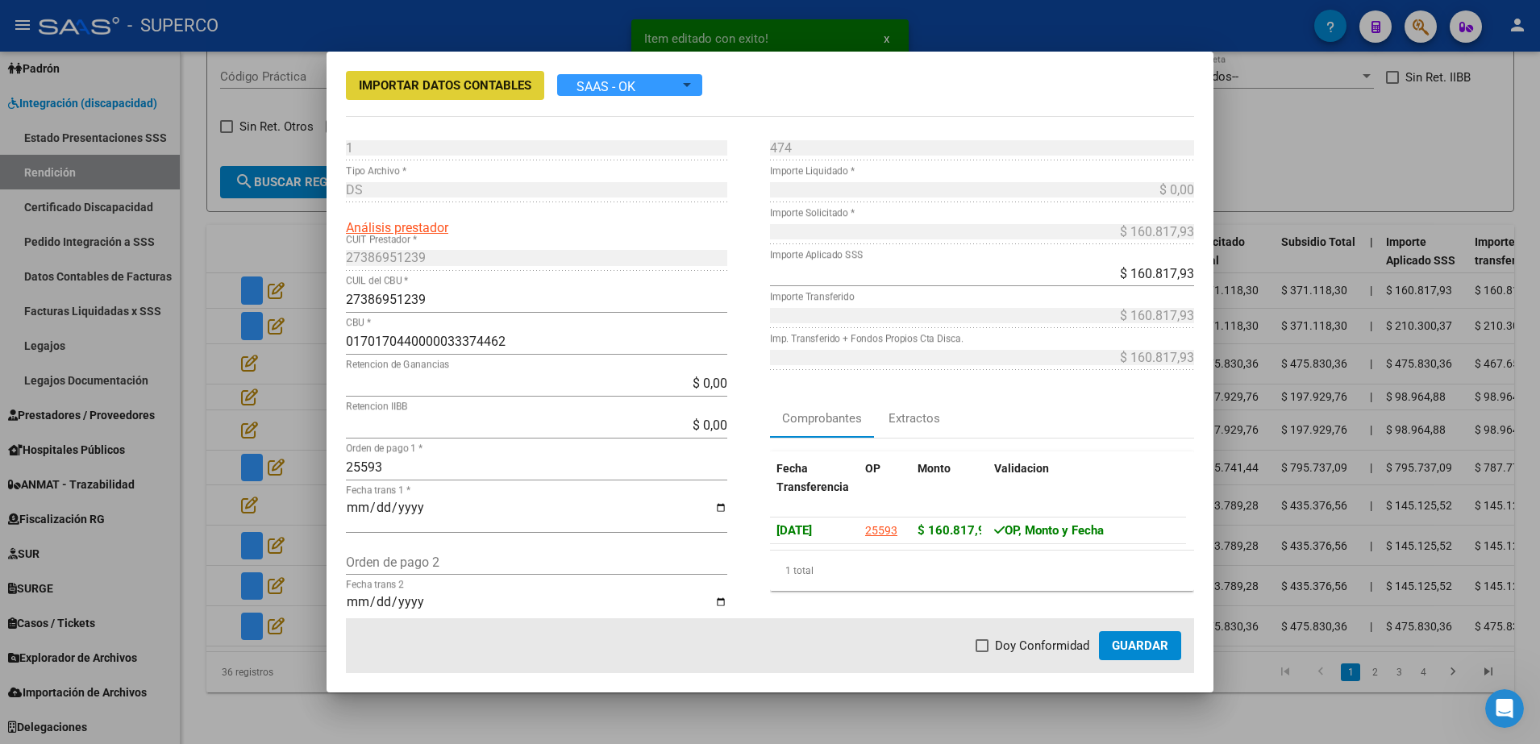
click at [1014, 646] on span "Doy Conformidad" at bounding box center [1042, 645] width 94 height 19
click at [982, 652] on input "Doy Conformidad" at bounding box center [981, 652] width 1 height 1
checkbox input "true"
click at [1150, 648] on span "Guardar" at bounding box center [1140, 646] width 56 height 15
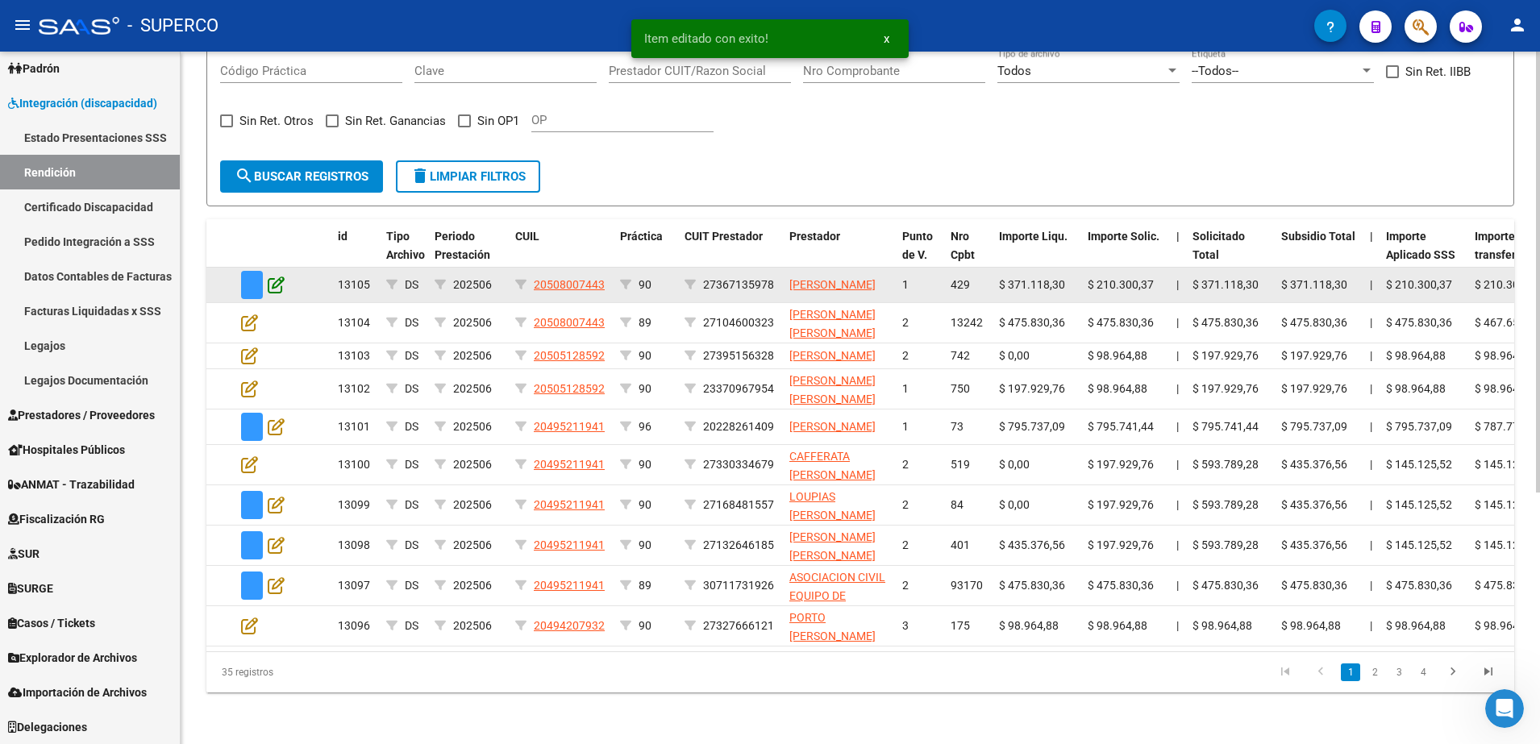
click at [272, 277] on icon at bounding box center [276, 285] width 17 height 18
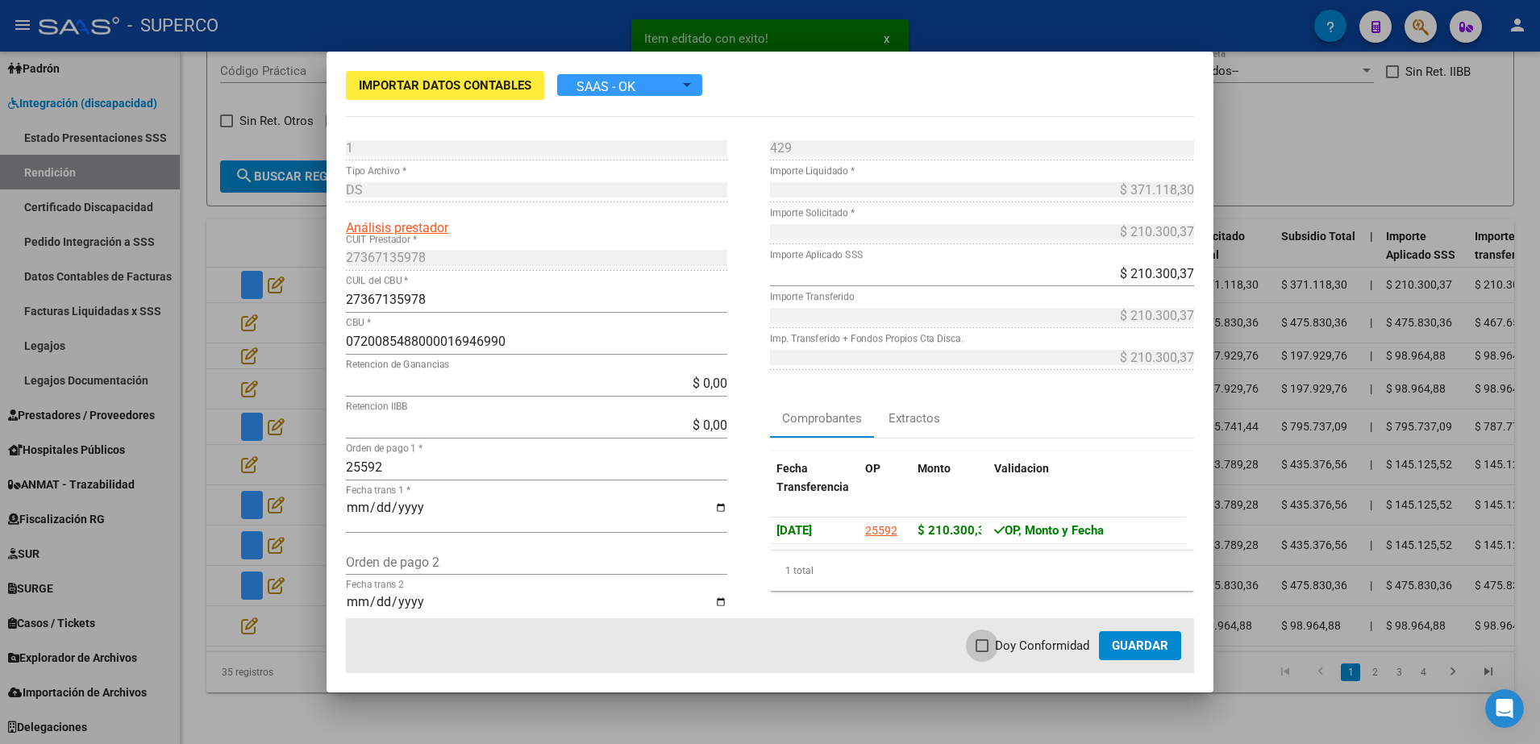
click at [1040, 646] on span "Doy Conformidad" at bounding box center [1042, 645] width 94 height 19
click at [982, 652] on input "Doy Conformidad" at bounding box center [981, 652] width 1 height 1
checkbox input "true"
click at [1135, 644] on span "Guardar" at bounding box center [1140, 646] width 56 height 15
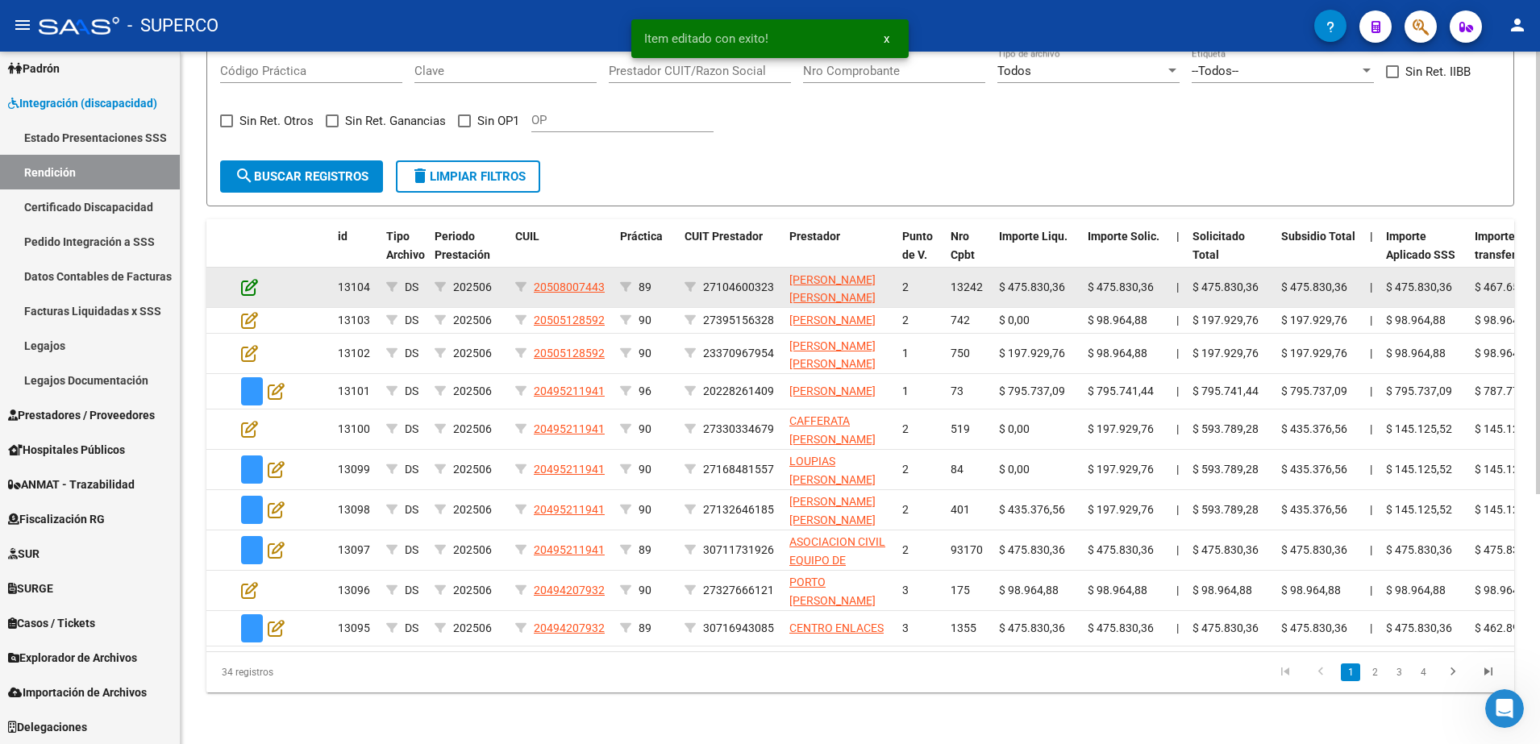
click at [252, 278] on icon at bounding box center [249, 287] width 17 height 18
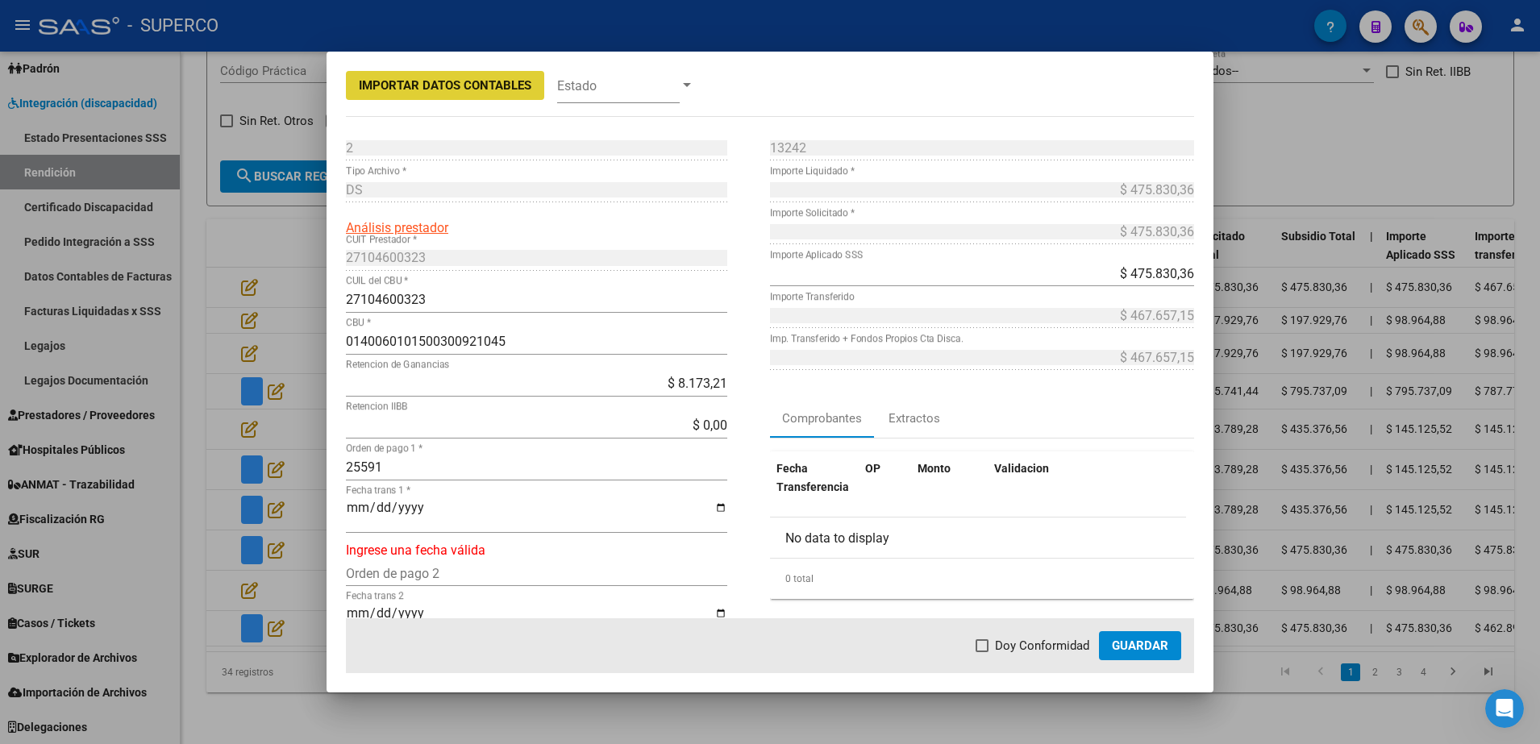
click at [352, 509] on input "Fecha trans 1 *" at bounding box center [536, 514] width 381 height 27
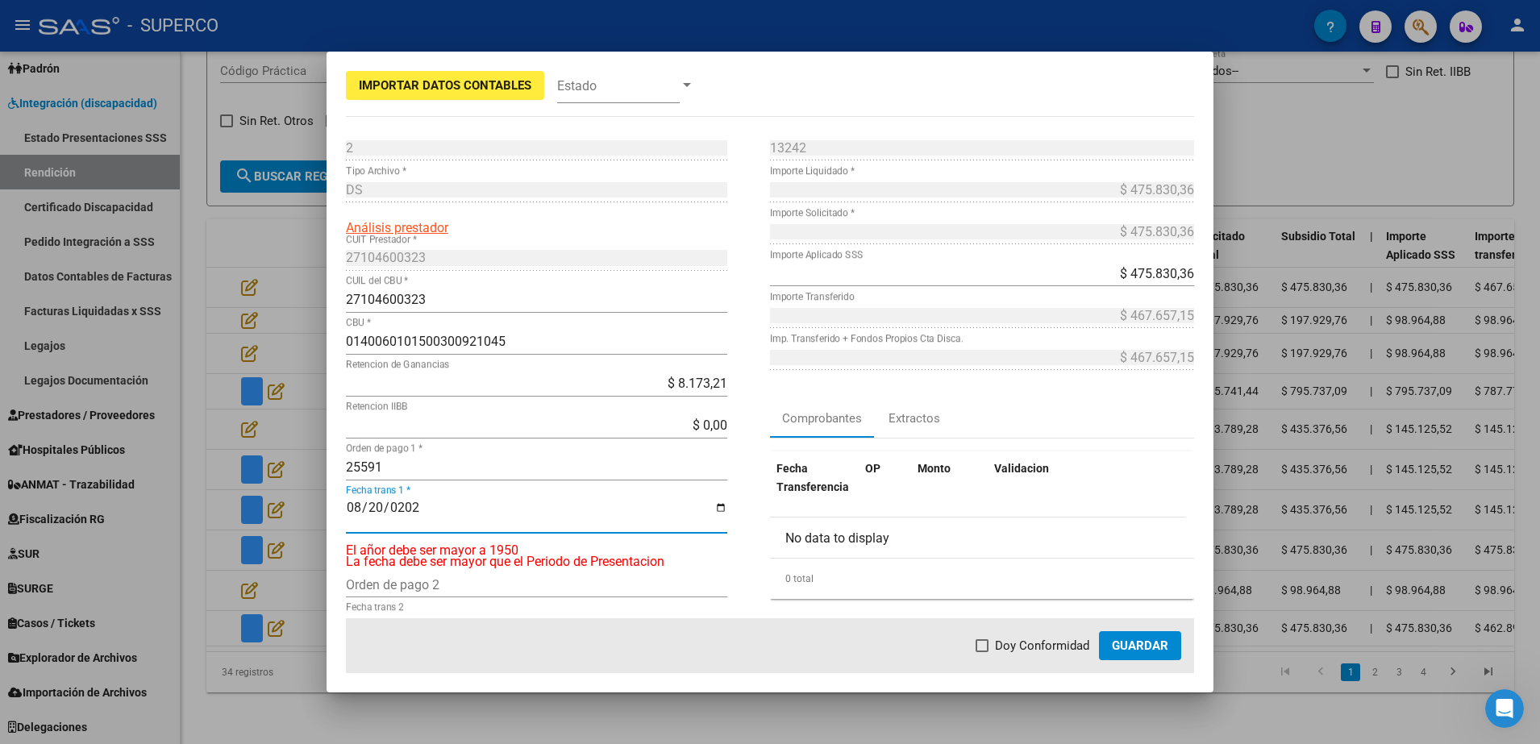
type input "[DATE]"
click at [1020, 651] on span "Doy Conformidad" at bounding box center [1042, 645] width 94 height 19
click at [982, 652] on input "Doy Conformidad" at bounding box center [981, 652] width 1 height 1
checkbox input "true"
click at [1128, 645] on span "Guardar" at bounding box center [1140, 646] width 56 height 15
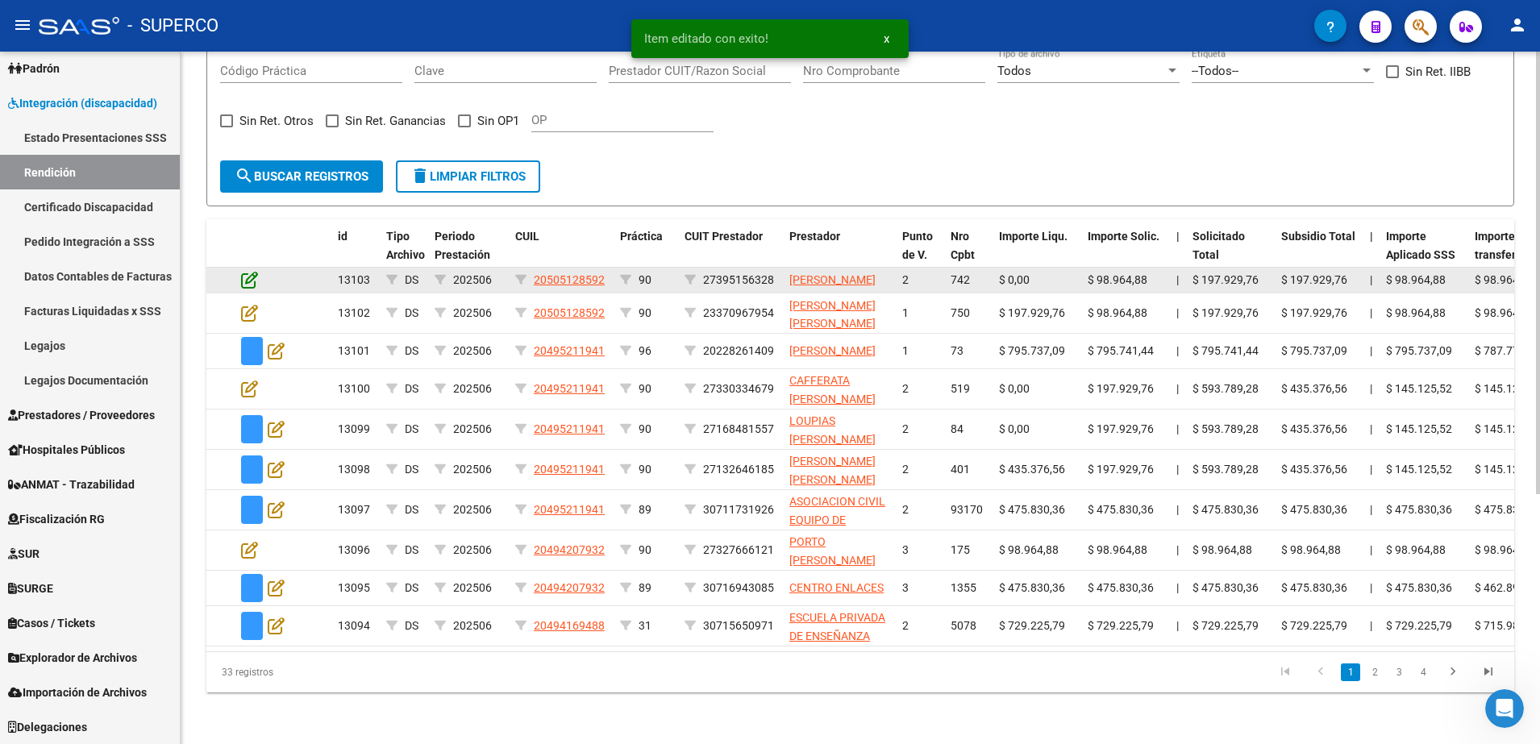
click at [249, 279] on icon at bounding box center [249, 280] width 17 height 18
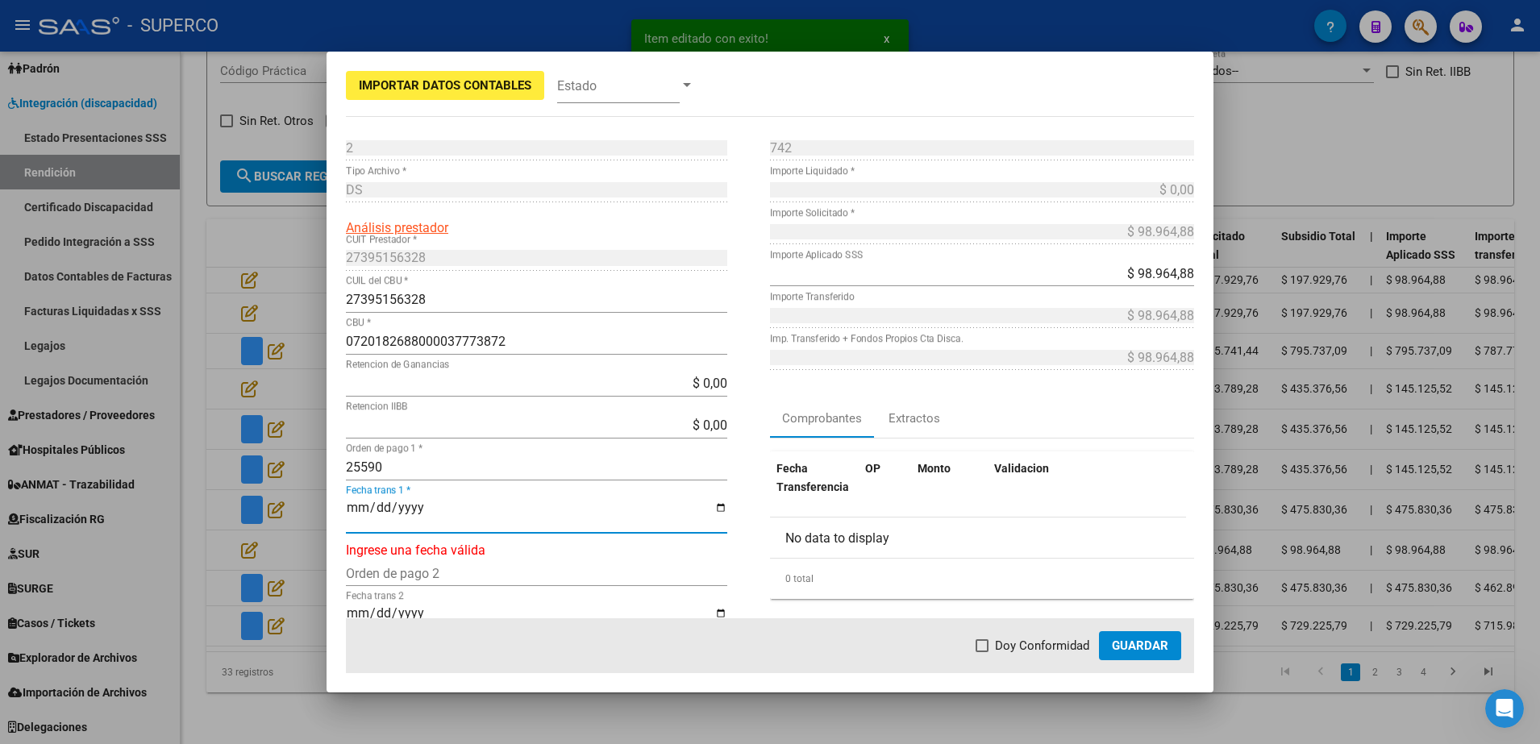
click at [352, 505] on input "Fecha trans 1 *" at bounding box center [536, 514] width 381 height 27
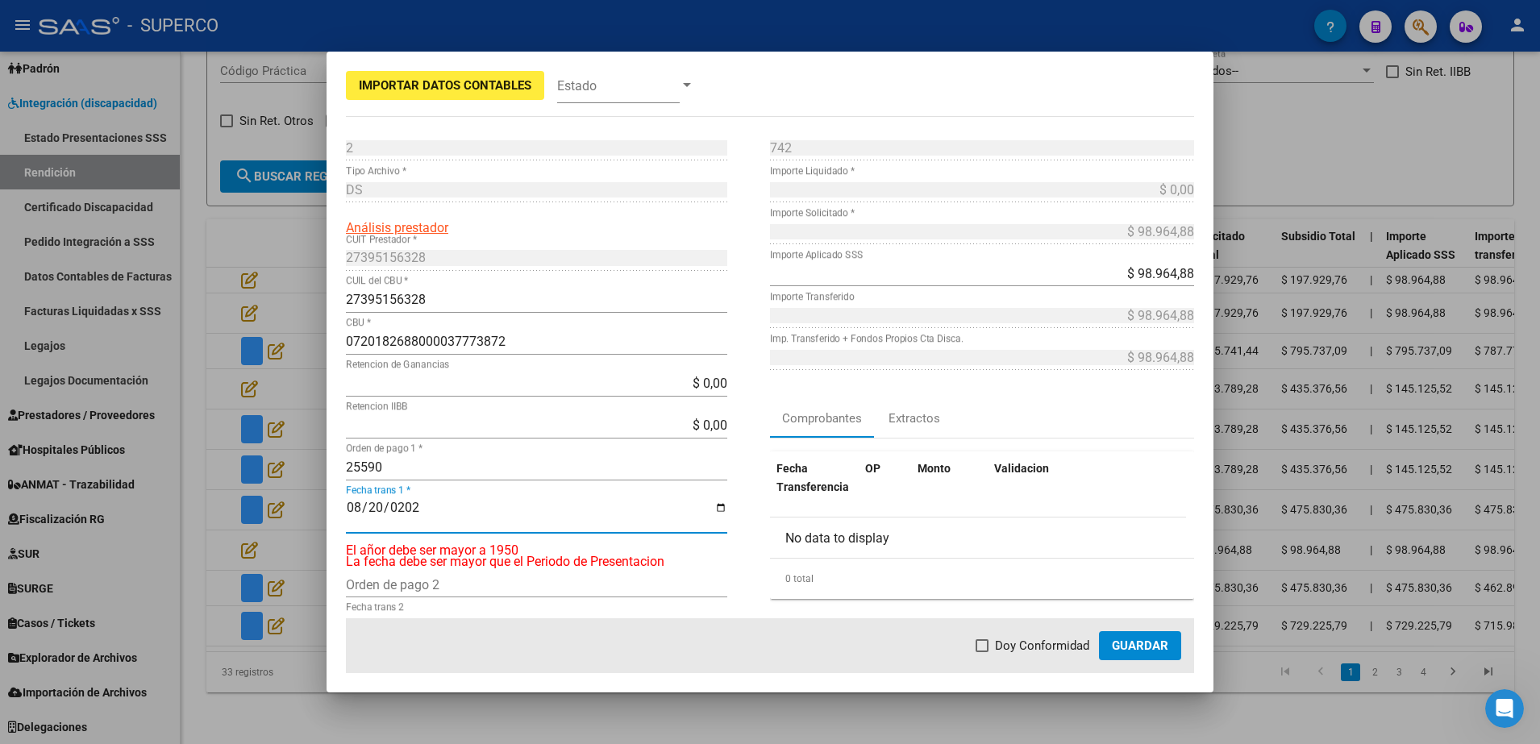
type input "[DATE]"
click at [995, 640] on label "Doy Conformidad" at bounding box center [1033, 645] width 114 height 19
click at [982, 652] on input "Doy Conformidad" at bounding box center [981, 652] width 1 height 1
checkbox input "true"
click at [1162, 647] on span "Guardar" at bounding box center [1140, 646] width 56 height 15
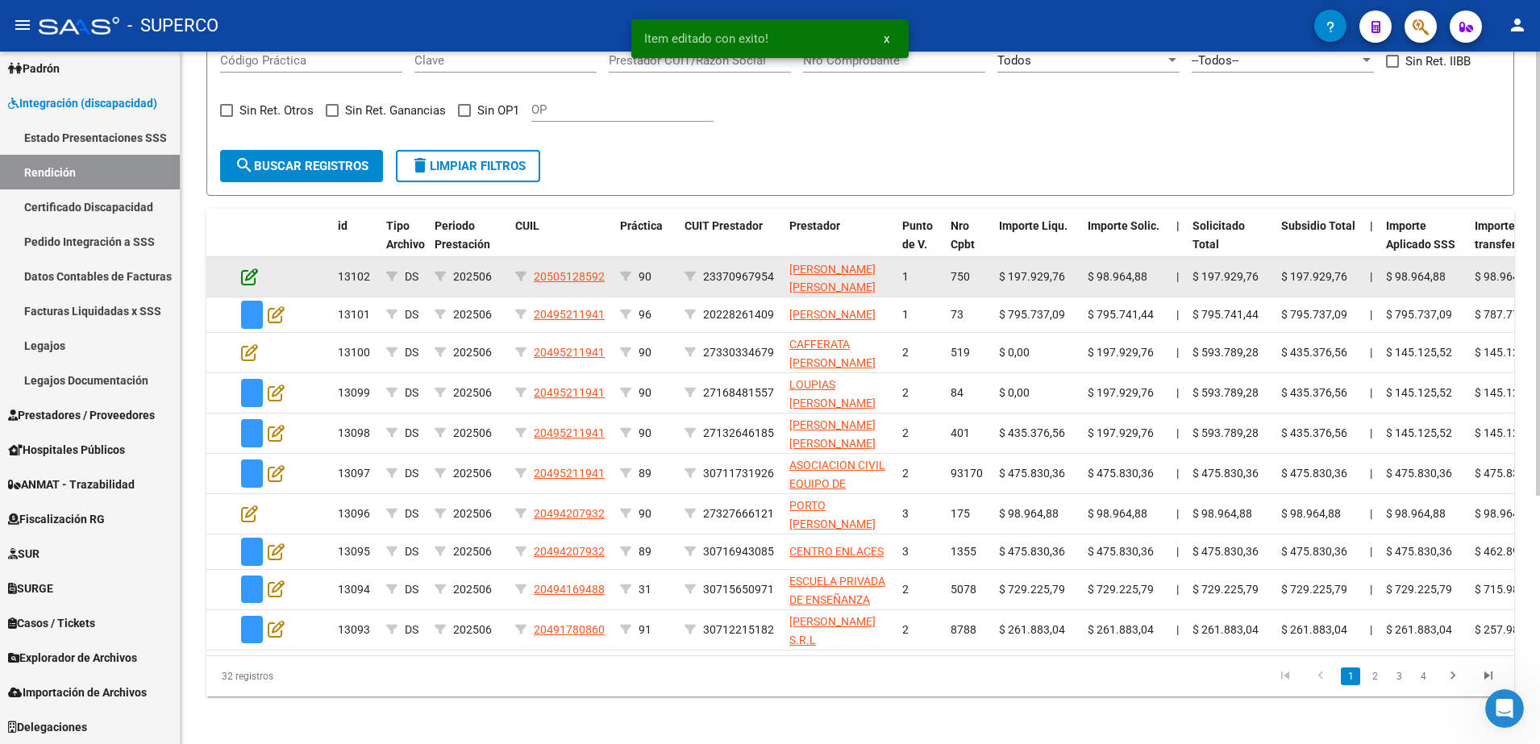
click at [251, 275] on icon at bounding box center [249, 277] width 17 height 18
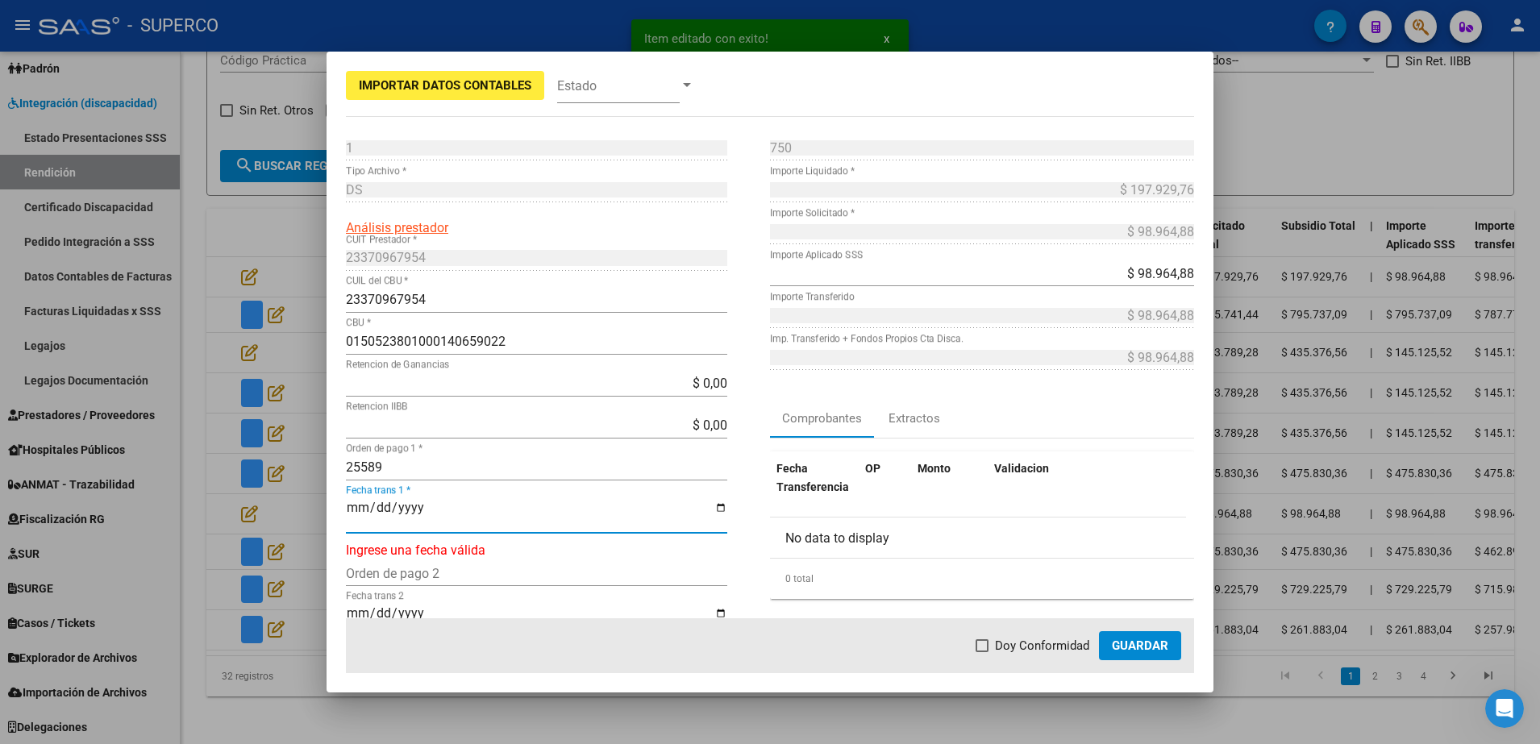
click at [352, 501] on input "Fecha trans 1 *" at bounding box center [536, 514] width 381 height 27
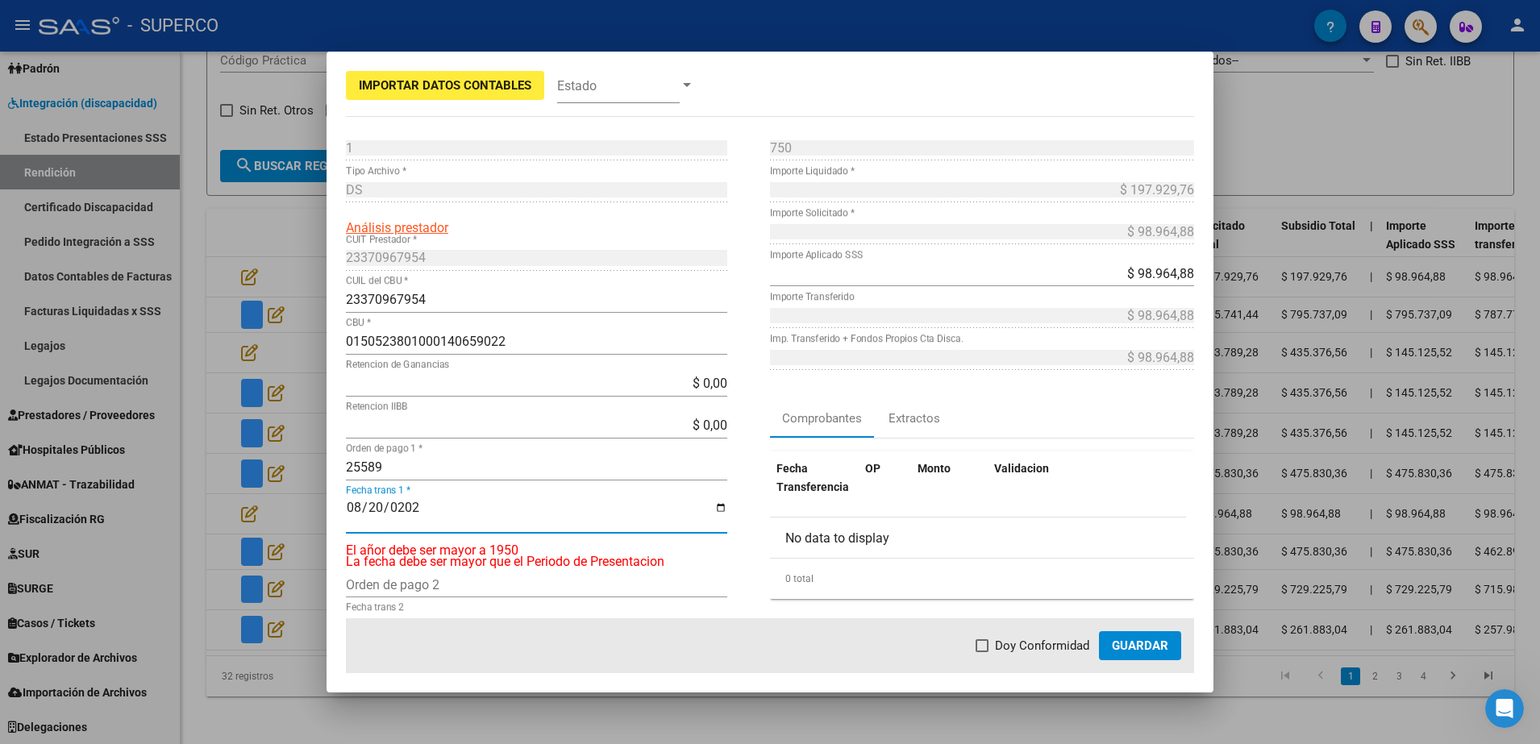
type input "[DATE]"
click at [1035, 643] on span "Doy Conformidad" at bounding box center [1042, 645] width 94 height 19
click at [982, 652] on input "Doy Conformidad" at bounding box center [981, 652] width 1 height 1
checkbox input "true"
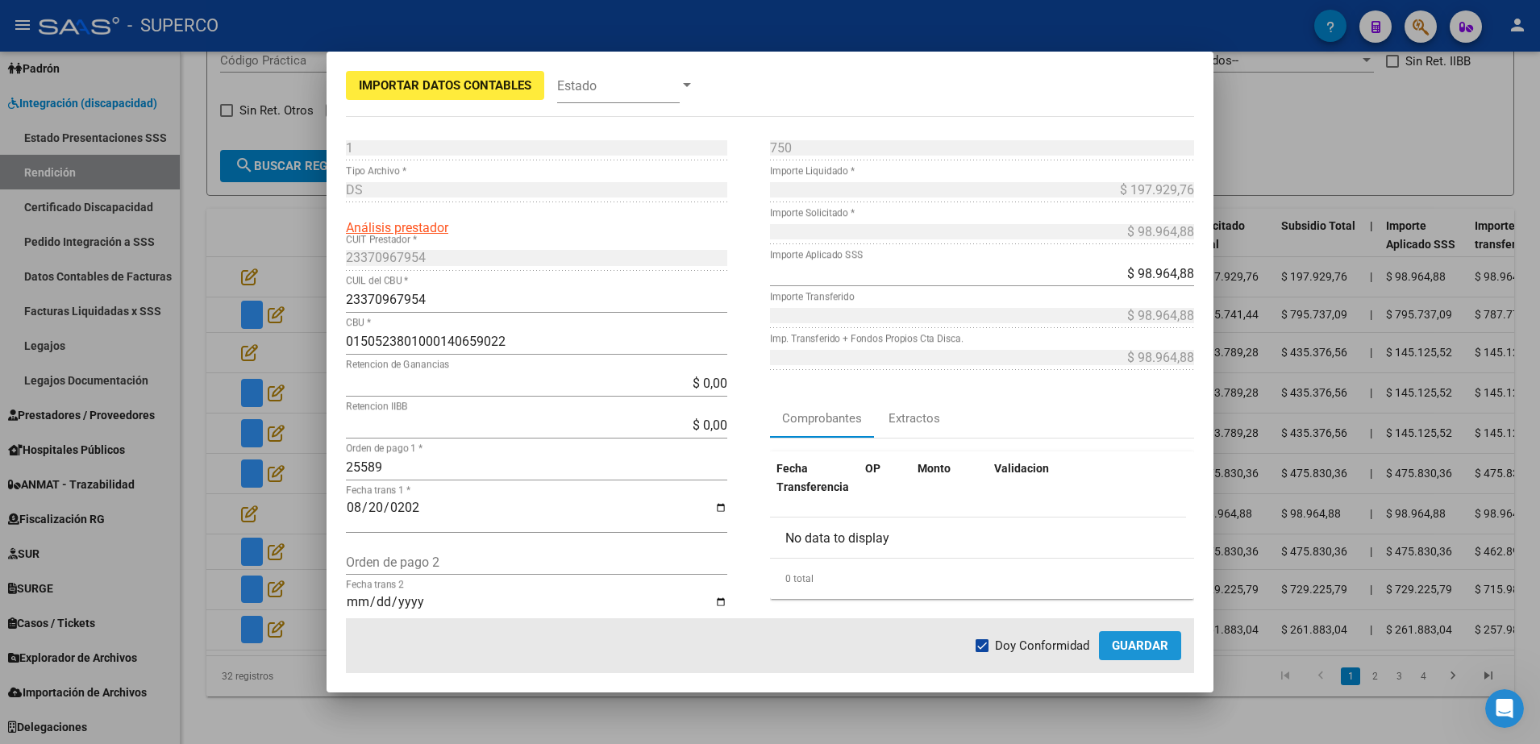
click at [1123, 642] on span "Guardar" at bounding box center [1140, 646] width 56 height 15
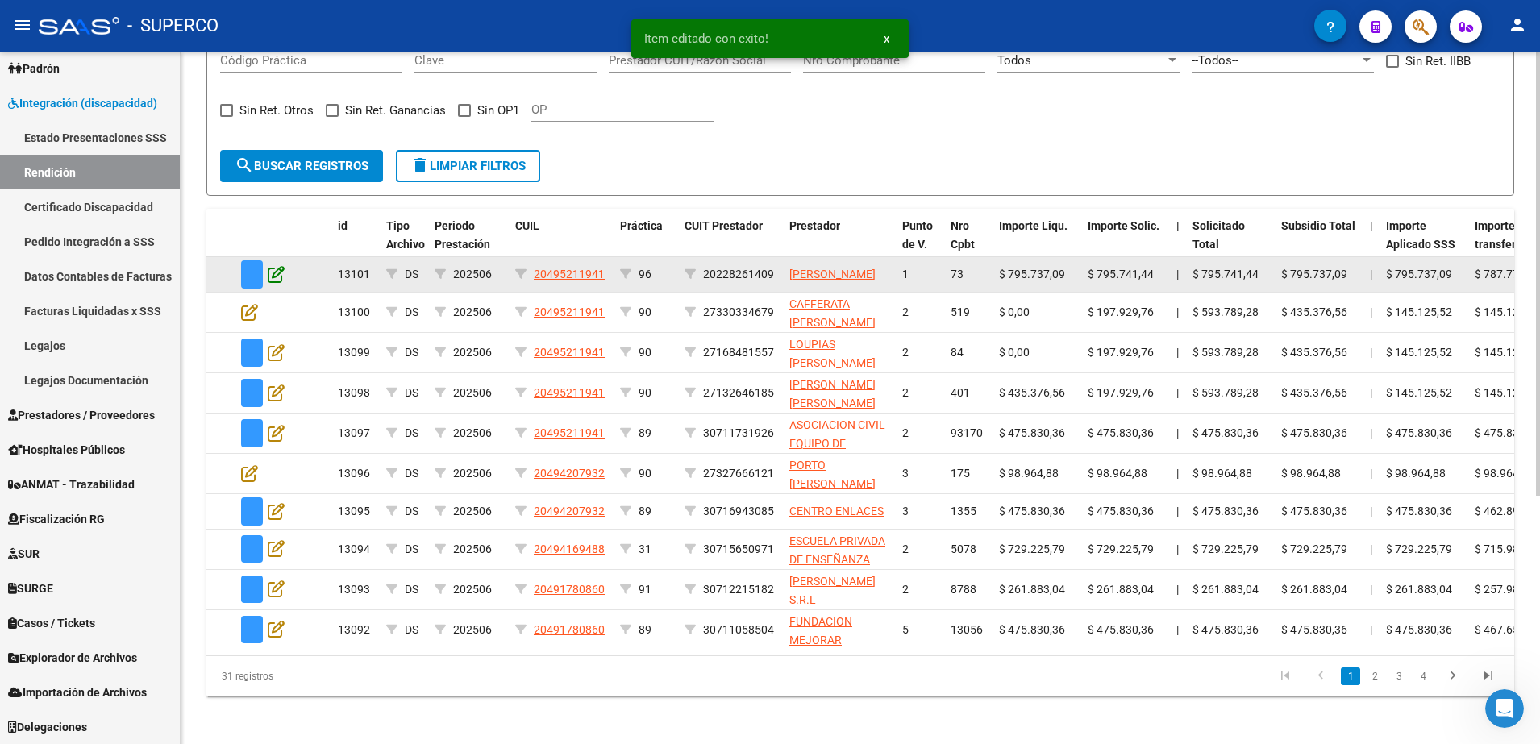
click at [278, 277] on icon at bounding box center [276, 274] width 17 height 18
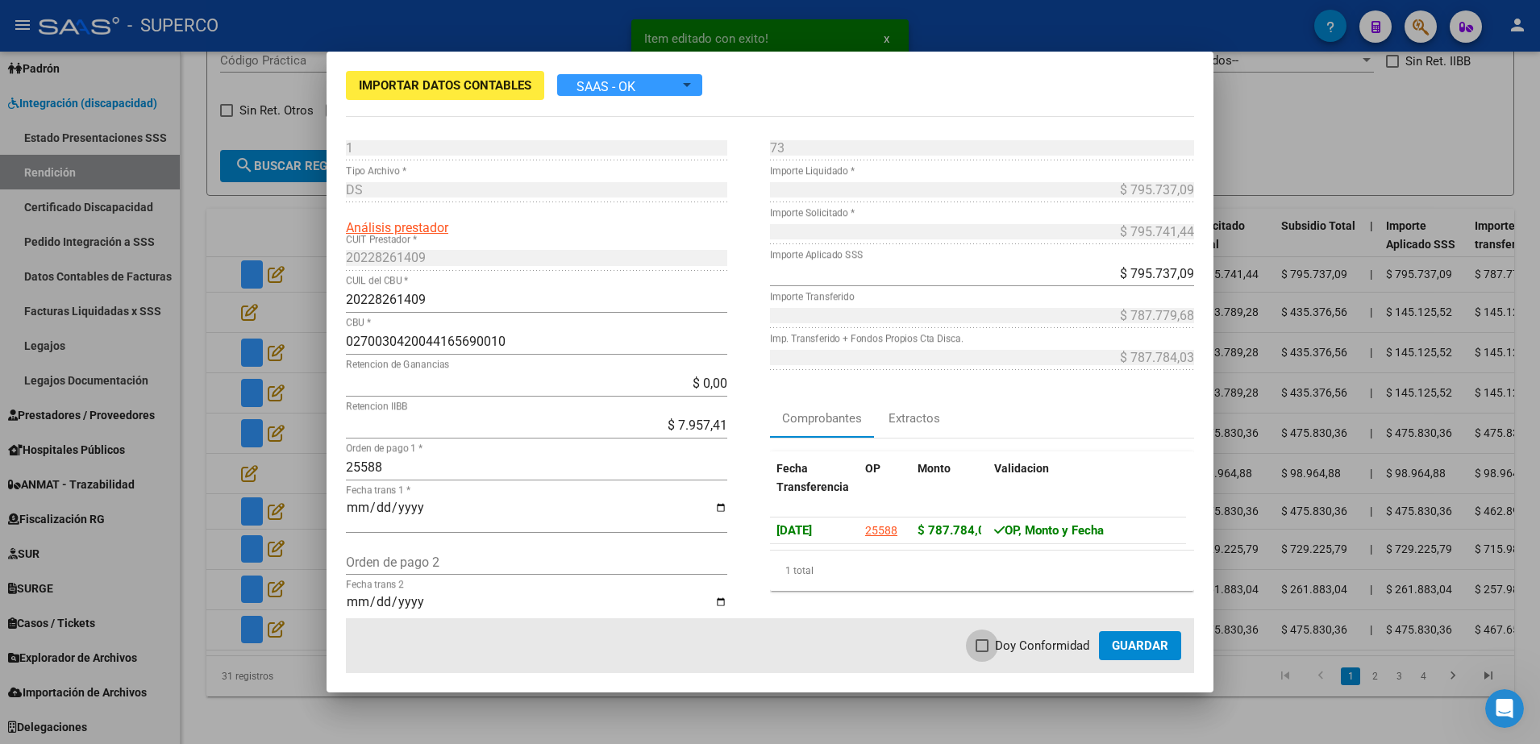
click at [1007, 649] on span "Doy Conformidad" at bounding box center [1042, 645] width 94 height 19
click at [982, 652] on input "Doy Conformidad" at bounding box center [981, 652] width 1 height 1
checkbox input "true"
click at [1128, 645] on span "Guardar" at bounding box center [1140, 646] width 56 height 15
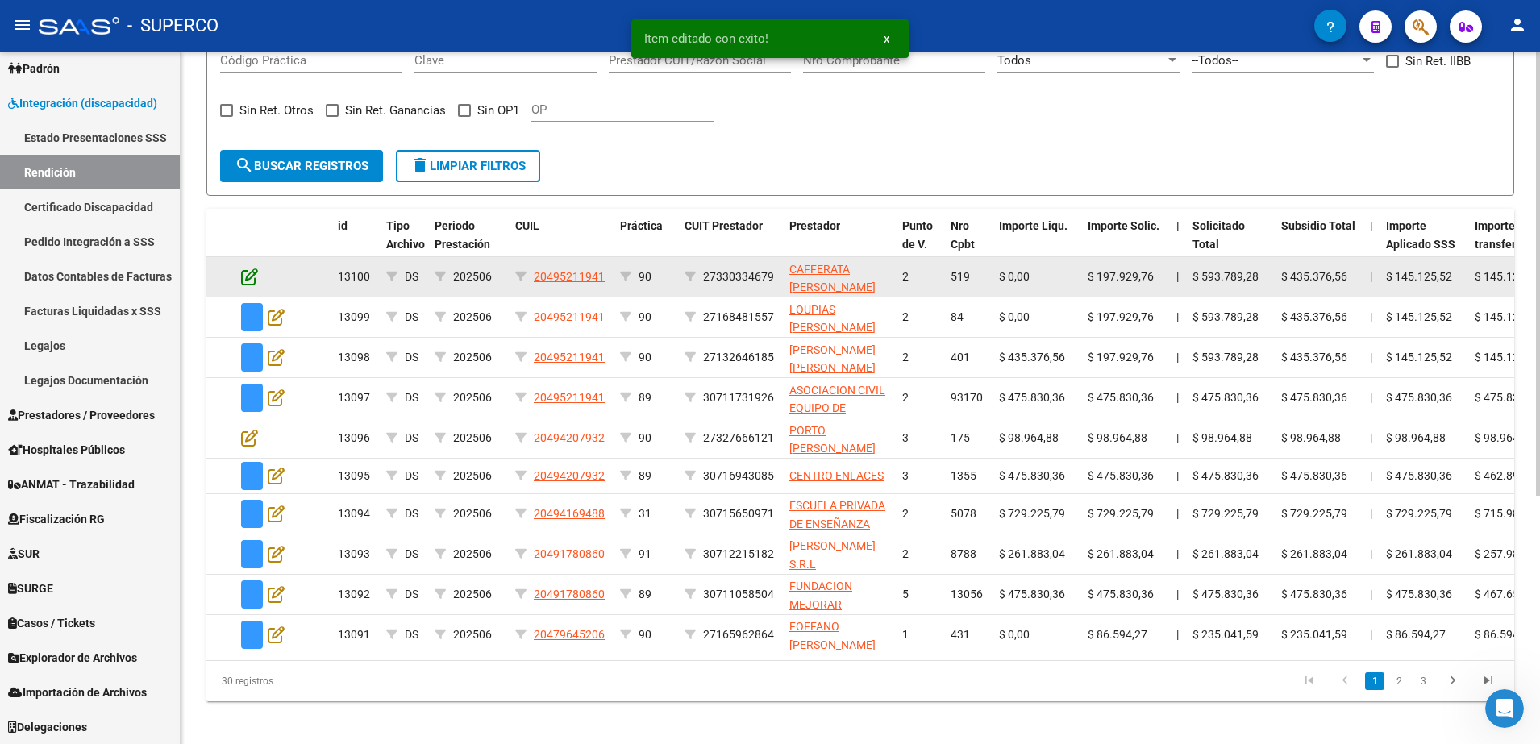
click at [252, 280] on icon at bounding box center [249, 277] width 17 height 18
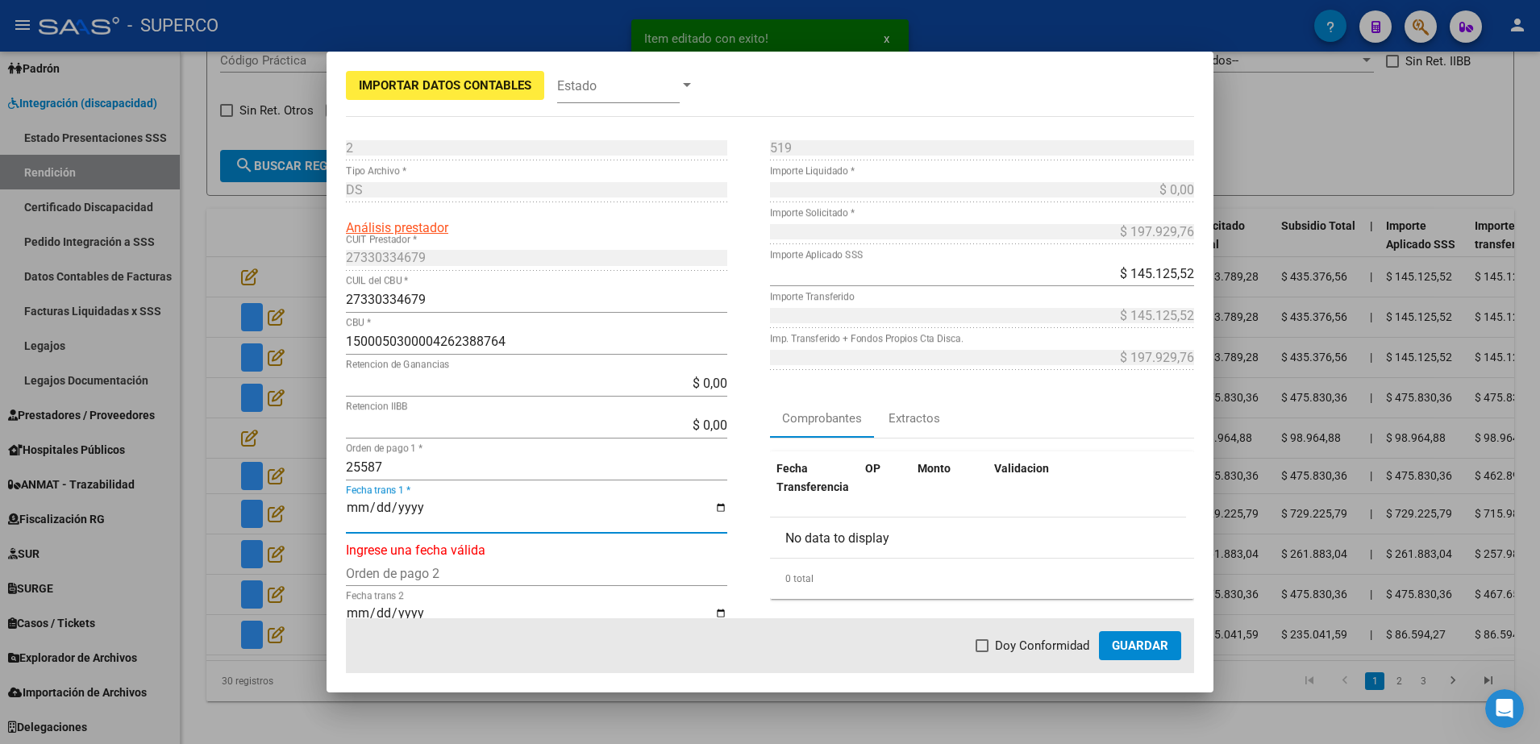
click at [345, 510] on mat-dialog-content "2 Punto de Venta * DS Tipo Archivo * Análisis prestador 27330334679 CUIT Presta…" at bounding box center [770, 377] width 887 height 484
type input "[DATE]"
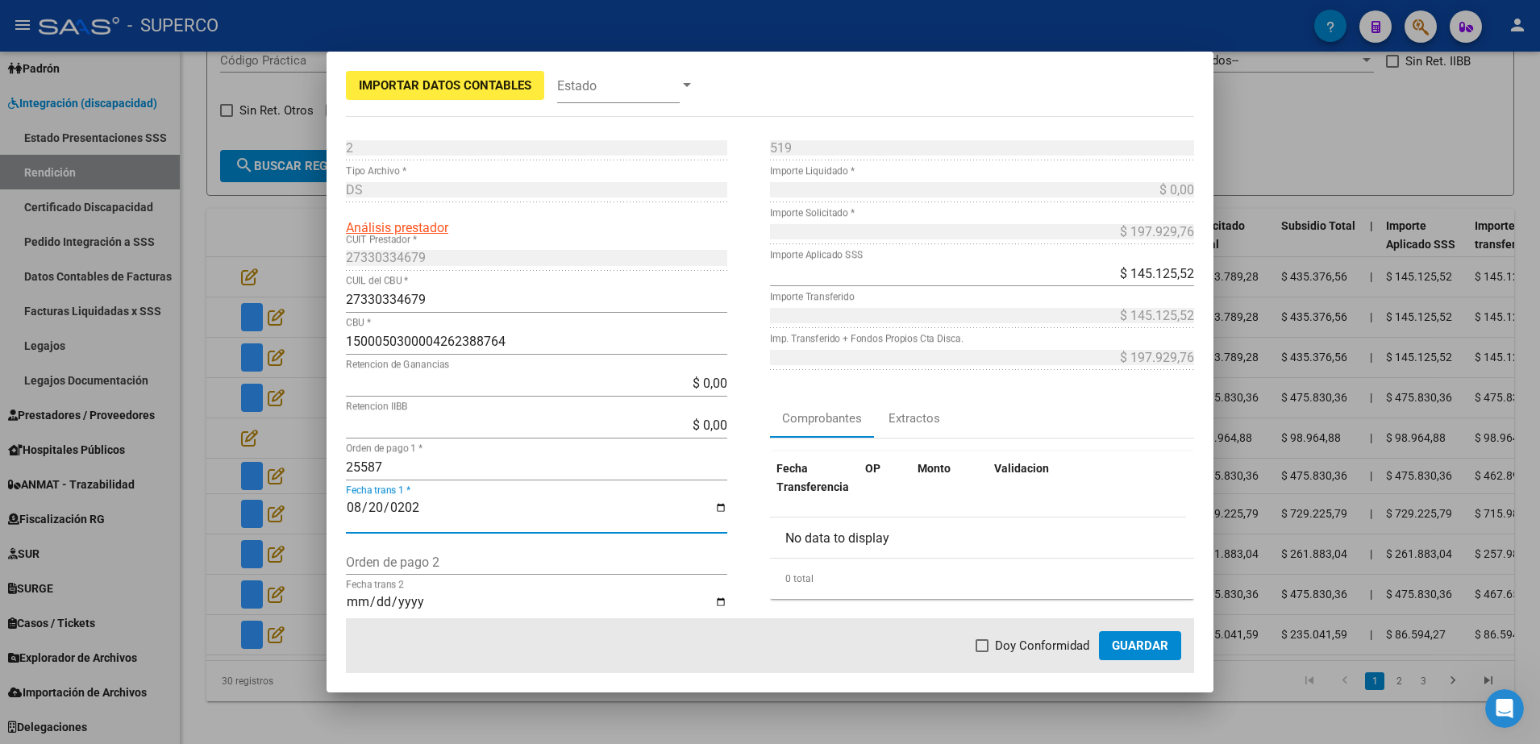
click at [989, 643] on span at bounding box center [982, 645] width 13 height 13
click at [982, 652] on input "Doy Conformidad" at bounding box center [981, 652] width 1 height 1
checkbox input "true"
click at [1121, 643] on span "Guardar" at bounding box center [1140, 646] width 56 height 15
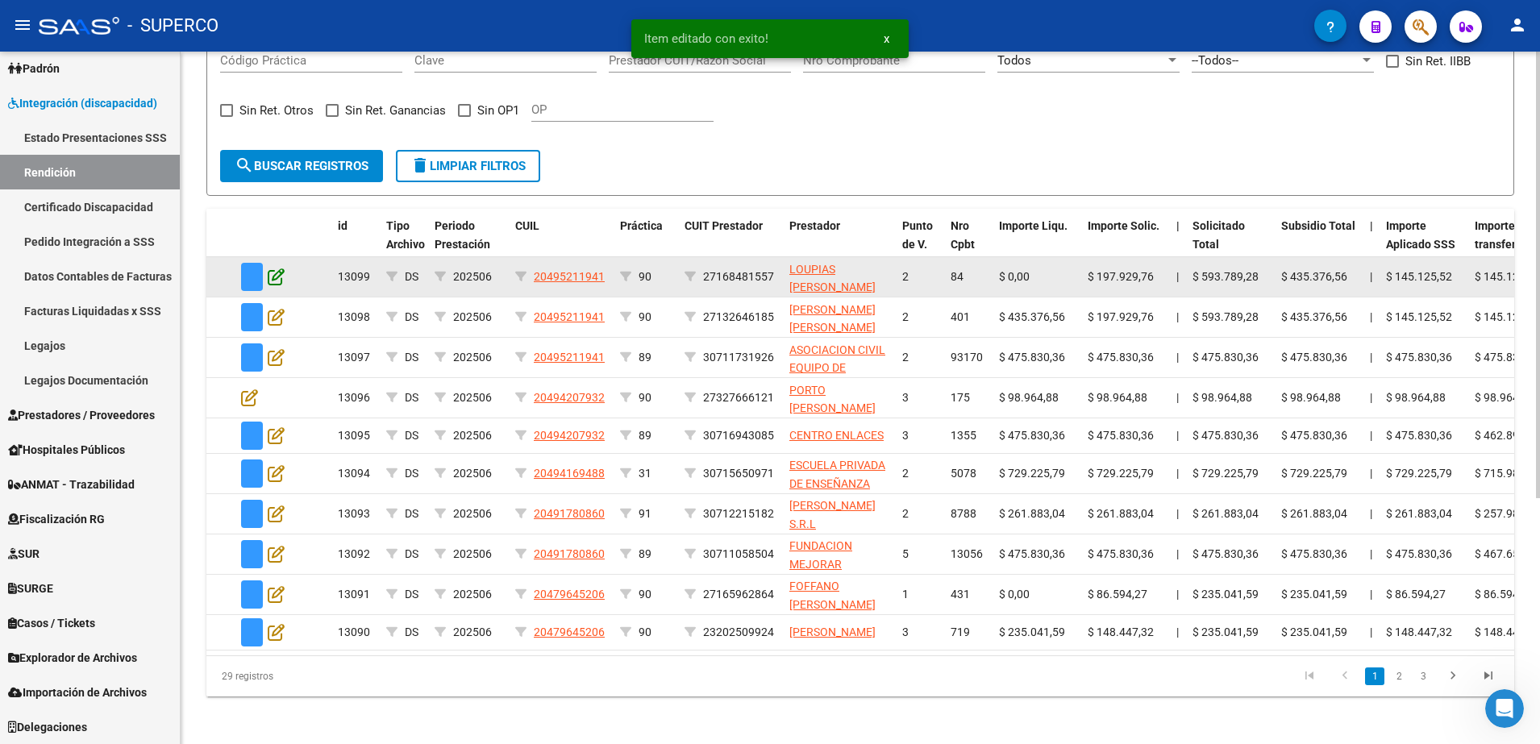
click at [277, 273] on icon at bounding box center [276, 277] width 17 height 18
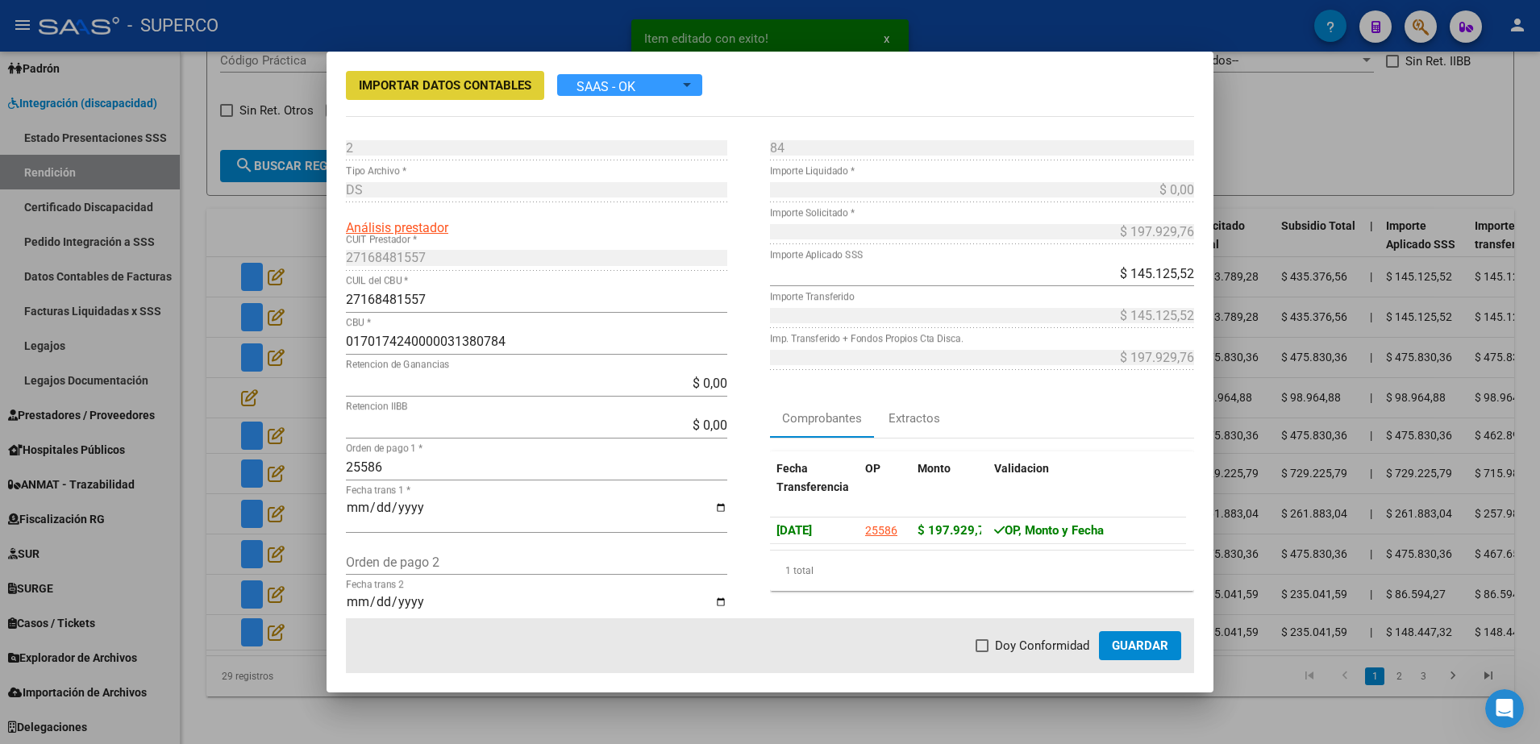
drag, startPoint x: 1022, startPoint y: 642, endPoint x: 1107, endPoint y: 629, distance: 86.4
click at [1026, 639] on span "Doy Conformidad" at bounding box center [1042, 645] width 94 height 19
click at [982, 652] on input "Doy Conformidad" at bounding box center [981, 652] width 1 height 1
checkbox input "true"
click at [1133, 642] on span "Guardar" at bounding box center [1140, 646] width 56 height 15
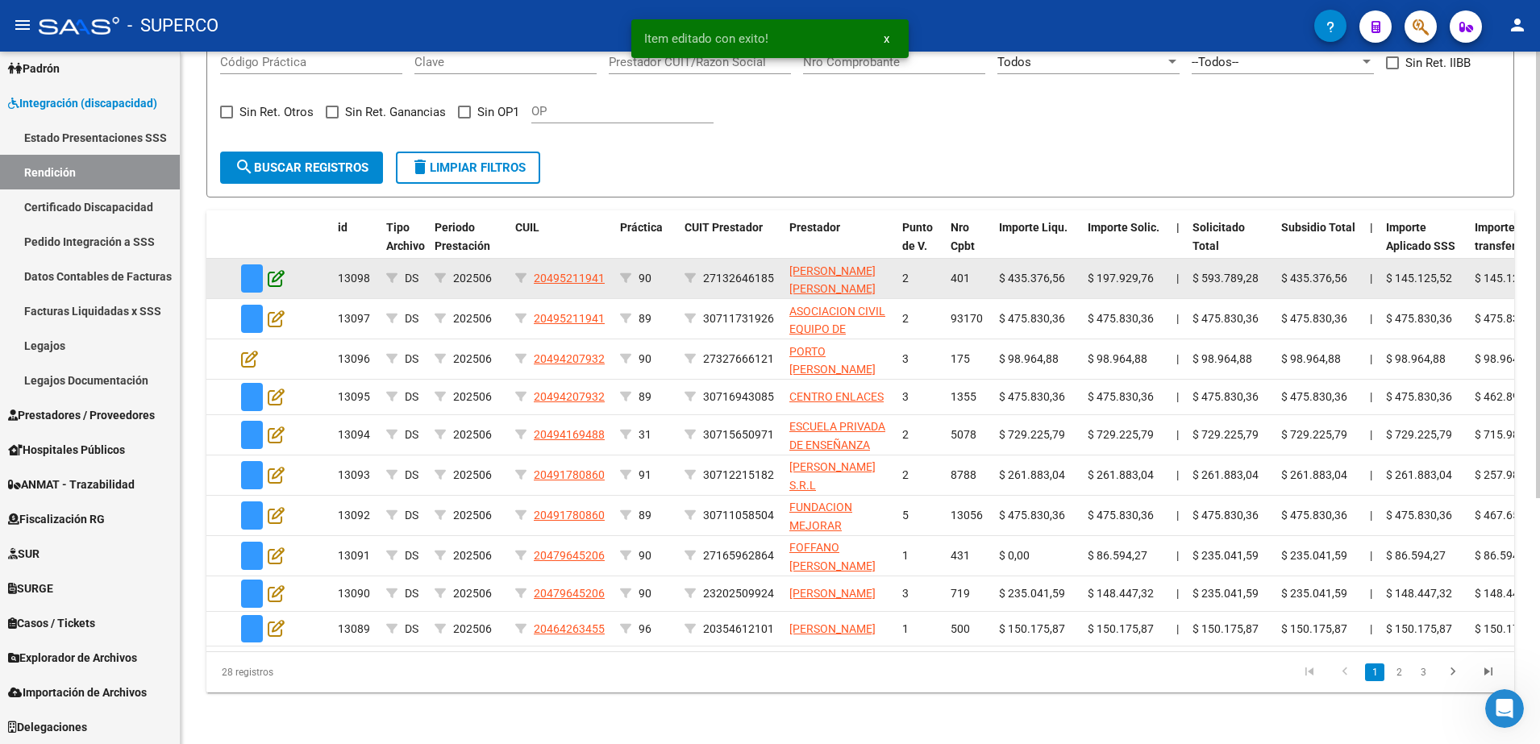
click at [274, 269] on icon at bounding box center [276, 278] width 17 height 18
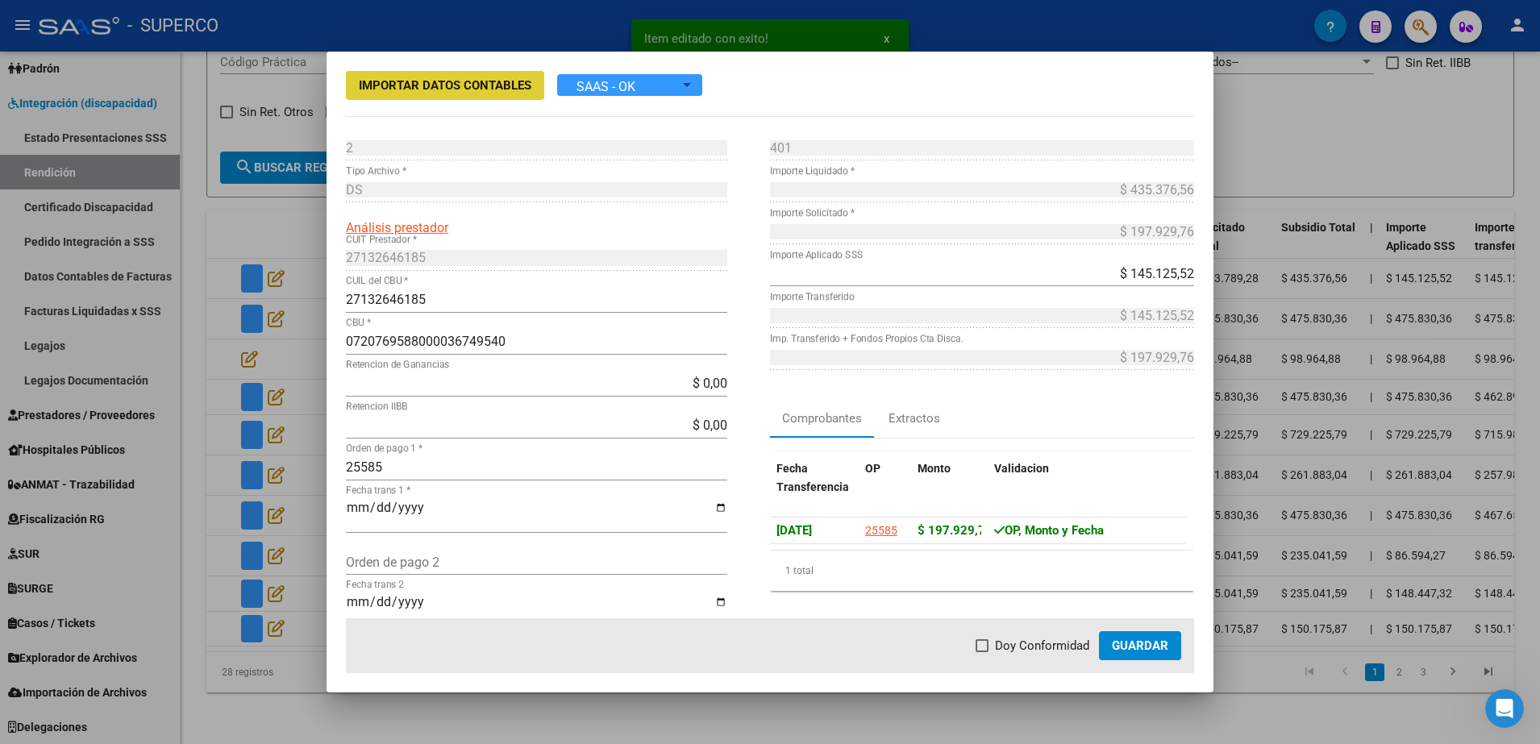
click at [1086, 641] on span "Doy Conformidad" at bounding box center [1042, 645] width 94 height 19
click at [982, 652] on input "Doy Conformidad" at bounding box center [981, 652] width 1 height 1
checkbox input "true"
click at [1165, 660] on mat-dialog-actions "Doy Conformidad Guardar" at bounding box center [770, 645] width 848 height 55
click at [1149, 652] on span "Guardar" at bounding box center [1140, 646] width 56 height 15
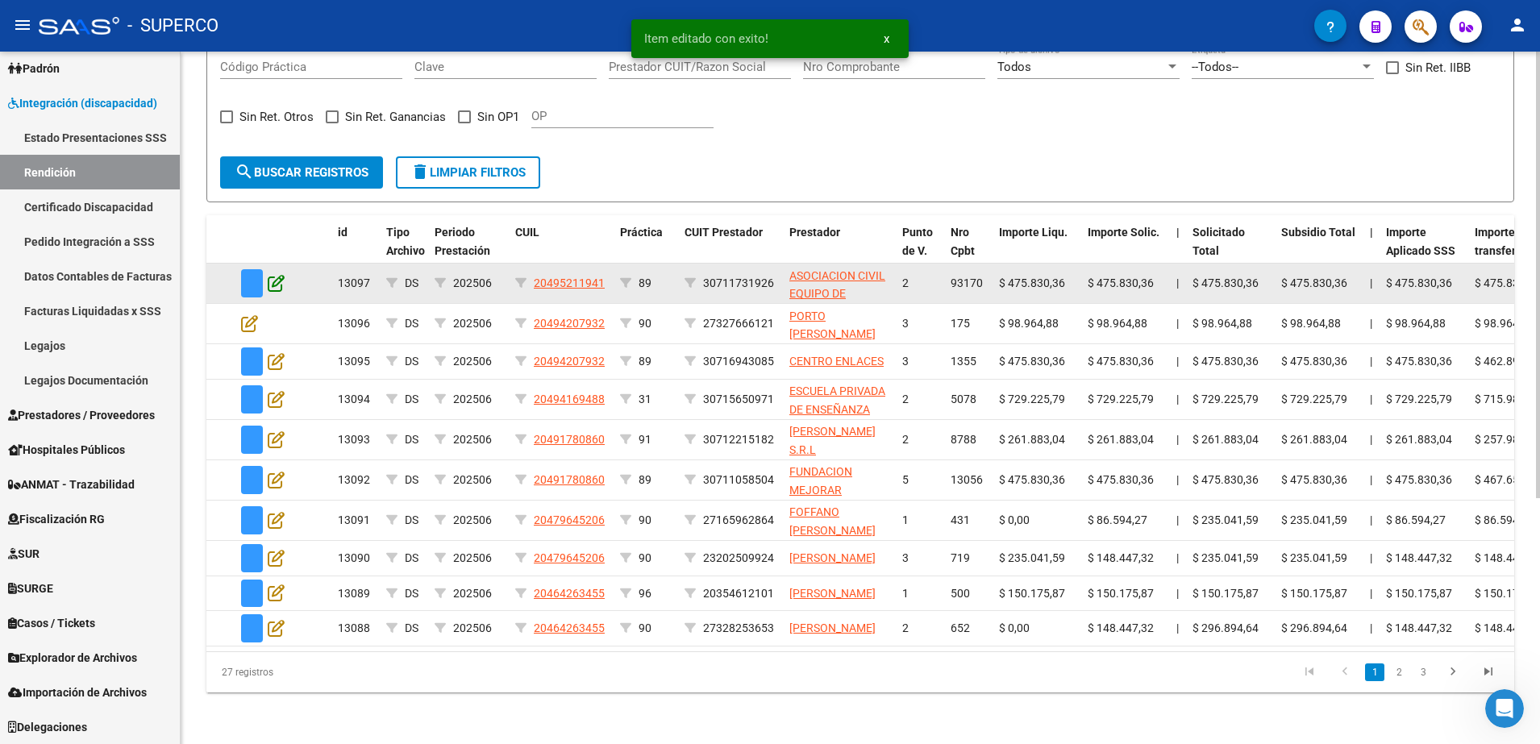
click at [277, 278] on icon at bounding box center [276, 283] width 17 height 18
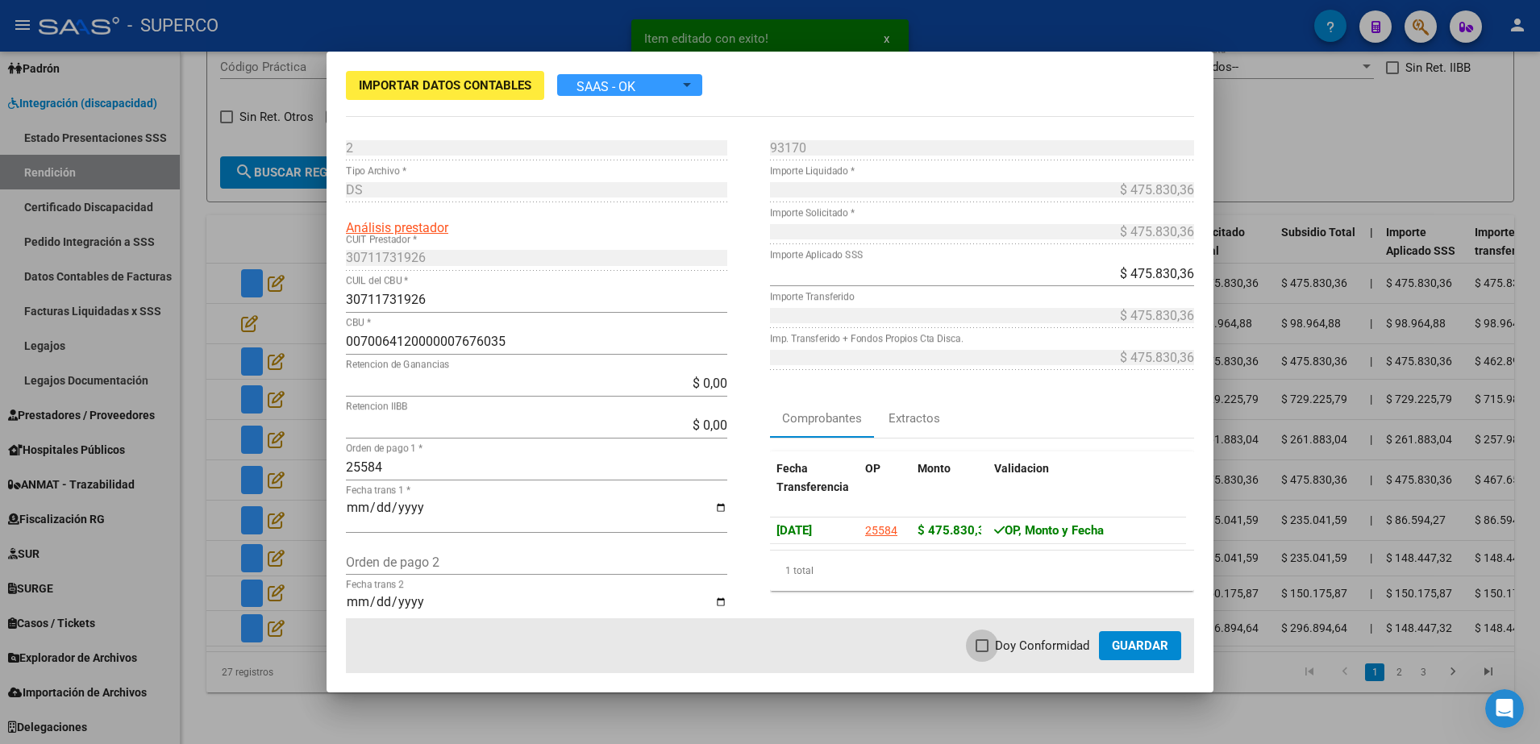
drag, startPoint x: 1014, startPoint y: 647, endPoint x: 1106, endPoint y: 633, distance: 92.9
click at [1022, 647] on span "Doy Conformidad" at bounding box center [1042, 645] width 94 height 19
click at [982, 652] on input "Doy Conformidad" at bounding box center [981, 652] width 1 height 1
checkbox input "true"
drag, startPoint x: 1106, startPoint y: 633, endPoint x: 1130, endPoint y: 641, distance: 25.5
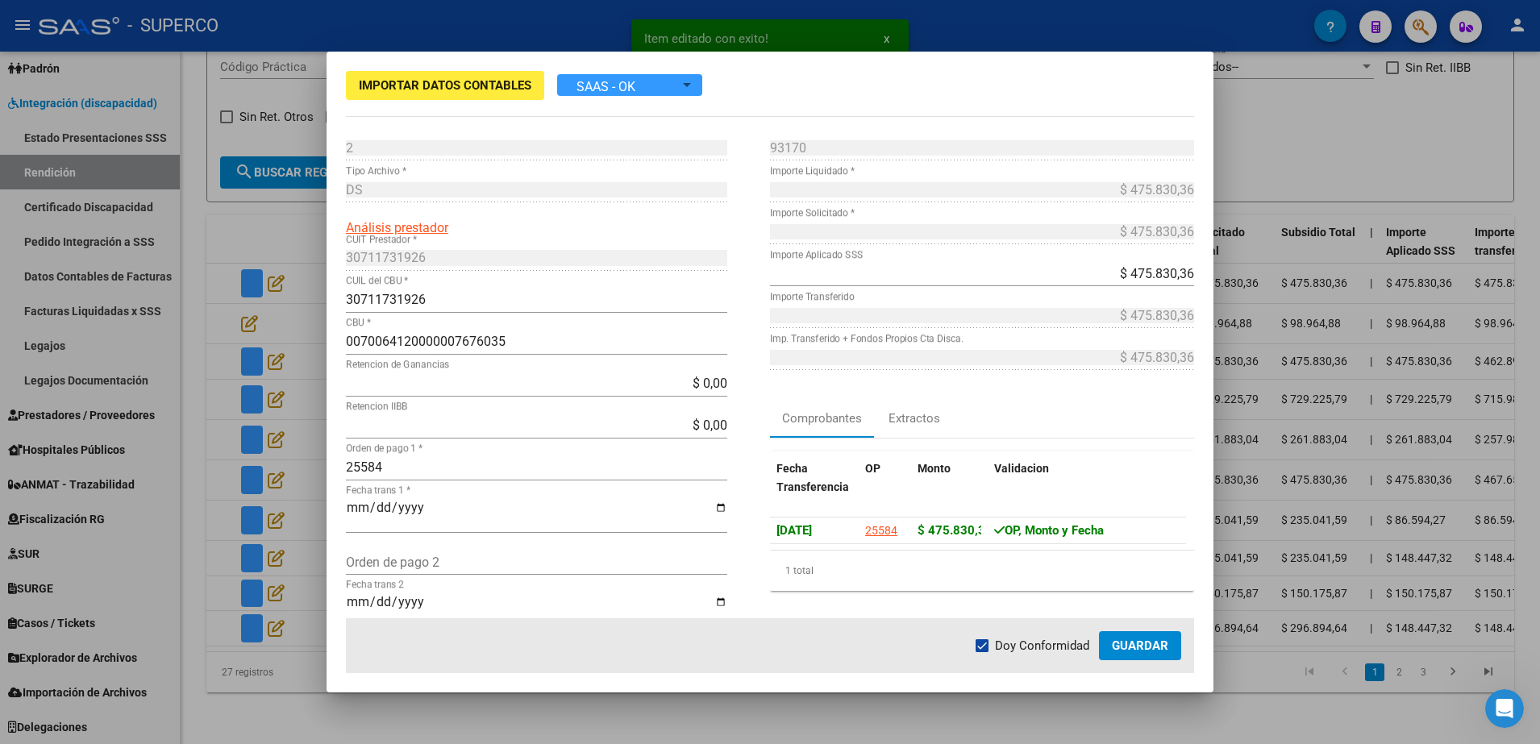
click at [1117, 637] on button "Guardar" at bounding box center [1140, 645] width 82 height 29
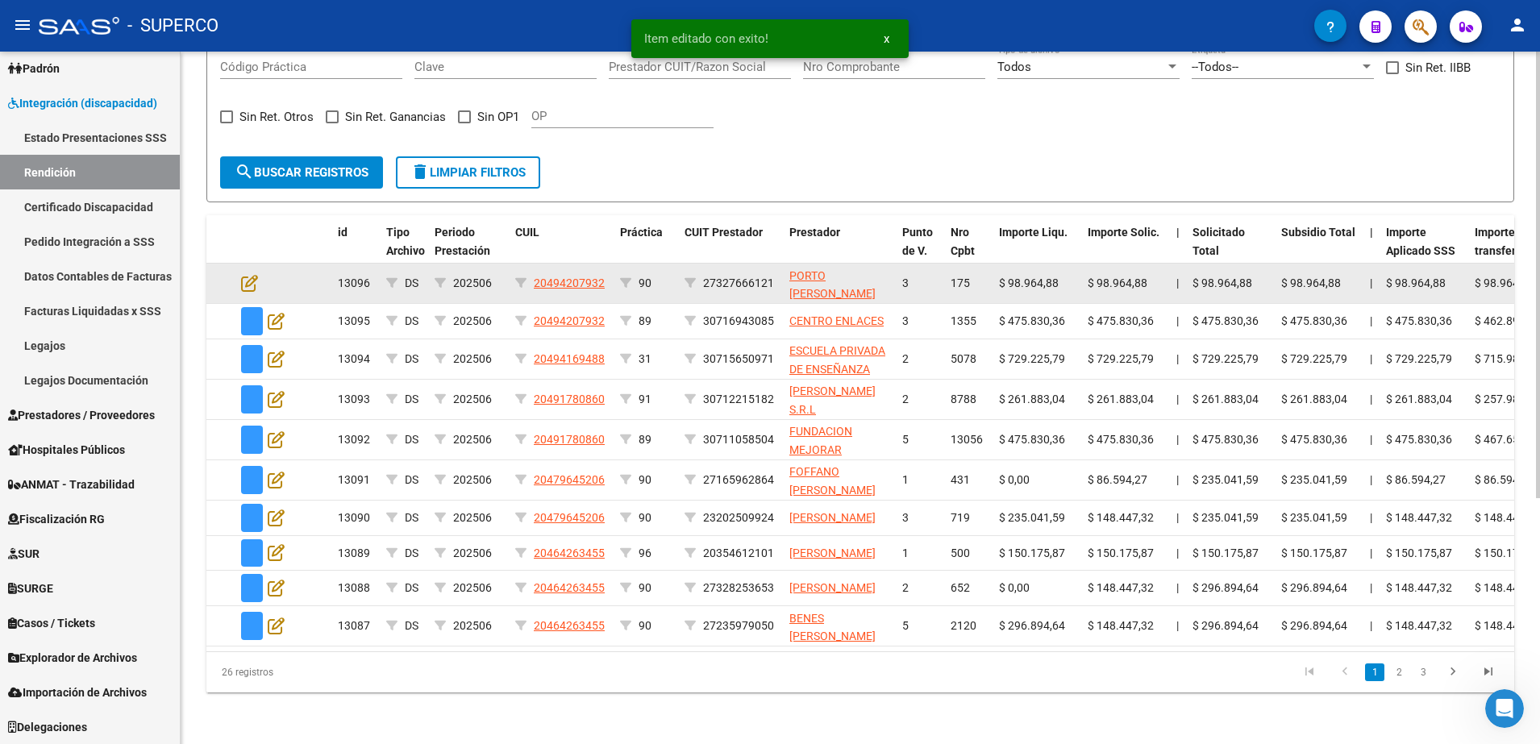
click at [235, 270] on datatable-body-cell at bounding box center [263, 284] width 56 height 40
click at [243, 276] on icon at bounding box center [249, 283] width 17 height 18
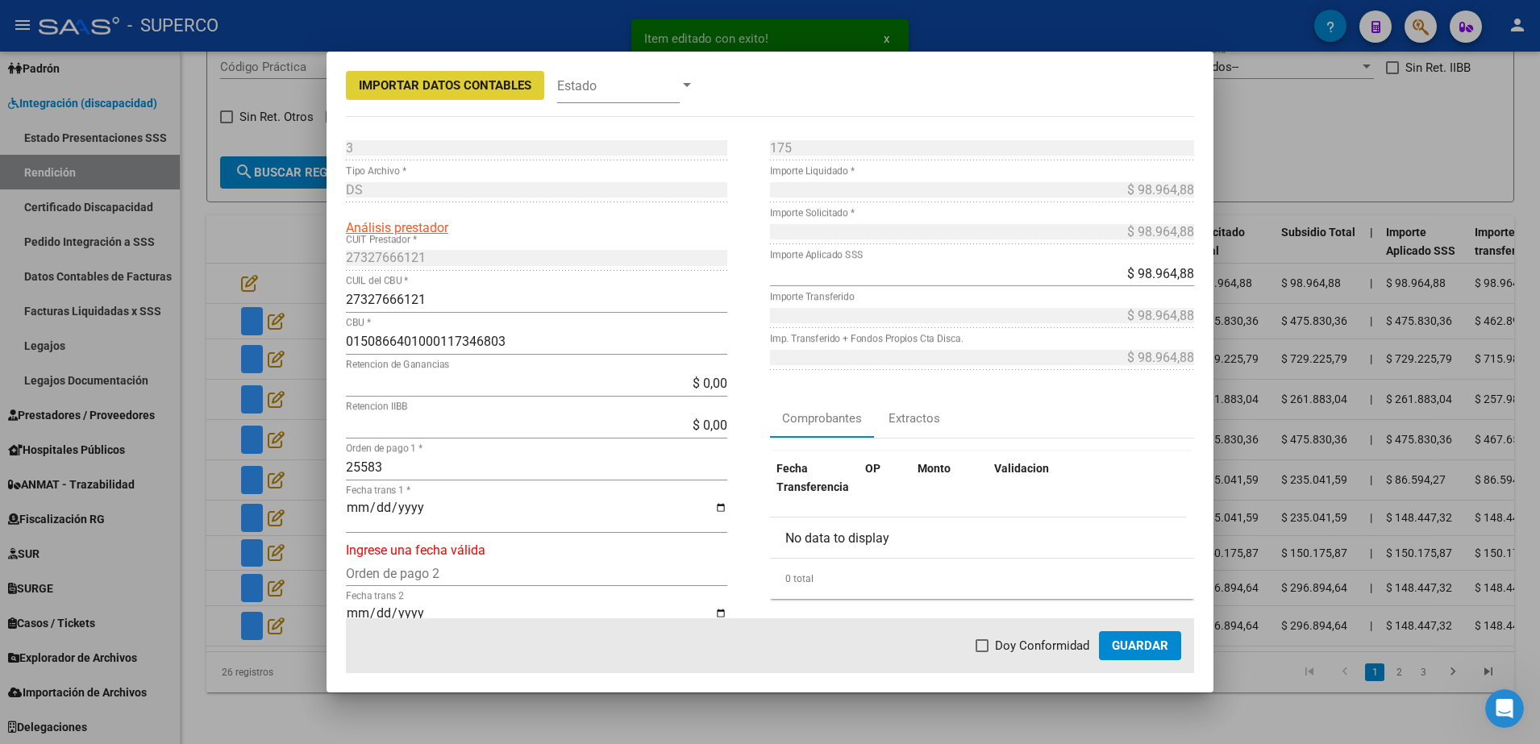
click at [352, 504] on input "Fecha trans 1 *" at bounding box center [536, 514] width 381 height 27
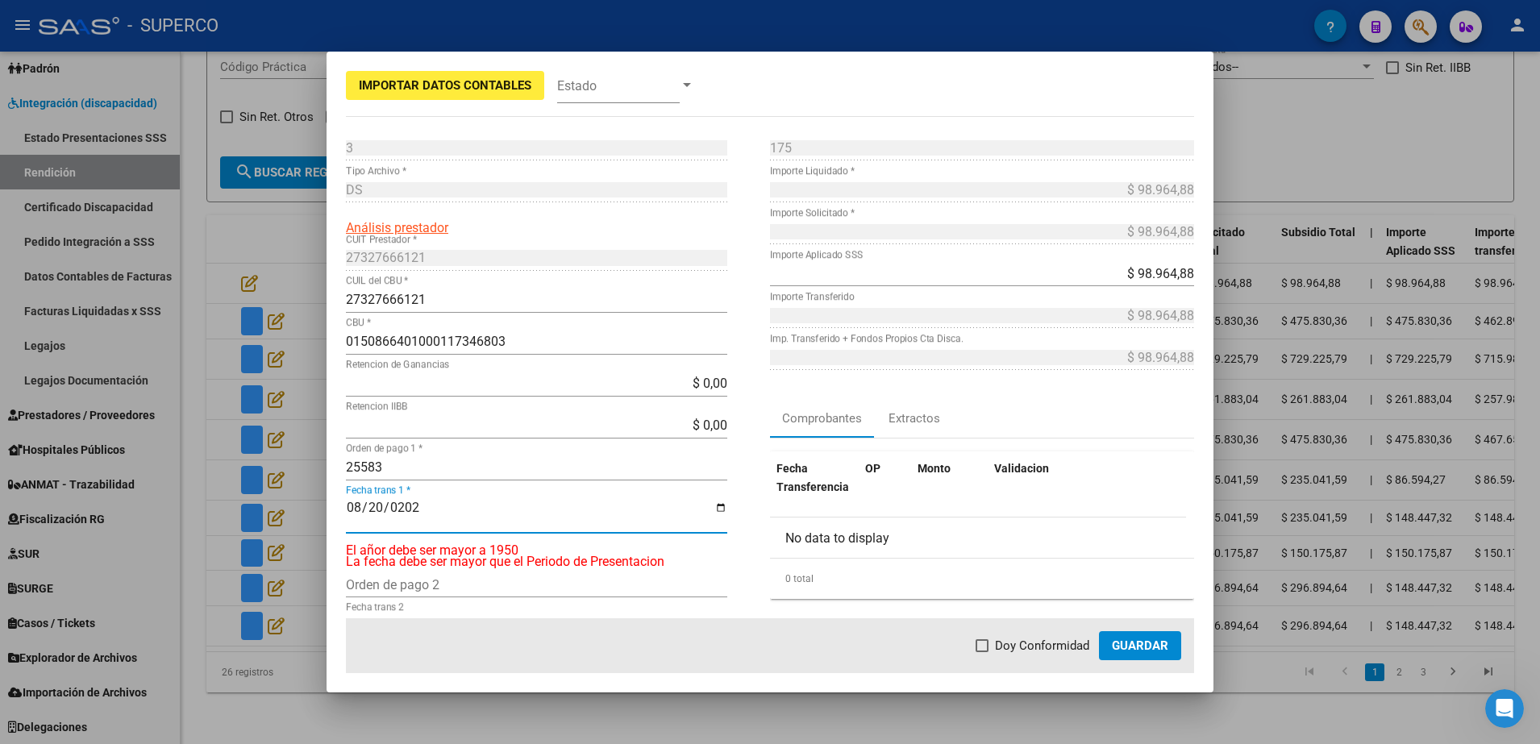
type input "[DATE]"
click at [1056, 642] on span "Doy Conformidad" at bounding box center [1042, 645] width 94 height 19
click at [982, 652] on input "Doy Conformidad" at bounding box center [981, 652] width 1 height 1
checkbox input "true"
click at [1108, 635] on button "Guardar" at bounding box center [1140, 645] width 82 height 29
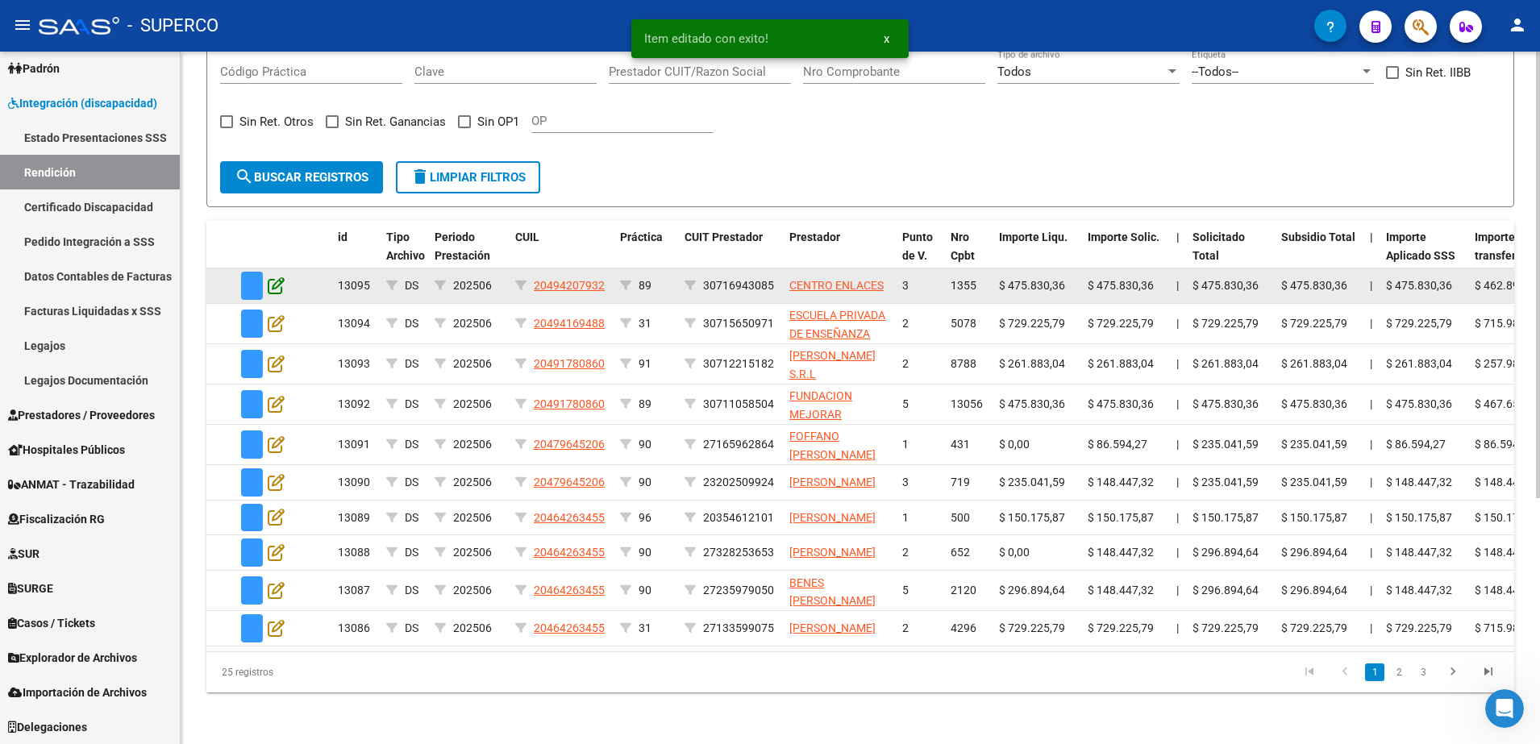
click at [277, 277] on icon at bounding box center [276, 286] width 17 height 18
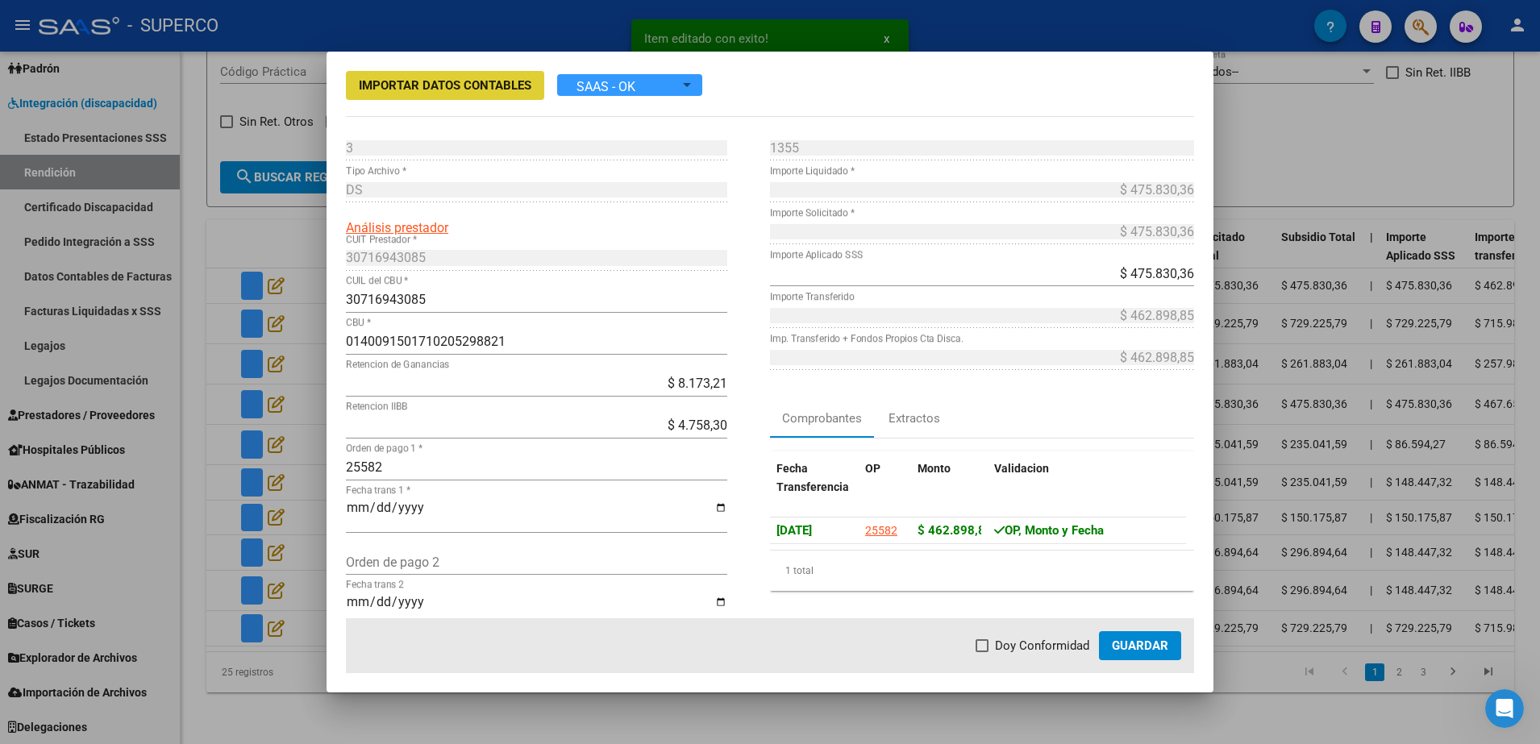
drag, startPoint x: 1022, startPoint y: 639, endPoint x: 1137, endPoint y: 636, distance: 115.3
click at [1023, 639] on span "Doy Conformidad" at bounding box center [1042, 645] width 94 height 19
click at [982, 652] on input "Doy Conformidad" at bounding box center [981, 652] width 1 height 1
checkbox input "true"
click at [1138, 636] on button "Guardar" at bounding box center [1140, 645] width 82 height 29
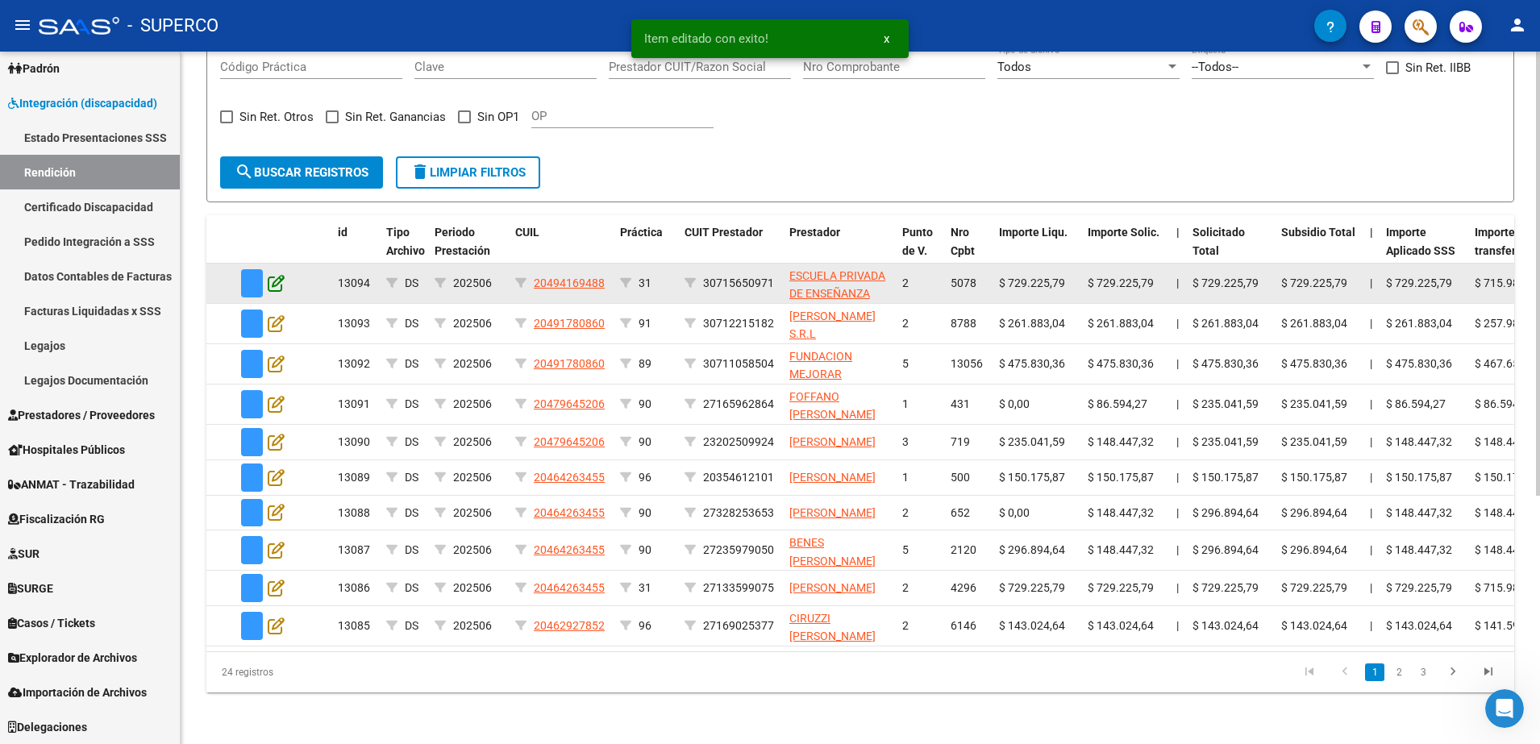
click at [272, 274] on icon at bounding box center [276, 283] width 17 height 18
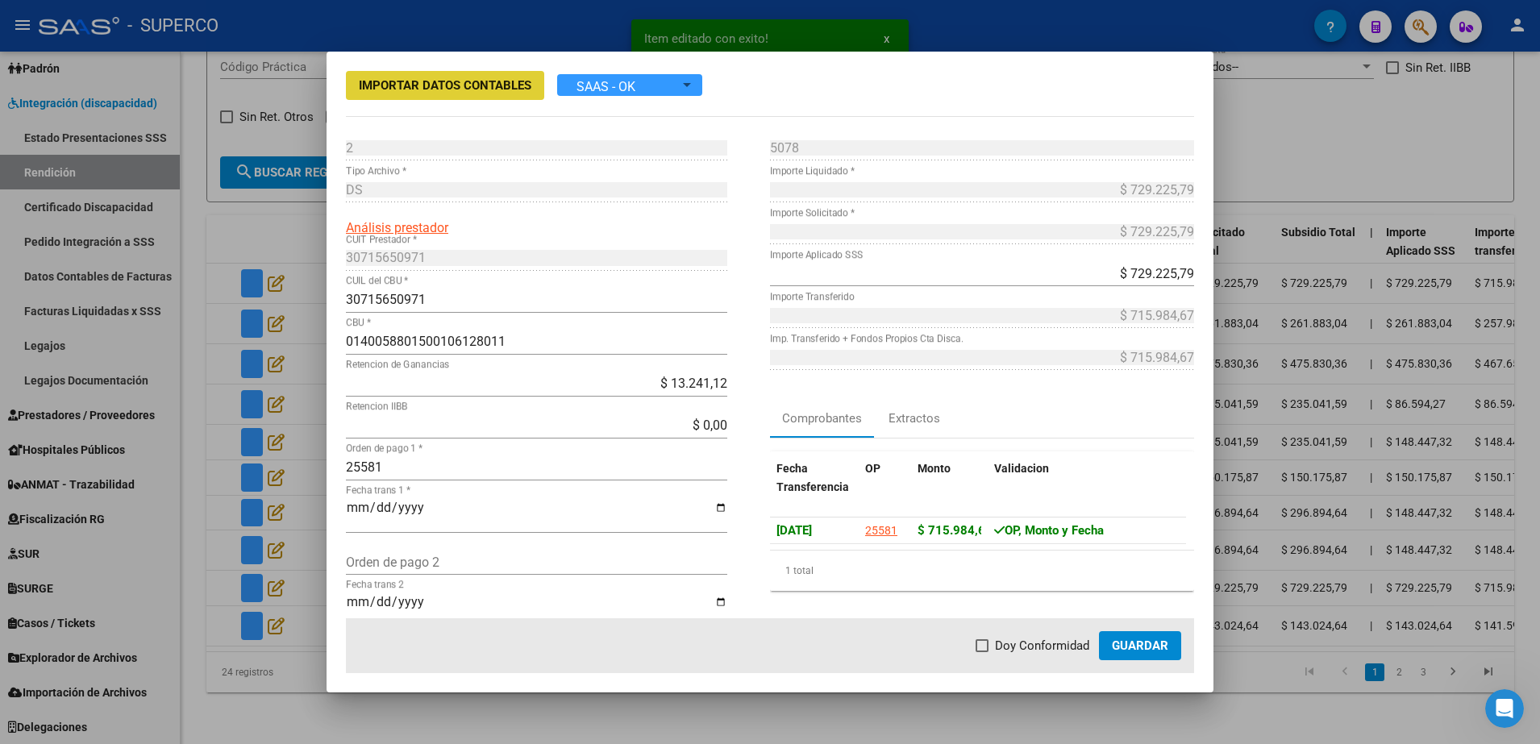
click at [1027, 642] on span "Doy Conformidad" at bounding box center [1042, 645] width 94 height 19
click at [982, 652] on input "Doy Conformidad" at bounding box center [981, 652] width 1 height 1
checkbox input "true"
click at [1158, 632] on button "Guardar" at bounding box center [1140, 645] width 82 height 29
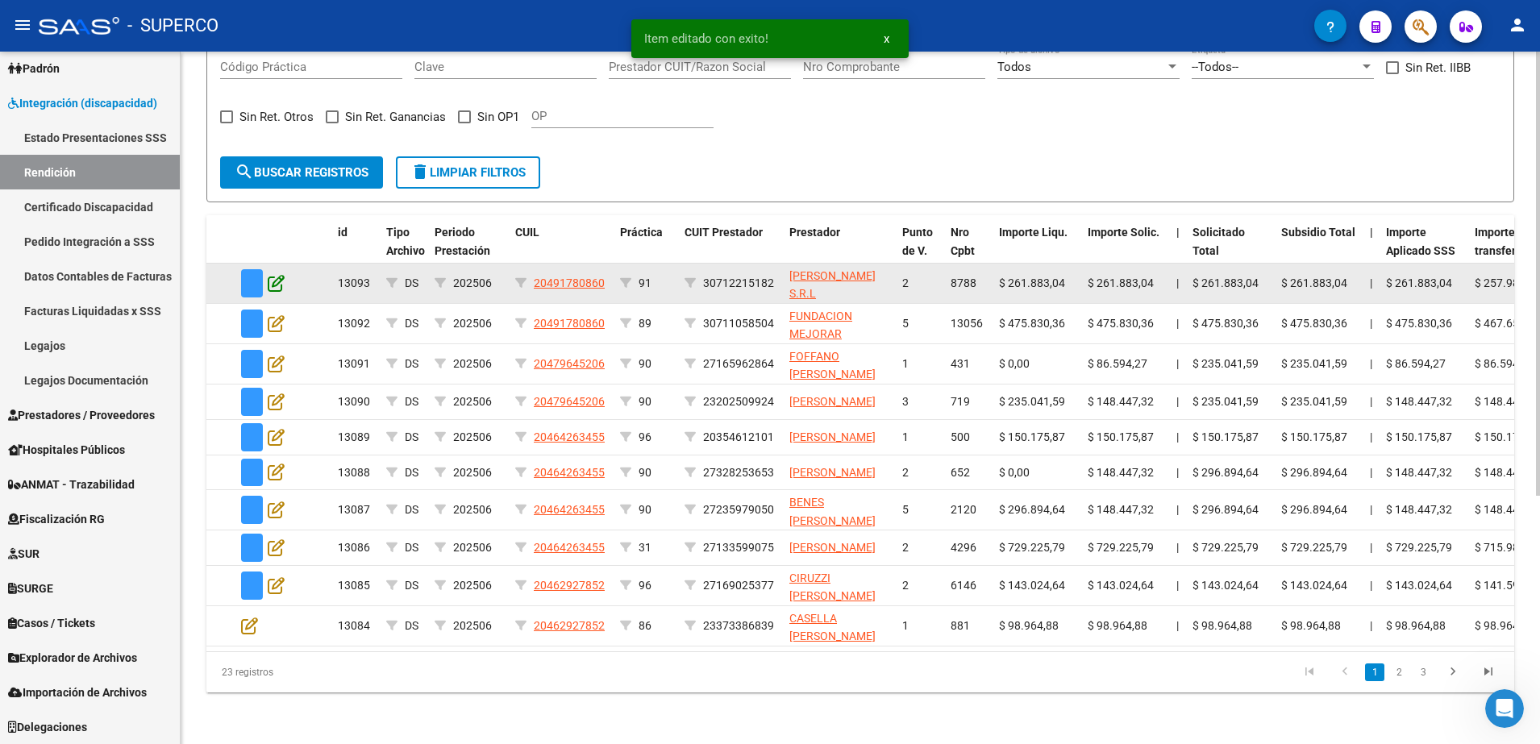
click at [281, 277] on icon at bounding box center [276, 283] width 17 height 18
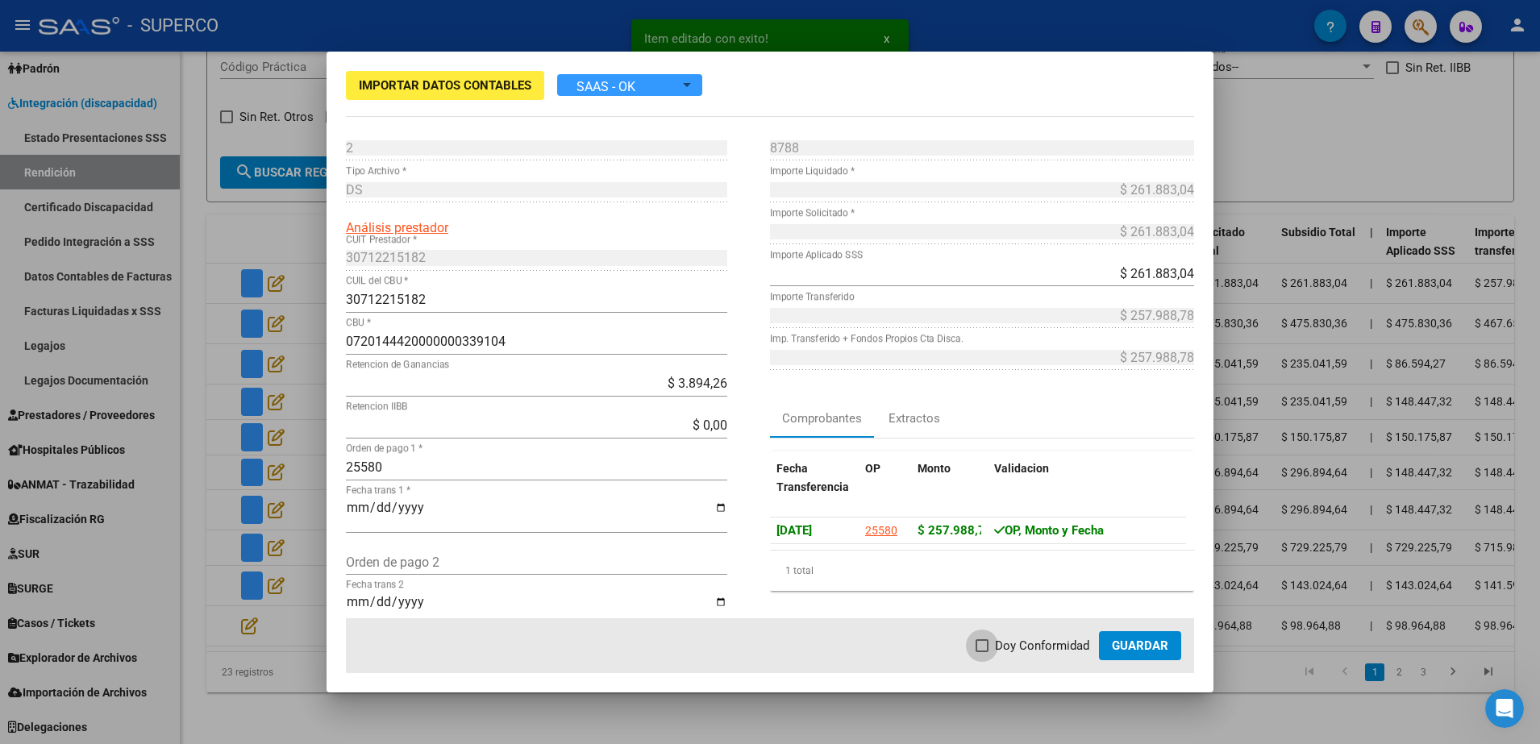
click at [1030, 651] on span "Doy Conformidad" at bounding box center [1042, 645] width 94 height 19
click at [982, 652] on input "Doy Conformidad" at bounding box center [981, 652] width 1 height 1
checkbox input "true"
click at [1111, 649] on button "Guardar" at bounding box center [1140, 645] width 82 height 29
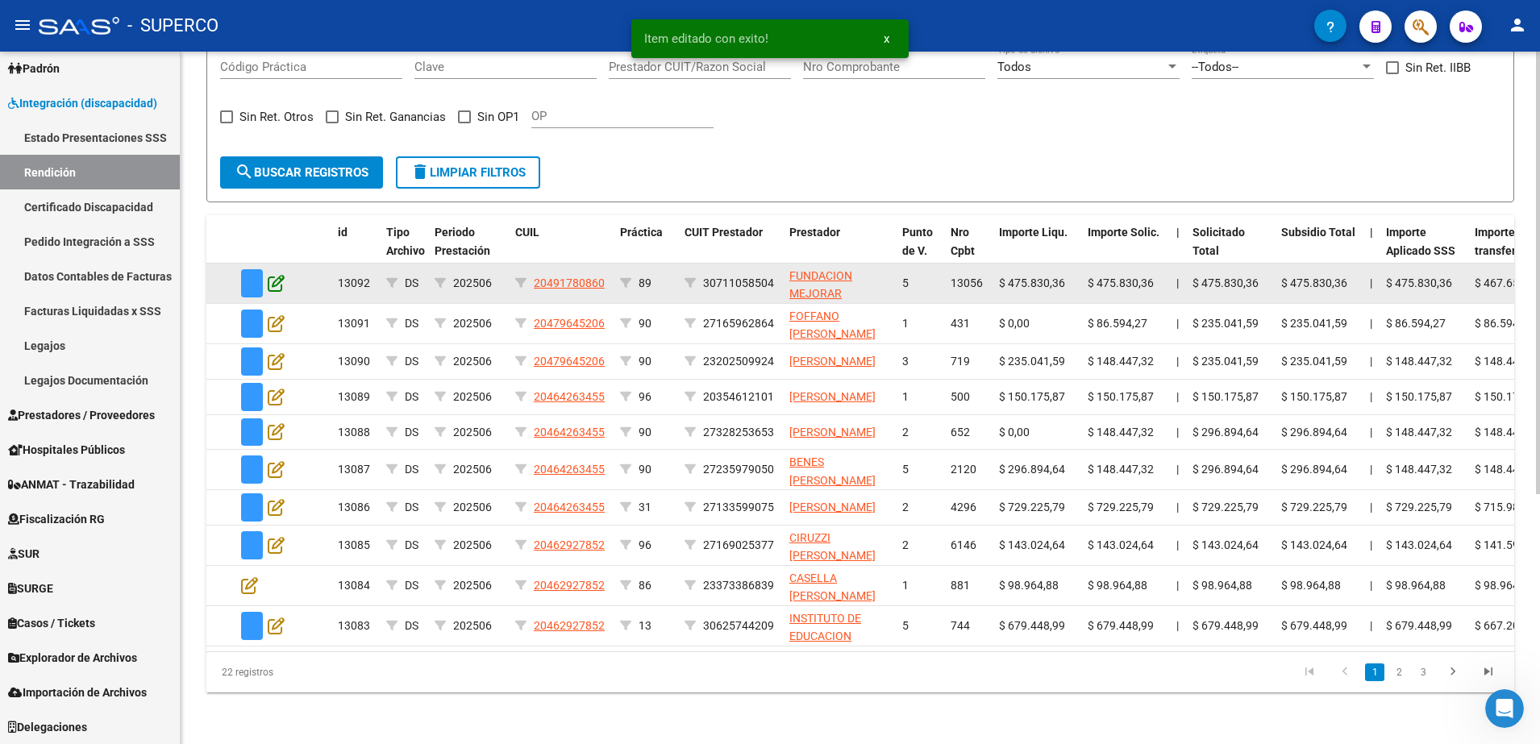
click at [275, 274] on icon at bounding box center [276, 283] width 17 height 18
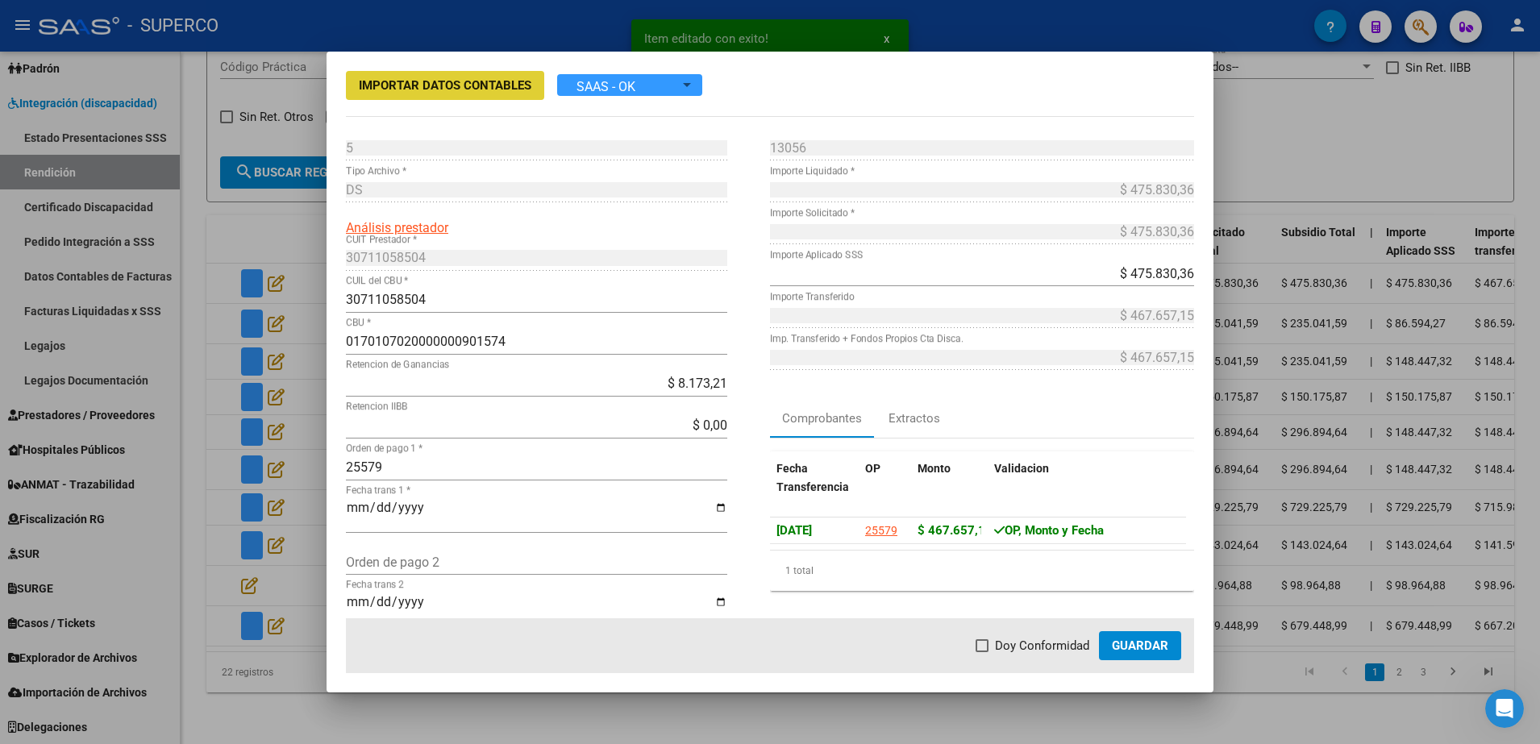
click at [989, 649] on span at bounding box center [982, 645] width 13 height 13
click at [982, 652] on input "Doy Conformidad" at bounding box center [981, 652] width 1 height 1
checkbox input "true"
click at [1135, 649] on span "Guardar" at bounding box center [1140, 646] width 56 height 15
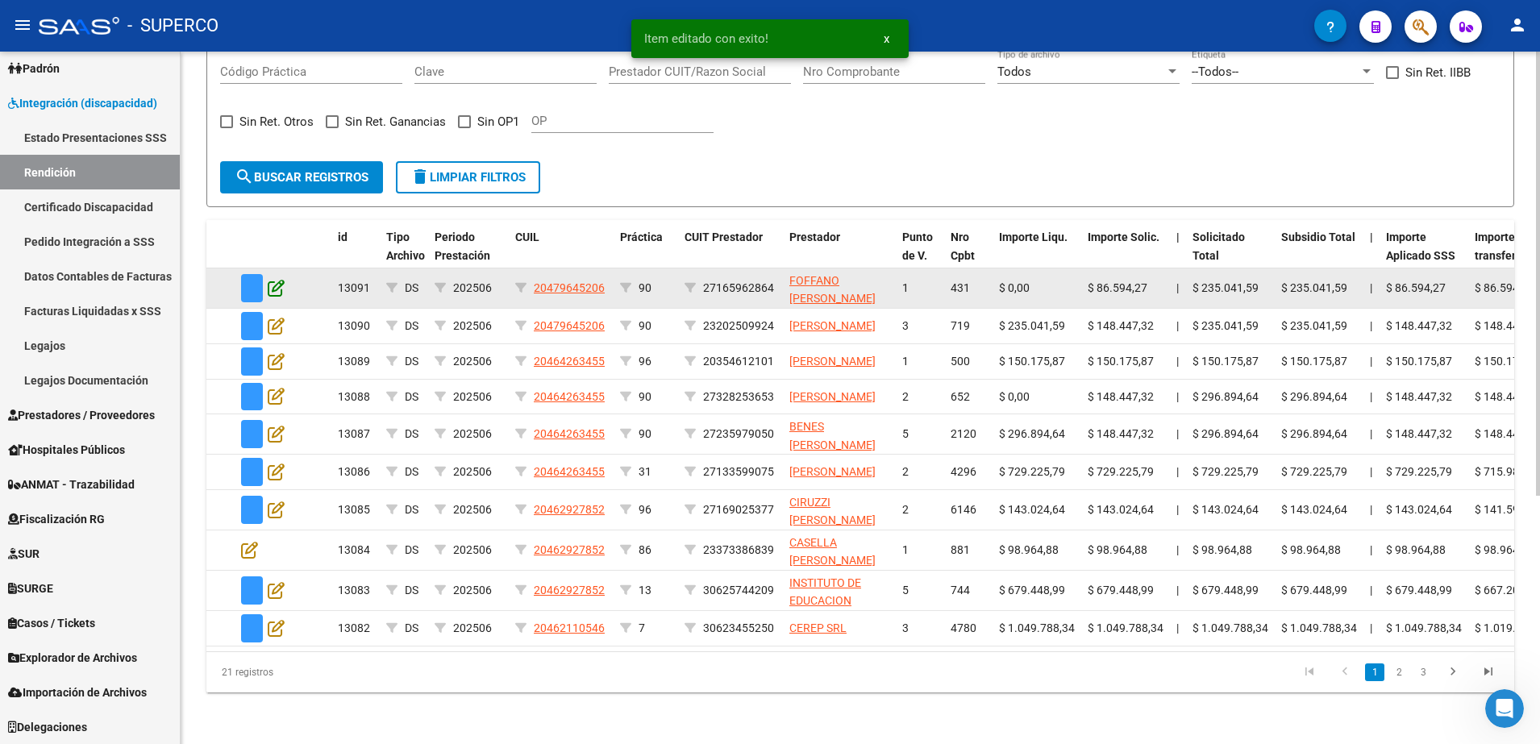
click at [279, 279] on icon at bounding box center [276, 288] width 17 height 18
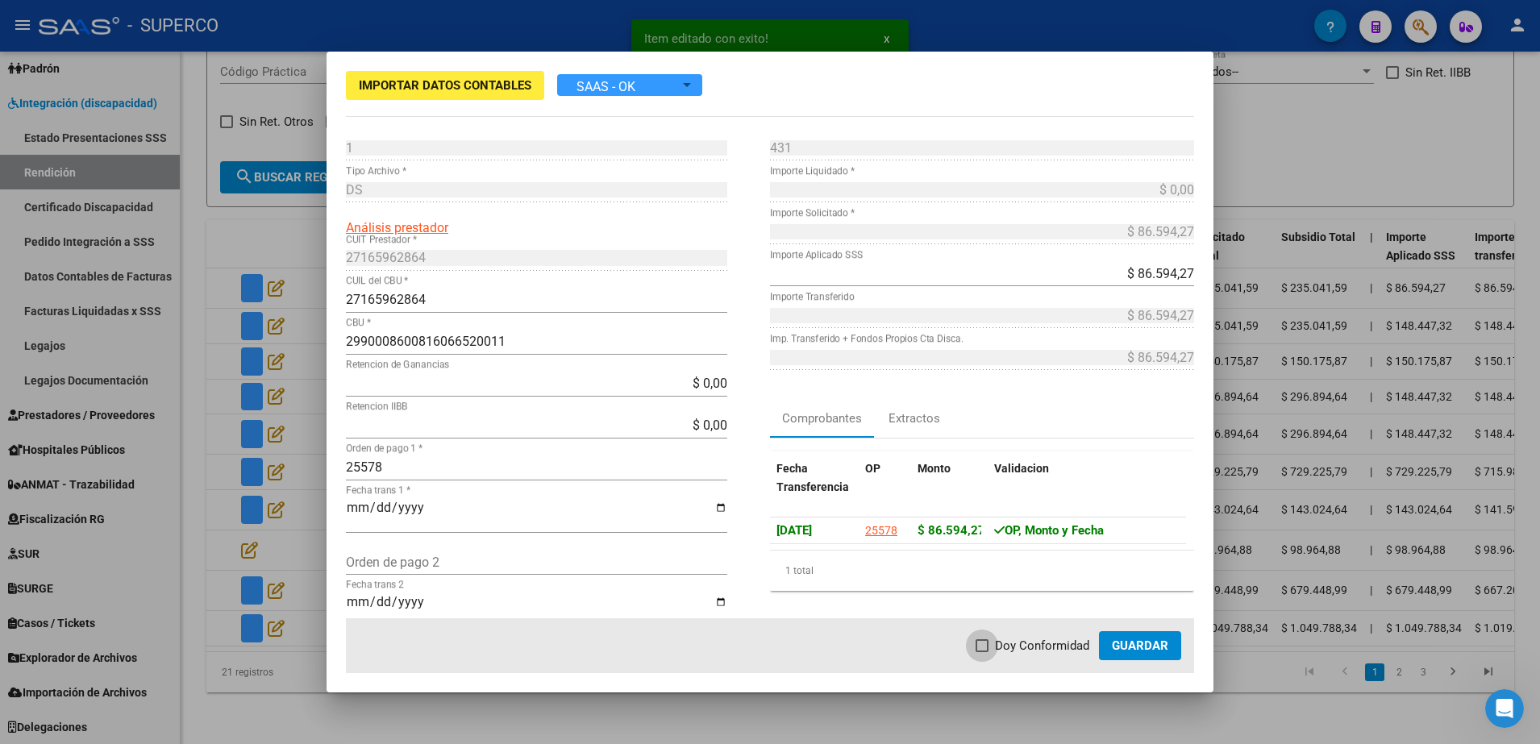
click at [1037, 645] on span "Doy Conformidad" at bounding box center [1042, 645] width 94 height 19
click at [982, 652] on input "Doy Conformidad" at bounding box center [981, 652] width 1 height 1
checkbox input "true"
click at [1122, 639] on span "Guardar" at bounding box center [1140, 646] width 56 height 15
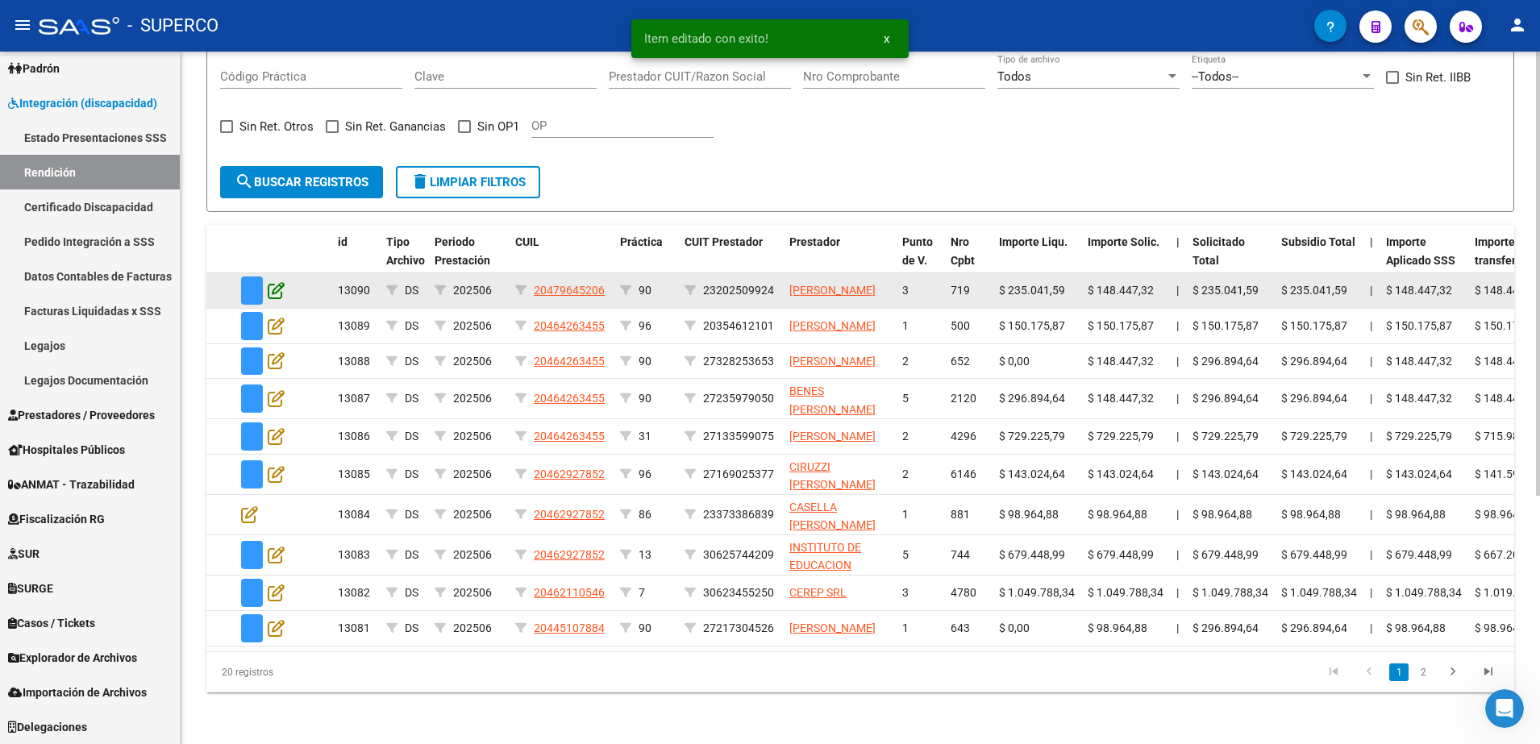
click at [280, 281] on icon at bounding box center [276, 290] width 17 height 18
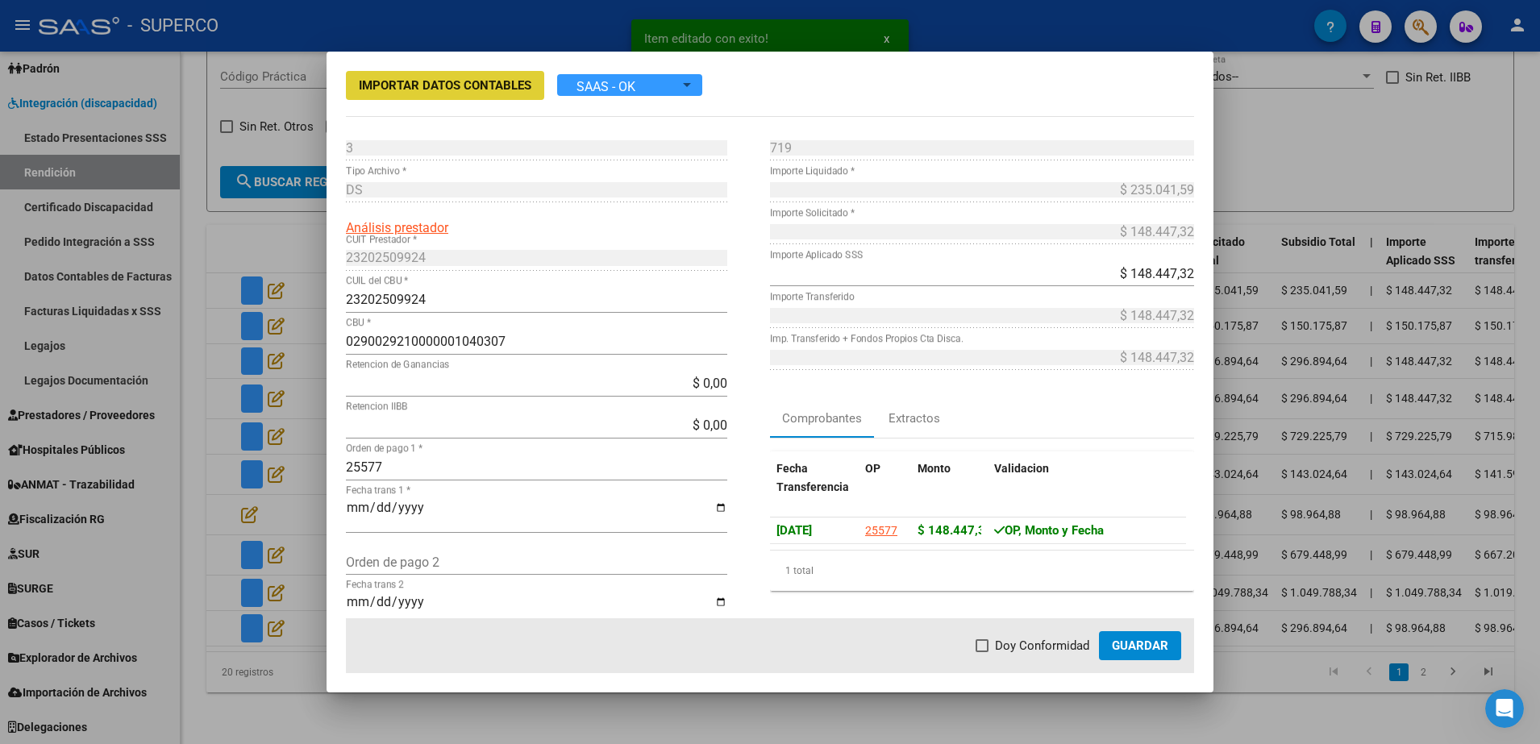
drag, startPoint x: 1018, startPoint y: 637, endPoint x: 1118, endPoint y: 646, distance: 101.2
click at [1027, 639] on span "Doy Conformidad" at bounding box center [1042, 645] width 94 height 19
click at [982, 652] on input "Doy Conformidad" at bounding box center [981, 652] width 1 height 1
checkbox input "true"
click at [1176, 646] on button "Guardar" at bounding box center [1140, 645] width 82 height 29
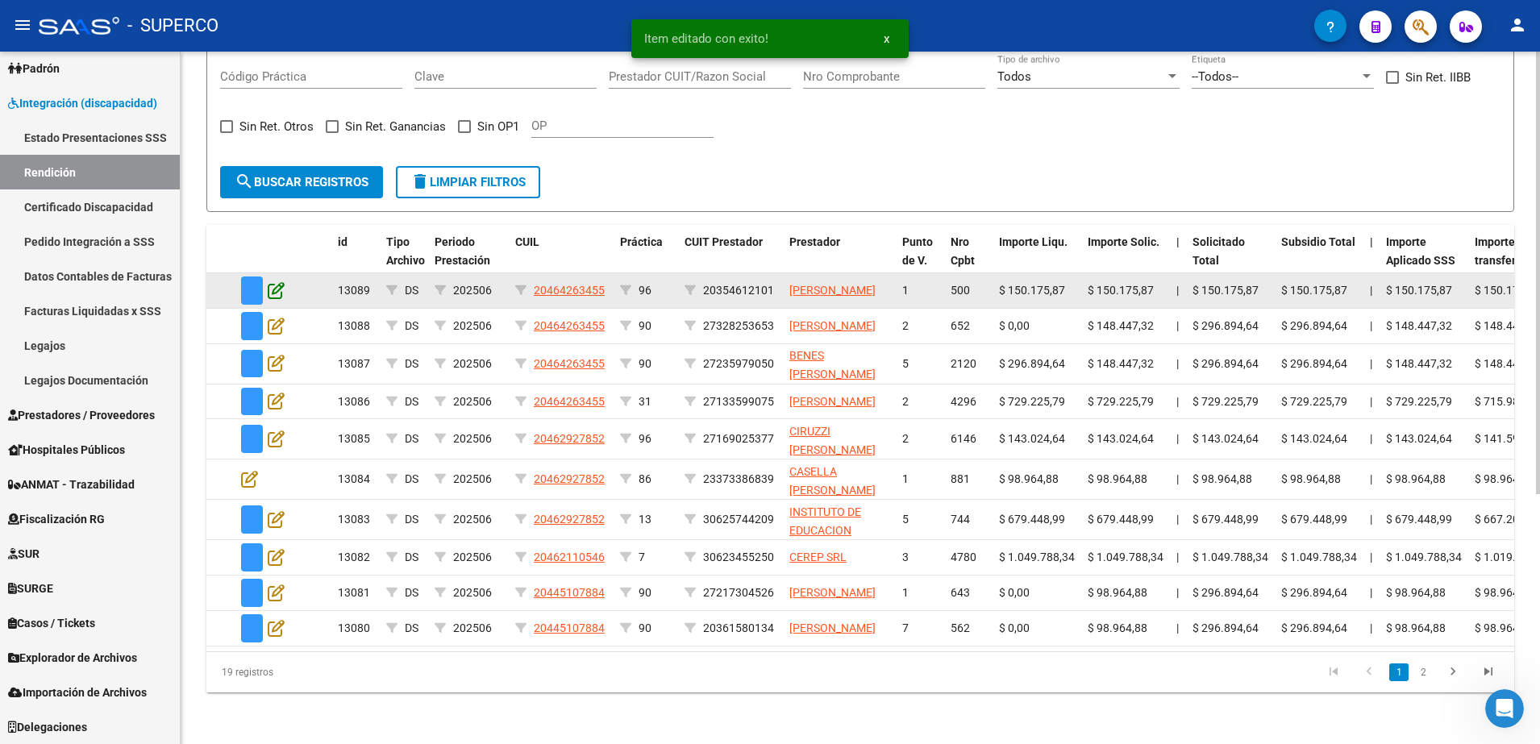
click at [281, 281] on icon at bounding box center [276, 290] width 17 height 18
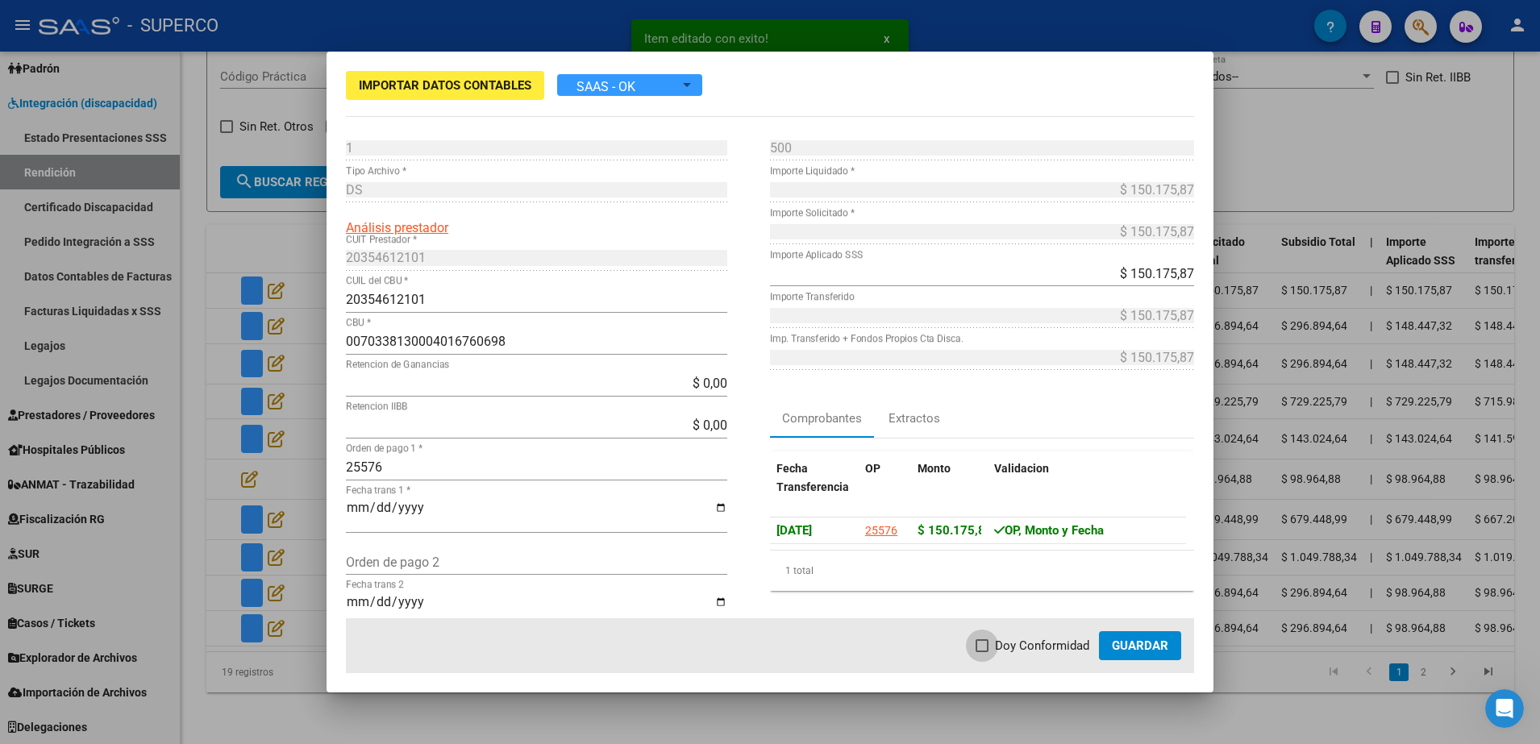
drag, startPoint x: 1064, startPoint y: 647, endPoint x: 1120, endPoint y: 634, distance: 57.9
click at [1065, 647] on span "Doy Conformidad" at bounding box center [1042, 645] width 94 height 19
click at [982, 652] on input "Doy Conformidad" at bounding box center [981, 652] width 1 height 1
checkbox input "true"
click at [1126, 637] on button "Guardar" at bounding box center [1140, 645] width 82 height 29
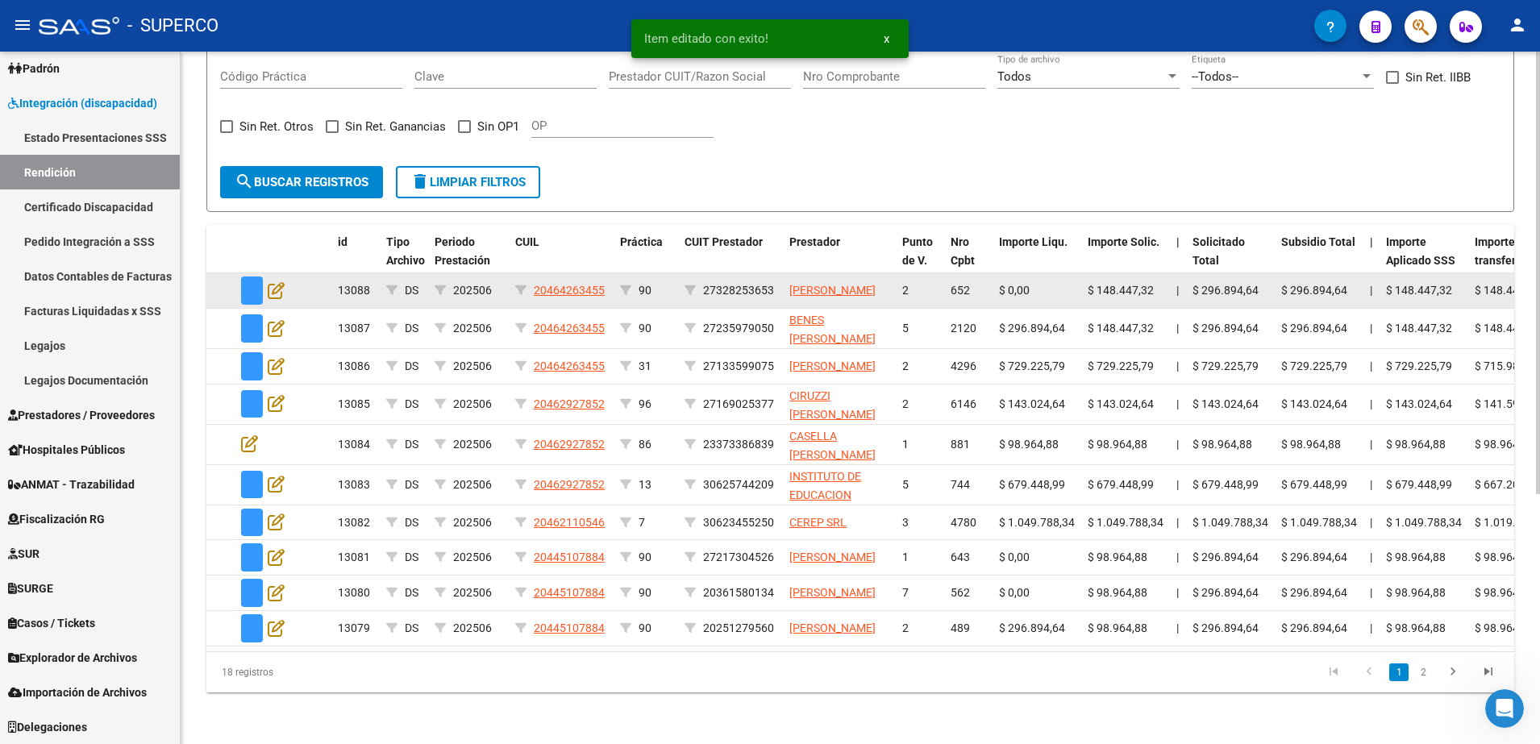
click at [265, 277] on div at bounding box center [263, 291] width 44 height 28
click at [271, 281] on icon at bounding box center [276, 290] width 17 height 18
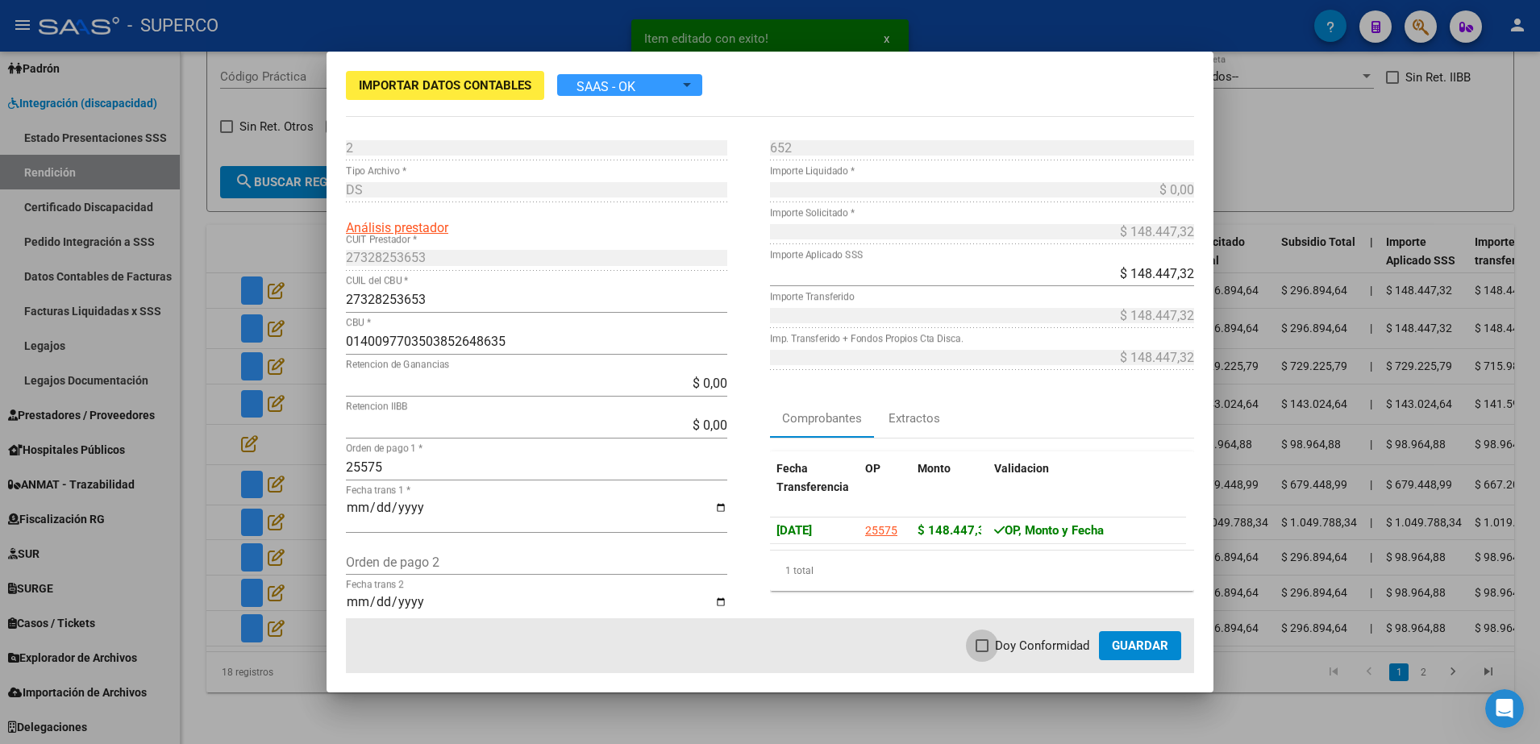
click at [997, 651] on span "Doy Conformidad" at bounding box center [1042, 645] width 94 height 19
click at [982, 652] on input "Doy Conformidad" at bounding box center [981, 652] width 1 height 1
checkbox input "true"
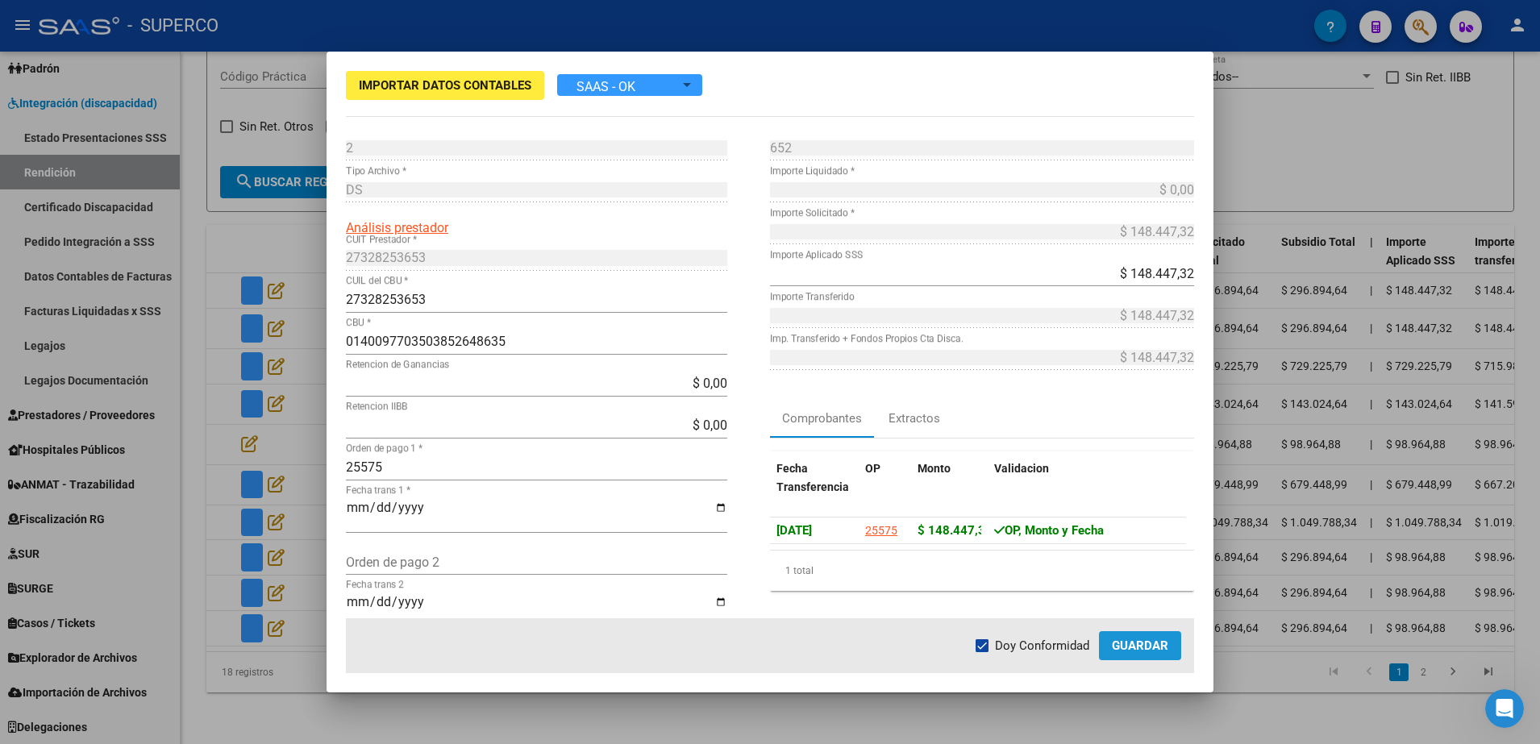
click at [1123, 636] on button "Guardar" at bounding box center [1140, 645] width 82 height 29
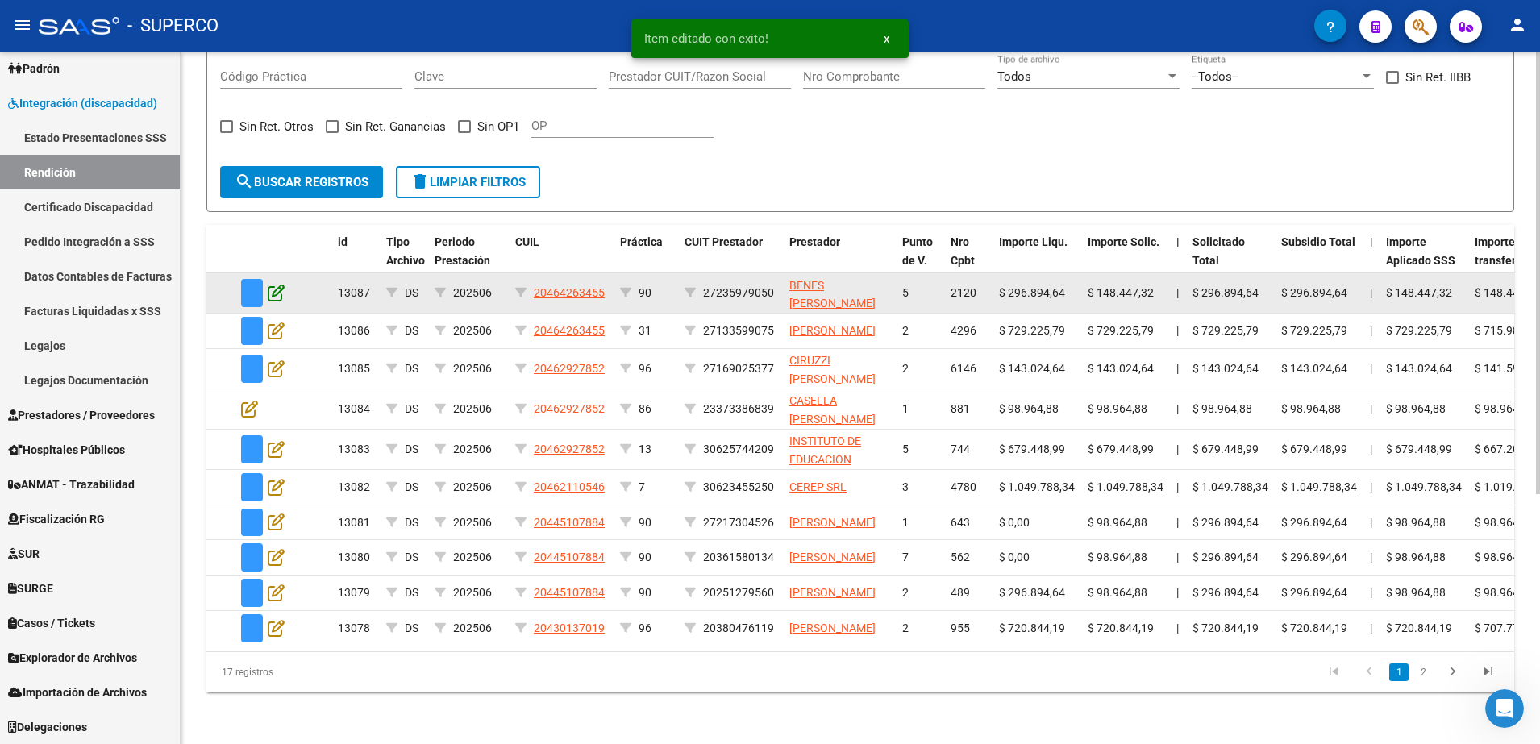
click at [277, 284] on icon at bounding box center [276, 293] width 17 height 18
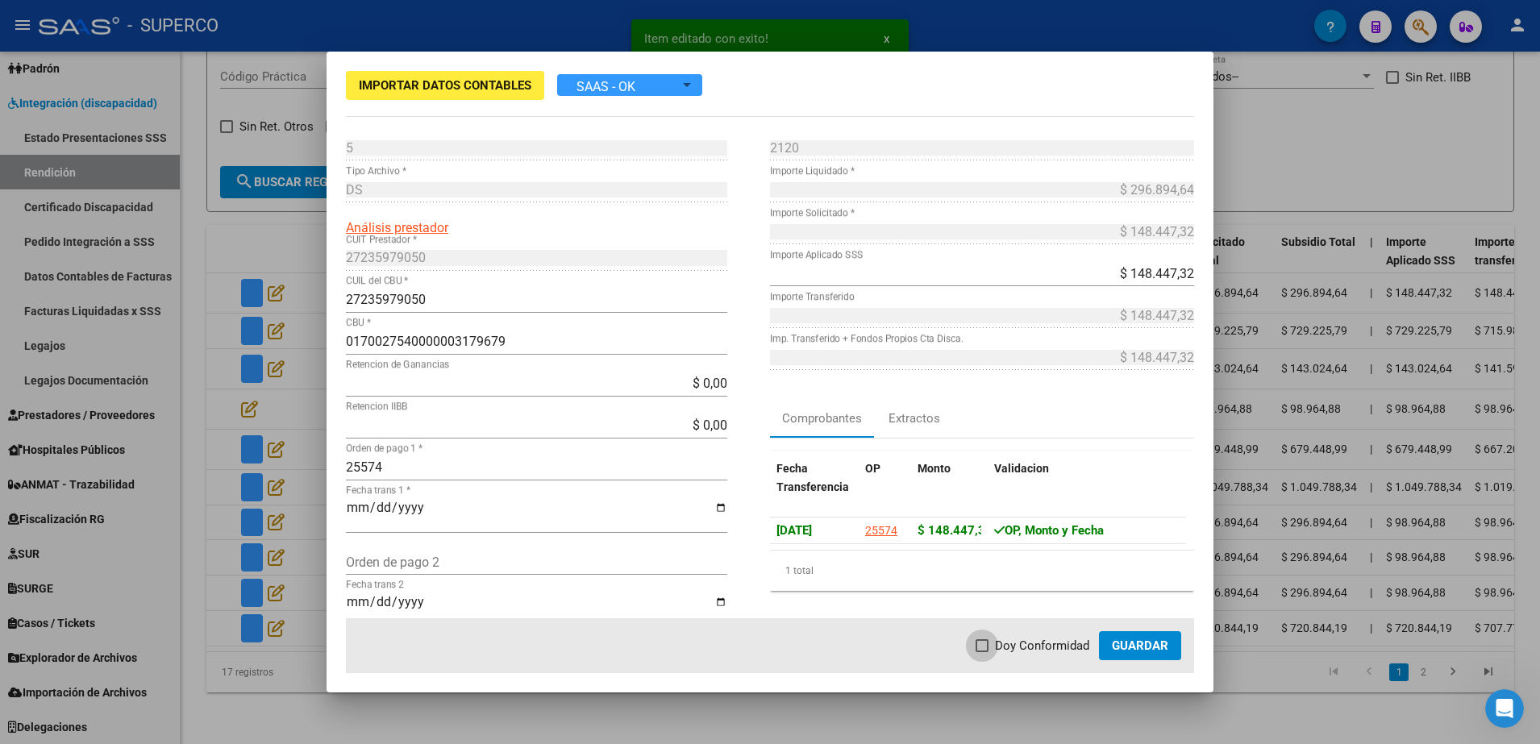
click at [1013, 636] on span "Doy Conformidad" at bounding box center [1042, 645] width 94 height 19
click at [982, 652] on input "Doy Conformidad" at bounding box center [981, 652] width 1 height 1
checkbox input "true"
click at [1192, 635] on mat-dialog-actions "Doy Conformidad Guardar" at bounding box center [770, 645] width 848 height 55
click at [1168, 647] on span "Guardar" at bounding box center [1140, 646] width 56 height 15
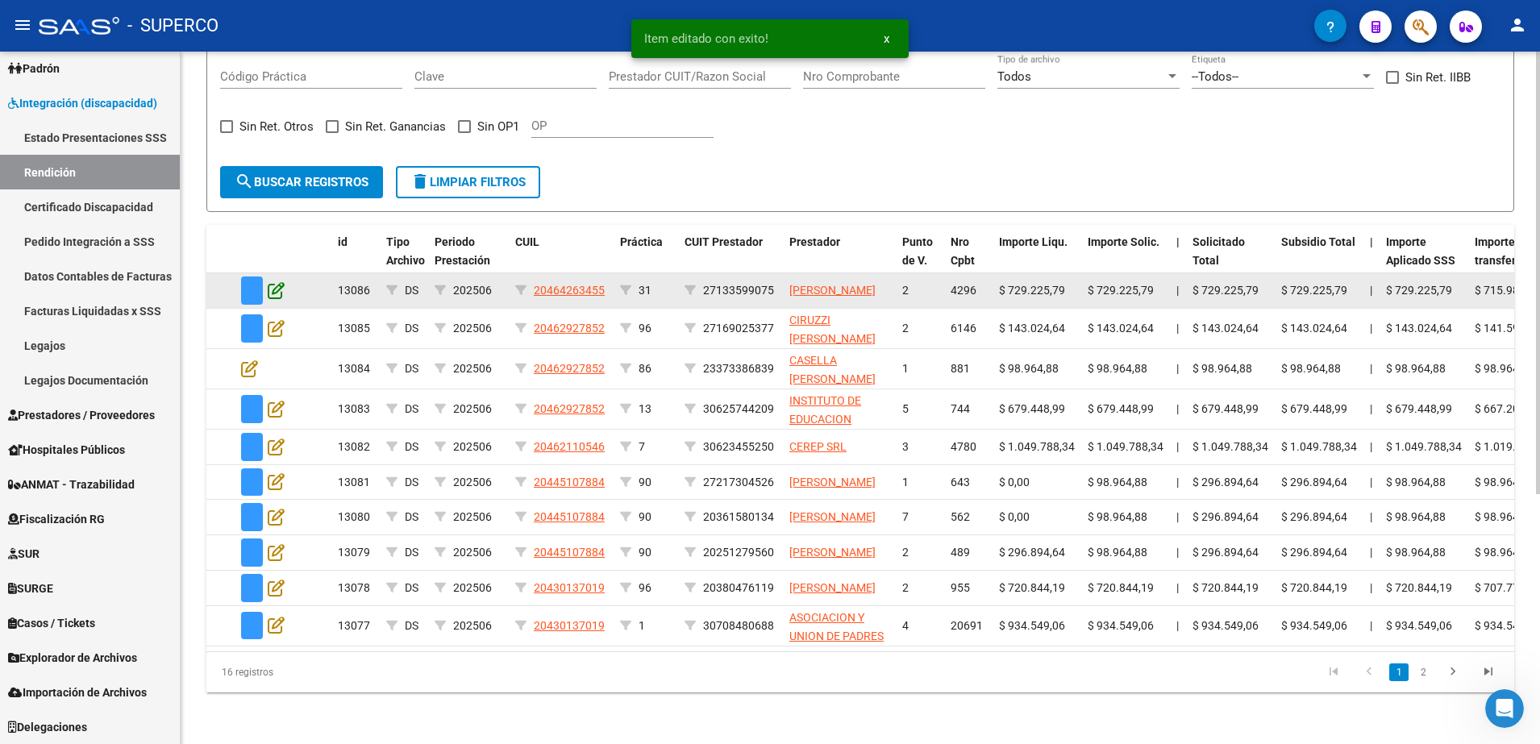
click at [274, 281] on icon at bounding box center [276, 290] width 17 height 18
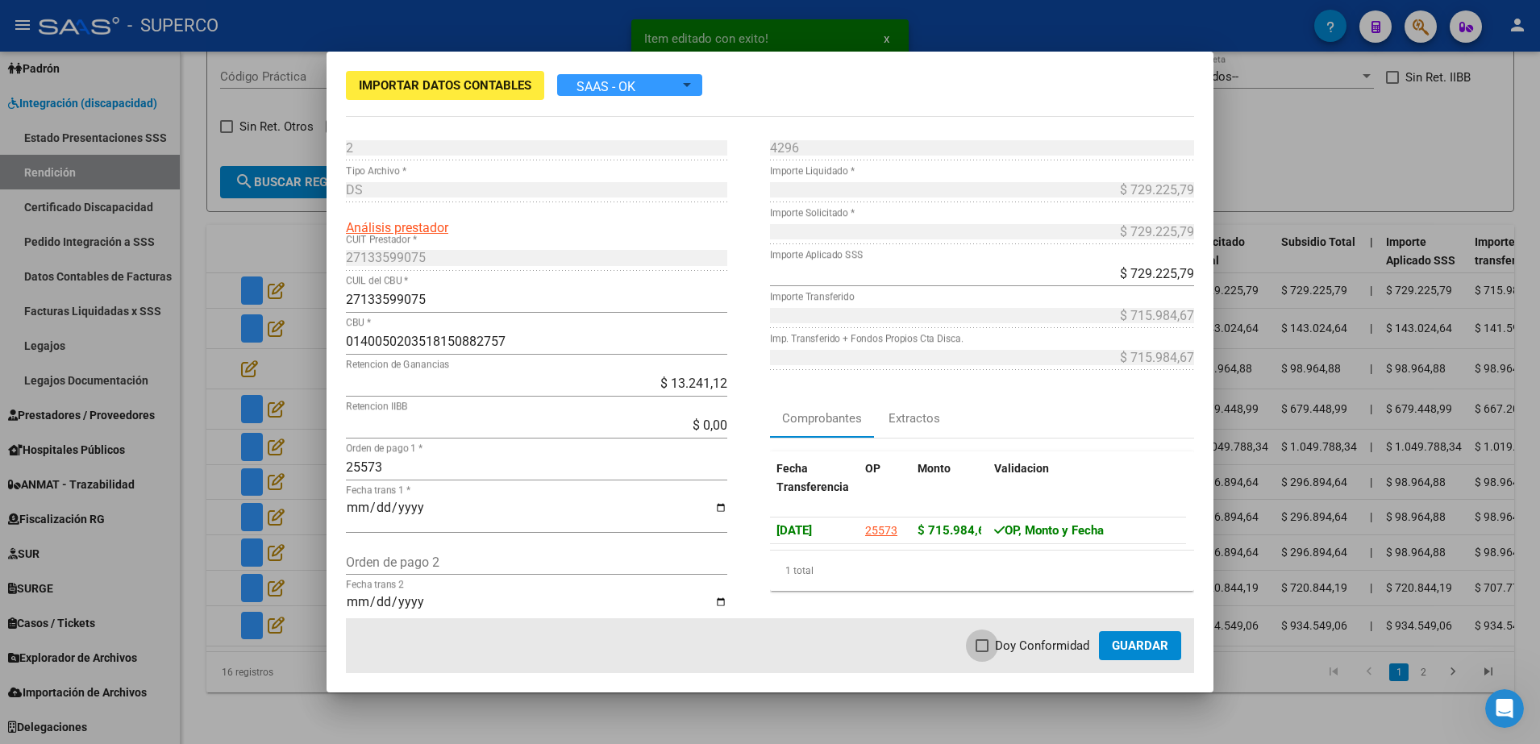
click at [989, 643] on span at bounding box center [982, 645] width 13 height 13
click at [982, 652] on input "Doy Conformidad" at bounding box center [981, 652] width 1 height 1
checkbox input "true"
click at [1135, 639] on span "Guardar" at bounding box center [1140, 646] width 56 height 15
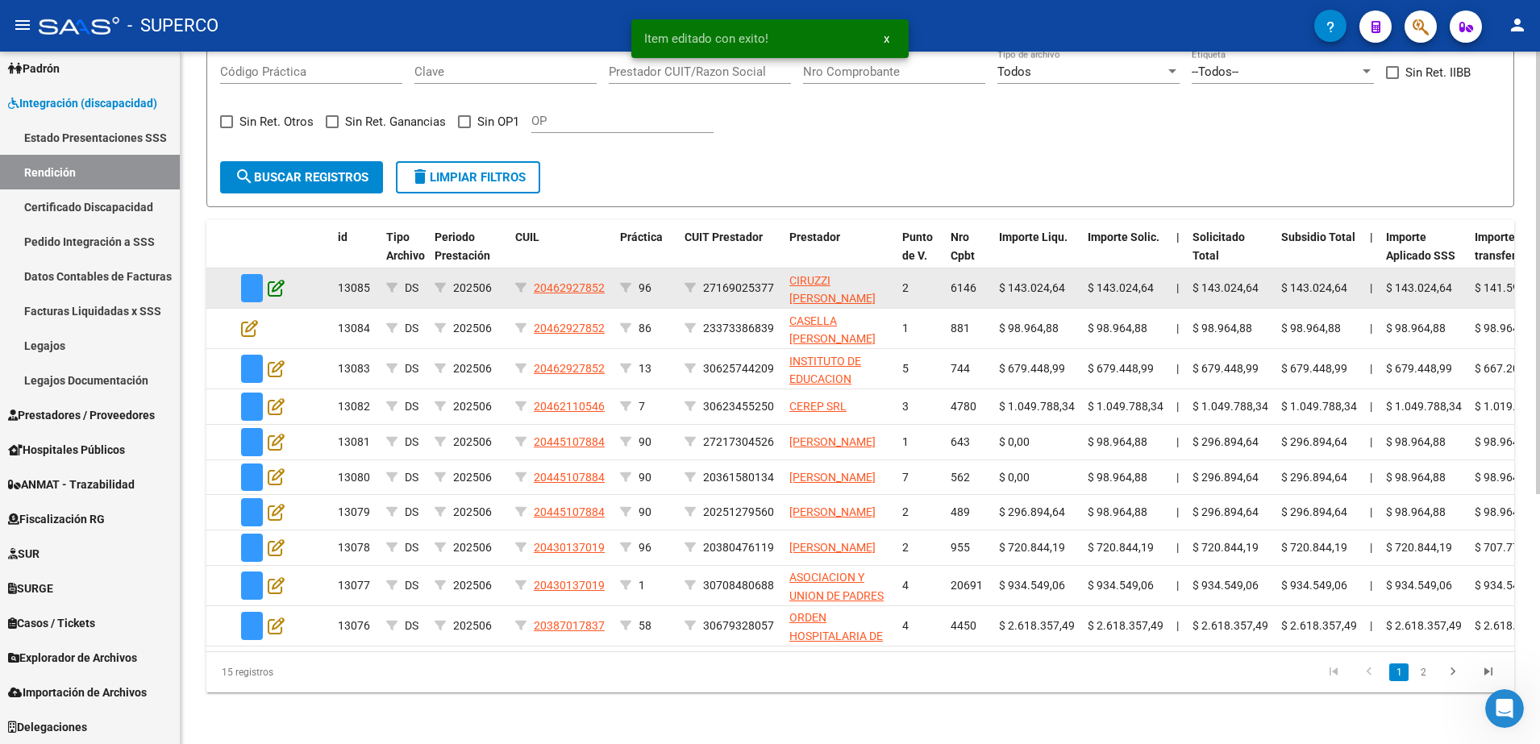
click at [270, 279] on icon at bounding box center [276, 288] width 17 height 18
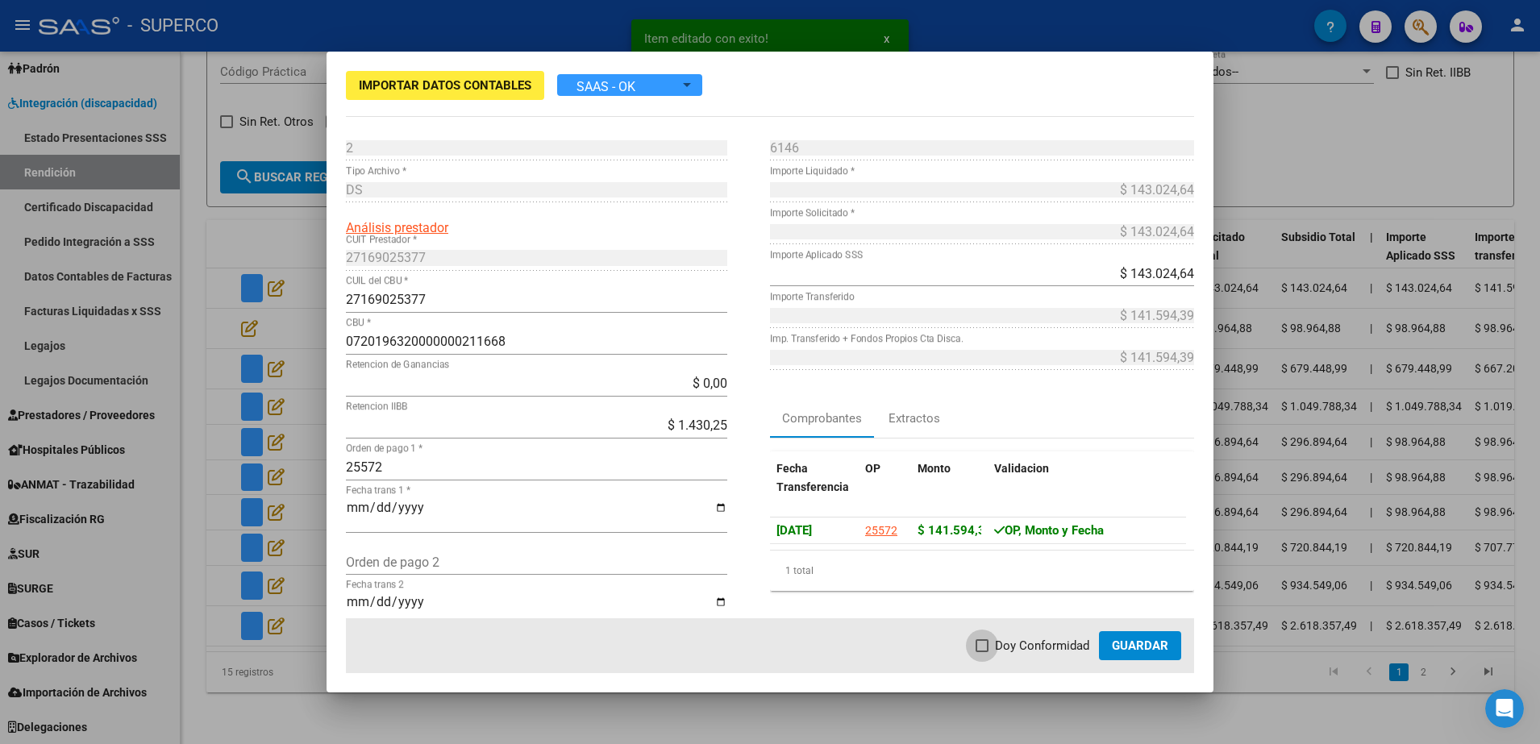
click at [1007, 645] on span "Doy Conformidad" at bounding box center [1042, 645] width 94 height 19
click at [982, 652] on input "Doy Conformidad" at bounding box center [981, 652] width 1 height 1
checkbox input "true"
click at [1129, 652] on span "Guardar" at bounding box center [1140, 646] width 56 height 15
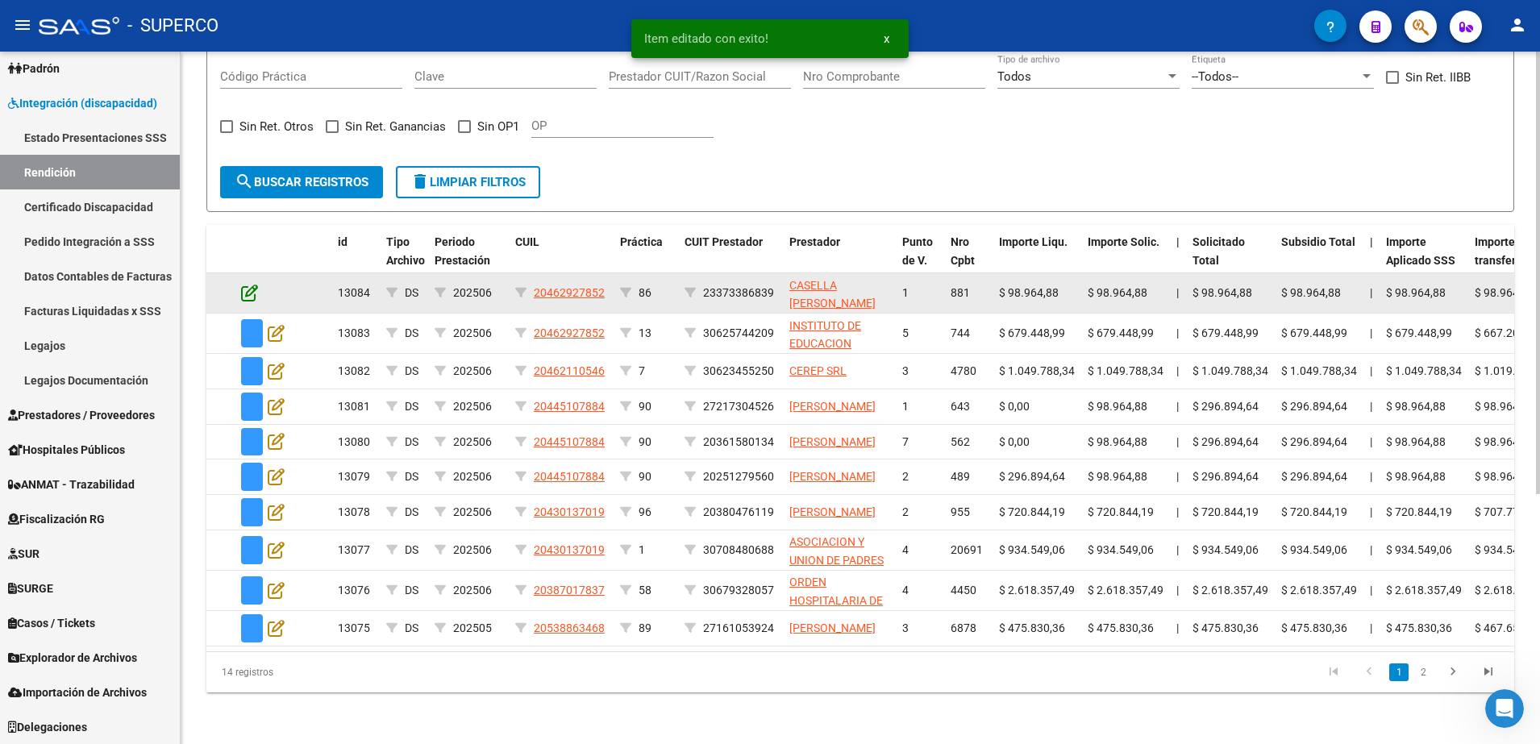
click at [249, 284] on icon at bounding box center [249, 293] width 17 height 18
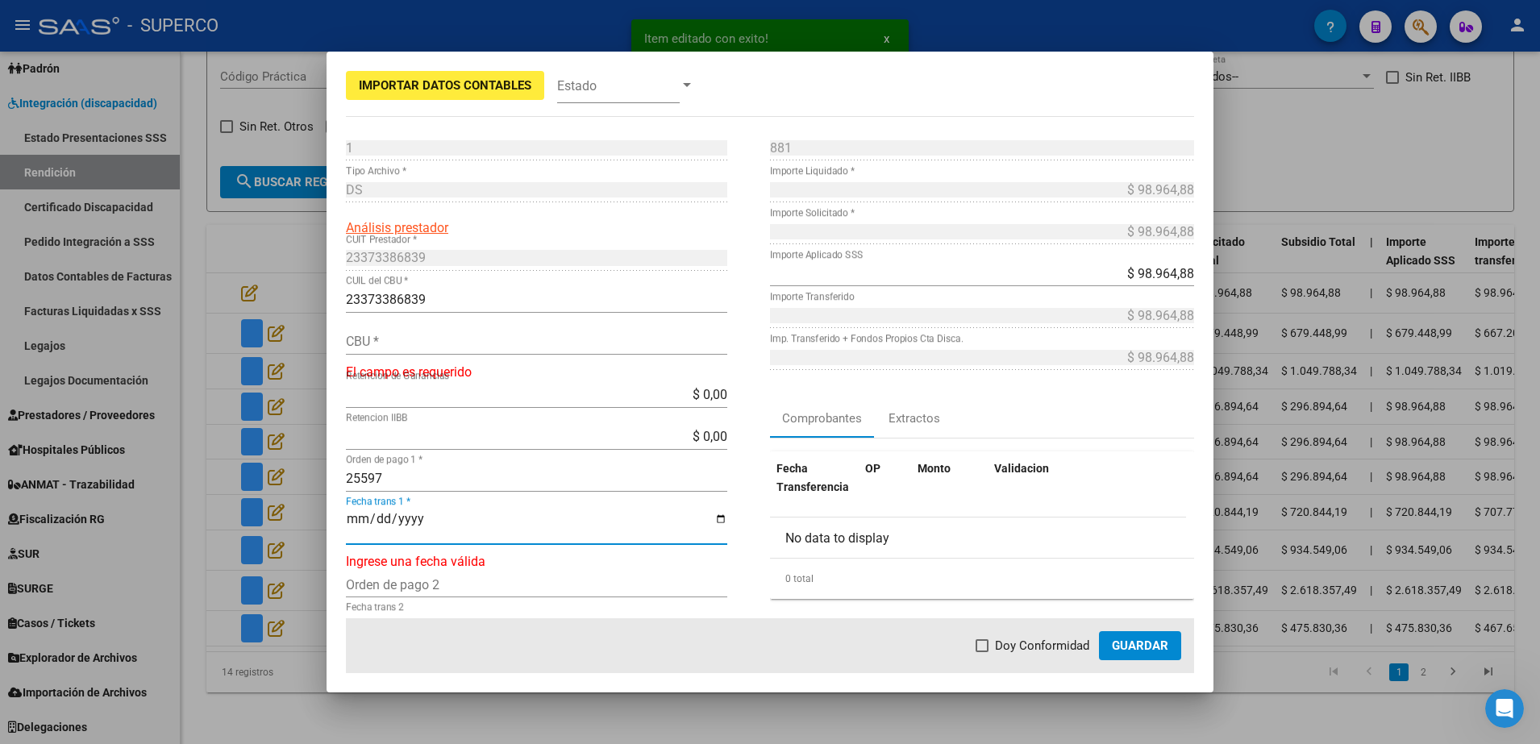
click at [362, 512] on input "Fecha trans 1 *" at bounding box center [536, 525] width 381 height 27
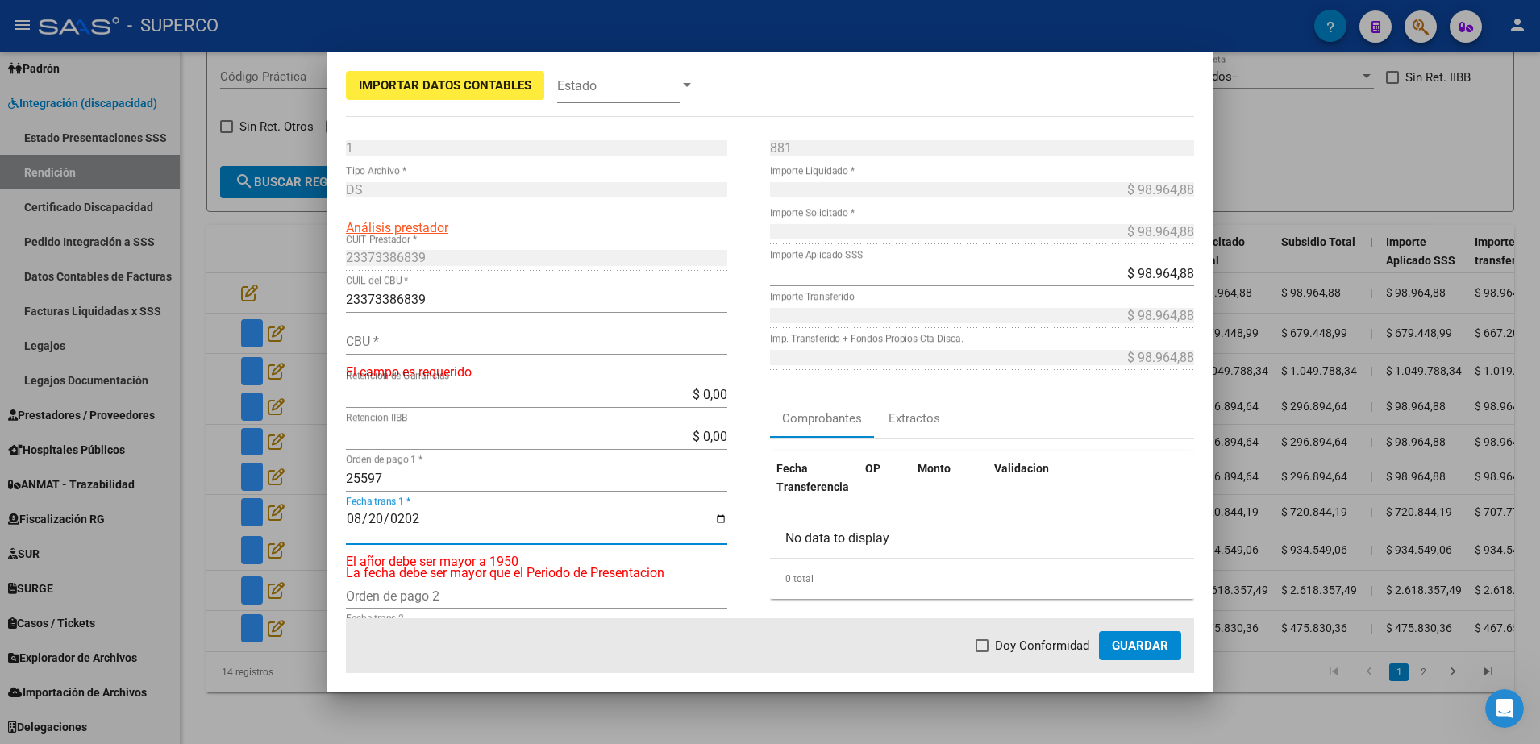
type input "[DATE]"
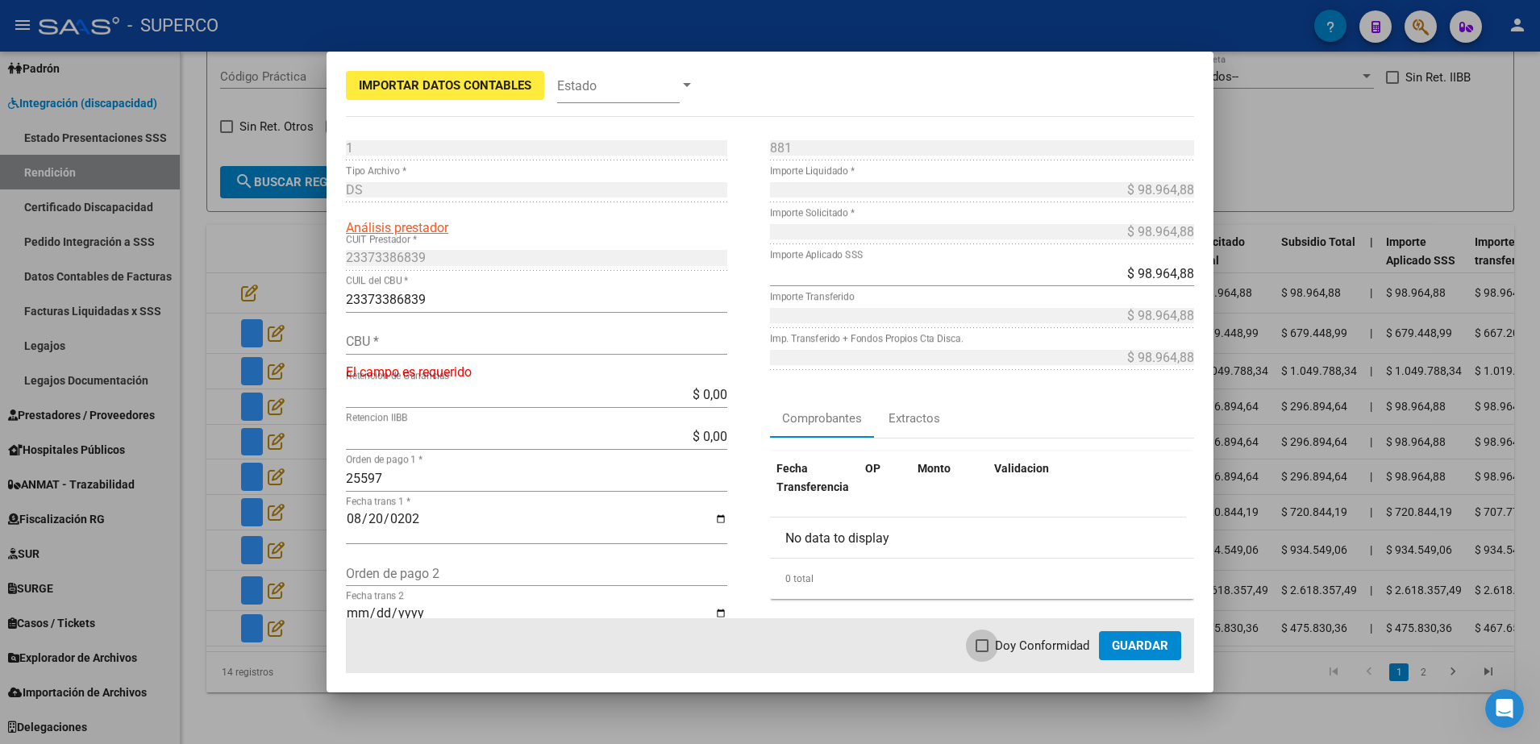
click at [1019, 645] on span "Doy Conformidad" at bounding box center [1042, 645] width 94 height 19
click at [982, 652] on input "Doy Conformidad" at bounding box center [981, 652] width 1 height 1
checkbox input "true"
click at [1143, 641] on span "Guardar" at bounding box center [1140, 646] width 56 height 15
click at [427, 714] on div at bounding box center [770, 372] width 1540 height 744
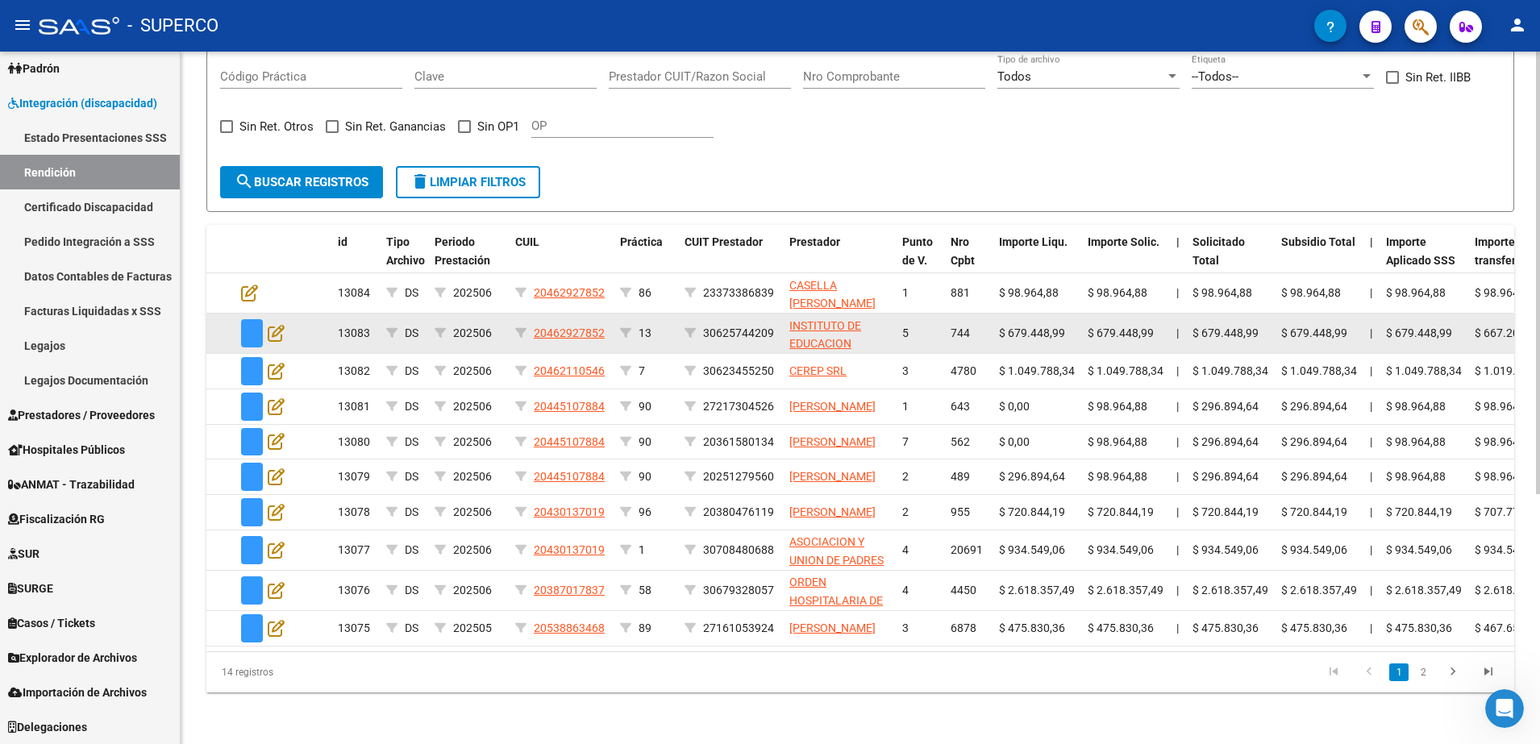
click at [288, 324] on datatable-body-cell at bounding box center [263, 334] width 56 height 40
click at [280, 324] on icon at bounding box center [276, 333] width 17 height 18
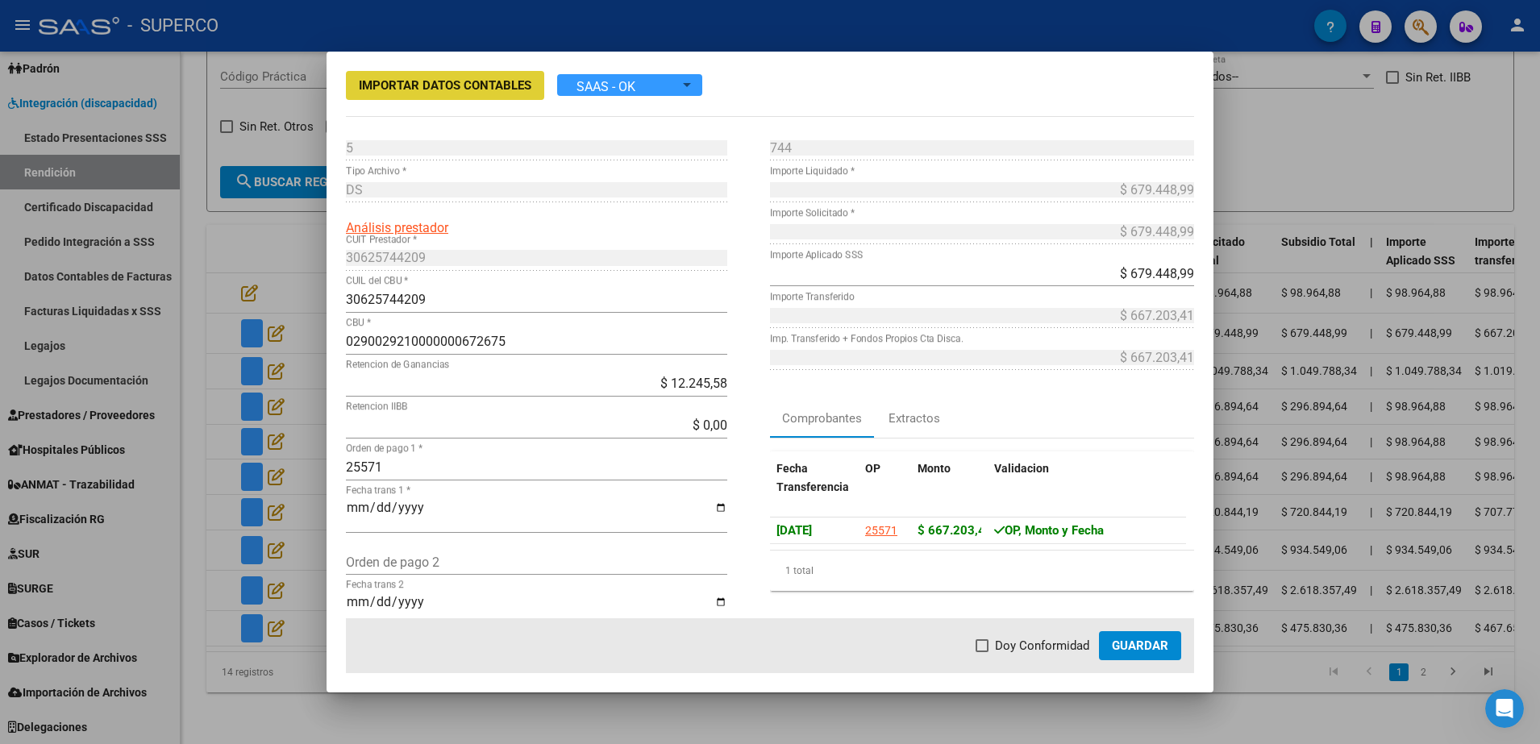
drag, startPoint x: 994, startPoint y: 640, endPoint x: 1043, endPoint y: 647, distance: 48.8
click at [997, 641] on label "Doy Conformidad" at bounding box center [1033, 645] width 114 height 19
click at [982, 652] on input "Doy Conformidad" at bounding box center [981, 652] width 1 height 1
checkbox input "true"
click at [1122, 645] on span "Guardar" at bounding box center [1140, 646] width 56 height 15
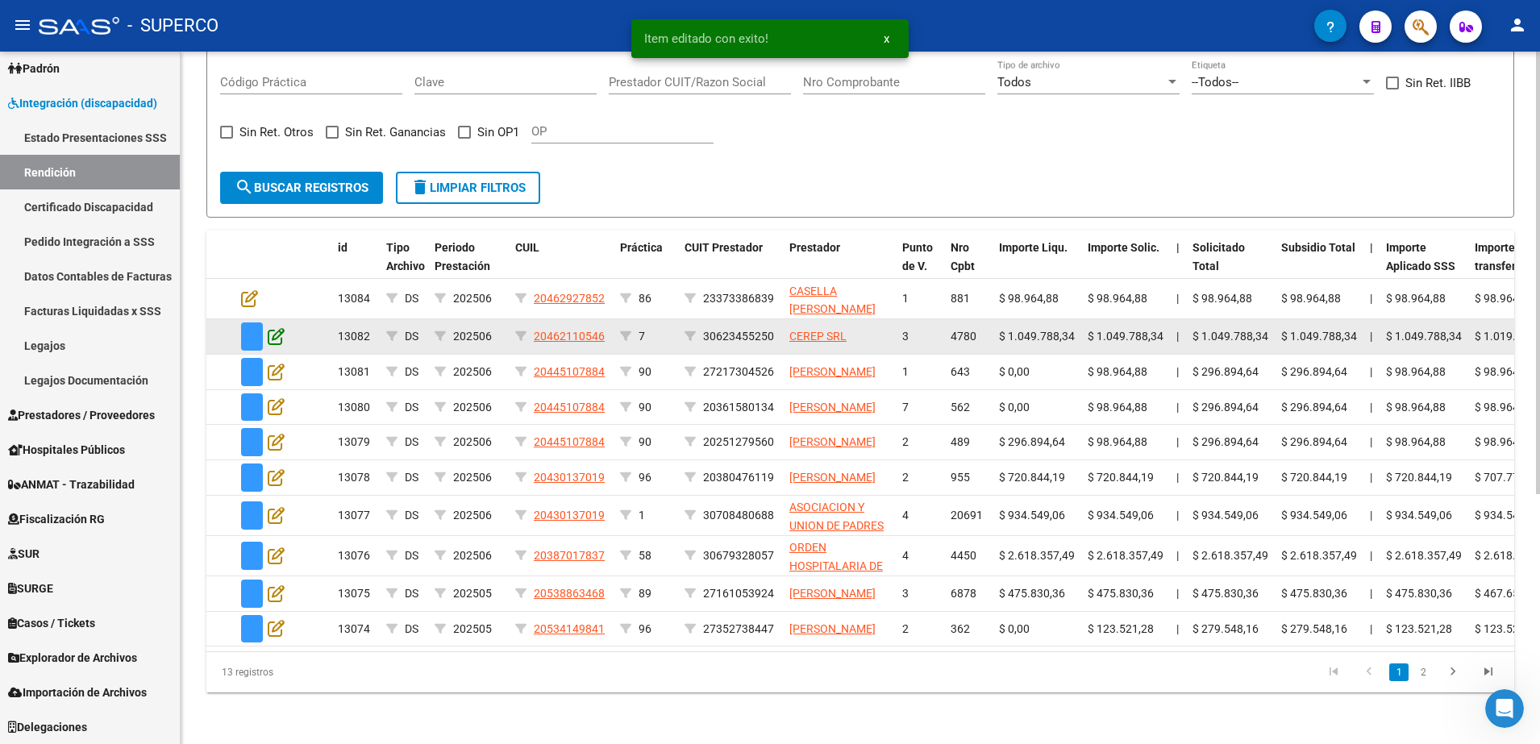
click at [280, 327] on icon at bounding box center [276, 336] width 17 height 18
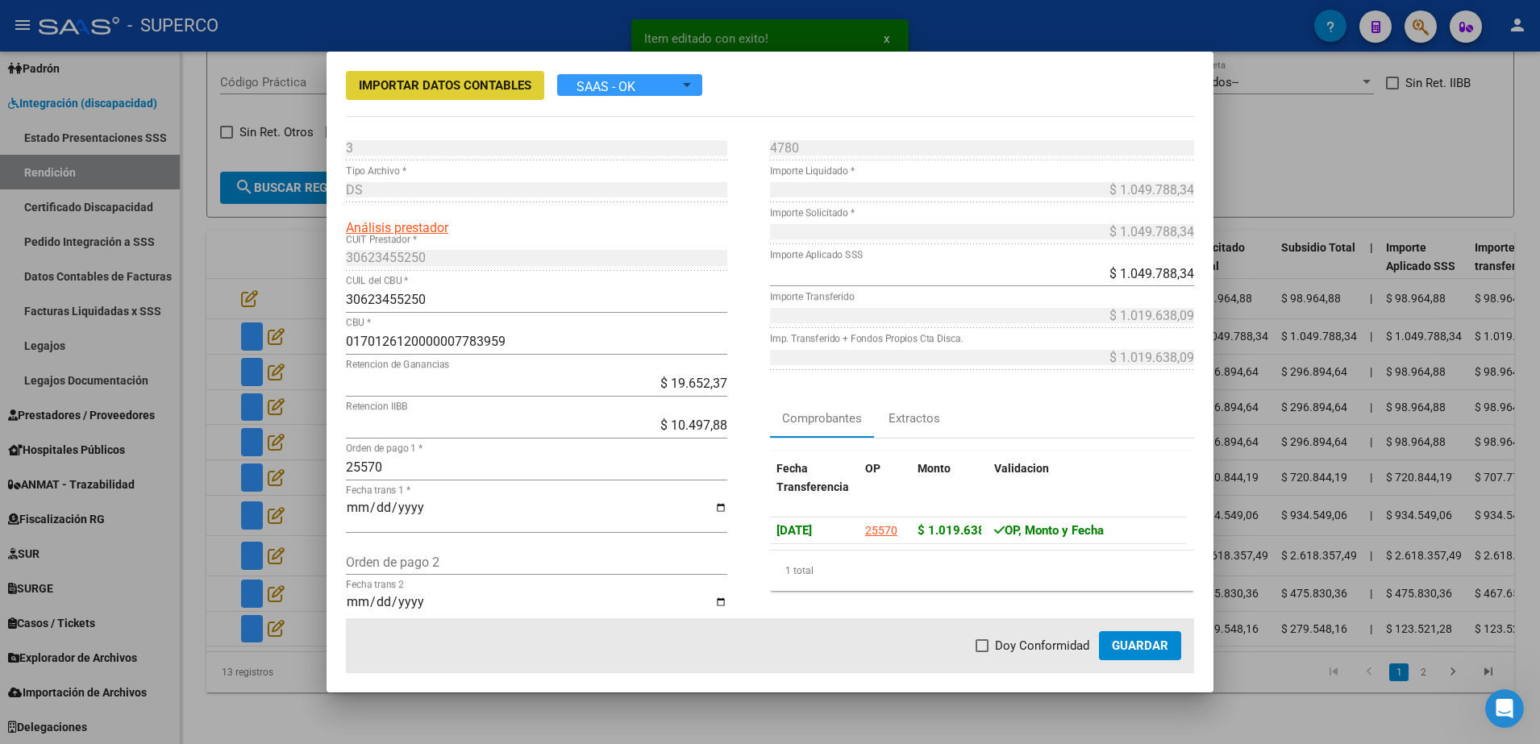
click at [989, 642] on span at bounding box center [982, 645] width 13 height 13
click at [982, 652] on input "Doy Conformidad" at bounding box center [981, 652] width 1 height 1
checkbox input "true"
click at [1146, 651] on span "Guardar" at bounding box center [1140, 646] width 56 height 15
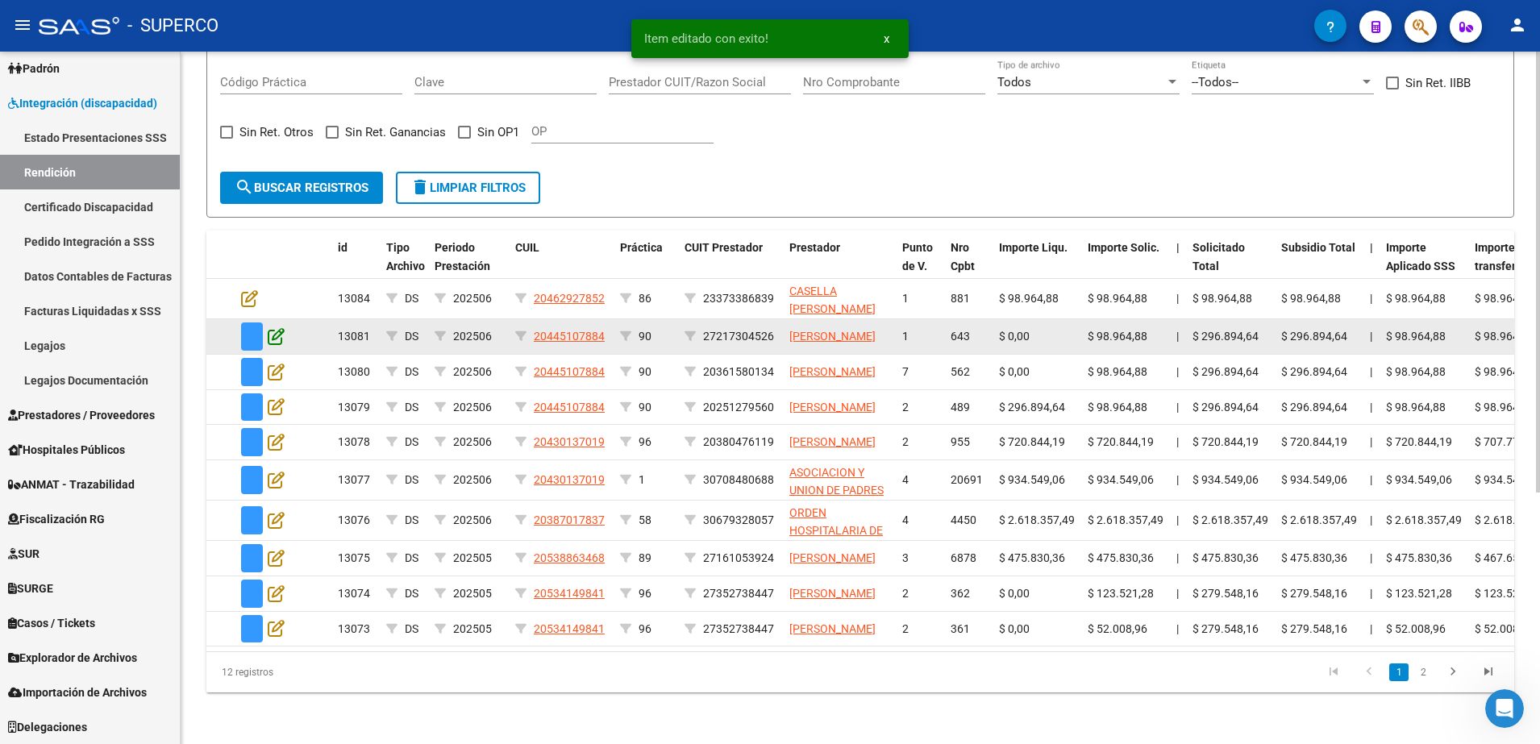
click at [273, 327] on icon at bounding box center [276, 336] width 17 height 18
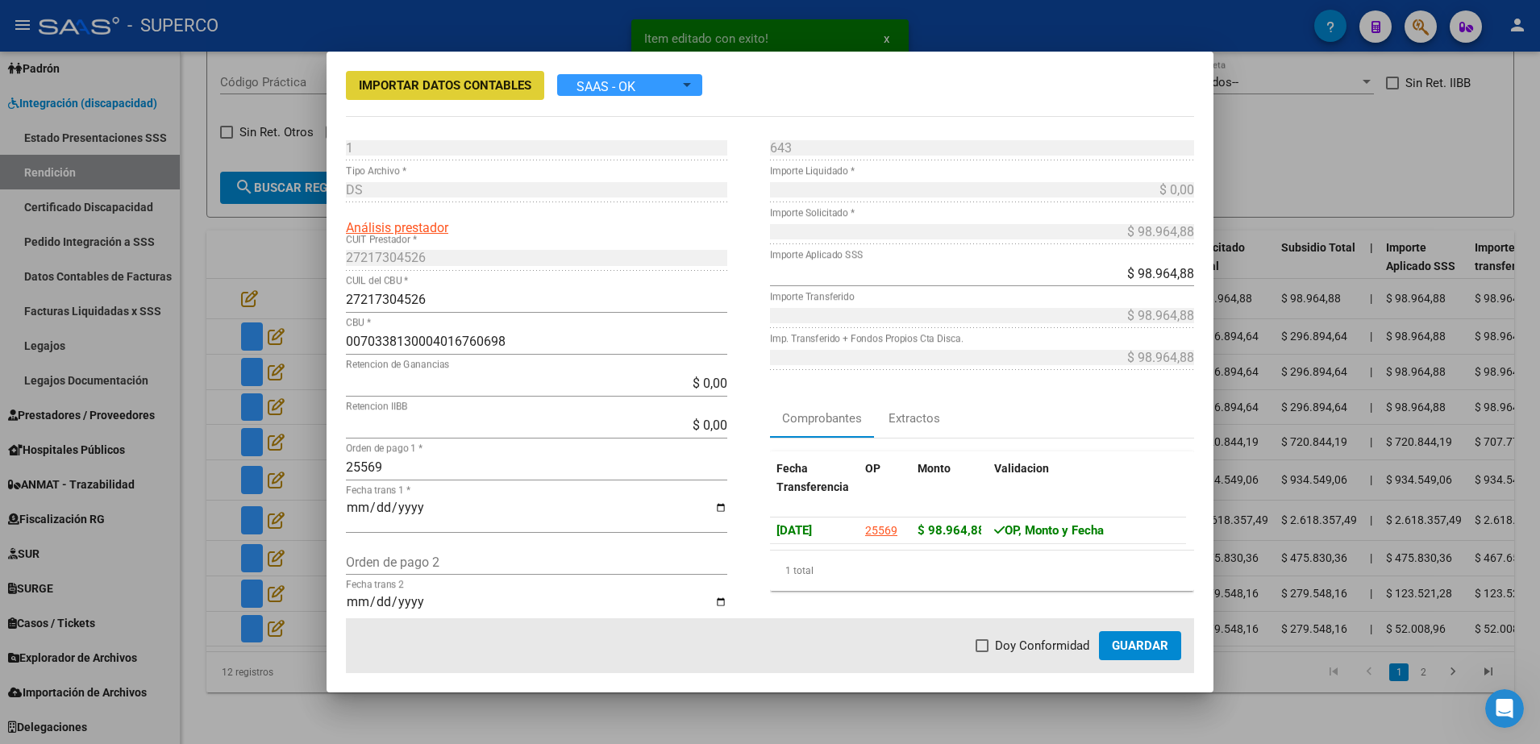
drag, startPoint x: 1000, startPoint y: 644, endPoint x: 1072, endPoint y: 648, distance: 72.7
click at [1001, 644] on span "Doy Conformidad" at bounding box center [1042, 645] width 94 height 19
click at [982, 652] on input "Doy Conformidad" at bounding box center [981, 652] width 1 height 1
checkbox input "true"
click at [1104, 650] on button "Guardar" at bounding box center [1140, 645] width 82 height 29
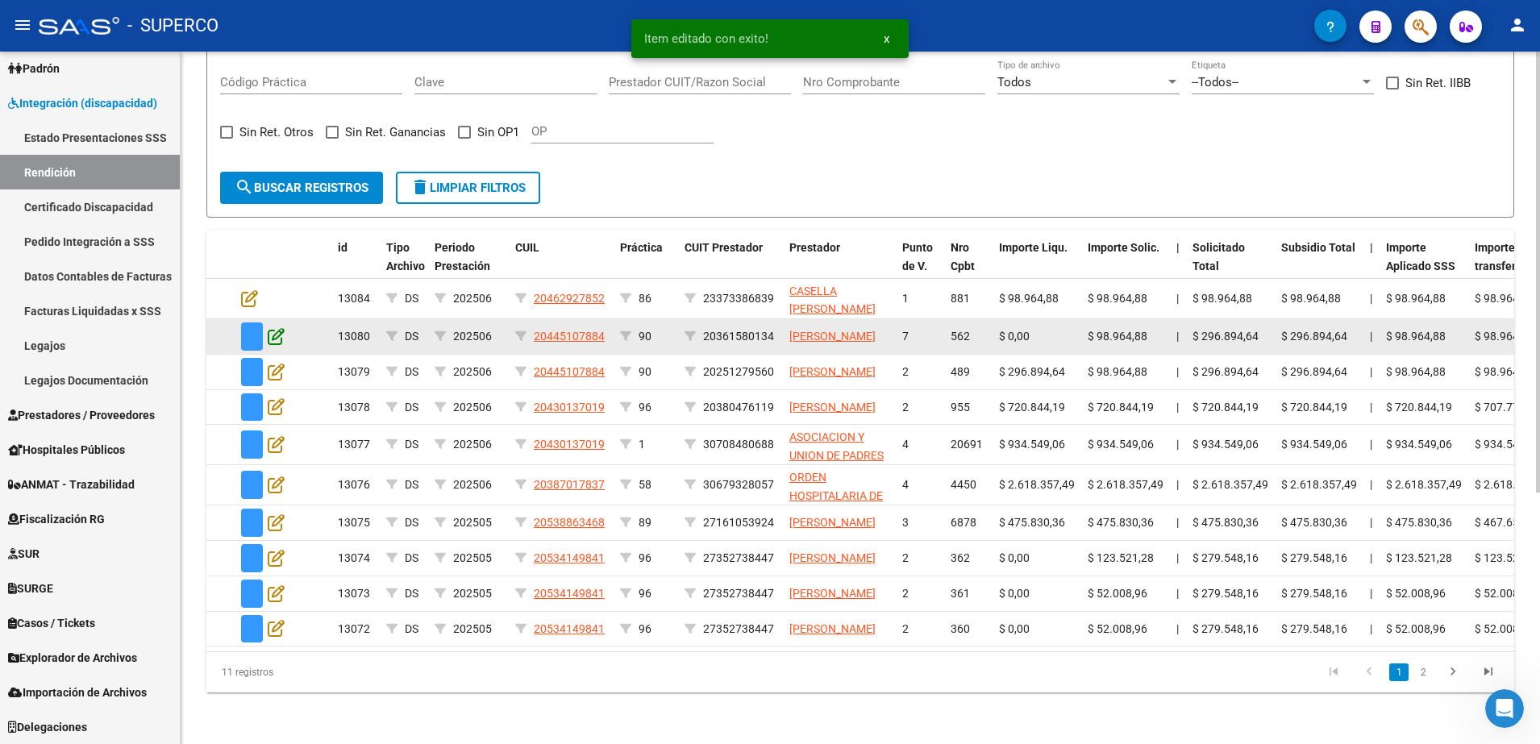
click at [275, 327] on icon at bounding box center [276, 336] width 17 height 18
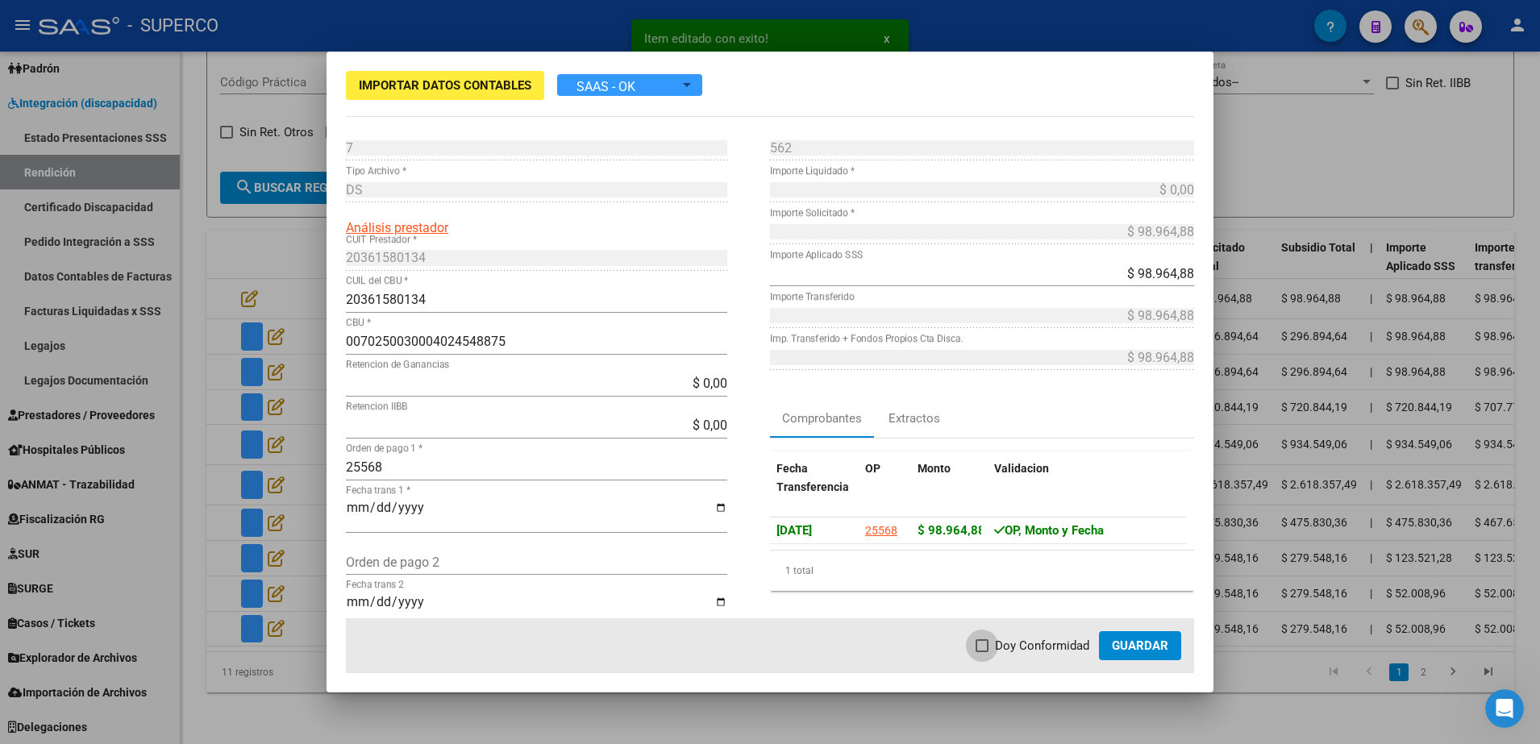
click at [1012, 642] on span "Doy Conformidad" at bounding box center [1042, 645] width 94 height 19
click at [982, 652] on input "Doy Conformidad" at bounding box center [981, 652] width 1 height 1
checkbox input "true"
click at [1139, 639] on span "Guardar" at bounding box center [1140, 646] width 56 height 15
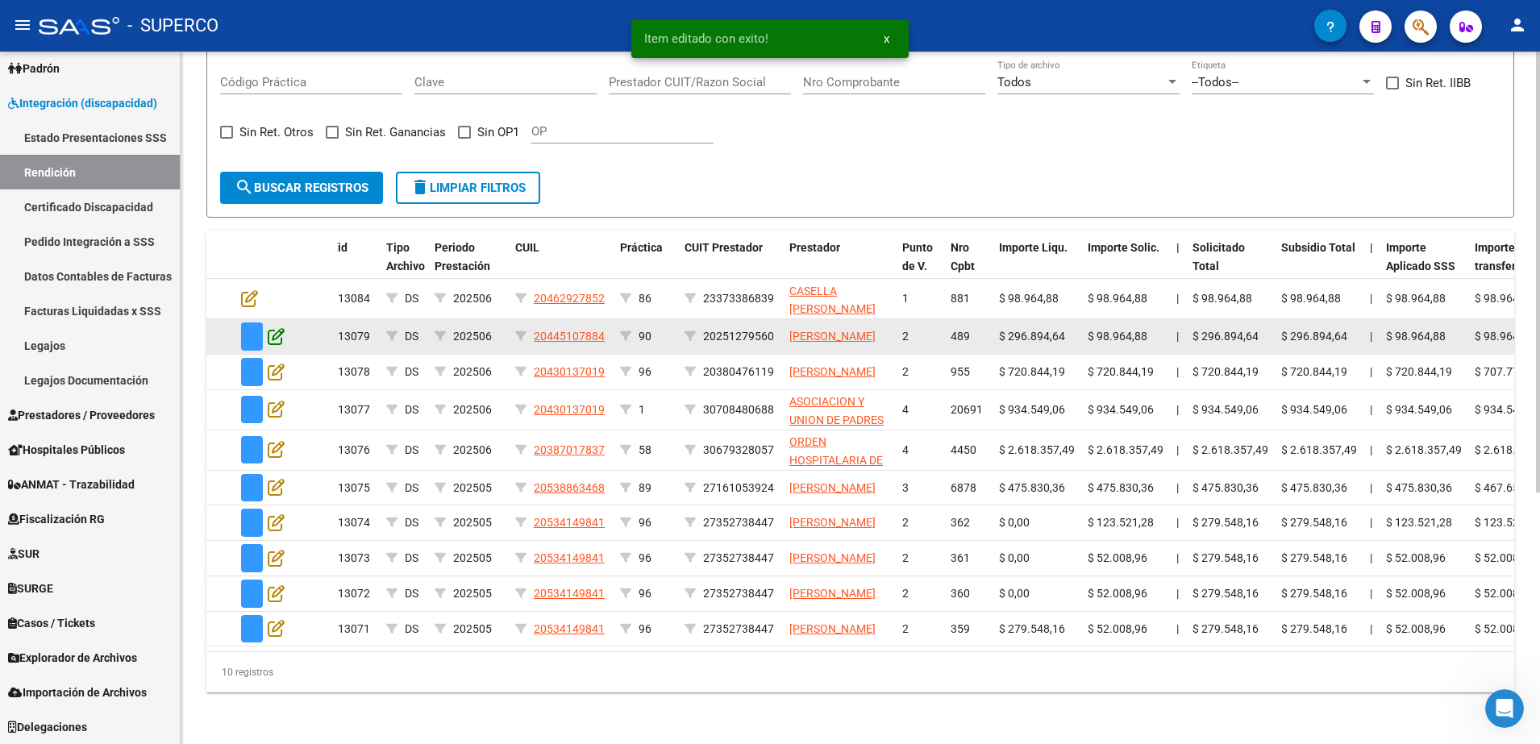
click at [273, 327] on icon at bounding box center [276, 336] width 17 height 18
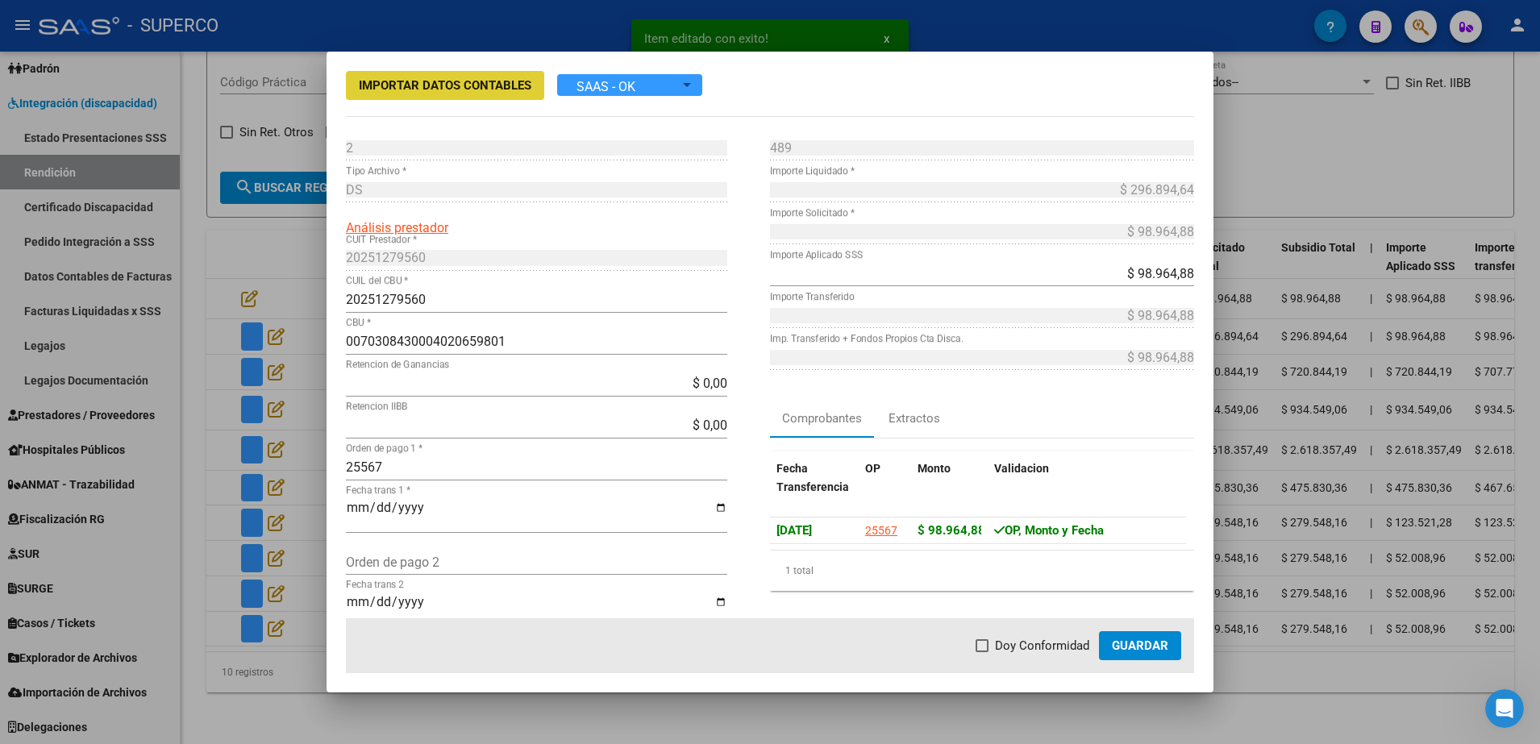
drag, startPoint x: 997, startPoint y: 647, endPoint x: 1080, endPoint y: 642, distance: 82.4
click at [999, 646] on span "Doy Conformidad" at bounding box center [1042, 645] width 94 height 19
click at [982, 652] on input "Doy Conformidad" at bounding box center [981, 652] width 1 height 1
checkbox input "true"
click at [1141, 645] on span "Guardar" at bounding box center [1140, 646] width 56 height 15
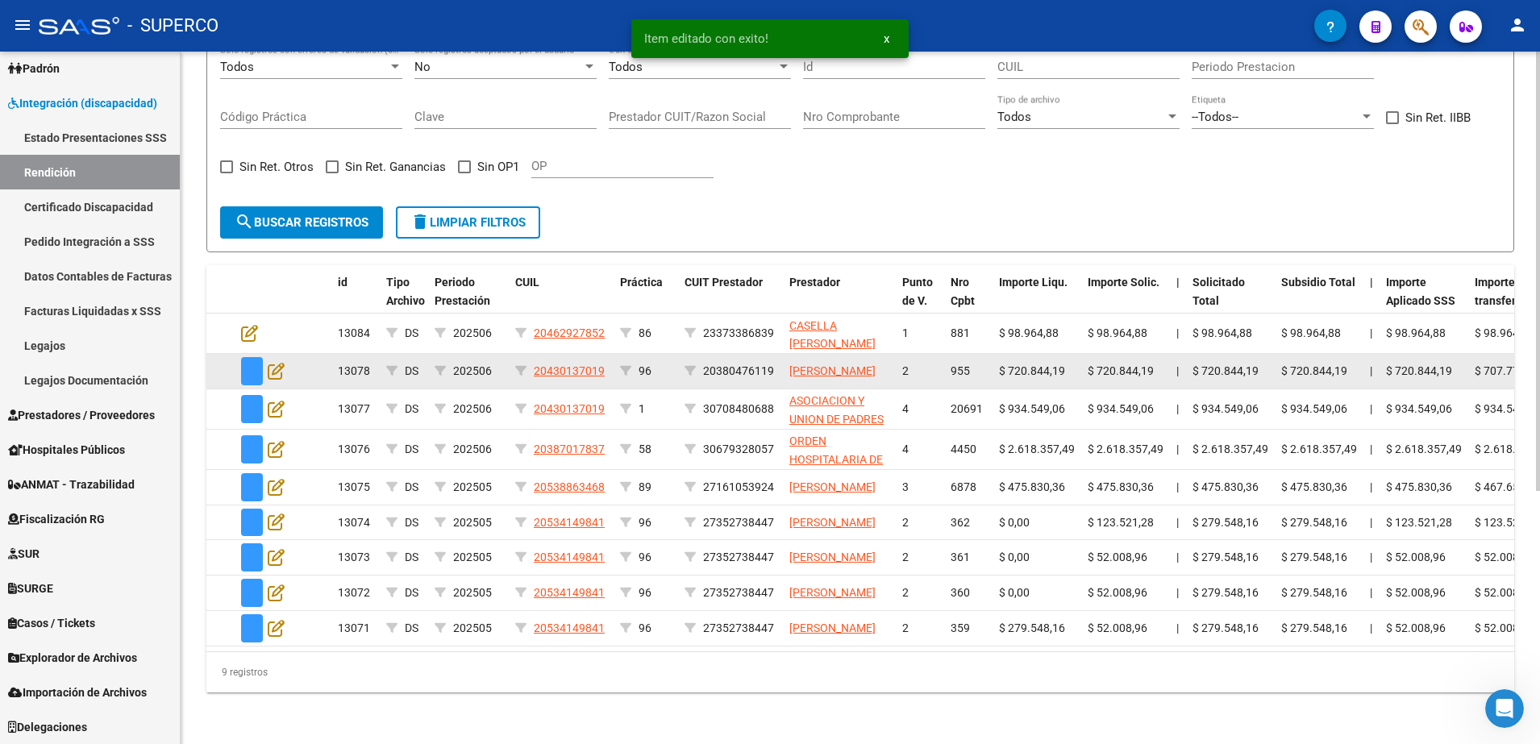
scroll to position [356, 0]
click at [278, 362] on icon at bounding box center [276, 371] width 17 height 18
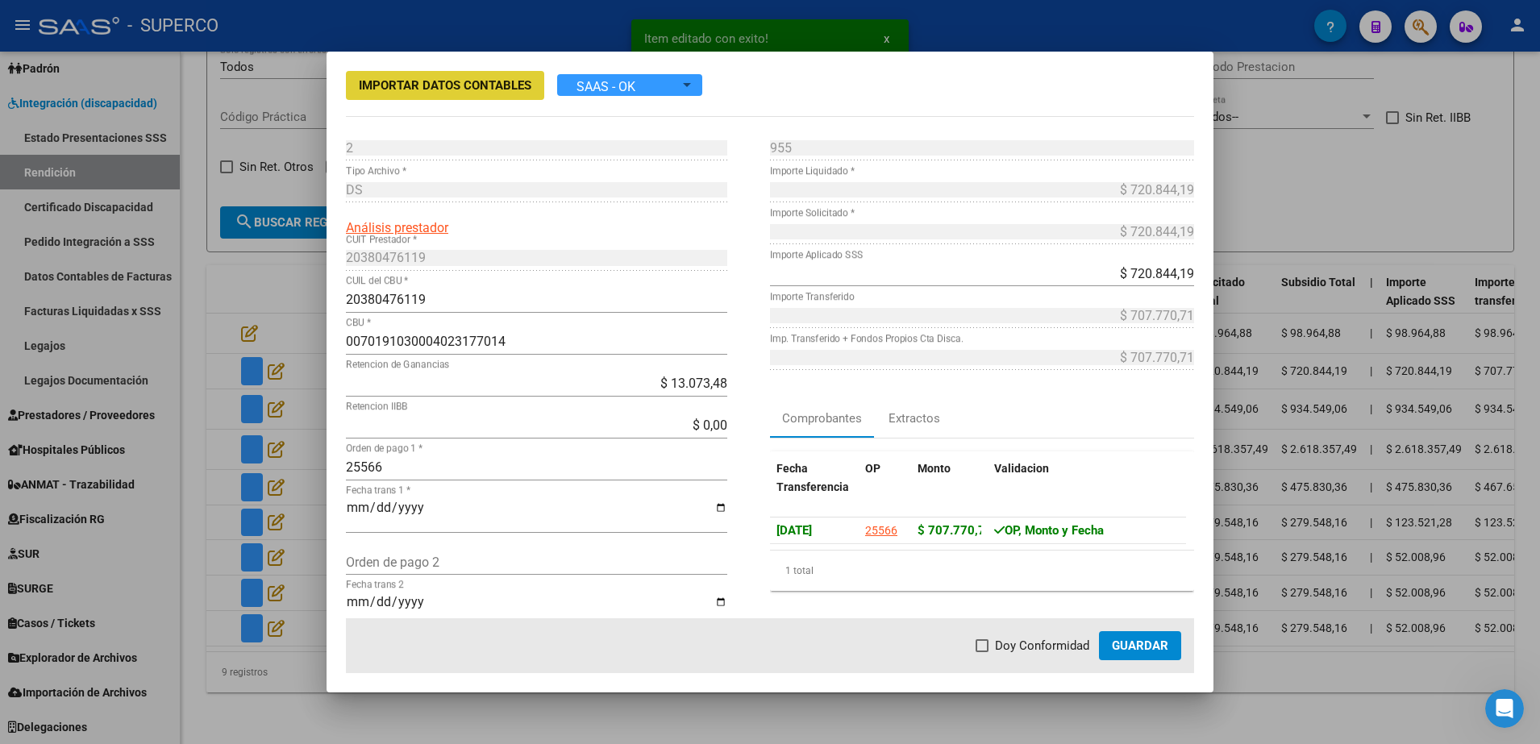
drag, startPoint x: 1043, startPoint y: 652, endPoint x: 1057, endPoint y: 649, distance: 14.1
click at [1043, 652] on span "Doy Conformidad" at bounding box center [1042, 645] width 94 height 19
click at [982, 652] on input "Doy Conformidad" at bounding box center [981, 652] width 1 height 1
checkbox input "true"
click at [1137, 648] on span "Guardar" at bounding box center [1140, 646] width 56 height 15
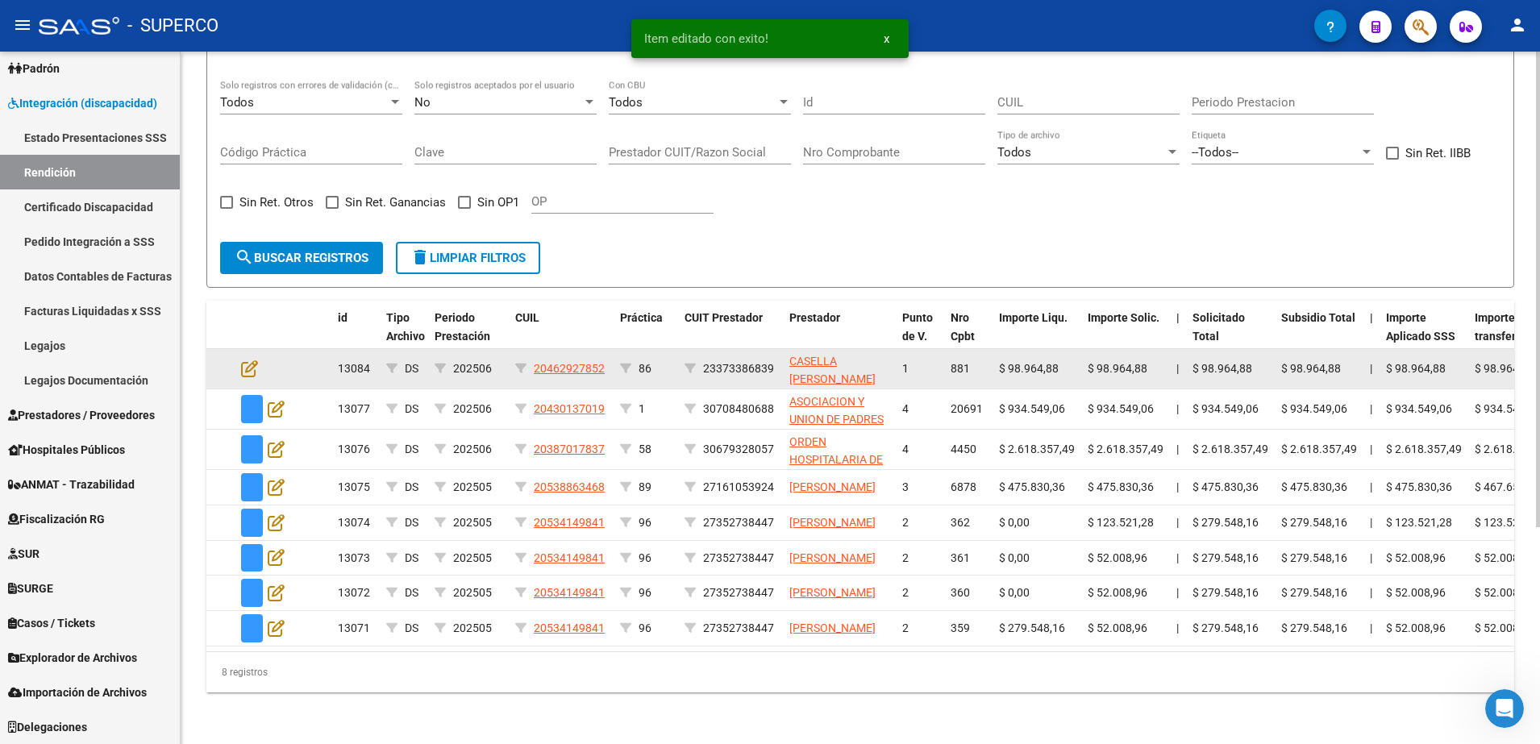
scroll to position [315, 0]
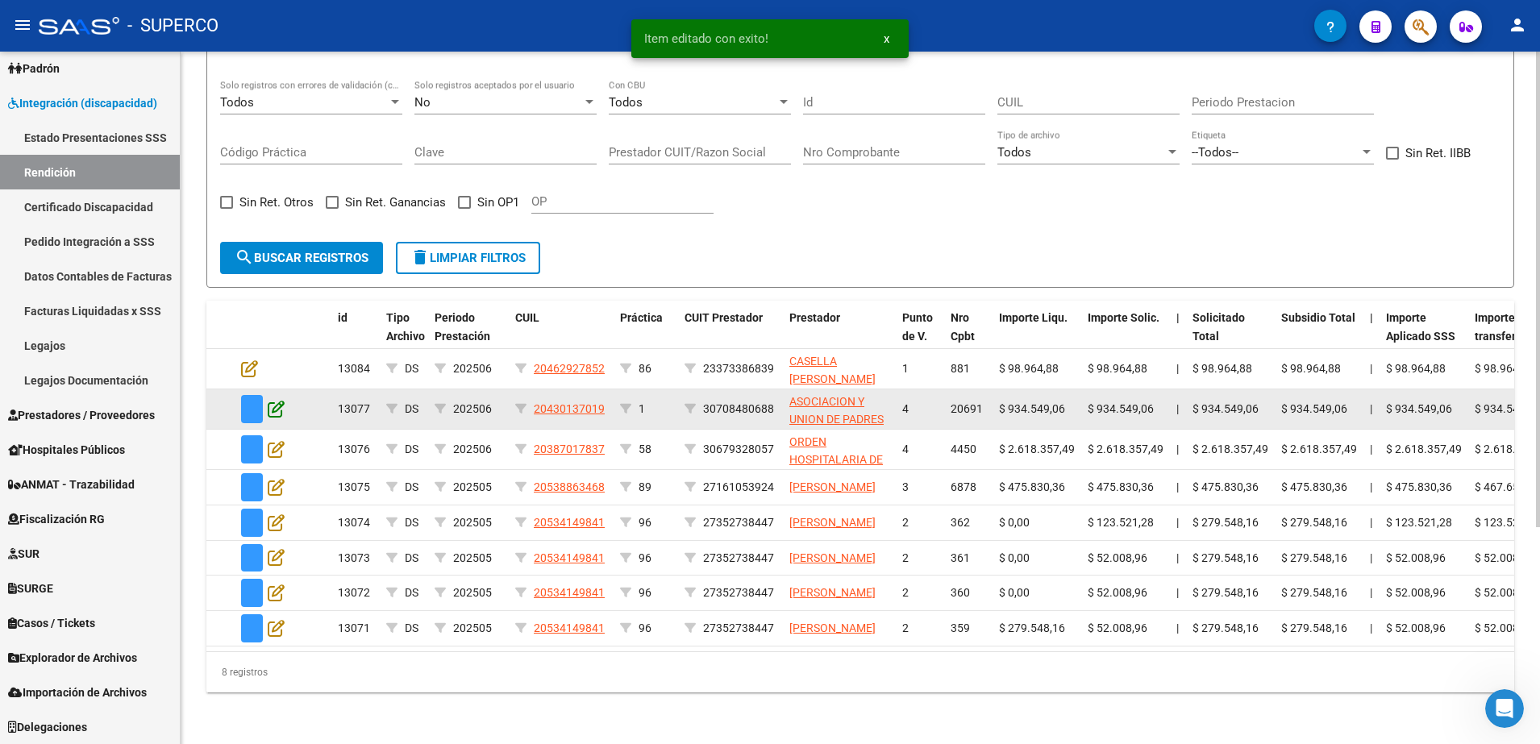
click at [277, 400] on icon at bounding box center [276, 409] width 17 height 18
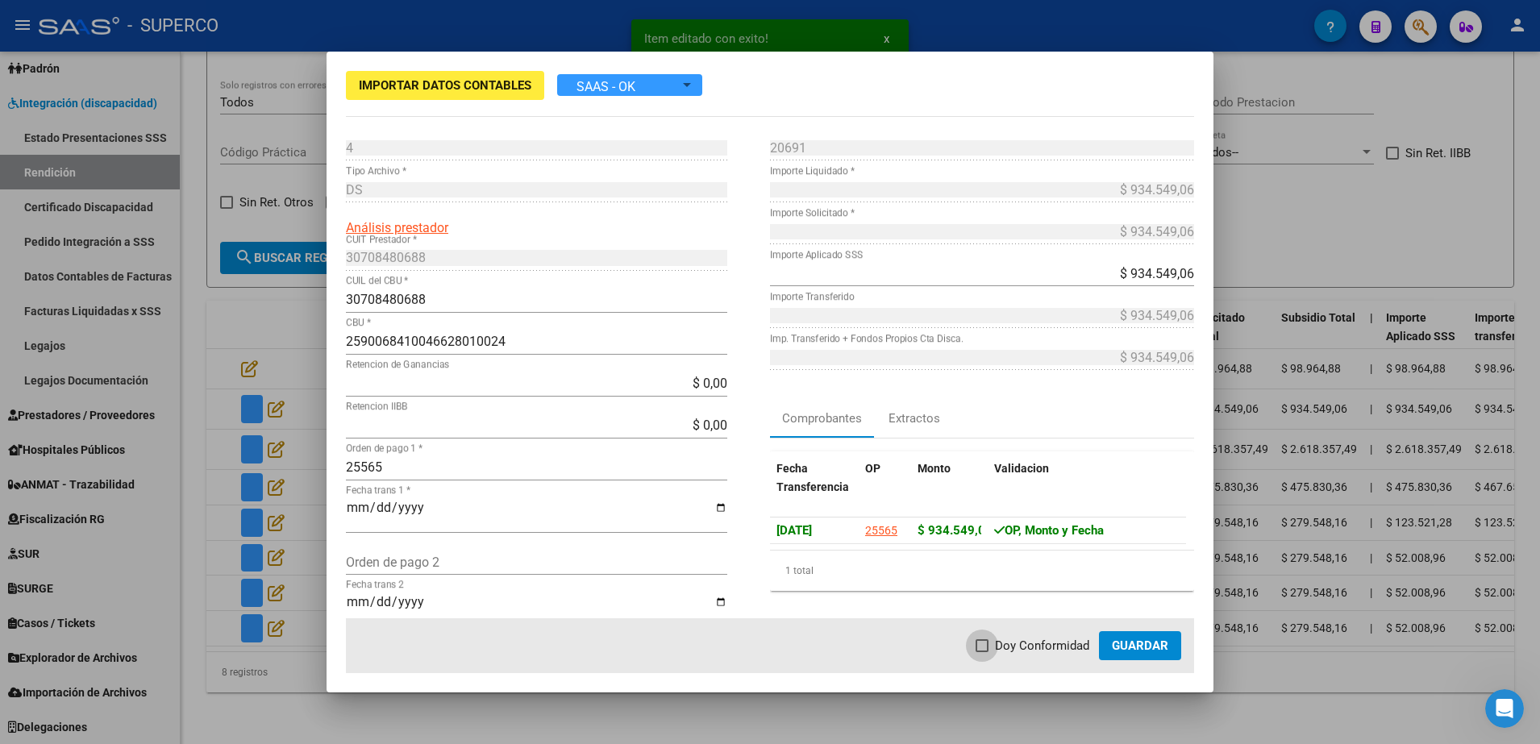
click at [1012, 647] on span "Doy Conformidad" at bounding box center [1042, 645] width 94 height 19
click at [982, 652] on input "Doy Conformidad" at bounding box center [981, 652] width 1 height 1
checkbox input "true"
click at [1143, 643] on span "Guardar" at bounding box center [1140, 646] width 56 height 15
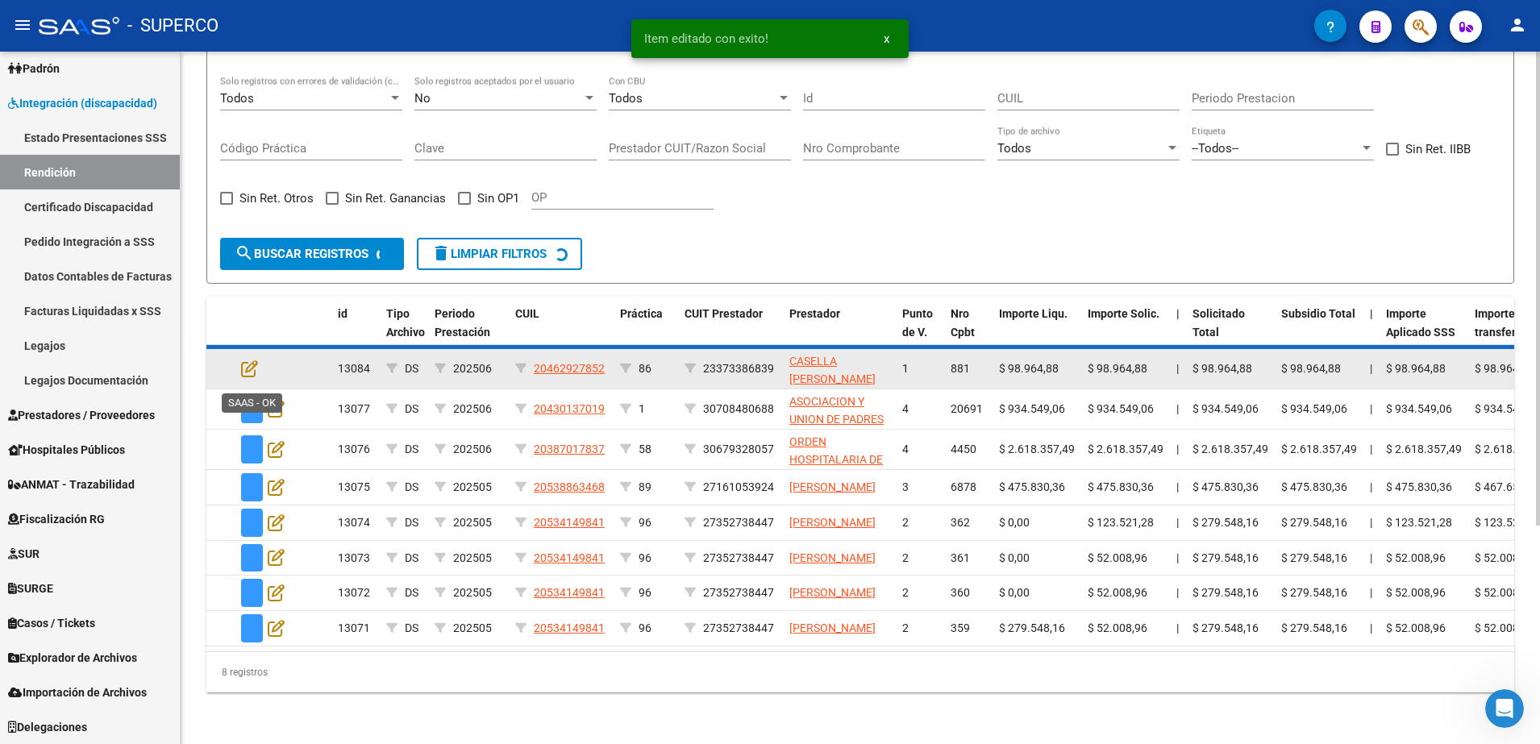
scroll to position [275, 0]
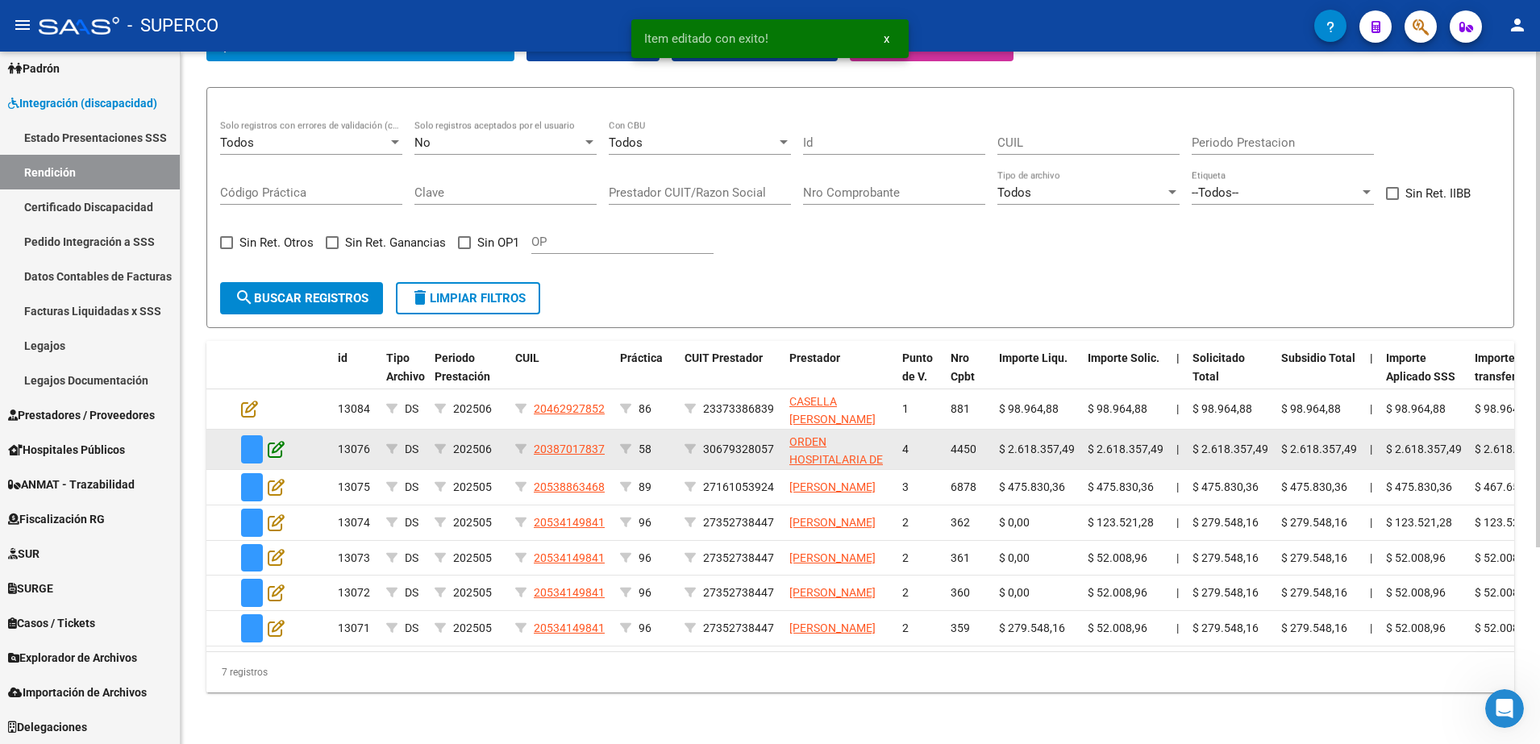
click at [281, 440] on icon at bounding box center [276, 449] width 17 height 18
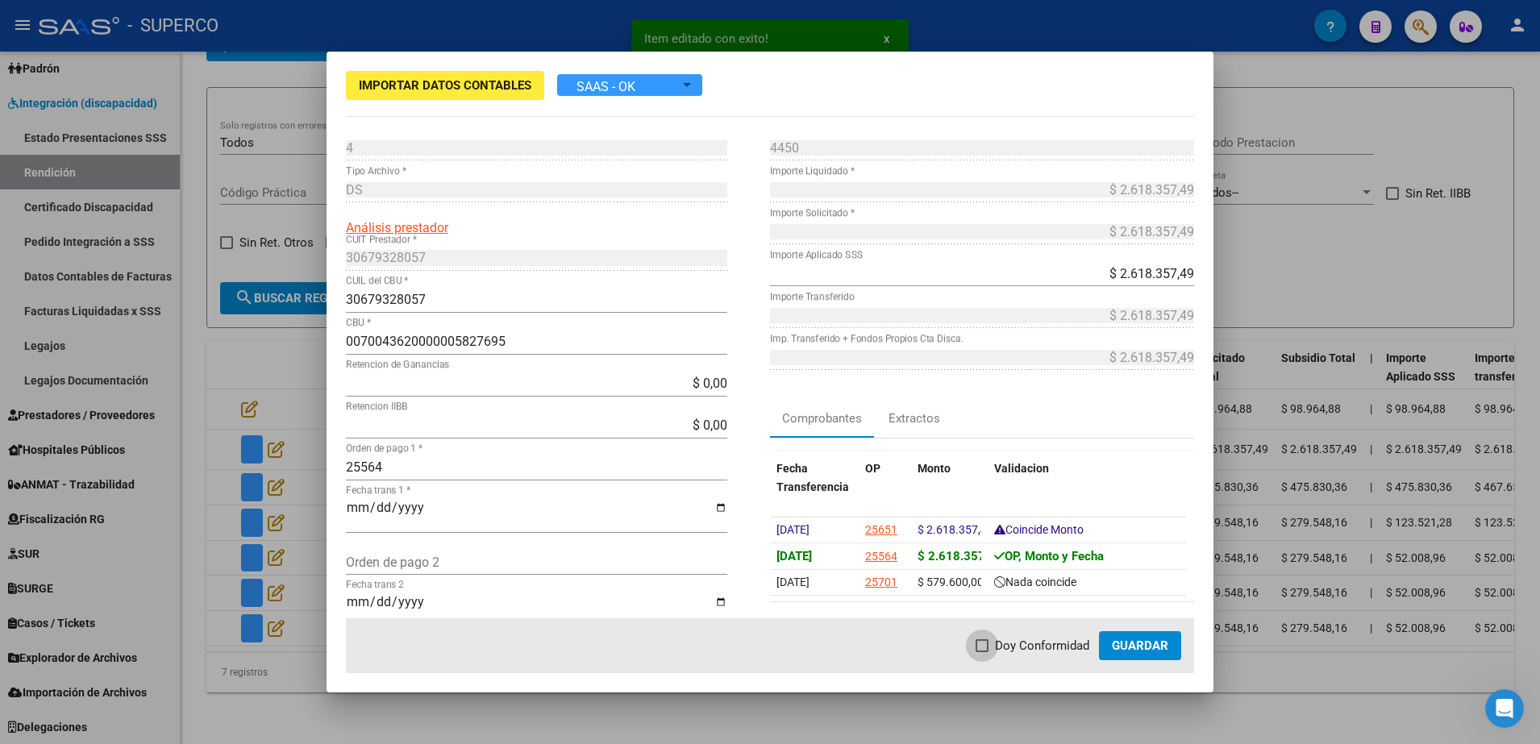
click at [997, 639] on span "Doy Conformidad" at bounding box center [1042, 645] width 94 height 19
click at [982, 652] on input "Doy Conformidad" at bounding box center [981, 652] width 1 height 1
checkbox input "true"
click at [1168, 642] on span "Guardar" at bounding box center [1140, 646] width 56 height 15
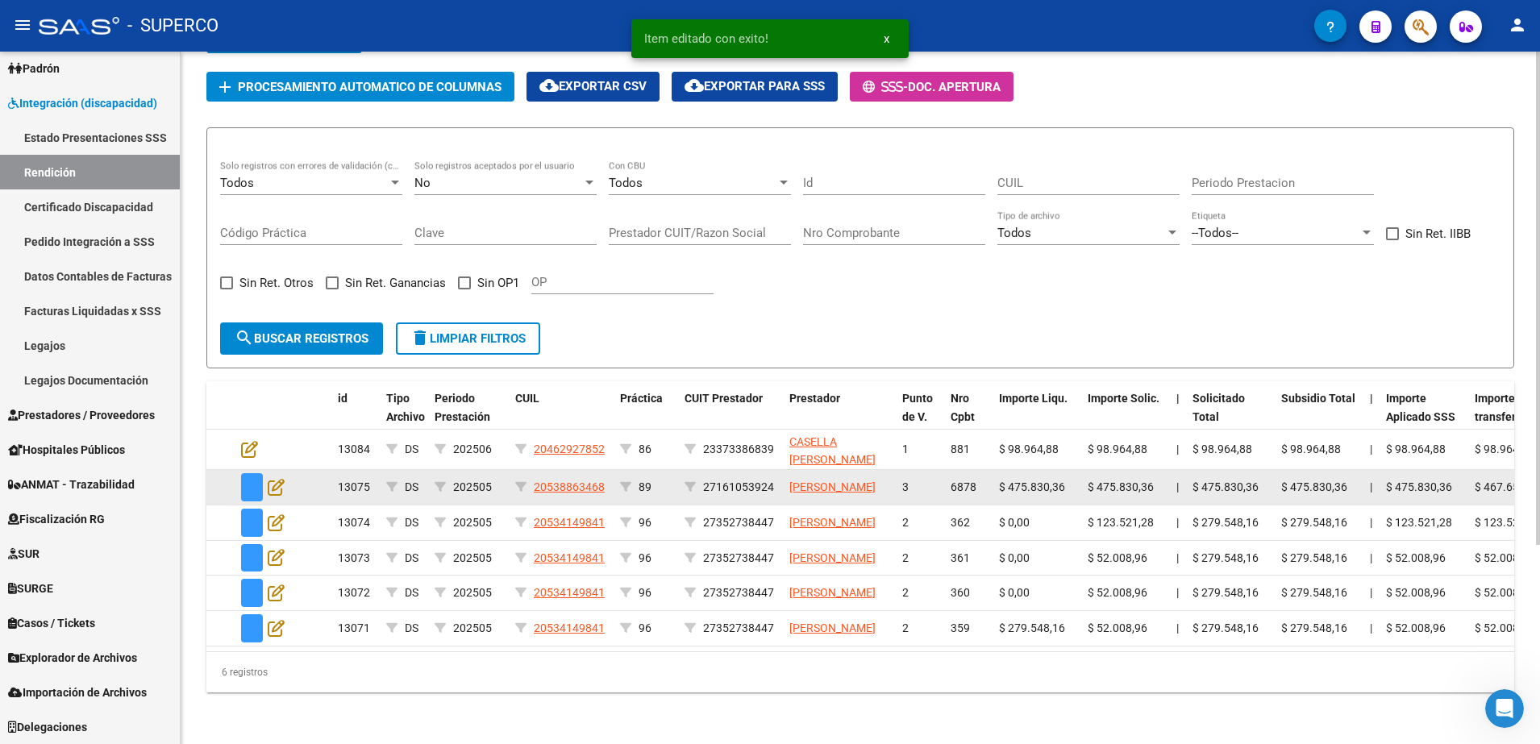
scroll to position [235, 0]
click at [283, 478] on icon at bounding box center [276, 487] width 17 height 18
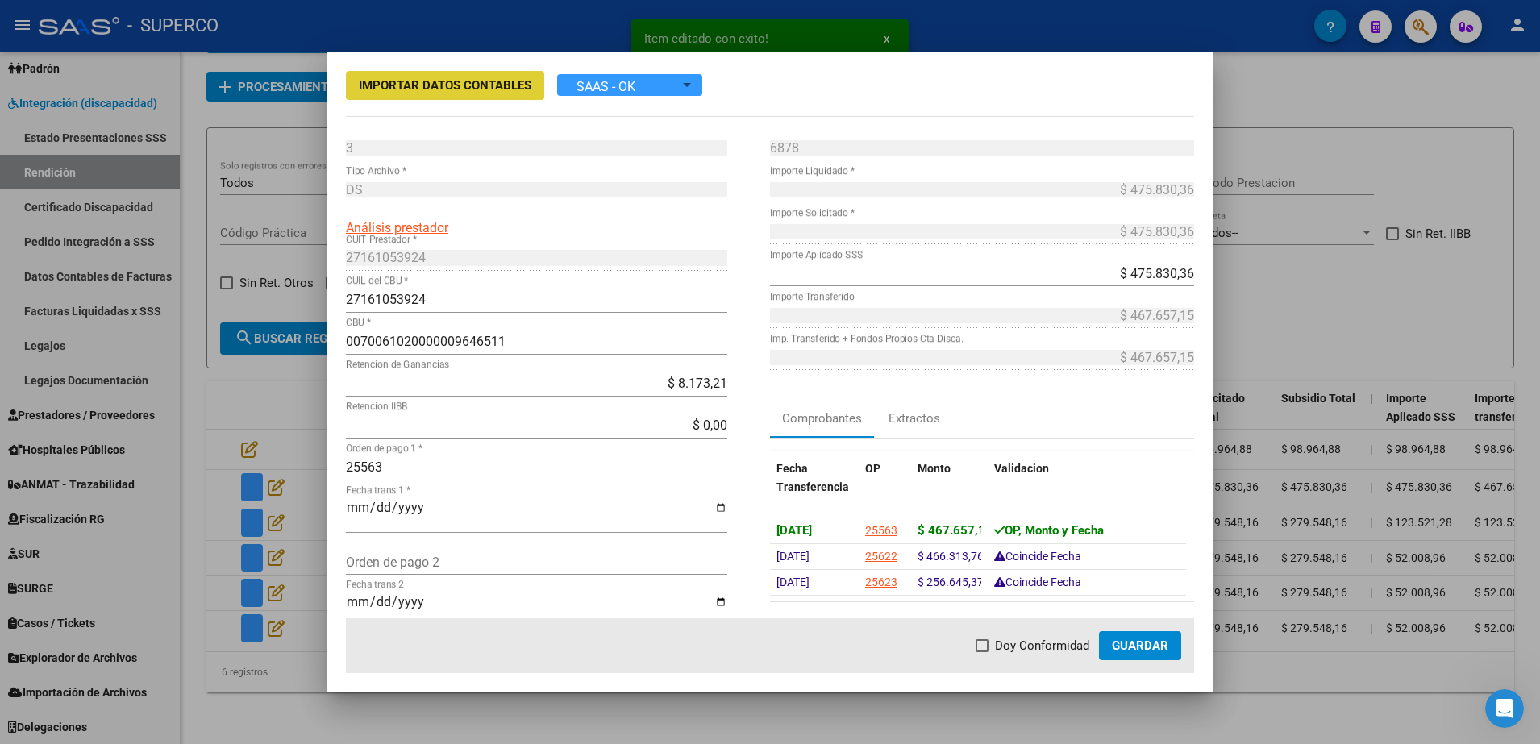
click at [1022, 654] on span "Doy Conformidad" at bounding box center [1042, 645] width 94 height 19
click at [982, 653] on input "Doy Conformidad" at bounding box center [981, 652] width 1 height 1
checkbox input "true"
click at [1138, 644] on span "Guardar" at bounding box center [1140, 646] width 56 height 15
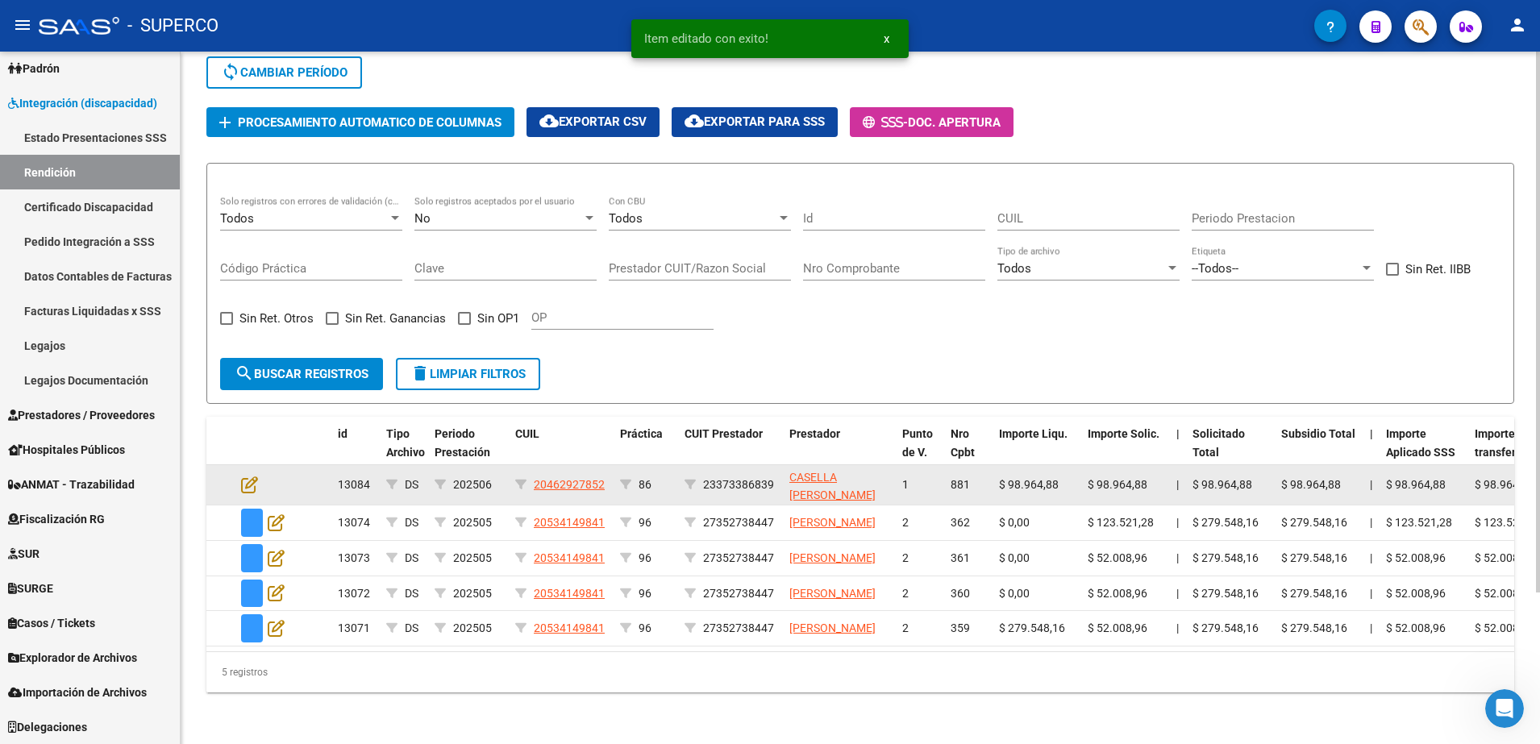
scroll to position [194, 0]
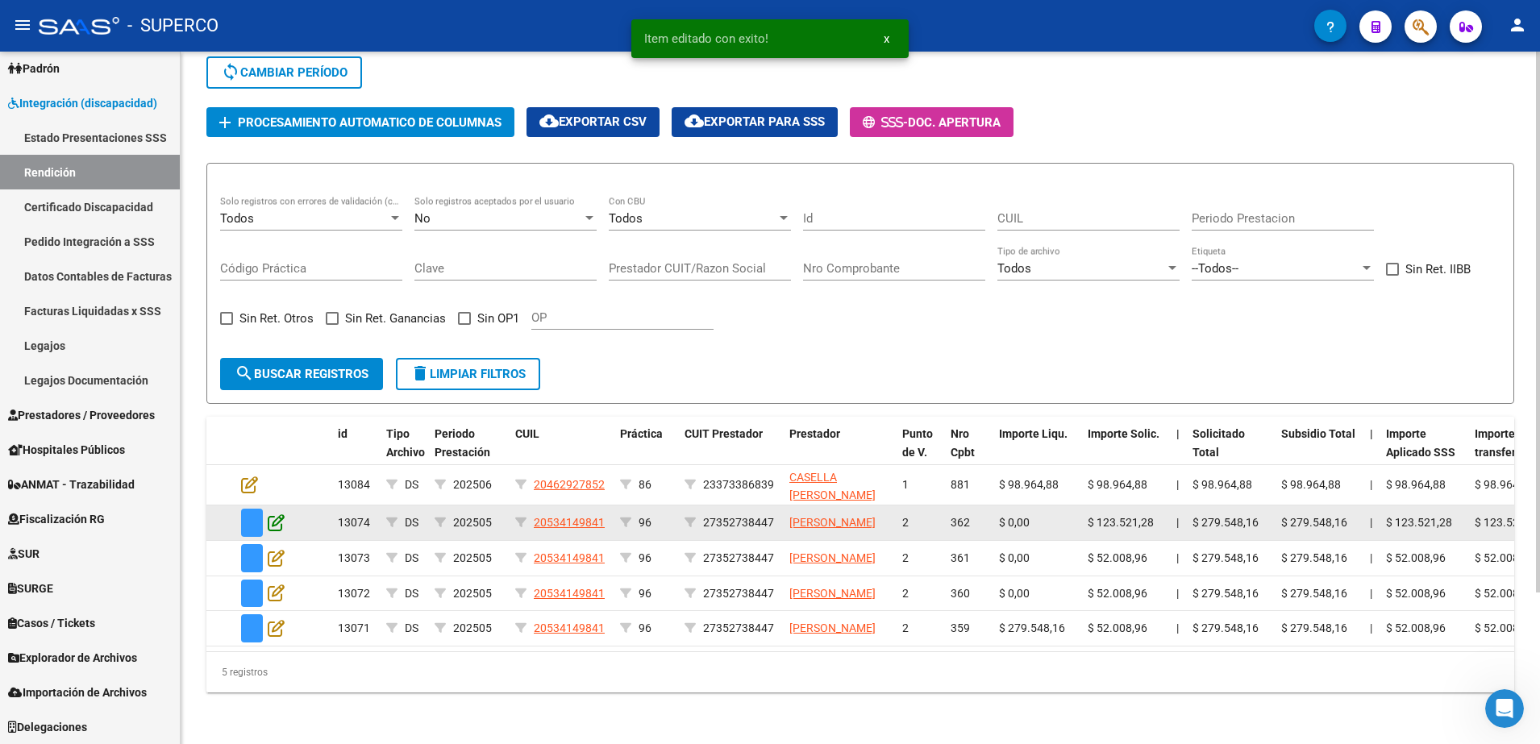
click at [279, 514] on icon at bounding box center [276, 523] width 17 height 18
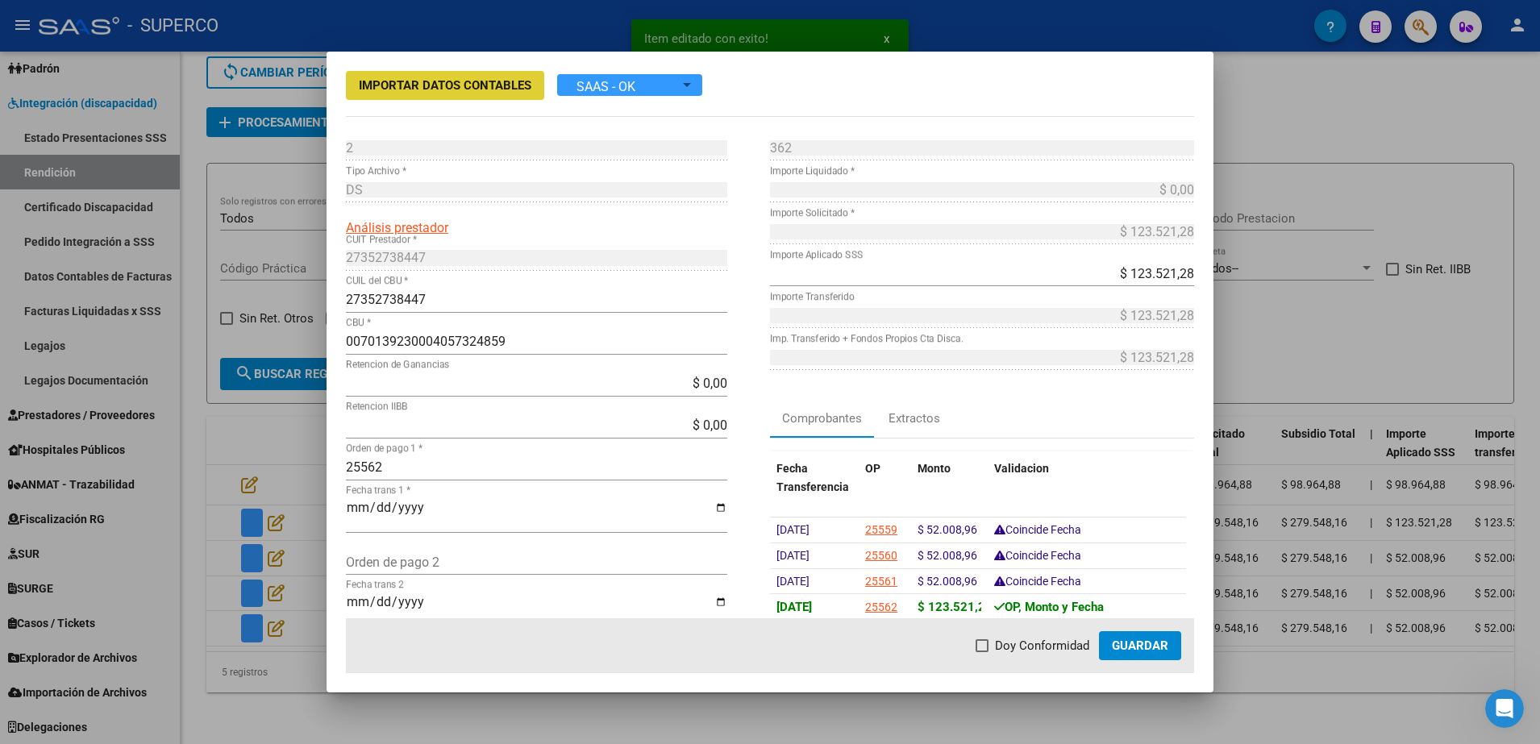
click at [968, 646] on mat-dialog-actions "Doy Conformidad Guardar" at bounding box center [770, 645] width 848 height 55
click at [982, 643] on span at bounding box center [982, 645] width 13 height 13
click at [982, 652] on input "Doy Conformidad" at bounding box center [981, 652] width 1 height 1
checkbox input "true"
click at [1168, 641] on span "Guardar" at bounding box center [1140, 646] width 56 height 15
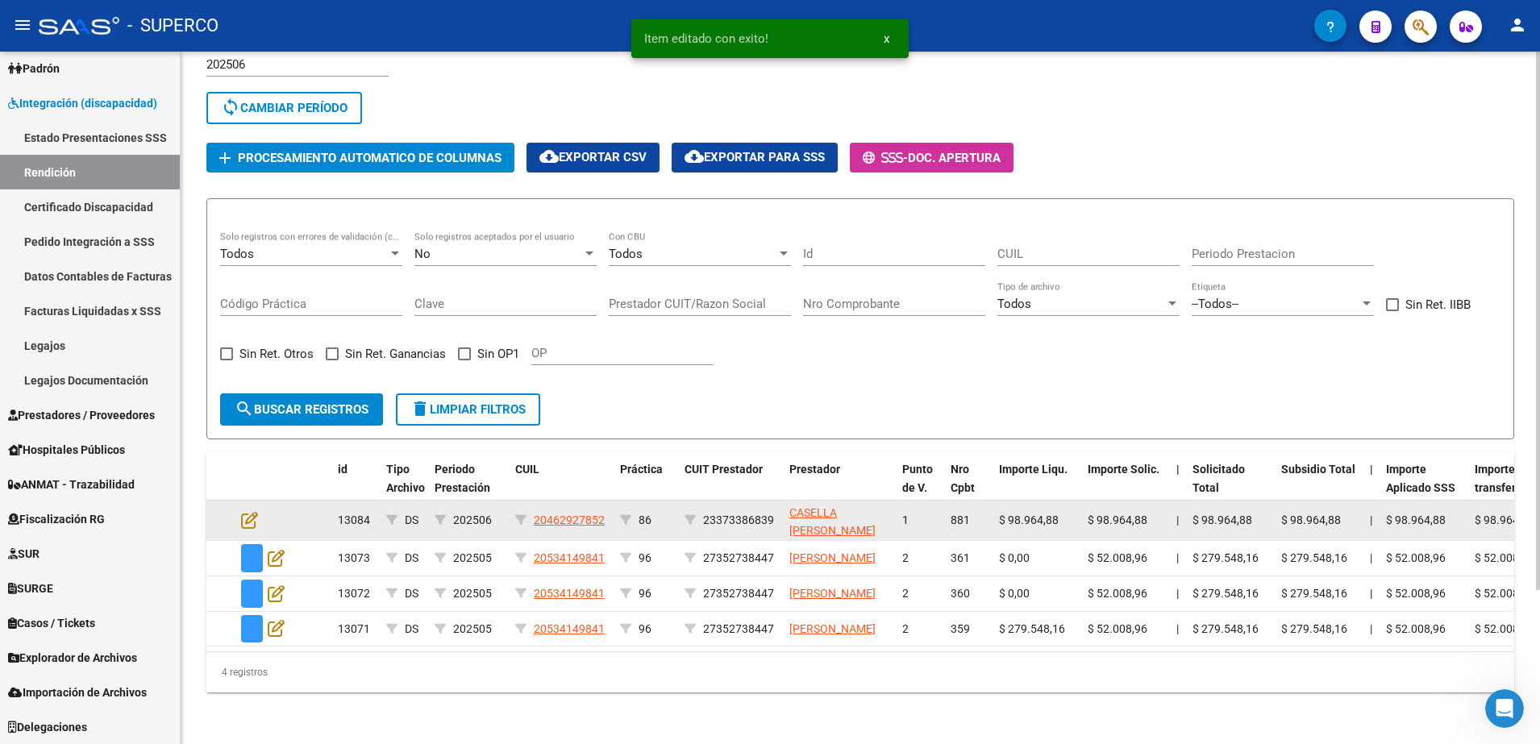
scroll to position [154, 0]
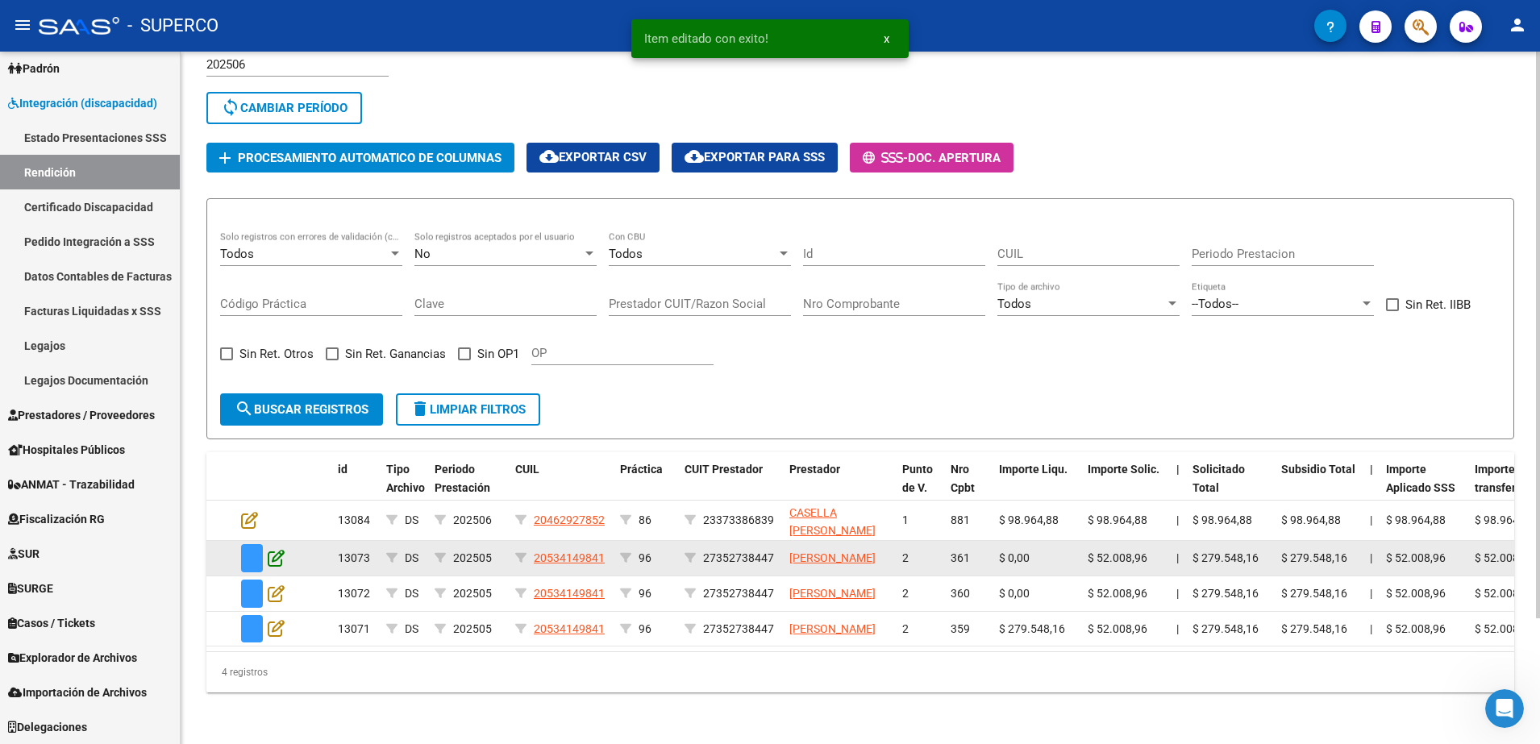
click at [284, 549] on icon at bounding box center [276, 558] width 17 height 18
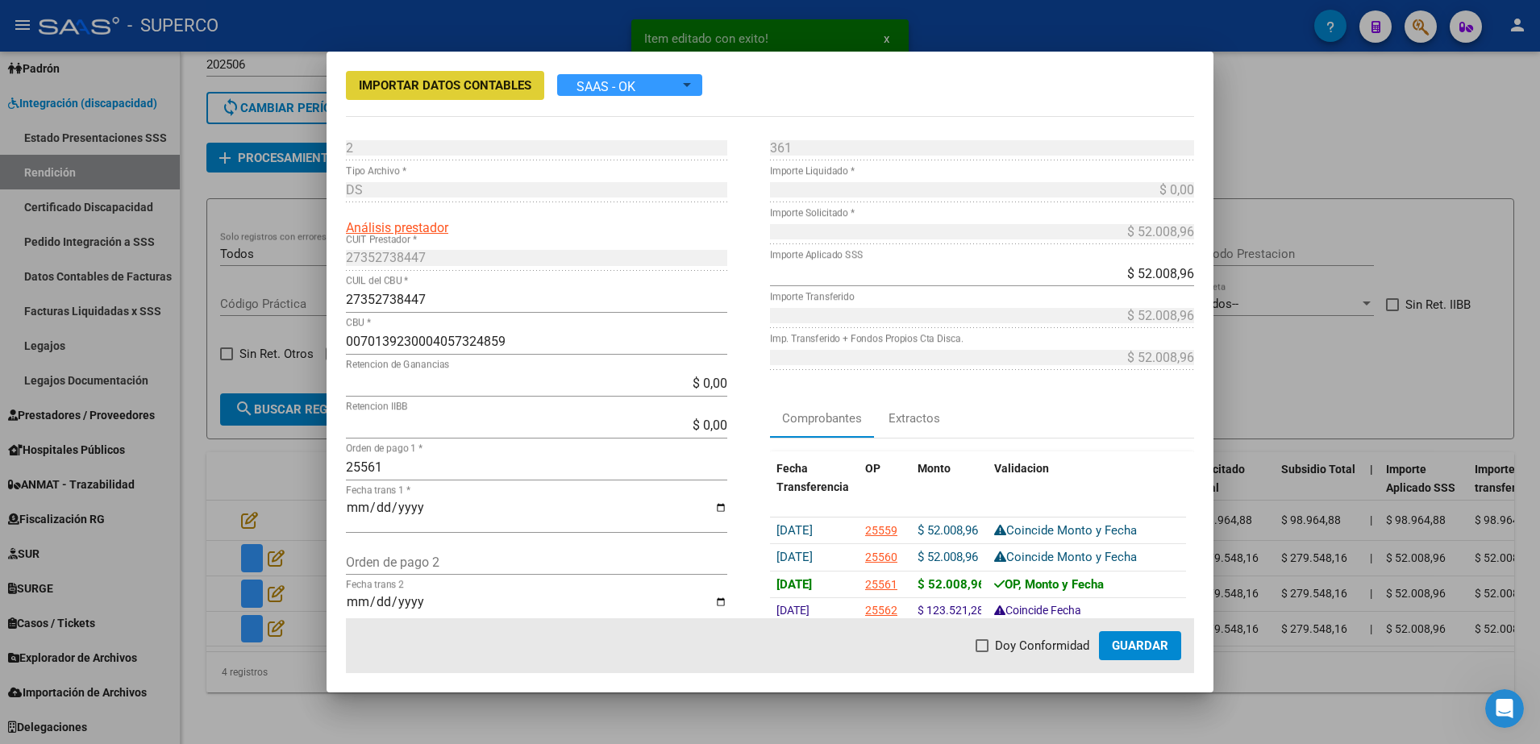
click at [989, 651] on span at bounding box center [982, 645] width 13 height 13
click at [982, 652] on input "Doy Conformidad" at bounding box center [981, 652] width 1 height 1
checkbox input "true"
click at [1171, 647] on button "Guardar" at bounding box center [1140, 645] width 82 height 29
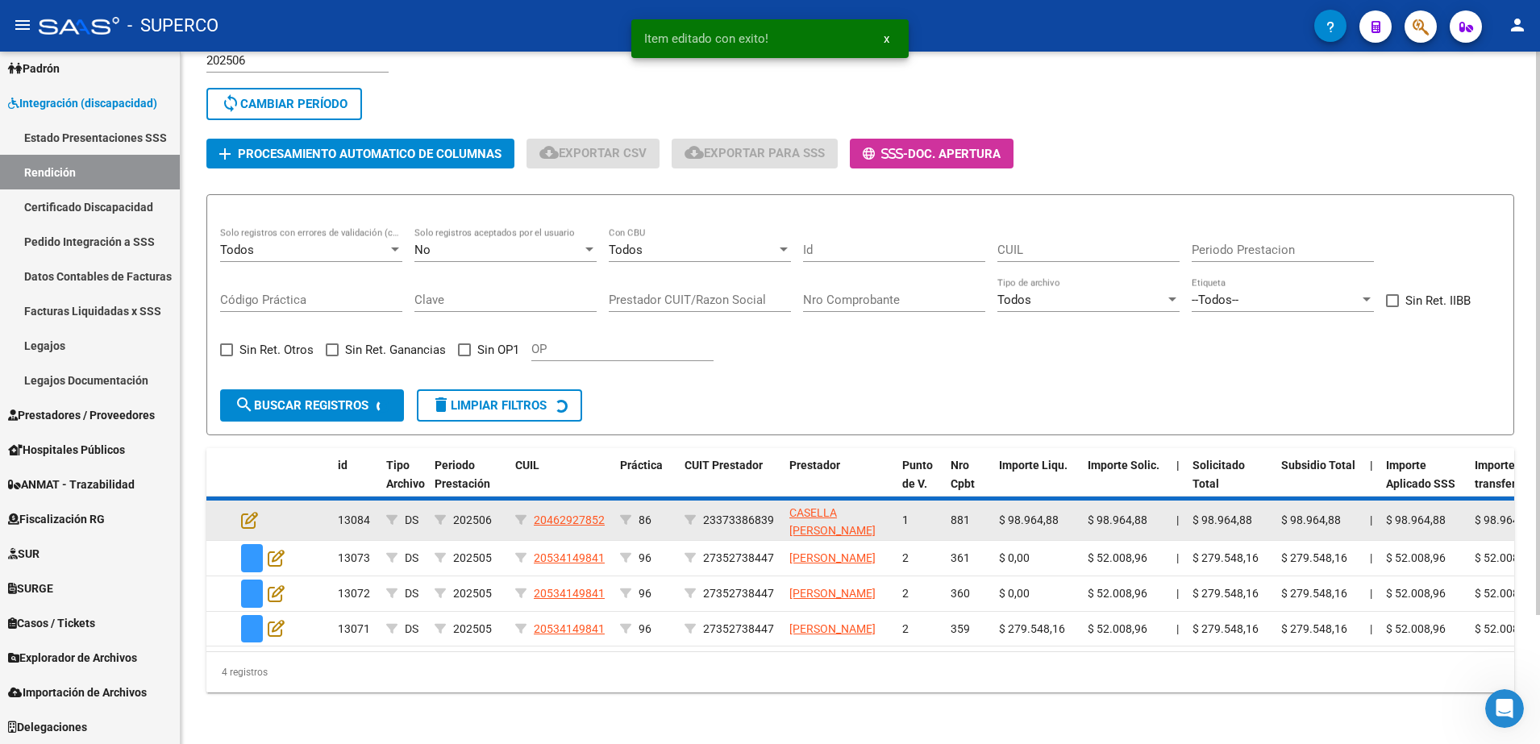
scroll to position [114, 0]
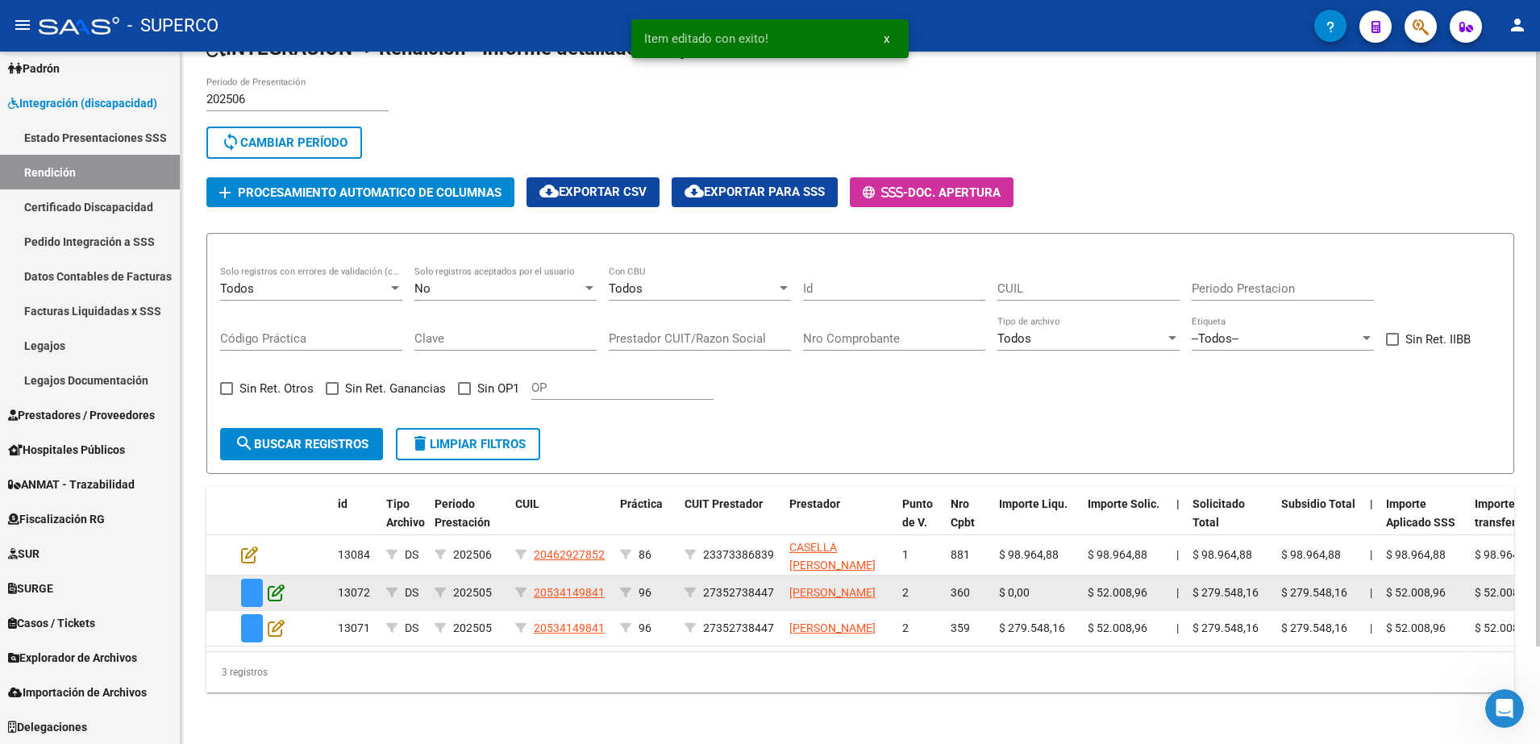
click at [281, 584] on icon at bounding box center [276, 593] width 17 height 18
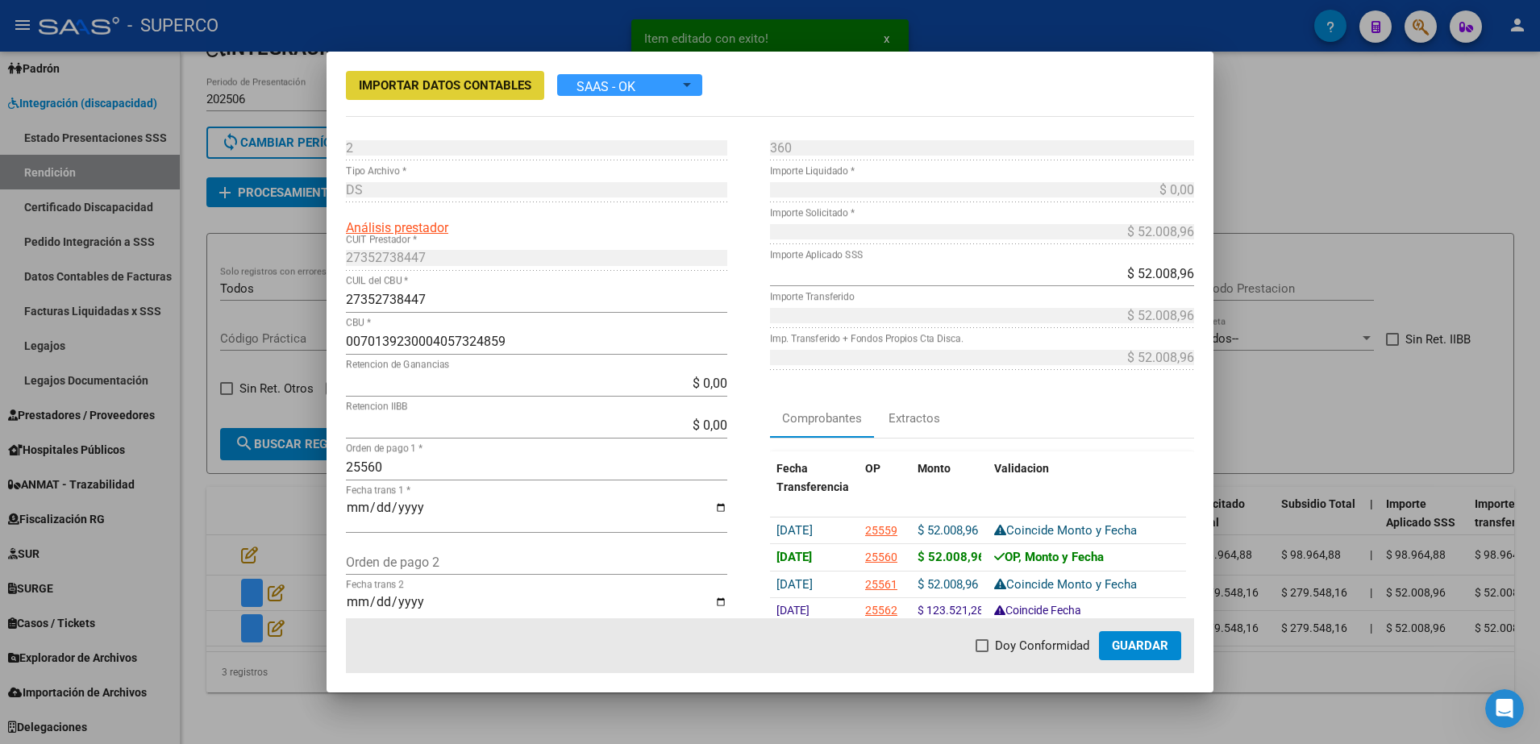
click at [992, 645] on label "Doy Conformidad" at bounding box center [1033, 645] width 114 height 19
click at [982, 652] on input "Doy Conformidad" at bounding box center [981, 652] width 1 height 1
checkbox input "true"
click at [1140, 645] on span "Guardar" at bounding box center [1140, 646] width 56 height 15
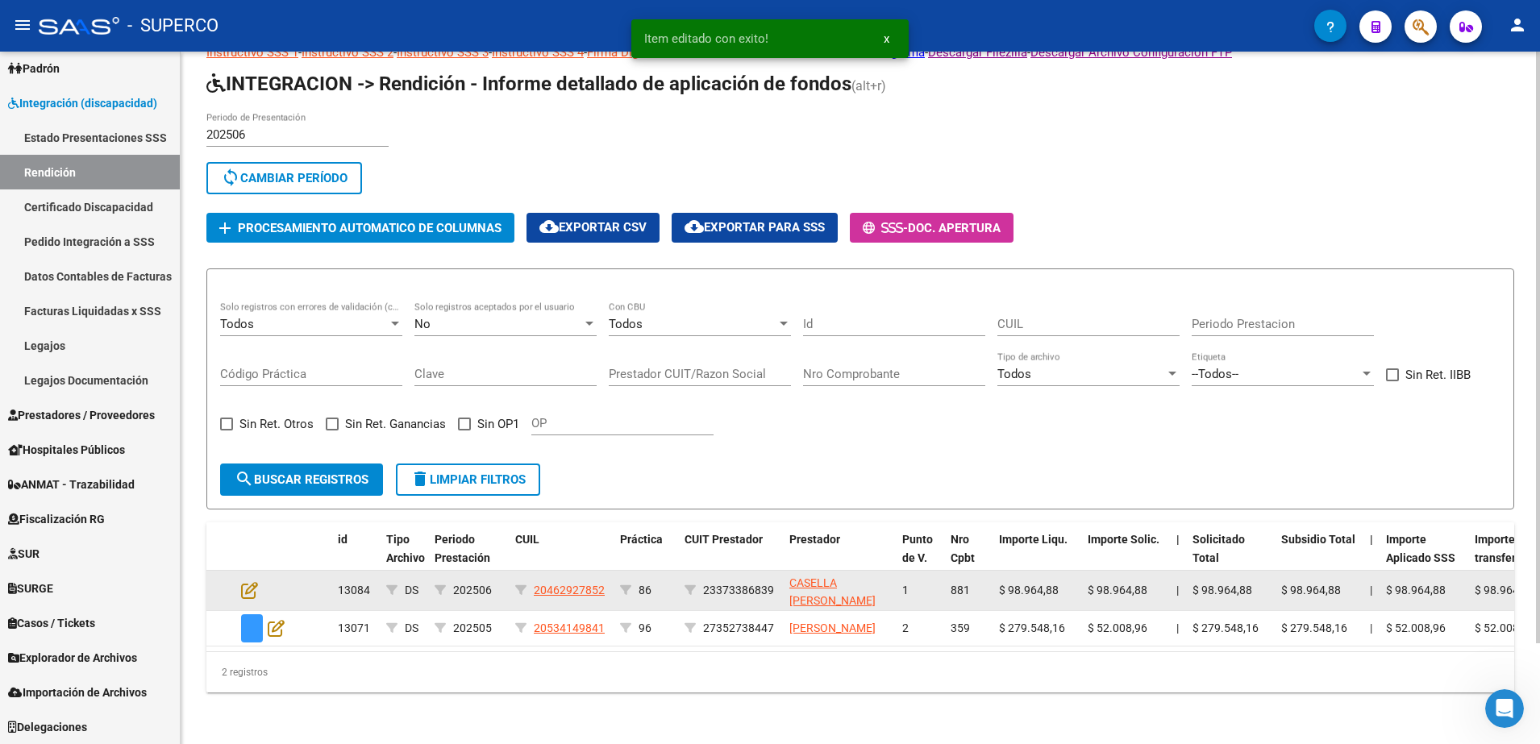
scroll to position [73, 0]
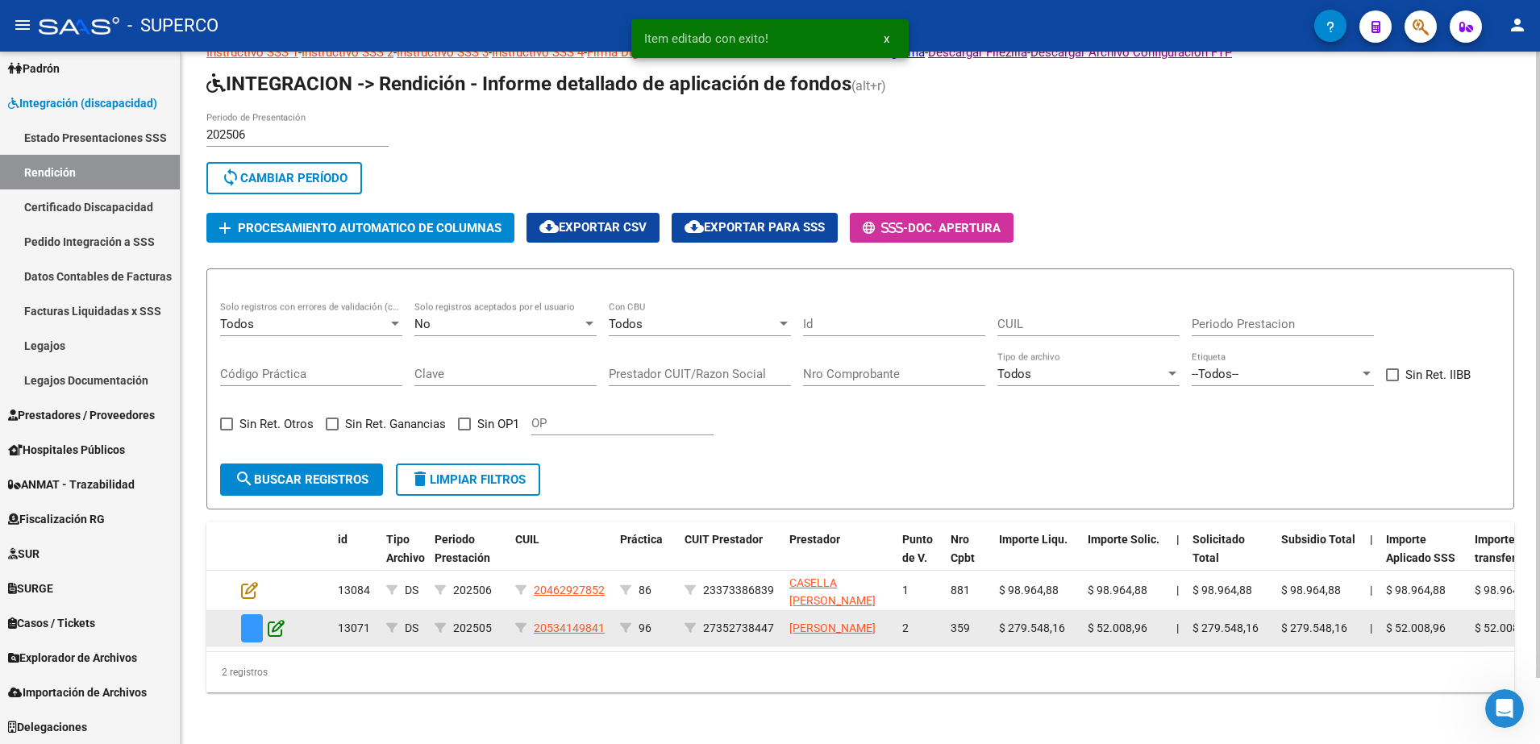
click at [281, 619] on icon at bounding box center [276, 628] width 17 height 18
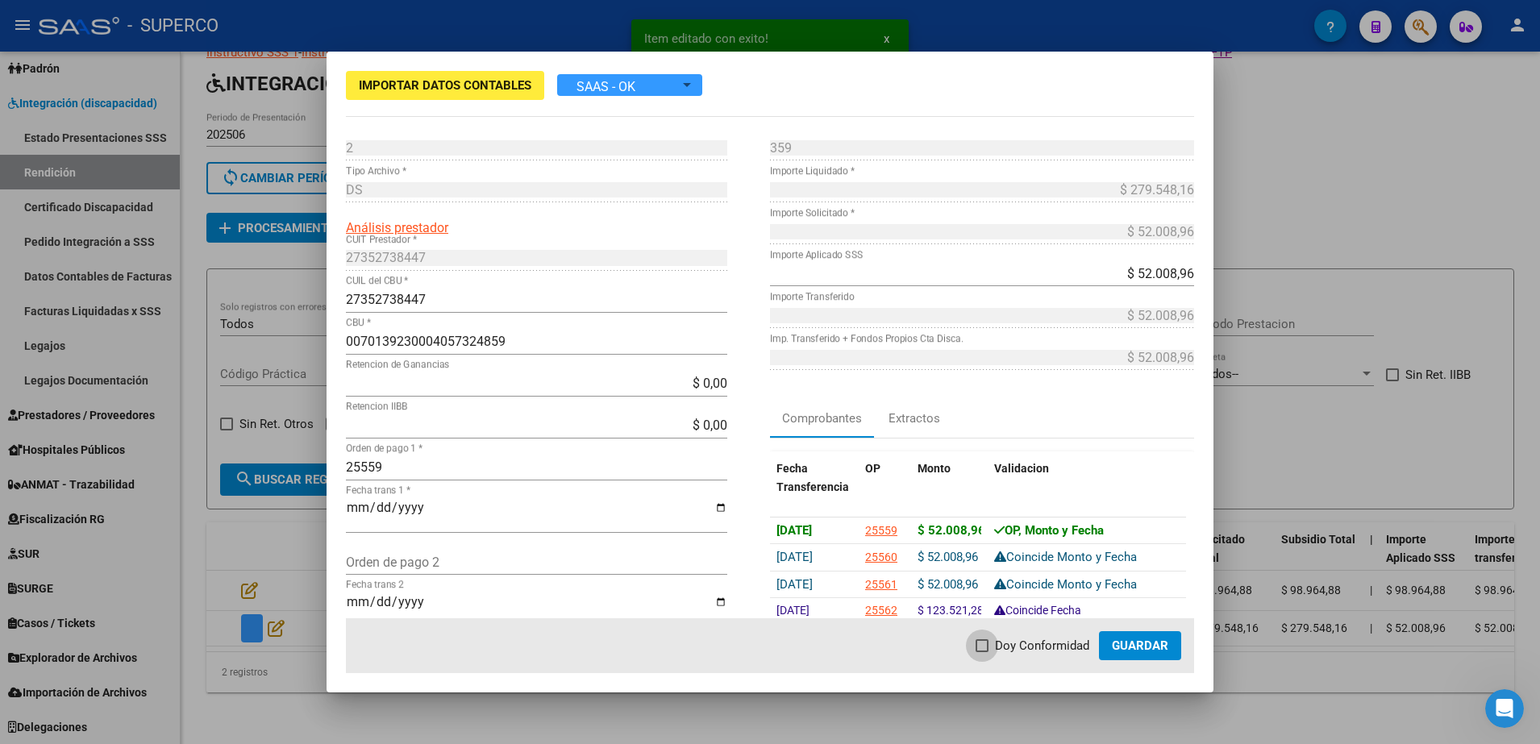
click at [1008, 646] on span "Doy Conformidad" at bounding box center [1042, 645] width 94 height 19
click at [982, 652] on input "Doy Conformidad" at bounding box center [981, 652] width 1 height 1
checkbox input "true"
click at [1147, 639] on span "Guardar" at bounding box center [1140, 646] width 56 height 15
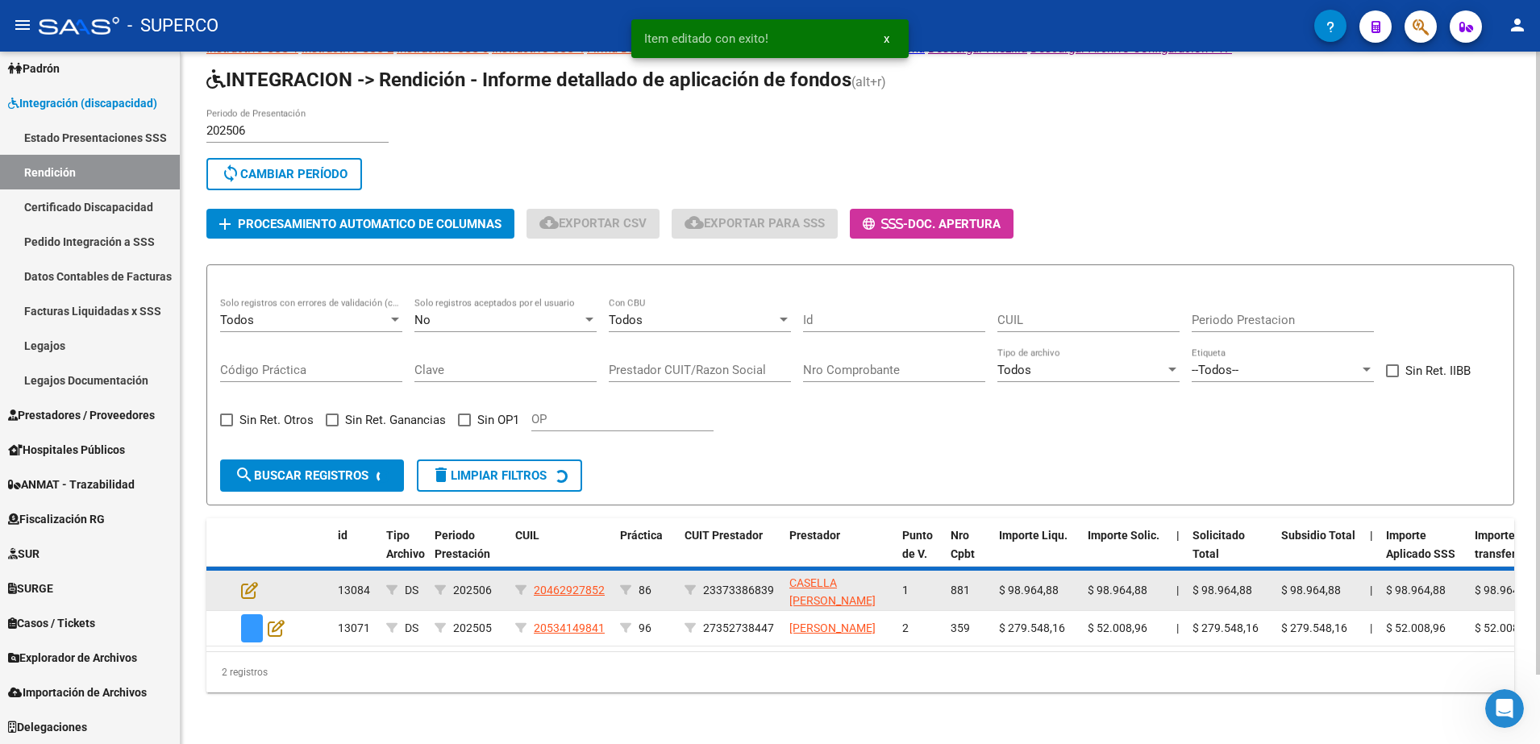
scroll to position [33, 0]
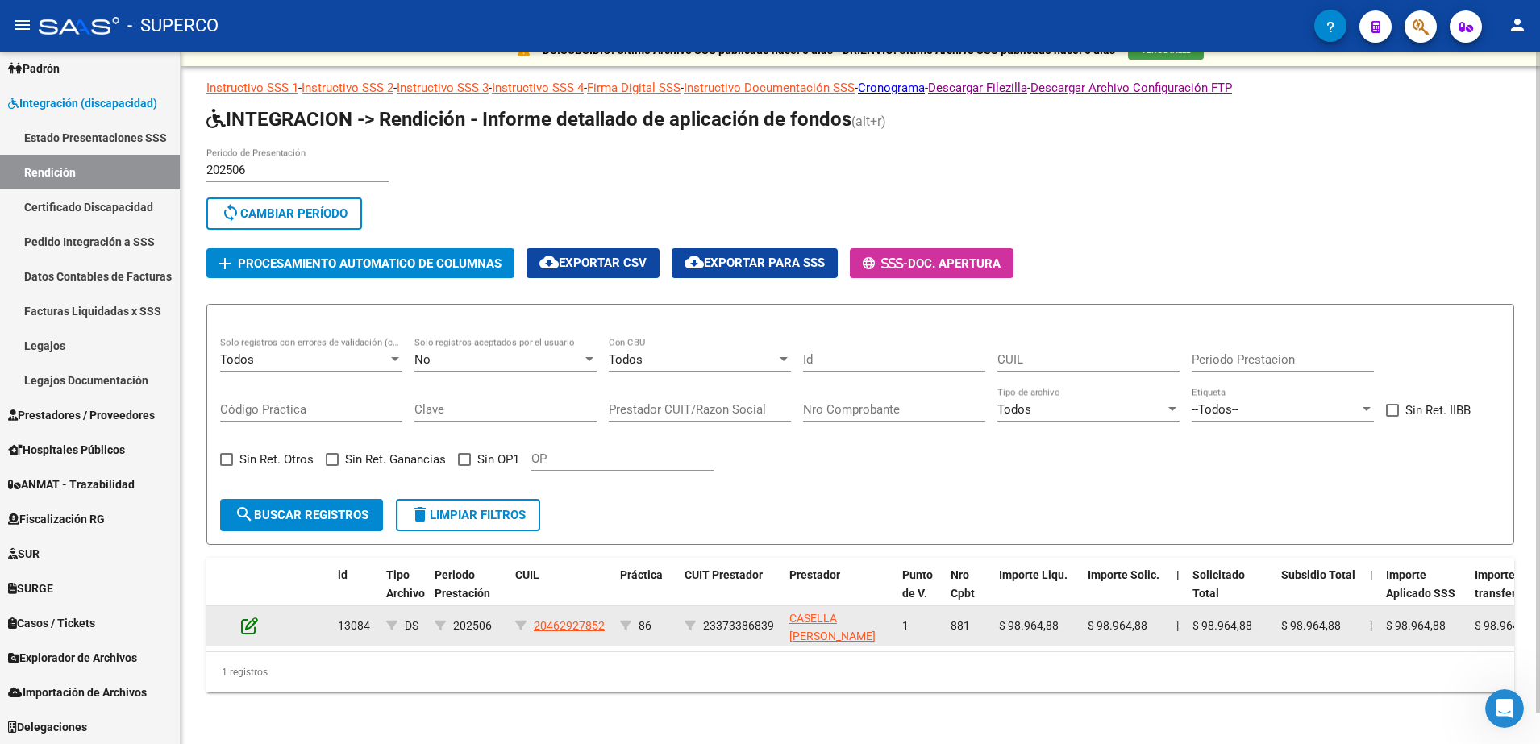
click at [253, 617] on icon at bounding box center [249, 626] width 17 height 18
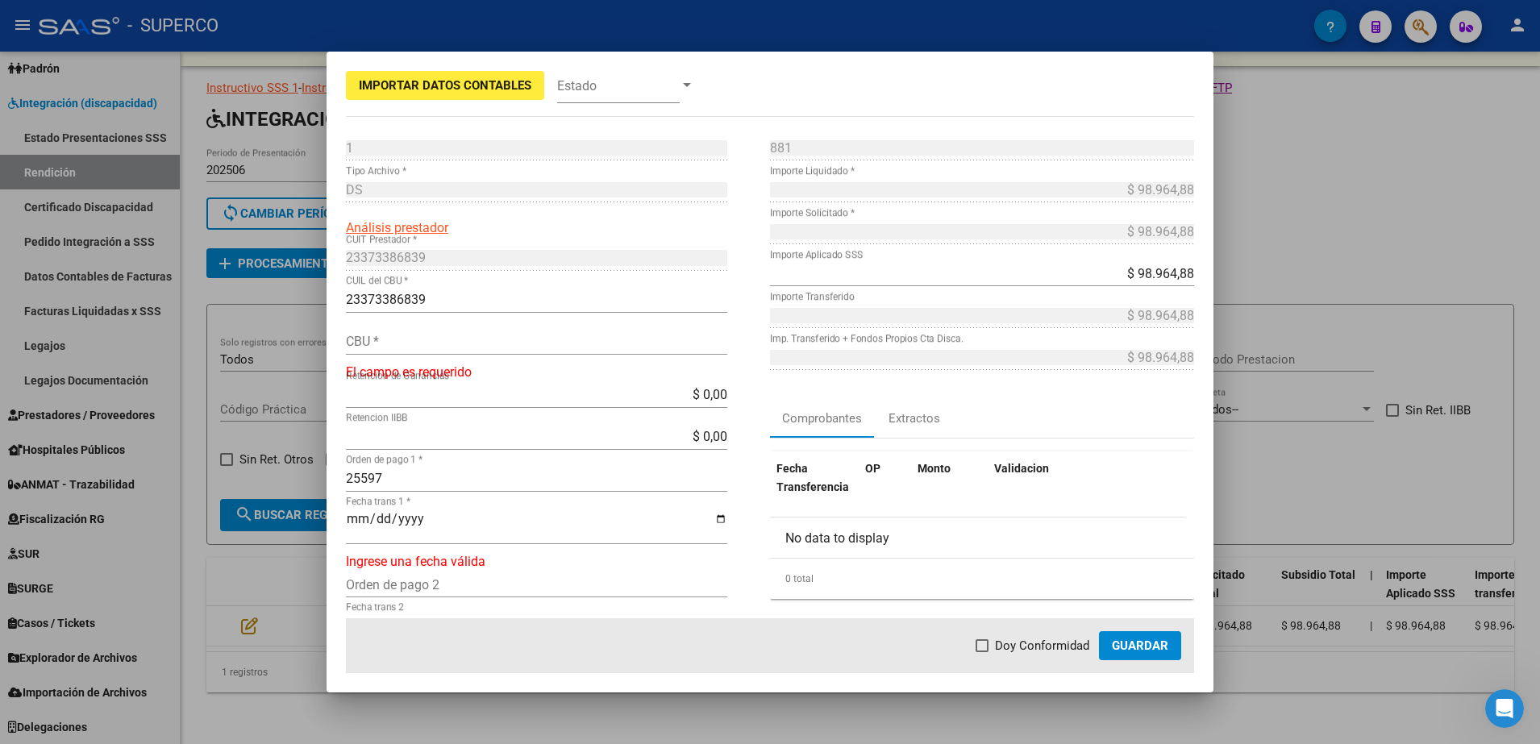
click at [434, 330] on div "CBU *" at bounding box center [536, 342] width 381 height 26
drag, startPoint x: 434, startPoint y: 332, endPoint x: 374, endPoint y: 339, distance: 60.1
paste input "0110003730000308014115"
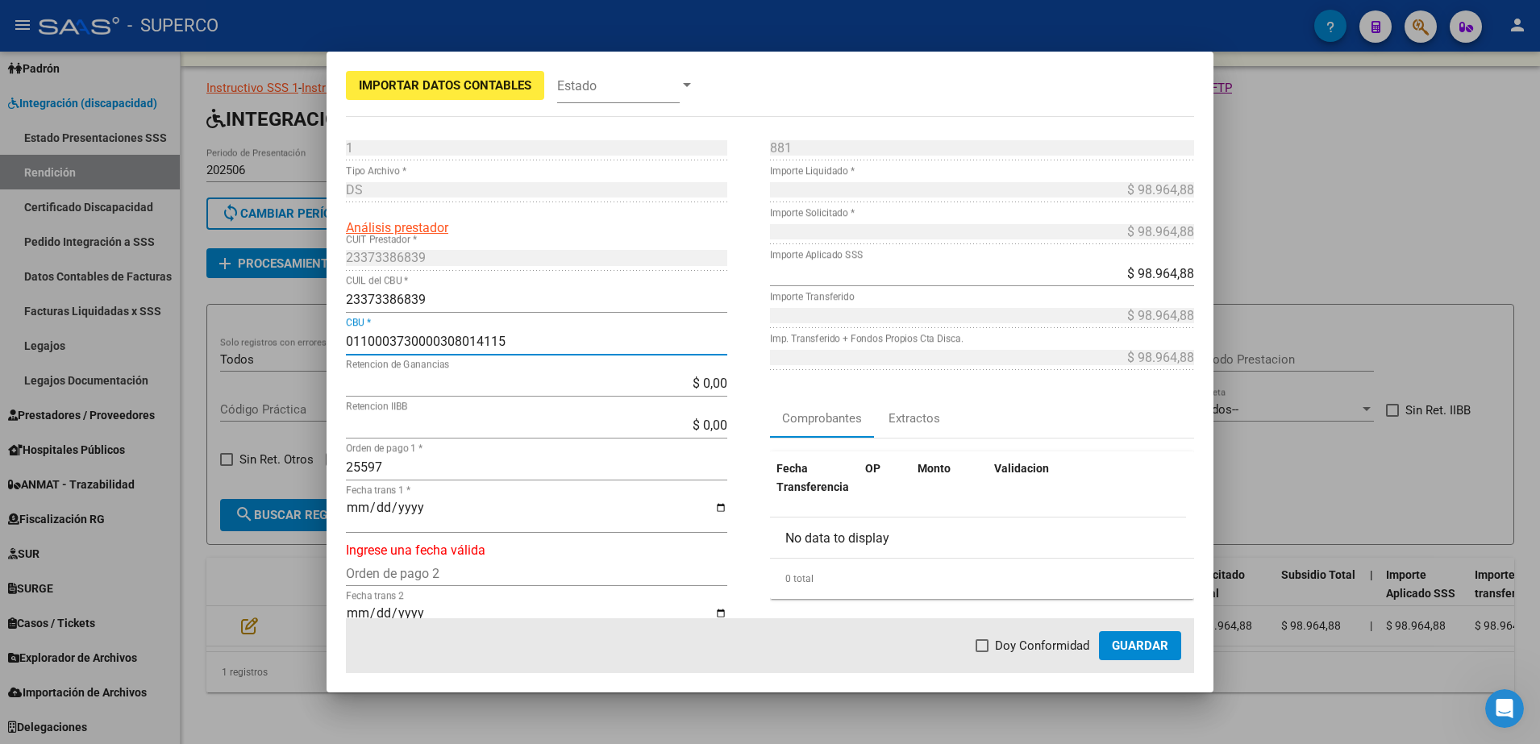
type input "0110003730000308014115"
click at [1010, 640] on span "Doy Conformidad" at bounding box center [1042, 645] width 94 height 19
click at [982, 652] on input "Doy Conformidad" at bounding box center [981, 652] width 1 height 1
checkbox input "true"
click at [1151, 647] on span "Guardar" at bounding box center [1140, 646] width 56 height 15
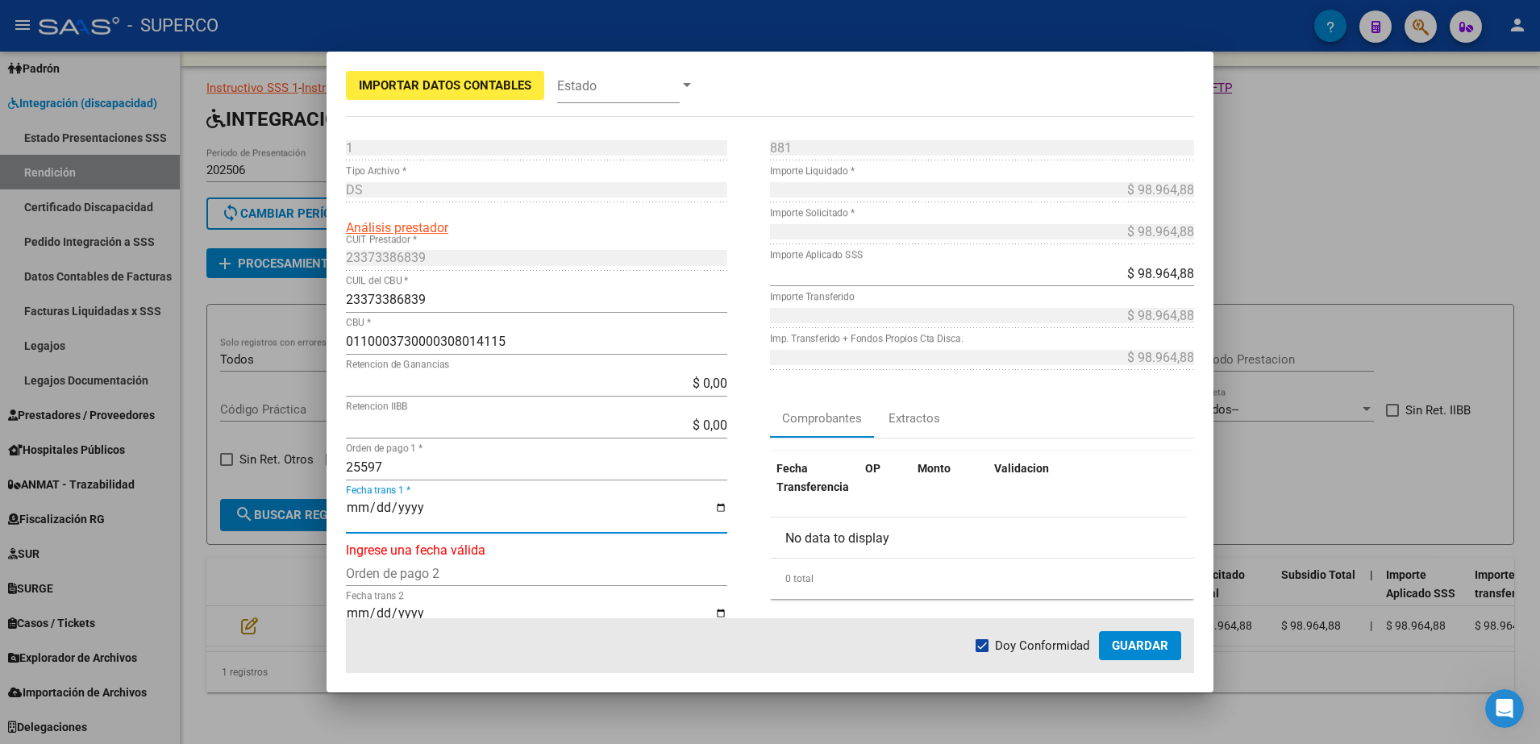
click at [350, 509] on input "Fecha trans 1 *" at bounding box center [536, 514] width 381 height 27
type input "[DATE]"
click at [1124, 647] on span "Guardar" at bounding box center [1140, 646] width 56 height 15
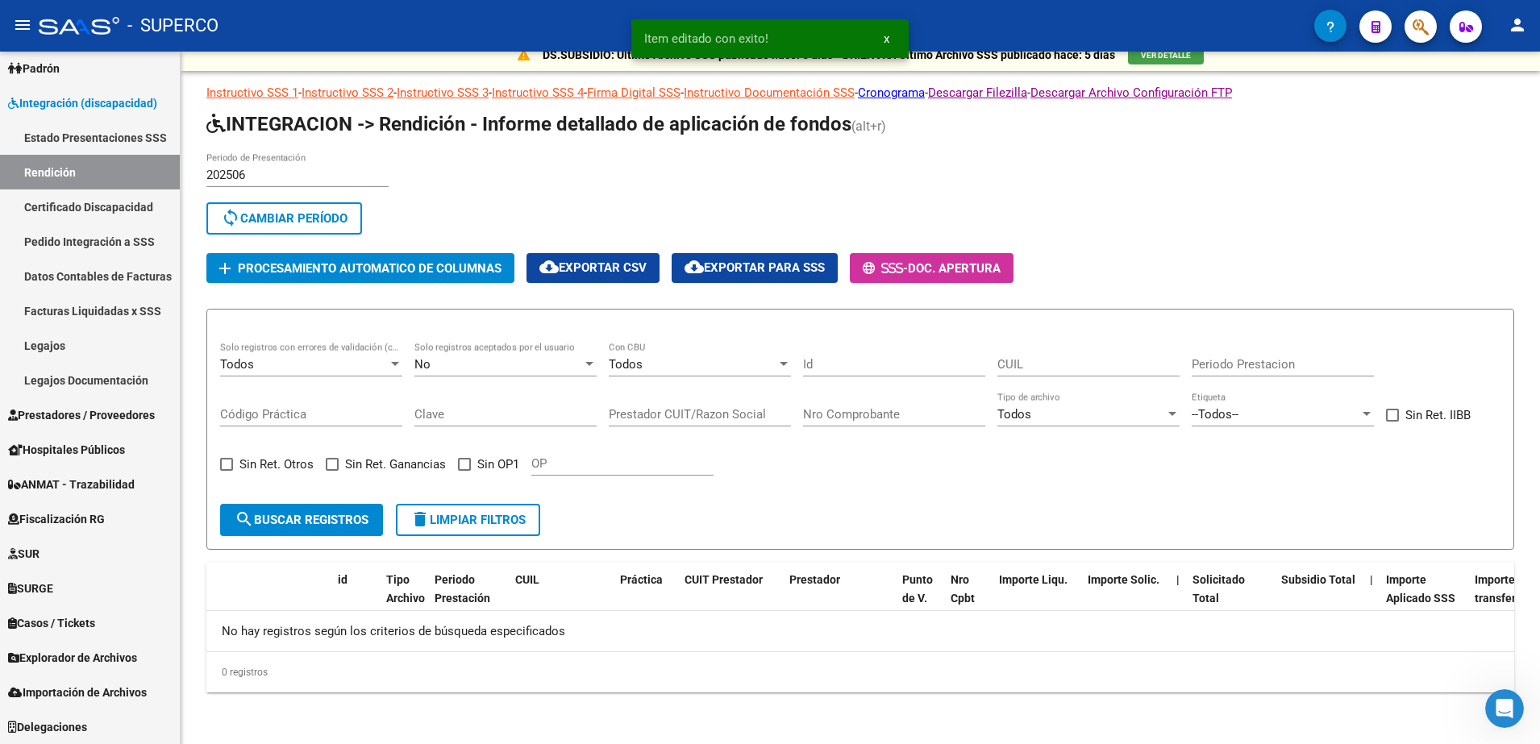
scroll to position [13, 0]
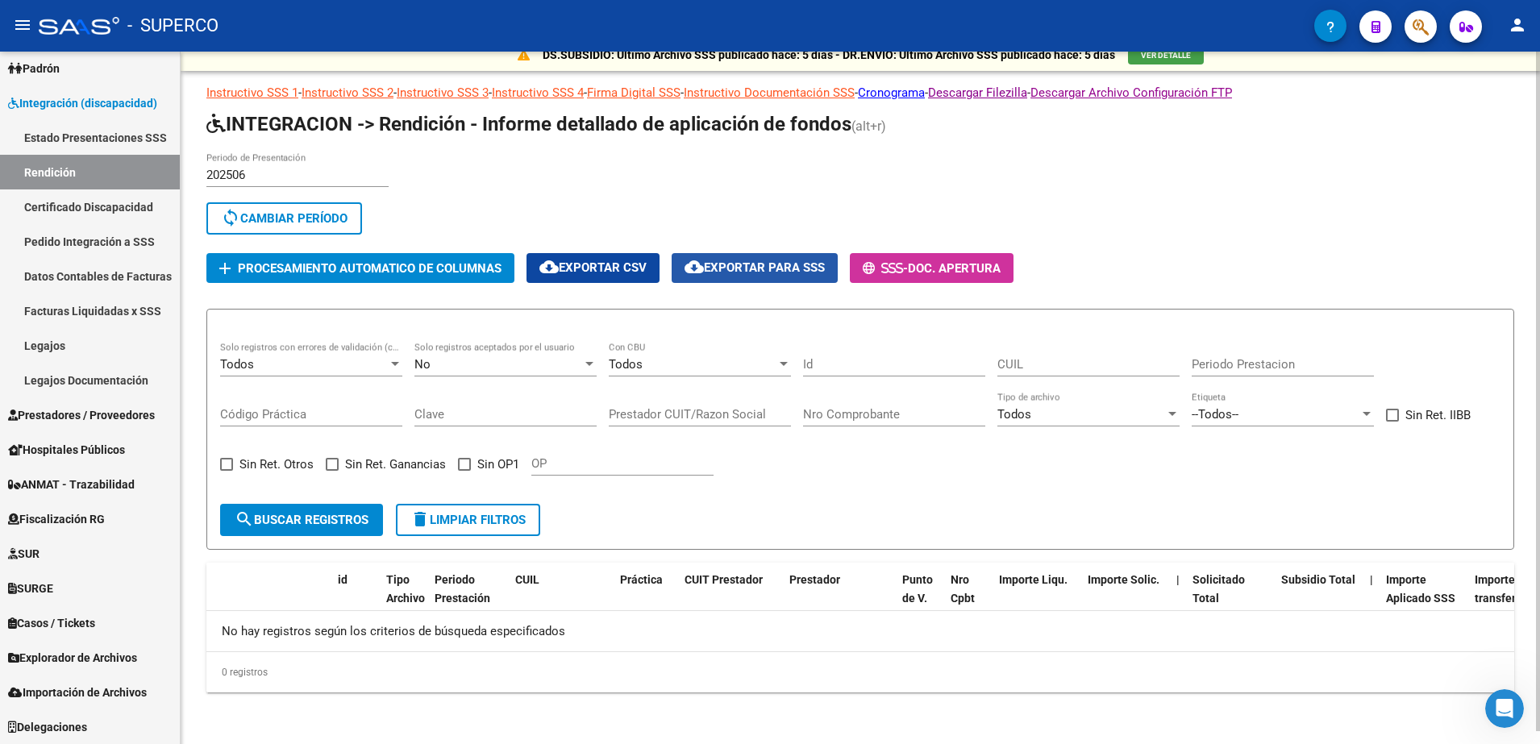
click at [769, 262] on span "cloud_download Exportar para SSS" at bounding box center [755, 267] width 140 height 15
click at [521, 523] on span "delete Limpiar filtros" at bounding box center [467, 520] width 115 height 15
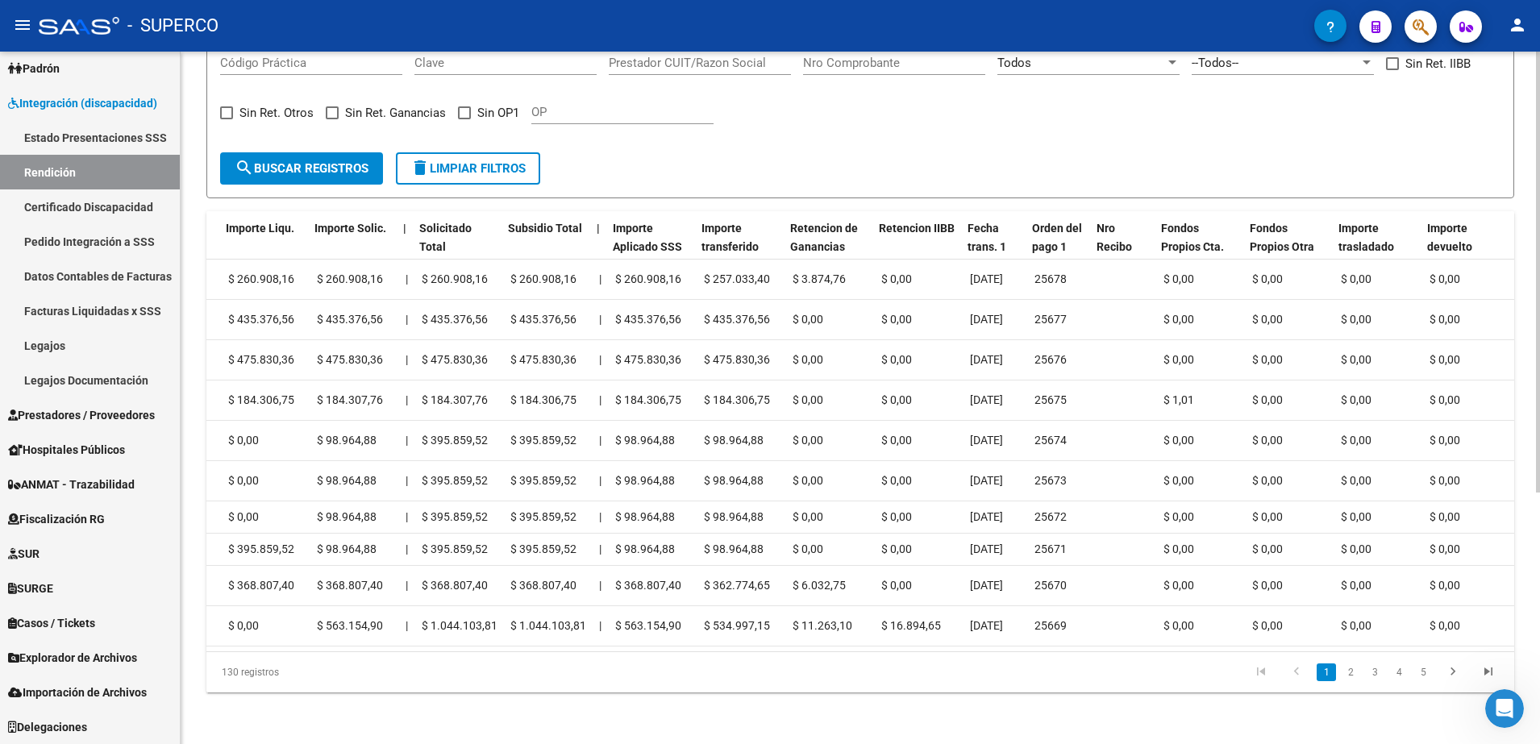
scroll to position [0, 824]
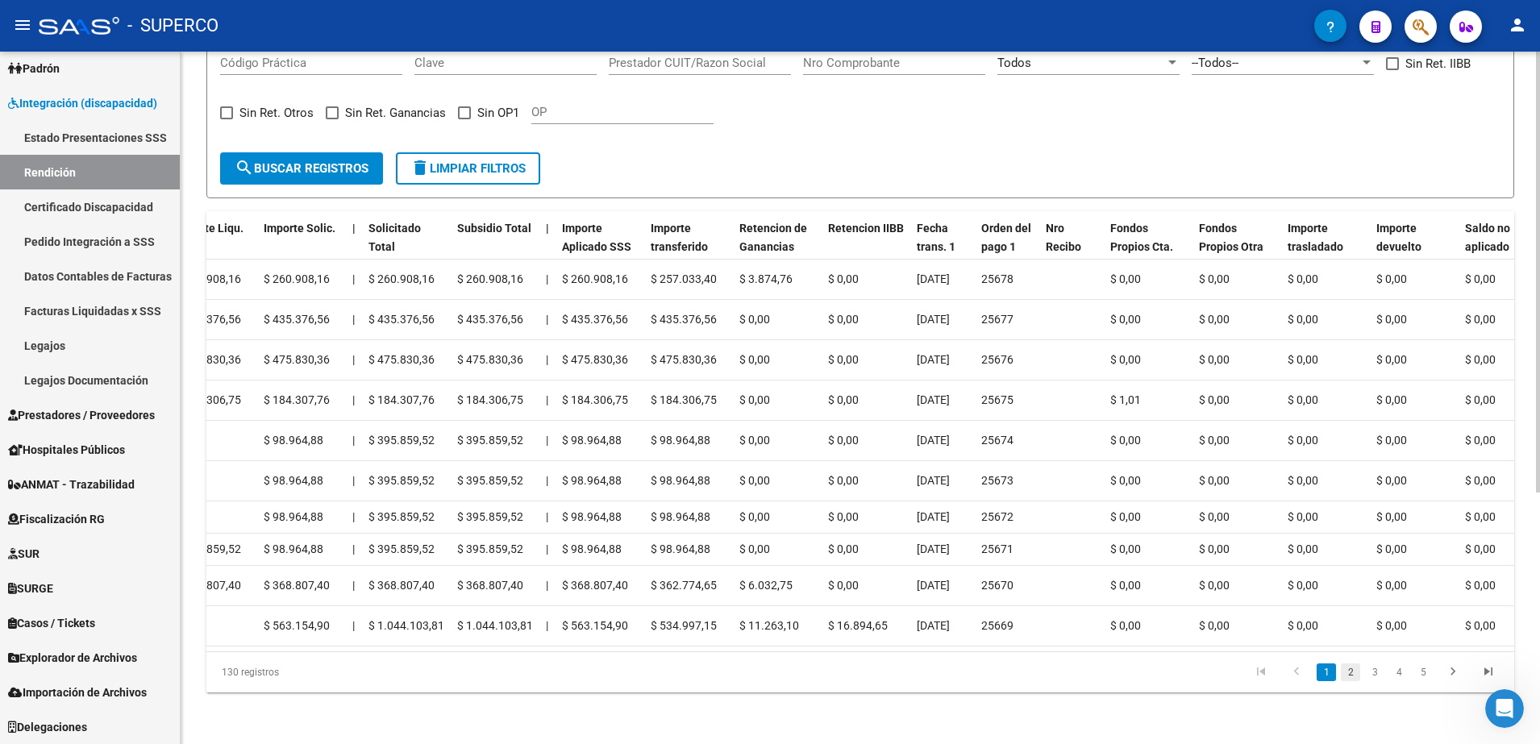
click at [1351, 677] on link "2" at bounding box center [1350, 673] width 19 height 18
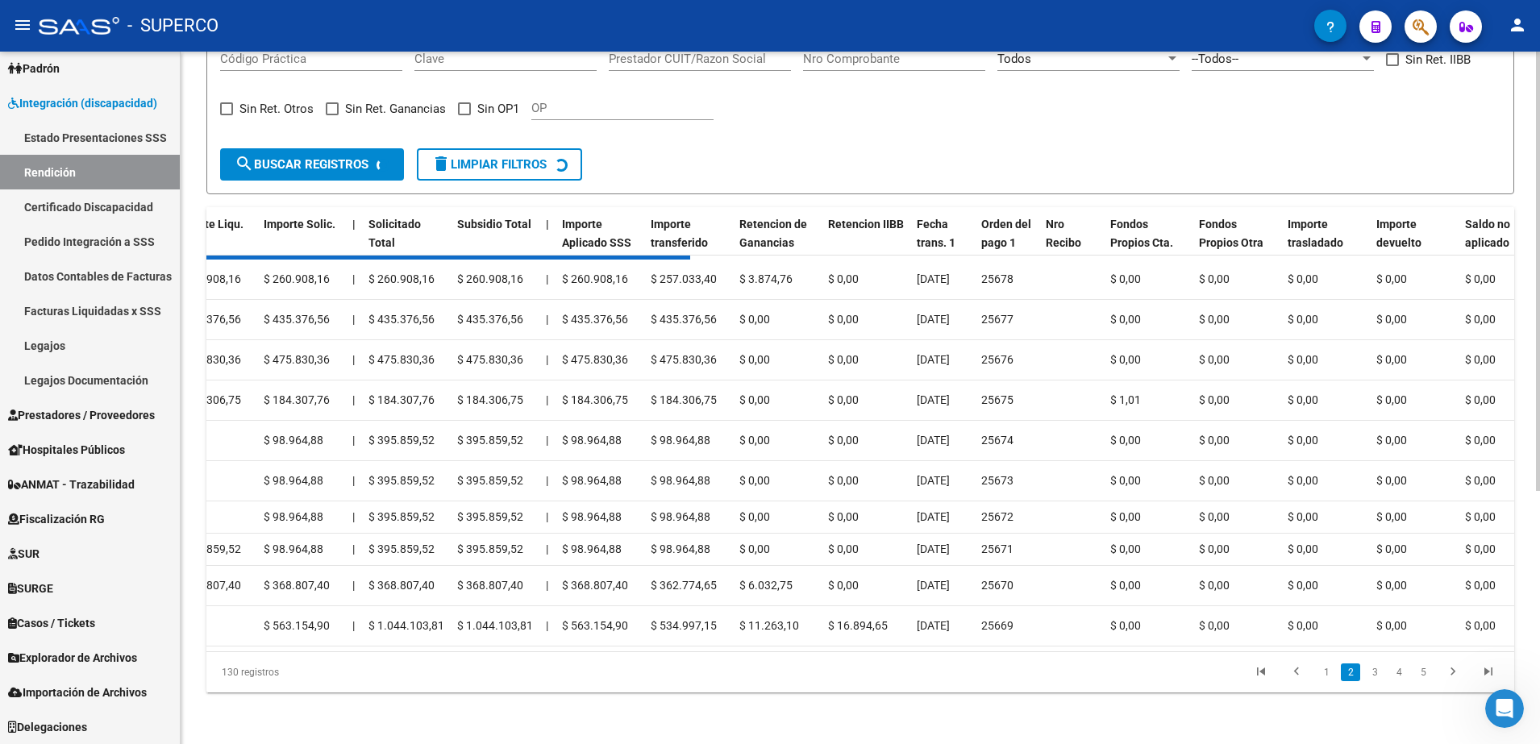
scroll to position [378, 0]
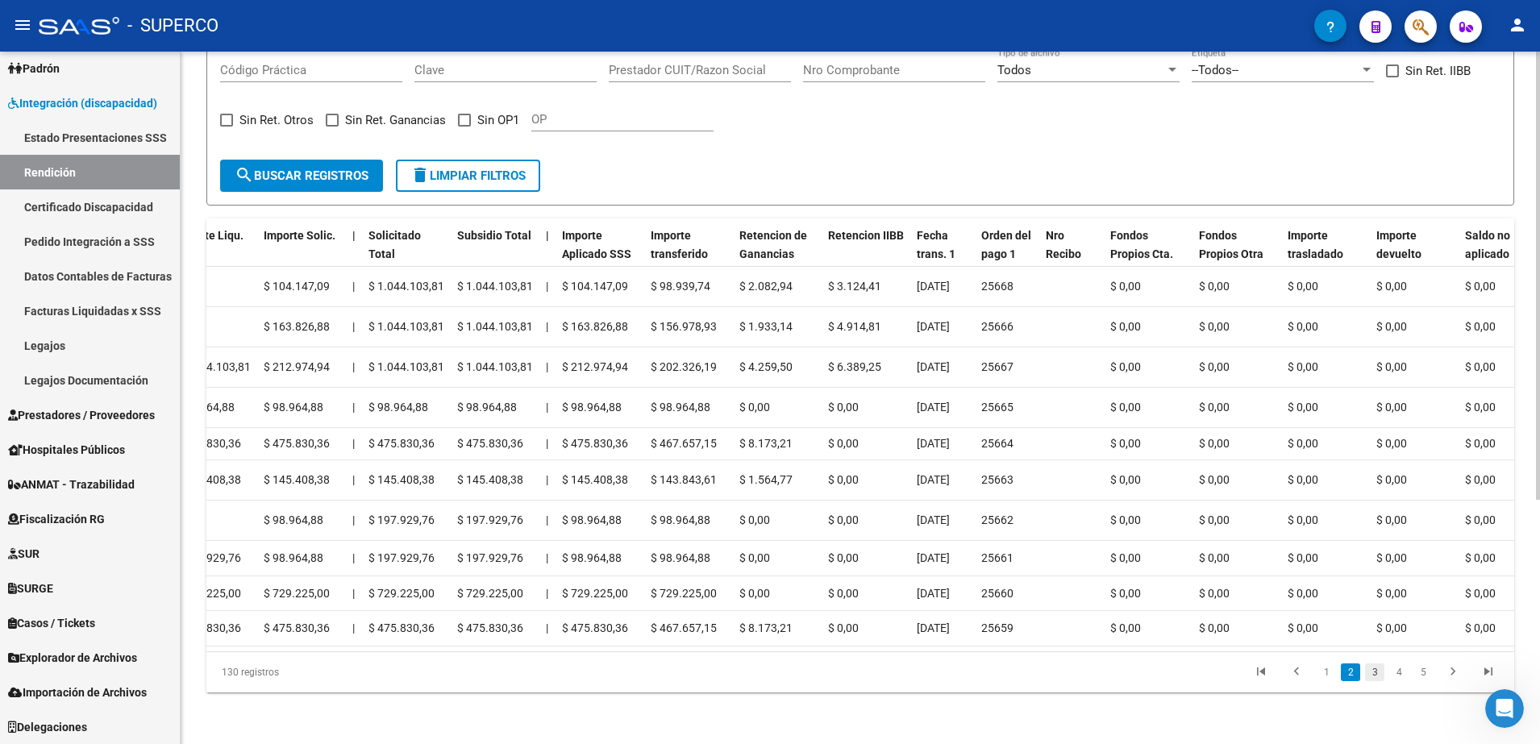
click at [1378, 677] on link "3" at bounding box center [1374, 673] width 19 height 18
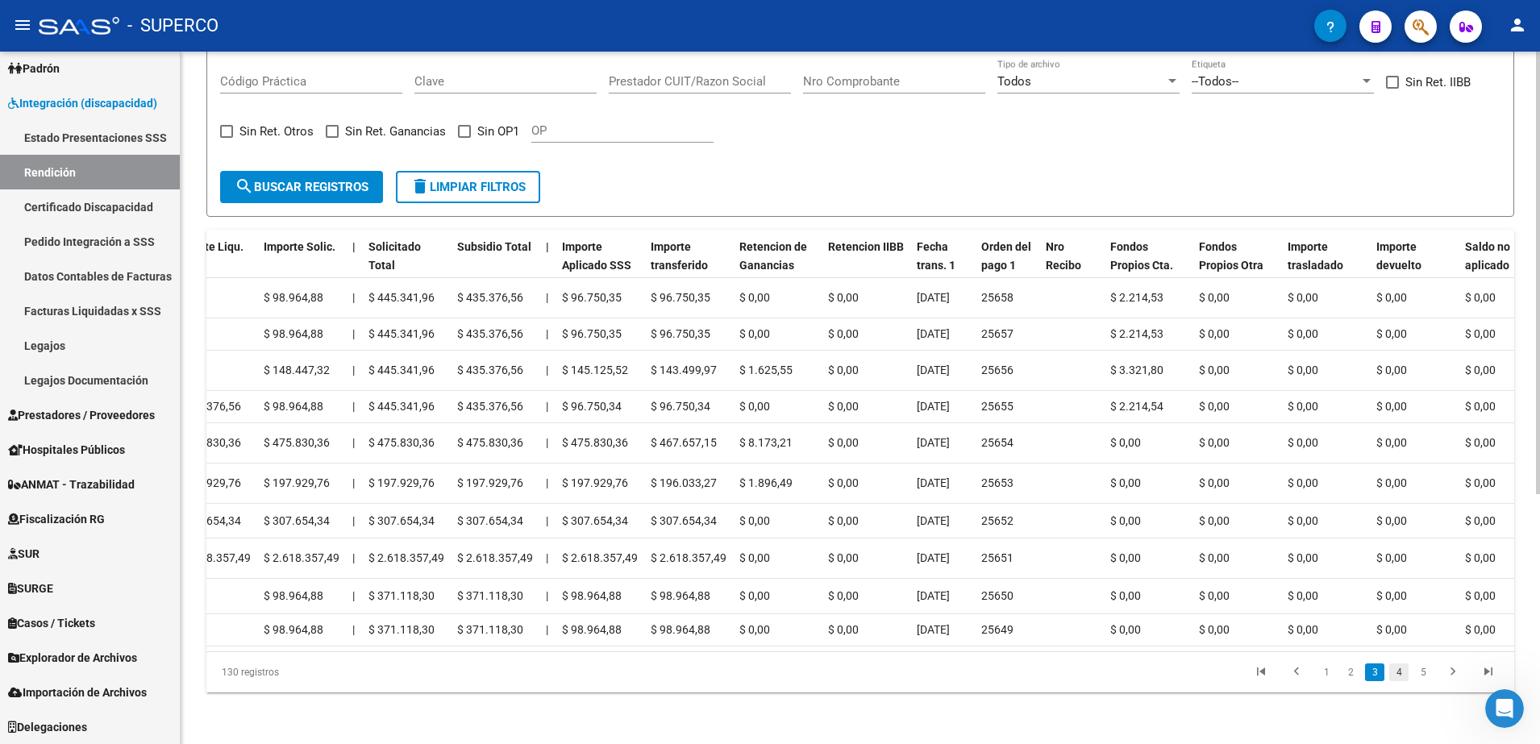
click at [1397, 681] on link "4" at bounding box center [1398, 673] width 19 height 18
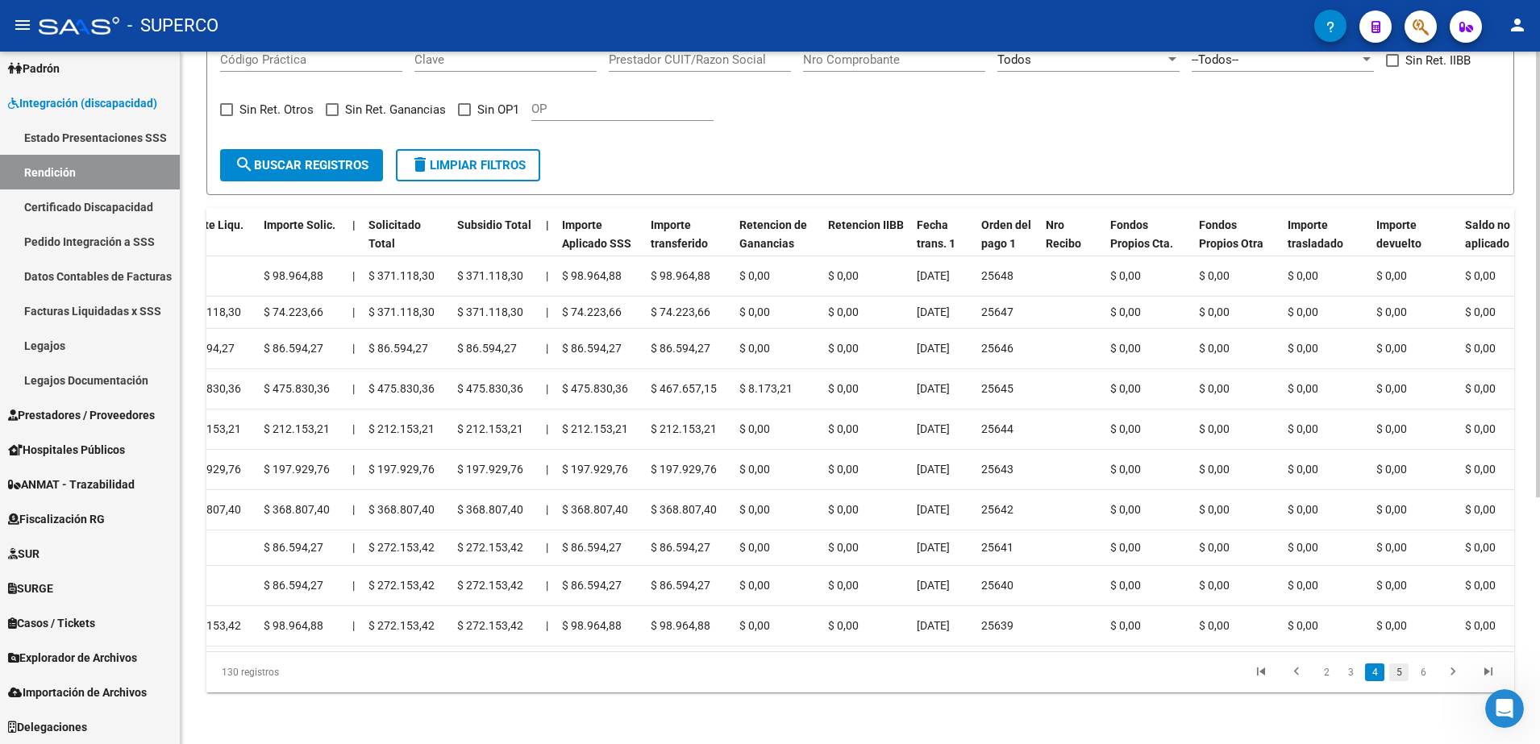
click at [1404, 681] on link "5" at bounding box center [1398, 673] width 19 height 18
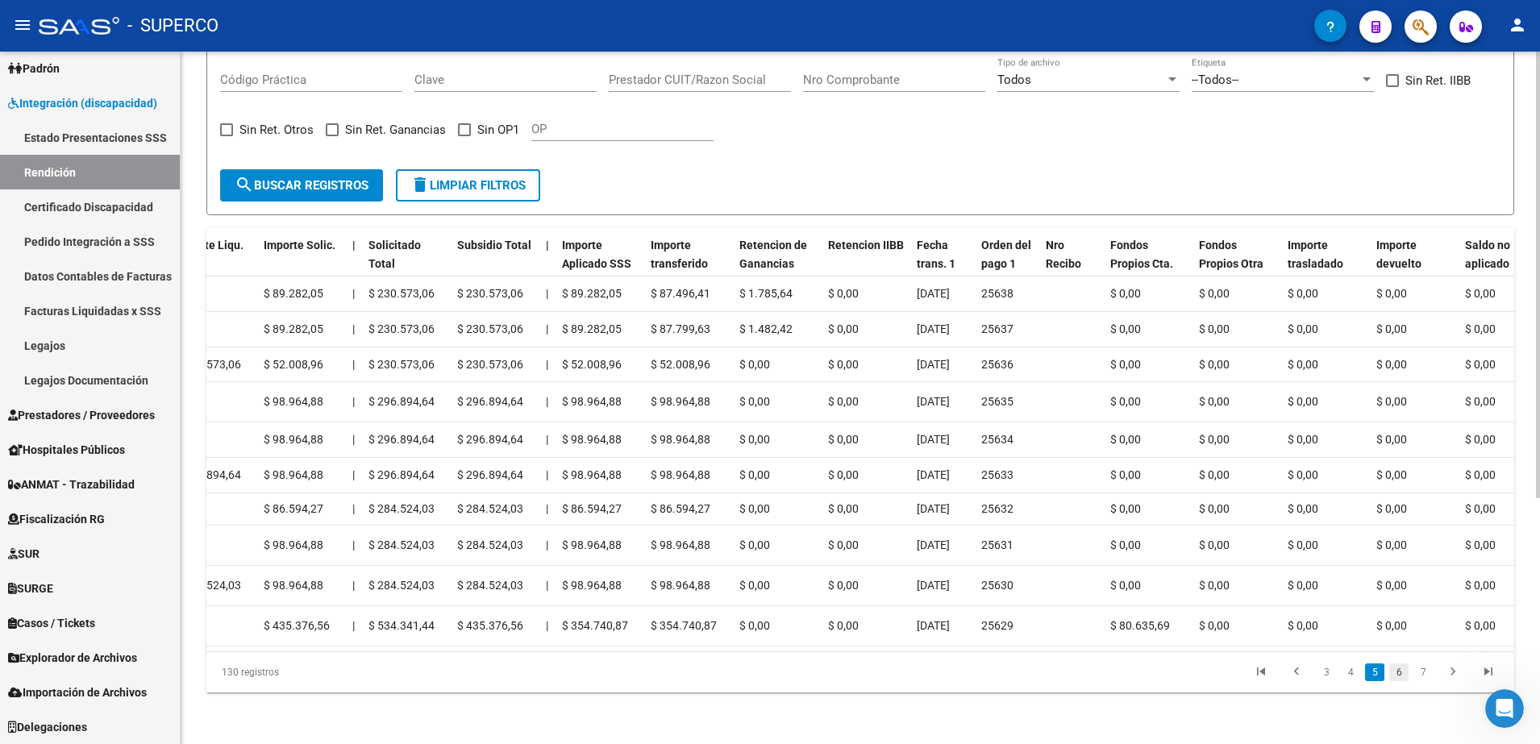
click at [1401, 681] on link "6" at bounding box center [1398, 673] width 19 height 18
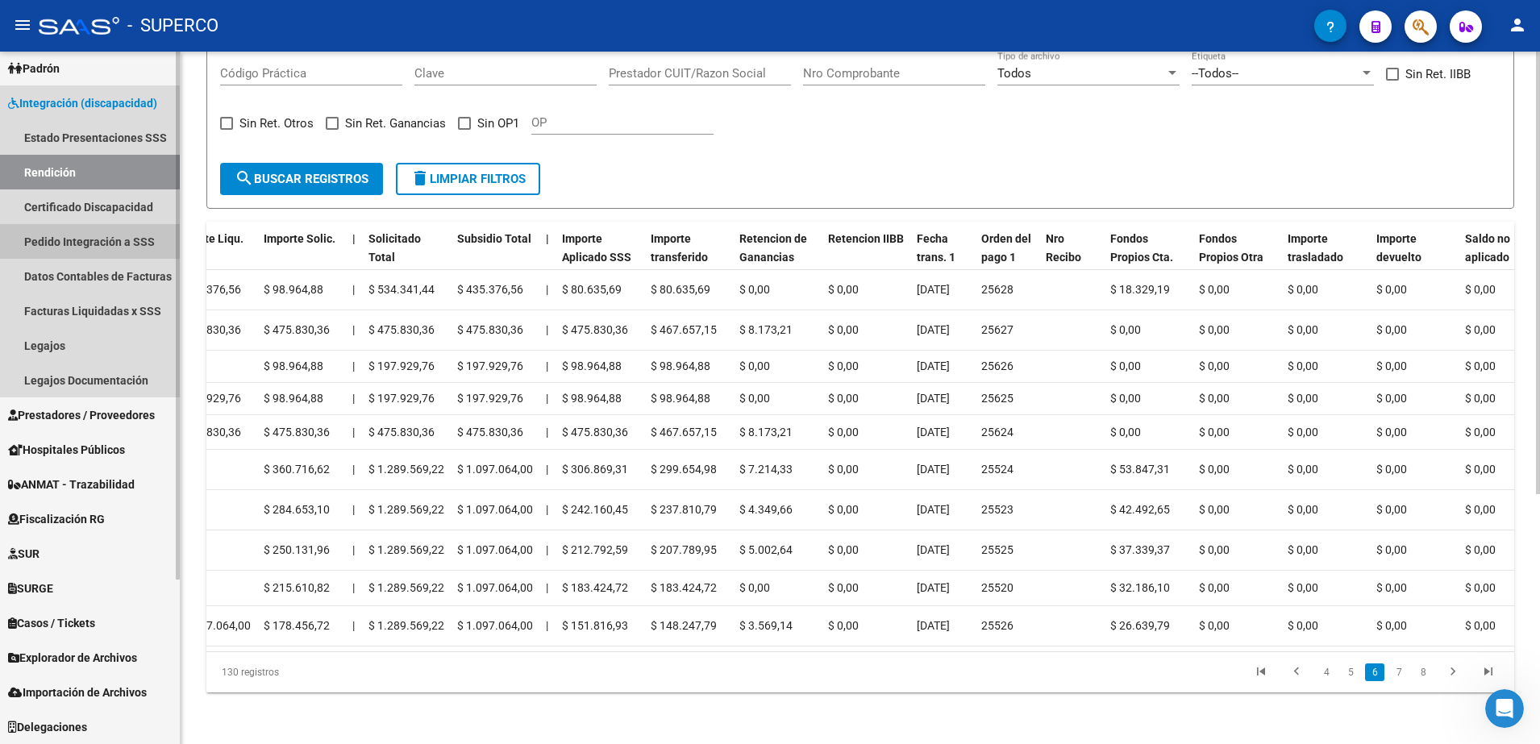
click at [60, 238] on link "Pedido Integración a SSS" at bounding box center [90, 241] width 180 height 35
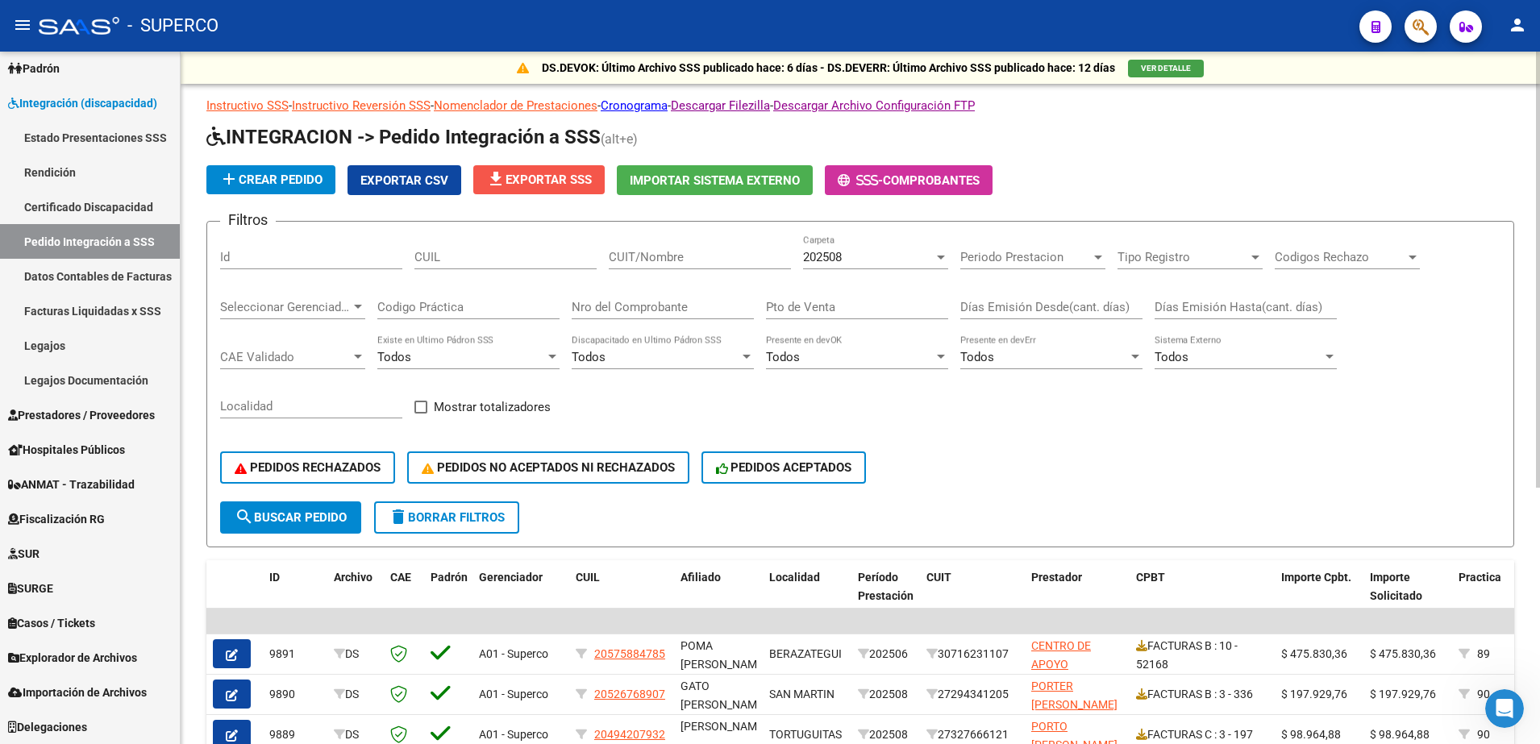
click at [558, 183] on span "file_download Exportar SSS" at bounding box center [539, 180] width 106 height 15
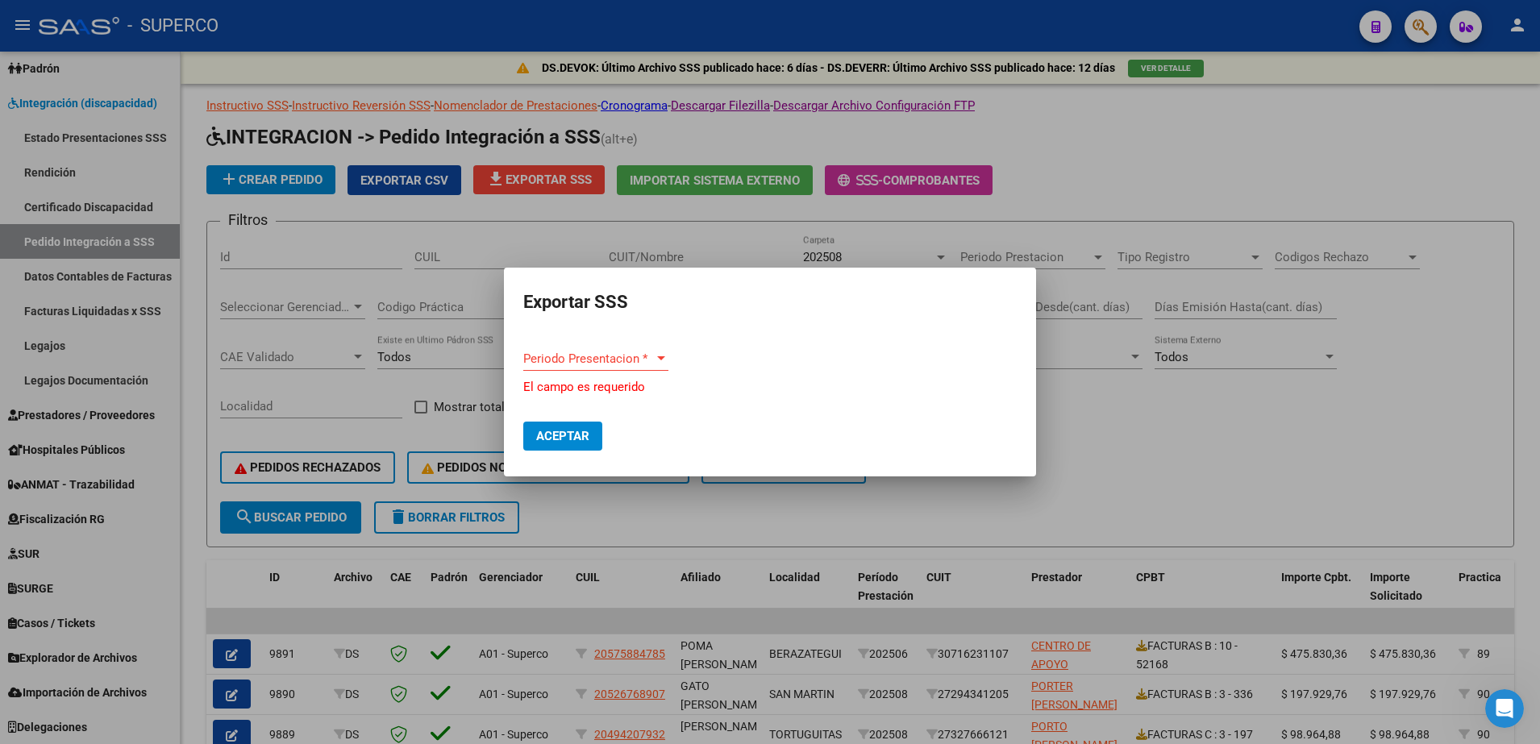
click at [648, 372] on div "Periodo Presentacion * Periodo Presentacion *" at bounding box center [595, 367] width 145 height 40
click at [644, 357] on span "Periodo Presentacion *" at bounding box center [588, 359] width 131 height 15
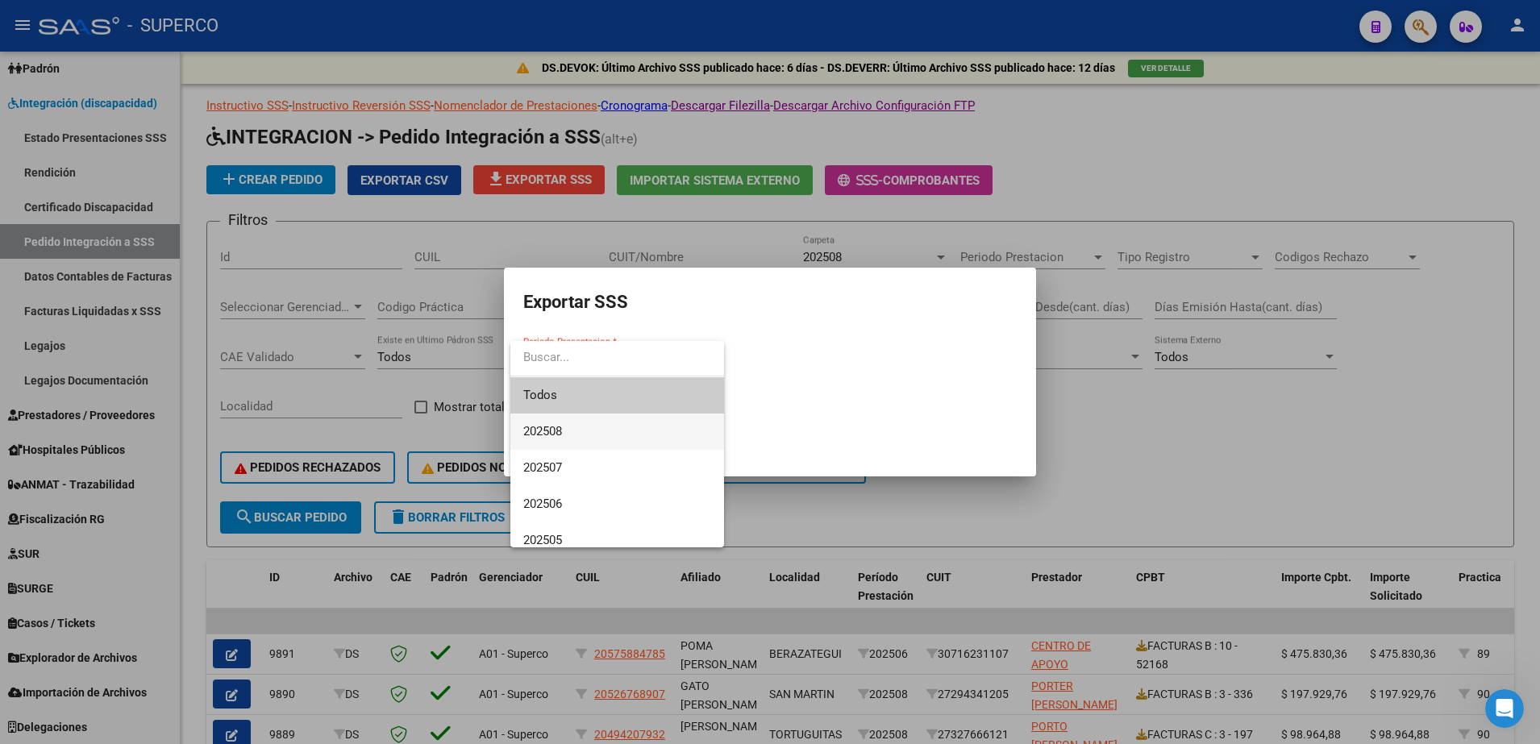
click at [605, 427] on span "202508" at bounding box center [617, 432] width 188 height 36
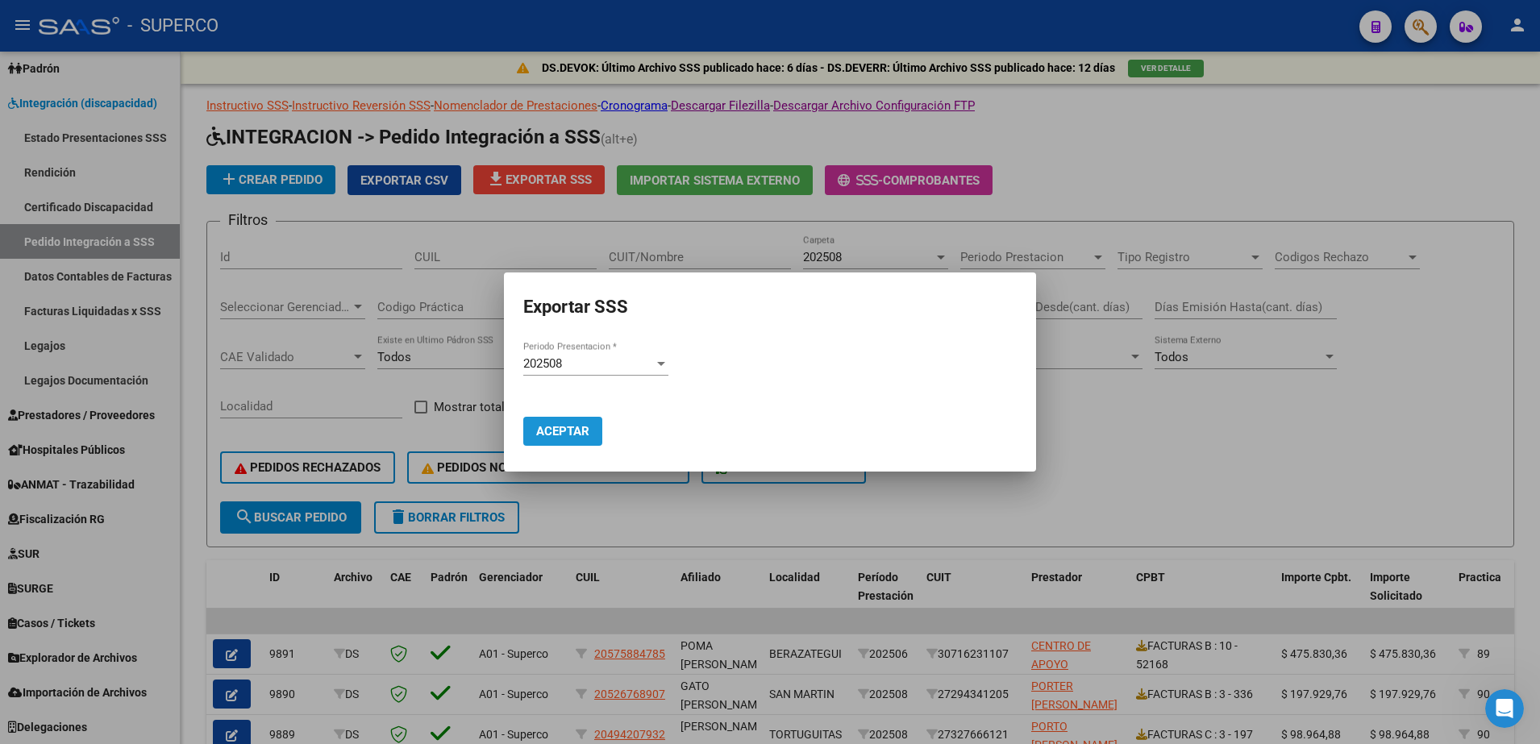
click at [562, 429] on span "Aceptar" at bounding box center [562, 431] width 53 height 15
click at [1172, 160] on div at bounding box center [770, 372] width 1540 height 744
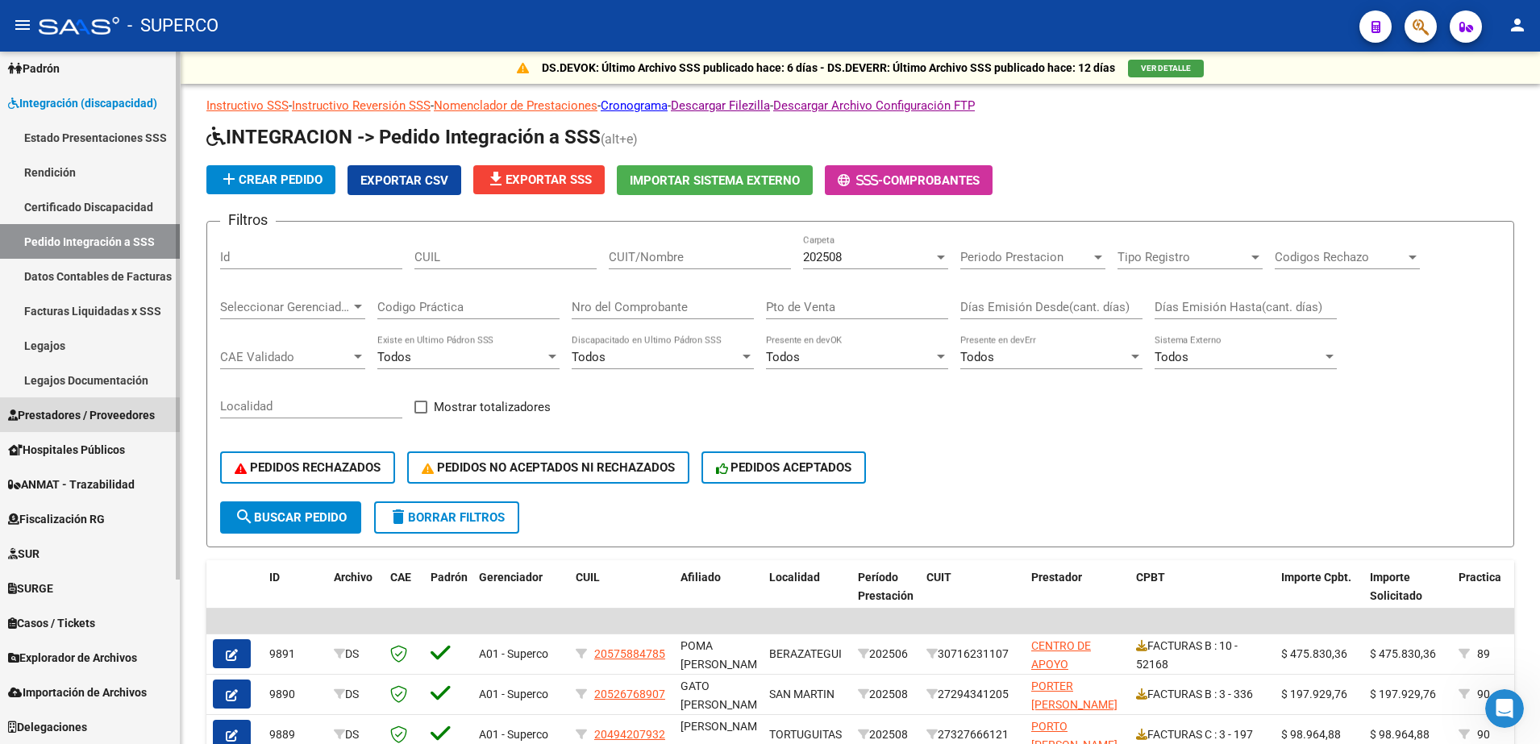
click at [41, 418] on span "Prestadores / Proveedores" at bounding box center [81, 415] width 147 height 18
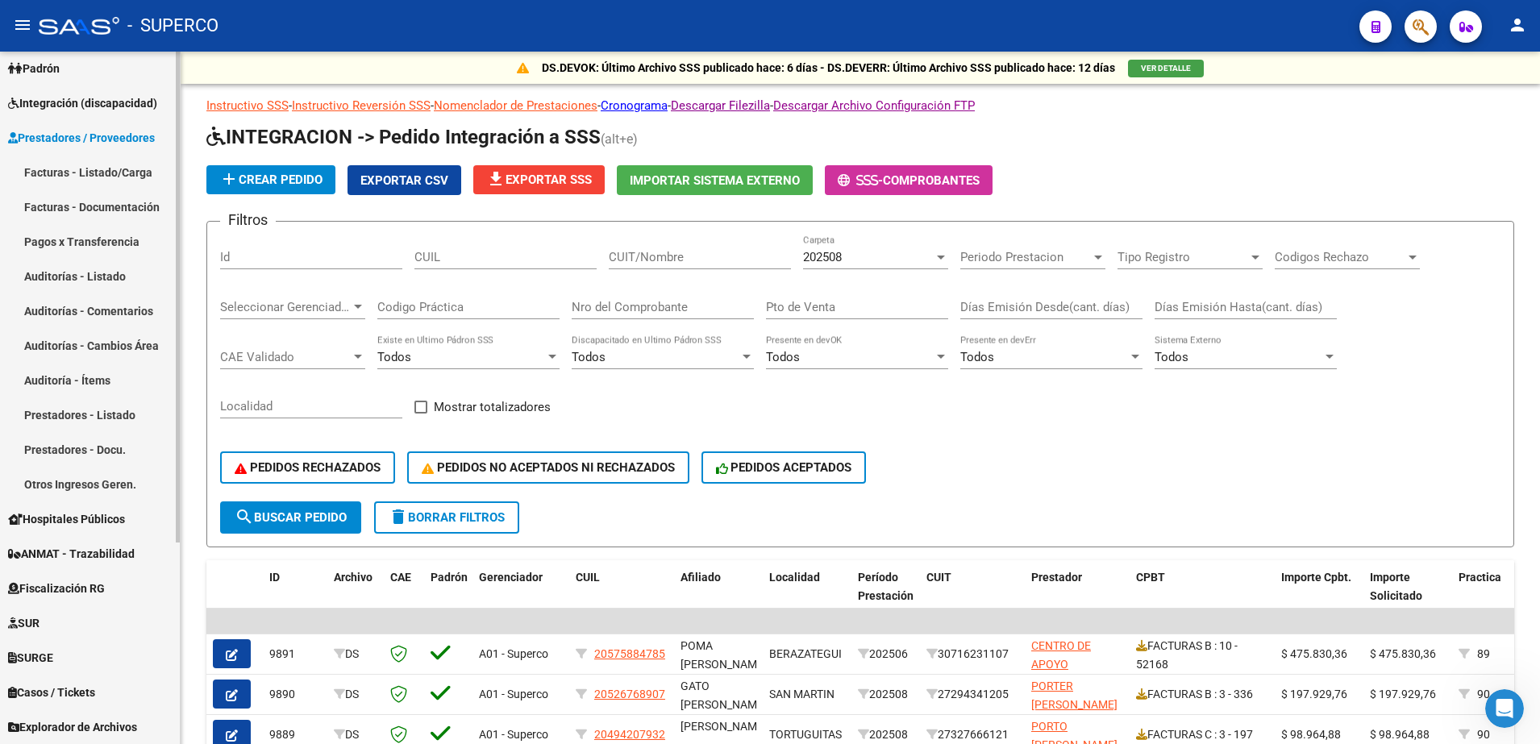
click at [97, 177] on link "Facturas - Listado/Carga" at bounding box center [90, 172] width 180 height 35
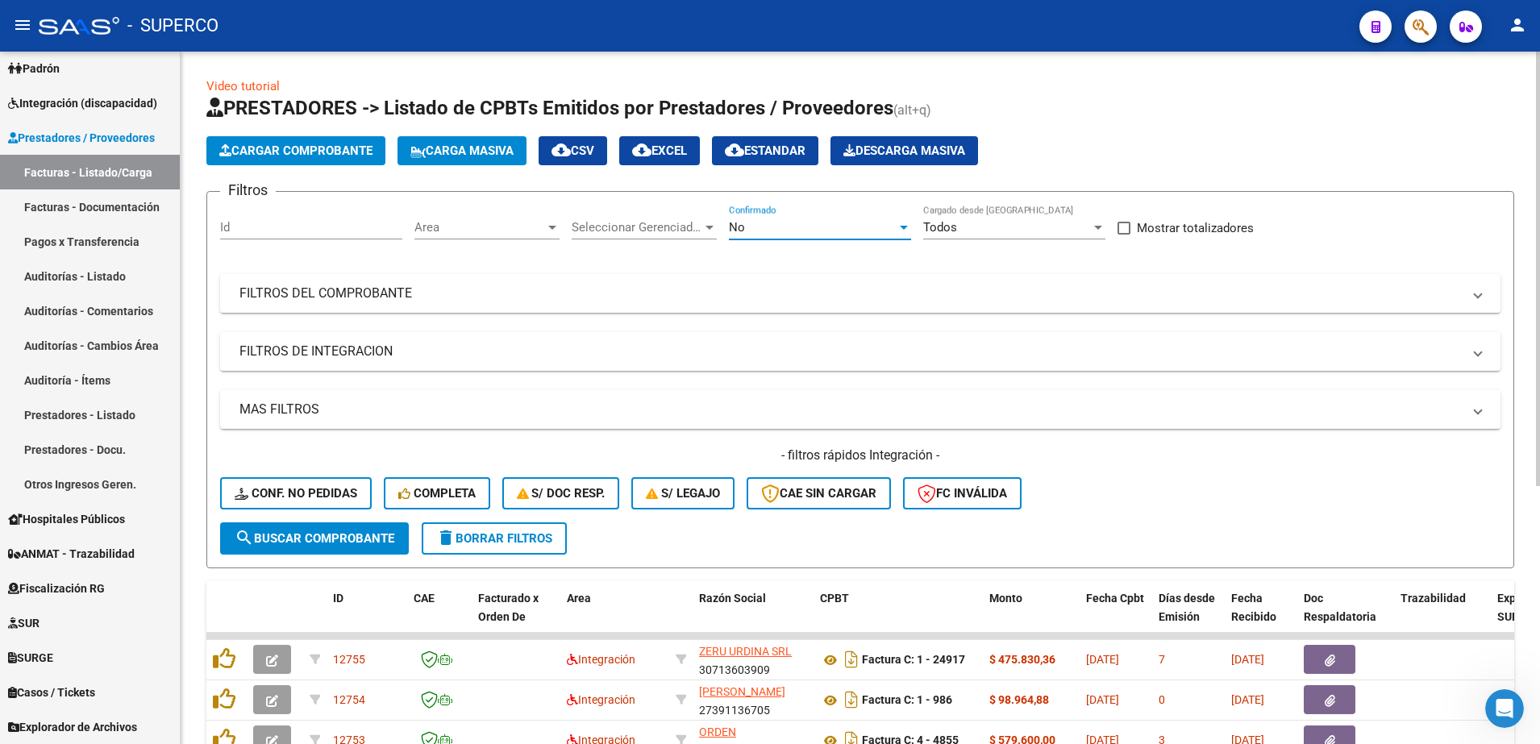
click at [811, 227] on div "No" at bounding box center [813, 227] width 168 height 15
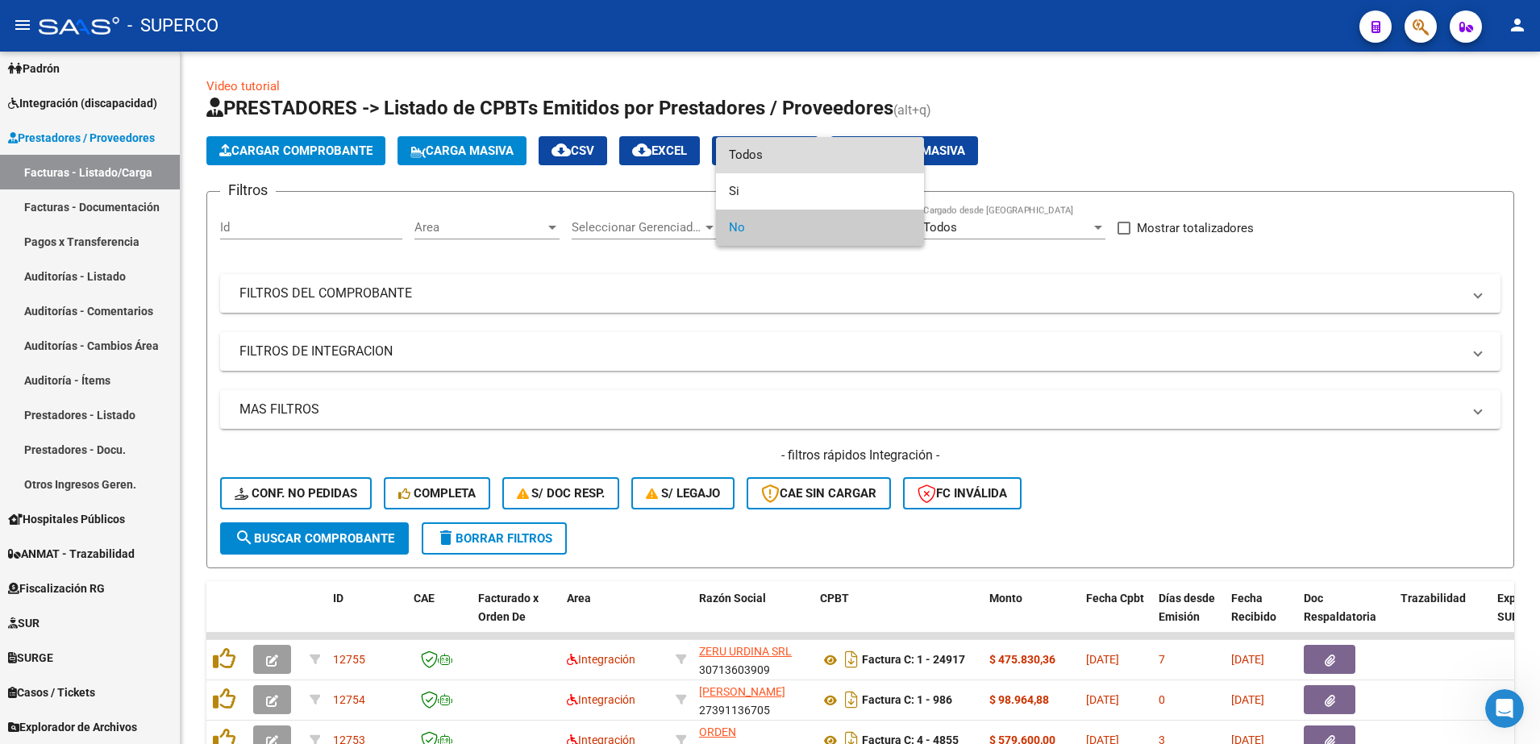
click at [793, 152] on span "Todos" at bounding box center [820, 155] width 182 height 36
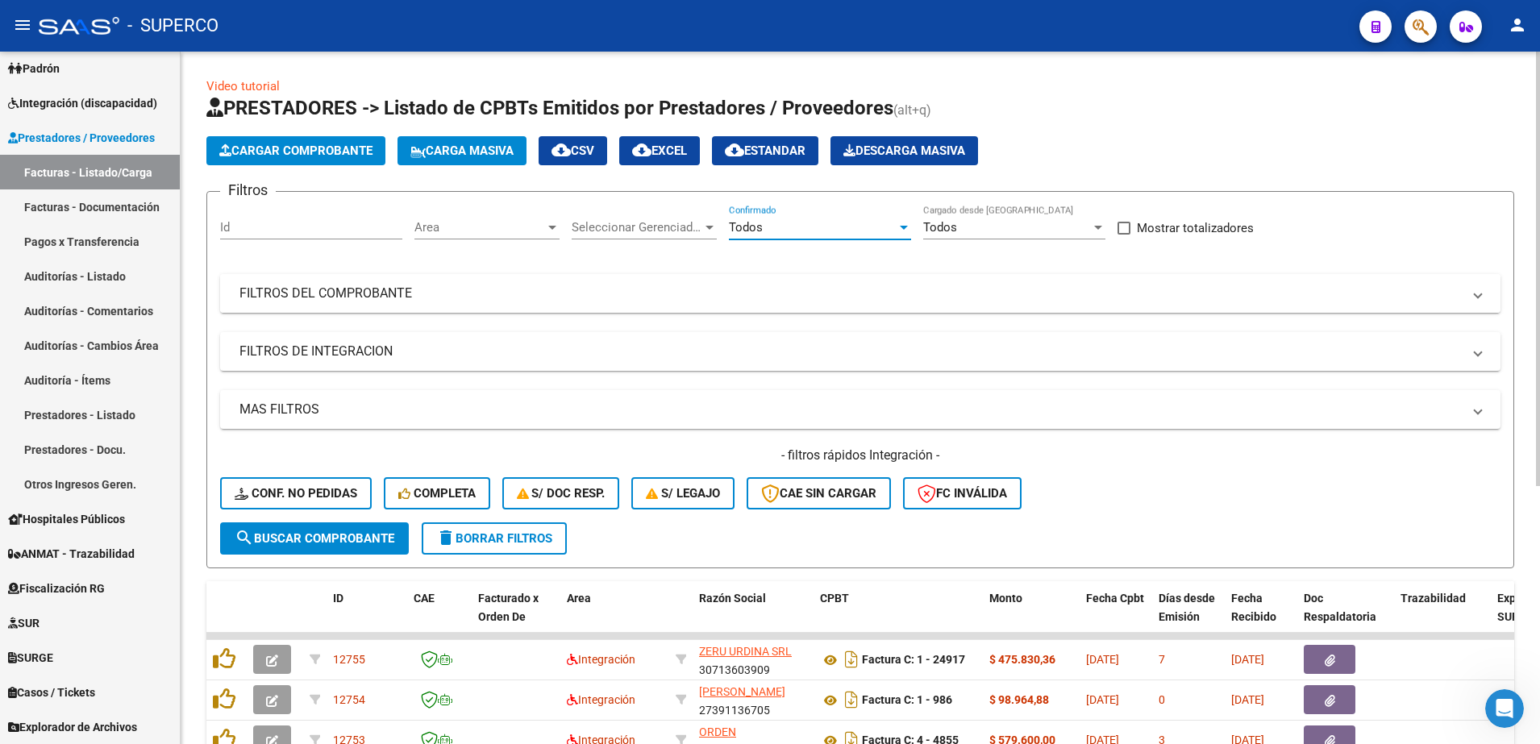
click at [513, 293] on mat-panel-title "FILTROS DEL COMPROBANTE" at bounding box center [850, 294] width 1222 height 18
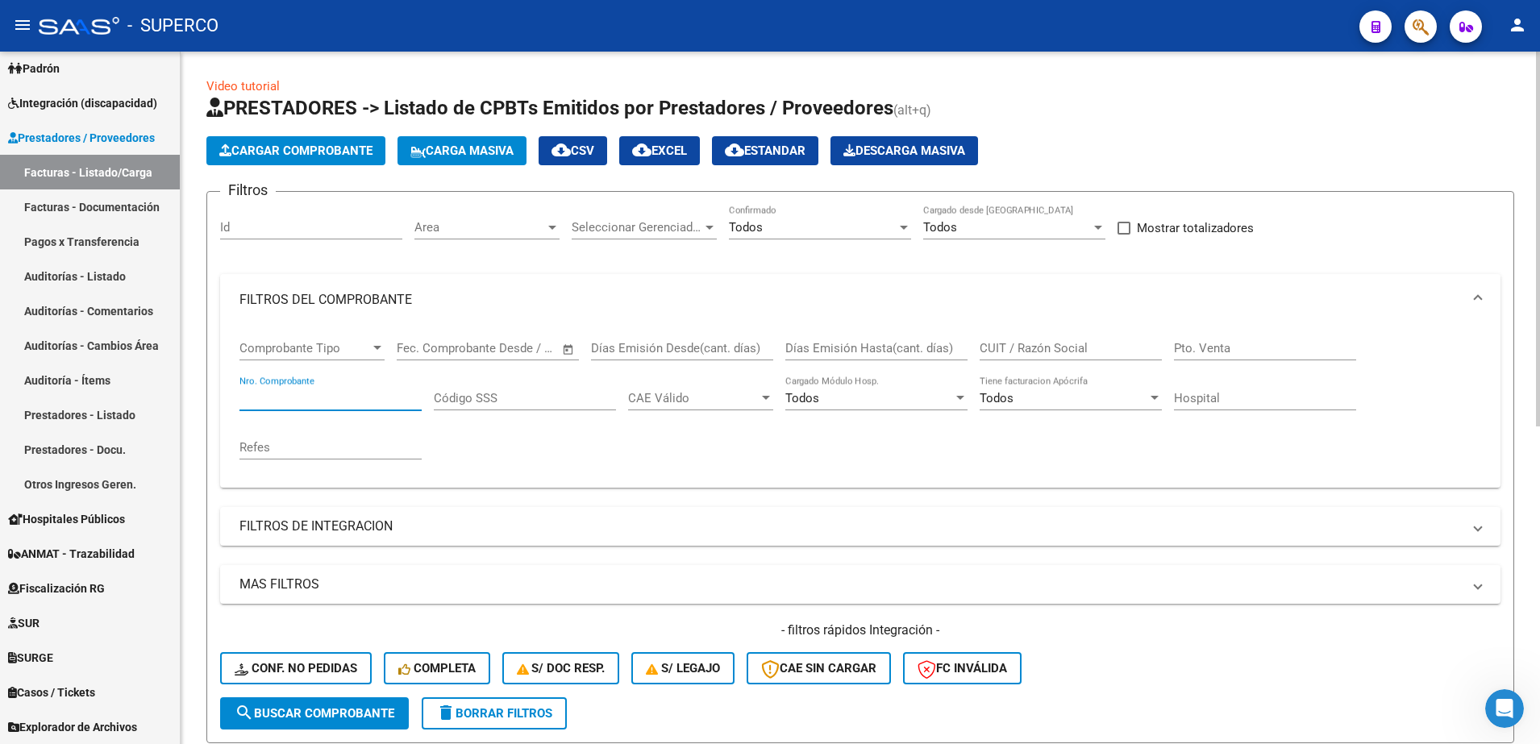
click at [314, 400] on input "Nro. Comprobante" at bounding box center [330, 398] width 182 height 15
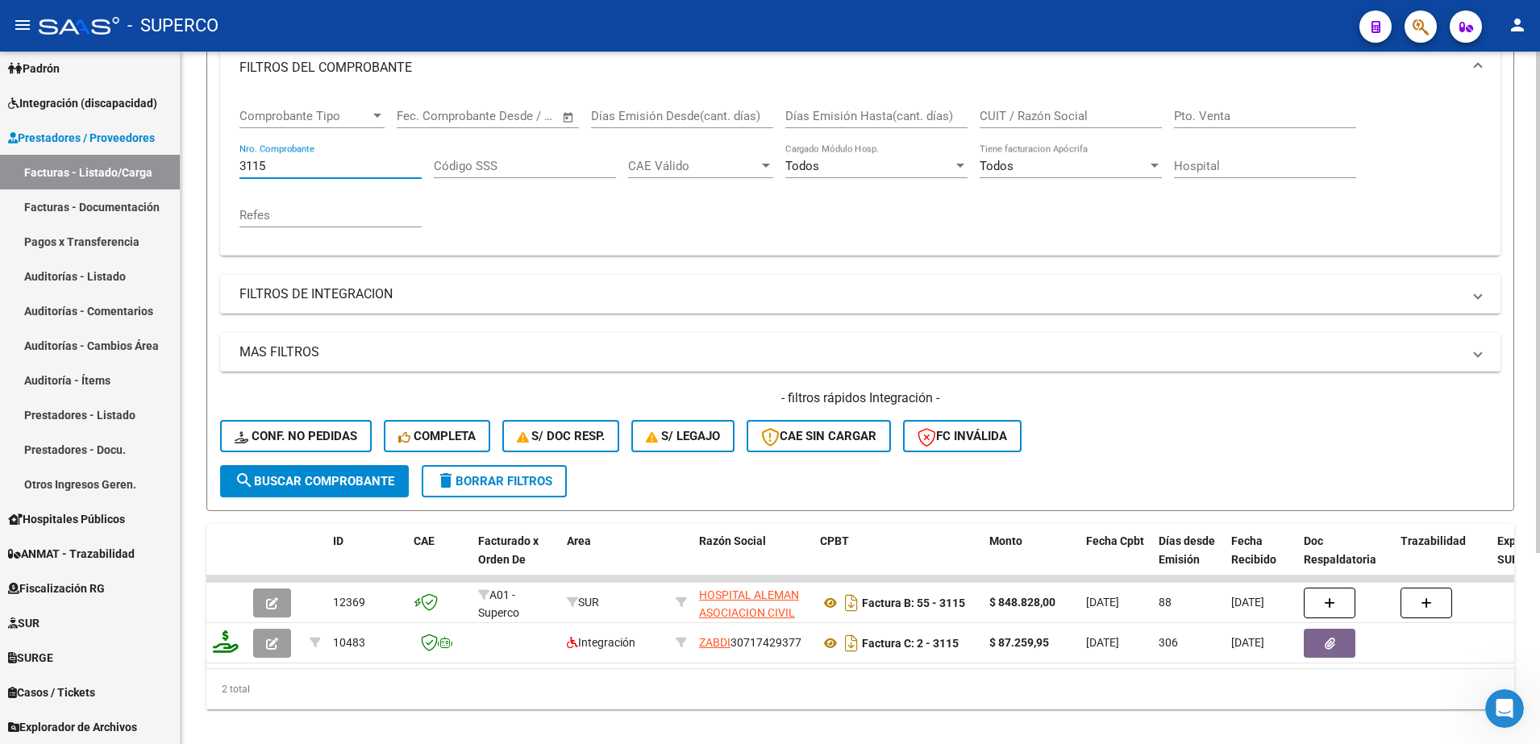
scroll to position [264, 0]
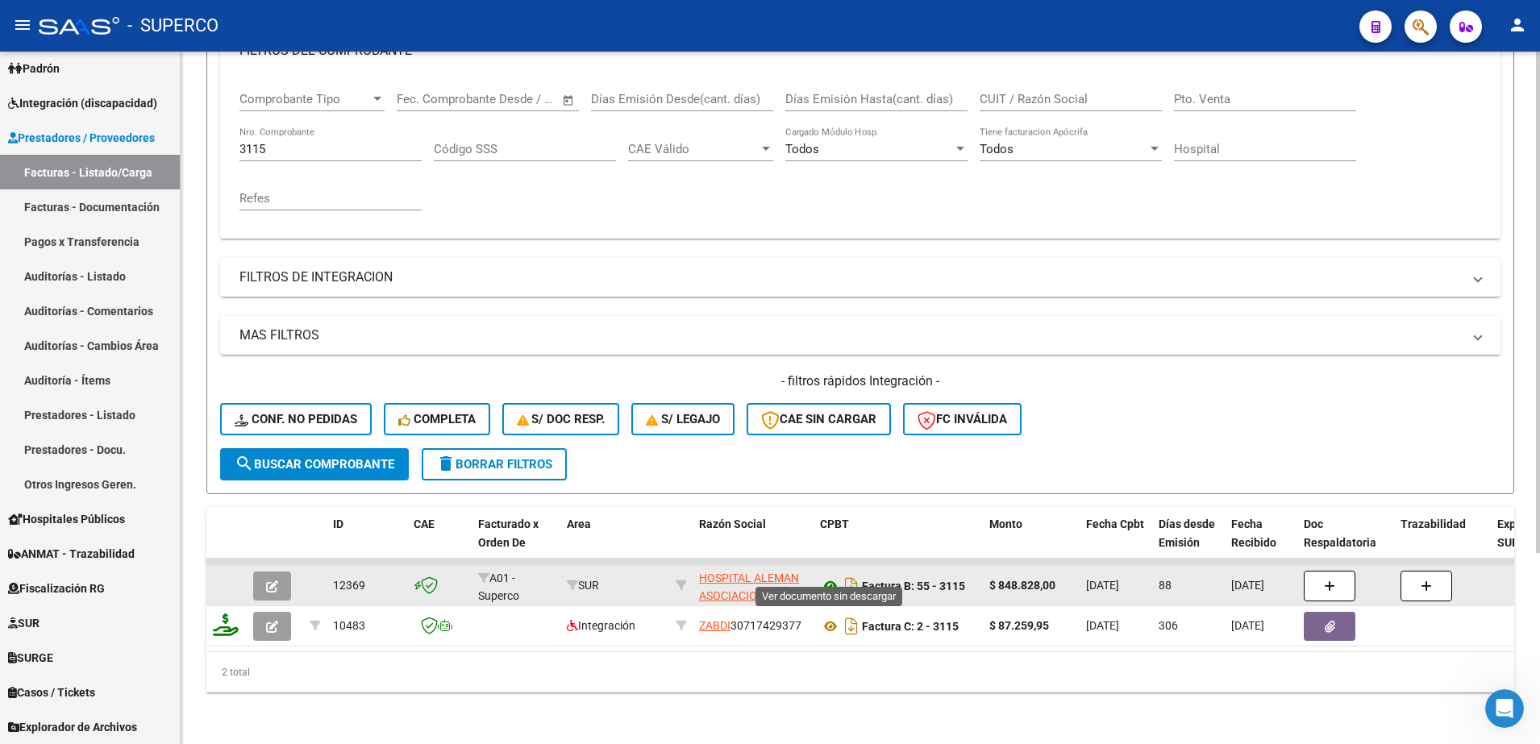
click at [826, 577] on icon at bounding box center [830, 586] width 21 height 19
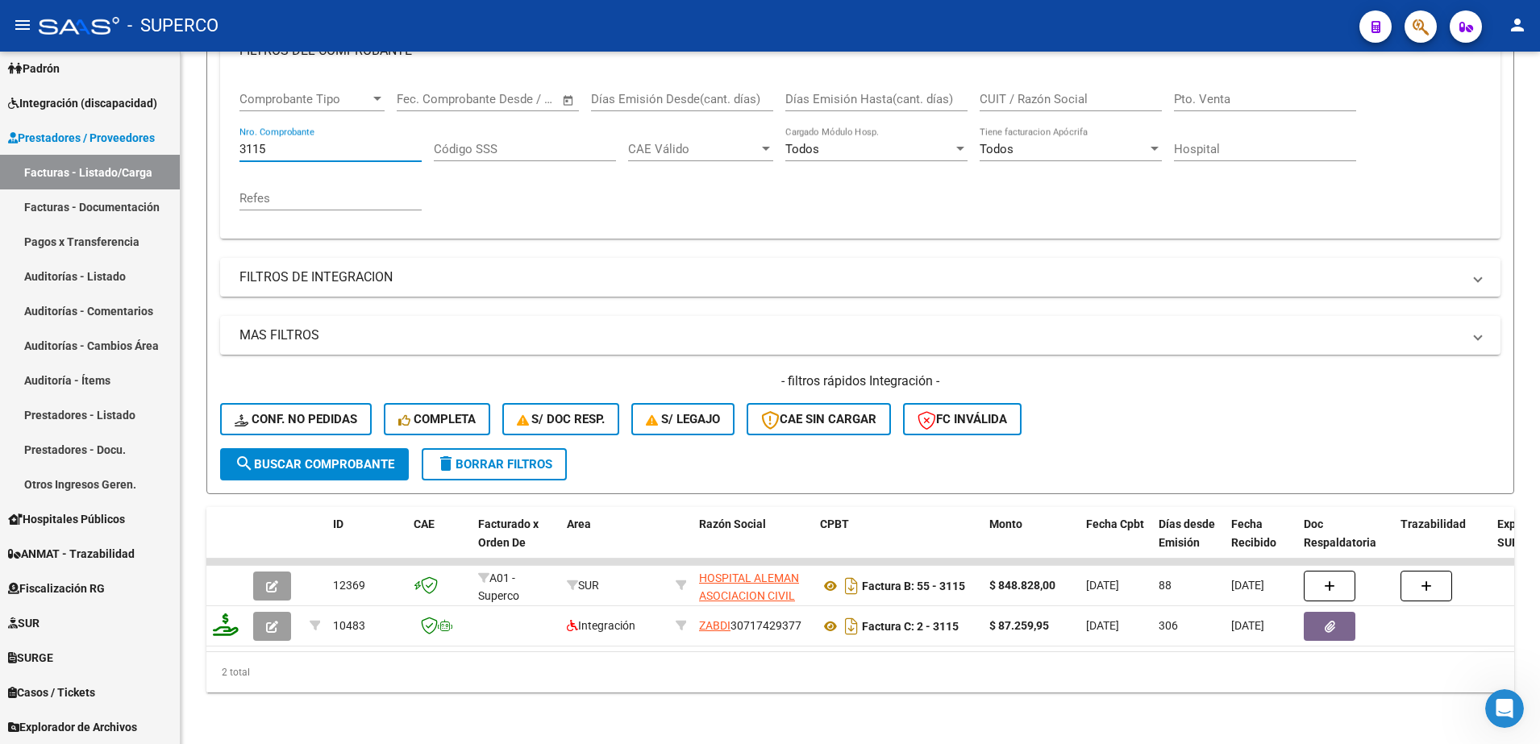
drag, startPoint x: 314, startPoint y: 131, endPoint x: -4, endPoint y: 131, distance: 318.5
click at [0, 131] on html "menu - SUPERCO person Firma Express Inicio Instructivos Contacto OS Reportes Ta…" at bounding box center [770, 372] width 1540 height 744
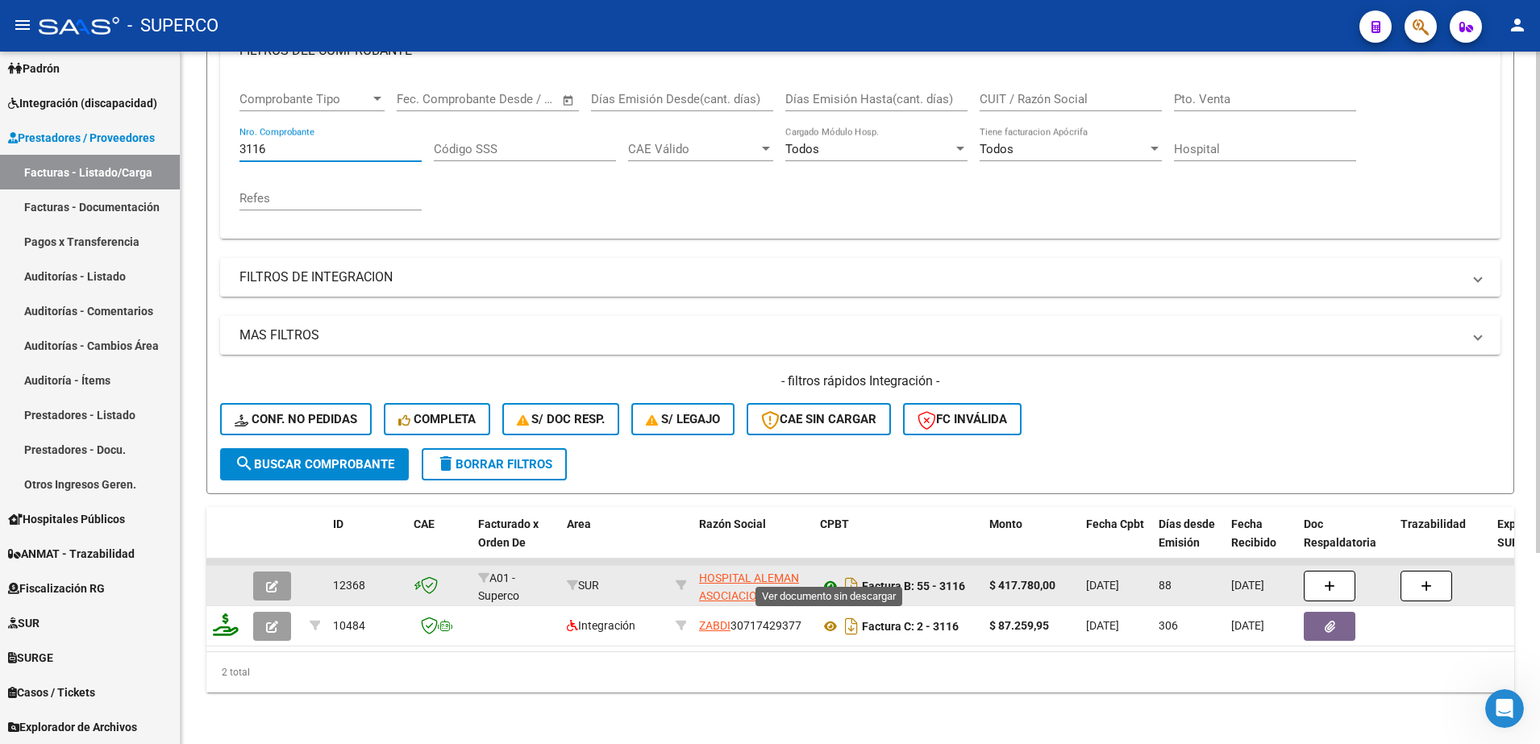
click at [831, 577] on icon at bounding box center [830, 586] width 21 height 19
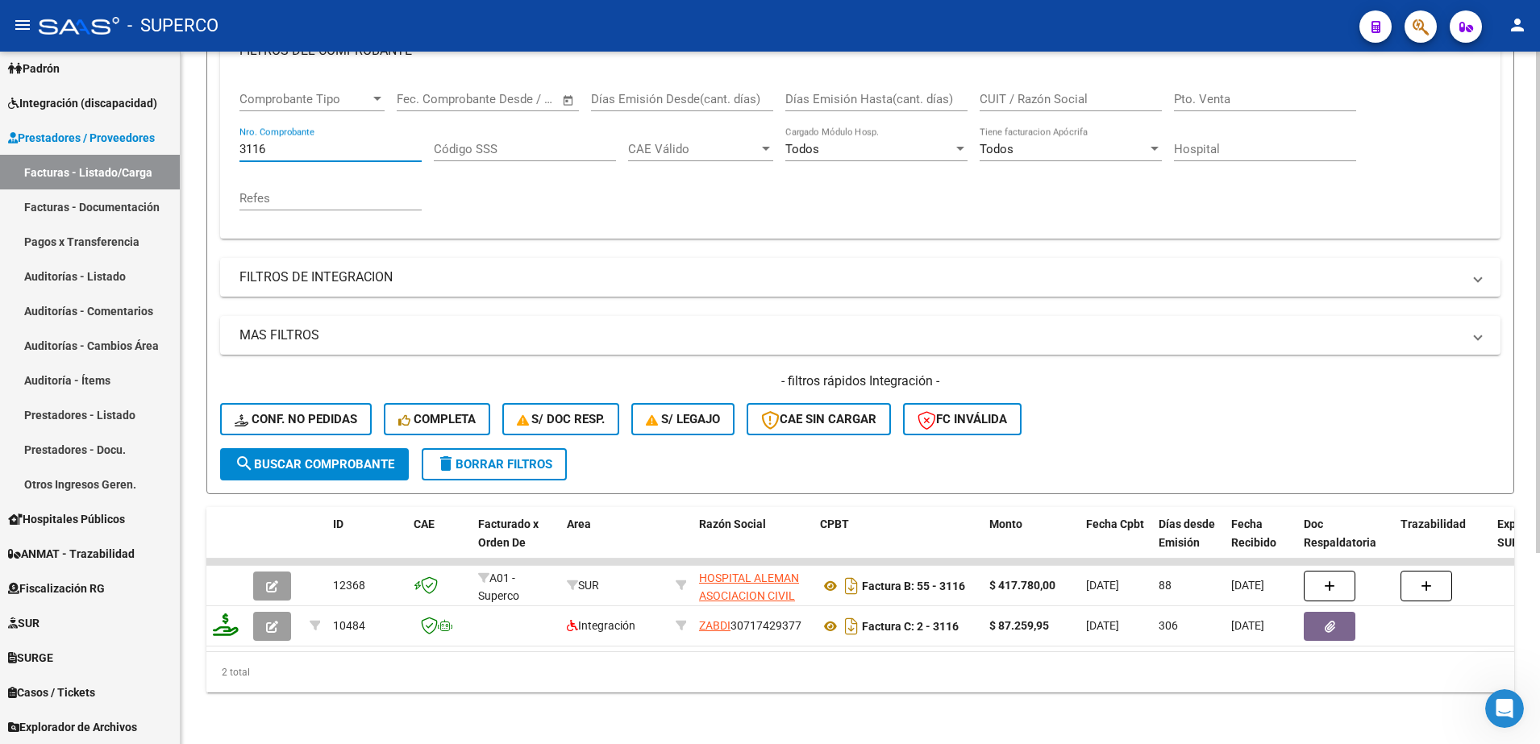
click at [330, 142] on input "3116" at bounding box center [330, 149] width 182 height 15
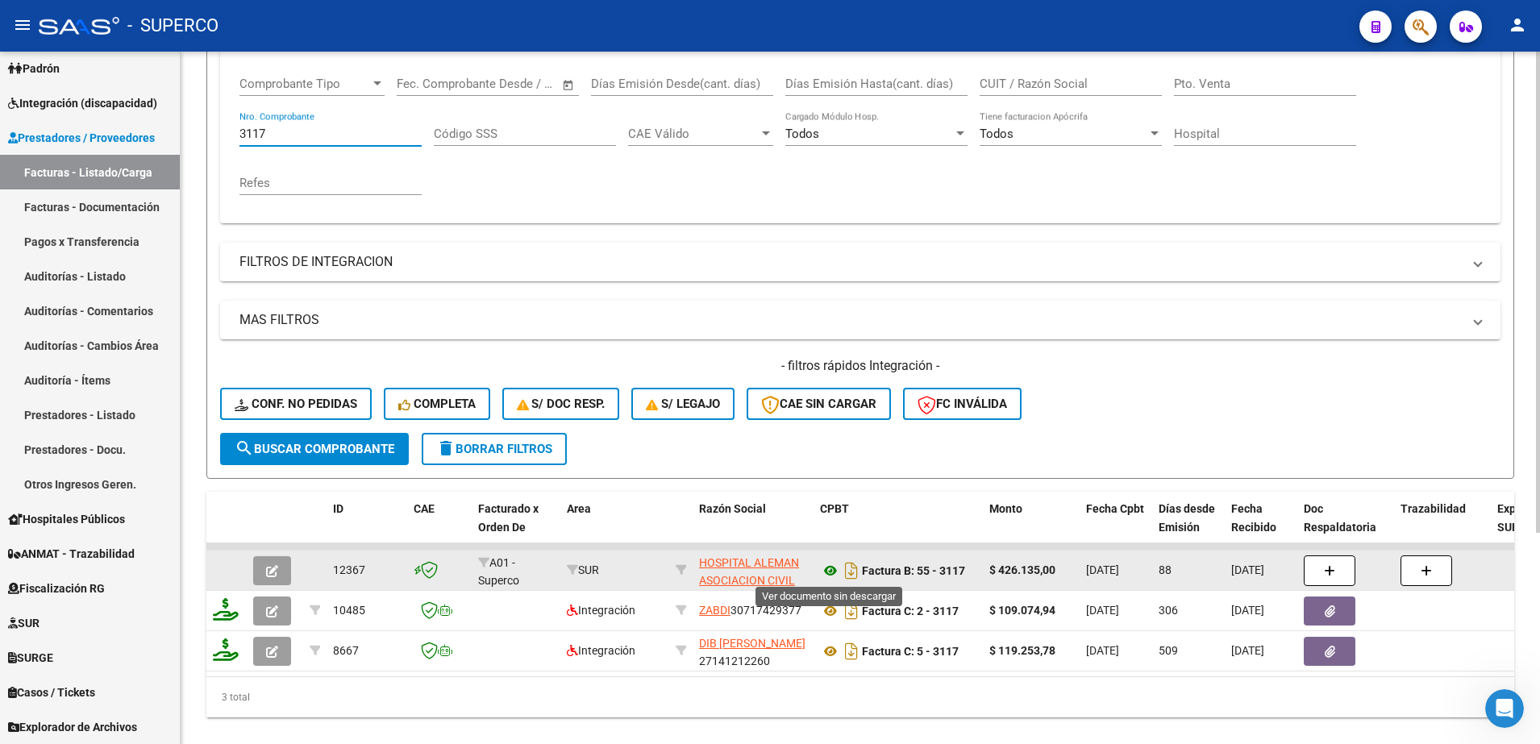
click at [828, 569] on icon at bounding box center [830, 570] width 21 height 19
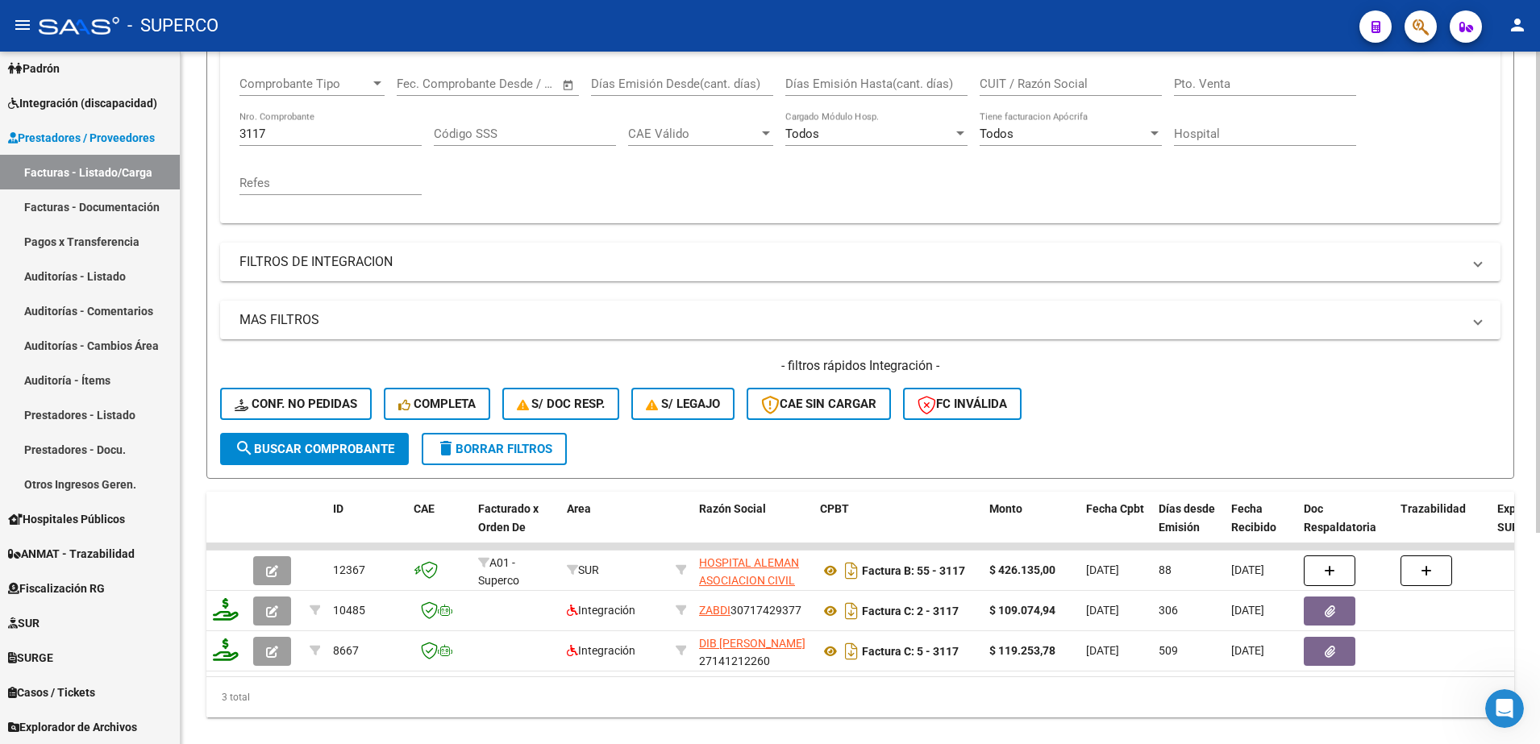
click at [346, 133] on input "3117" at bounding box center [330, 134] width 182 height 15
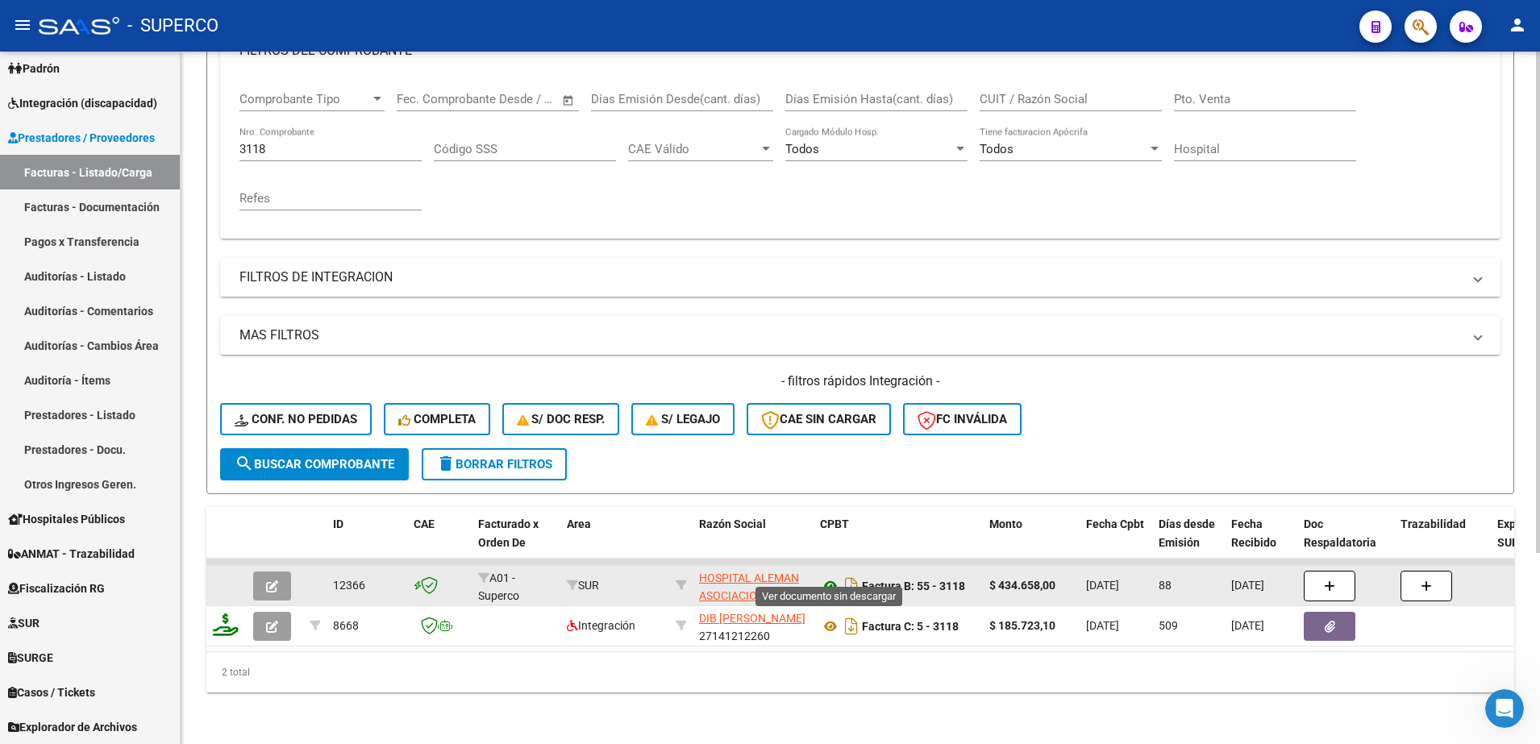
click at [831, 577] on icon at bounding box center [830, 586] width 21 height 19
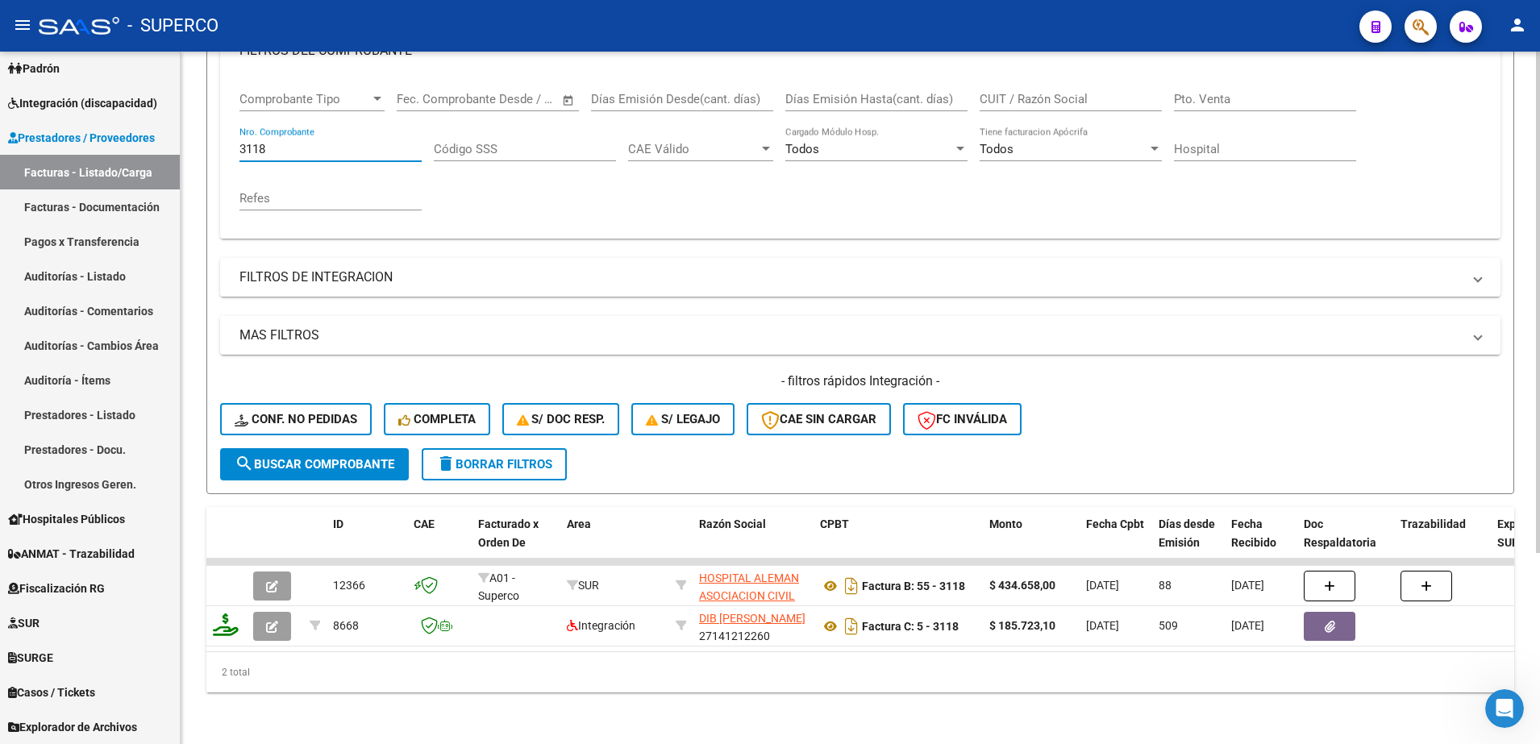
click at [363, 142] on input "3118" at bounding box center [330, 149] width 182 height 15
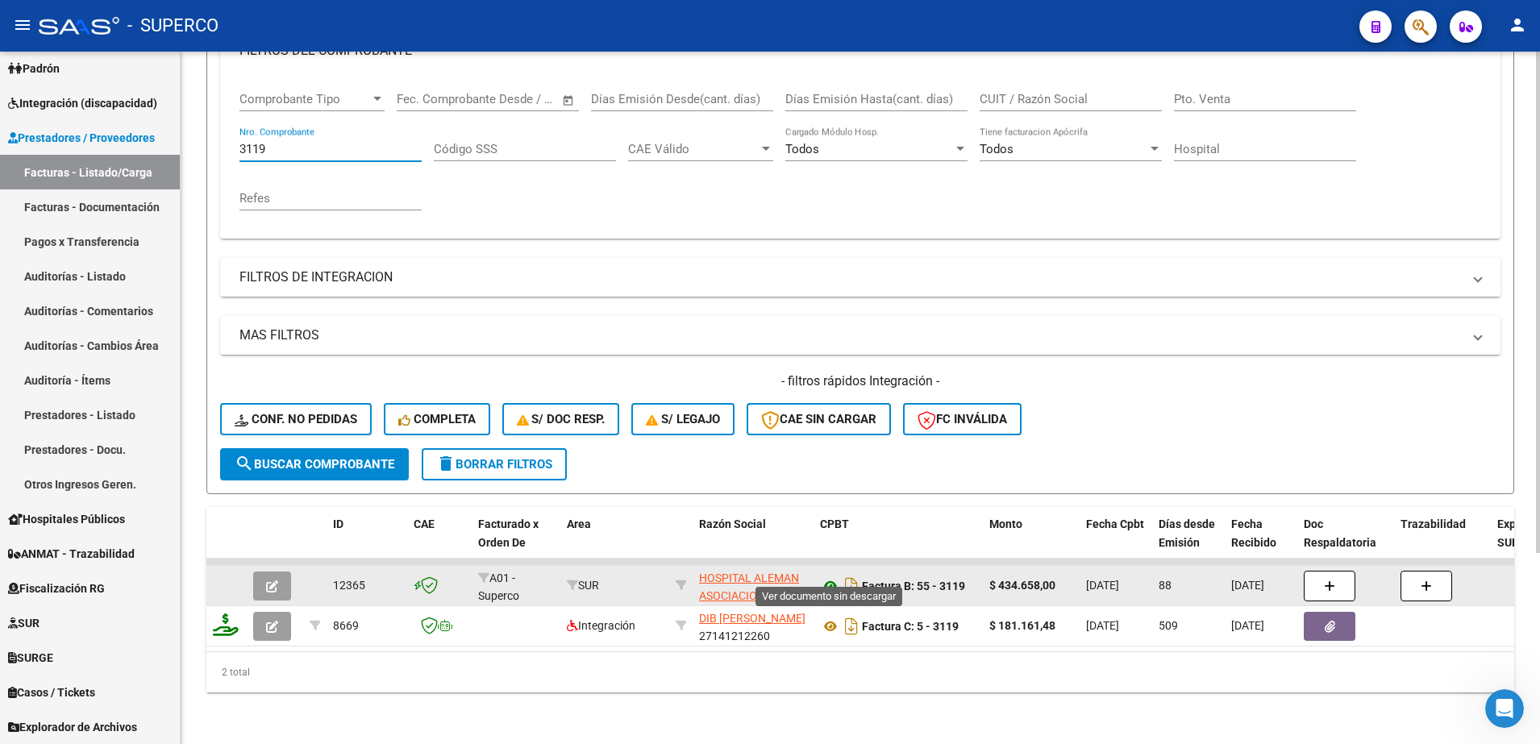
click at [831, 577] on icon at bounding box center [830, 586] width 21 height 19
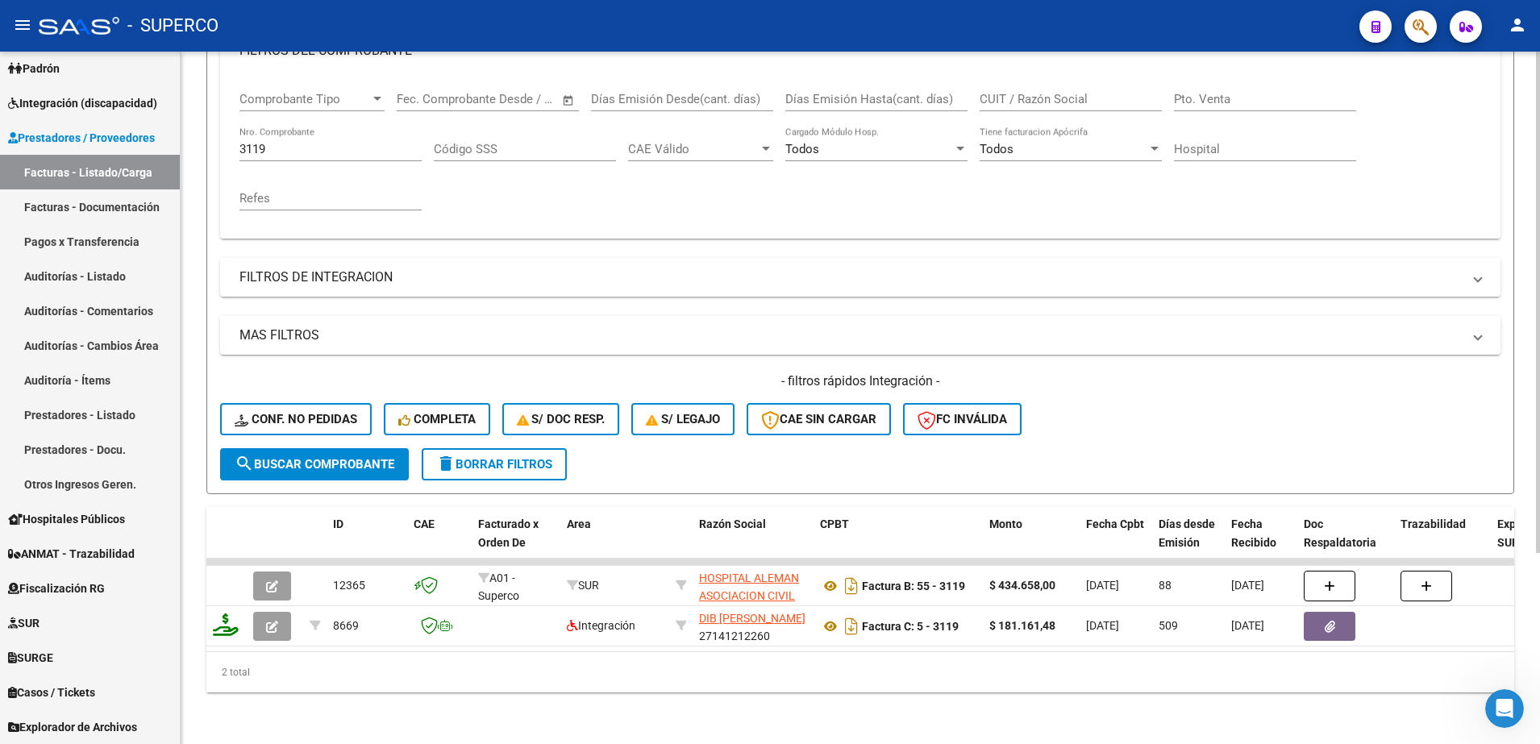
click at [360, 142] on input "3119" at bounding box center [330, 149] width 182 height 15
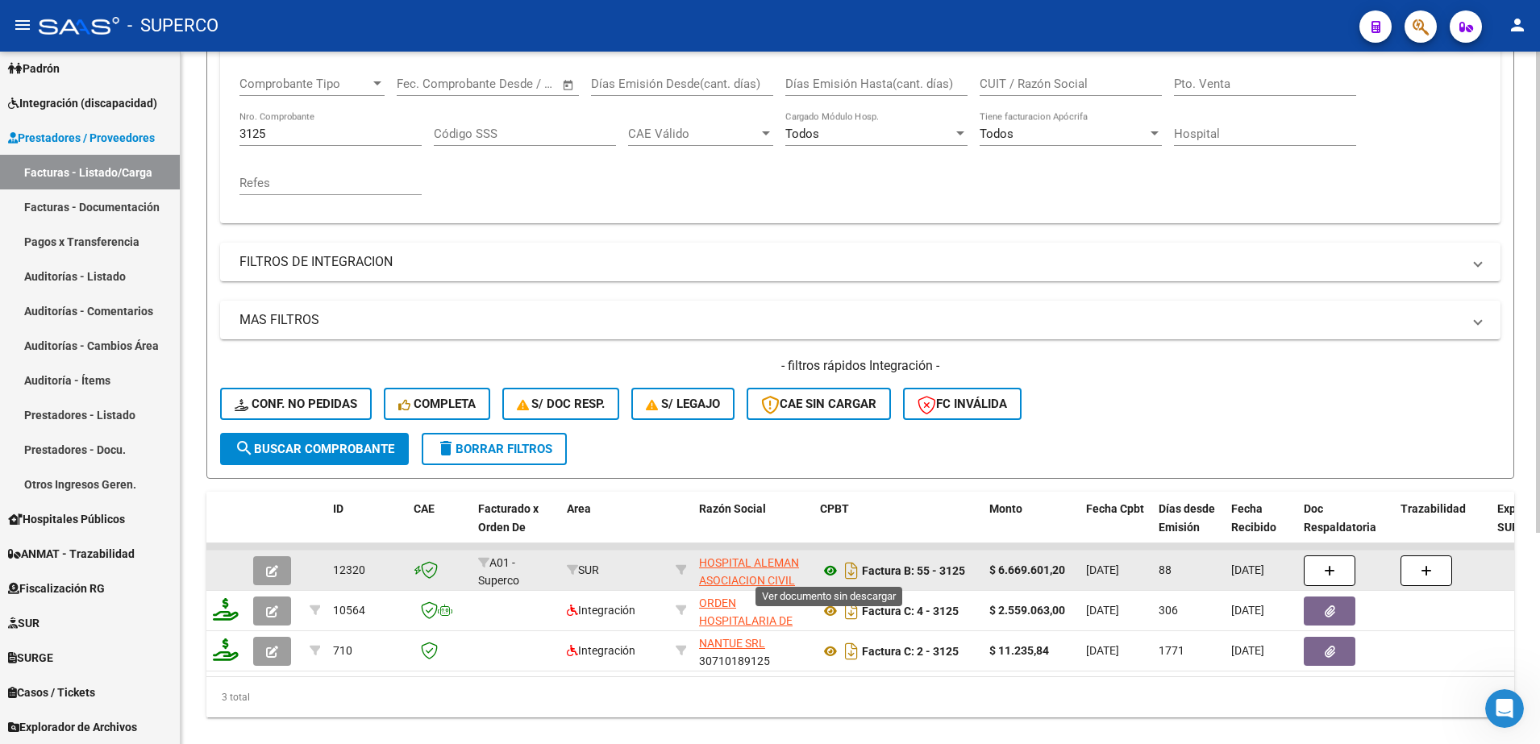
click at [833, 568] on icon at bounding box center [830, 570] width 21 height 19
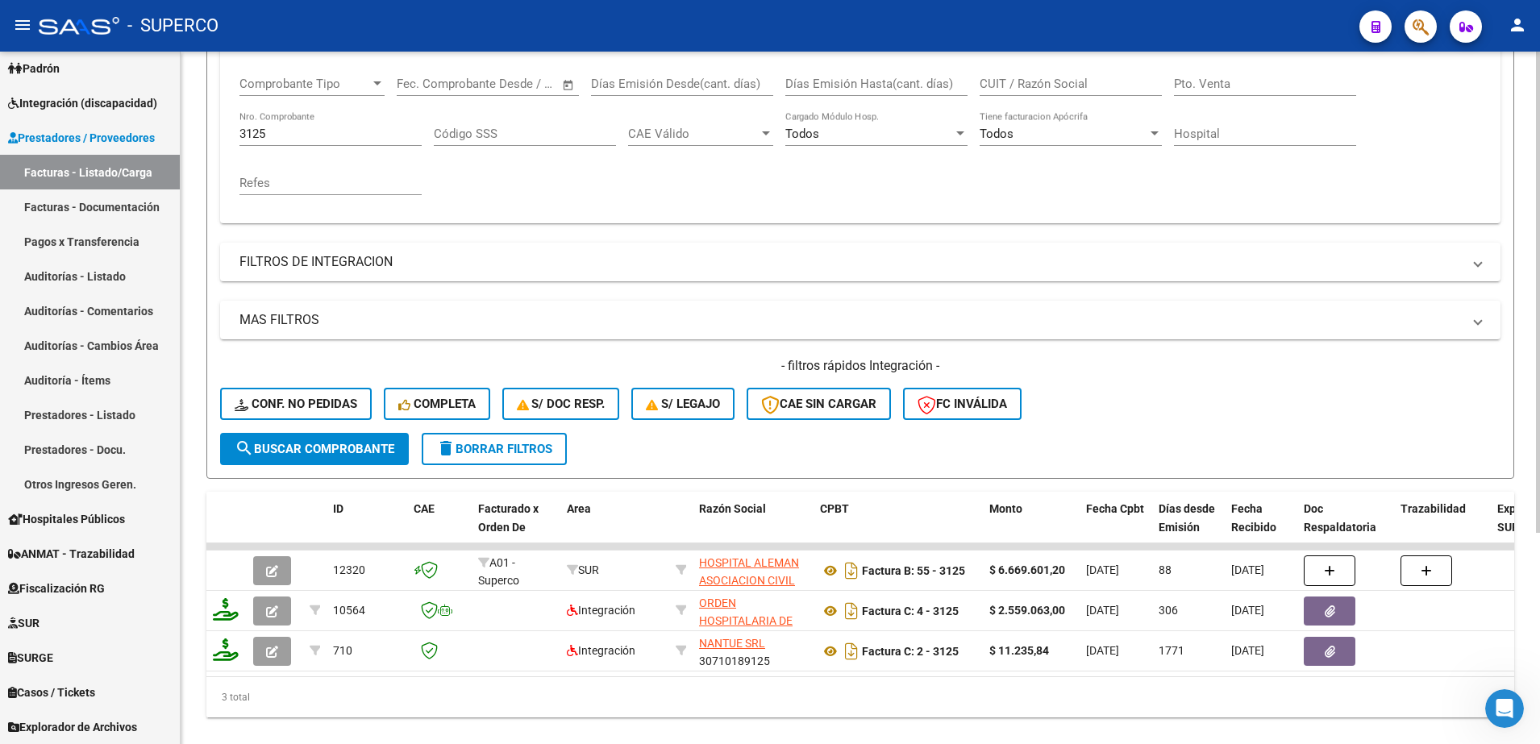
click at [355, 130] on input "3125" at bounding box center [330, 134] width 182 height 15
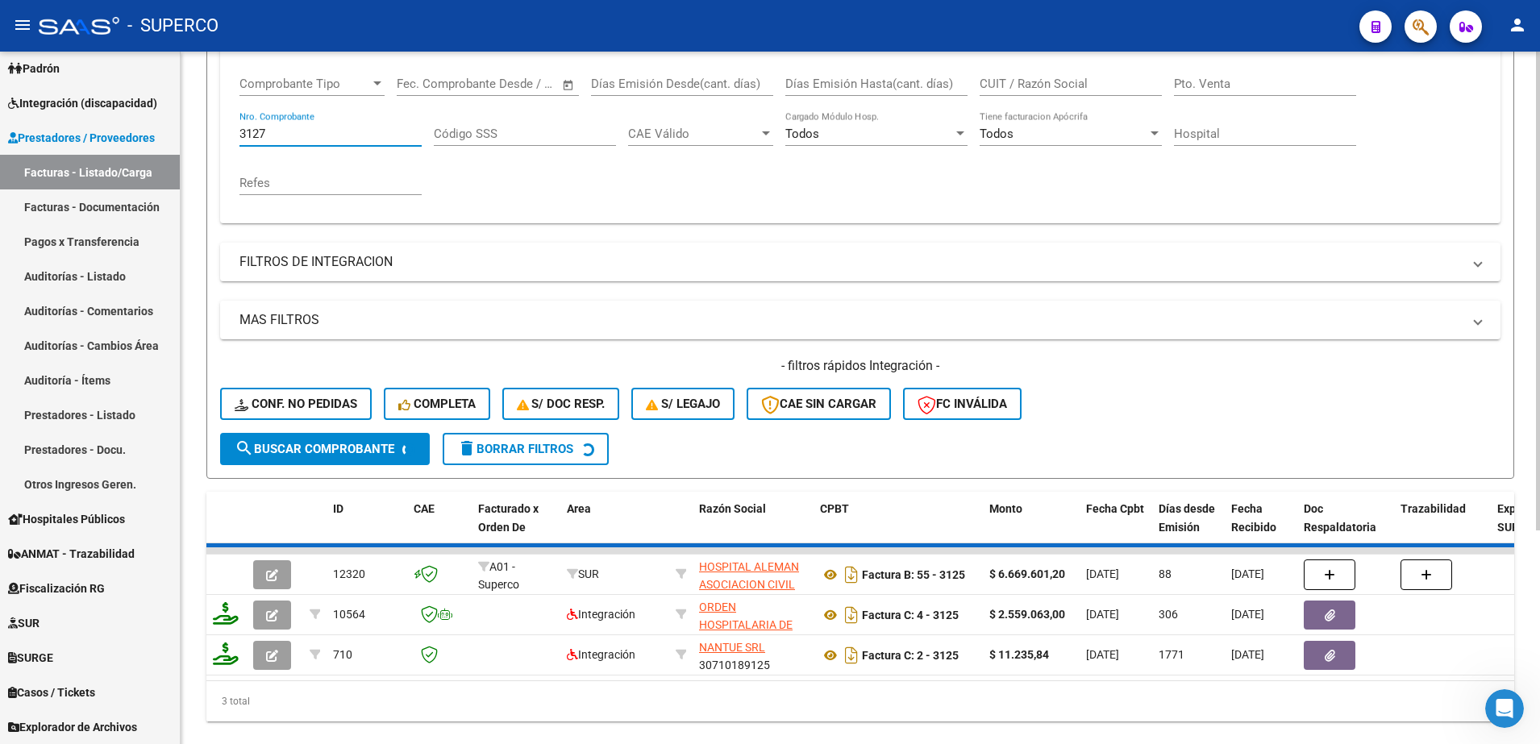
scroll to position [224, 0]
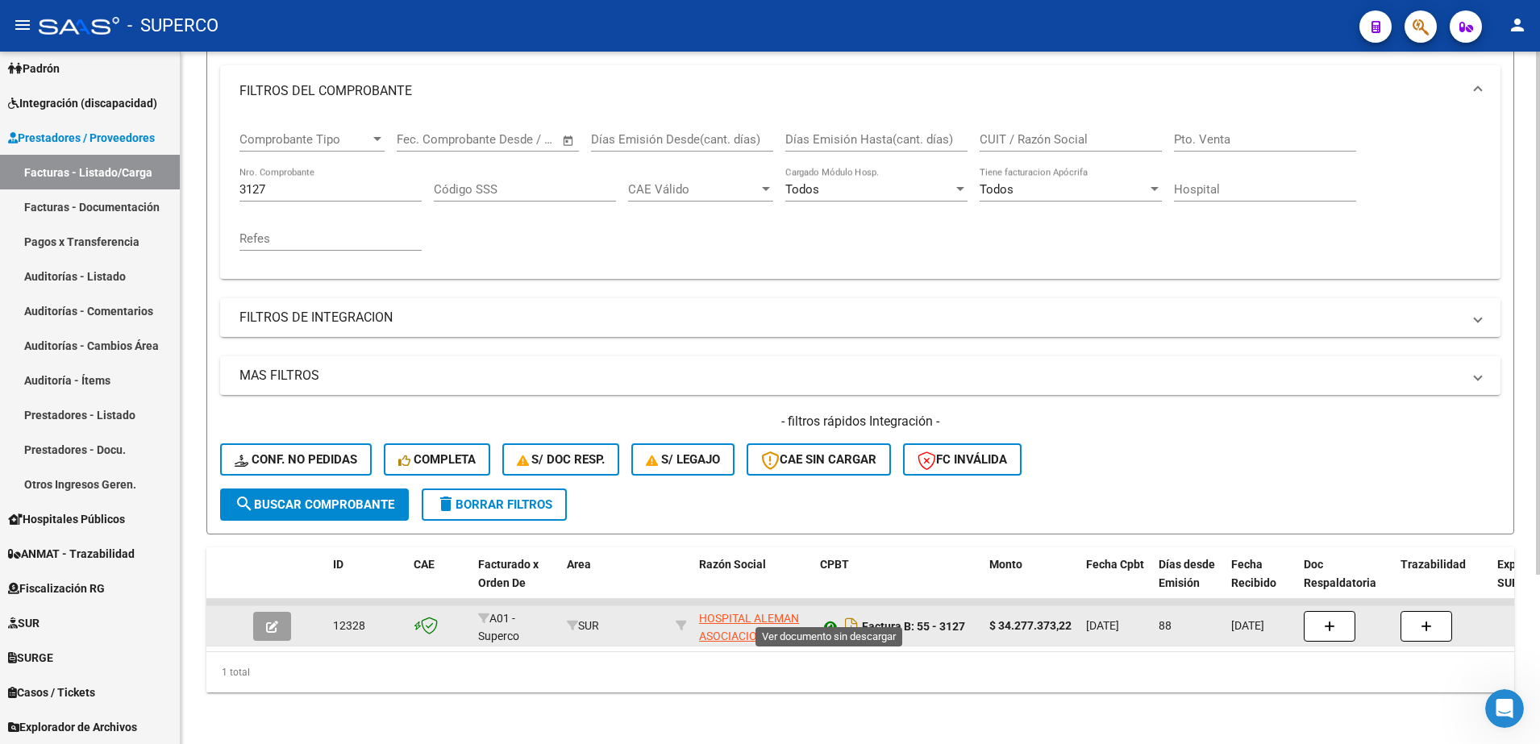
click at [829, 617] on icon at bounding box center [830, 626] width 21 height 19
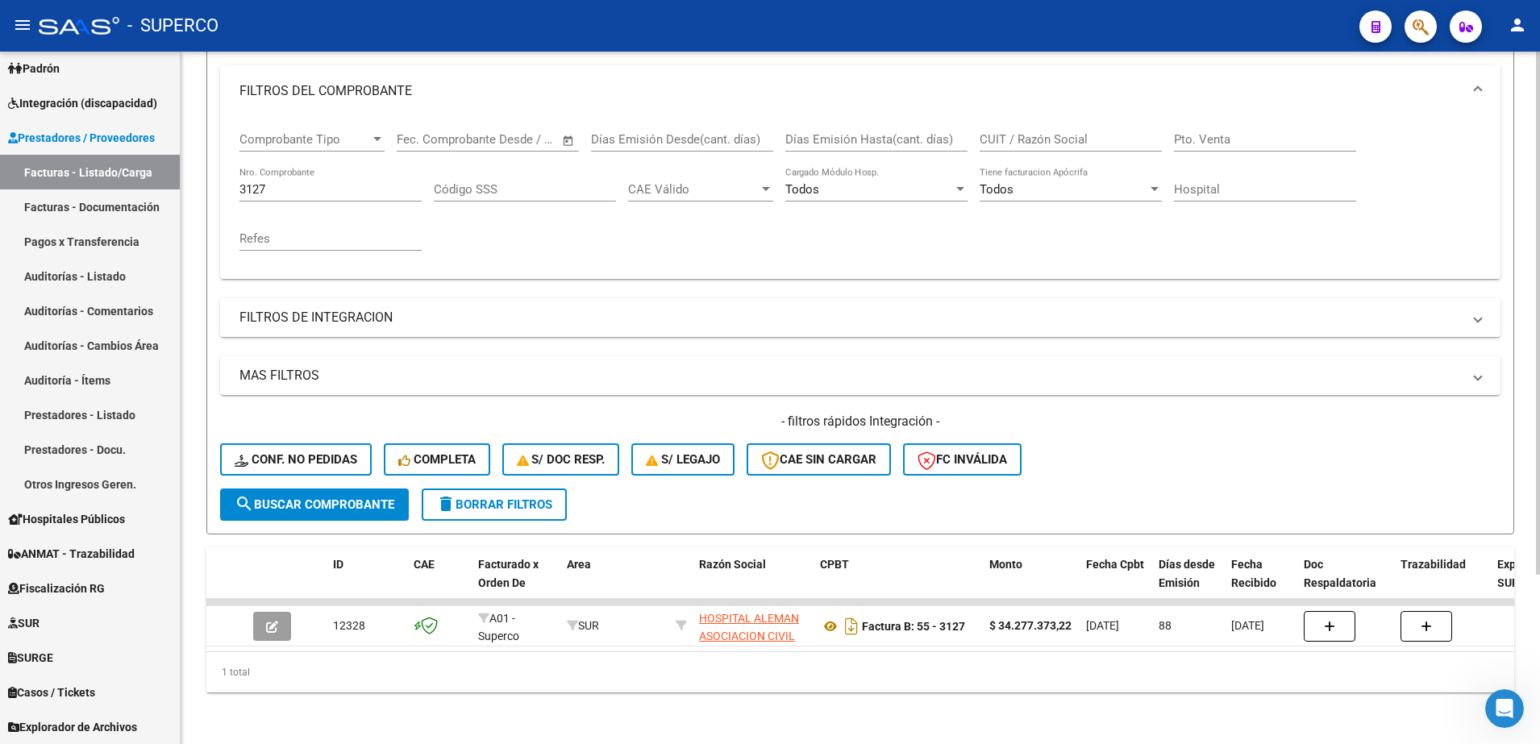
click at [276, 182] on input "3127" at bounding box center [330, 189] width 182 height 15
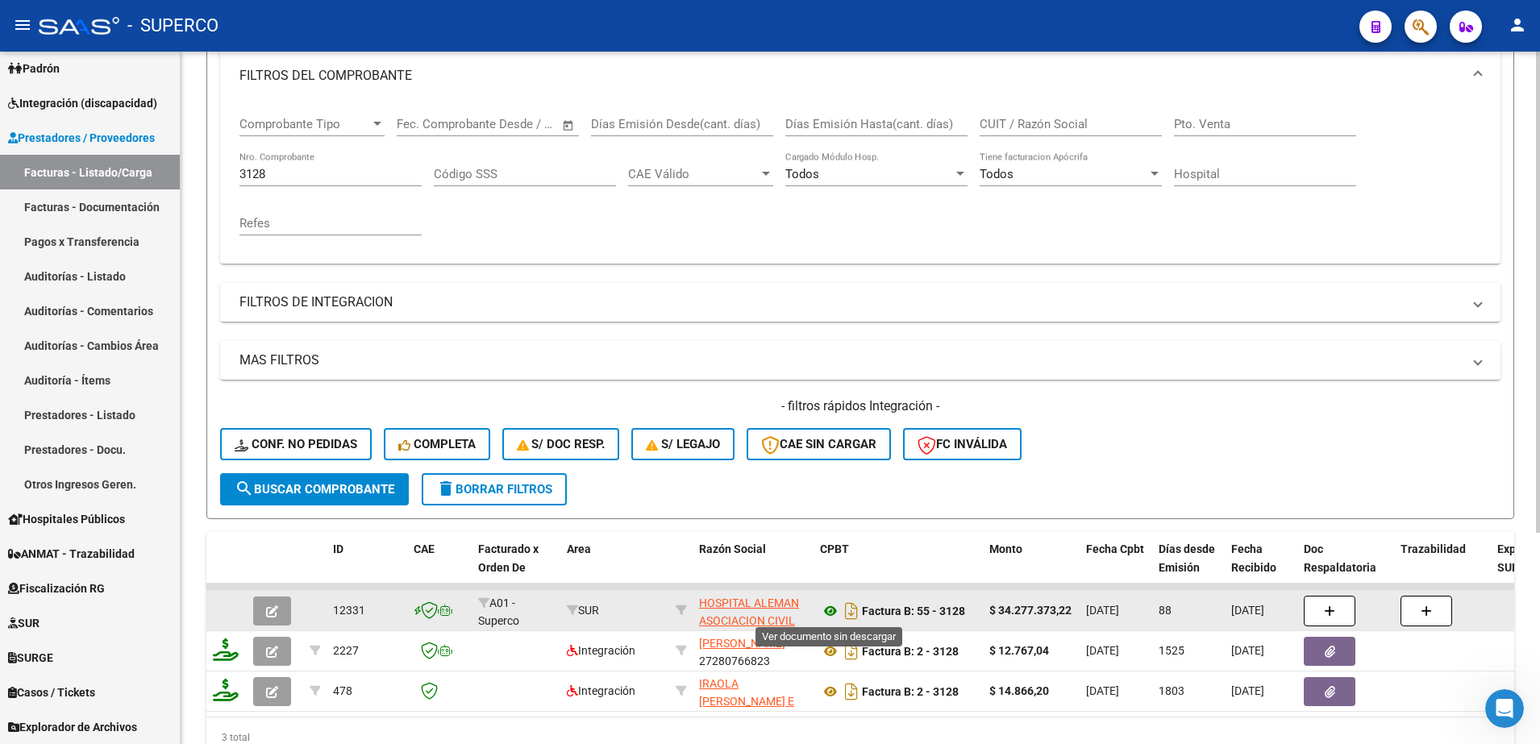
click at [834, 609] on icon at bounding box center [830, 611] width 21 height 19
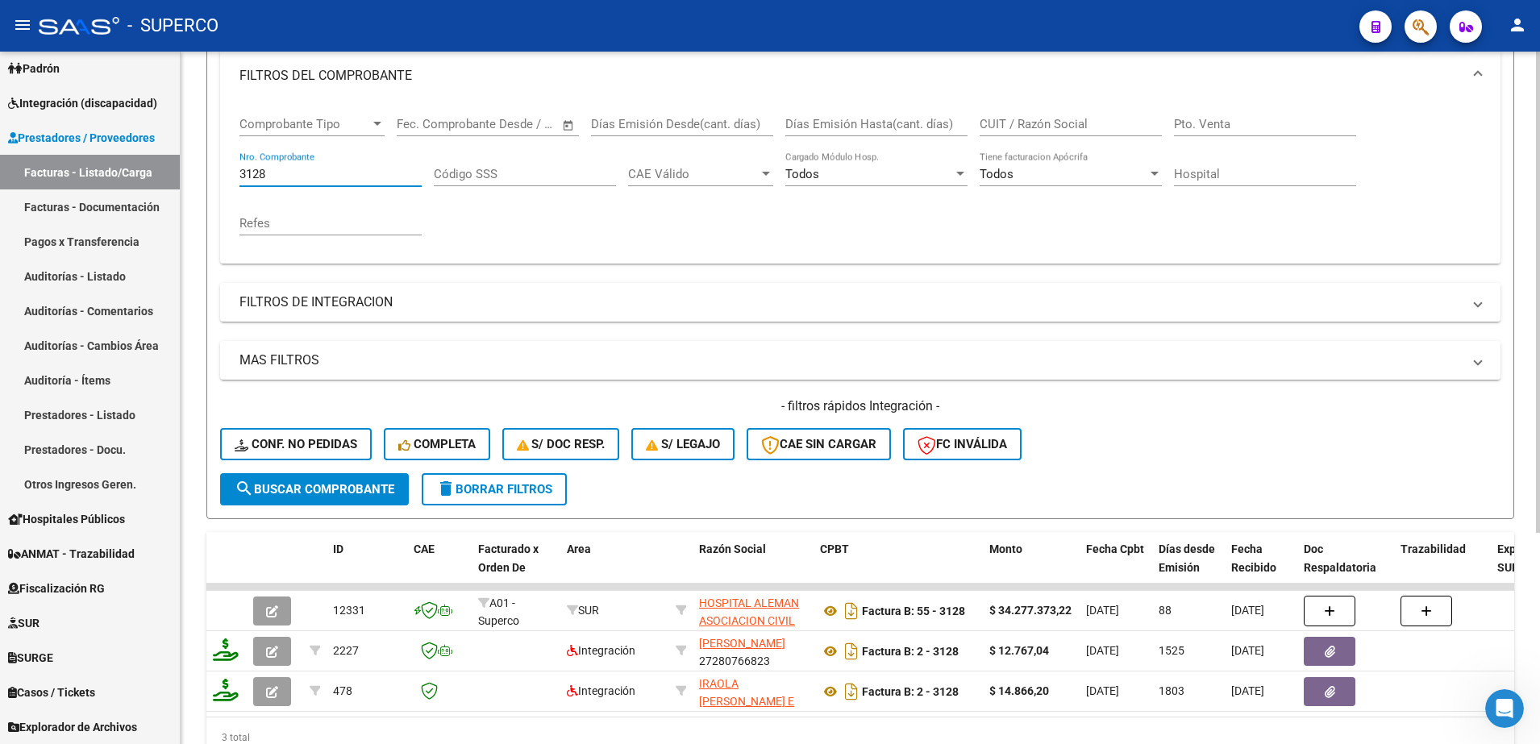
click at [285, 173] on input "3128" at bounding box center [330, 174] width 182 height 15
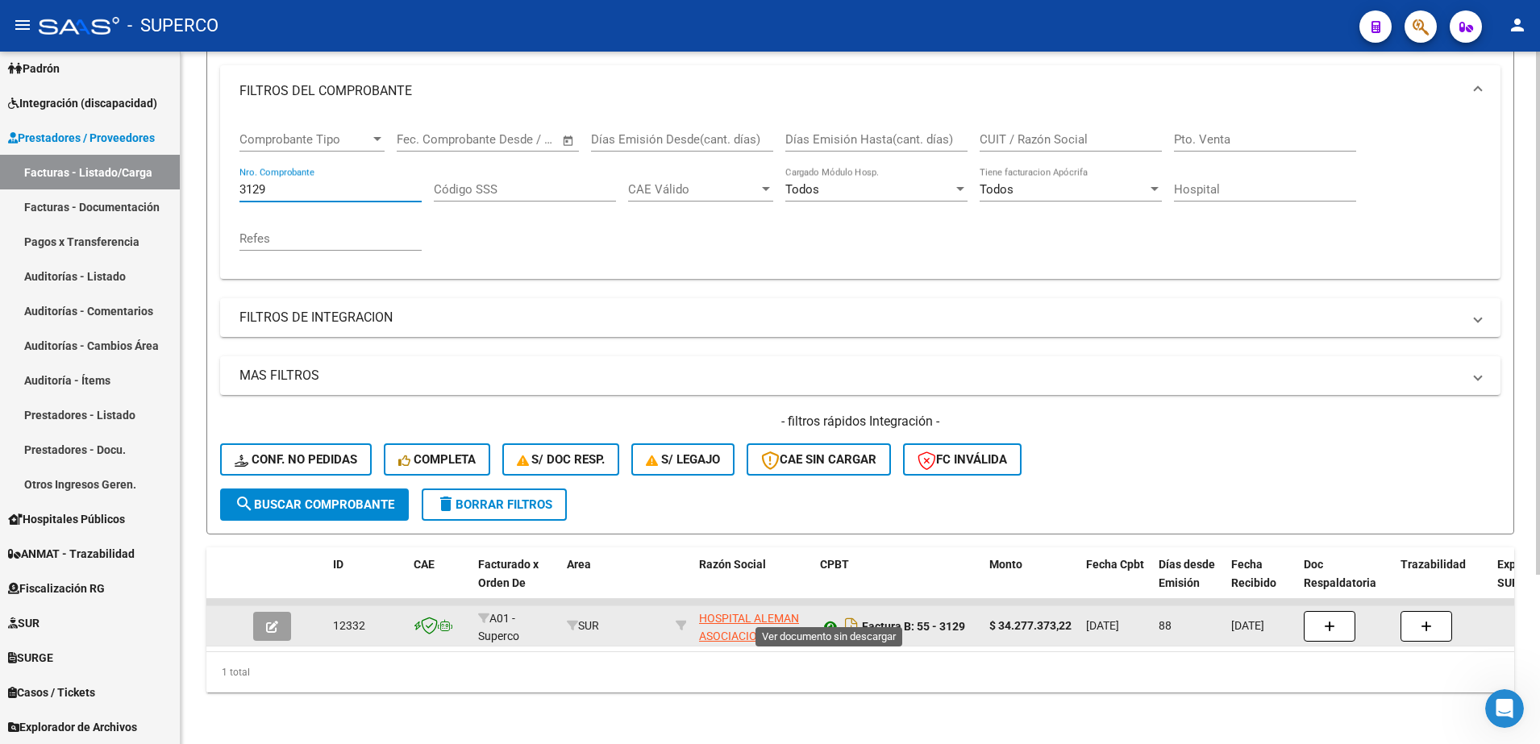
click at [830, 617] on icon at bounding box center [830, 626] width 21 height 19
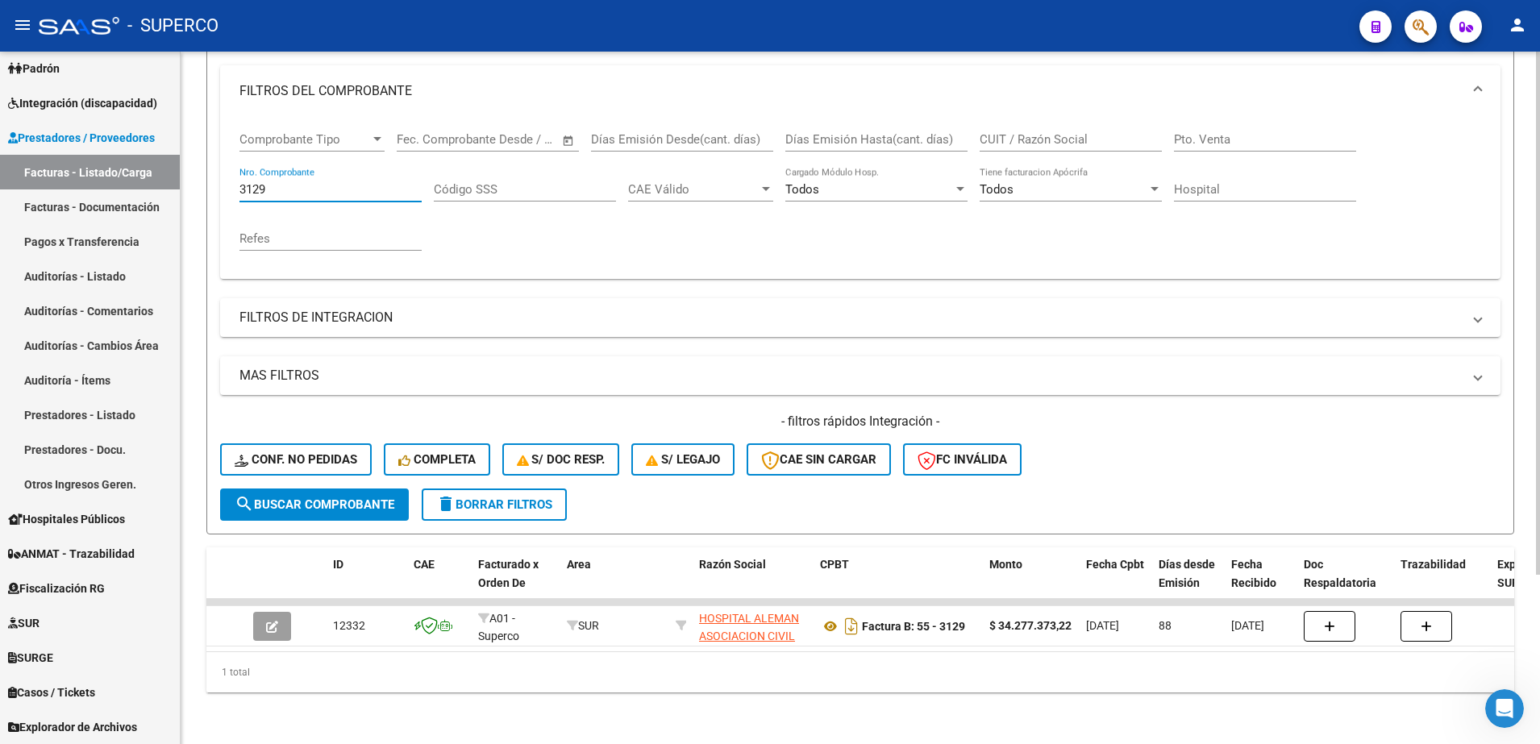
click at [364, 182] on input "3129" at bounding box center [330, 189] width 182 height 15
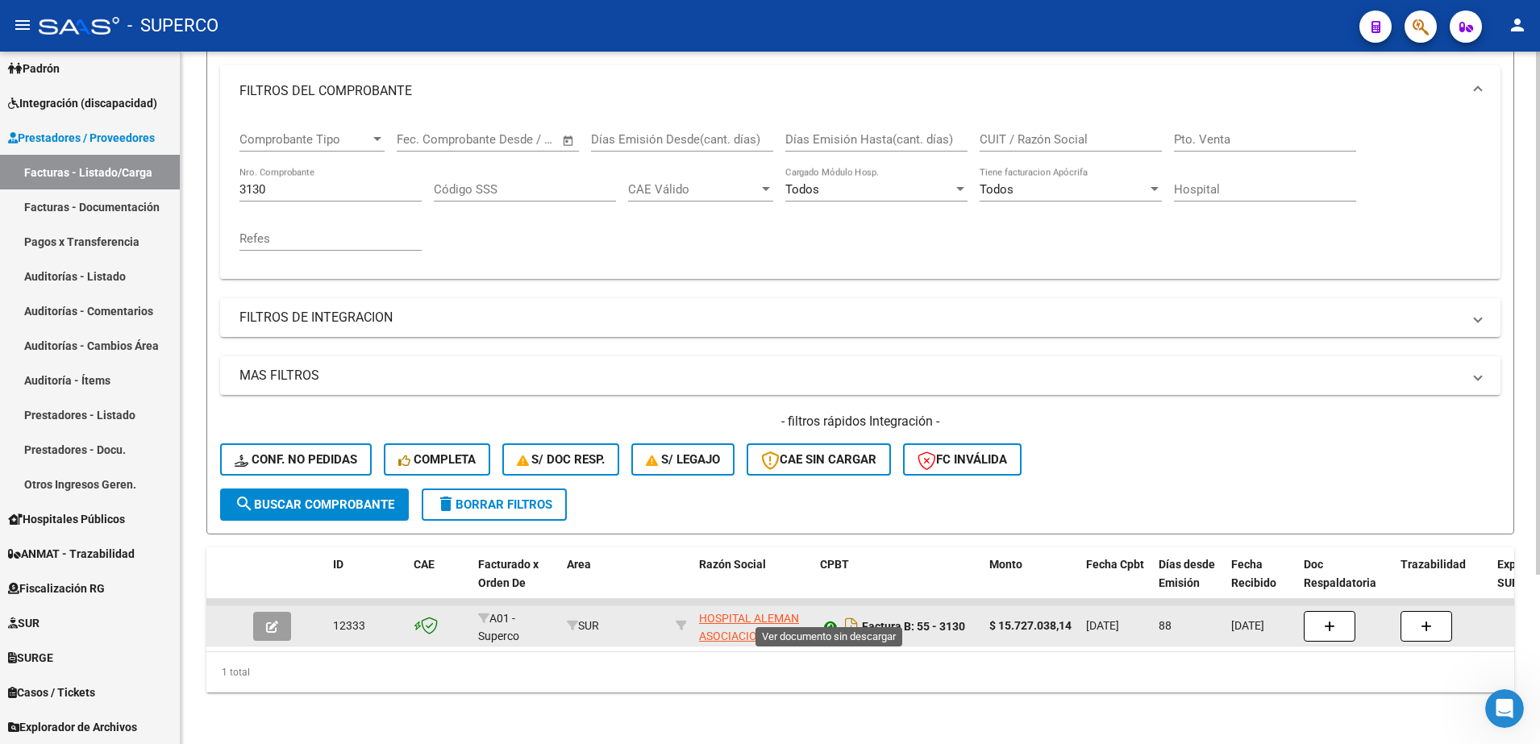
click at [835, 617] on icon at bounding box center [830, 626] width 21 height 19
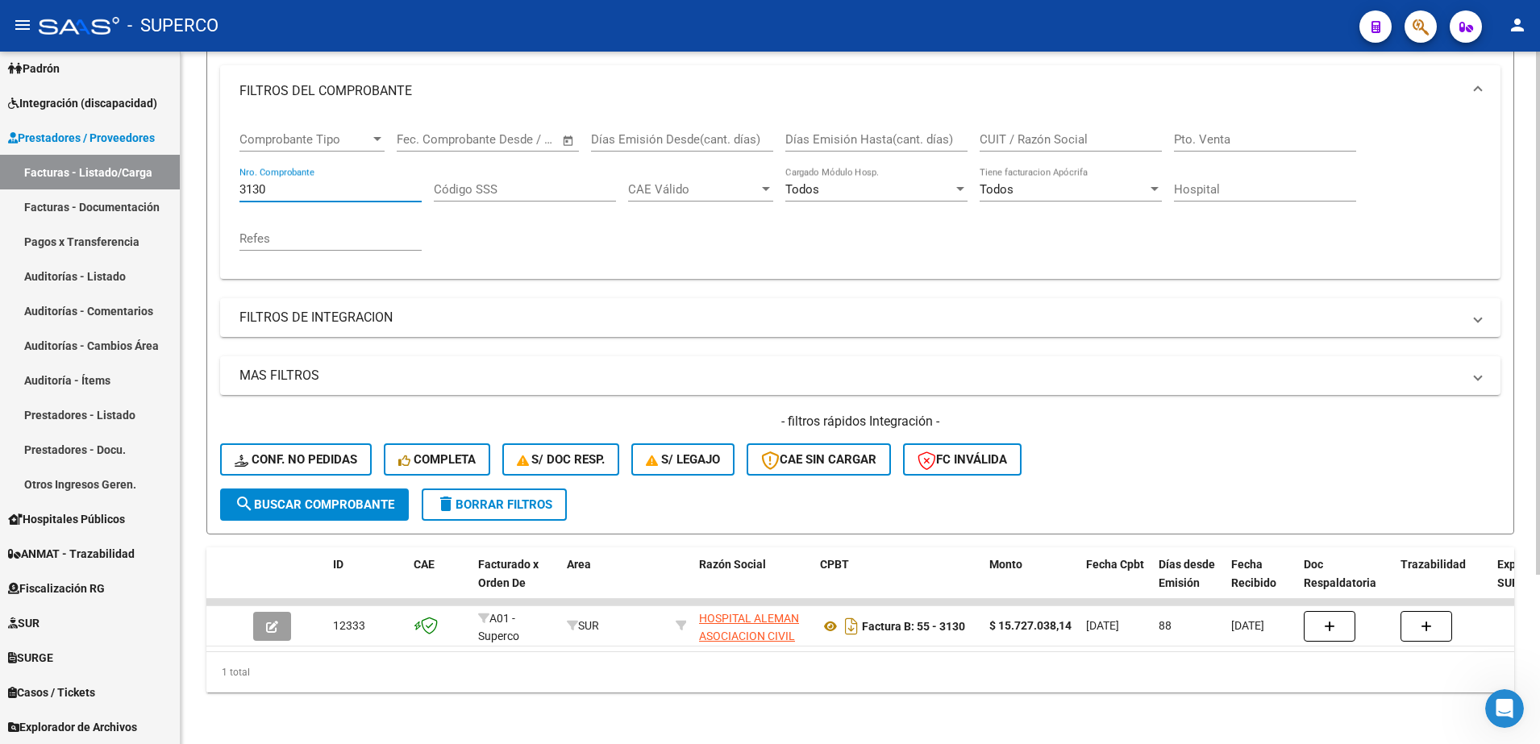
click at [319, 182] on input "3130" at bounding box center [330, 189] width 182 height 15
click at [328, 498] on span "search Buscar Comprobante" at bounding box center [315, 505] width 160 height 15
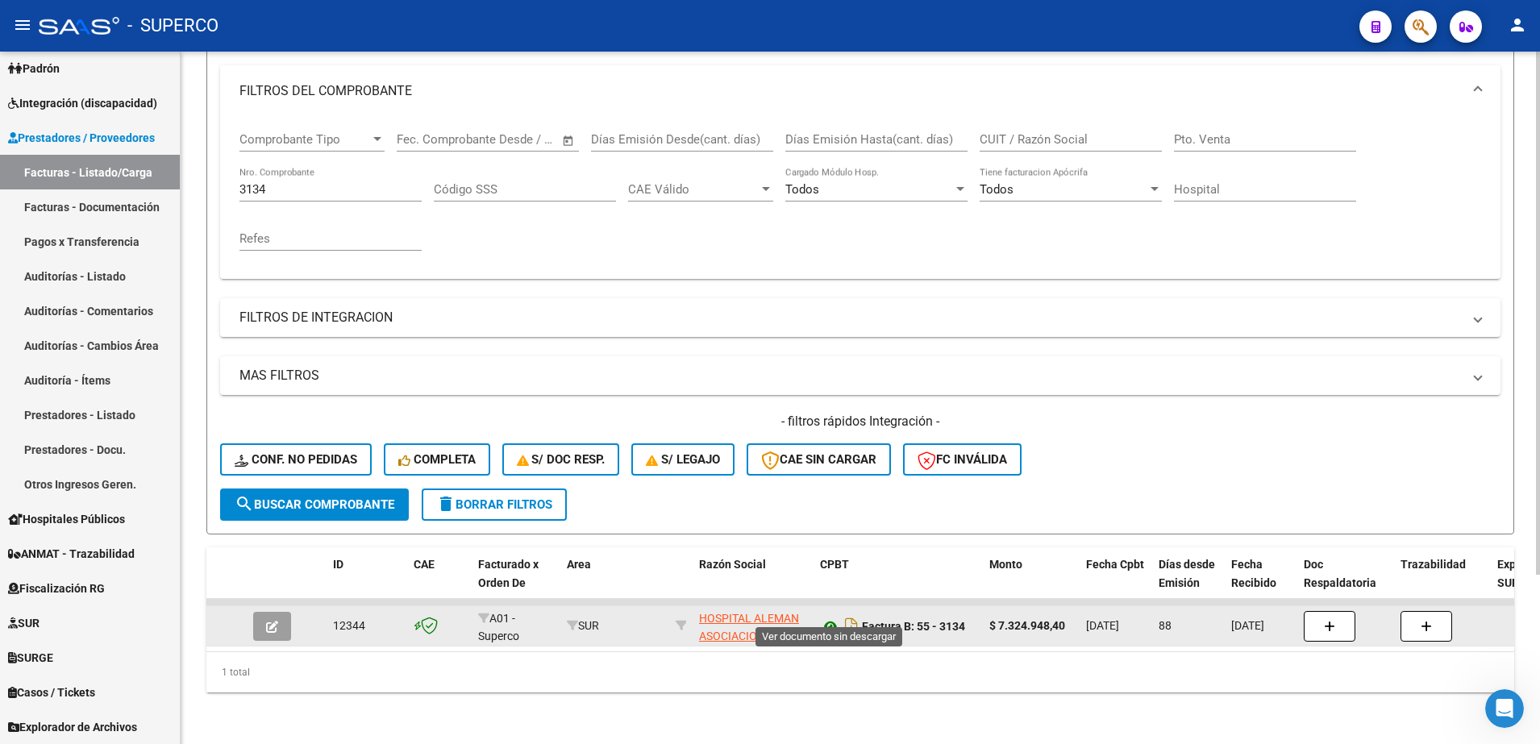
click at [826, 617] on icon at bounding box center [830, 626] width 21 height 19
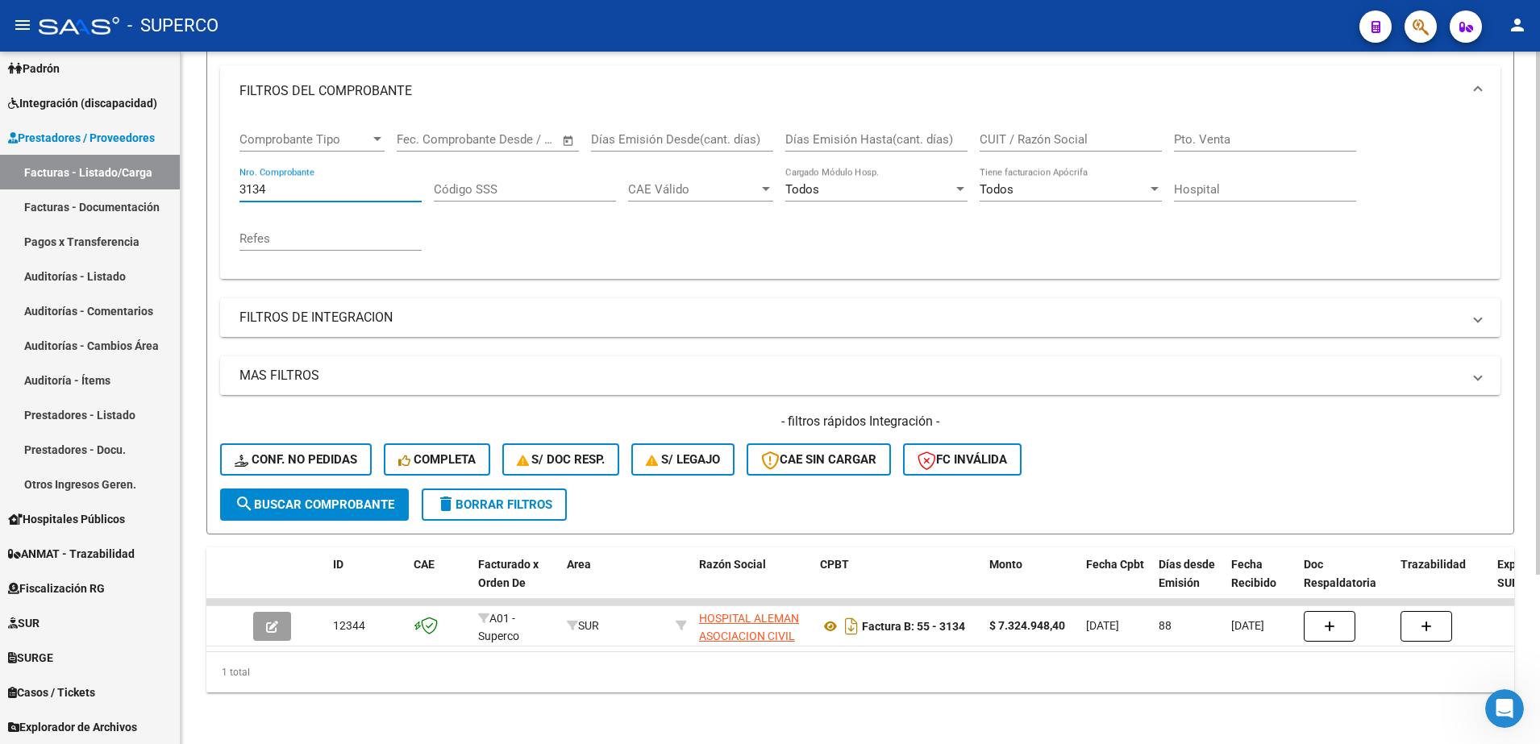
click at [371, 182] on input "3134" at bounding box center [330, 189] width 182 height 15
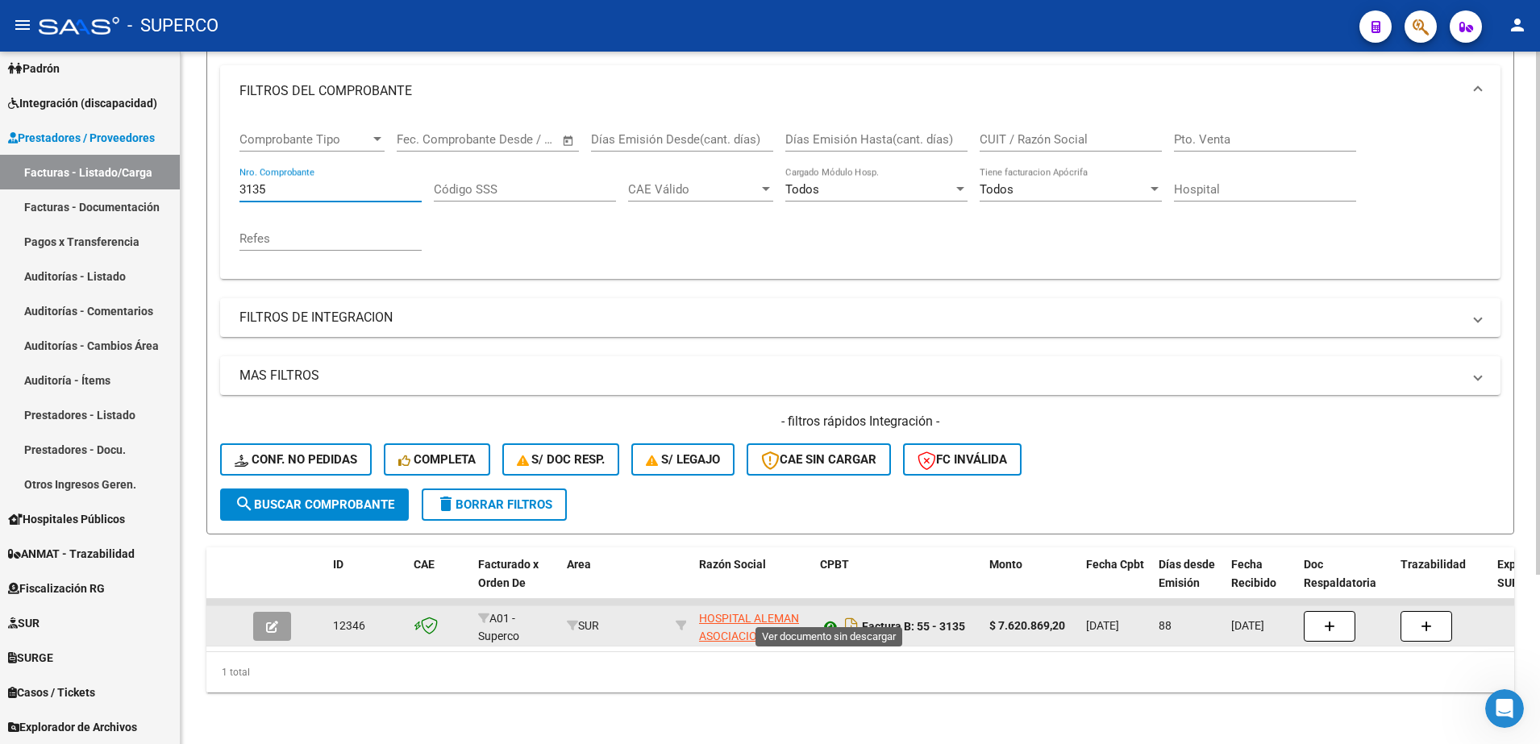
click at [825, 617] on icon at bounding box center [830, 626] width 21 height 19
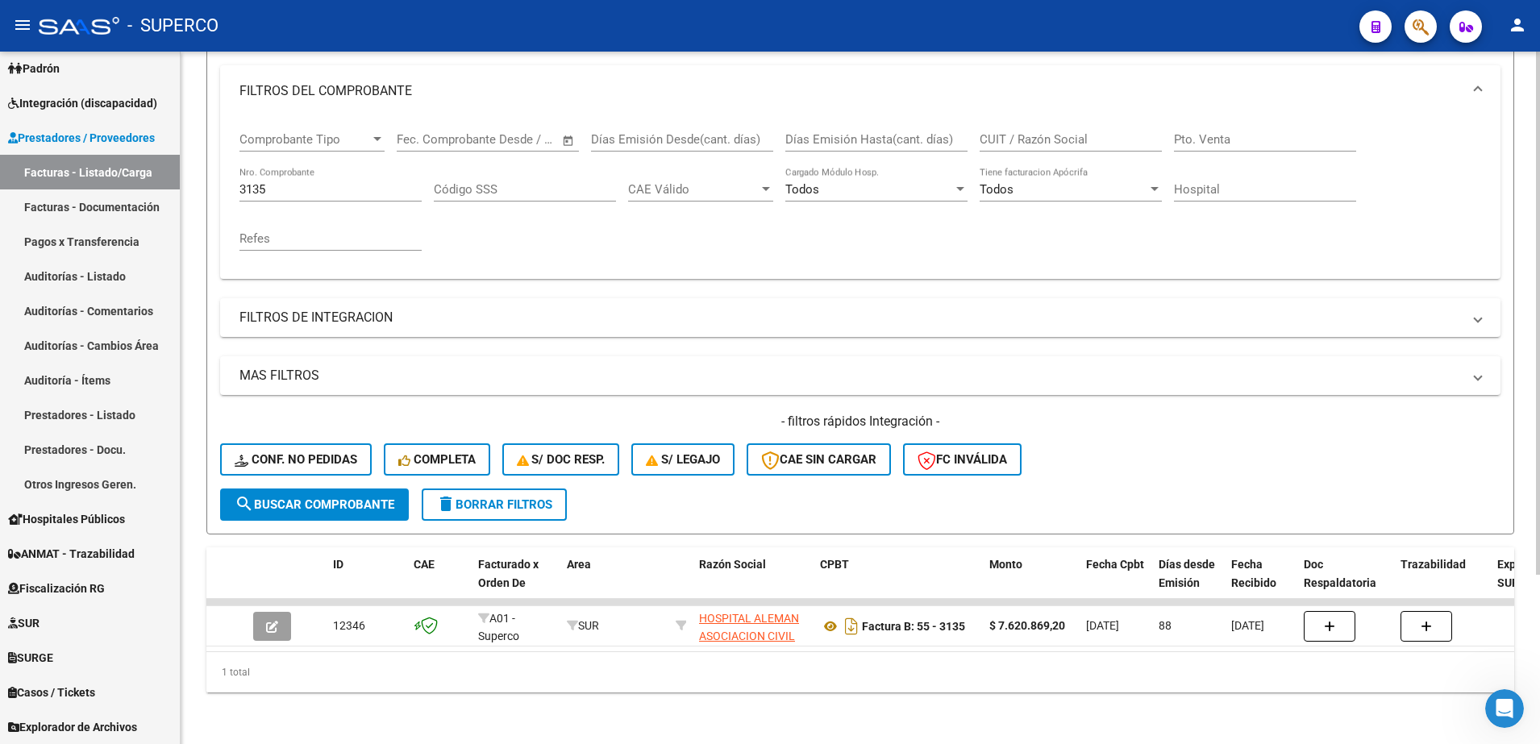
click at [293, 167] on div "3135 Nro. Comprobante" at bounding box center [330, 184] width 182 height 35
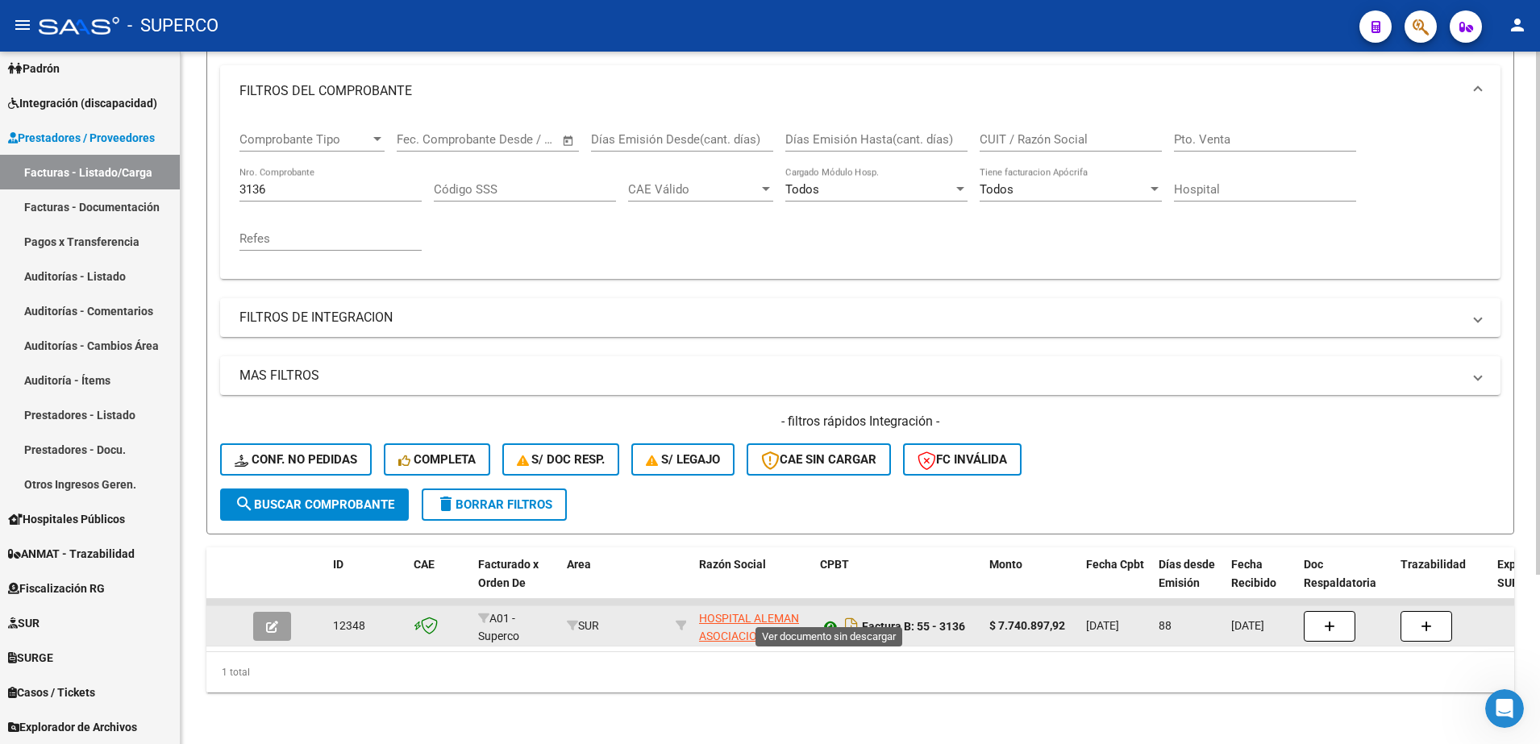
click at [833, 617] on icon at bounding box center [830, 626] width 21 height 19
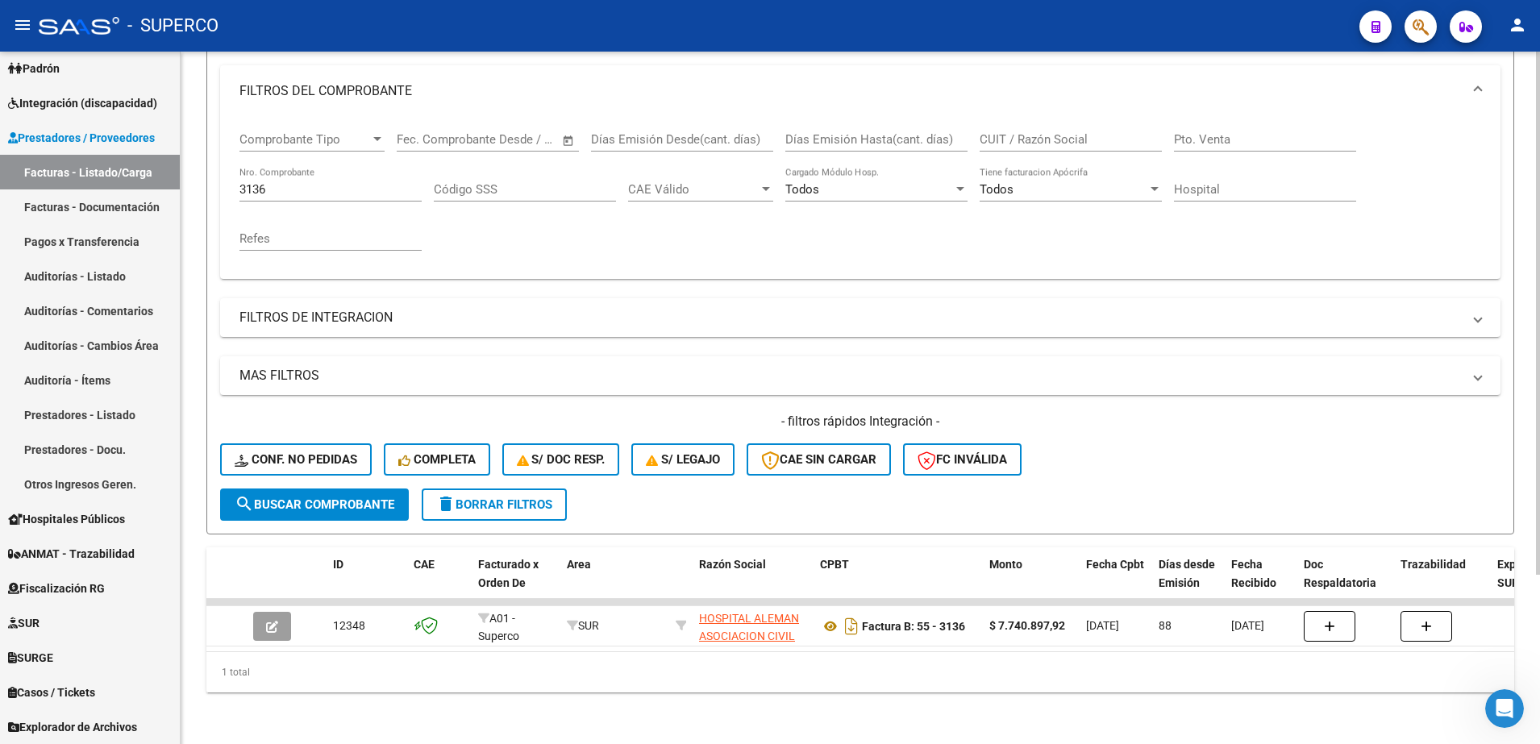
click at [309, 182] on input "3136" at bounding box center [330, 189] width 182 height 15
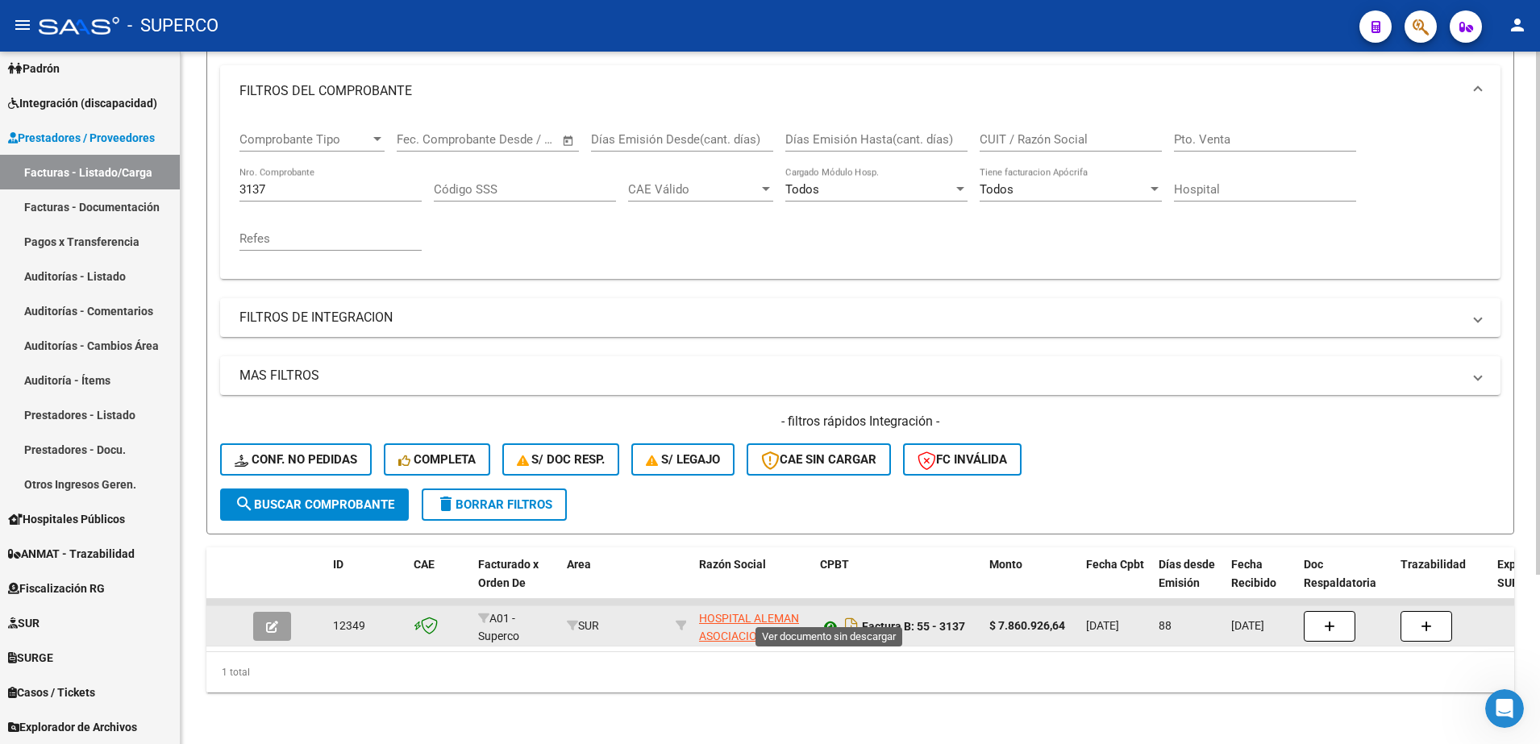
click at [831, 617] on icon at bounding box center [830, 626] width 21 height 19
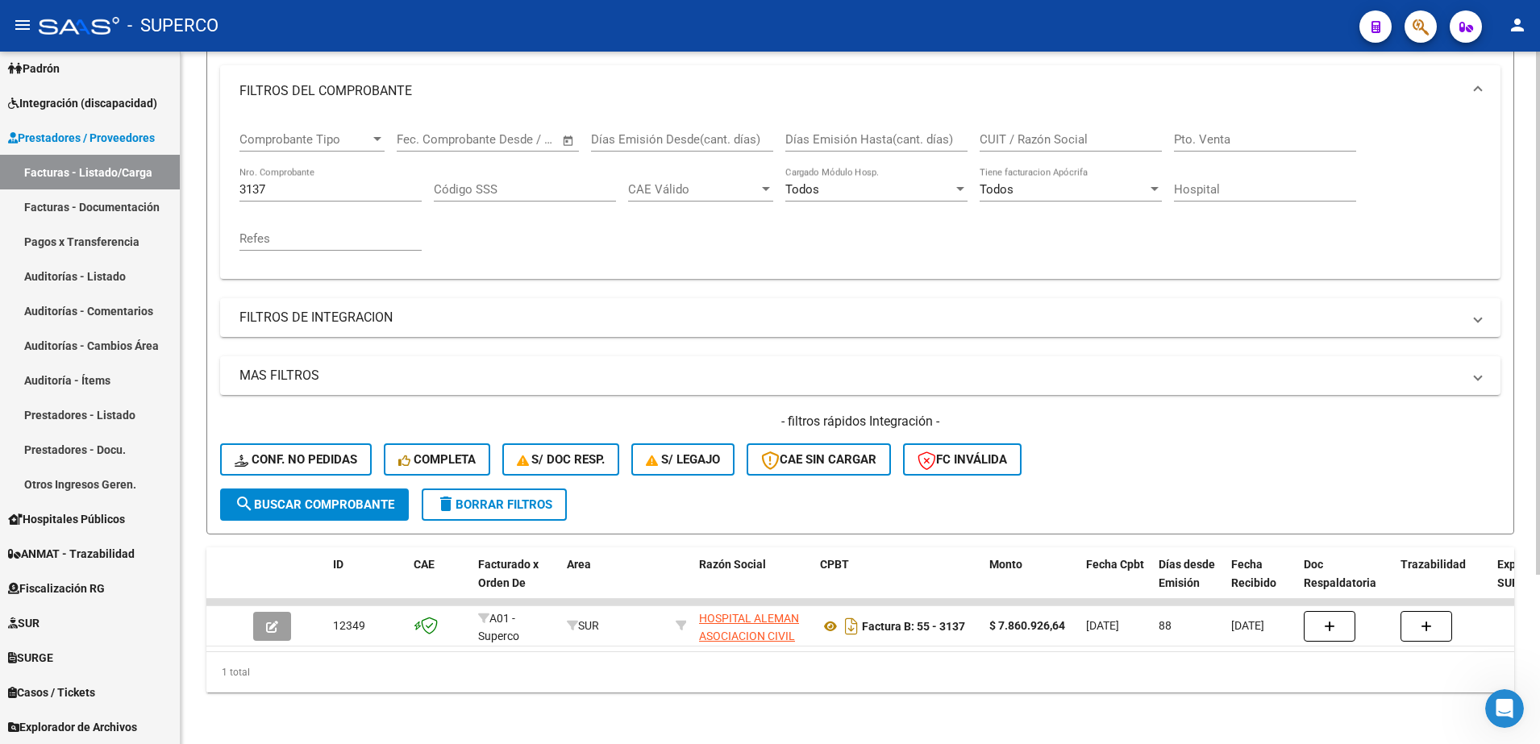
click at [290, 181] on div "3137 Nro. Comprobante" at bounding box center [330, 184] width 182 height 35
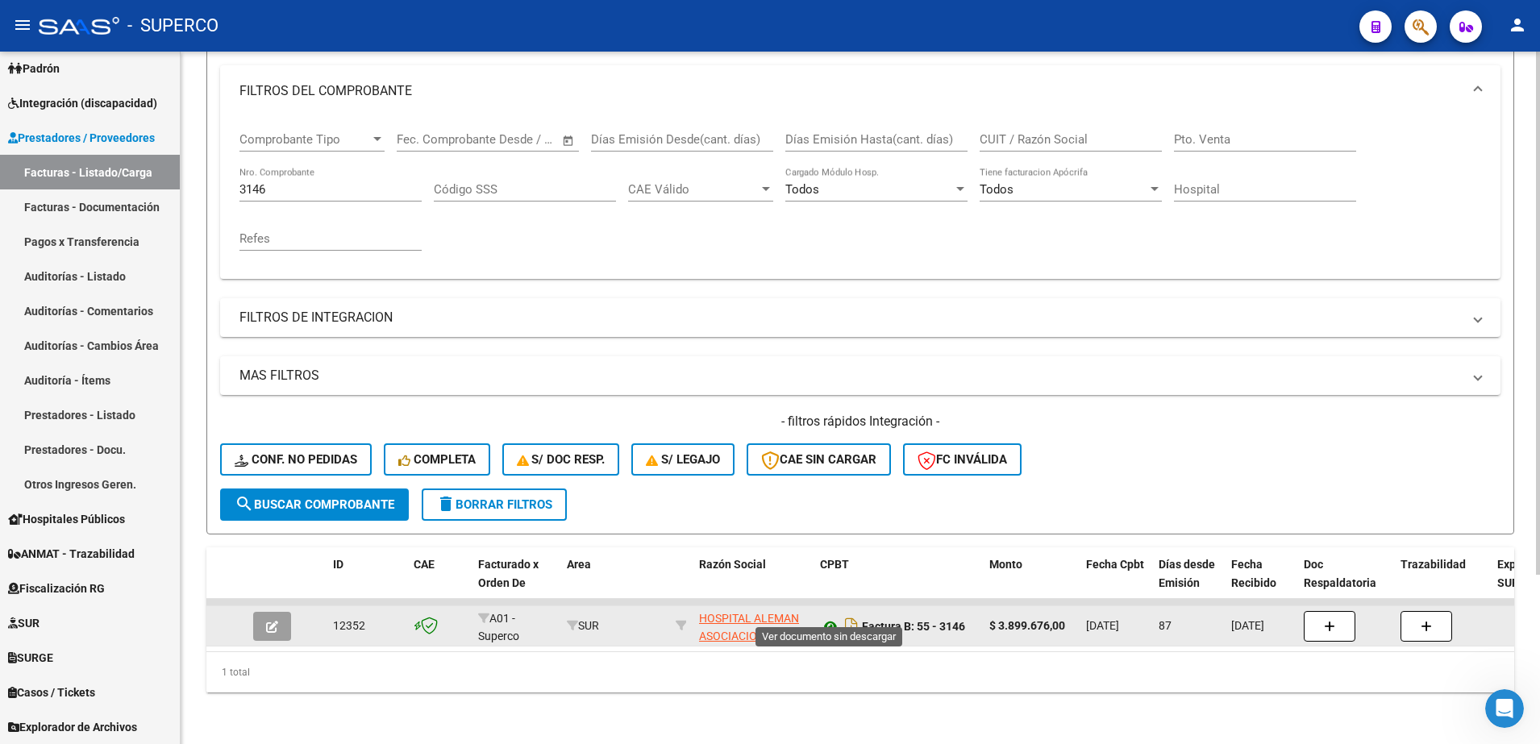
click at [829, 617] on icon at bounding box center [830, 626] width 21 height 19
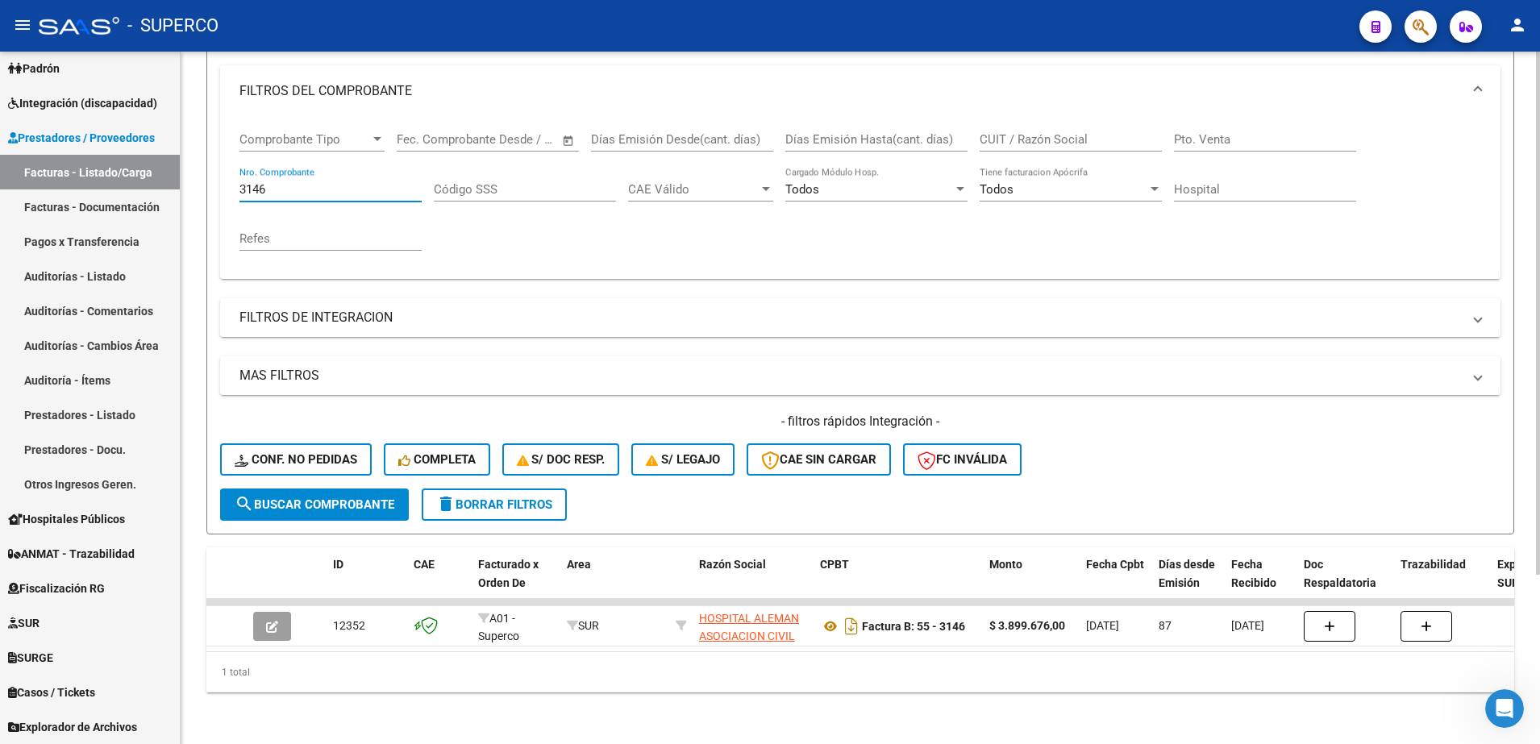
click at [336, 182] on input "3146" at bounding box center [330, 189] width 182 height 15
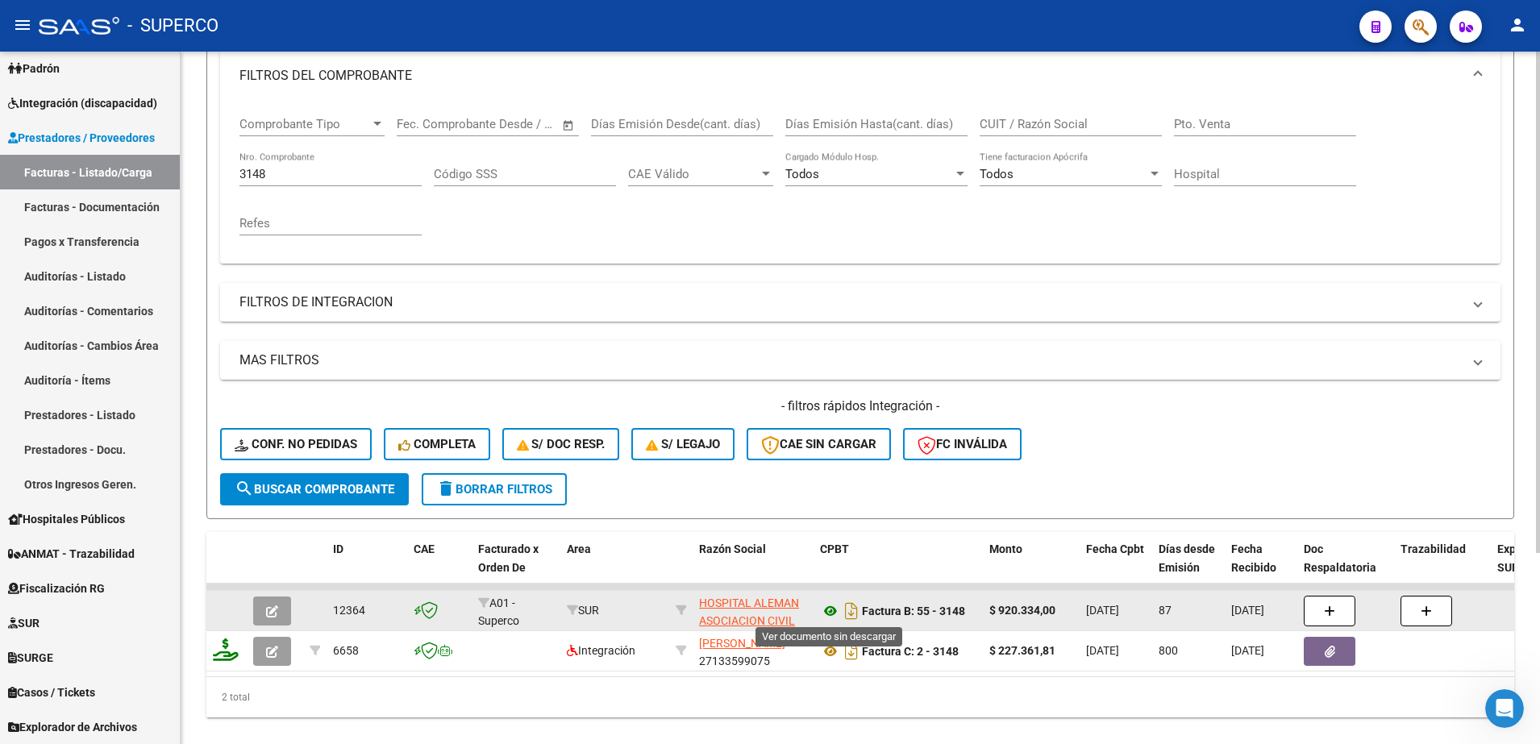
click at [834, 608] on icon at bounding box center [830, 611] width 21 height 19
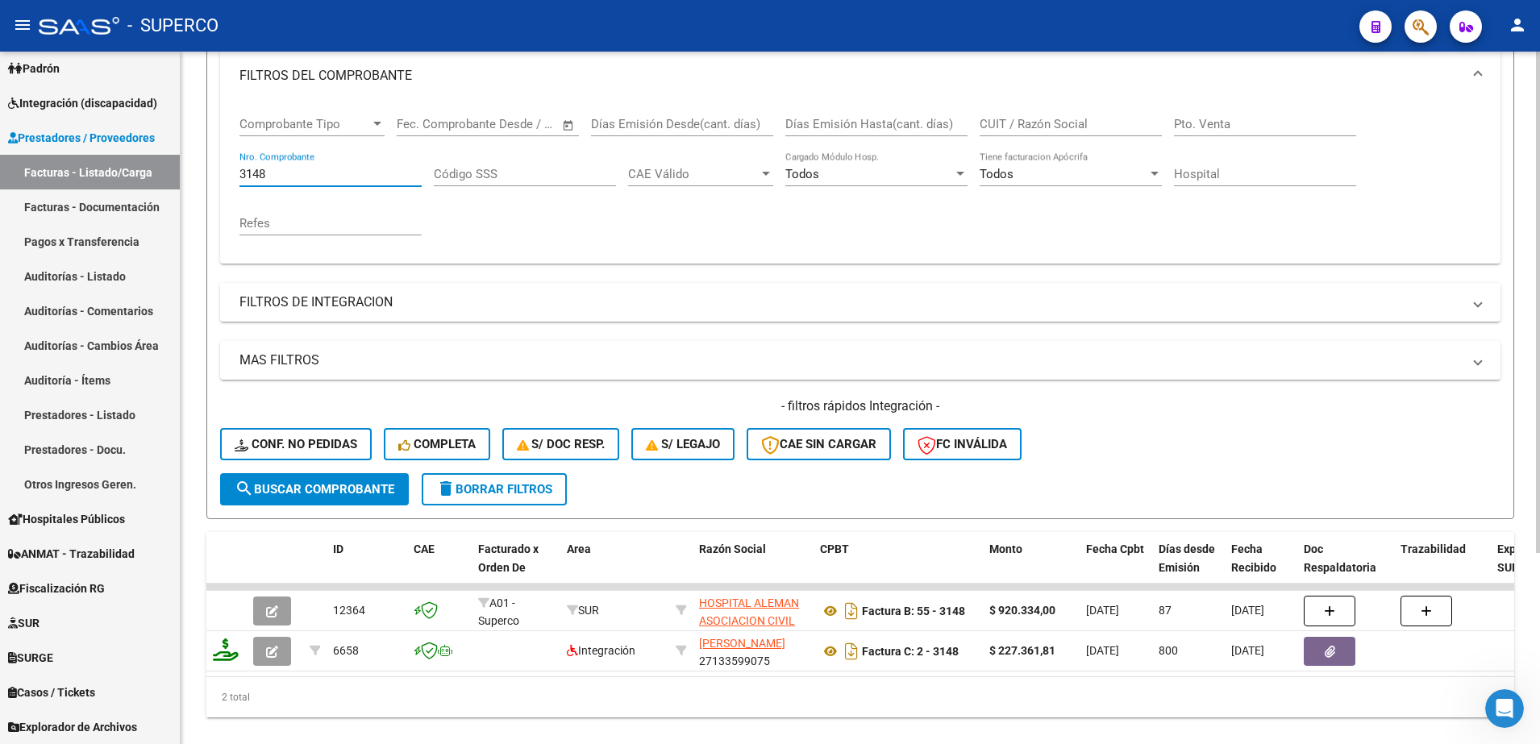
click at [358, 178] on input "3148" at bounding box center [330, 174] width 182 height 15
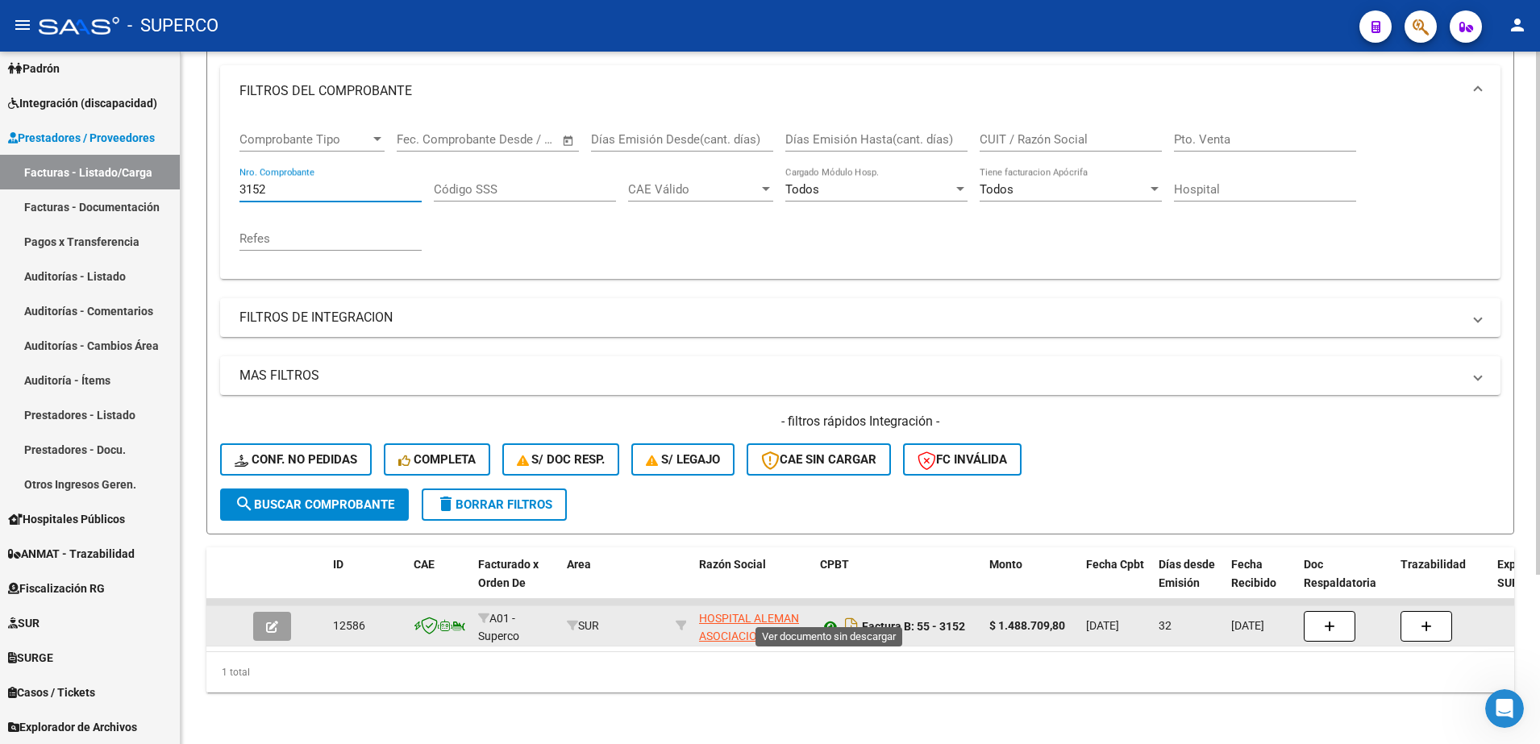
type input "3152"
click at [829, 617] on icon at bounding box center [830, 626] width 21 height 19
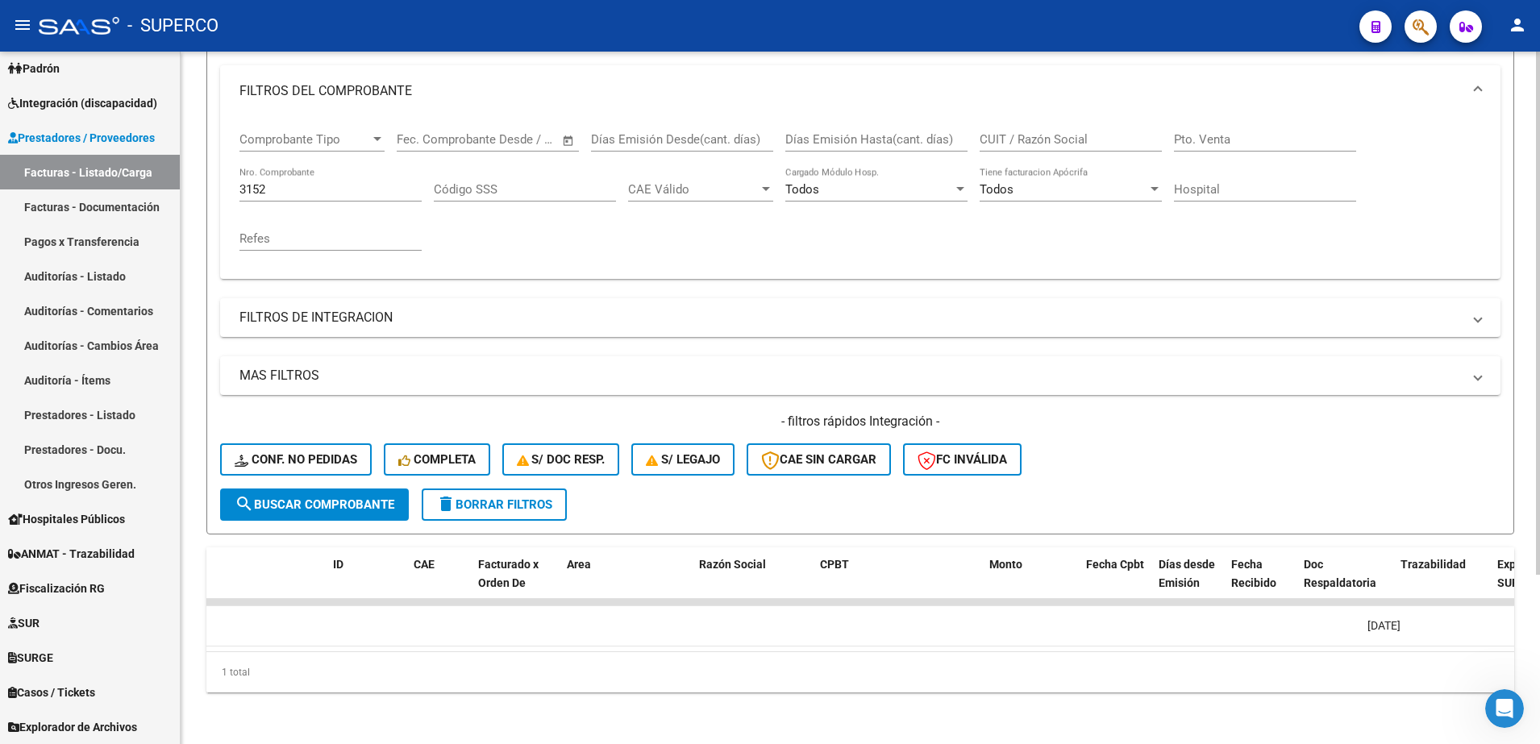
scroll to position [0, 0]
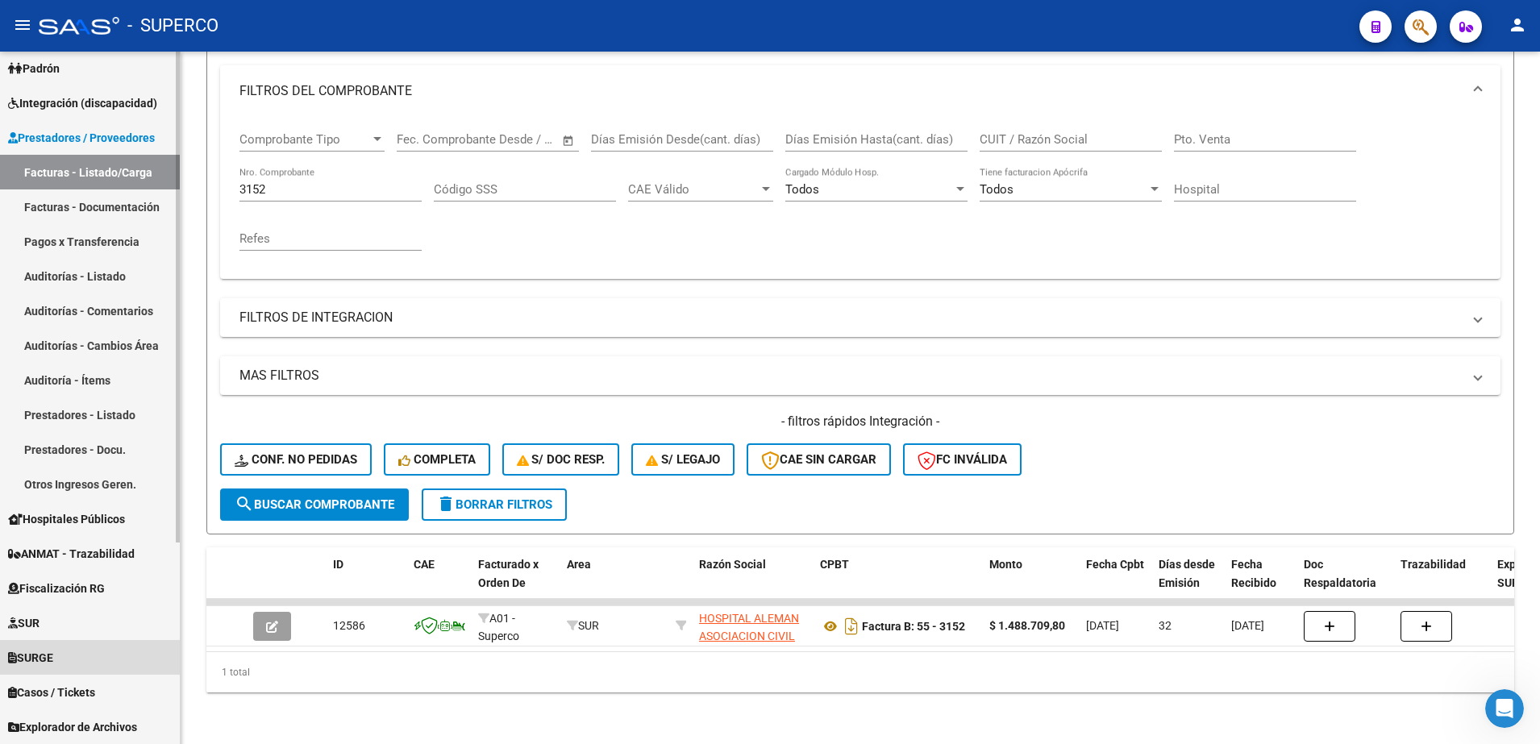
click at [53, 656] on span "SURGE" at bounding box center [30, 658] width 45 height 18
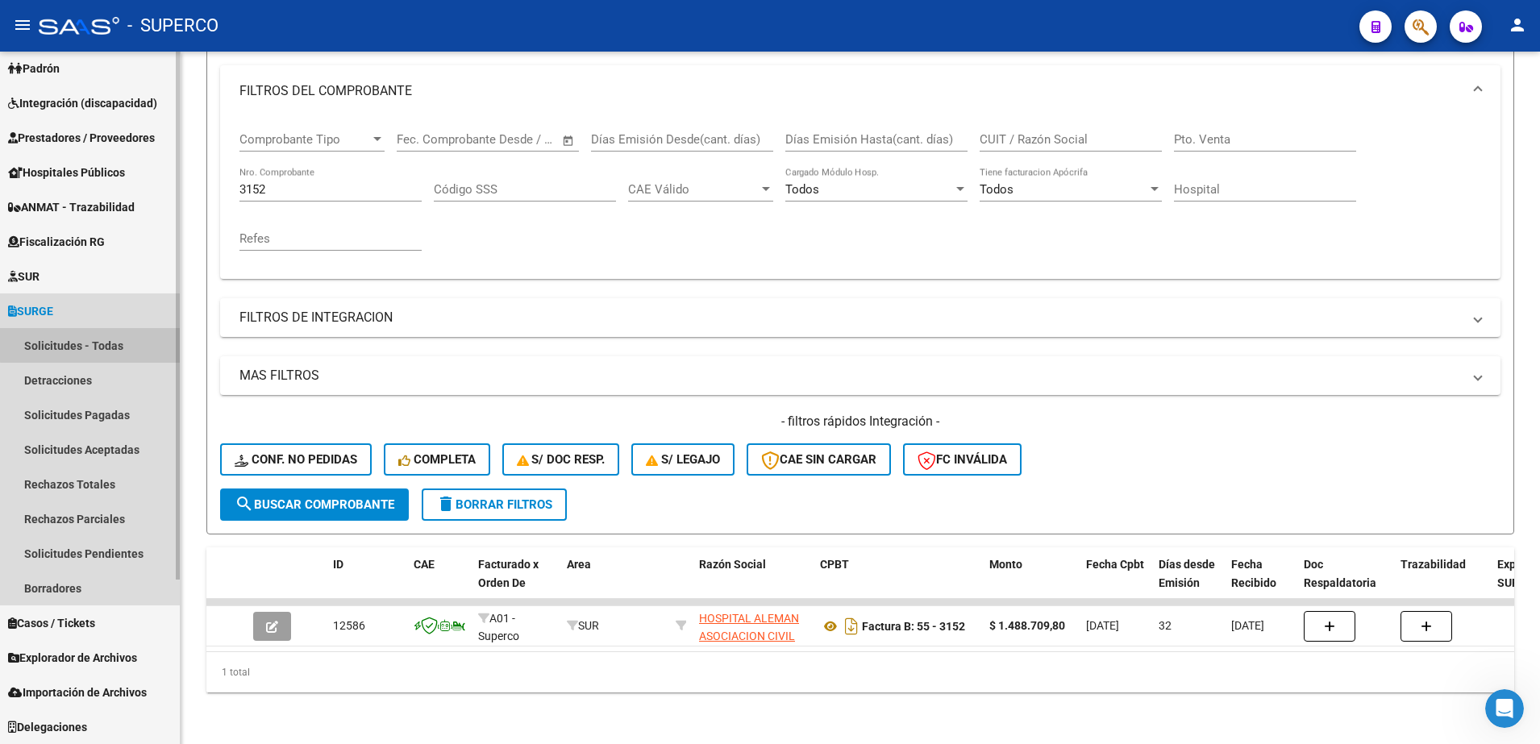
click at [114, 339] on link "Solicitudes - Todas" at bounding box center [90, 345] width 180 height 35
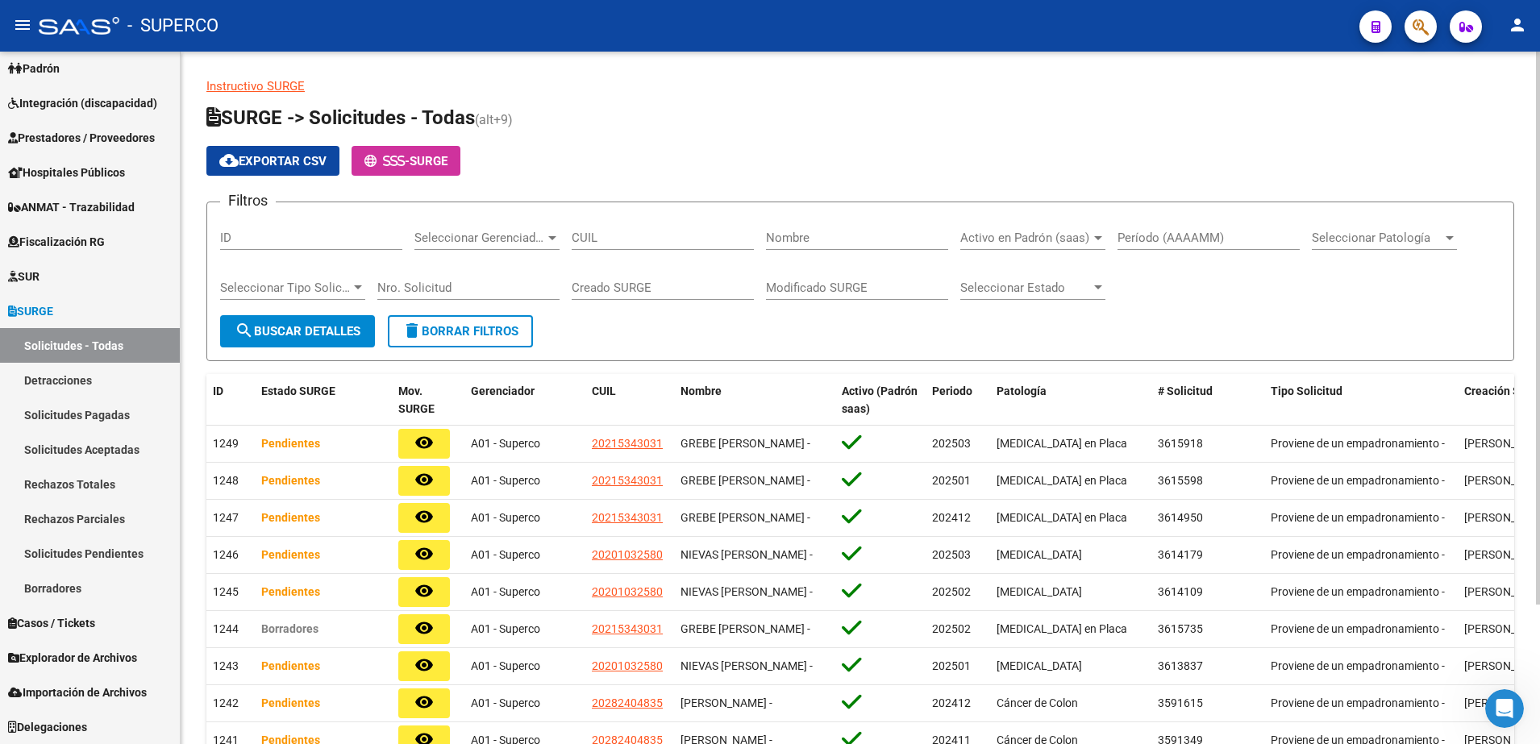
click at [833, 239] on input "Nombre" at bounding box center [857, 238] width 182 height 15
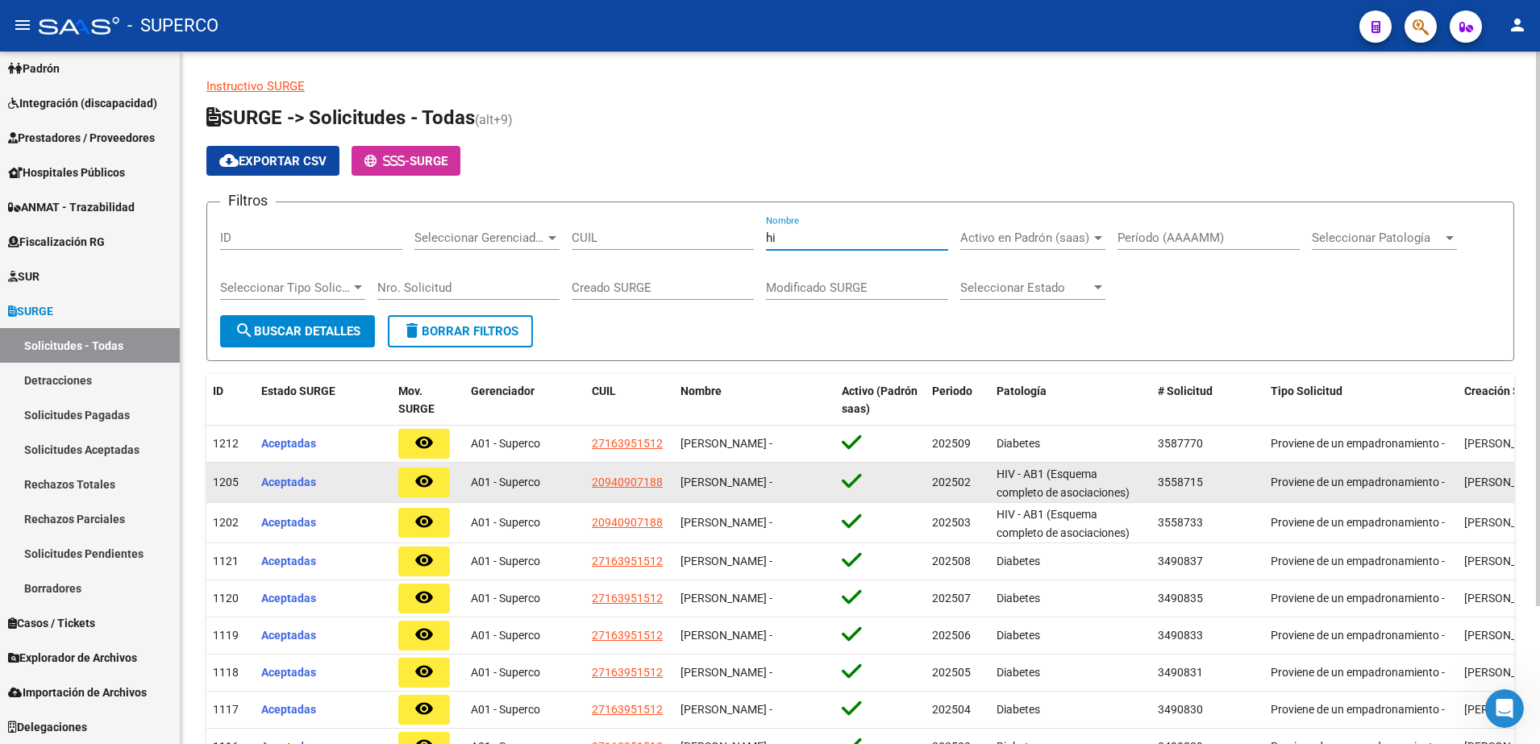
type input "hi"
drag, startPoint x: 669, startPoint y: 482, endPoint x: 592, endPoint y: 480, distance: 77.4
click at [592, 480] on datatable-body-cell "20940907188" at bounding box center [629, 483] width 89 height 40
copy span "20940907188"
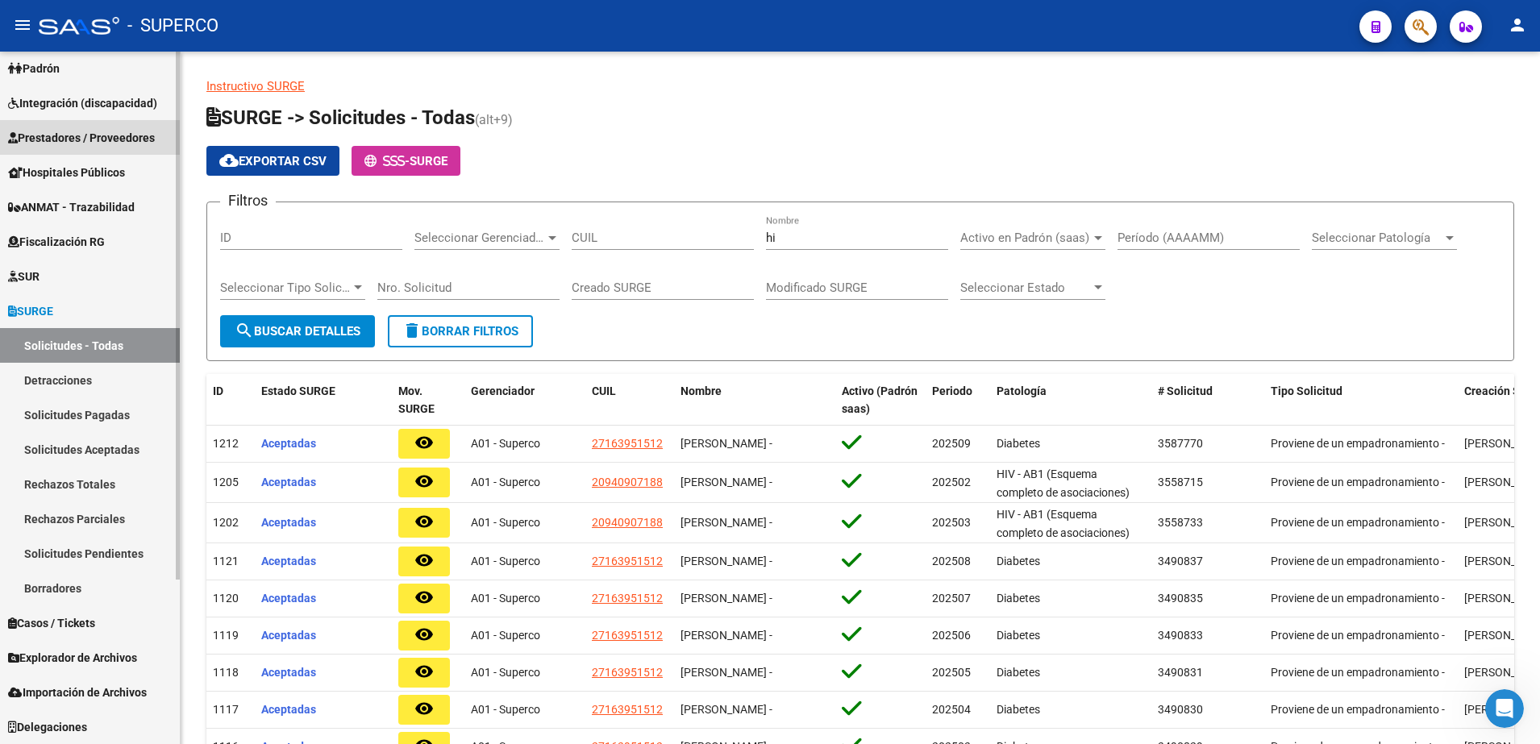
click at [50, 135] on span "Prestadores / Proveedores" at bounding box center [81, 138] width 147 height 18
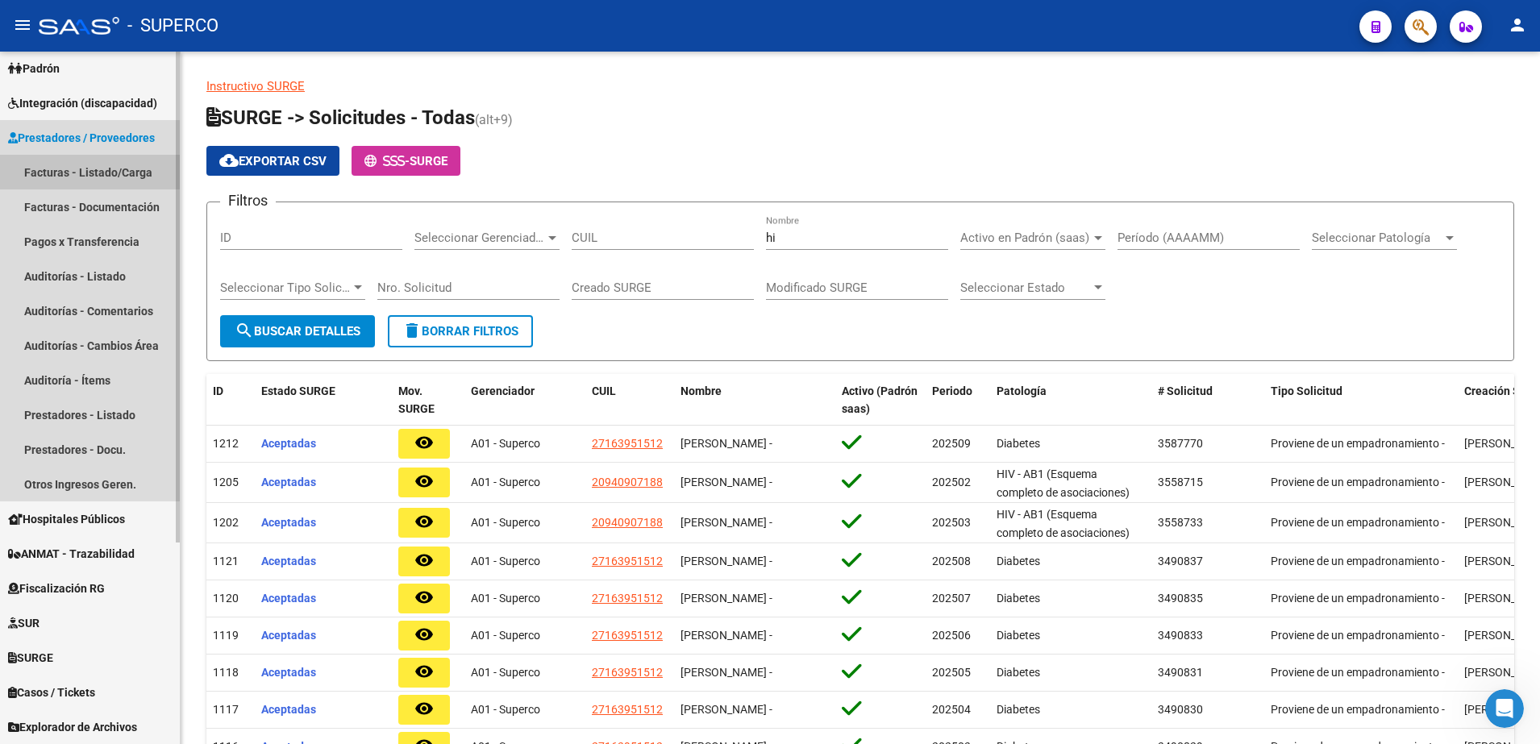
click at [60, 177] on link "Facturas - Listado/Carga" at bounding box center [90, 172] width 180 height 35
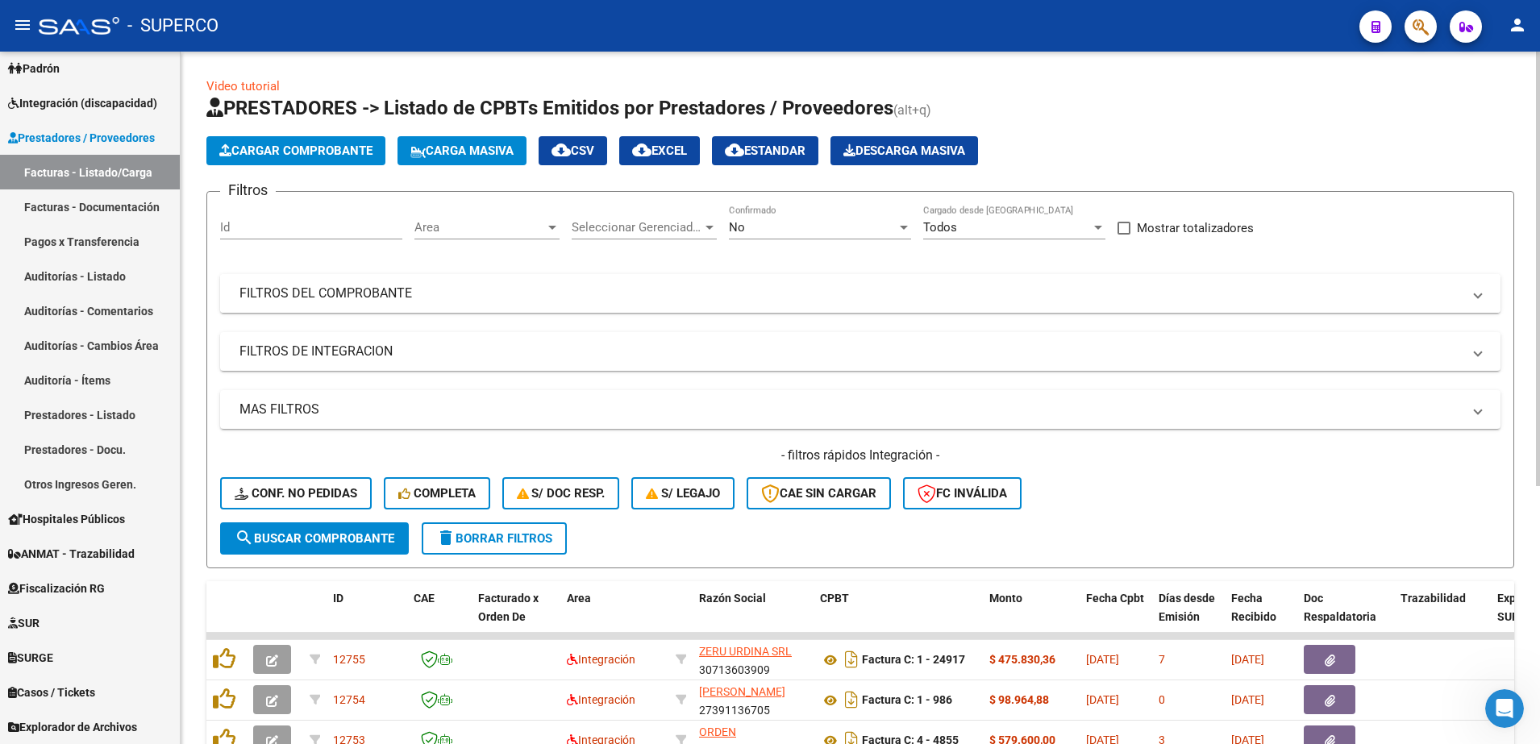
click at [620, 282] on mat-expansion-panel-header "FILTROS DEL COMPROBANTE" at bounding box center [860, 293] width 1280 height 39
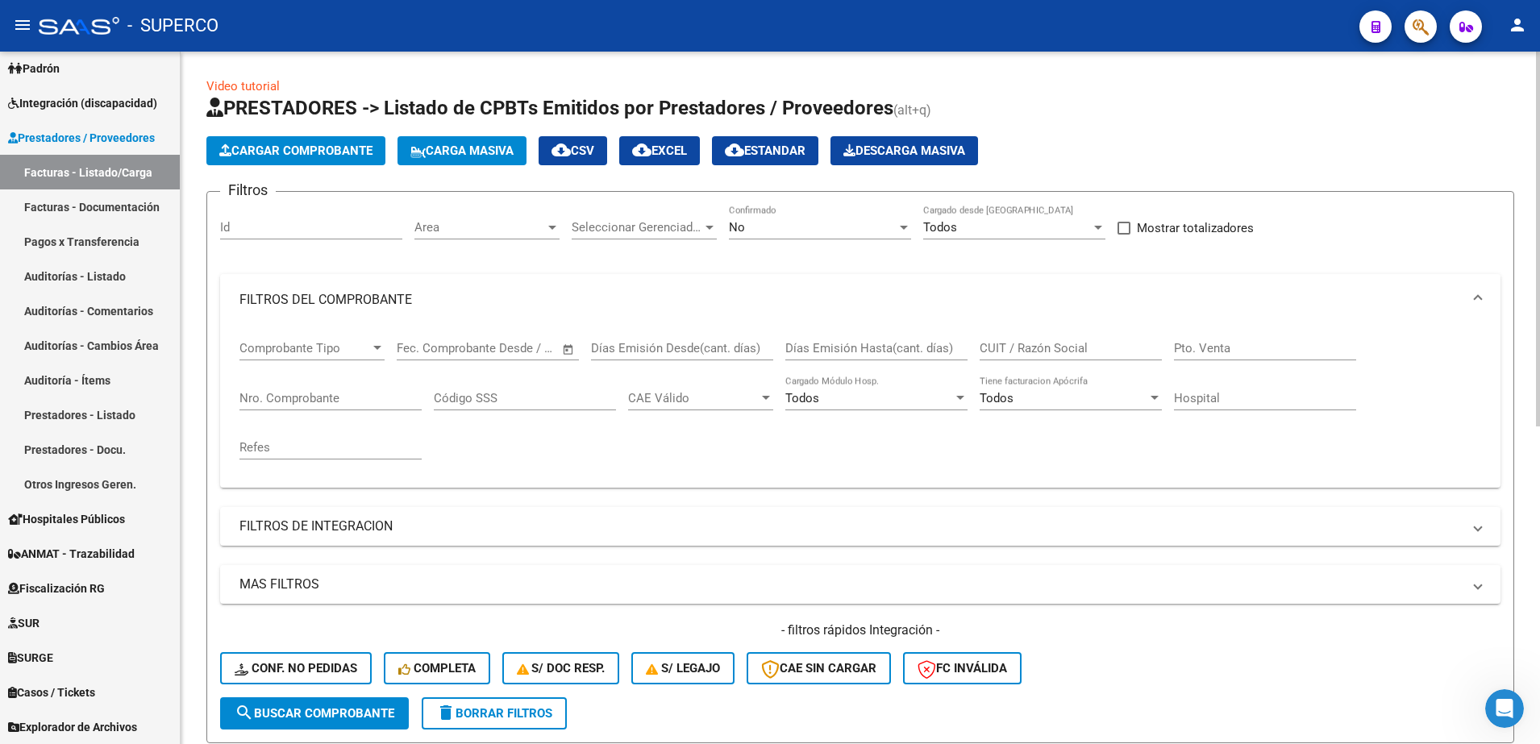
click at [294, 397] on input "Nro. Comprobante" at bounding box center [330, 398] width 182 height 15
click at [818, 227] on div "No" at bounding box center [813, 227] width 168 height 15
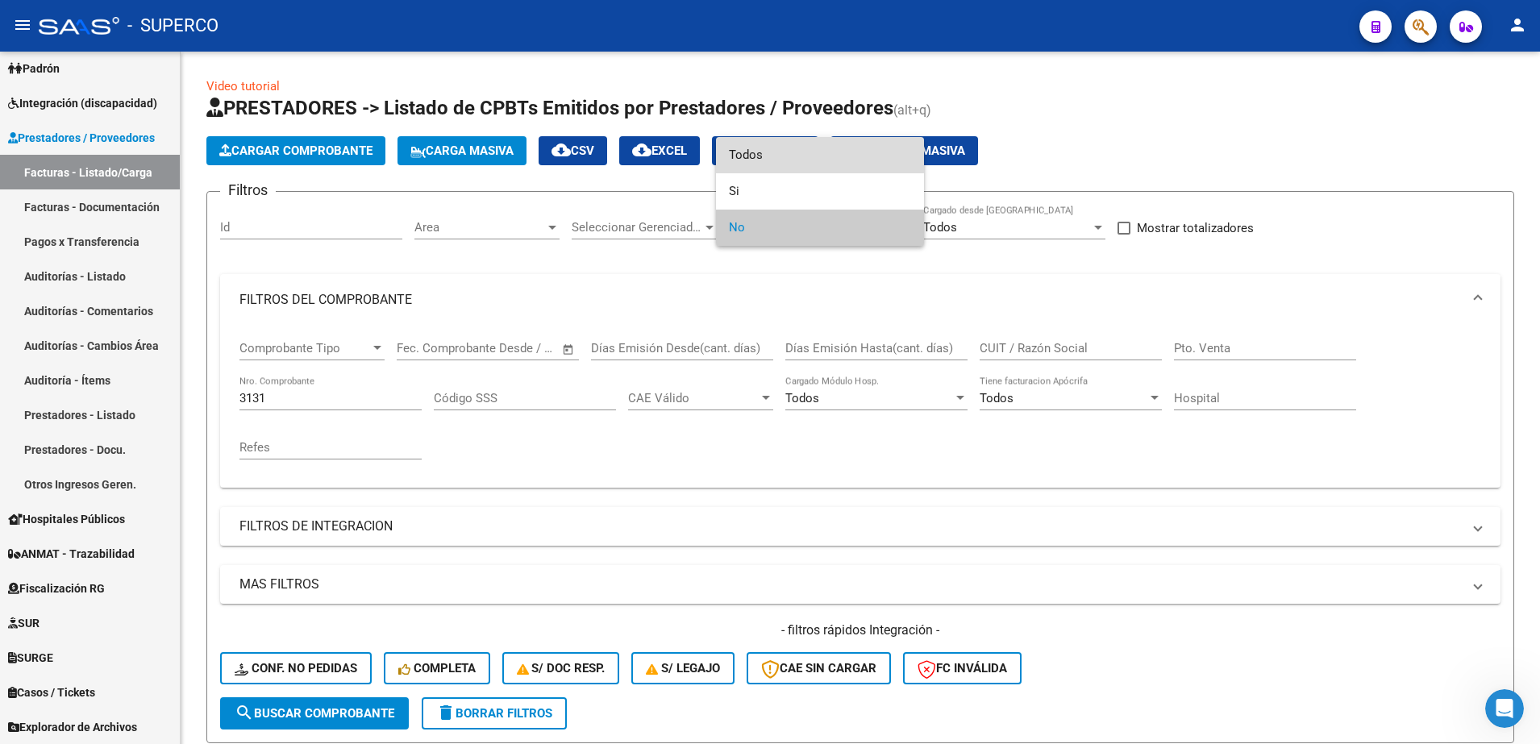
click at [758, 156] on span "Todos" at bounding box center [820, 155] width 182 height 36
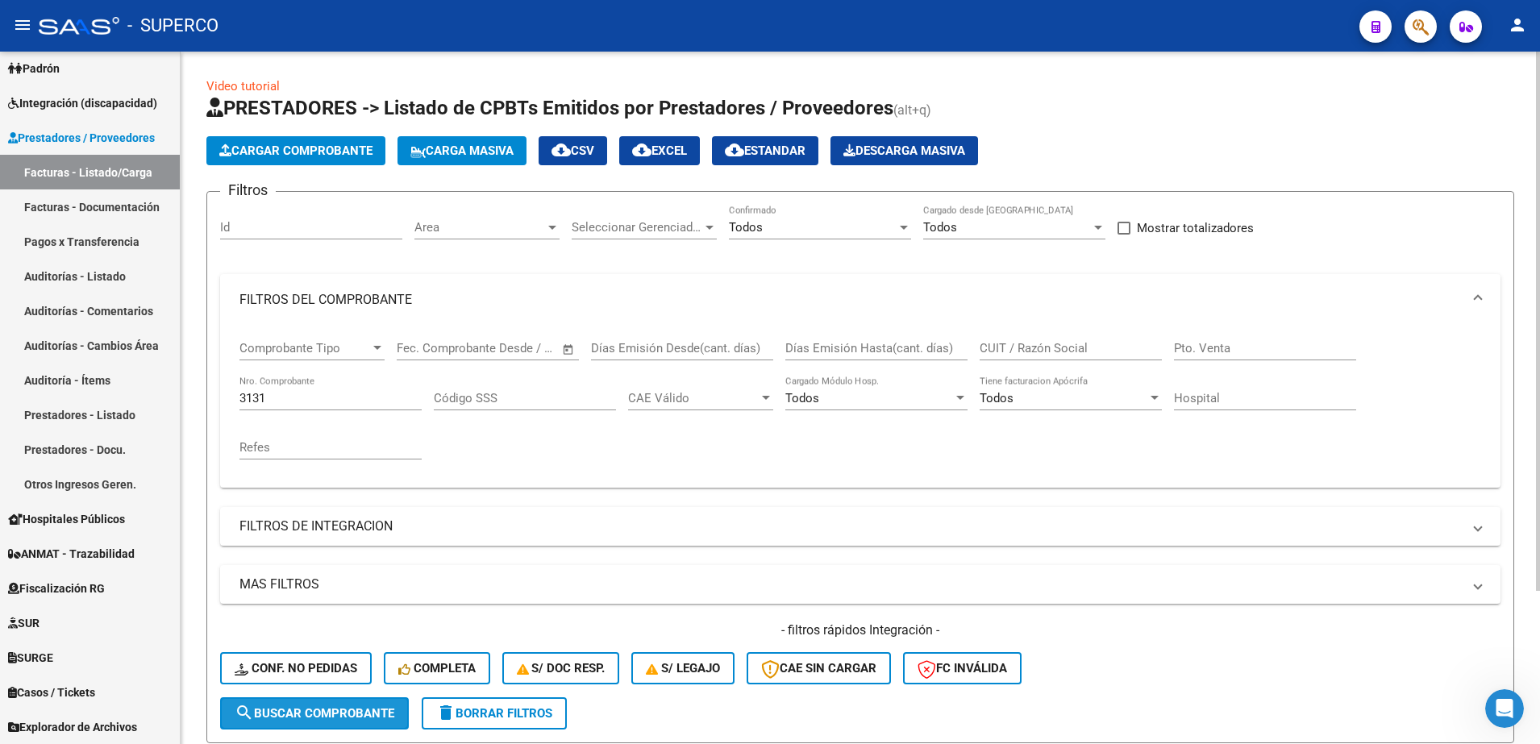
click at [338, 728] on button "search Buscar Comprobante" at bounding box center [314, 713] width 189 height 32
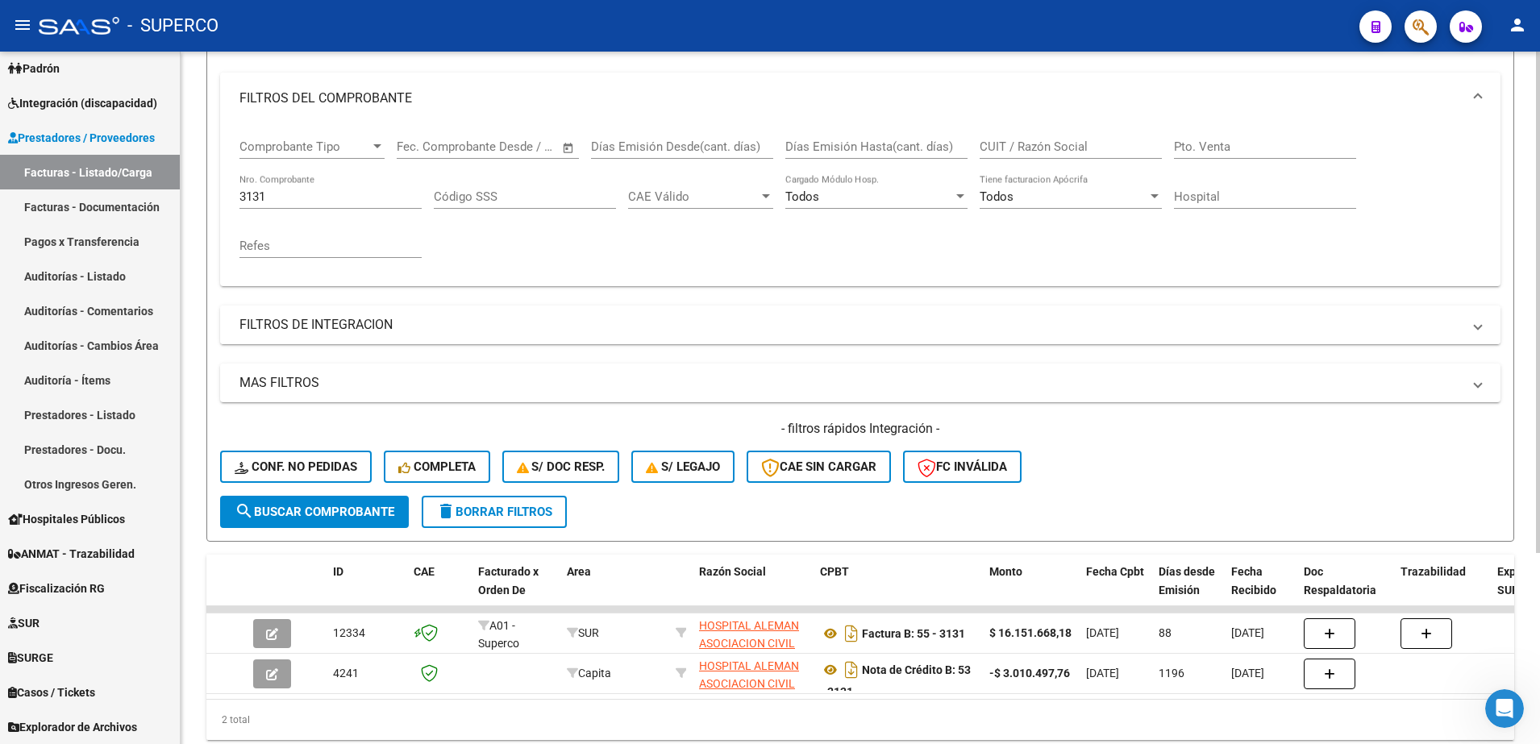
scroll to position [264, 0]
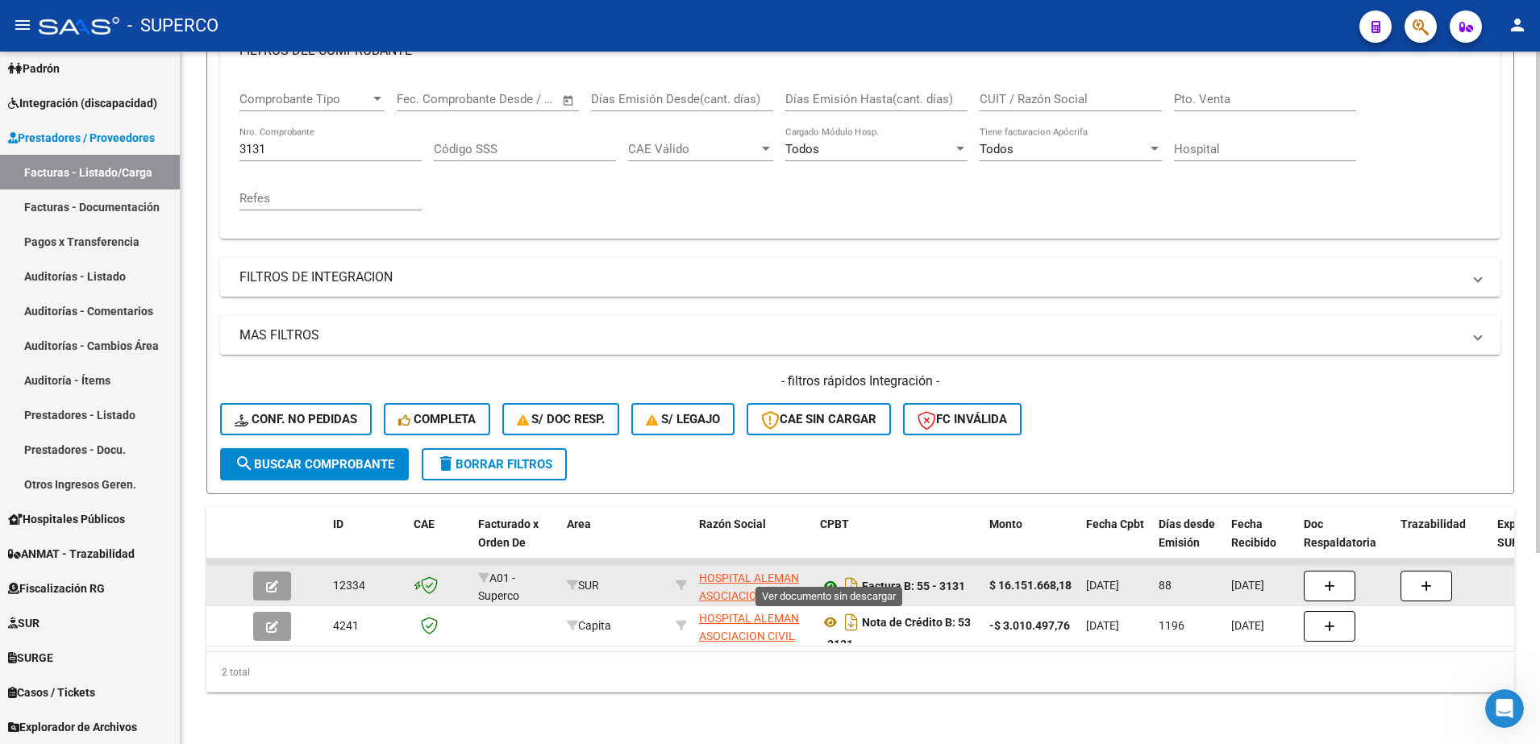
click at [829, 577] on icon at bounding box center [830, 586] width 21 height 19
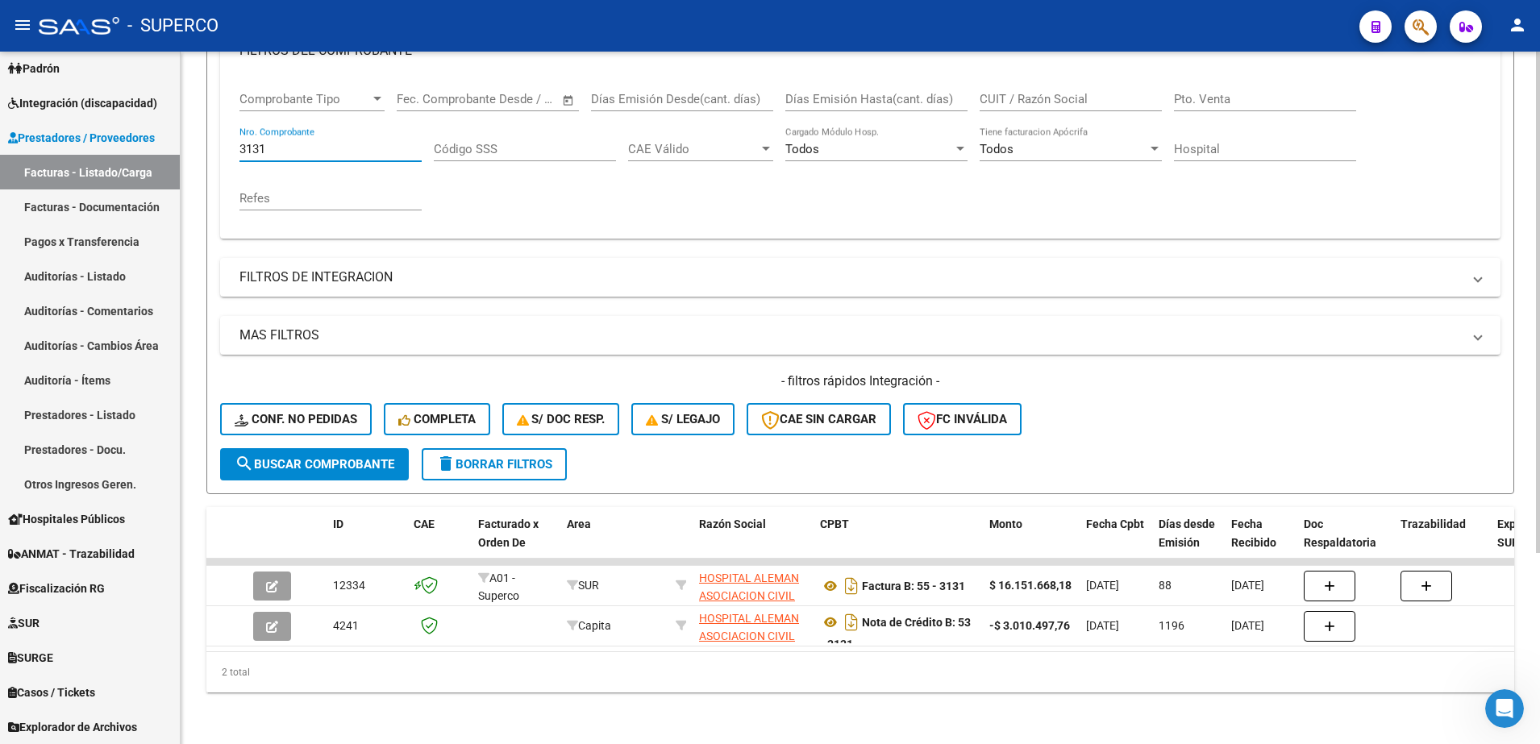
click at [306, 142] on input "3131" at bounding box center [330, 149] width 182 height 15
click at [300, 448] on button "search Buscar Comprobante" at bounding box center [314, 464] width 189 height 32
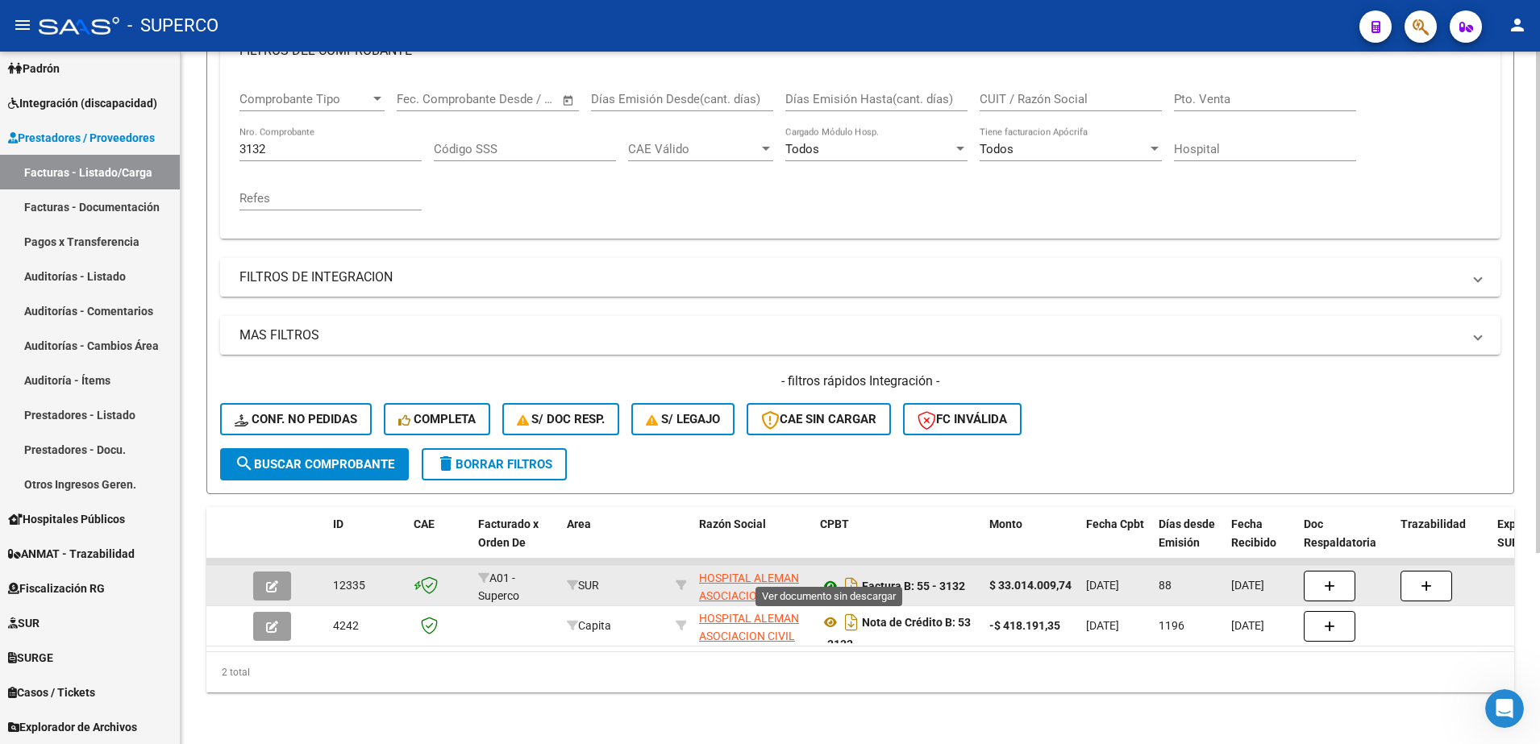
click at [830, 577] on icon at bounding box center [830, 586] width 21 height 19
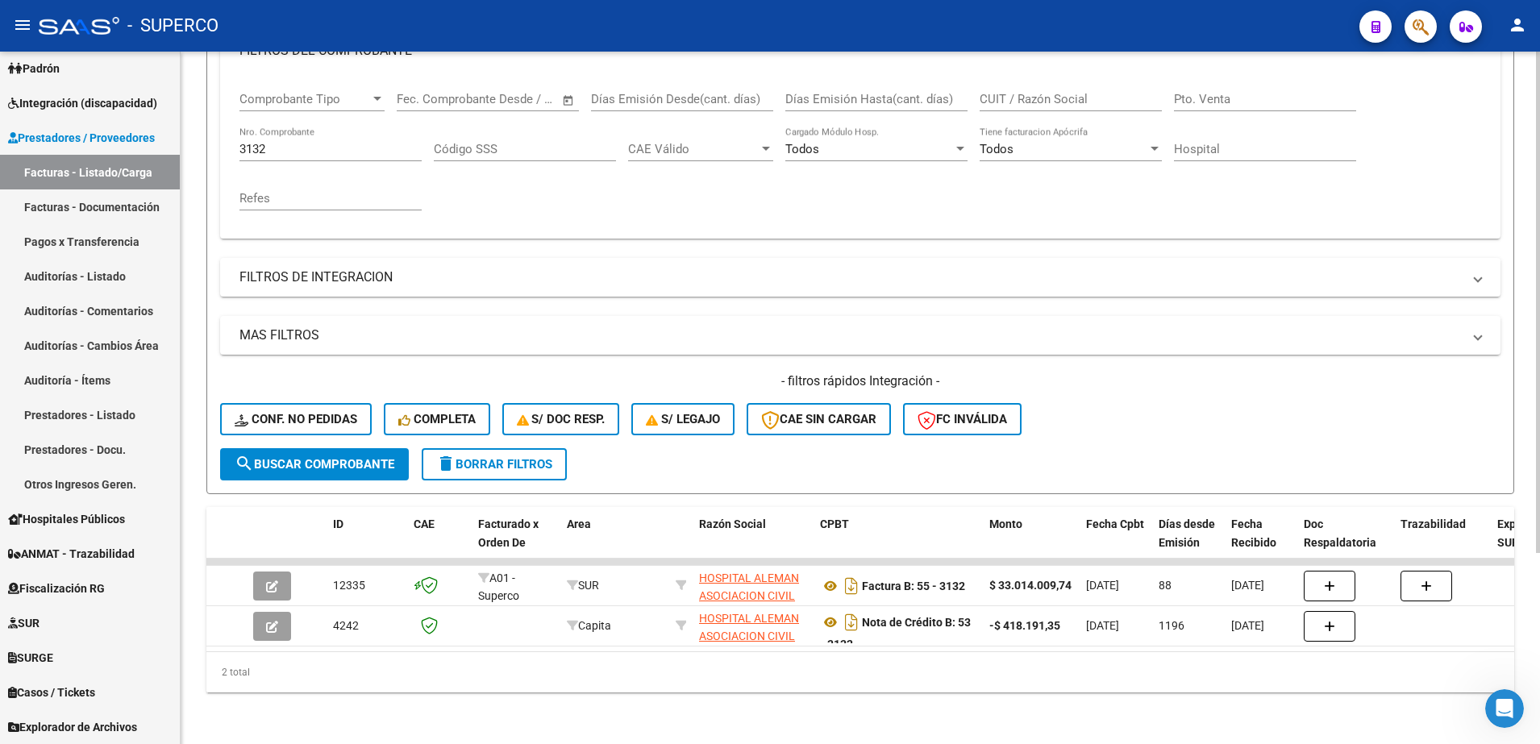
click at [295, 142] on input "3132" at bounding box center [330, 149] width 182 height 15
click at [356, 448] on button "search Buscar Comprobante" at bounding box center [314, 464] width 189 height 32
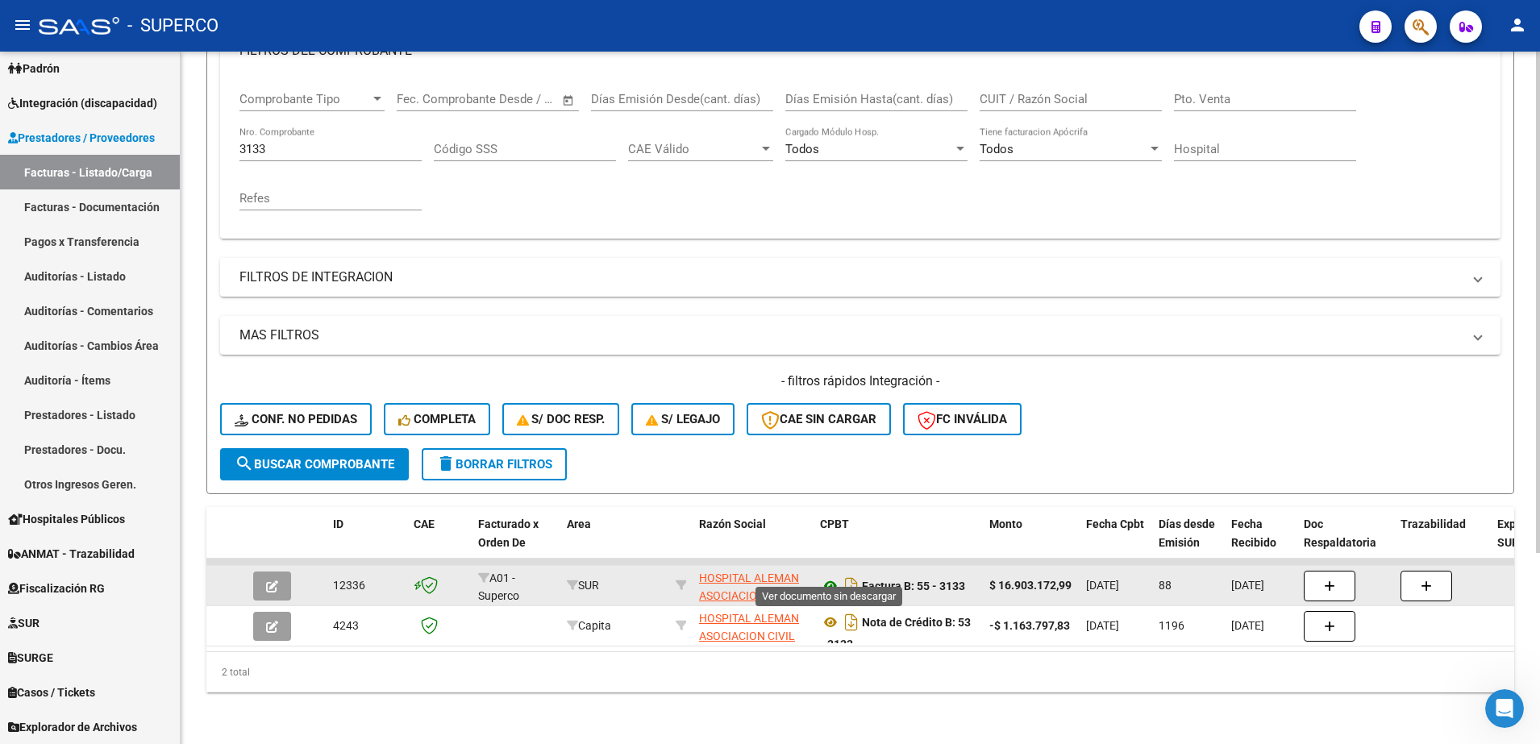
click at [835, 577] on icon at bounding box center [830, 586] width 21 height 19
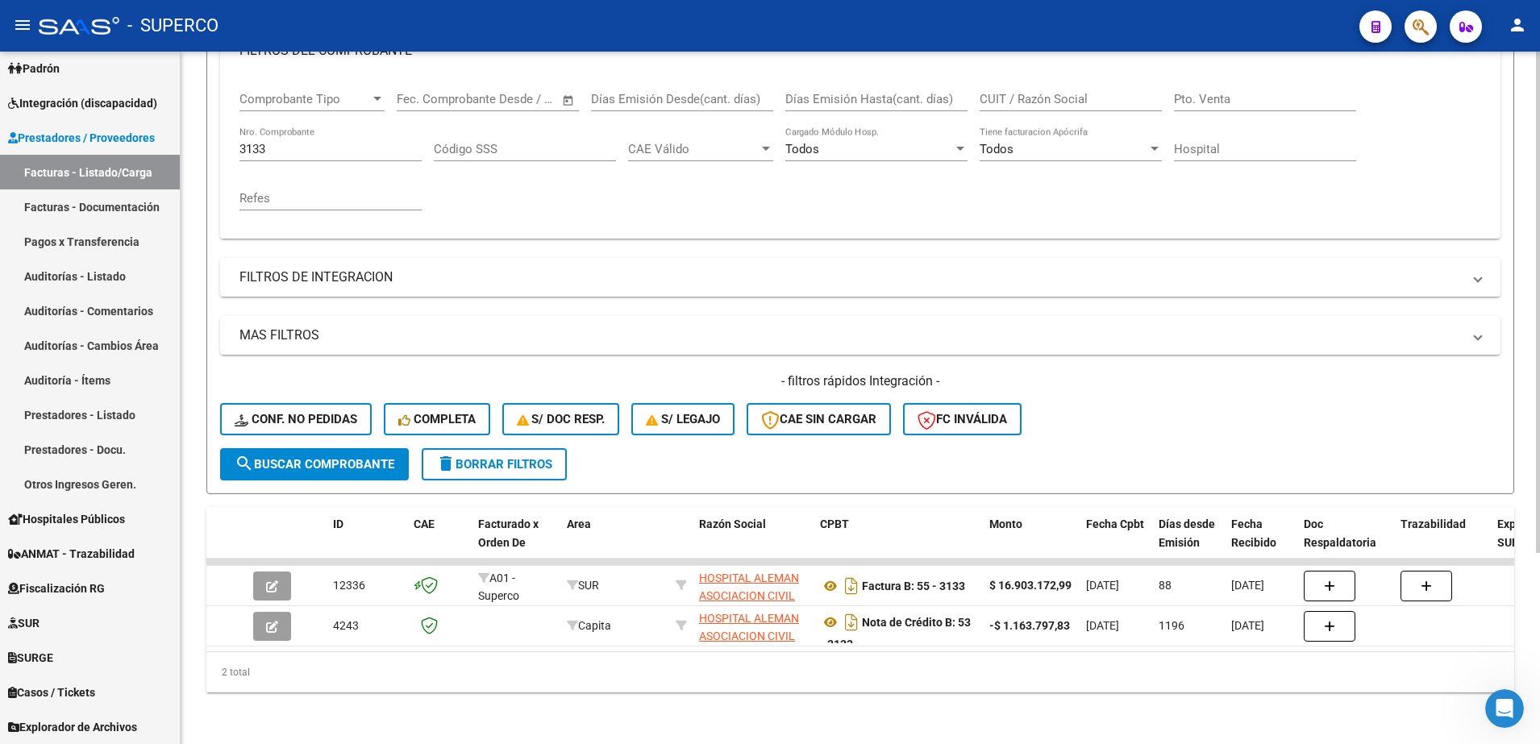
click at [319, 142] on input "3133" at bounding box center [330, 149] width 182 height 15
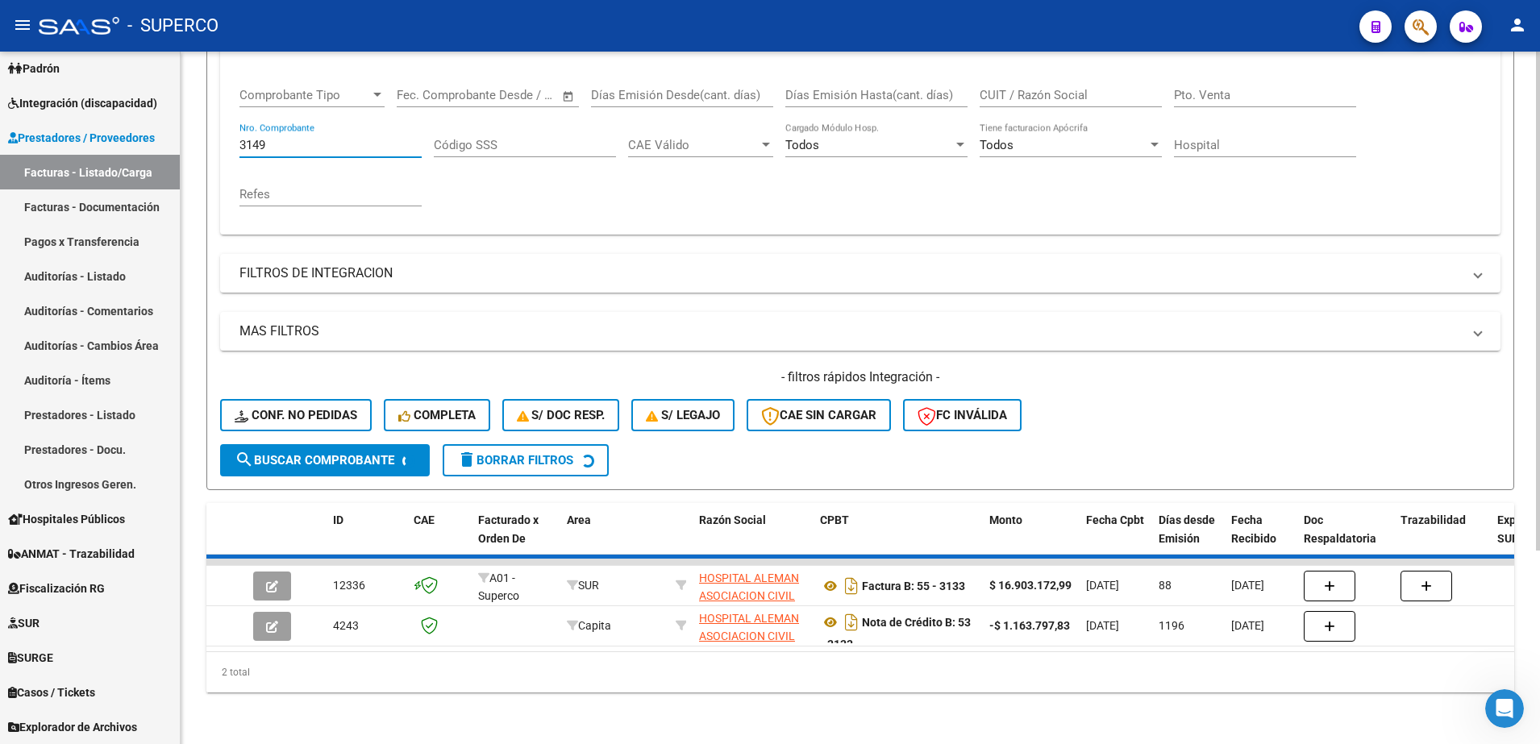
scroll to position [224, 0]
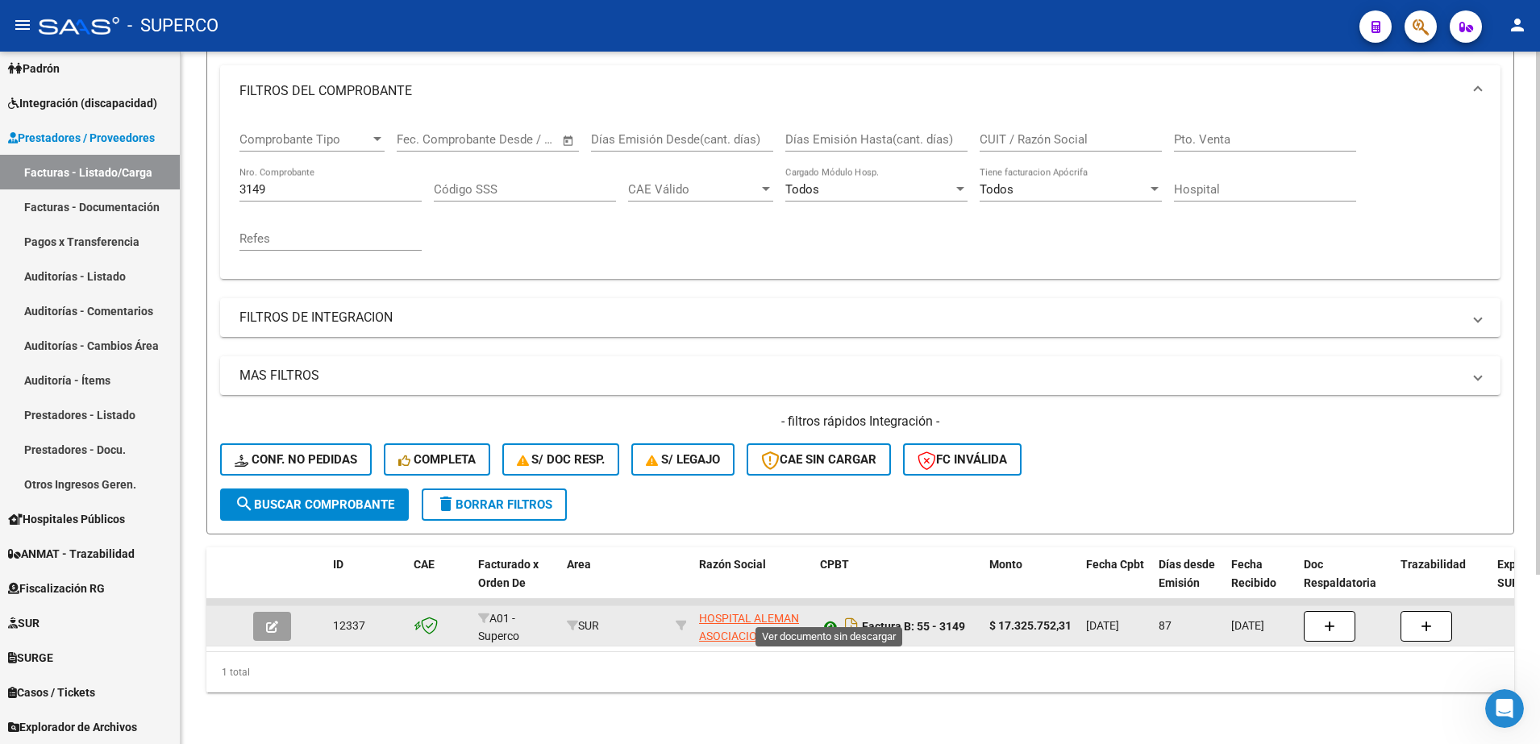
click at [831, 617] on icon at bounding box center [830, 626] width 21 height 19
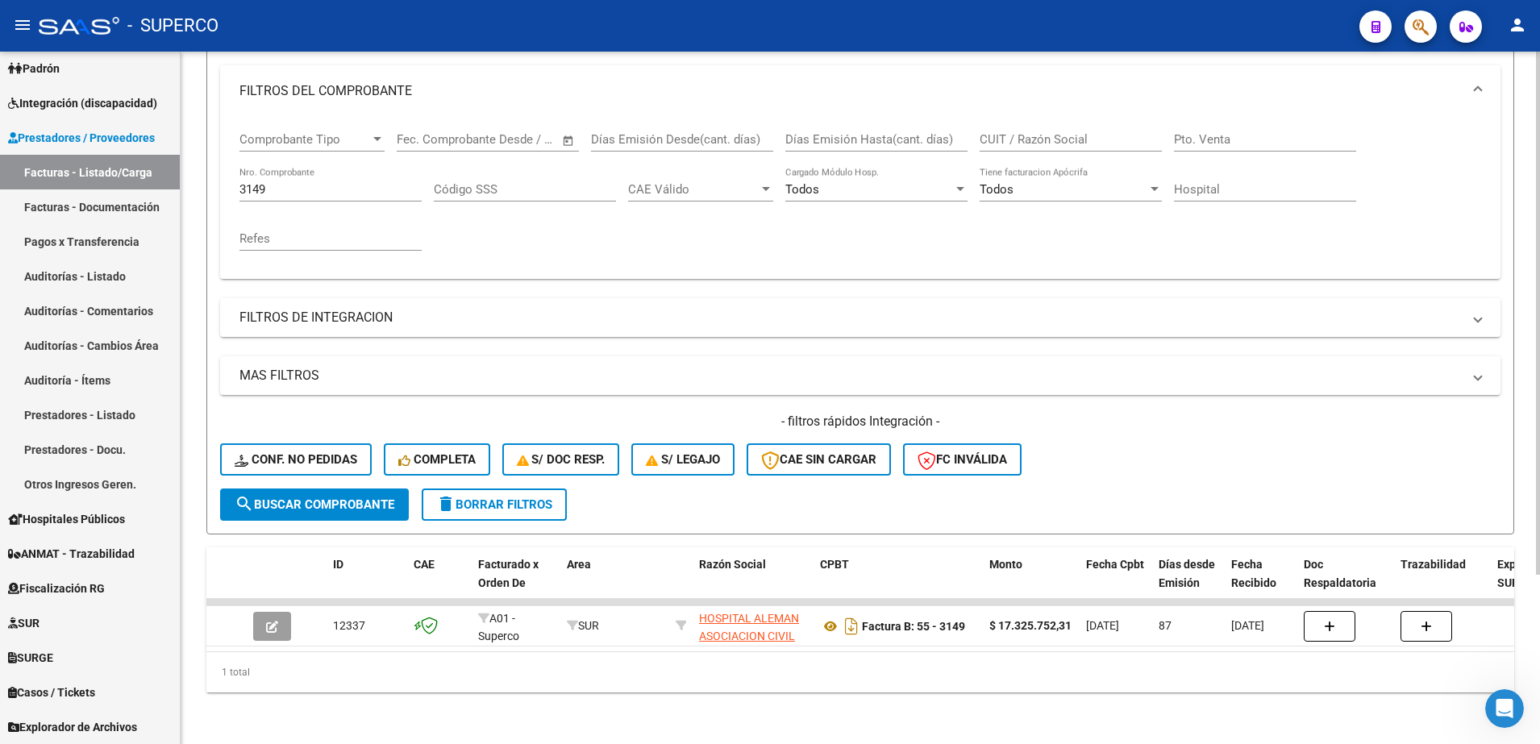
click at [299, 182] on input "3149" at bounding box center [330, 189] width 182 height 15
type input "3"
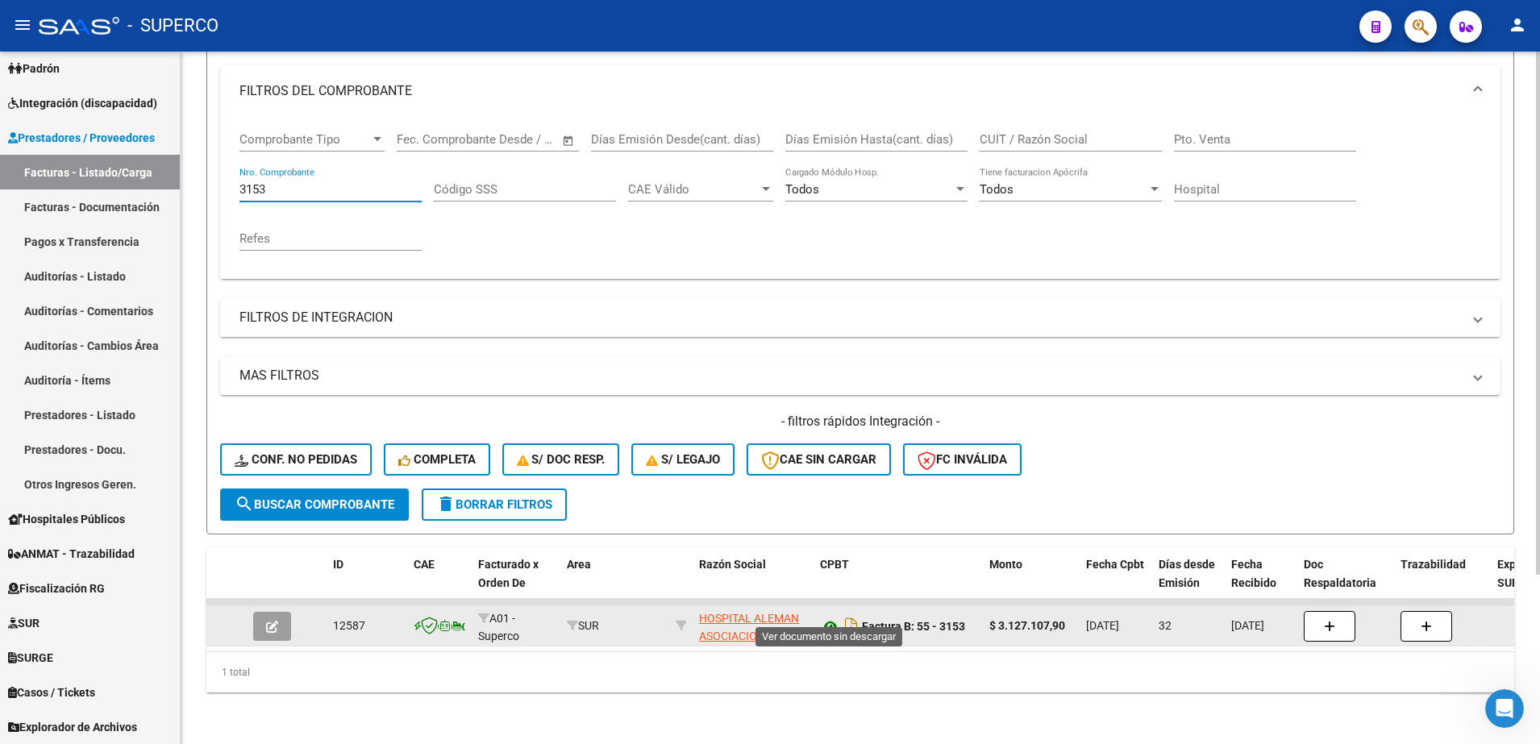
click at [831, 617] on icon at bounding box center [830, 626] width 21 height 19
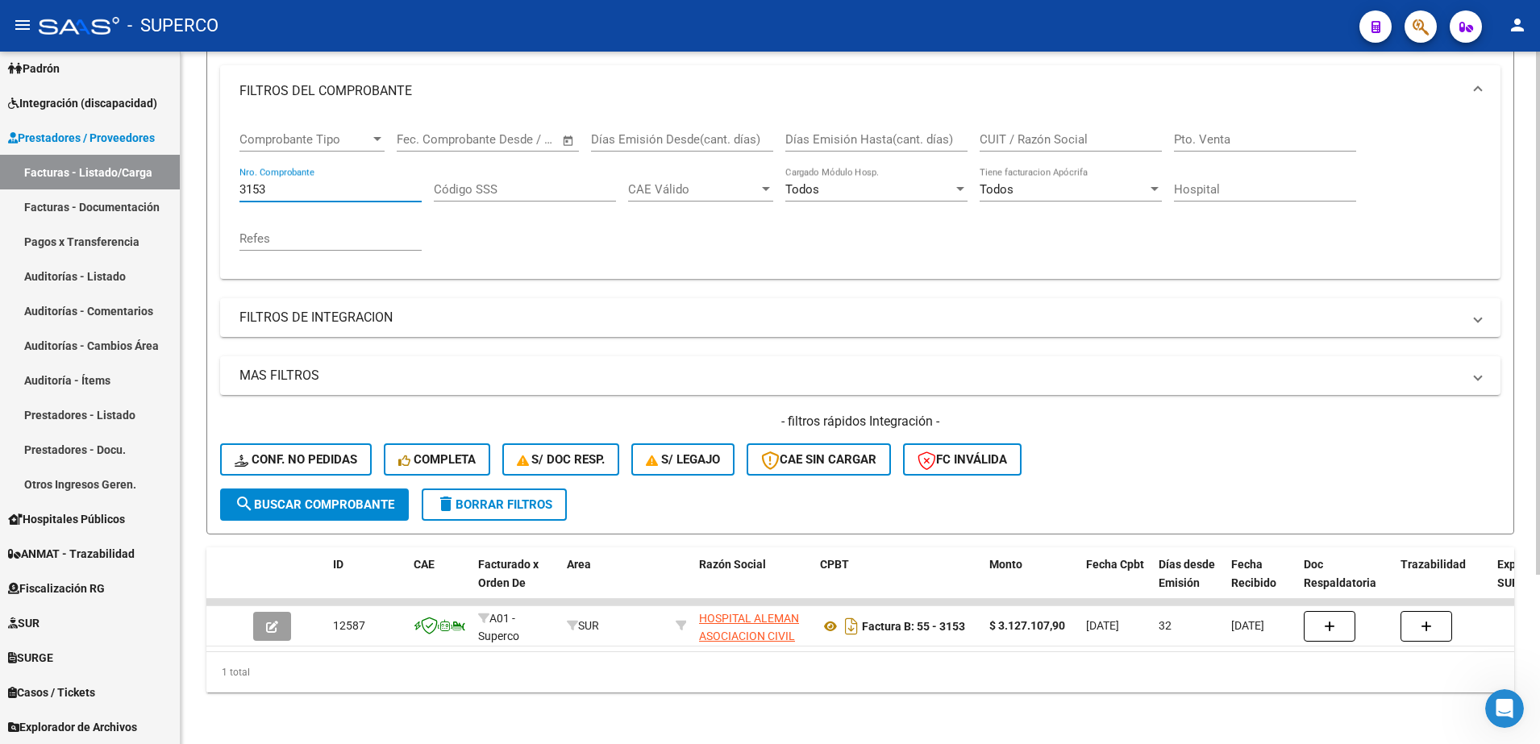
click at [313, 182] on input "3153" at bounding box center [330, 189] width 182 height 15
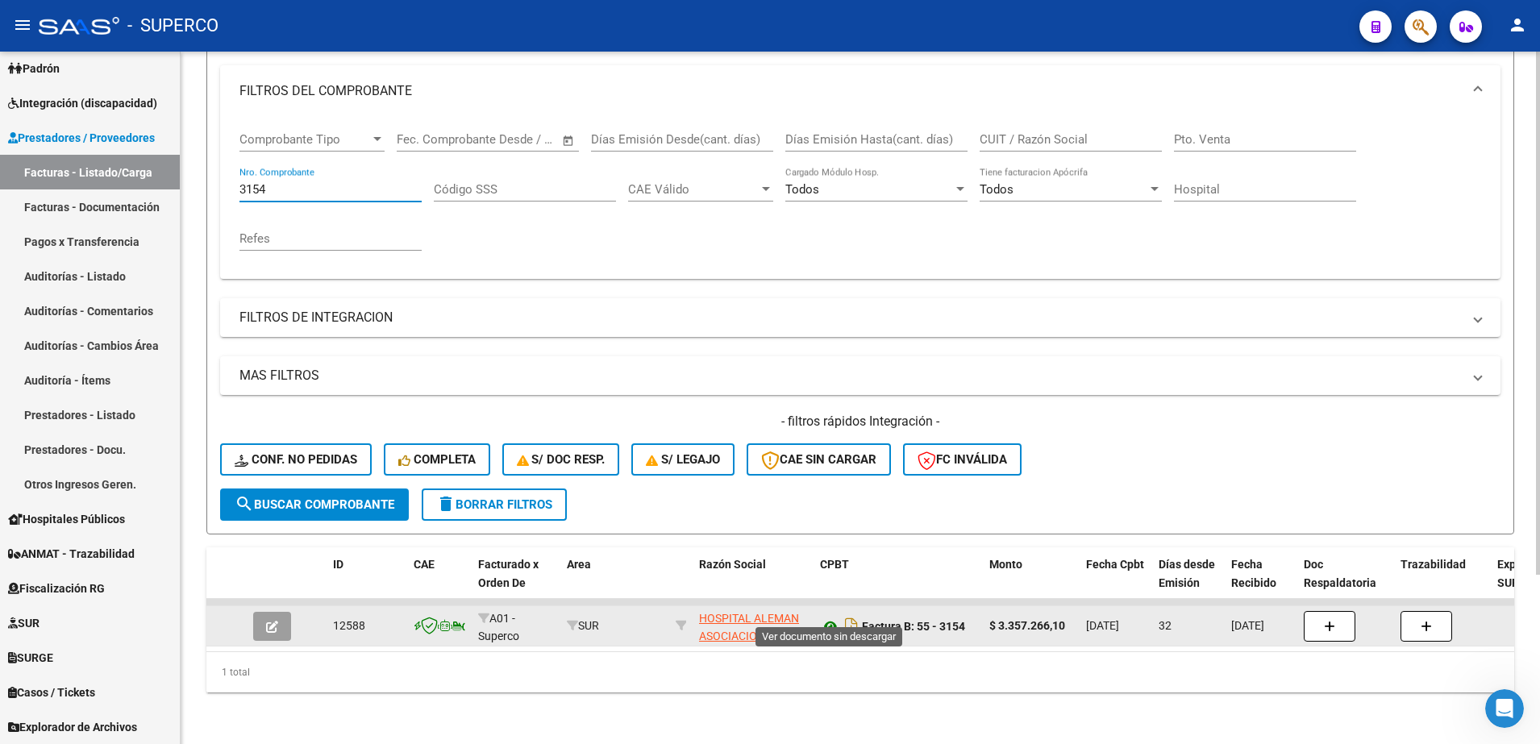
click at [830, 617] on icon at bounding box center [830, 626] width 21 height 19
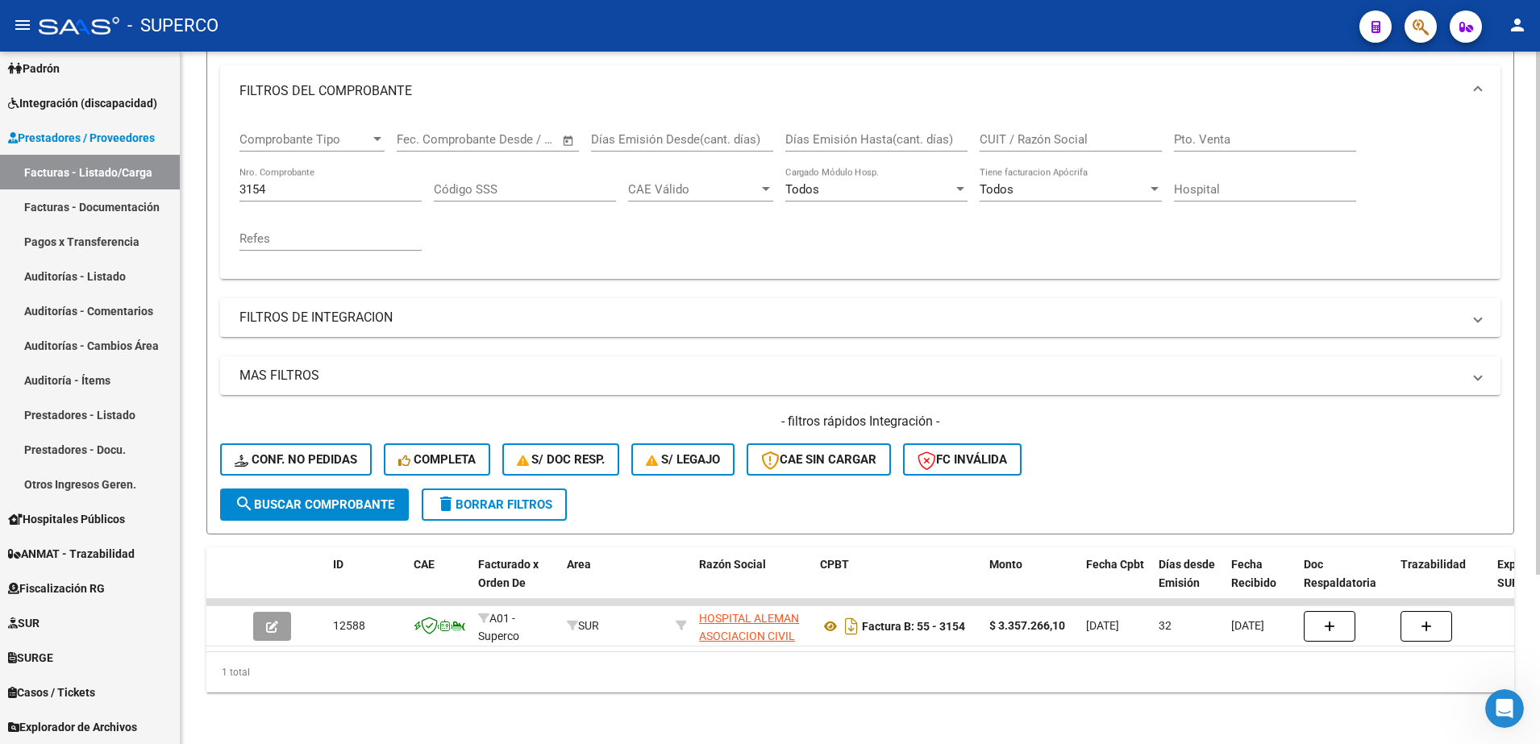
click at [355, 181] on div "3154 Nro. Comprobante" at bounding box center [330, 184] width 182 height 35
click at [351, 498] on span "search Buscar Comprobante" at bounding box center [315, 505] width 160 height 15
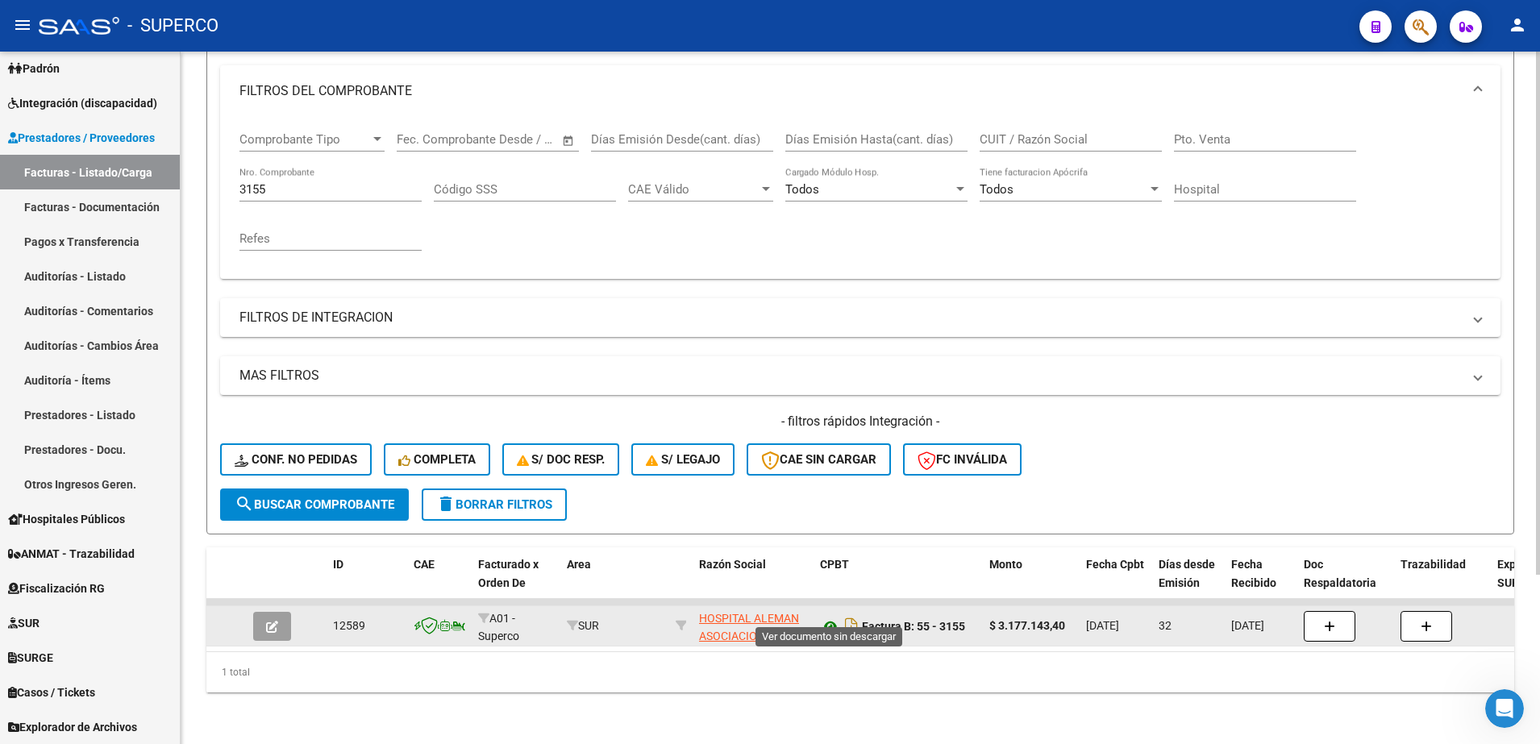
click at [830, 617] on icon at bounding box center [830, 626] width 21 height 19
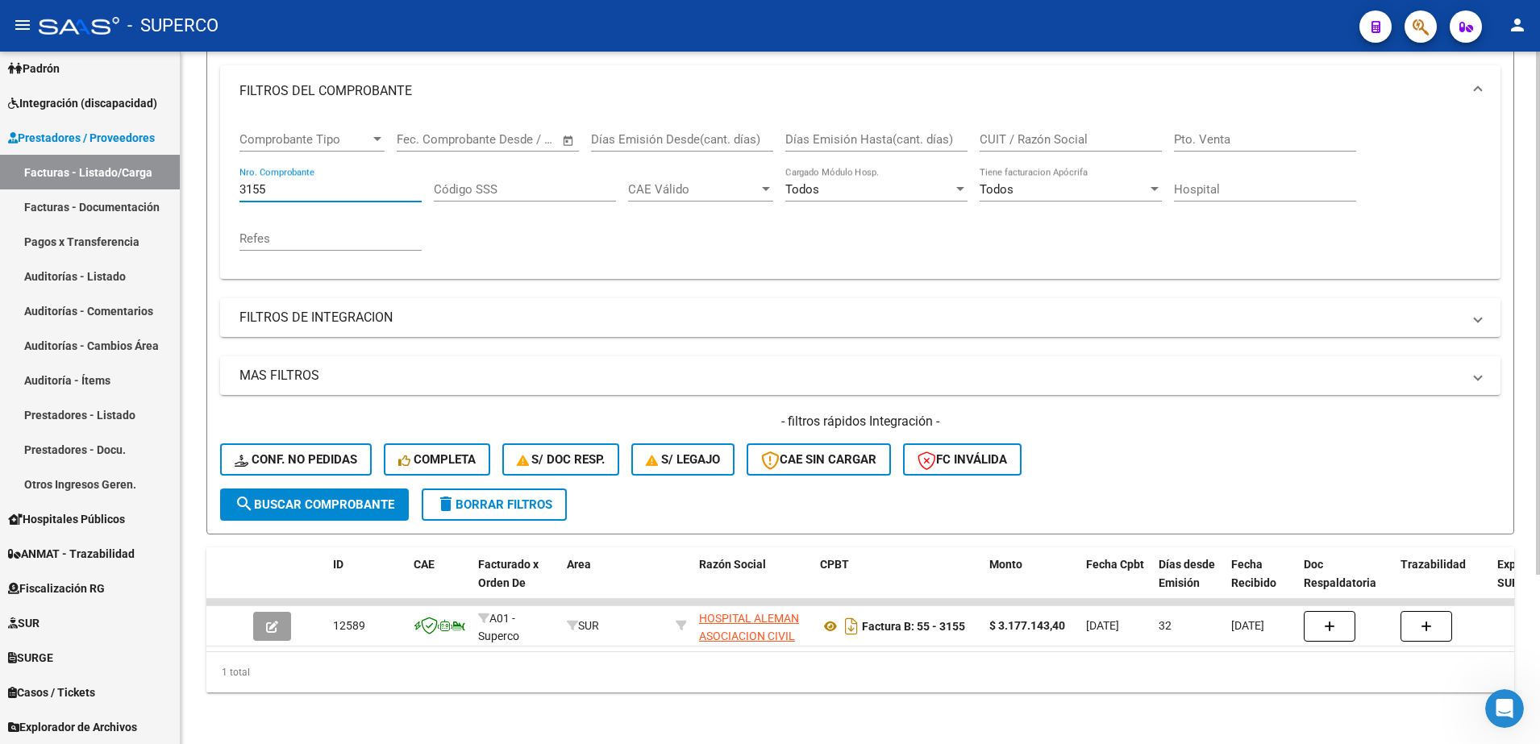
click at [357, 182] on input "3155" at bounding box center [330, 189] width 182 height 15
type input "3"
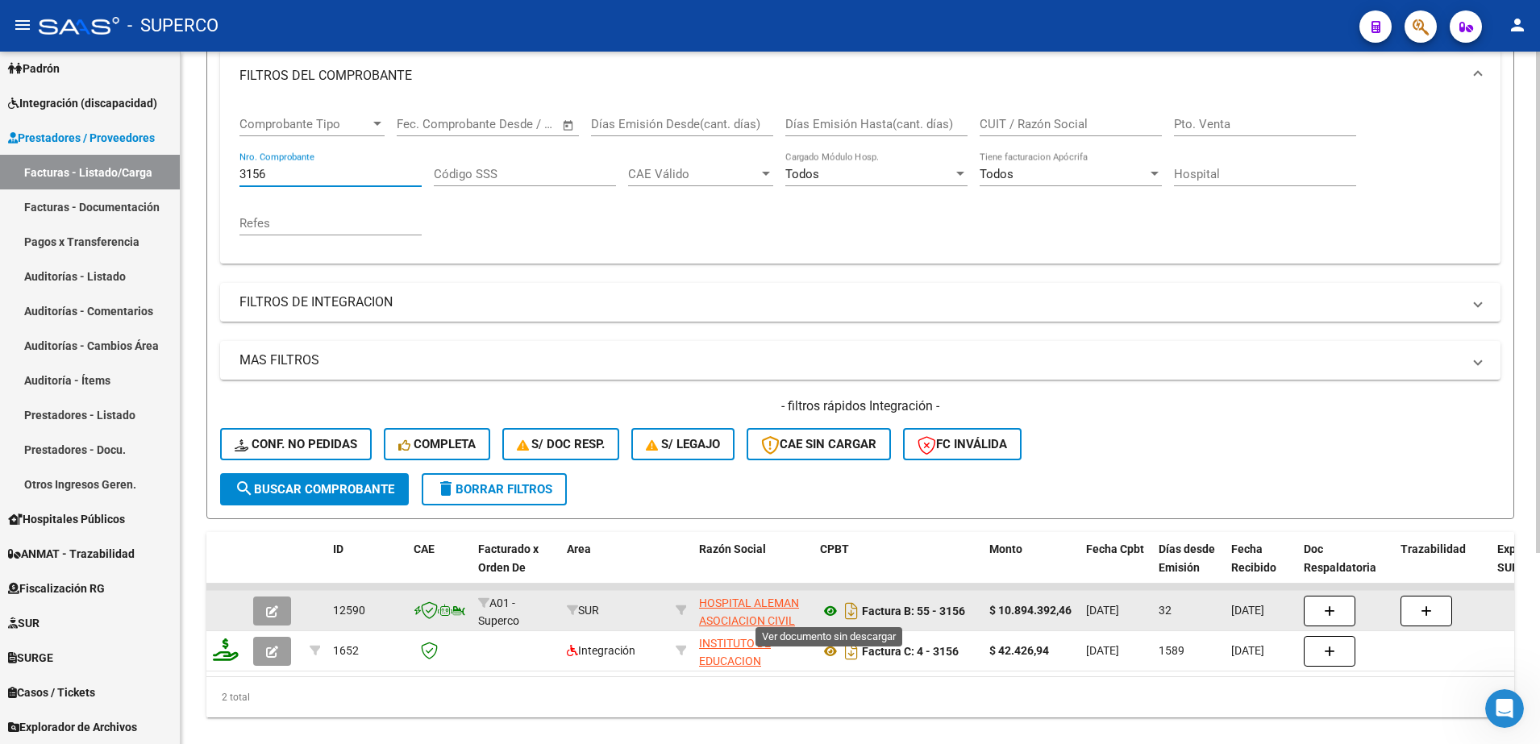
click at [829, 610] on icon at bounding box center [830, 611] width 21 height 19
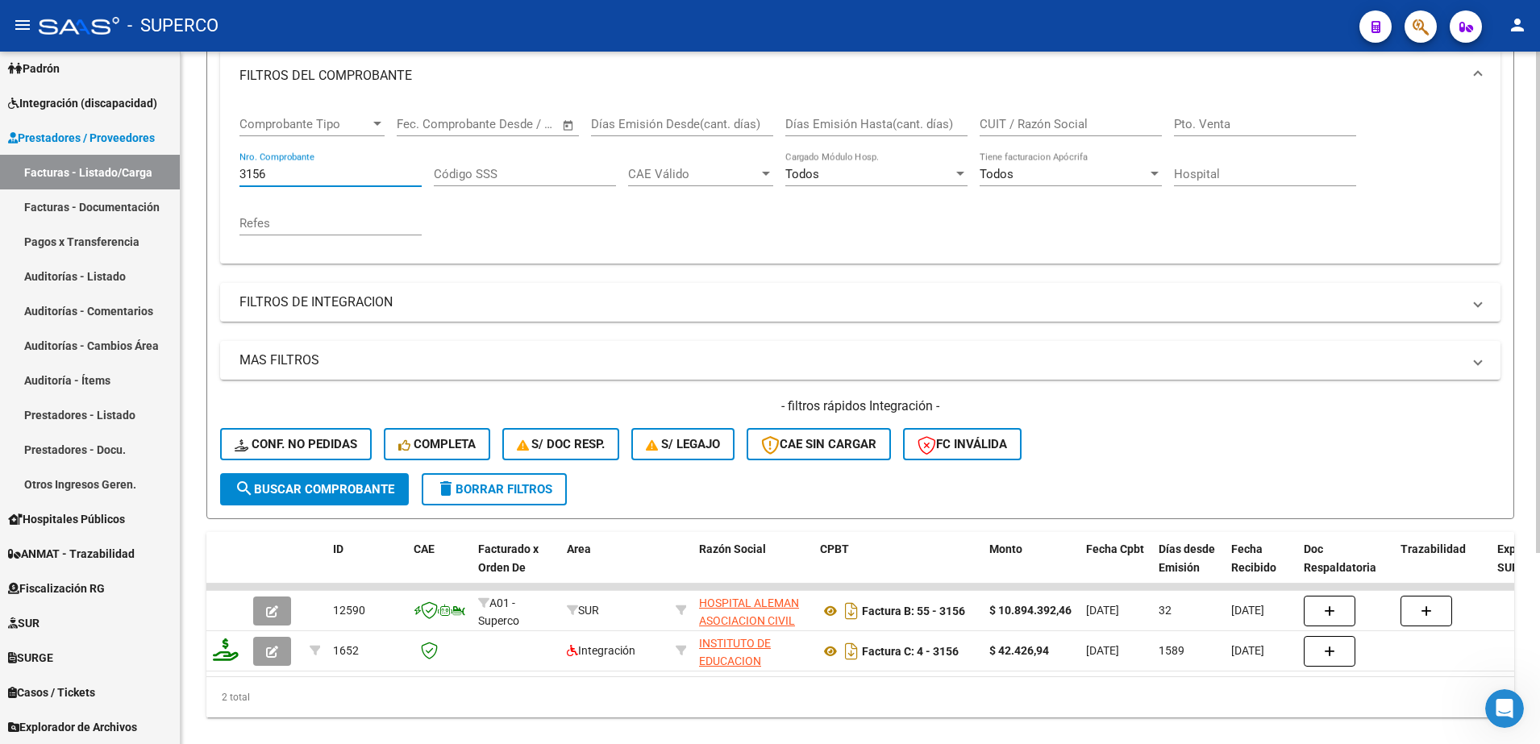
click at [319, 172] on input "3156" at bounding box center [330, 174] width 182 height 15
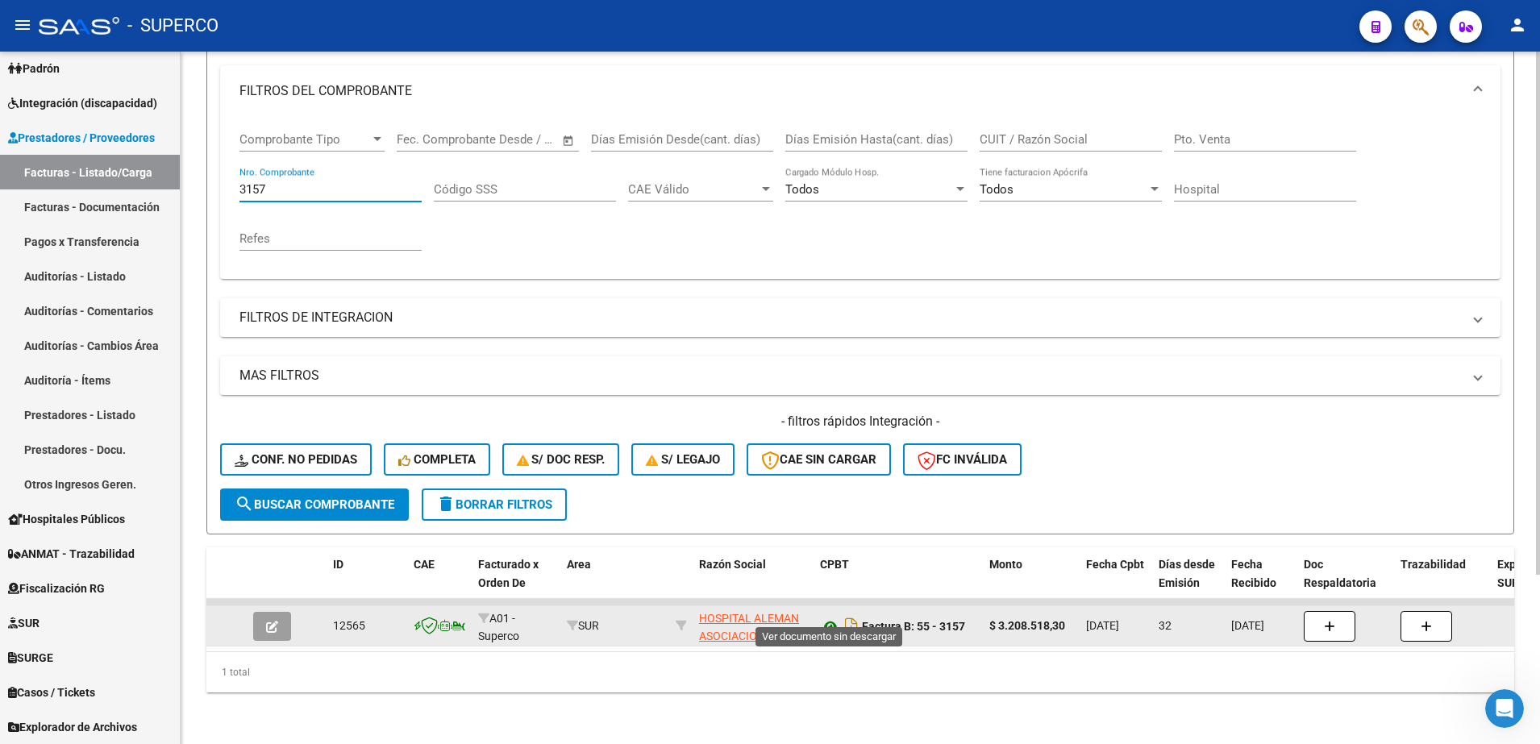
click at [826, 617] on icon at bounding box center [830, 626] width 21 height 19
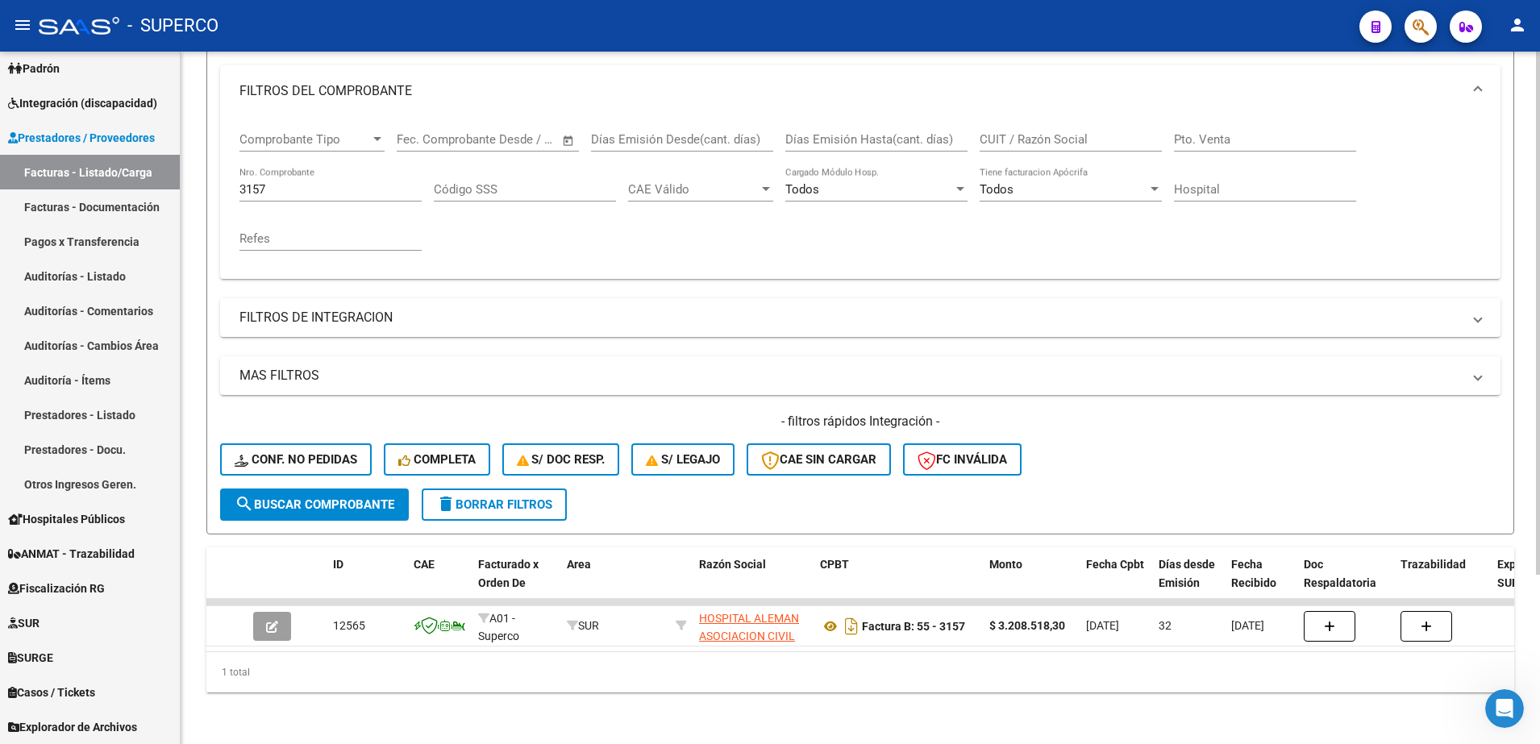
click at [388, 182] on input "3157" at bounding box center [330, 189] width 182 height 15
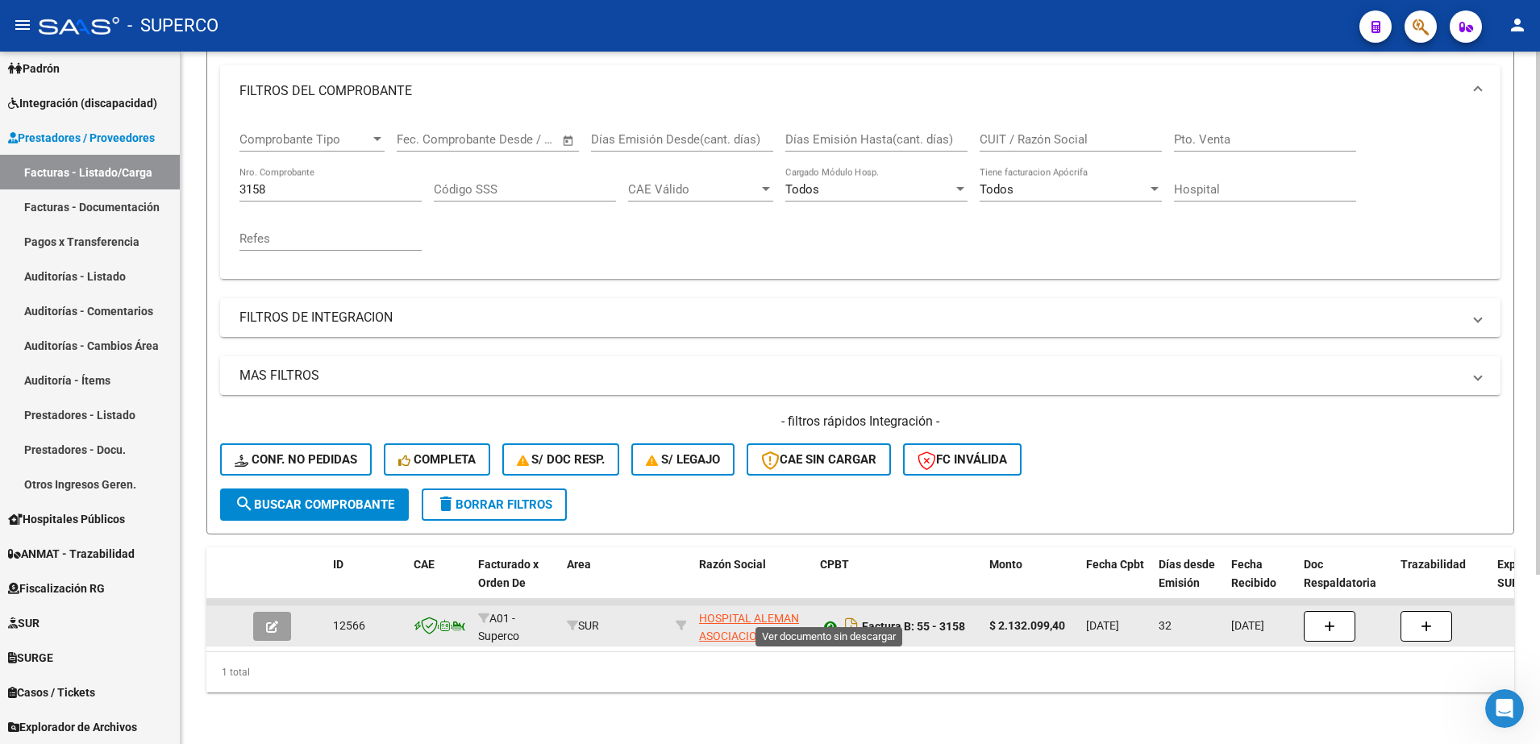
click at [826, 617] on icon at bounding box center [830, 626] width 21 height 19
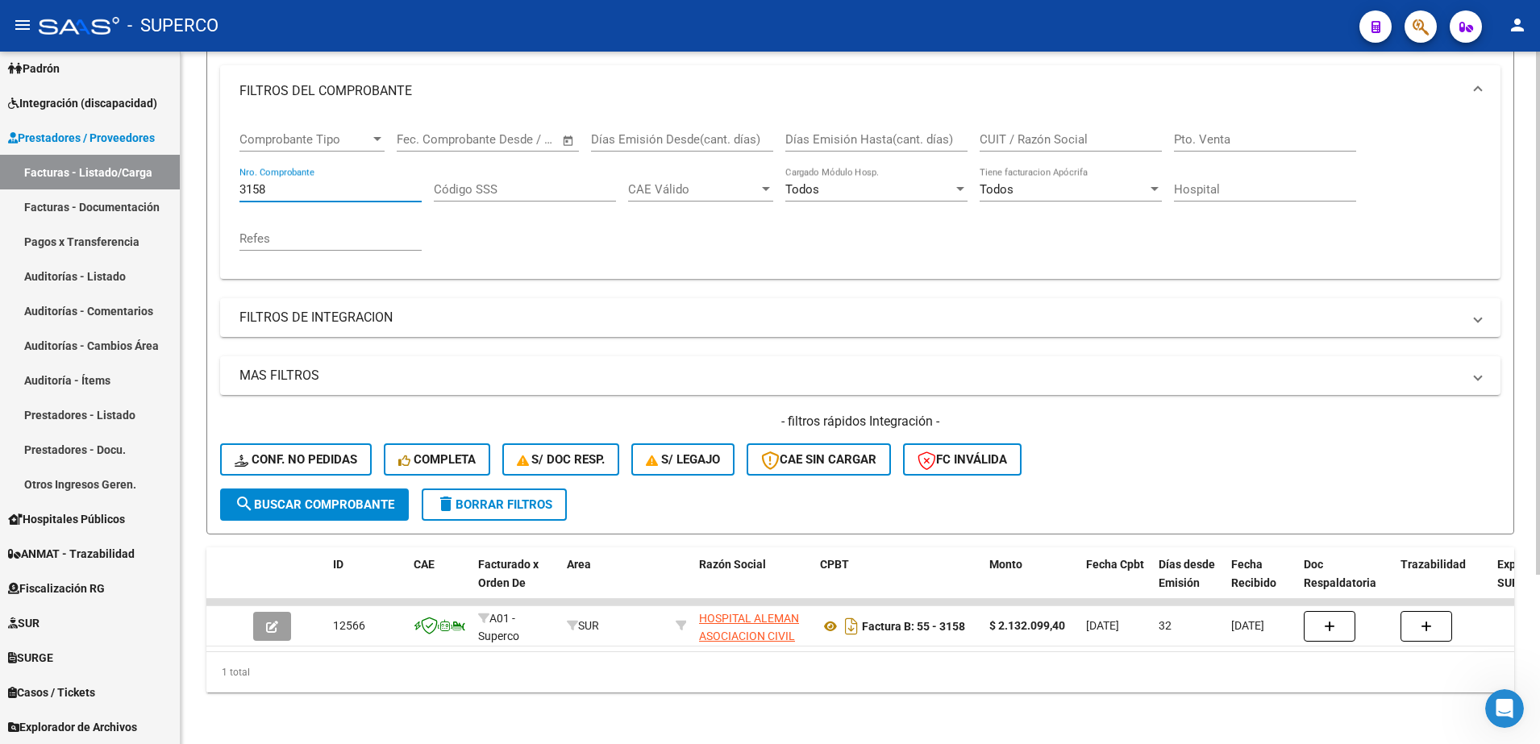
click at [359, 182] on input "3158" at bounding box center [330, 189] width 182 height 15
click at [339, 507] on form "Filtros Id Area Area Seleccionar Gerenciador Seleccionar Gerenciador Todos Conf…" at bounding box center [860, 258] width 1308 height 552
click at [341, 497] on button "search Buscar Comprobante" at bounding box center [314, 505] width 189 height 32
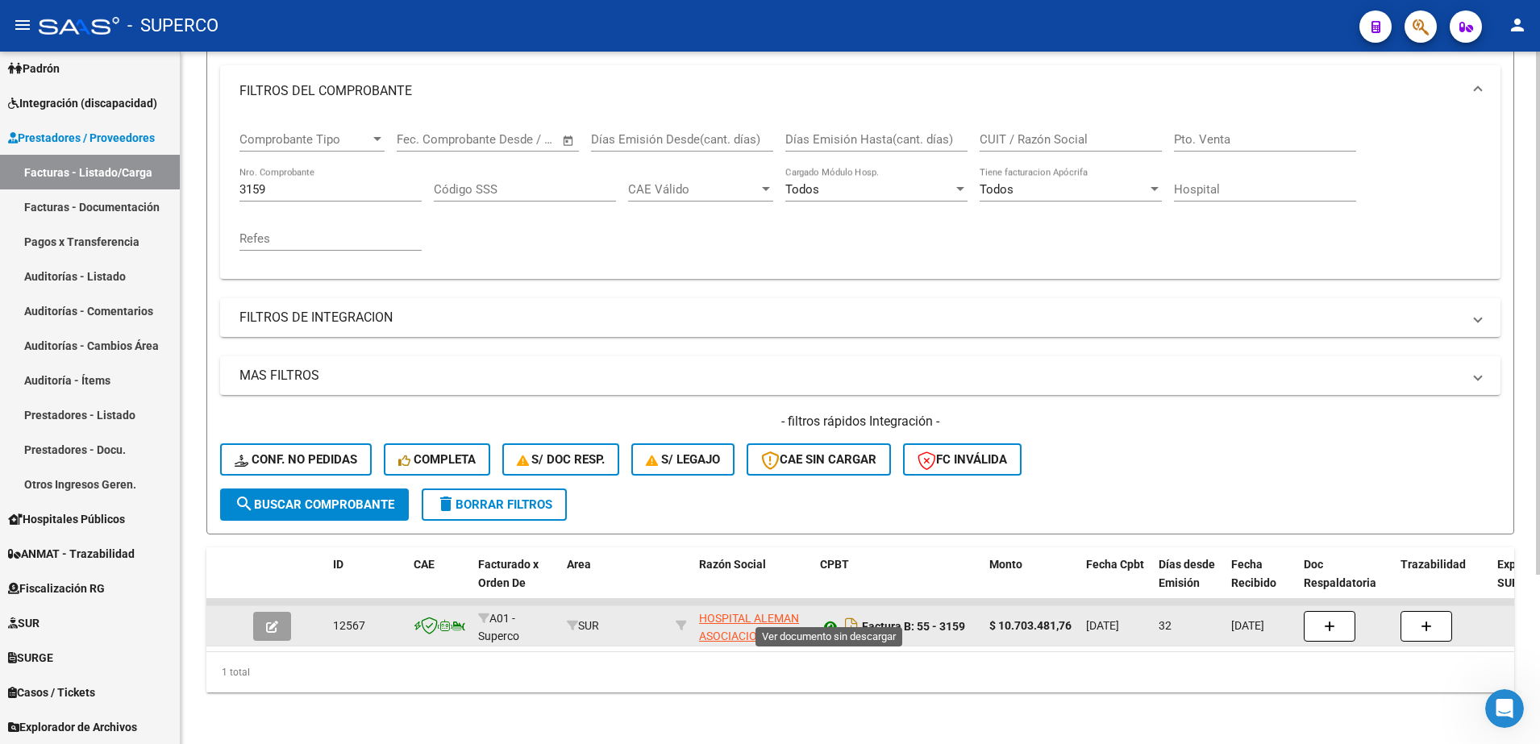
click at [835, 617] on icon at bounding box center [830, 626] width 21 height 19
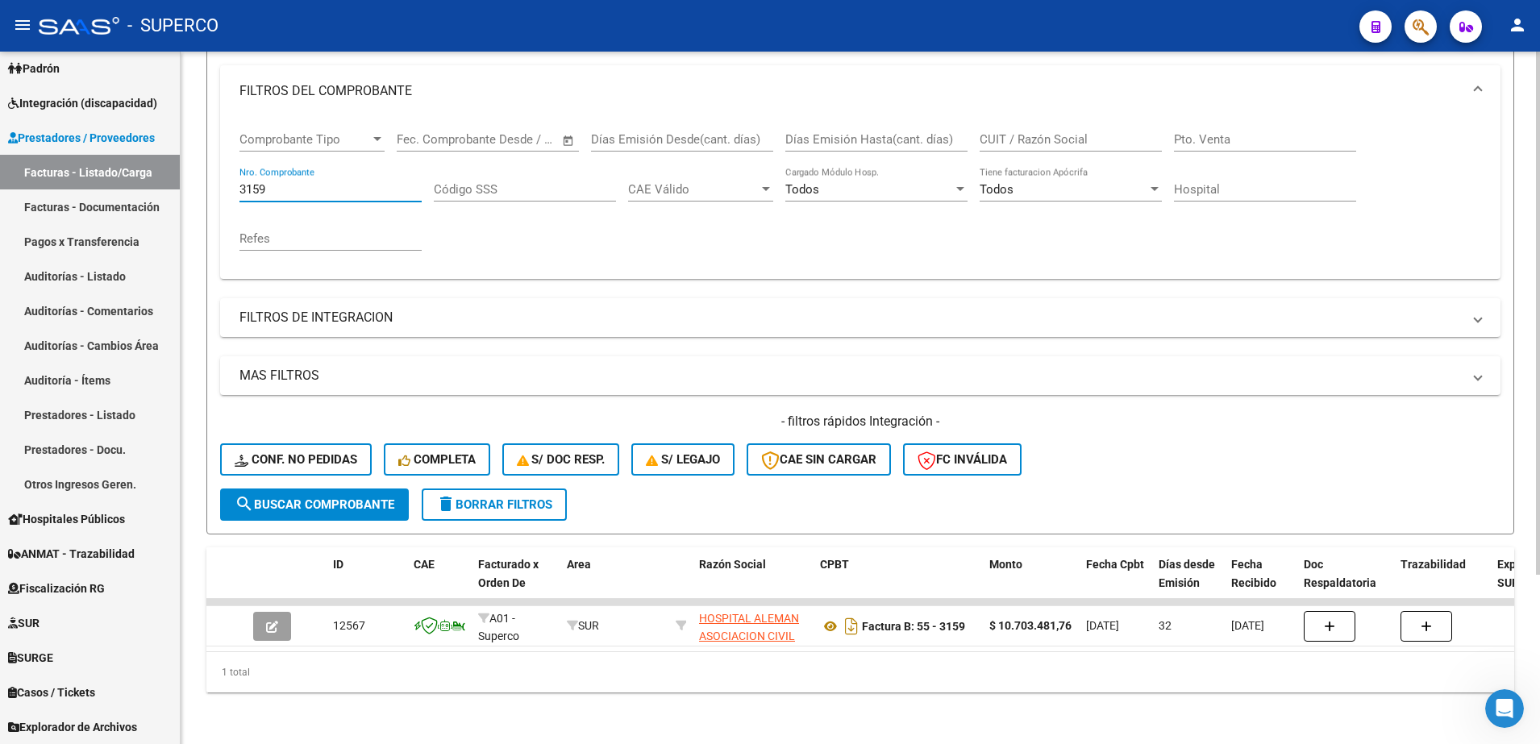
click at [367, 182] on input "3159" at bounding box center [330, 189] width 182 height 15
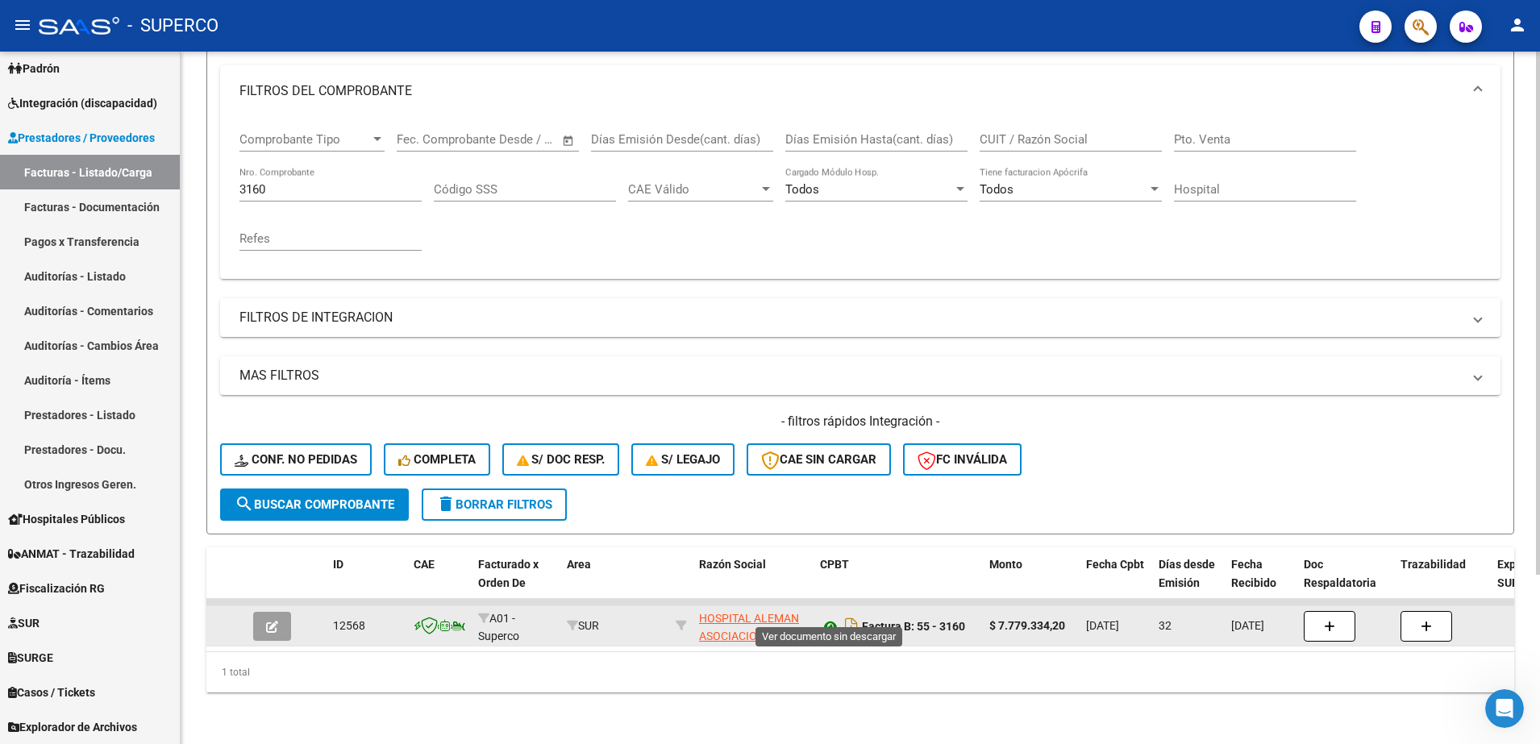
click at [835, 617] on icon at bounding box center [830, 626] width 21 height 19
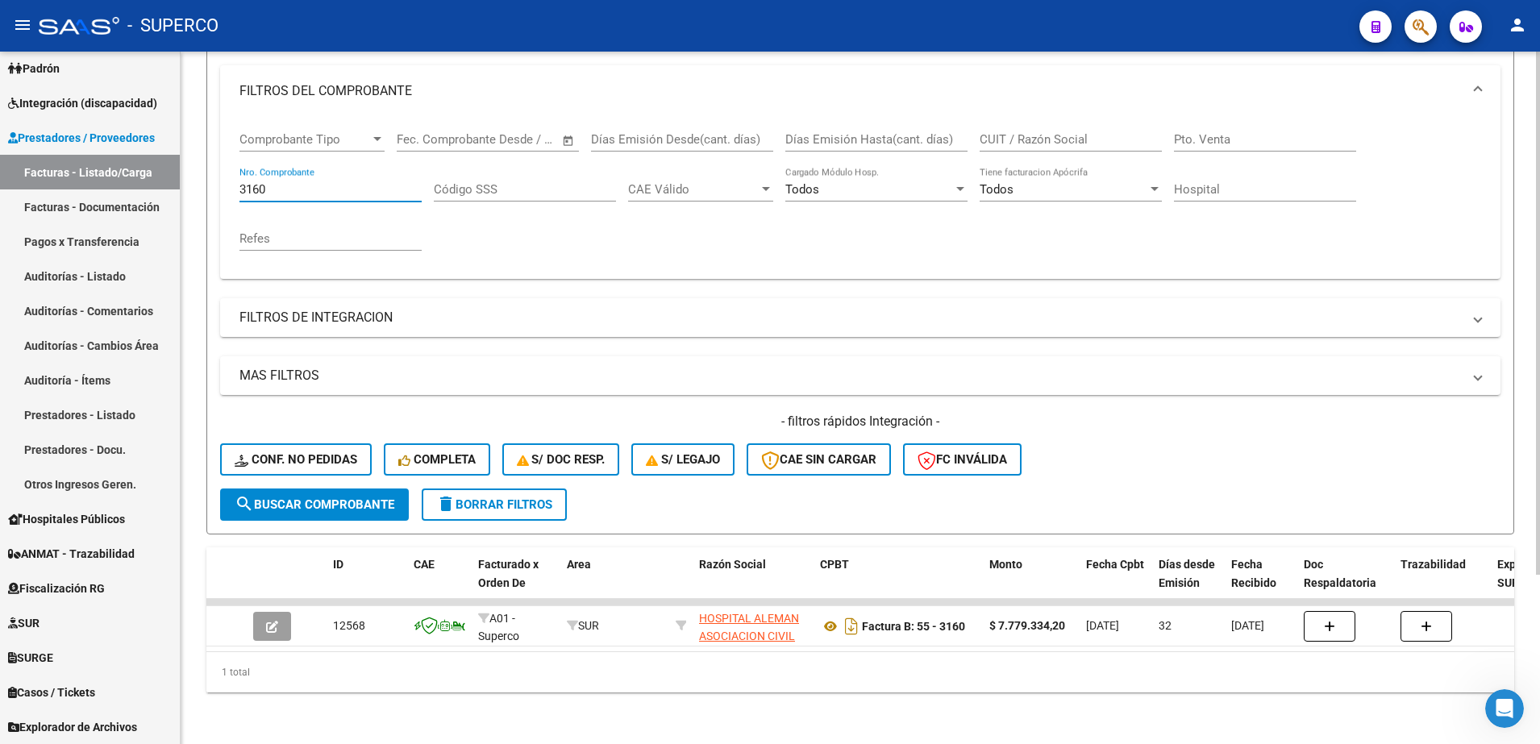
click at [359, 182] on input "3160" at bounding box center [330, 189] width 182 height 15
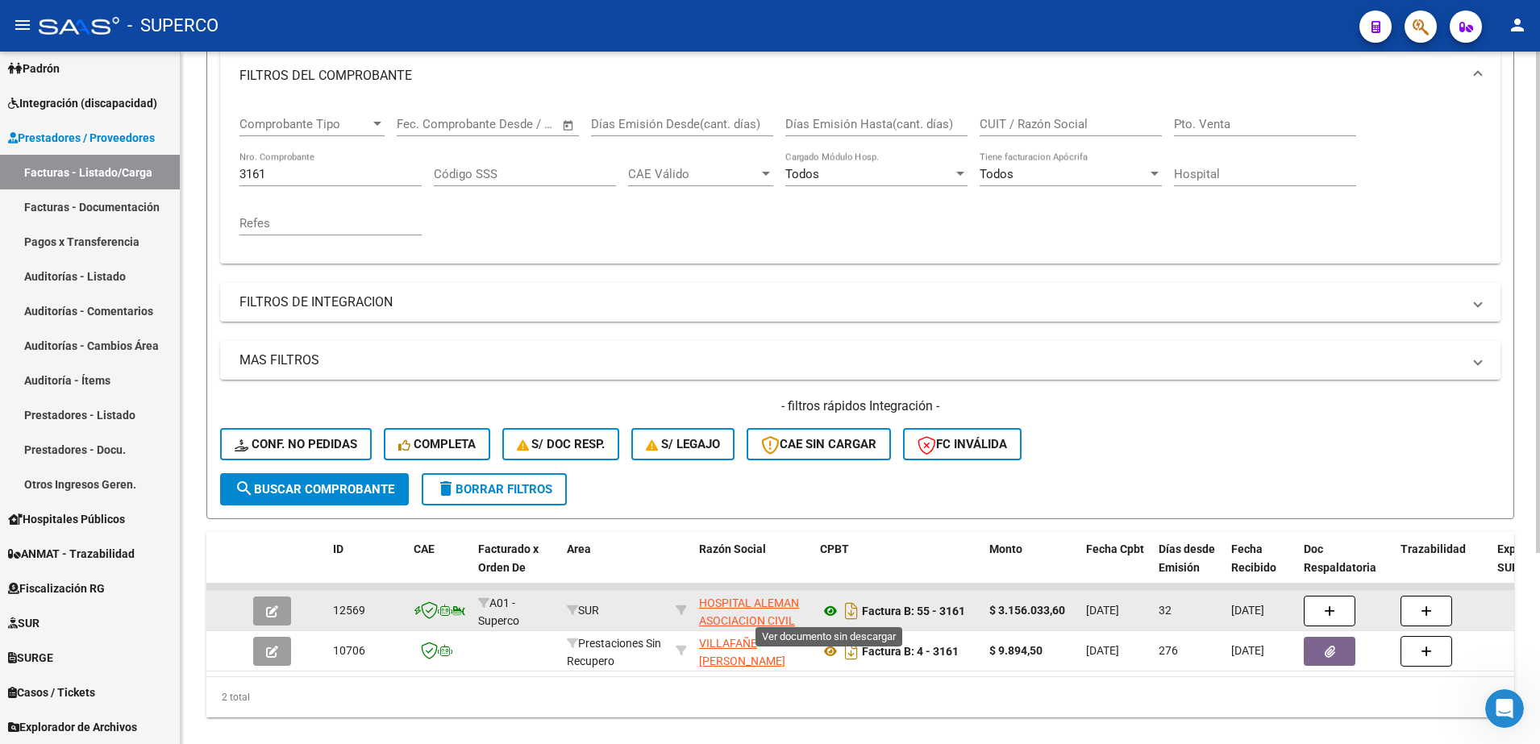
click at [834, 609] on icon at bounding box center [830, 611] width 21 height 19
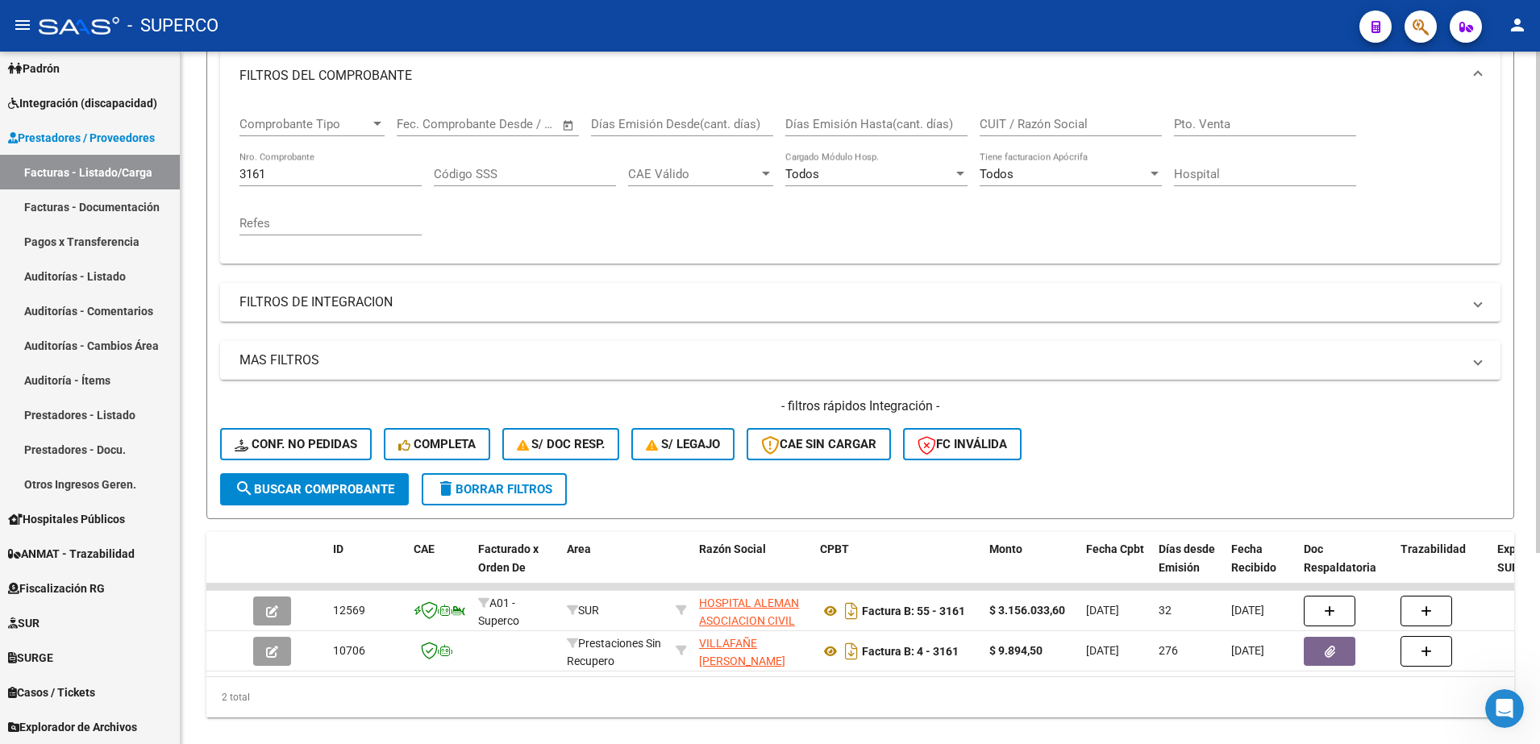
click at [370, 172] on input "3161" at bounding box center [330, 174] width 182 height 15
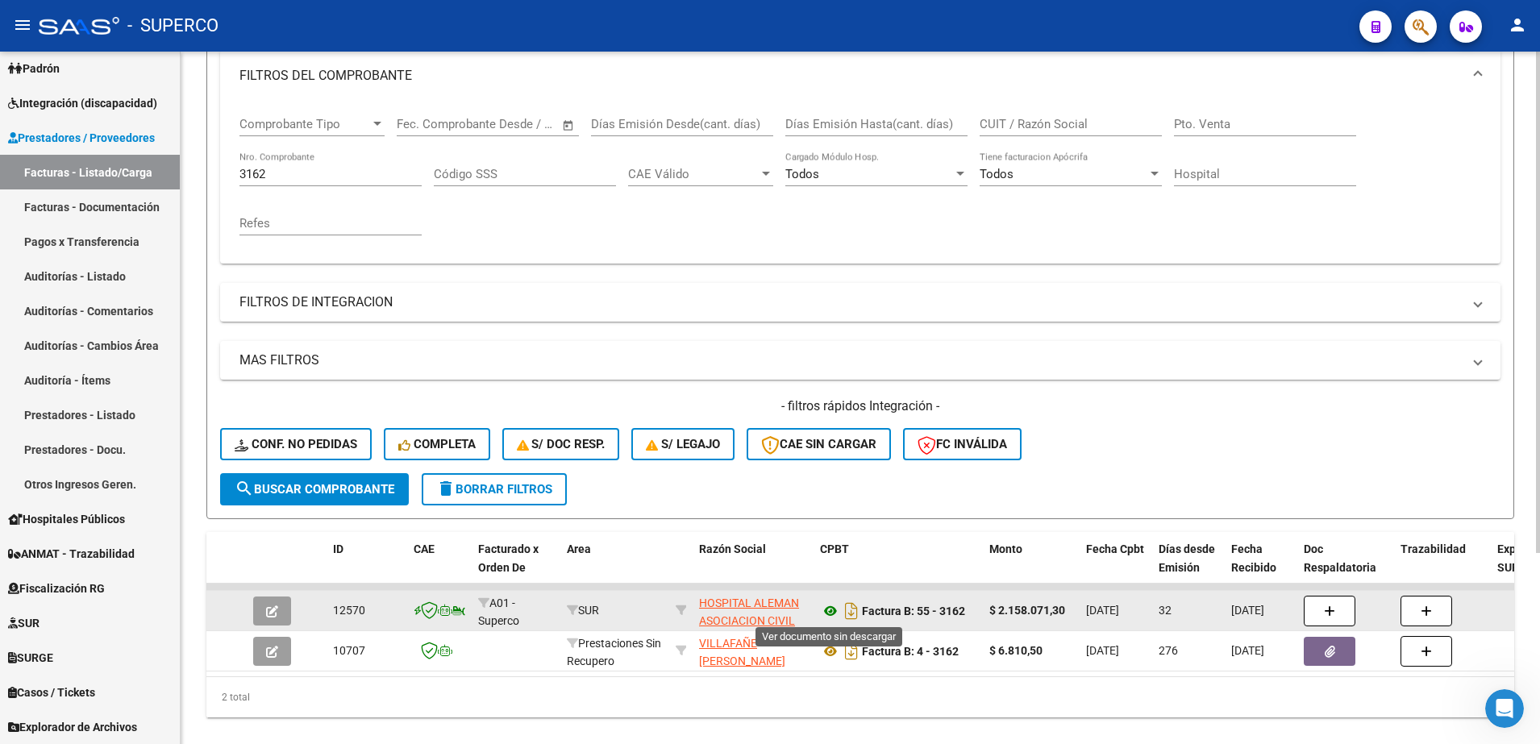
click at [831, 613] on icon at bounding box center [830, 611] width 21 height 19
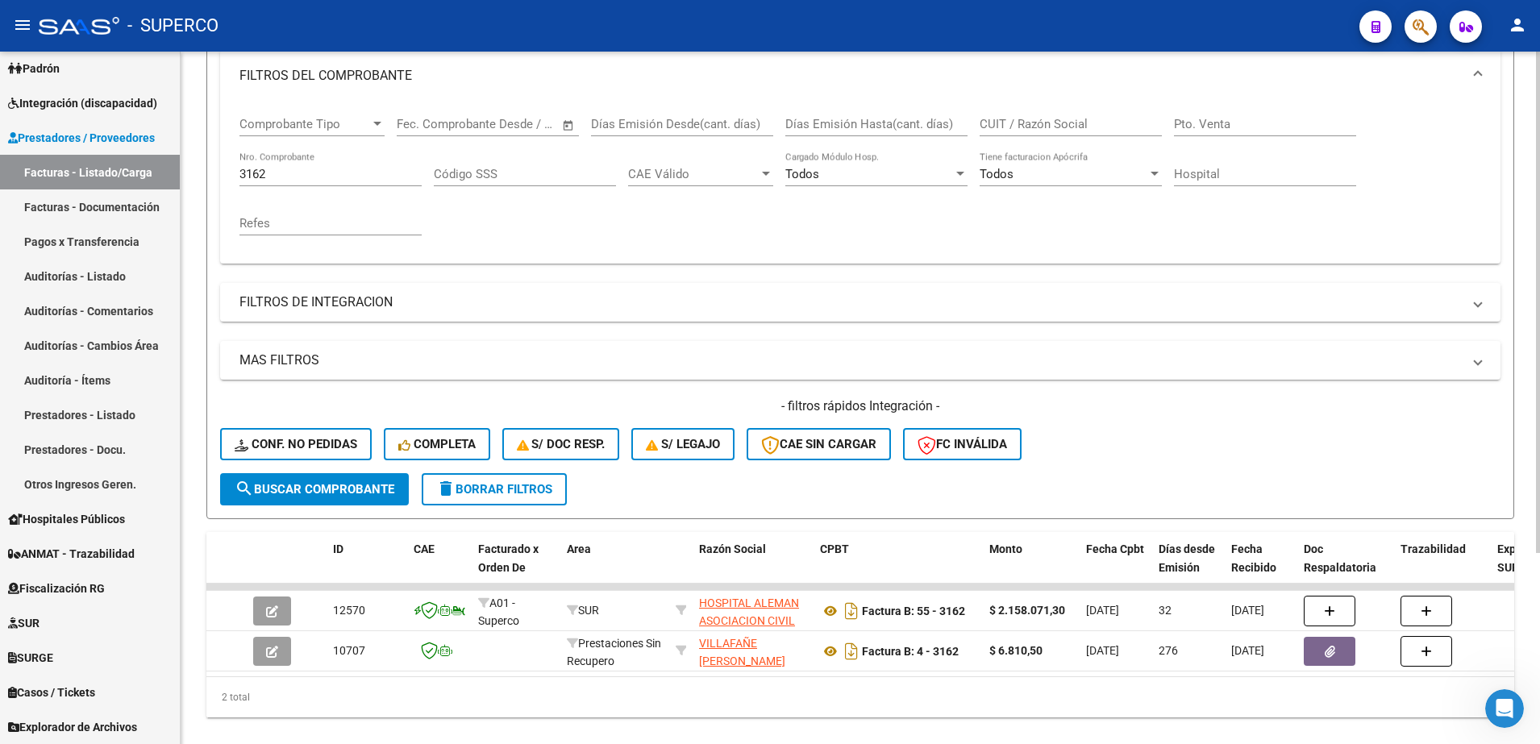
click at [344, 170] on input "3162" at bounding box center [330, 174] width 182 height 15
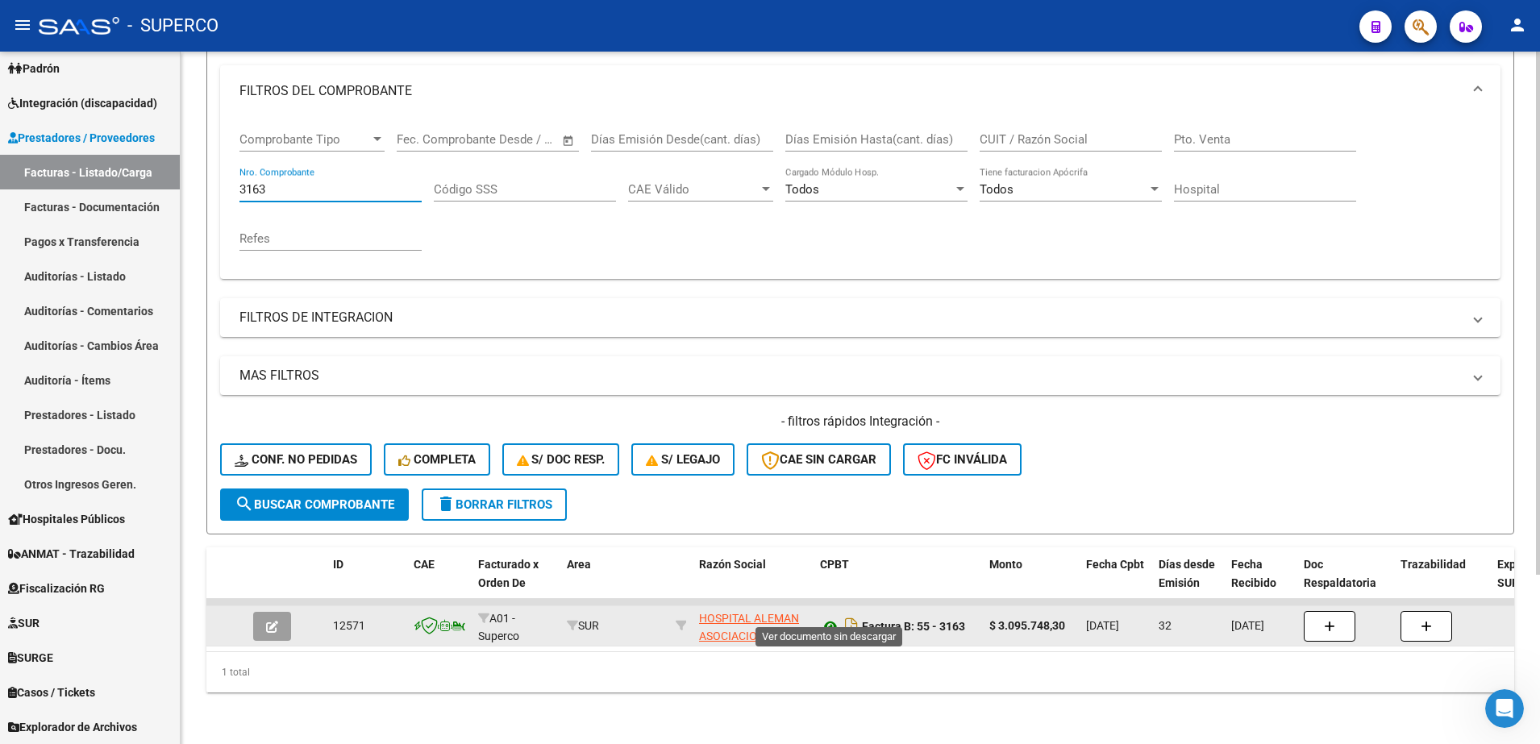
click at [833, 617] on icon at bounding box center [830, 626] width 21 height 19
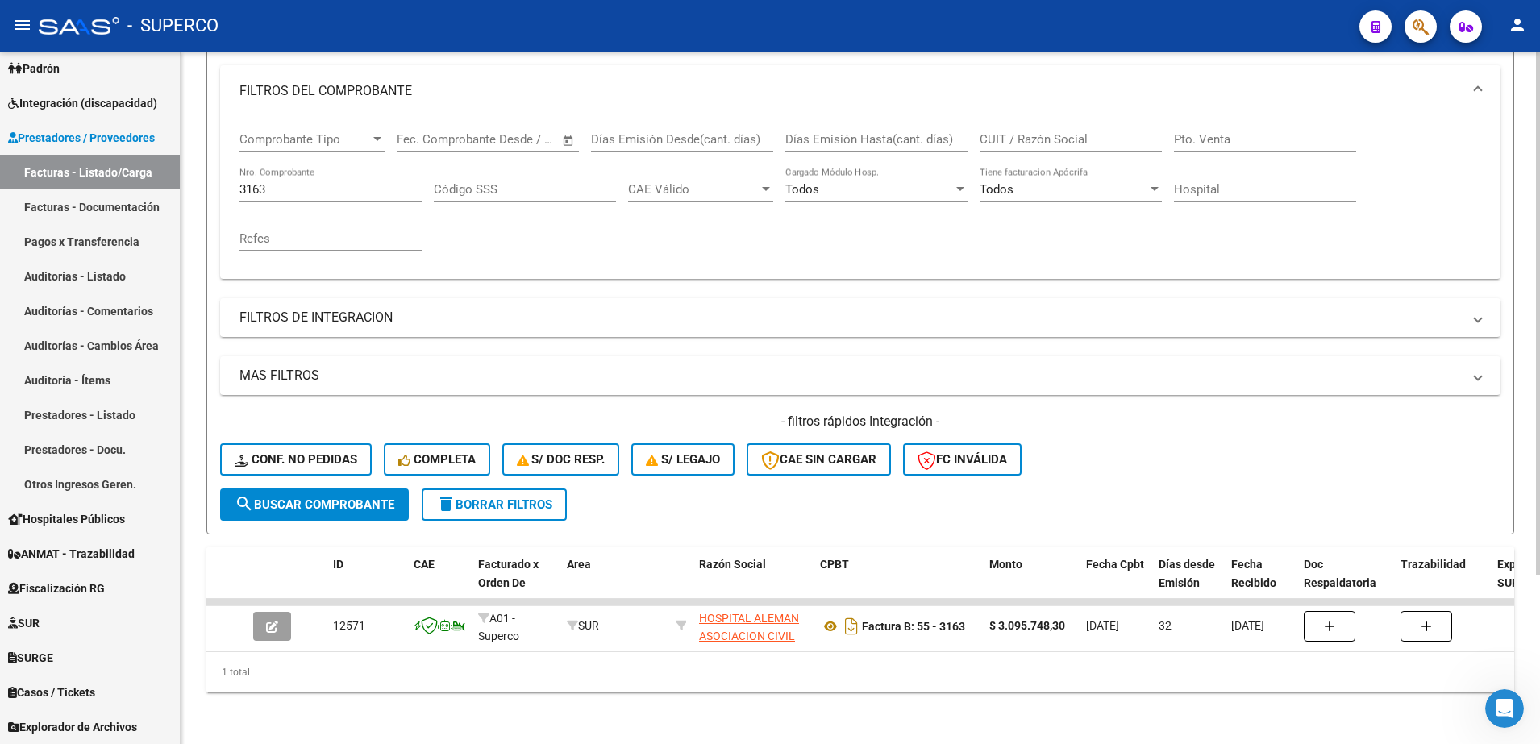
click at [314, 167] on div "3163 Nro. Comprobante" at bounding box center [330, 184] width 182 height 35
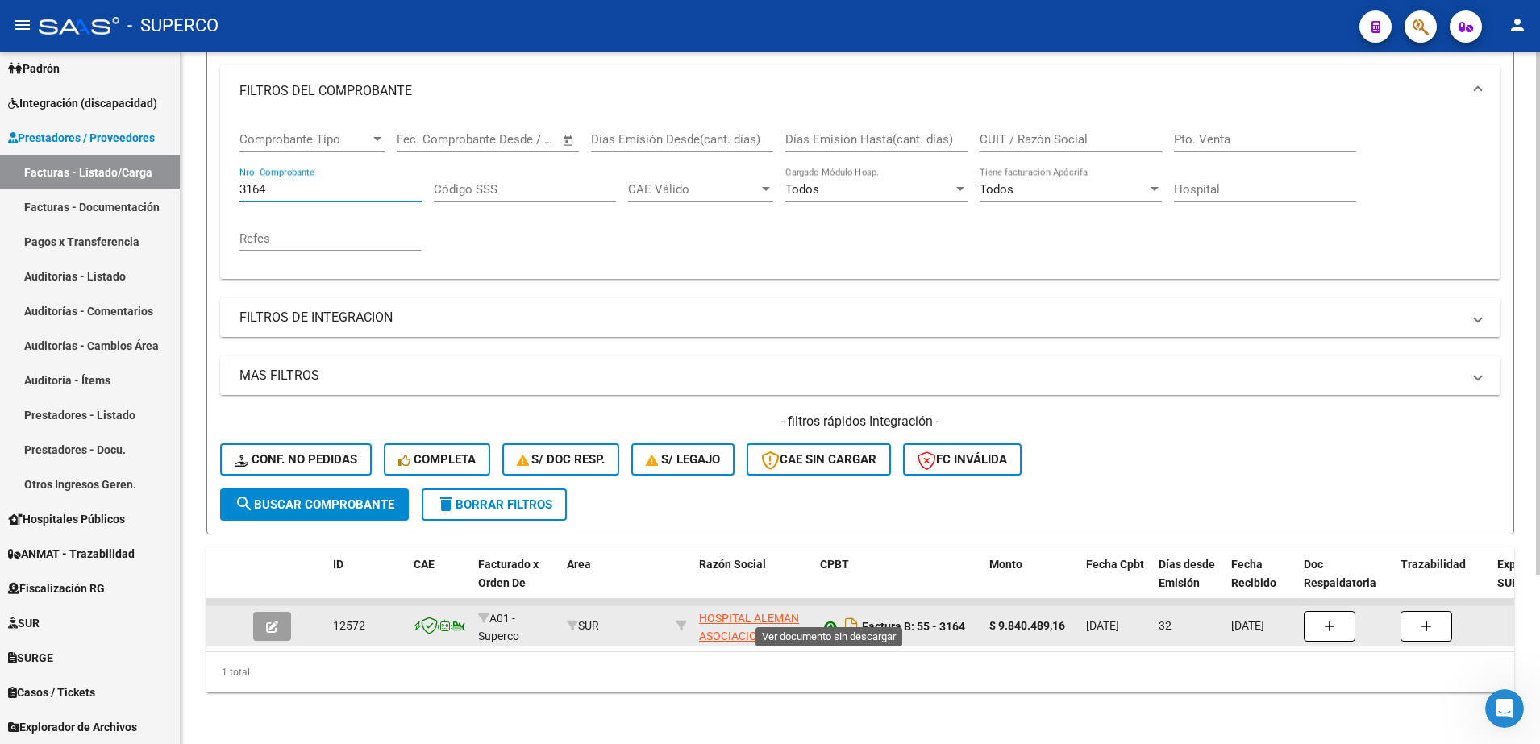
click at [826, 617] on icon at bounding box center [830, 626] width 21 height 19
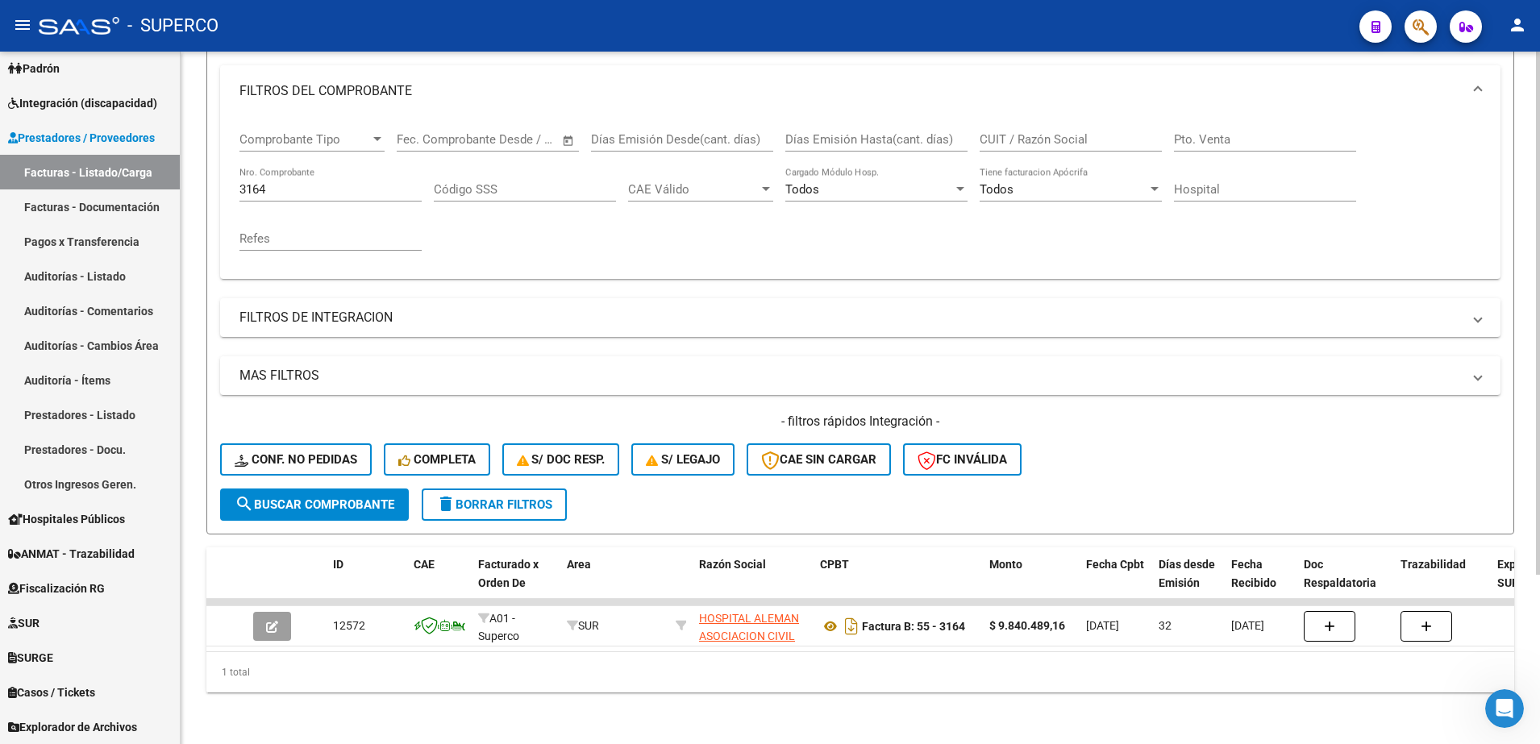
click at [353, 182] on input "3164" at bounding box center [330, 189] width 182 height 15
click at [367, 498] on span "search Buscar Comprobante" at bounding box center [315, 505] width 160 height 15
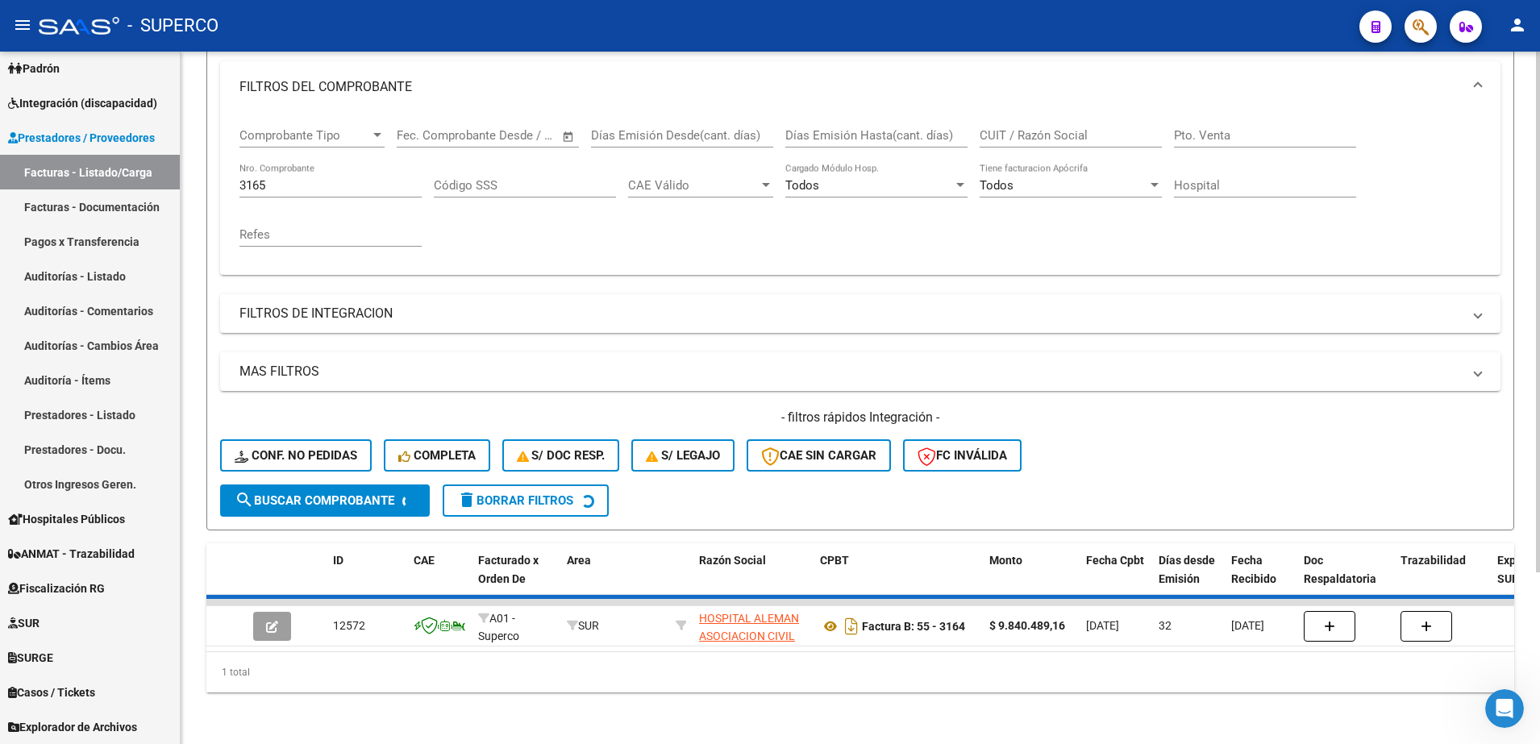
scroll to position [197, 0]
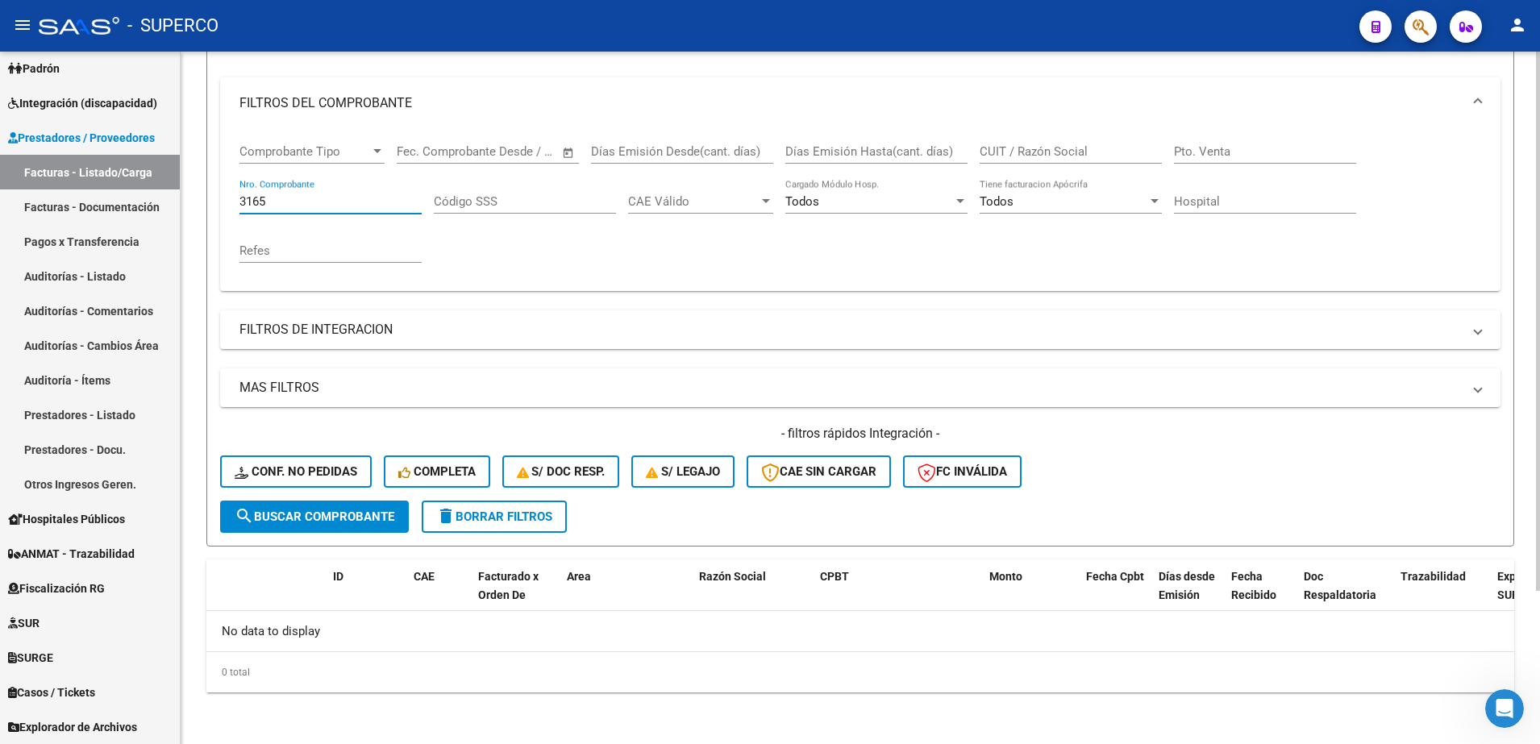
click at [336, 196] on input "3165" at bounding box center [330, 201] width 182 height 15
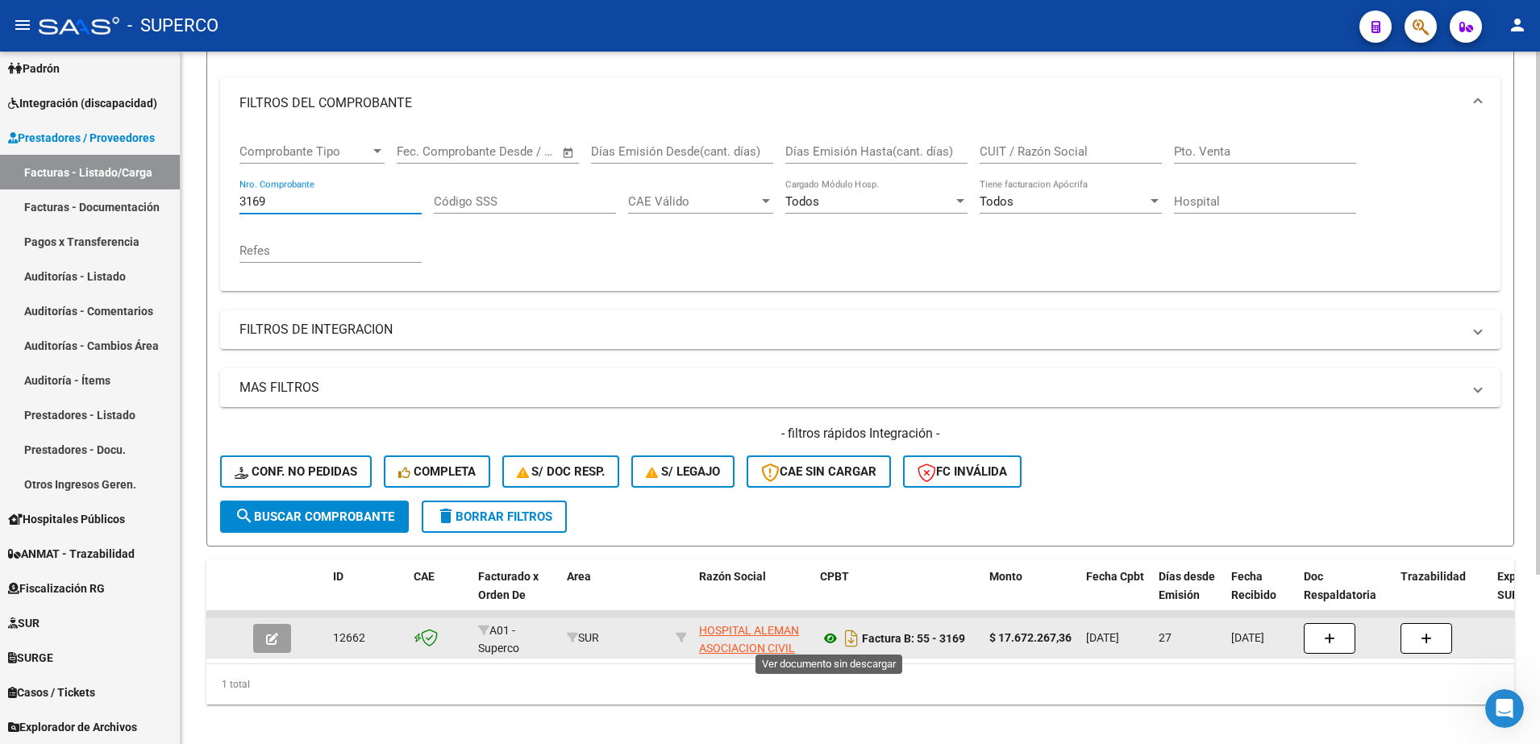
click at [830, 639] on icon at bounding box center [830, 638] width 21 height 19
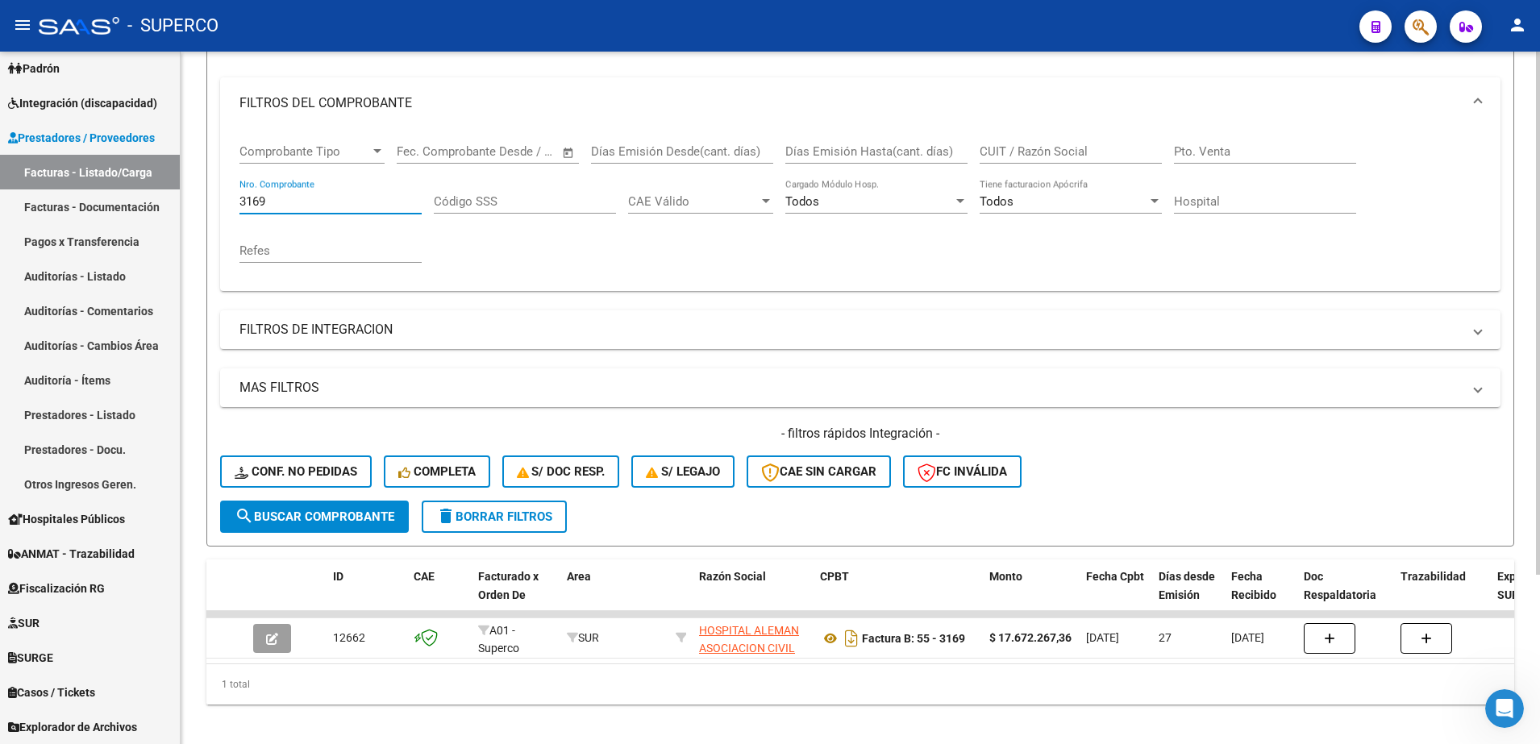
click at [313, 200] on input "3169" at bounding box center [330, 201] width 182 height 15
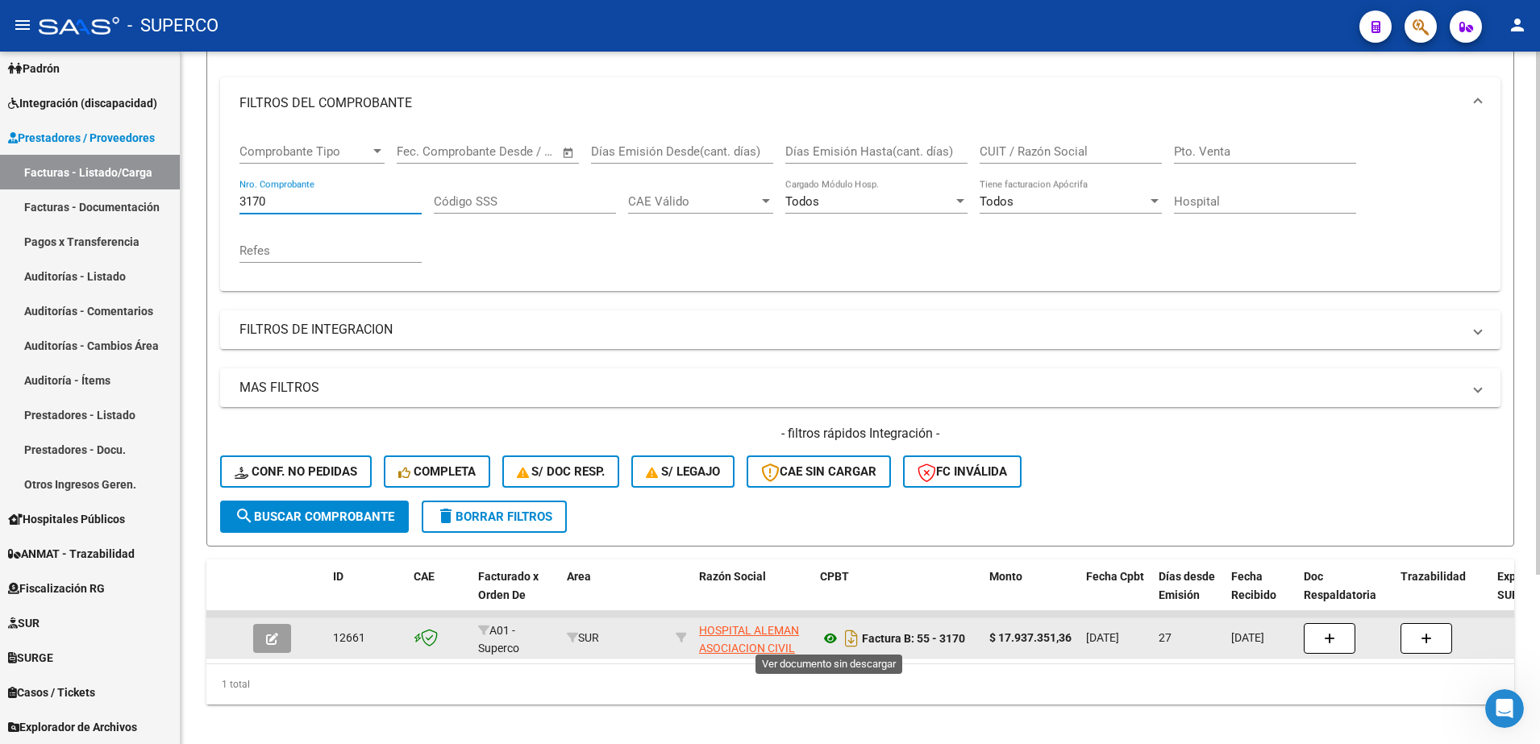
click at [830, 635] on icon at bounding box center [830, 638] width 21 height 19
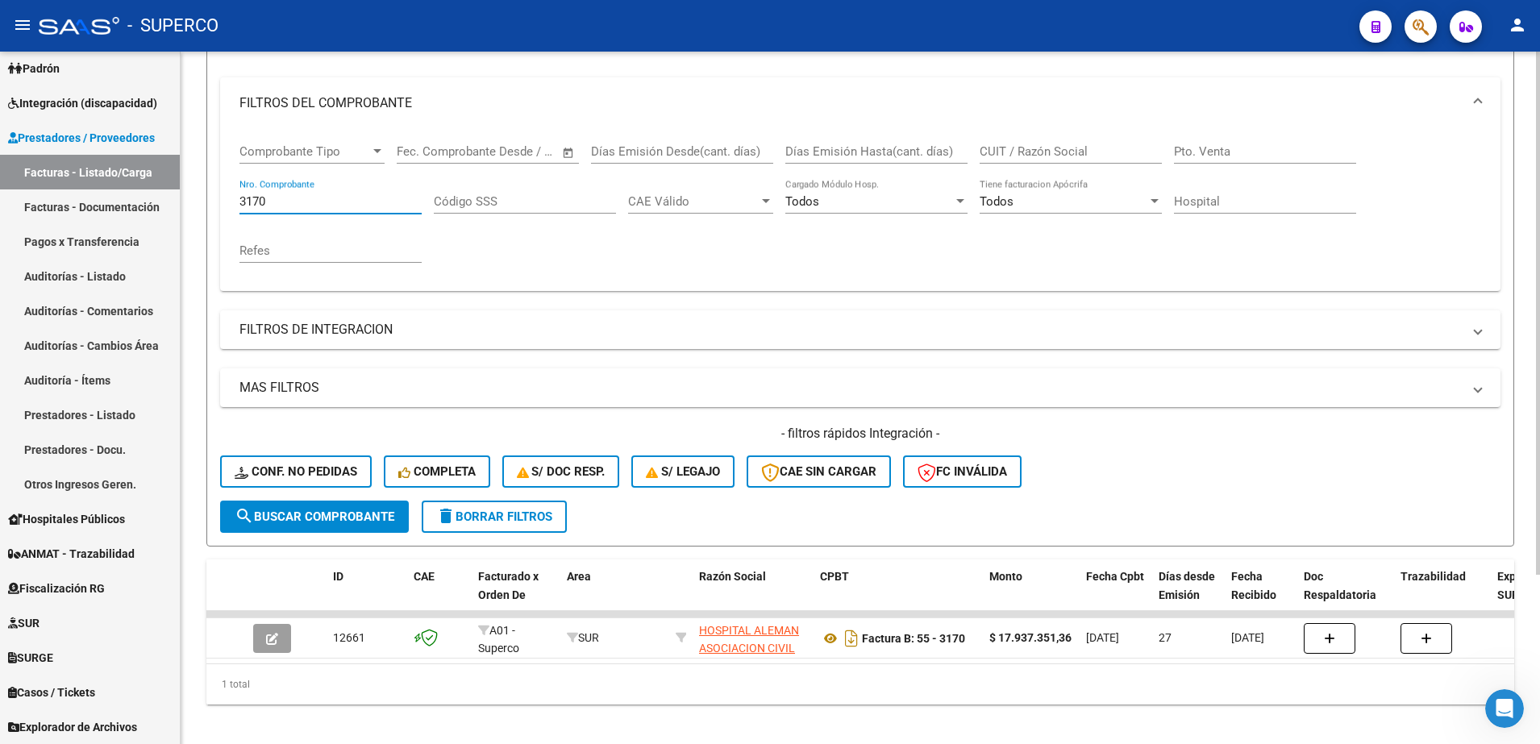
click at [294, 206] on input "3170" at bounding box center [330, 201] width 182 height 15
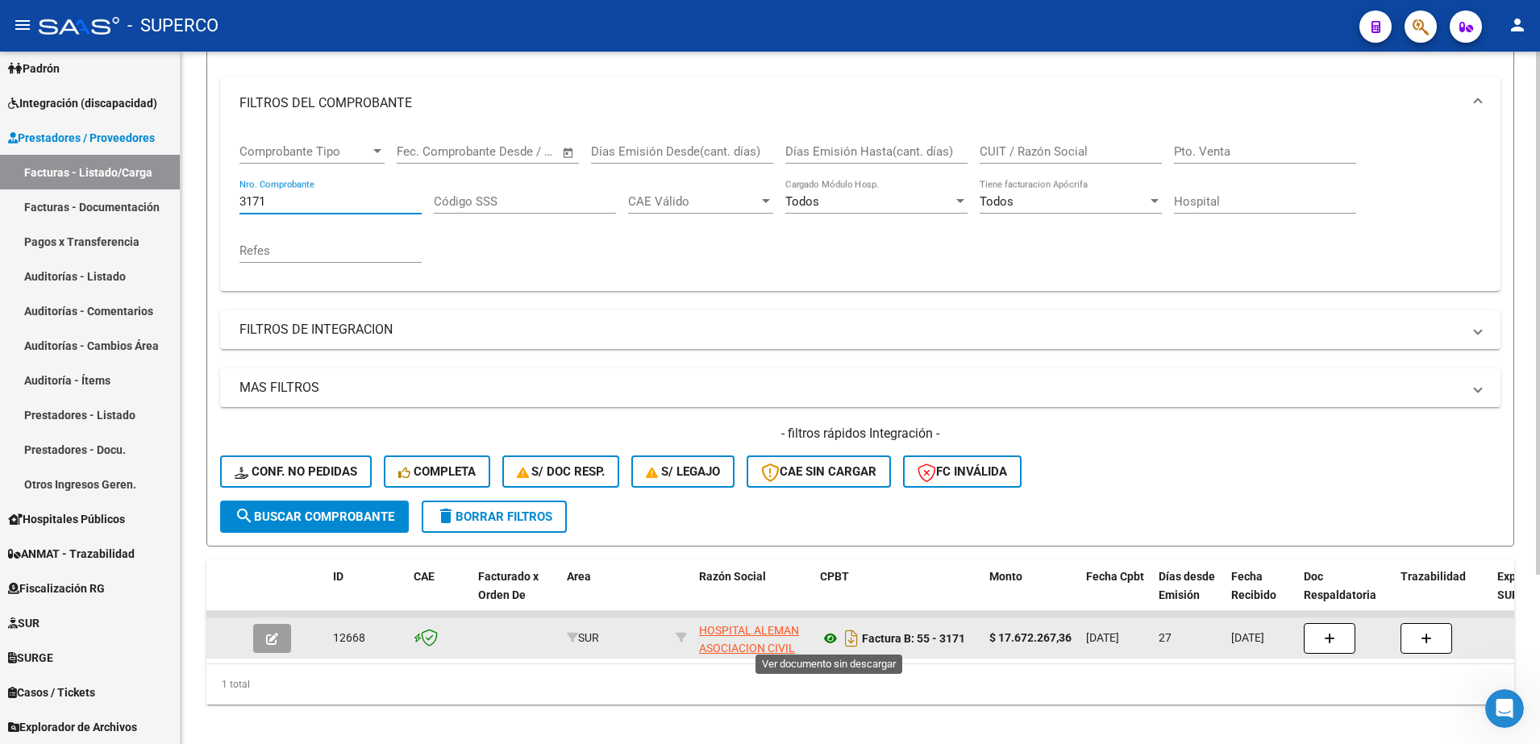
click at [831, 643] on icon at bounding box center [830, 638] width 21 height 19
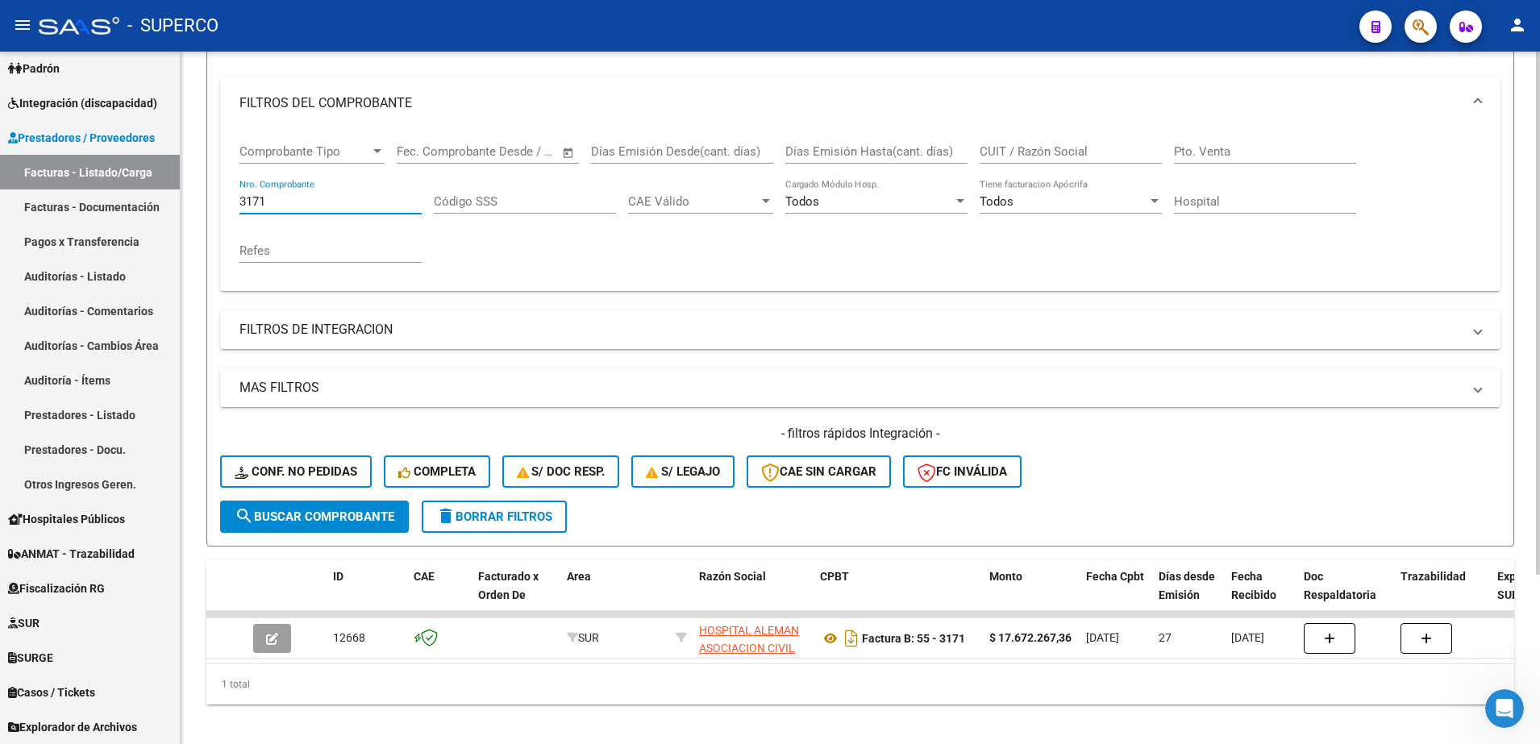
click at [309, 205] on input "3171" at bounding box center [330, 201] width 182 height 15
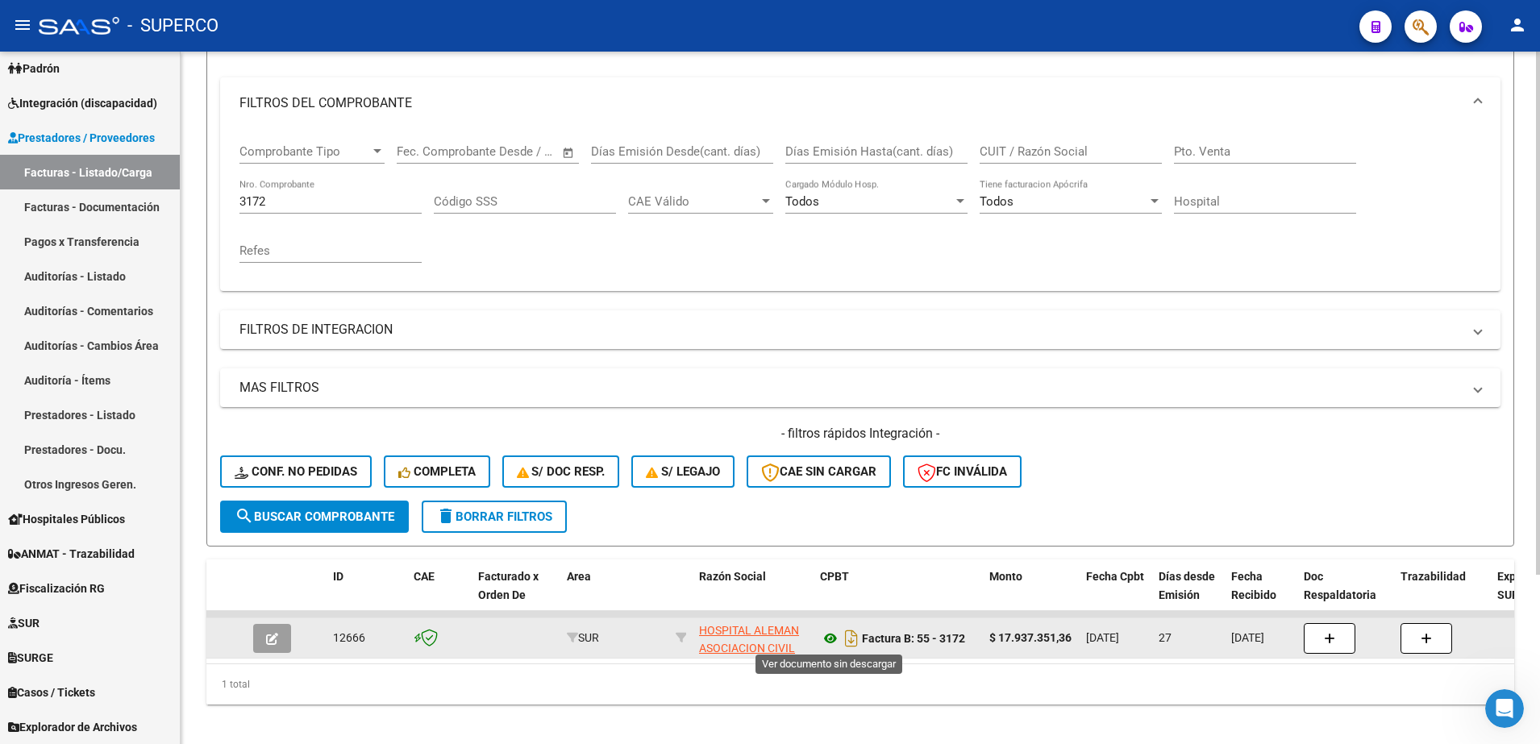
click at [831, 636] on icon at bounding box center [830, 638] width 21 height 19
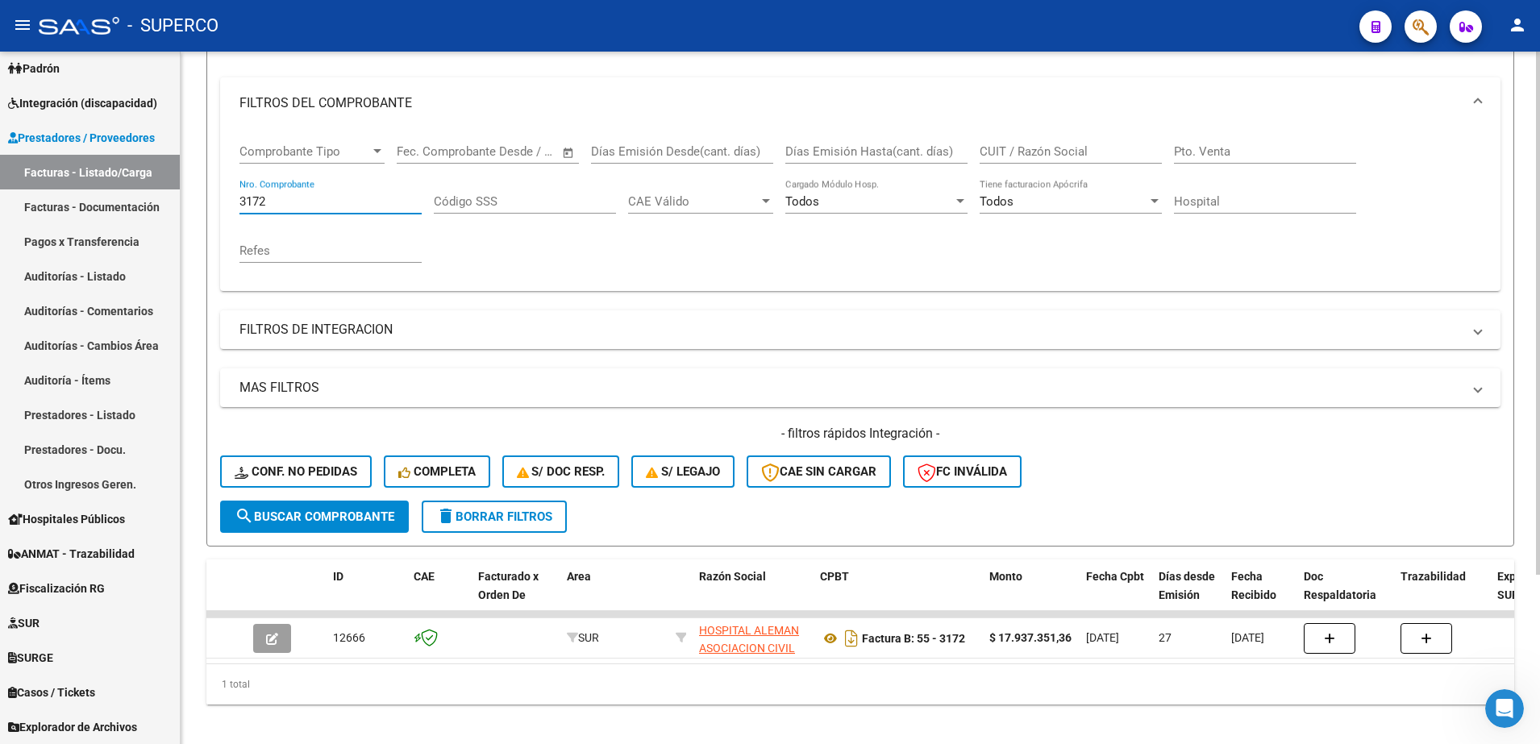
click at [305, 198] on input "3172" at bounding box center [330, 201] width 182 height 15
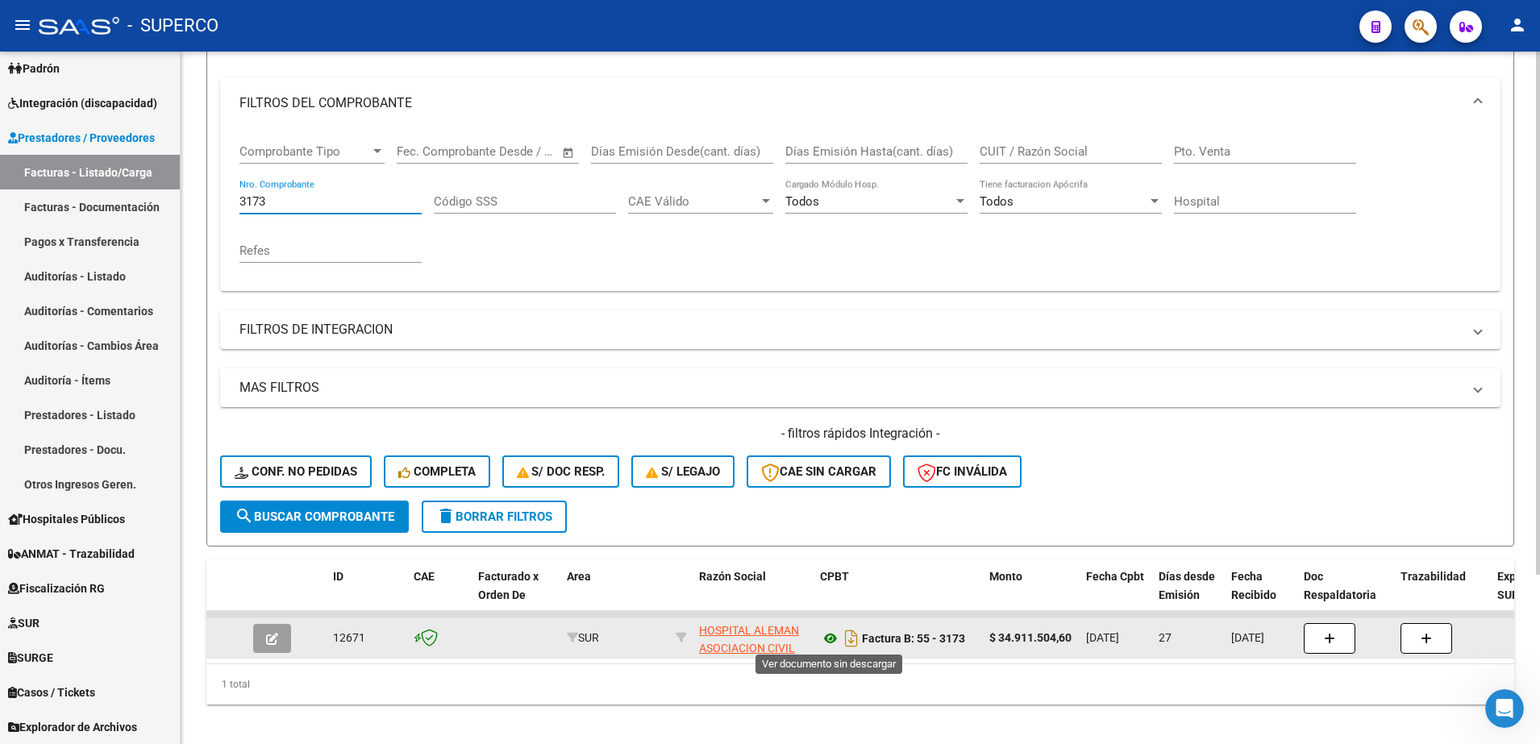
click at [825, 638] on icon at bounding box center [830, 638] width 21 height 19
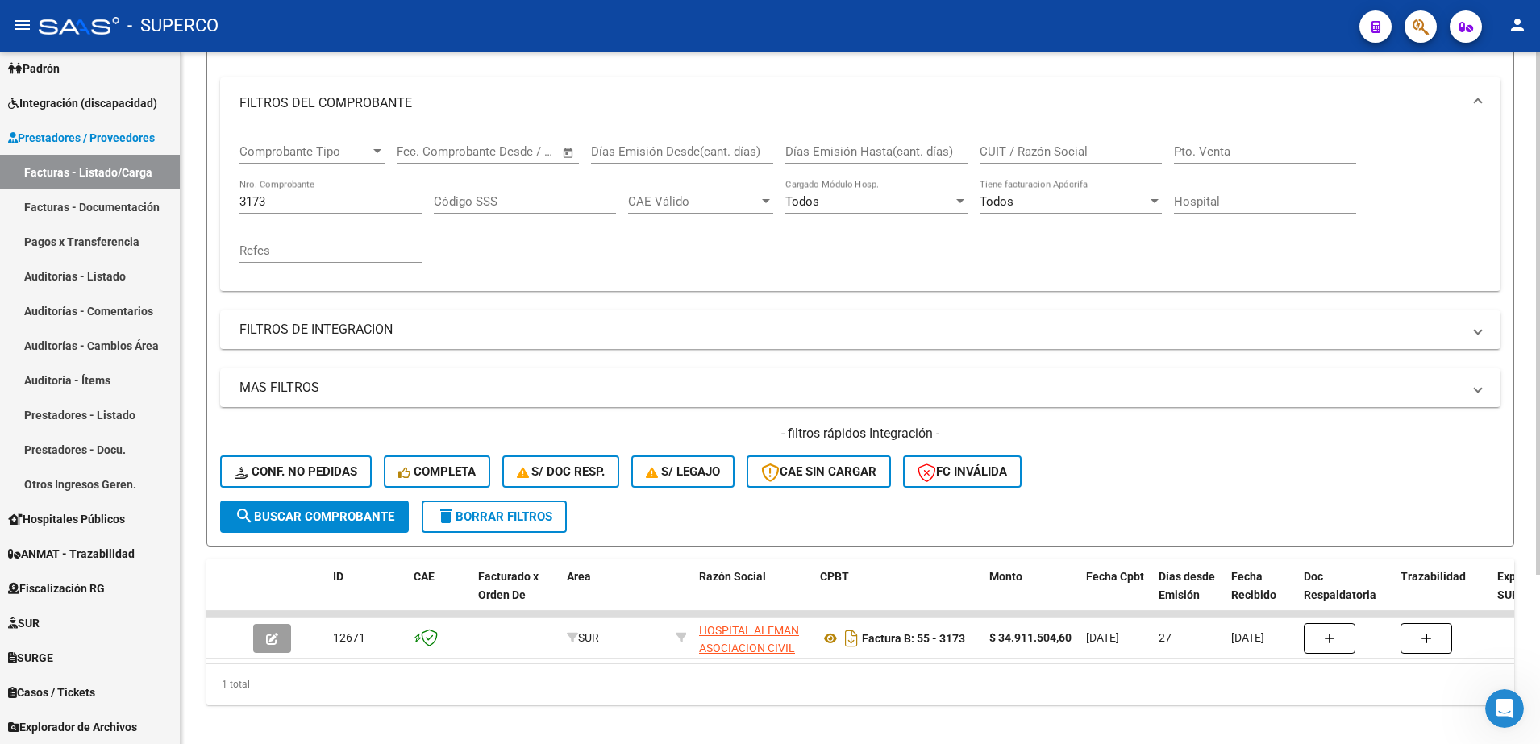
click at [352, 196] on input "3173" at bounding box center [330, 201] width 182 height 15
click at [310, 517] on span "search Buscar Comprobante" at bounding box center [315, 517] width 160 height 15
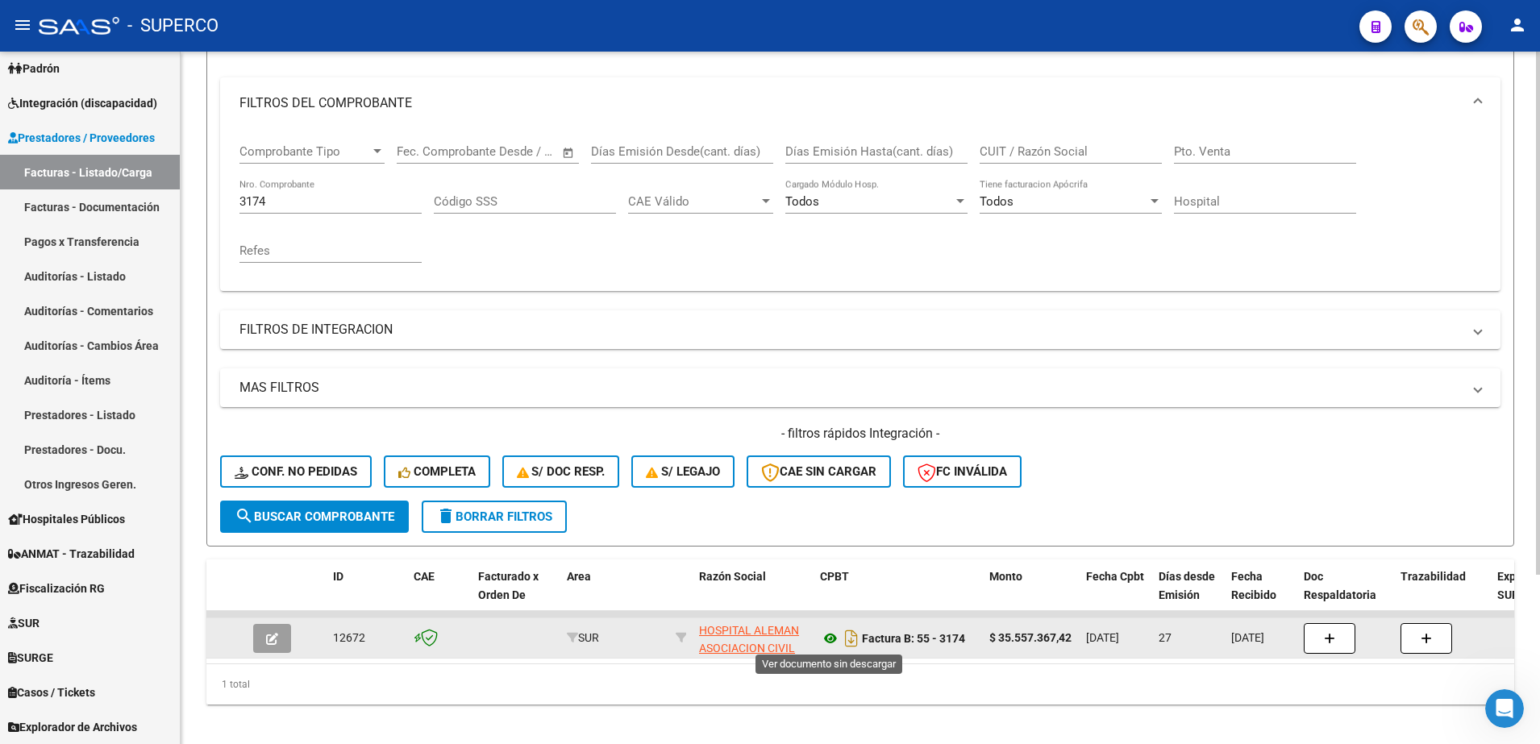
click at [831, 636] on icon at bounding box center [830, 638] width 21 height 19
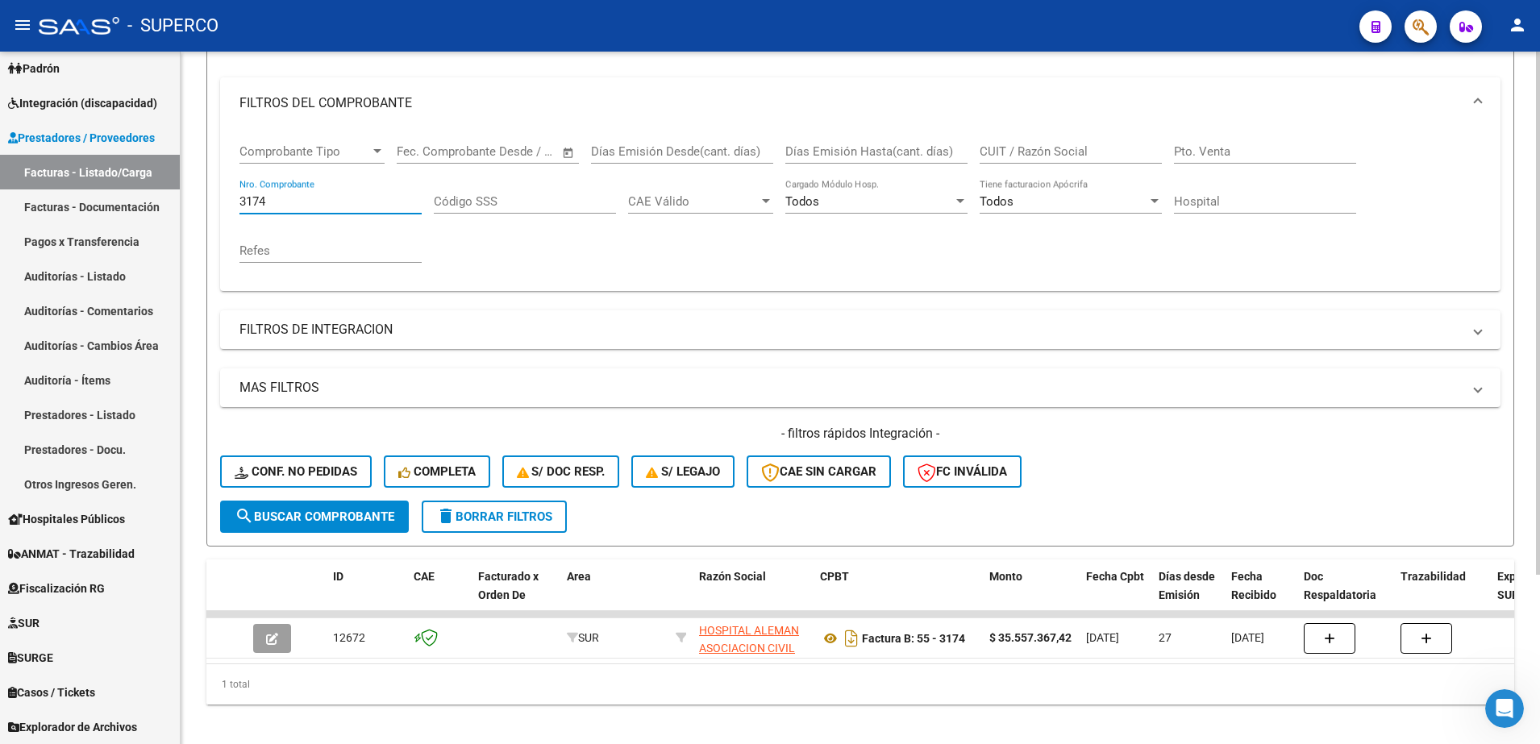
click at [331, 206] on input "3174" at bounding box center [330, 201] width 182 height 15
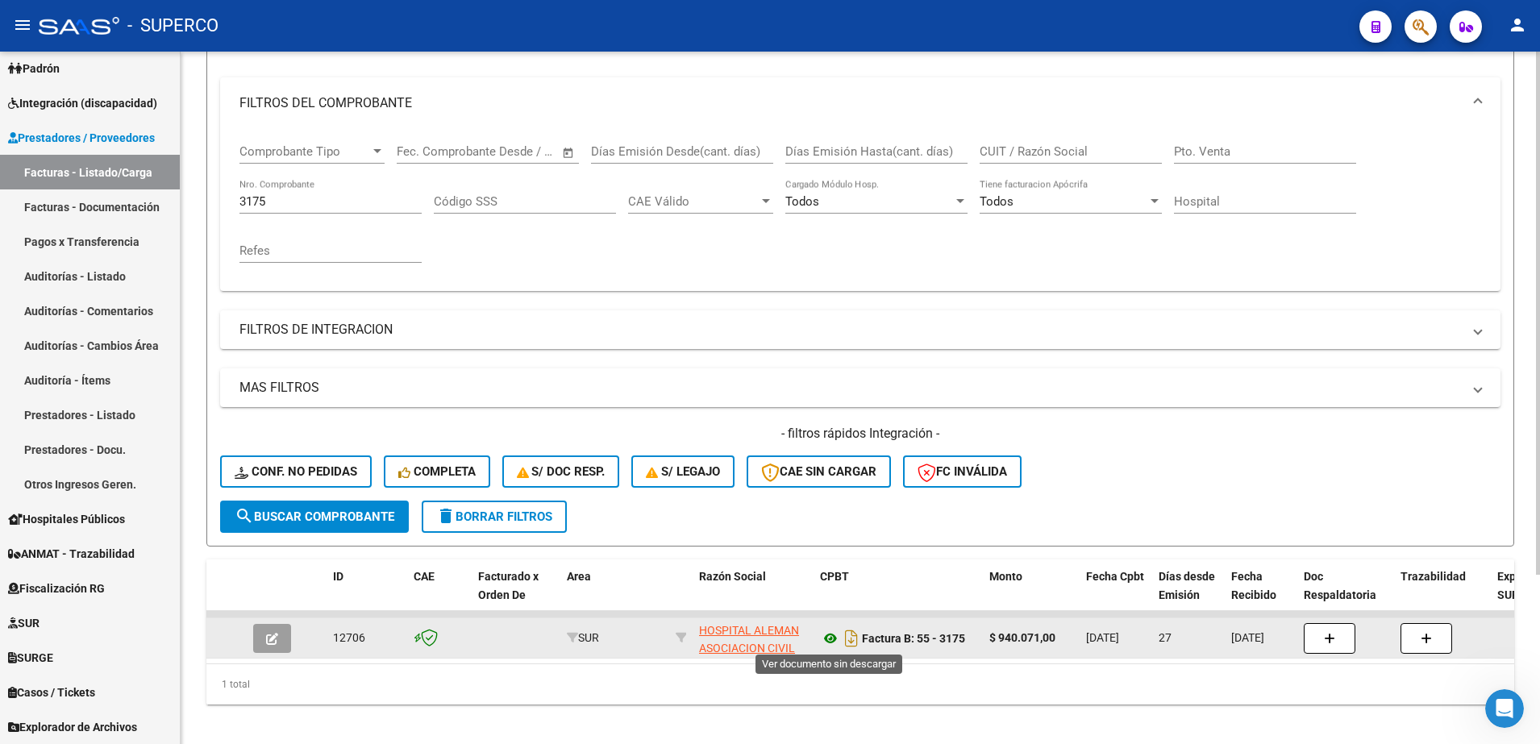
click at [830, 642] on icon at bounding box center [830, 638] width 21 height 19
click at [831, 639] on icon at bounding box center [830, 638] width 21 height 19
click at [831, 641] on icon at bounding box center [830, 638] width 21 height 19
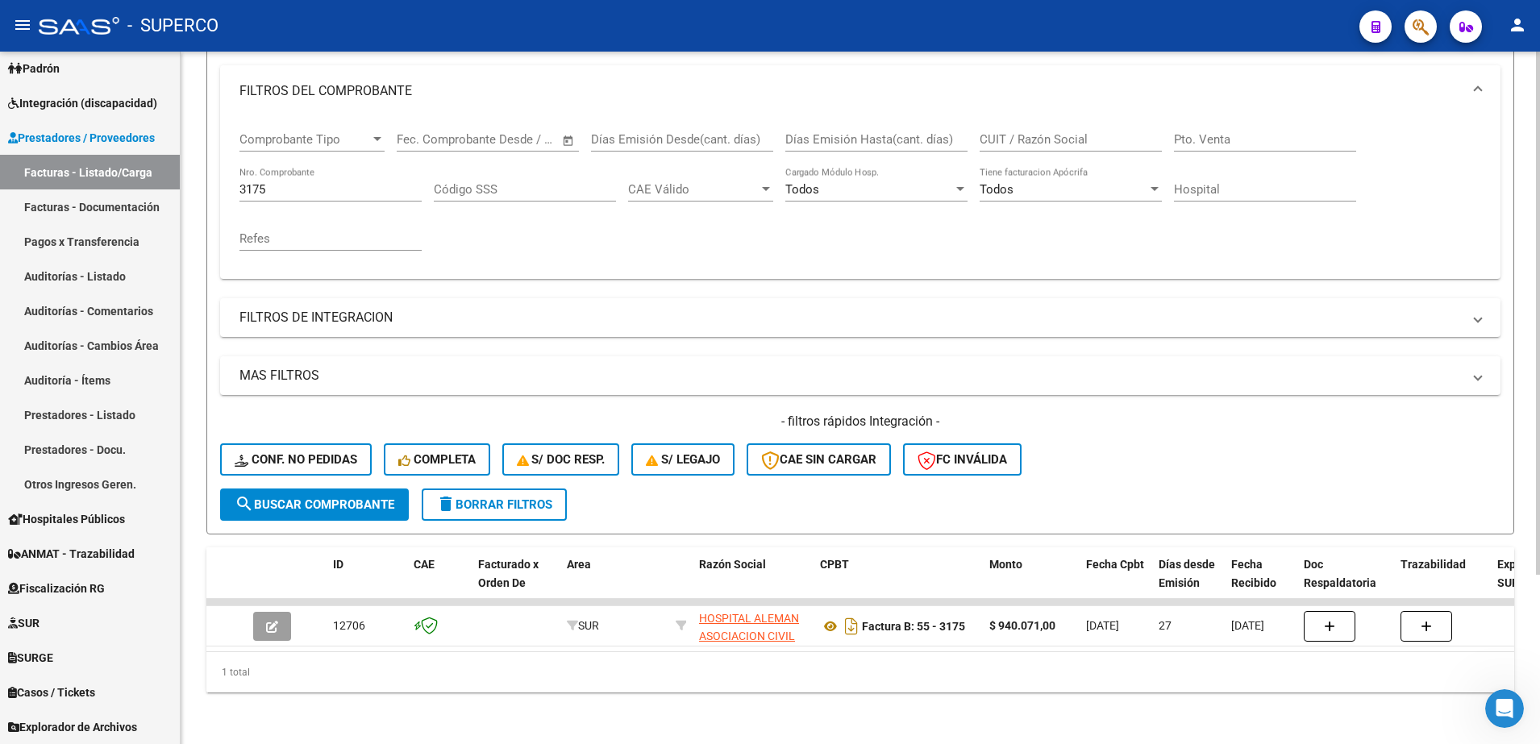
scroll to position [224, 0]
click at [374, 182] on input "3175" at bounding box center [330, 189] width 182 height 15
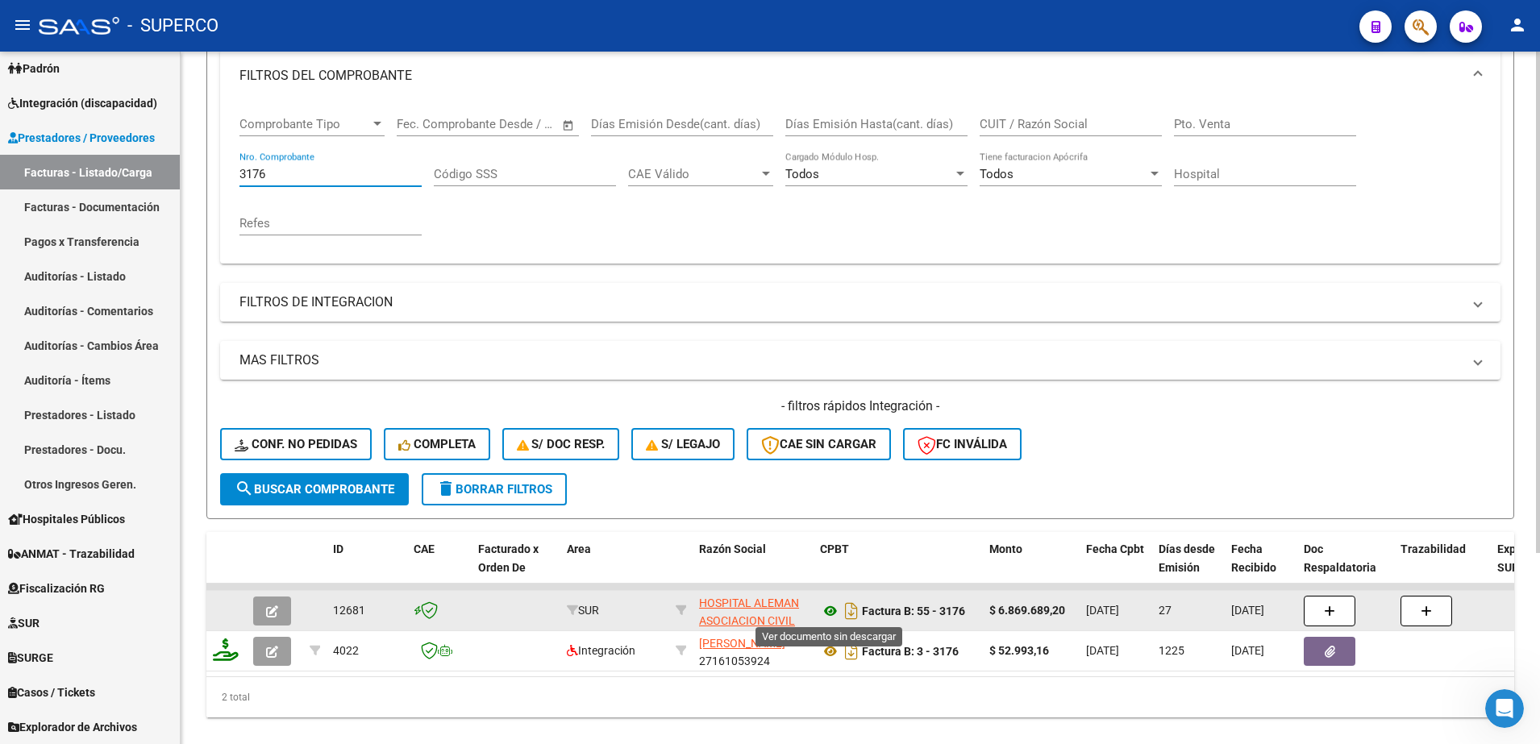
click at [831, 615] on icon at bounding box center [830, 611] width 21 height 19
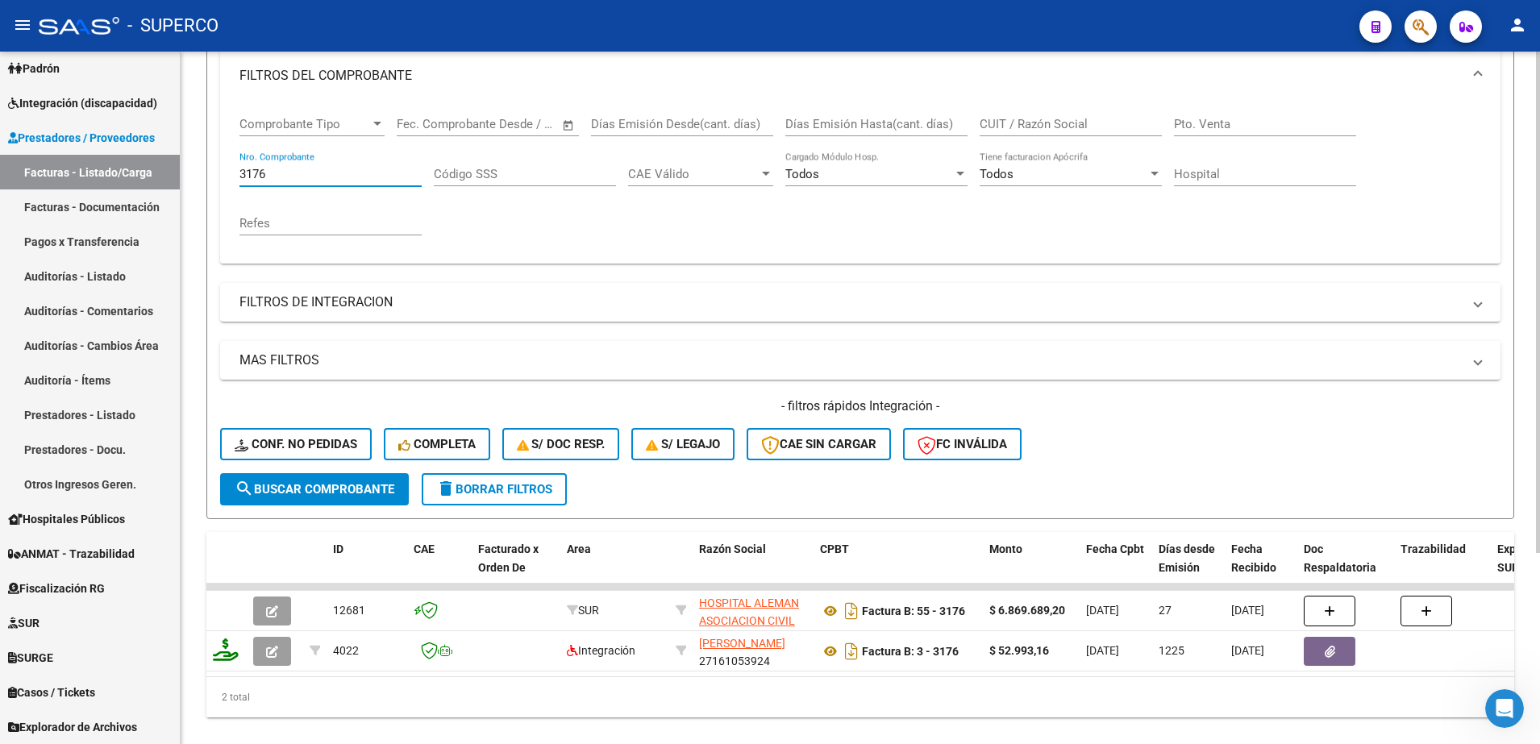
click at [327, 178] on input "3176" at bounding box center [330, 174] width 182 height 15
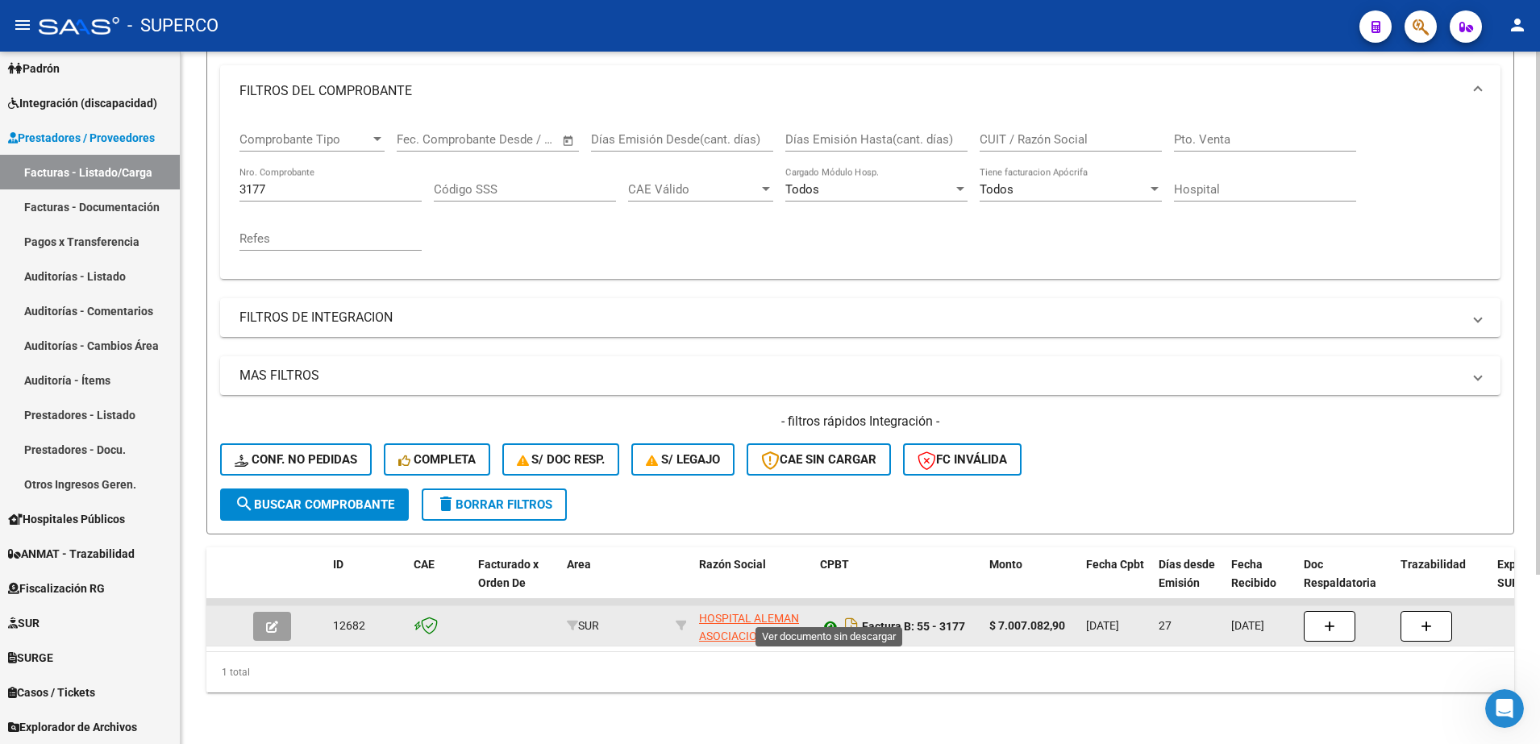
click at [834, 617] on icon at bounding box center [830, 626] width 21 height 19
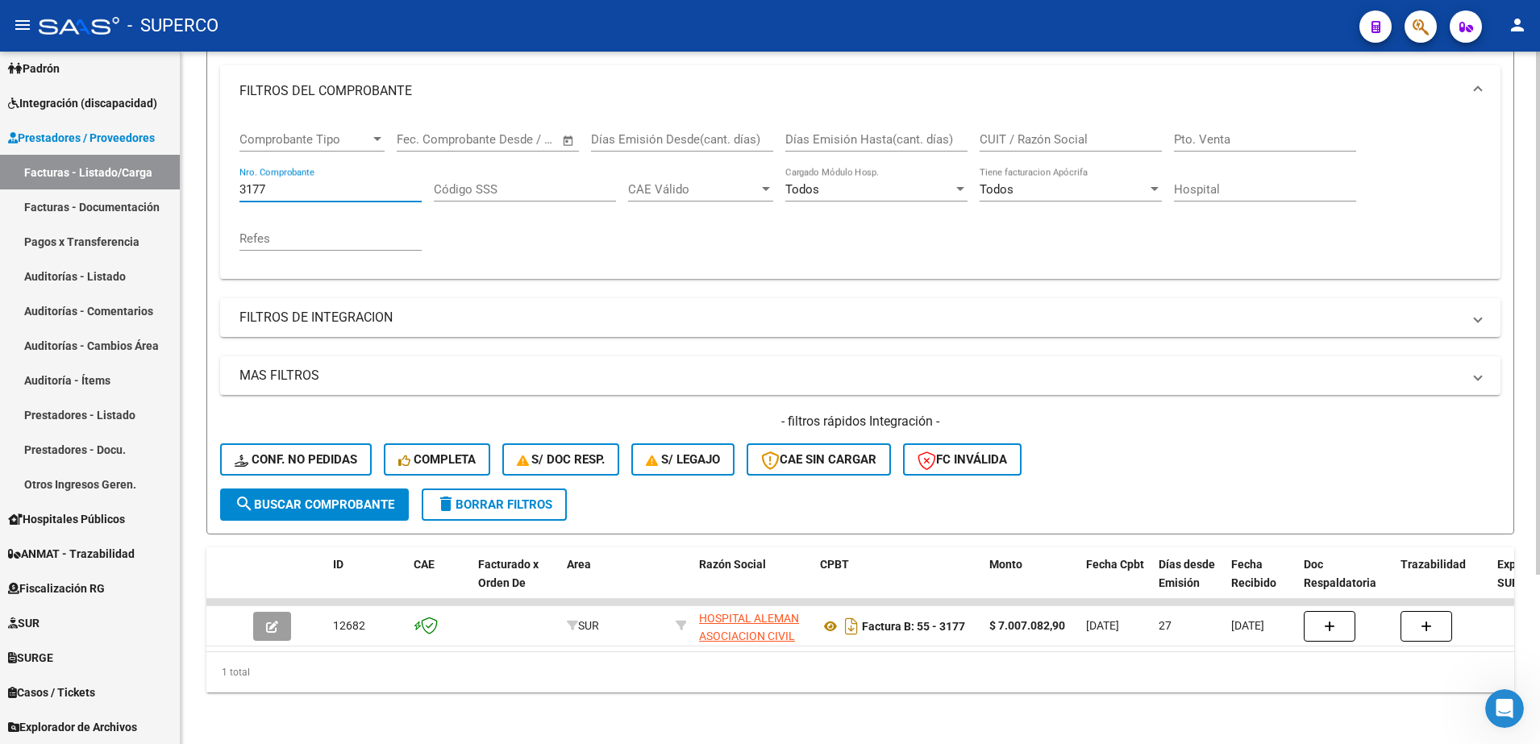
click at [301, 182] on input "3177" at bounding box center [330, 189] width 182 height 15
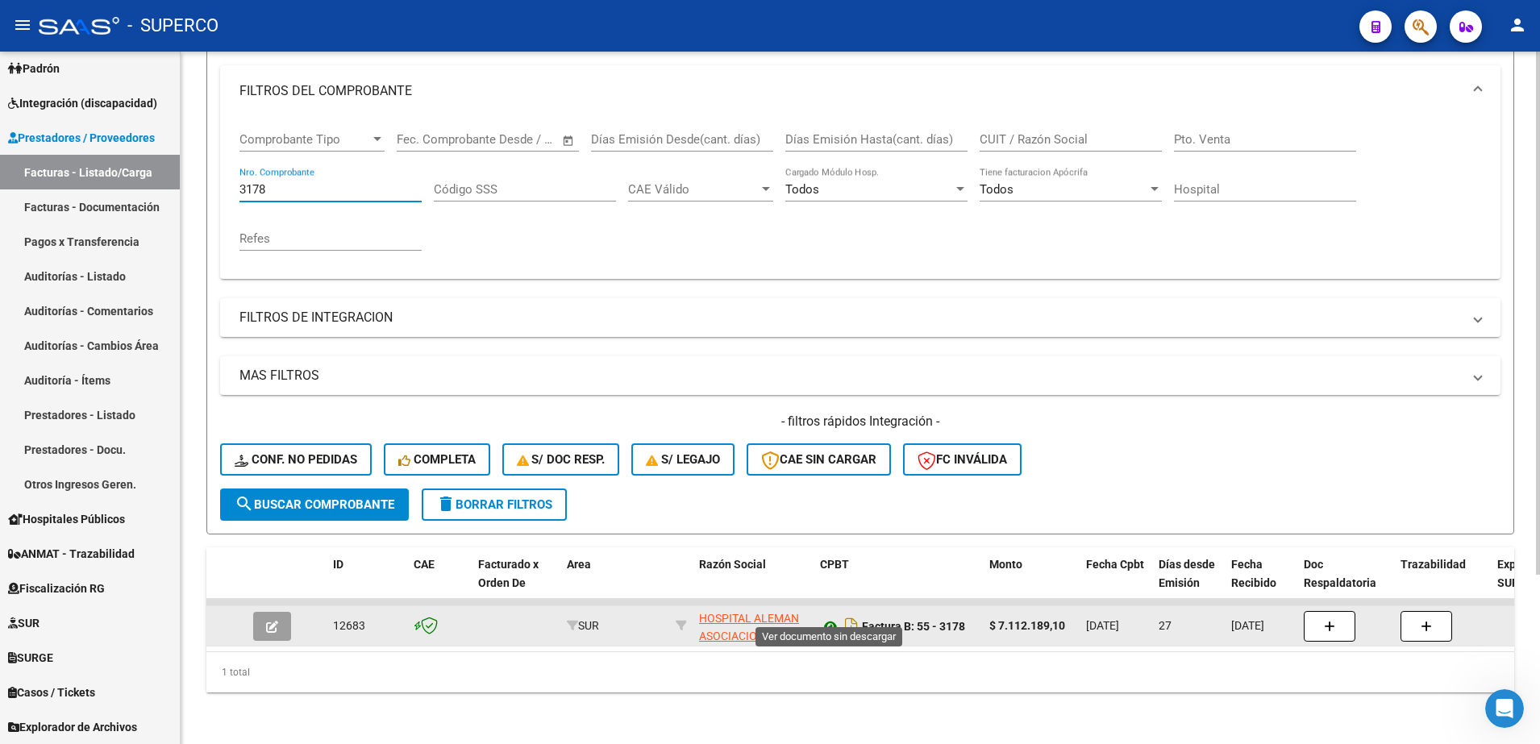
click at [834, 617] on icon at bounding box center [830, 626] width 21 height 19
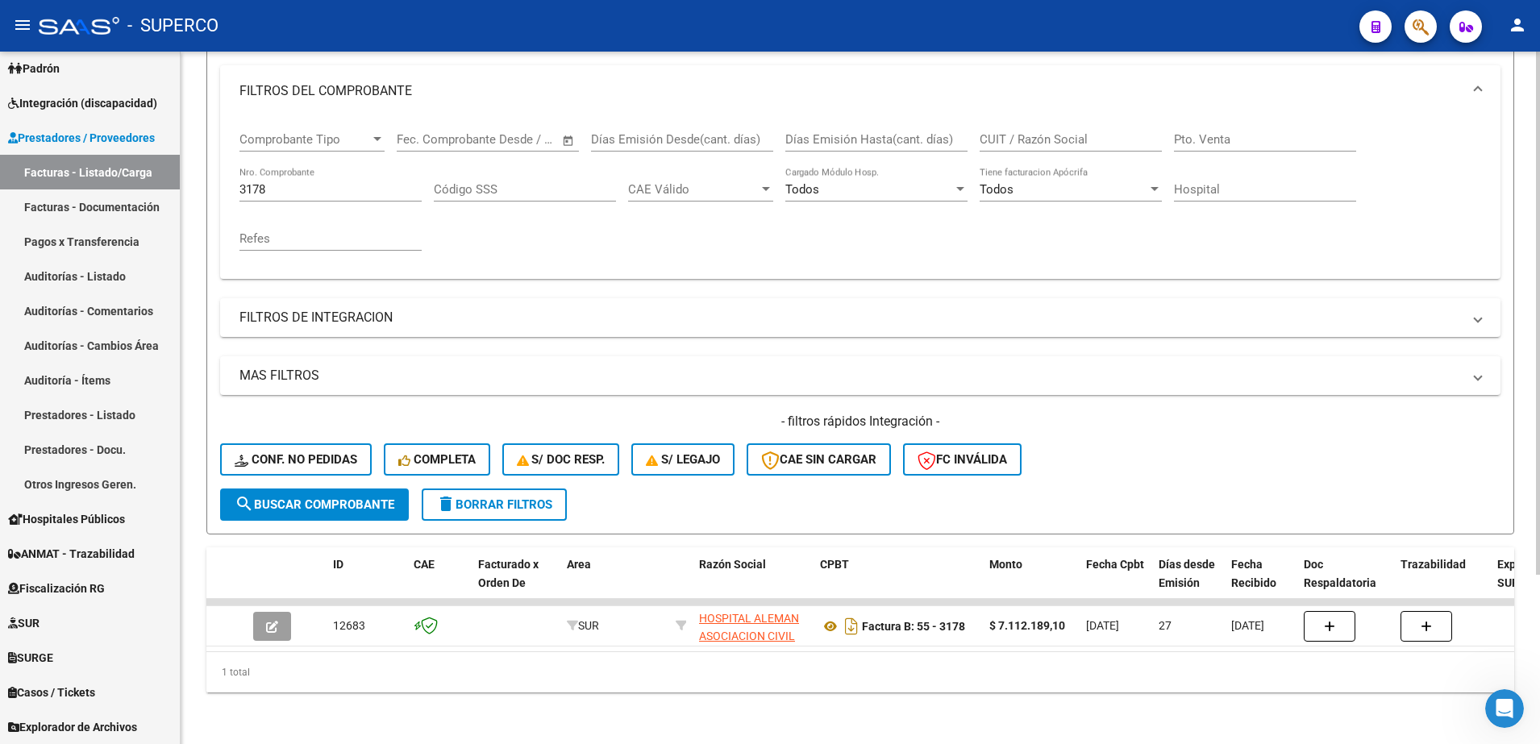
click at [306, 182] on input "3178" at bounding box center [330, 189] width 182 height 15
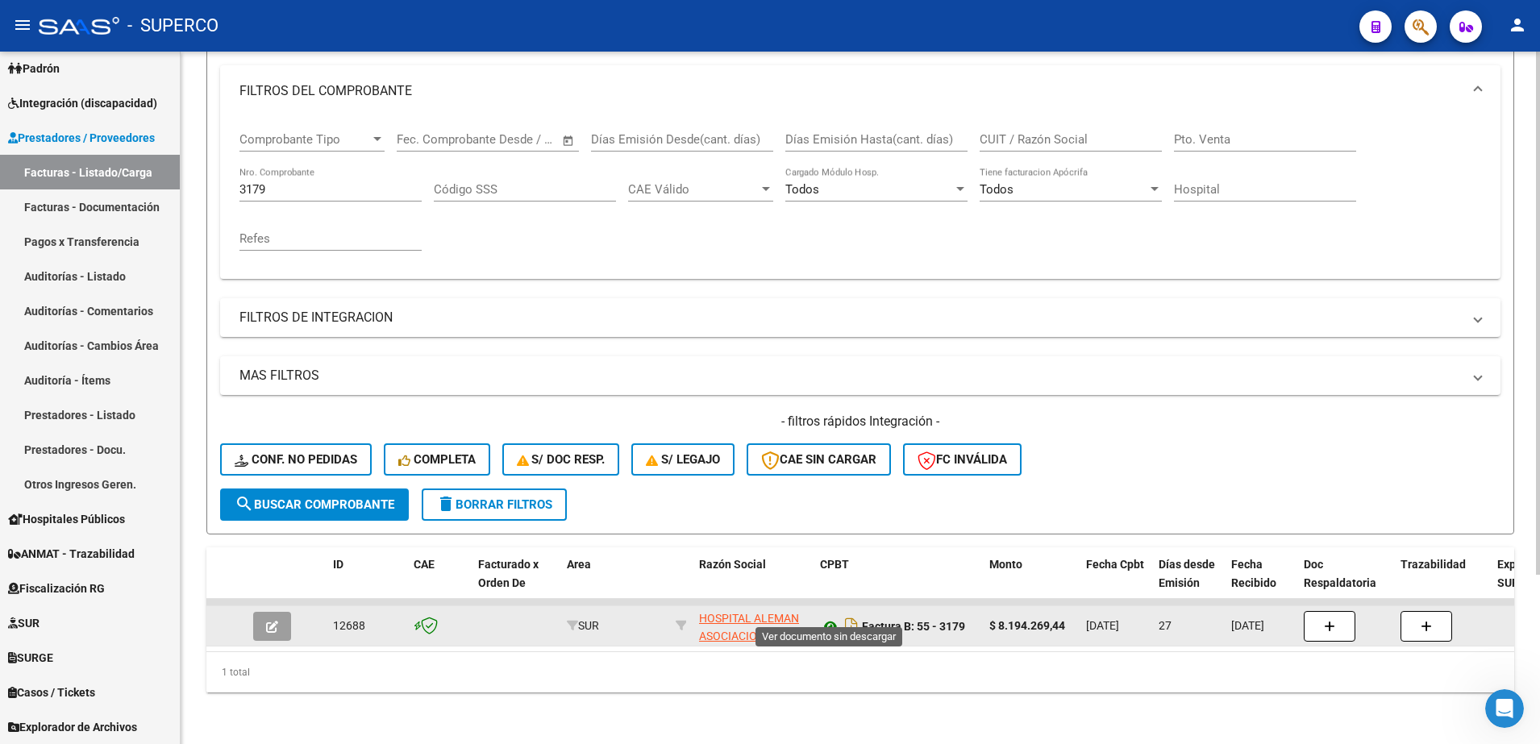
click at [835, 617] on icon at bounding box center [830, 626] width 21 height 19
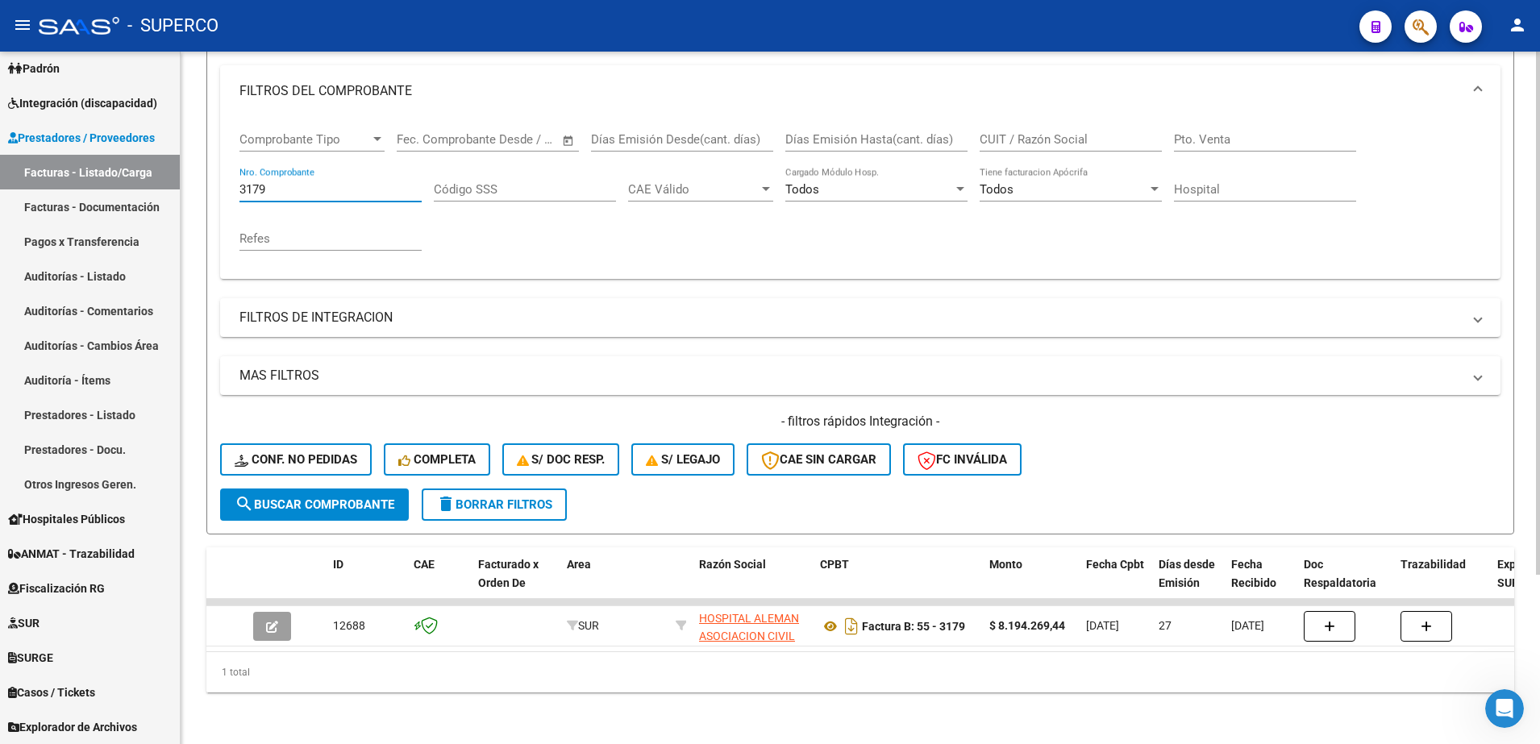
click at [351, 182] on input "3179" at bounding box center [330, 189] width 182 height 15
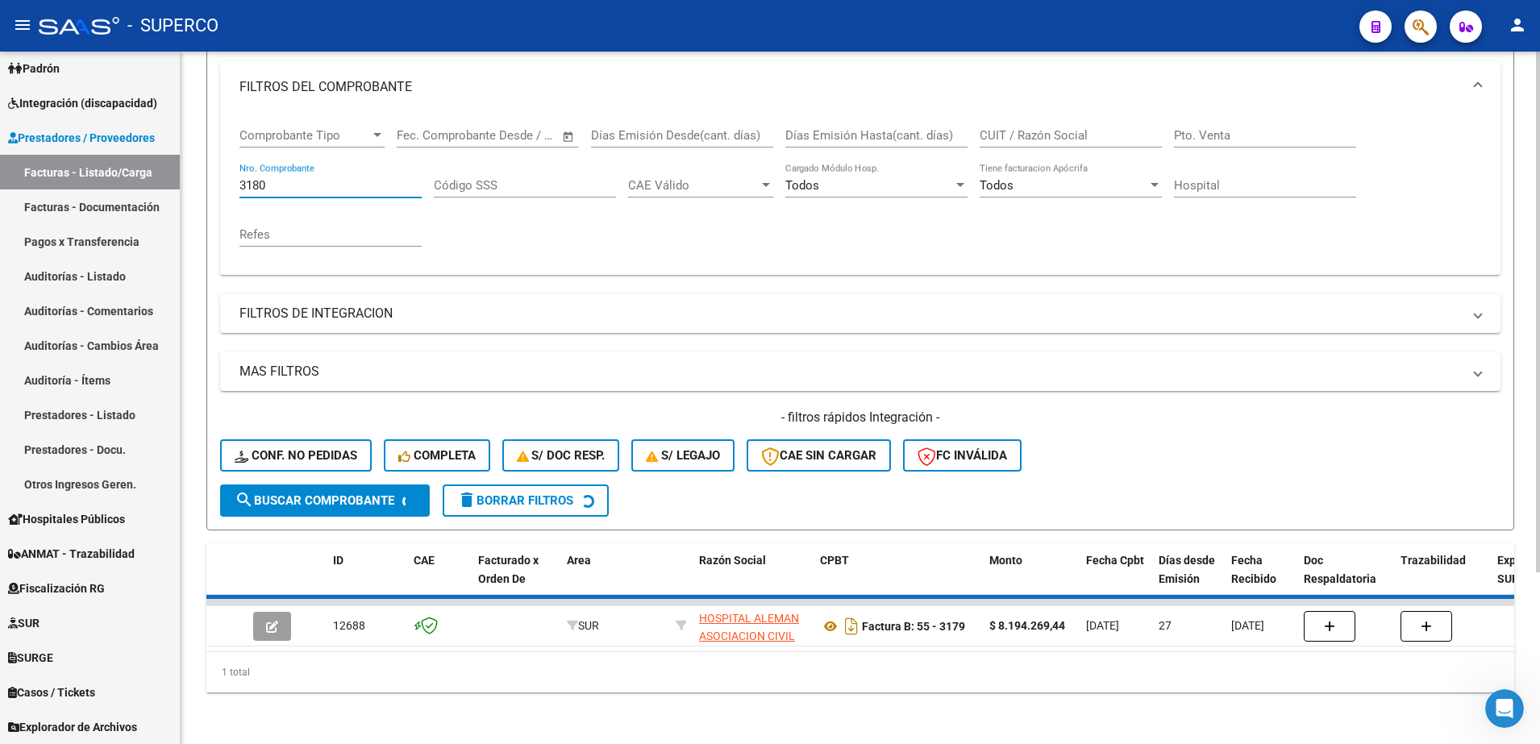
scroll to position [197, 0]
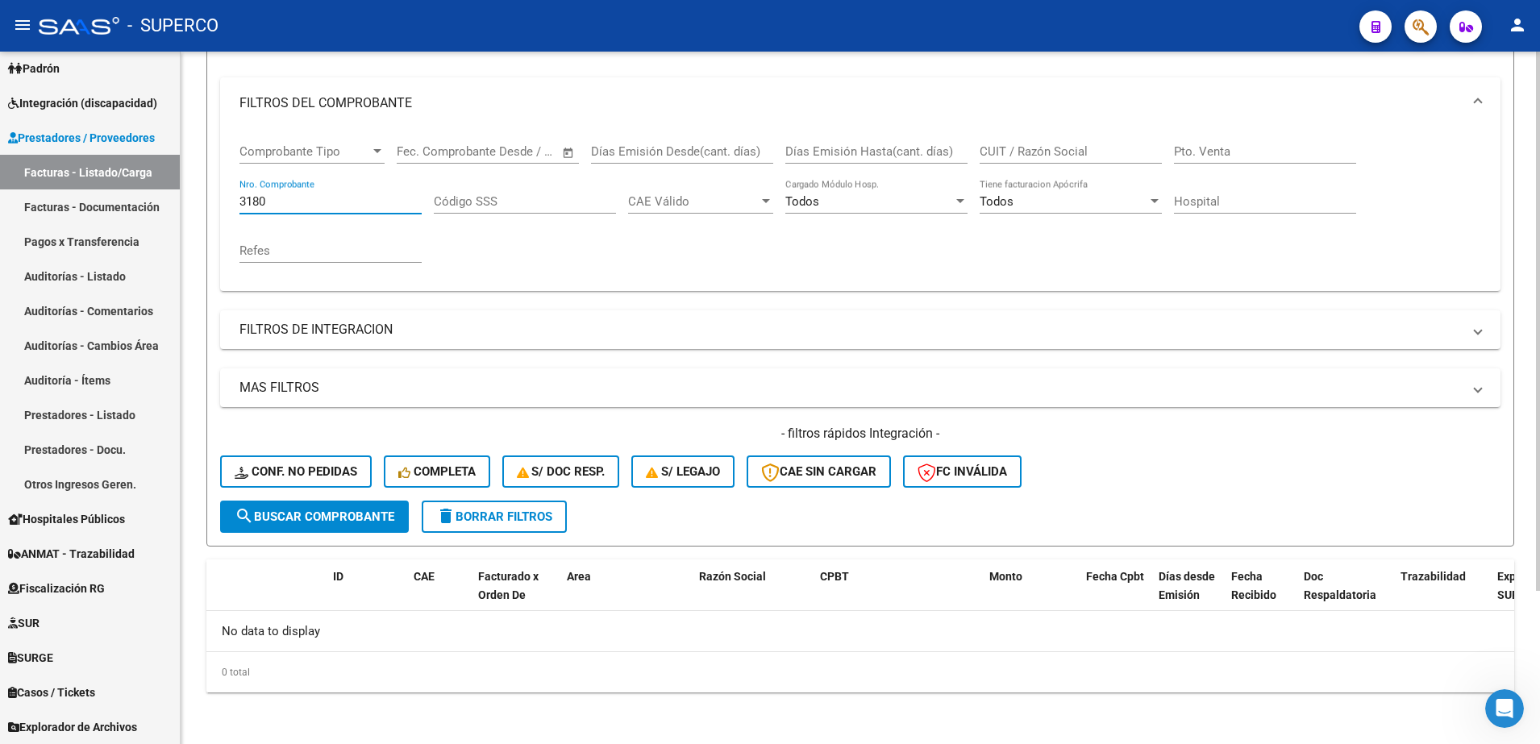
click at [359, 205] on input "3180" at bounding box center [330, 201] width 182 height 15
click at [373, 199] on input "31" at bounding box center [330, 201] width 182 height 15
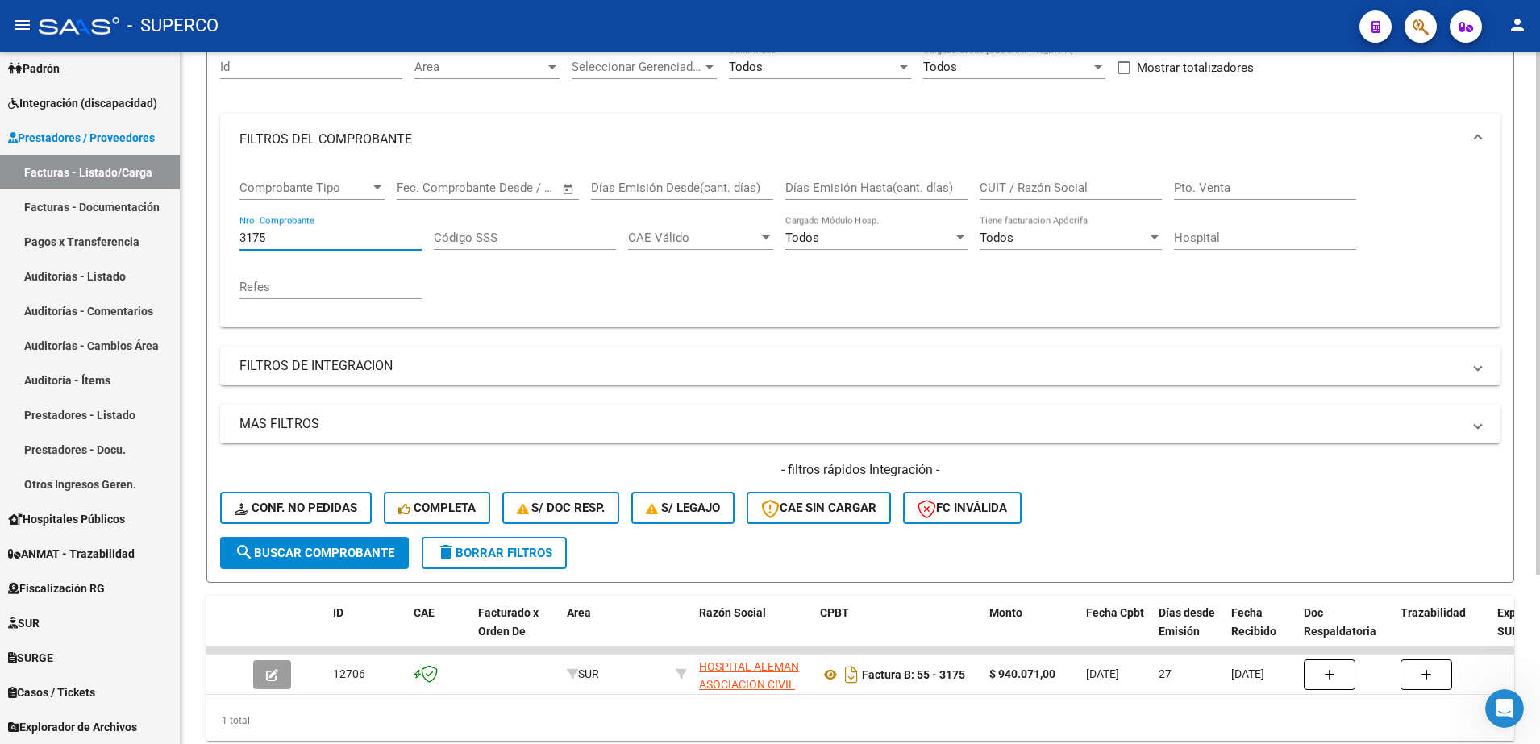
scroll to position [224, 0]
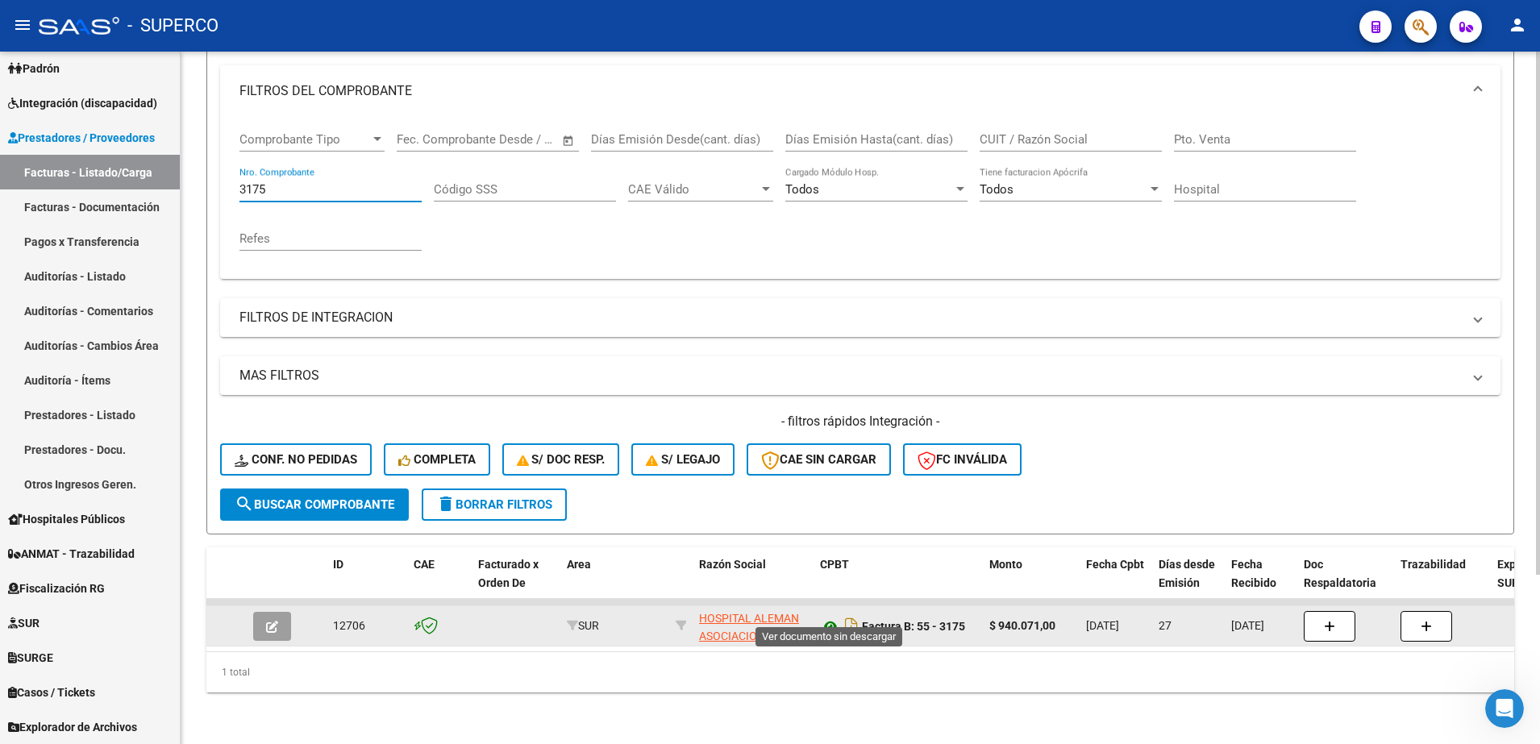
type input "3175"
click at [831, 617] on icon at bounding box center [830, 626] width 21 height 19
click at [272, 621] on icon "button" at bounding box center [272, 627] width 12 height 12
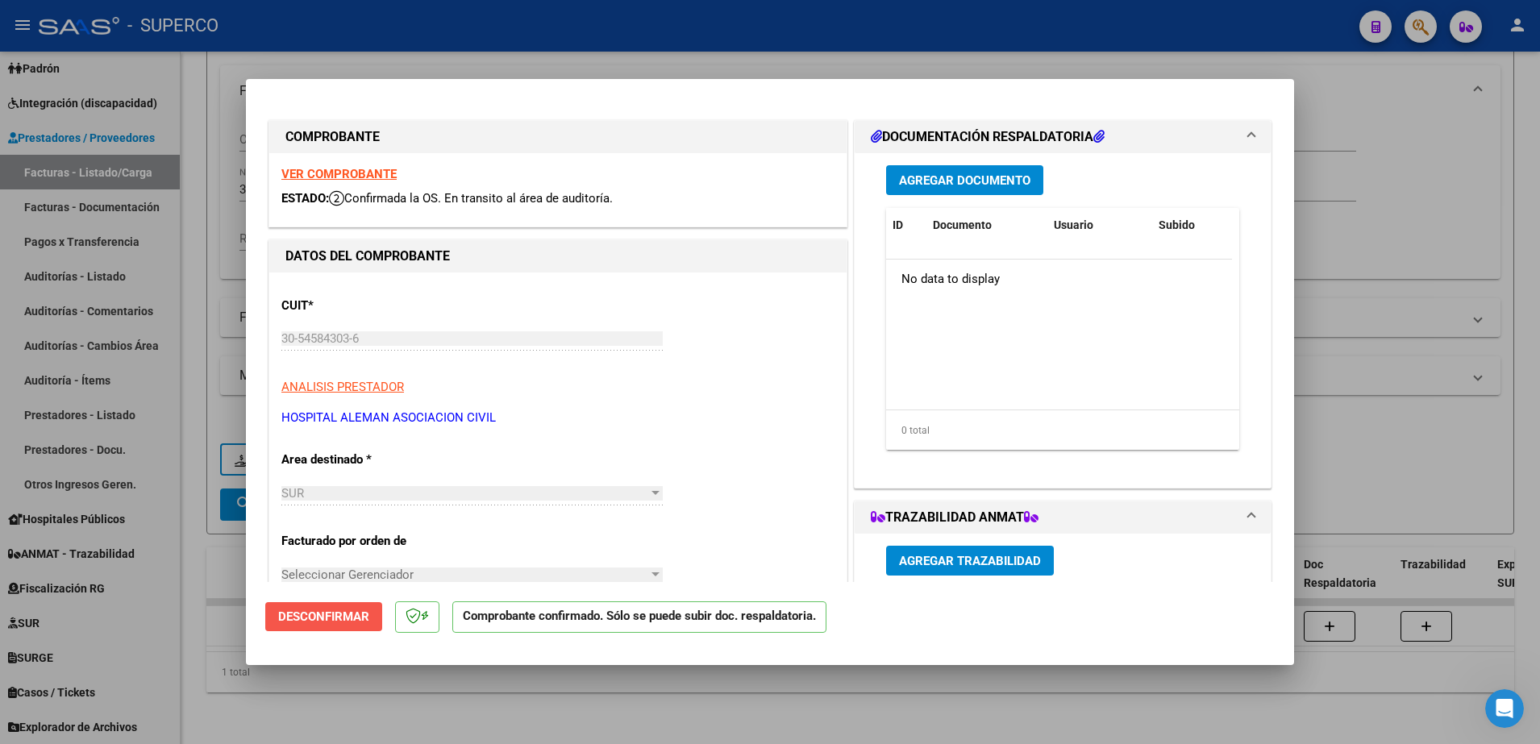
click at [312, 616] on span "Desconfirmar" at bounding box center [323, 617] width 91 height 15
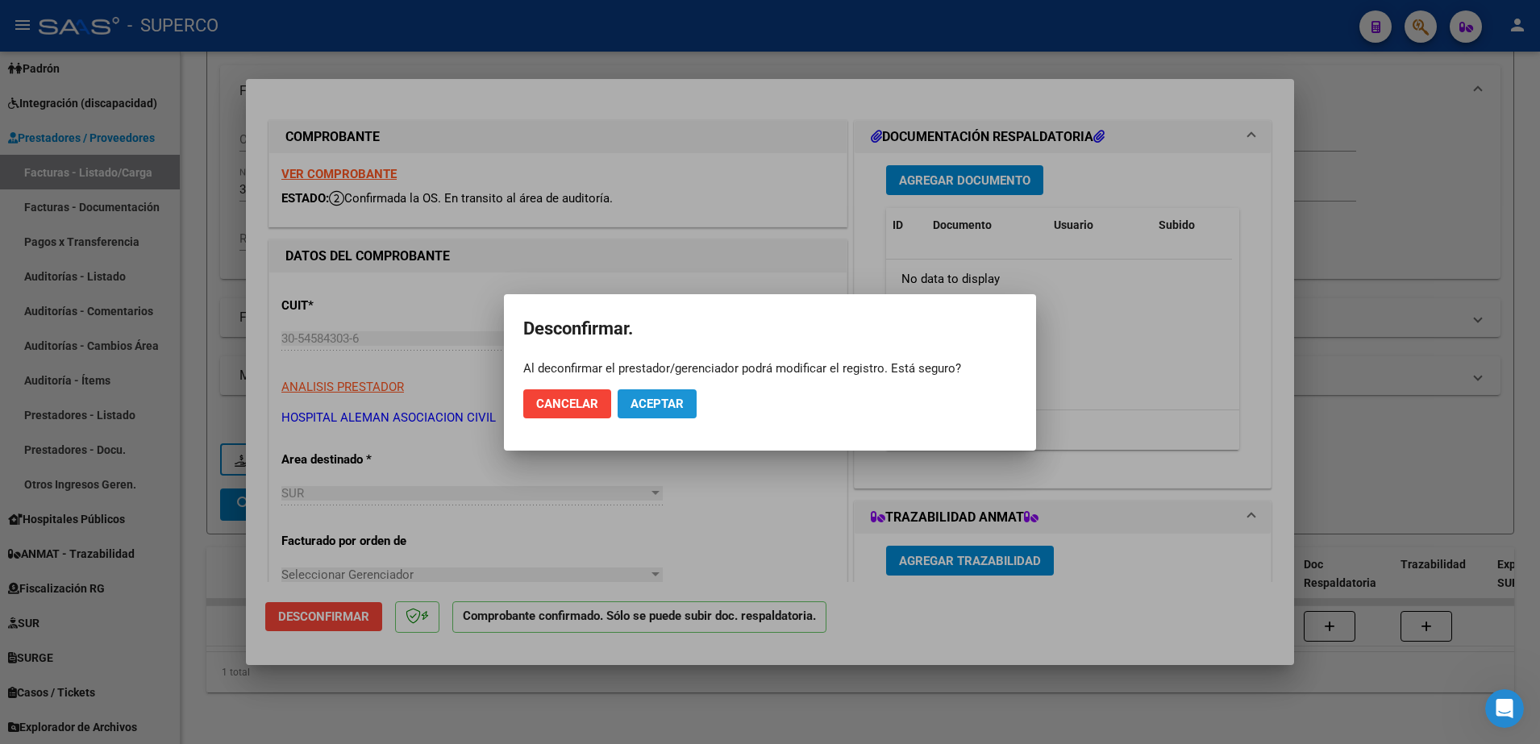
click at [670, 406] on span "Aceptar" at bounding box center [657, 404] width 53 height 15
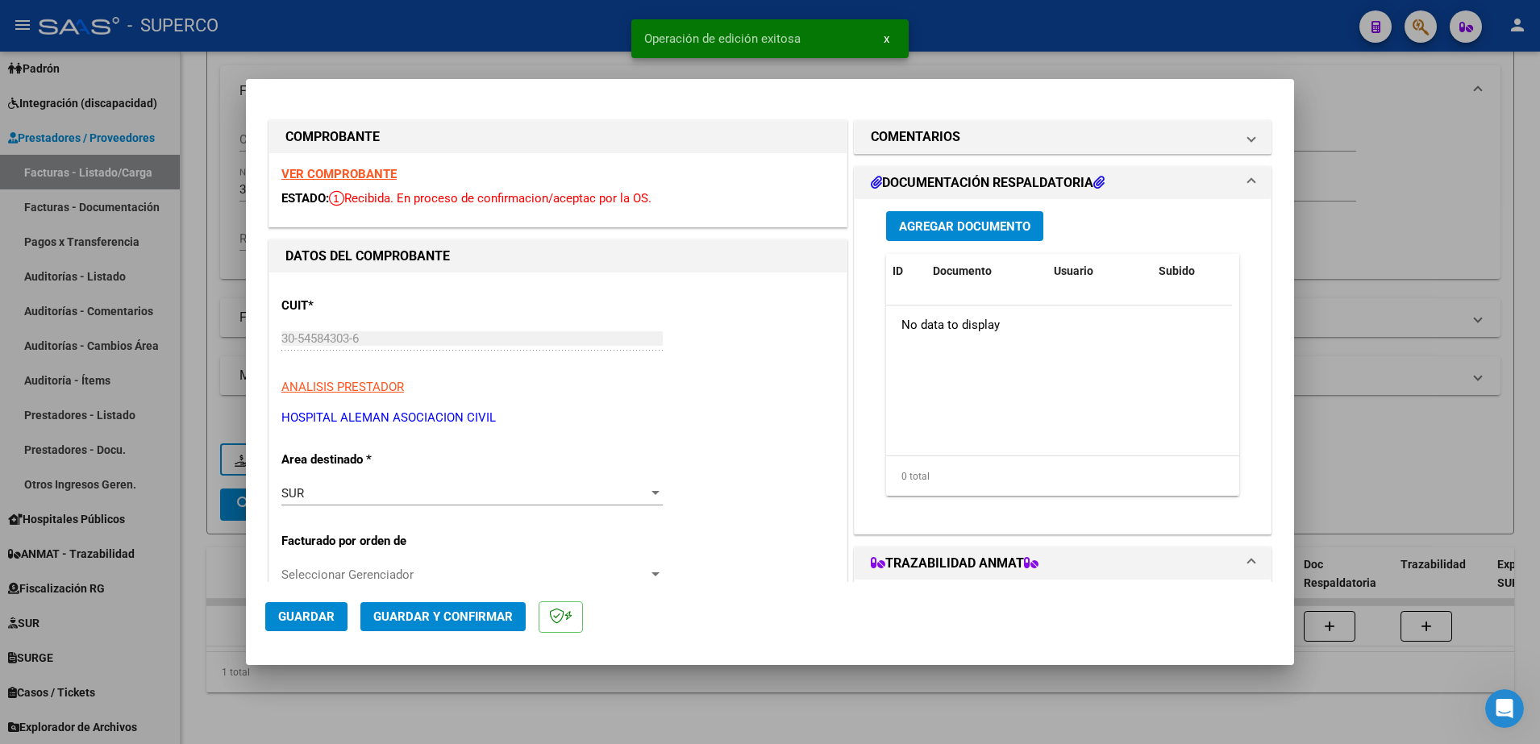
click at [356, 170] on strong "VER COMPROBANTE" at bounding box center [338, 174] width 115 height 15
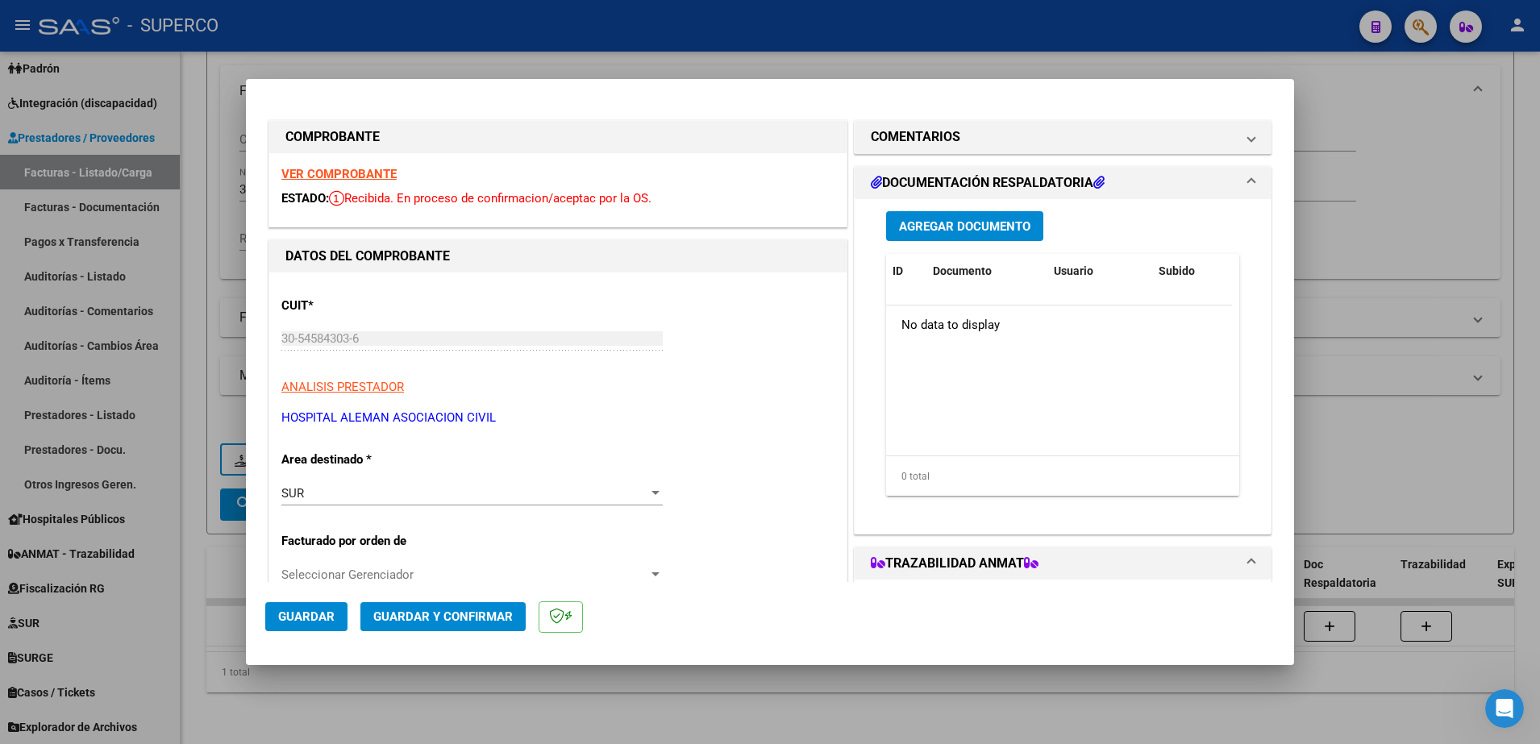
click at [1442, 469] on div at bounding box center [770, 372] width 1540 height 744
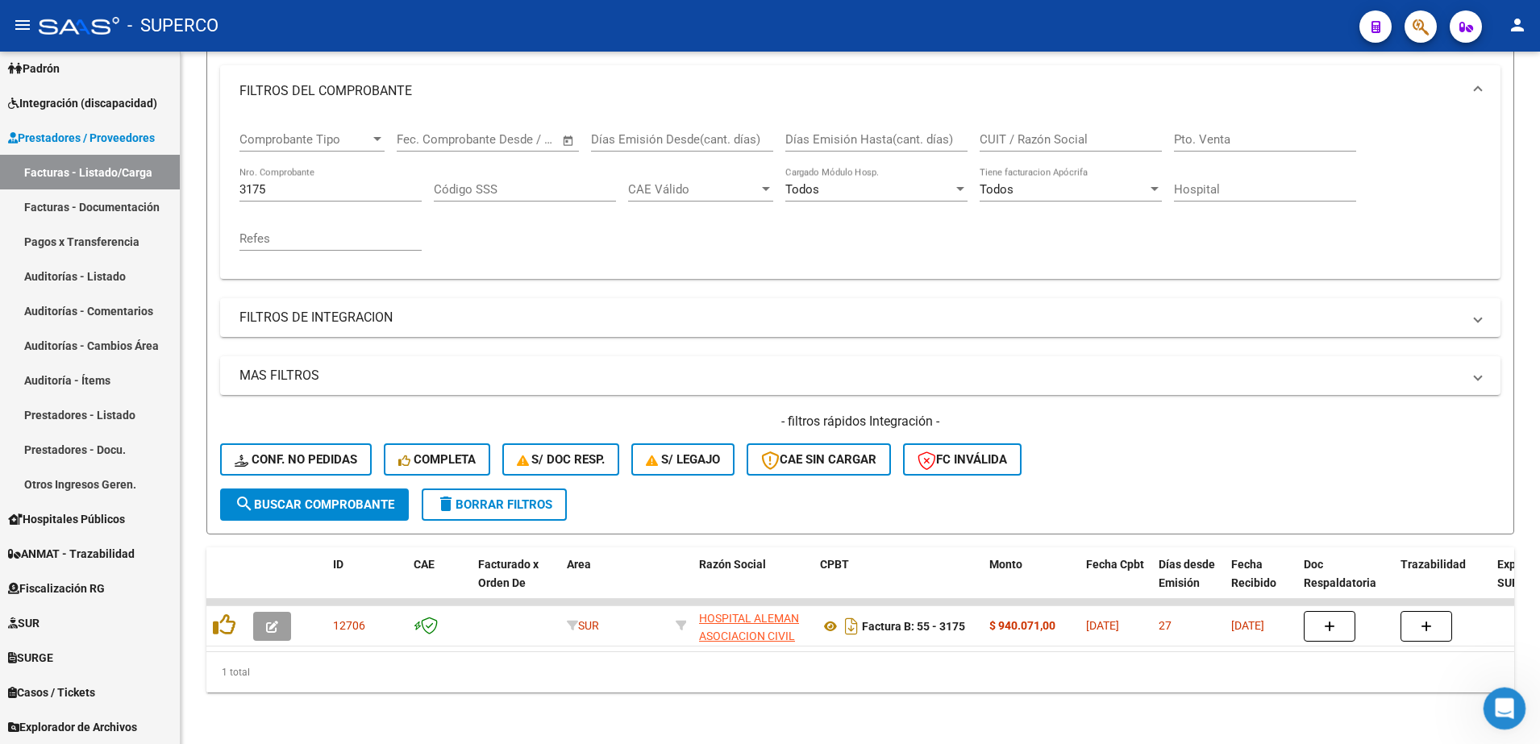
click at [1511, 710] on div "Abrir Intercom Messenger" at bounding box center [1502, 706] width 53 height 53
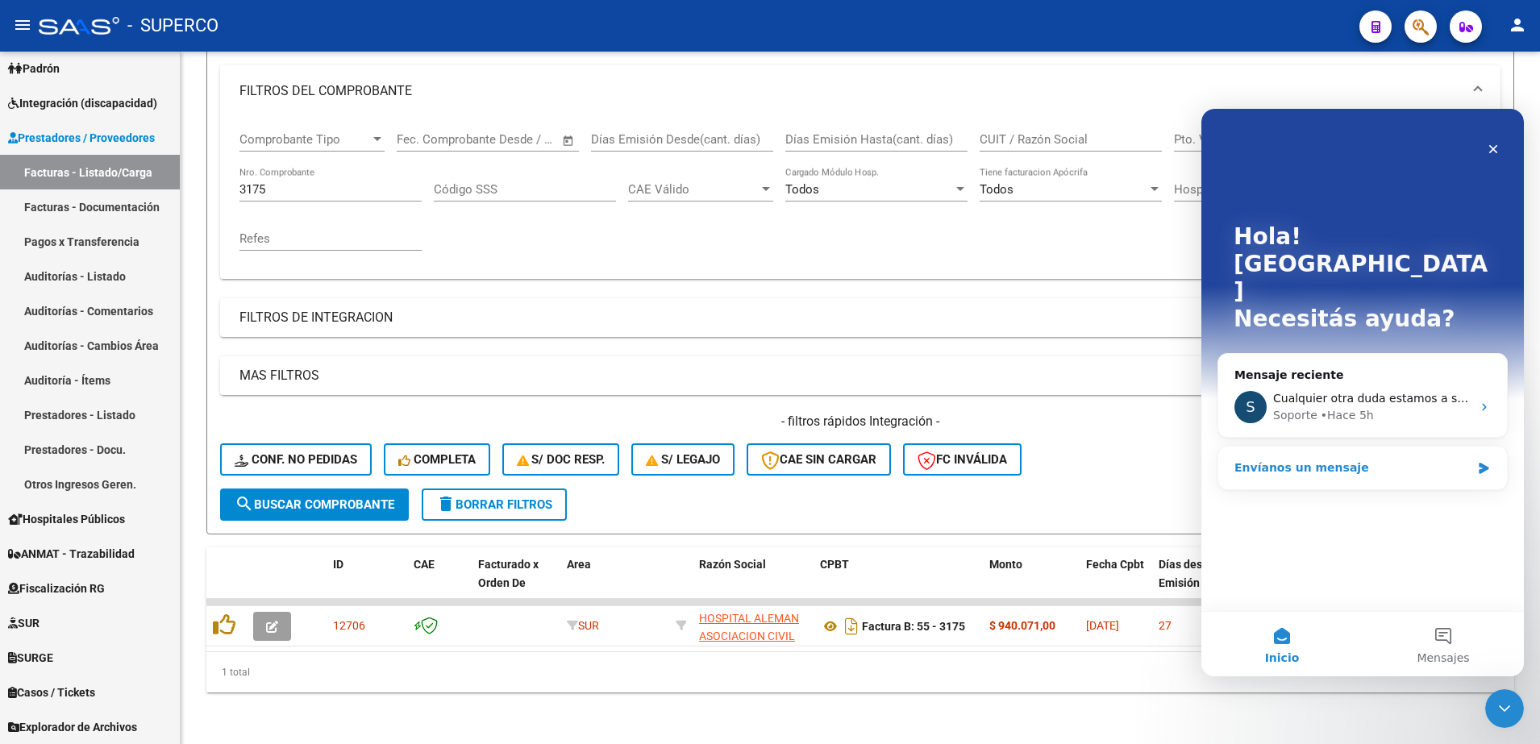
click at [1414, 460] on div "Envíanos un mensaje" at bounding box center [1353, 468] width 236 height 17
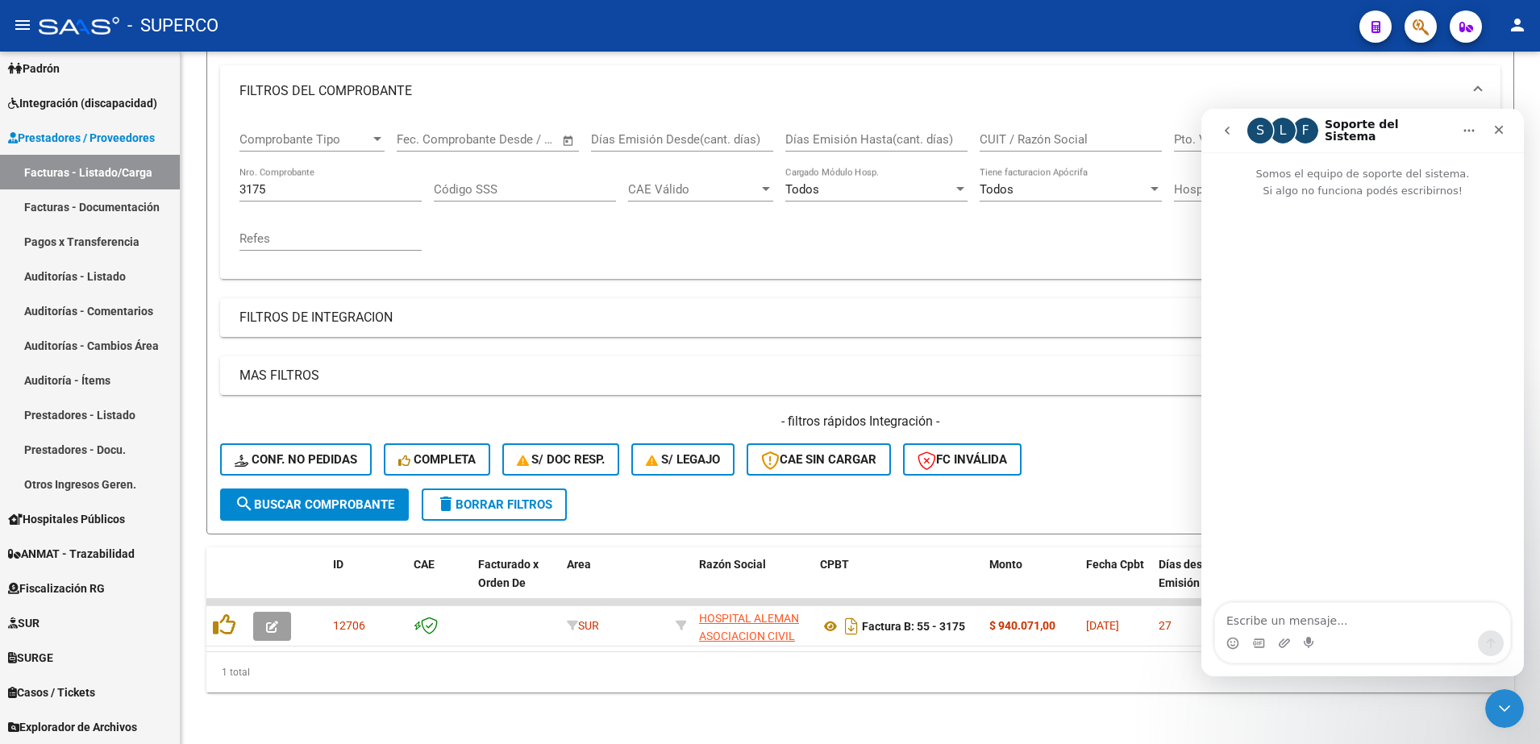
click at [1314, 627] on textarea "Escribe un mensaje..." at bounding box center [1362, 616] width 295 height 27
type textarea "hola necesito por favor que me cambien el archivo de fc del id 12706"
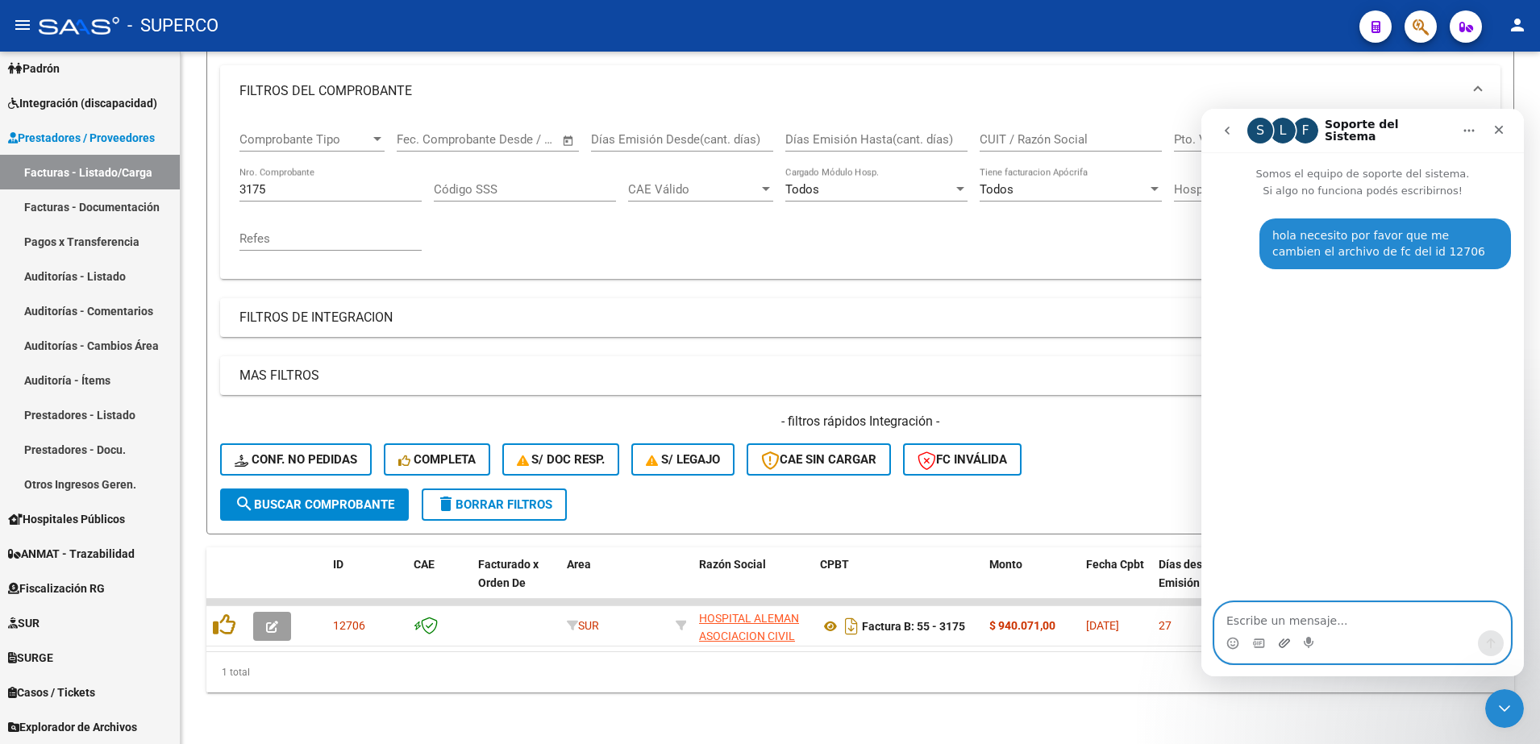
click at [1286, 640] on icon "Adjuntar un archivo" at bounding box center [1284, 643] width 11 height 9
